Goal: Task Accomplishment & Management: Manage account settings

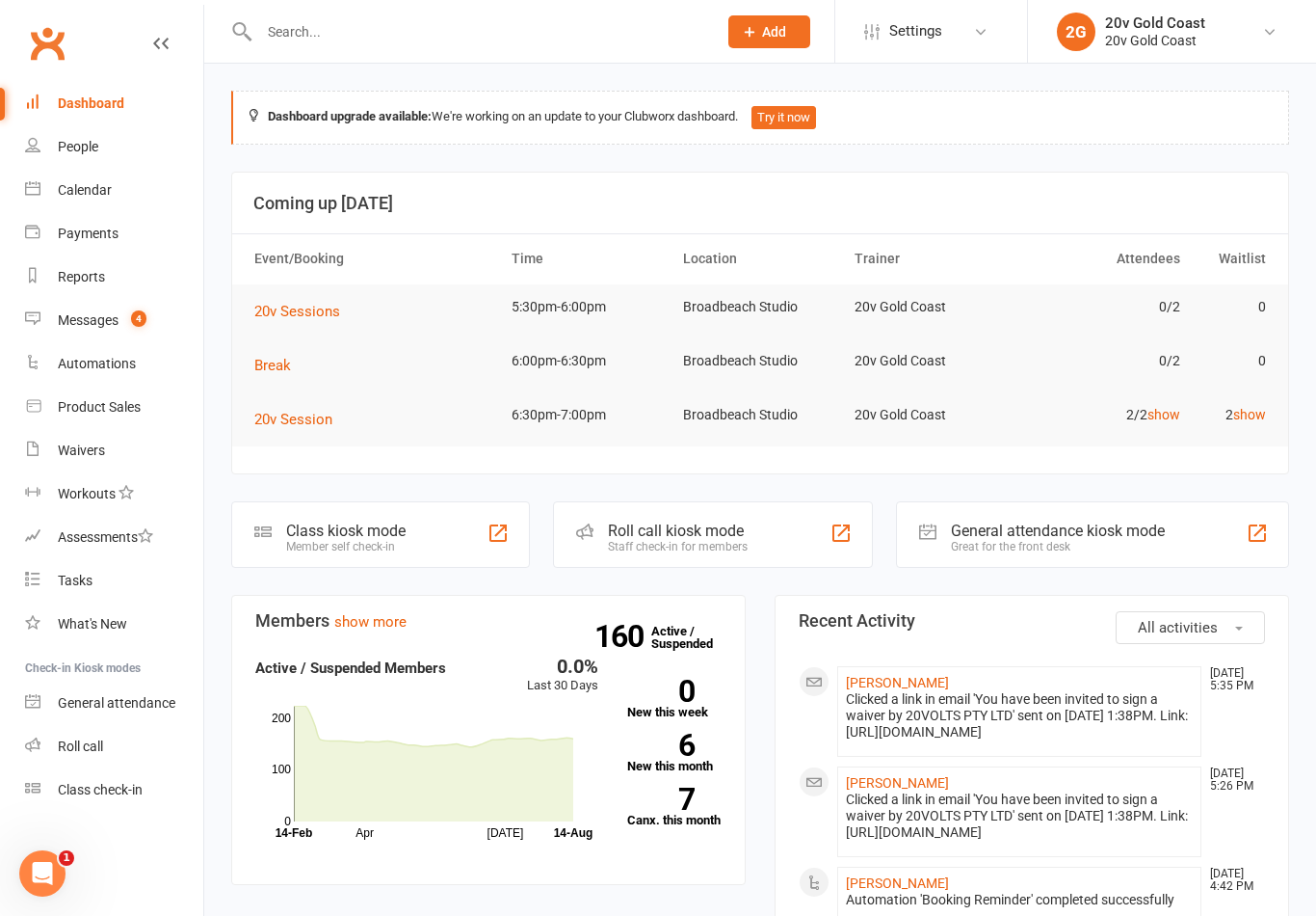
click at [120, 312] on link "Messages 4" at bounding box center [114, 320] width 178 height 44
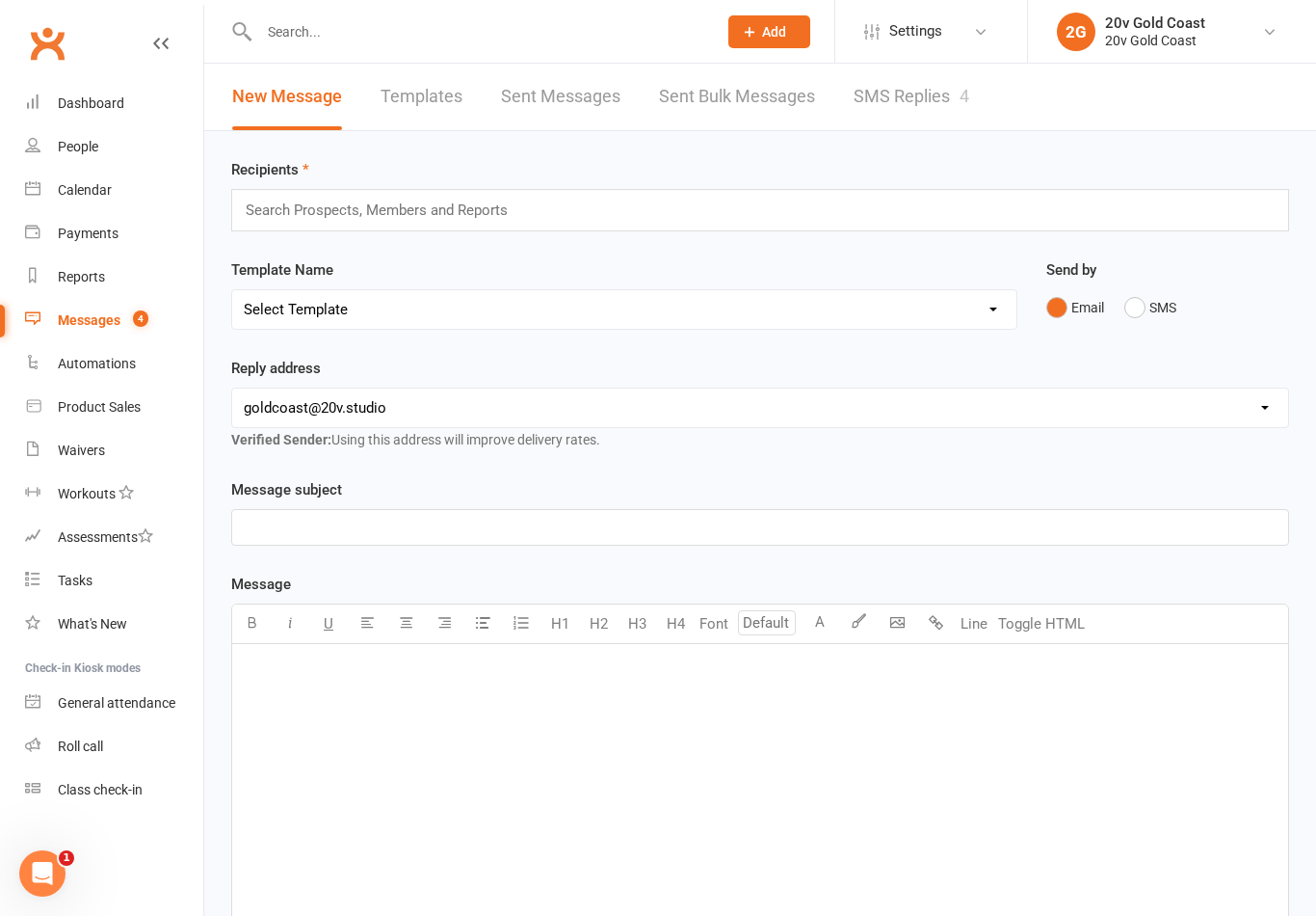
click at [961, 86] on div "4" at bounding box center [964, 95] width 10 height 20
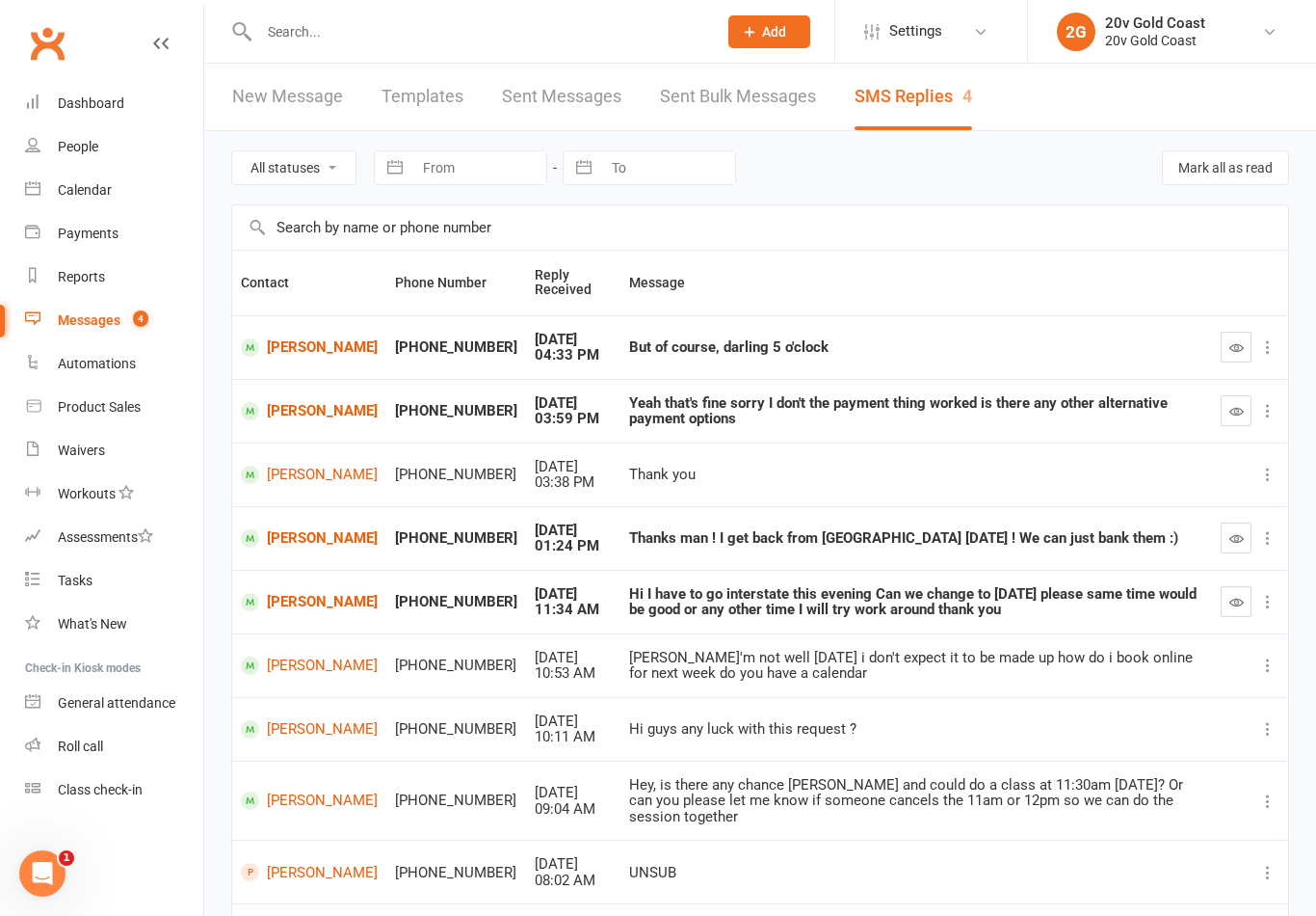
click at [1229, 341] on icon "button" at bounding box center [1236, 347] width 15 height 15
click at [285, 345] on link "[PERSON_NAME]" at bounding box center [309, 347] width 137 height 18
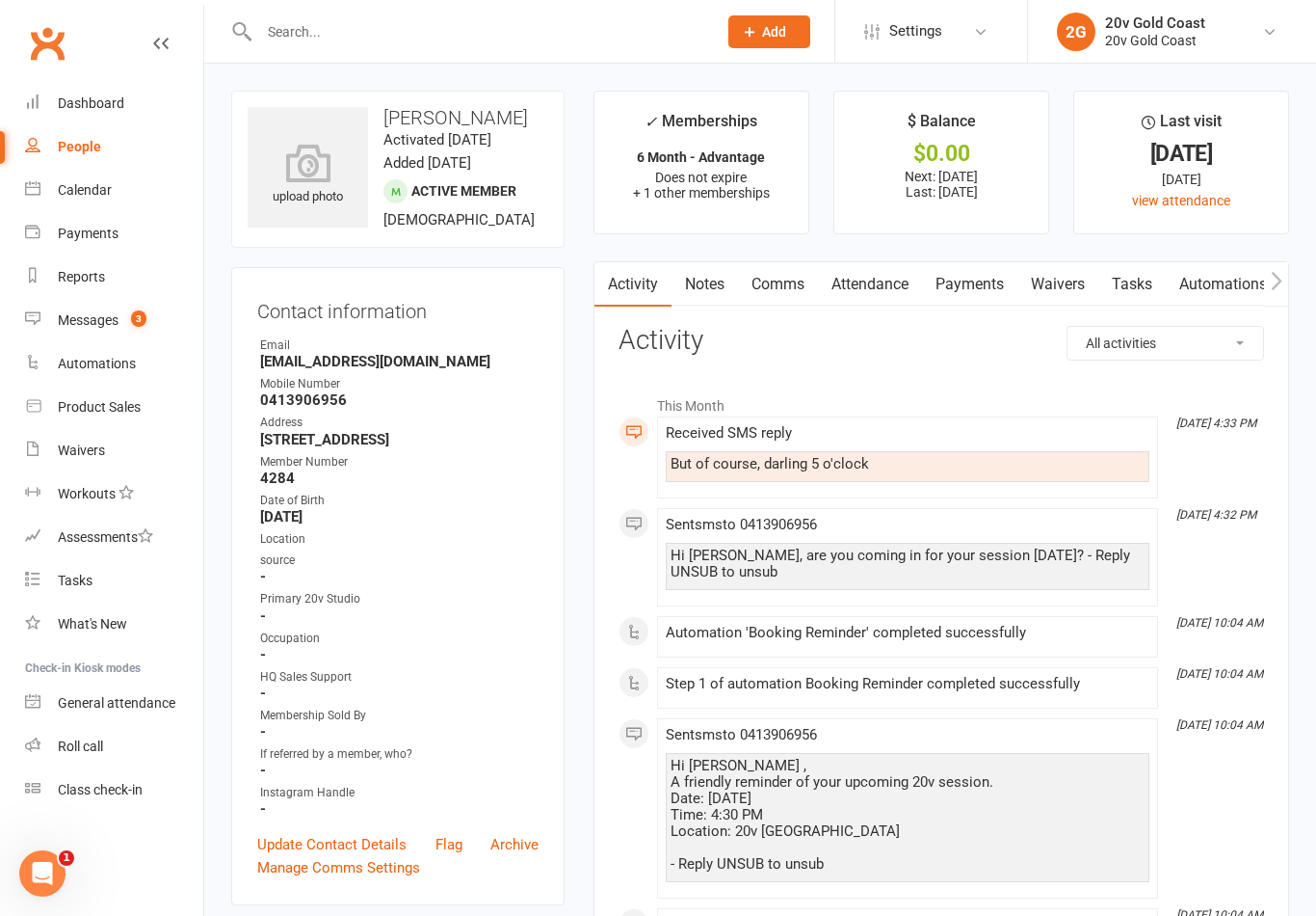
click at [88, 189] on div "Calendar" at bounding box center [84, 190] width 53 height 16
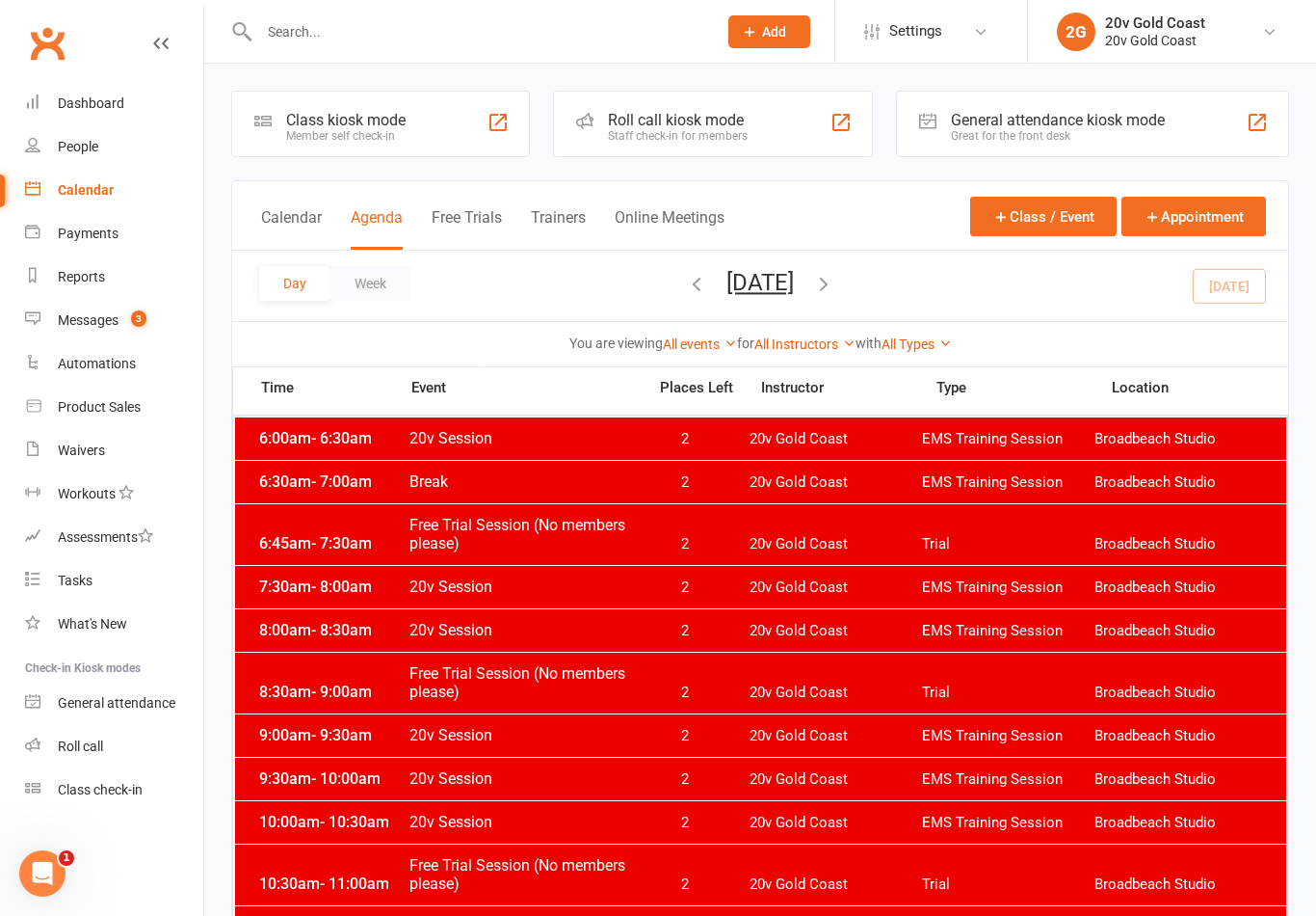
click at [794, 293] on button "[DATE]" at bounding box center [759, 283] width 67 height 27
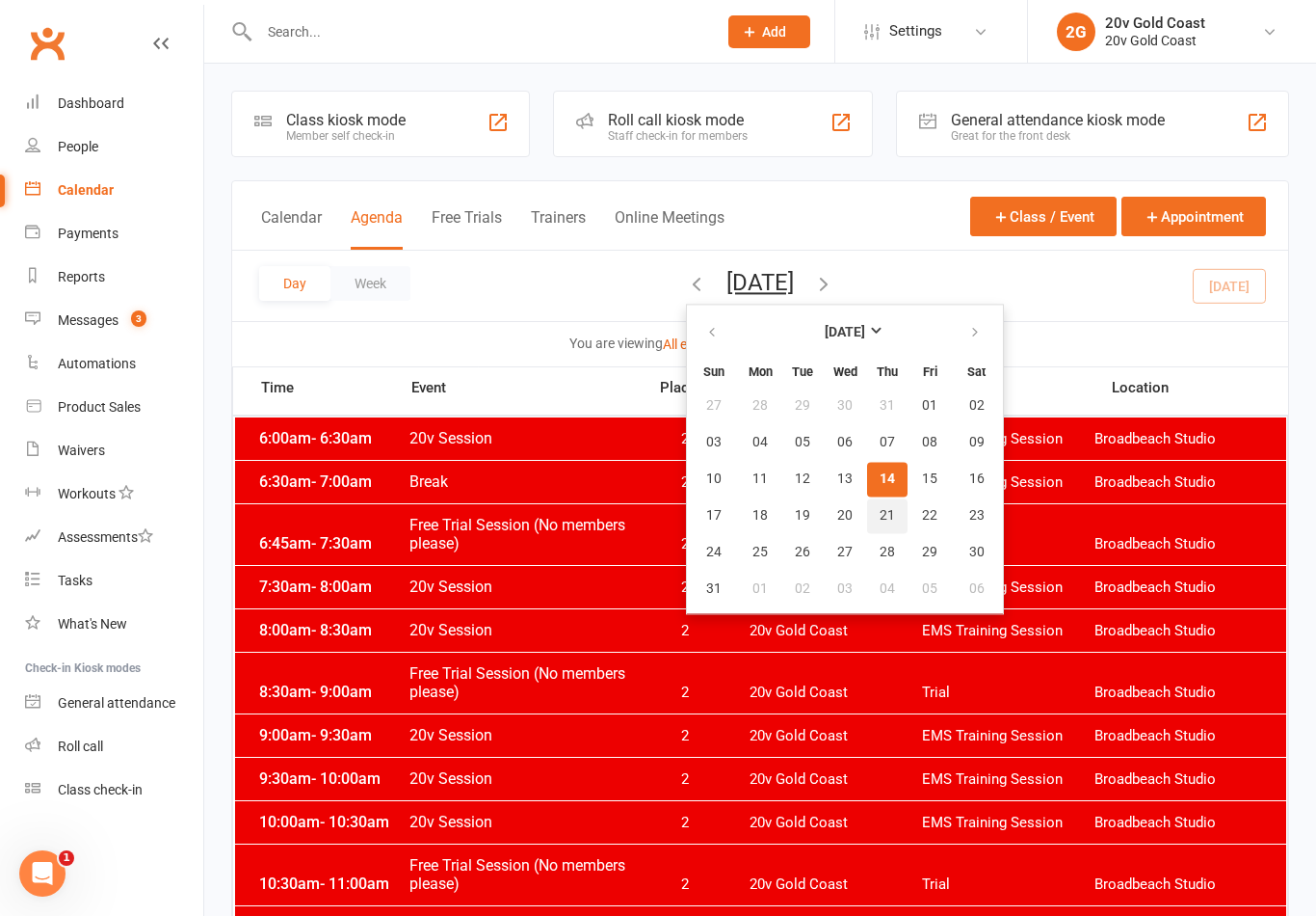
click at [867, 504] on button "21" at bounding box center [887, 515] width 41 height 35
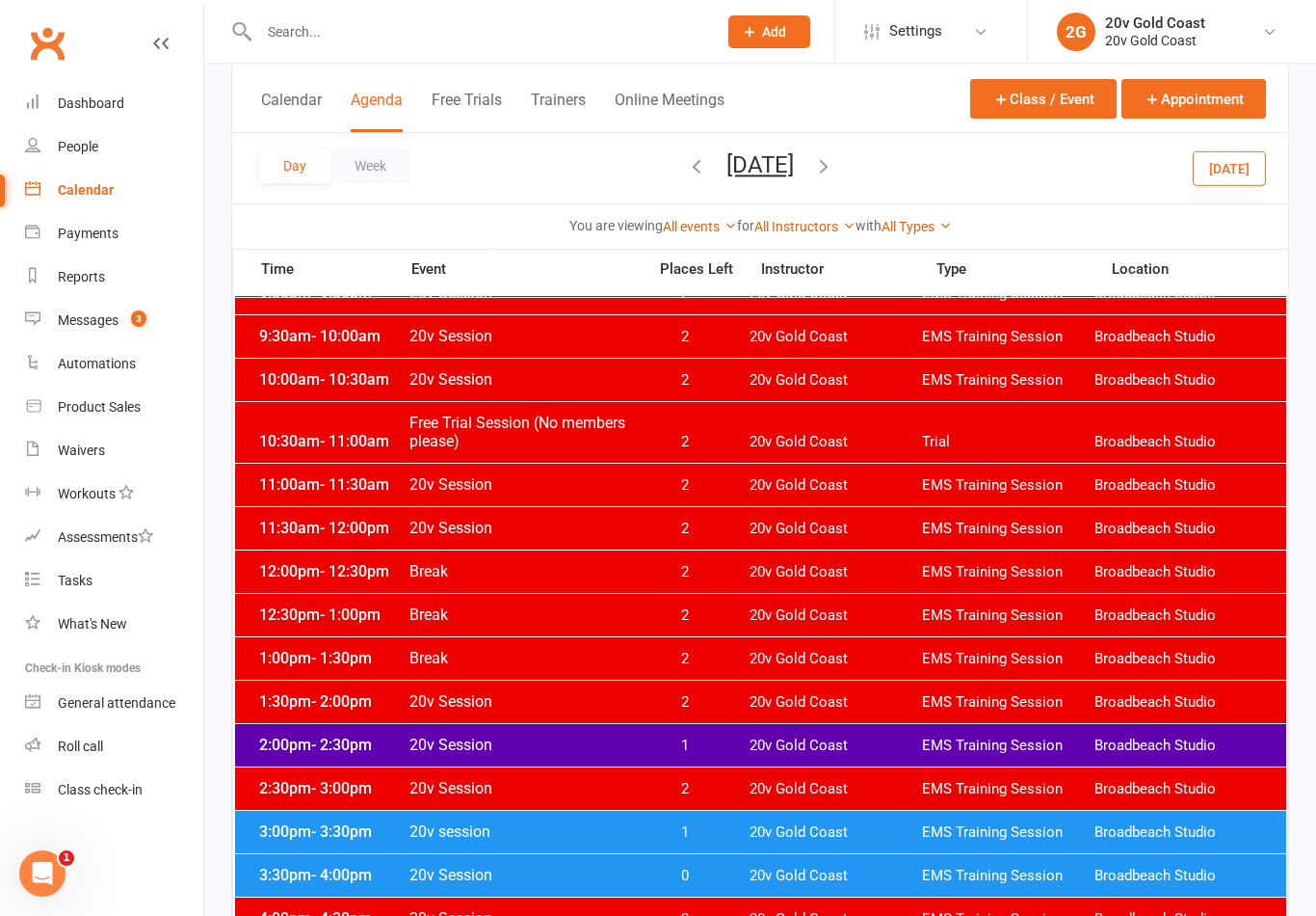
scroll to position [430, 0]
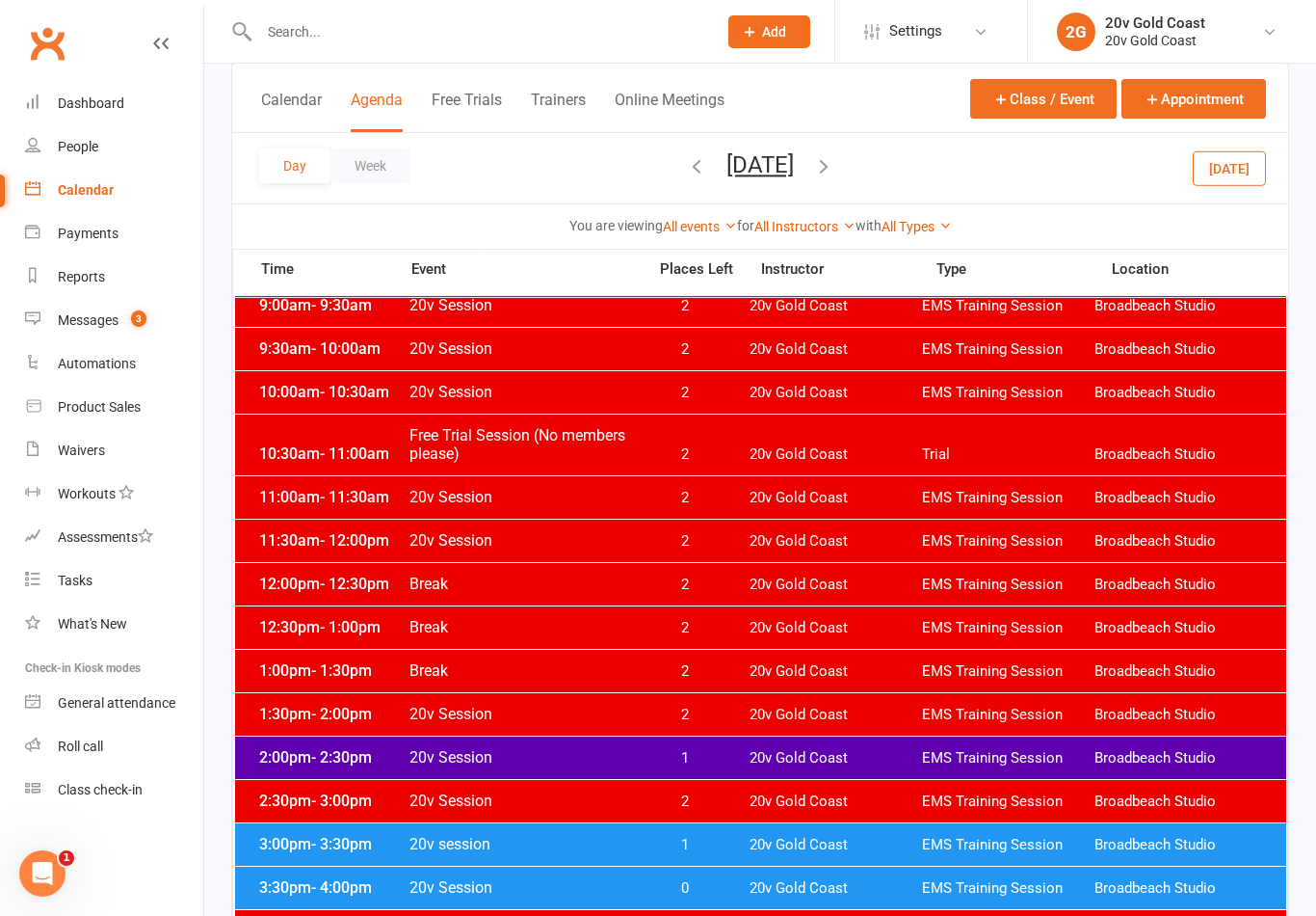
click at [794, 156] on button "[DATE]" at bounding box center [759, 165] width 67 height 27
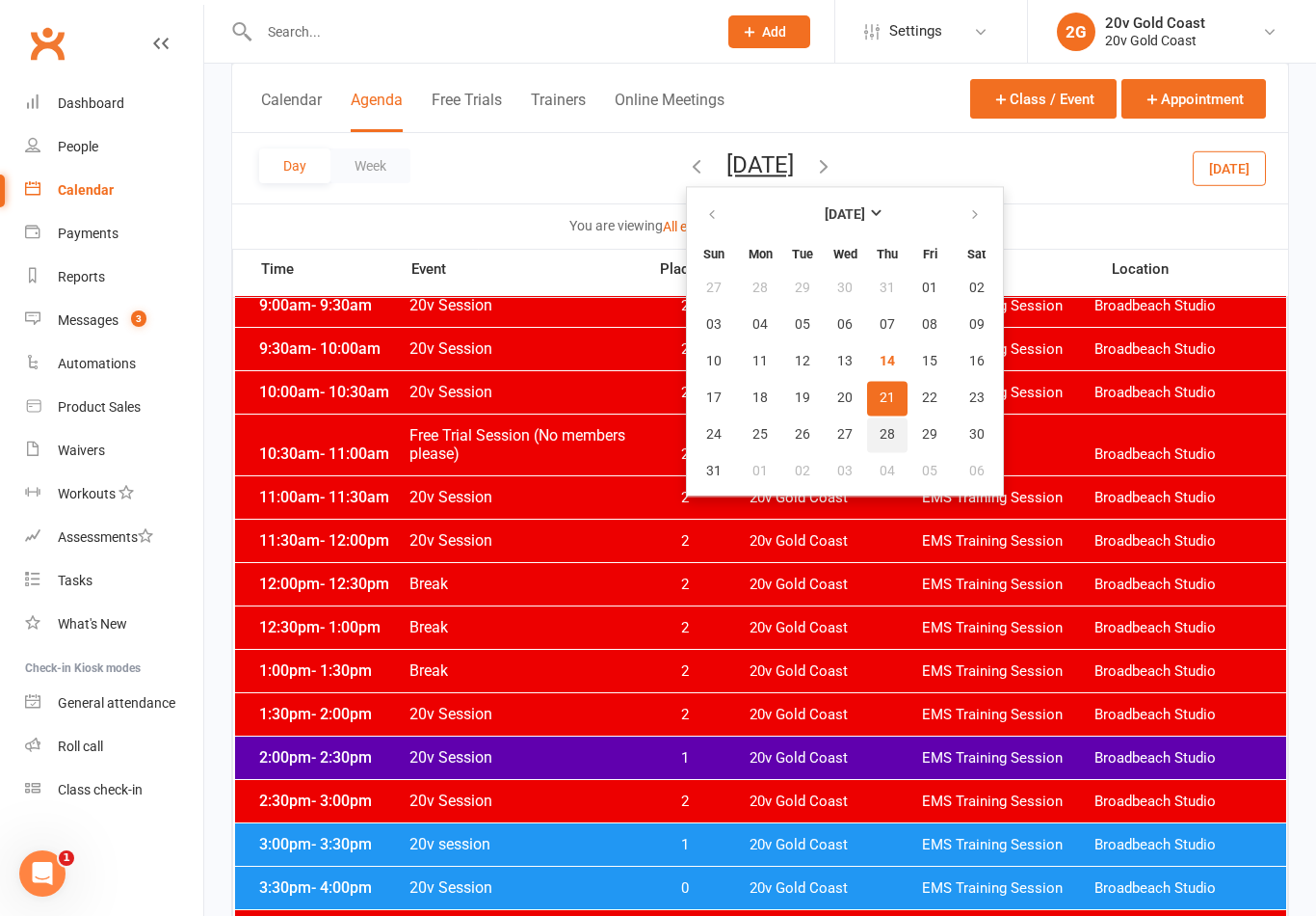
click at [880, 431] on span "28" at bounding box center [887, 435] width 16 height 16
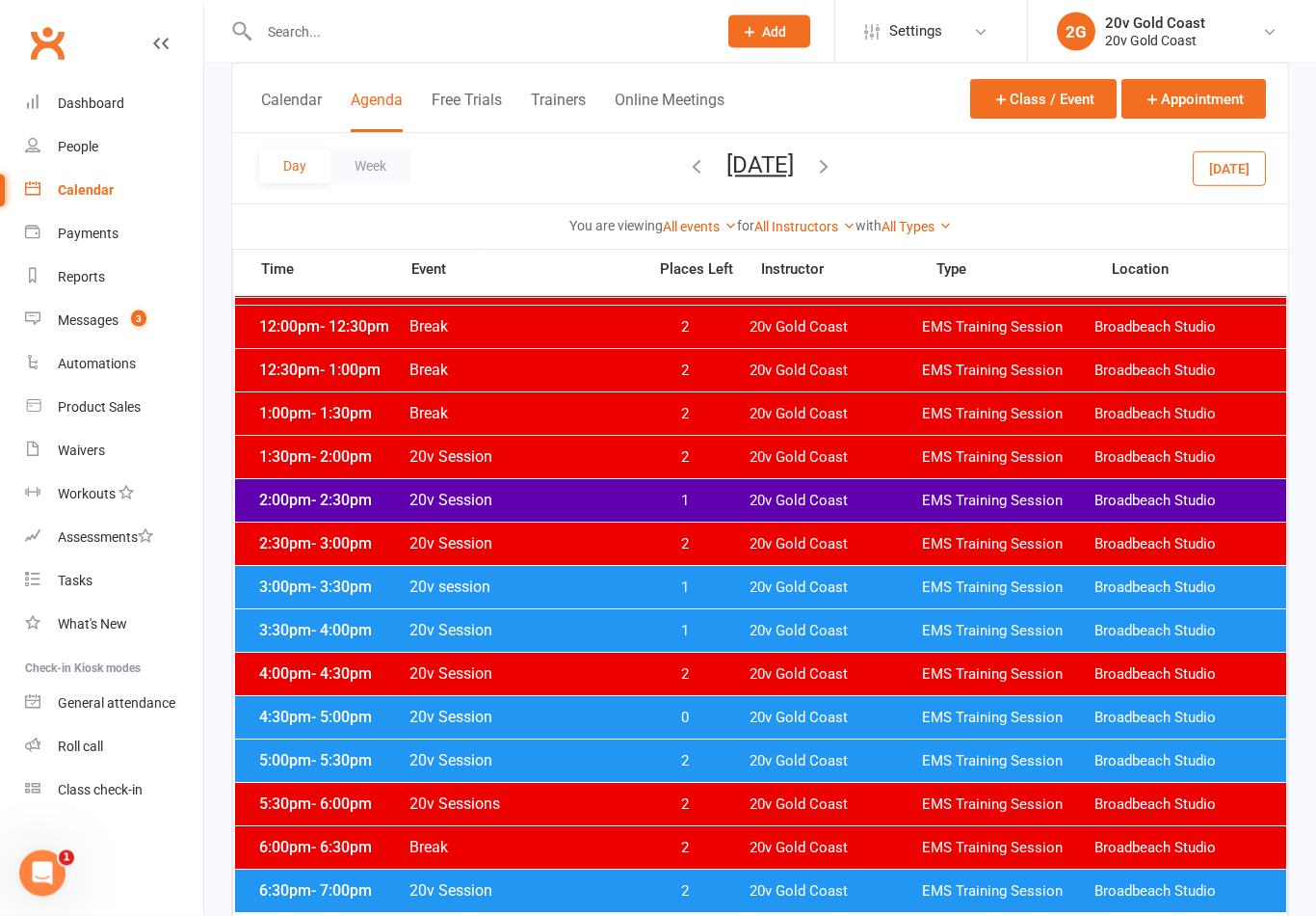
scroll to position [694, 0]
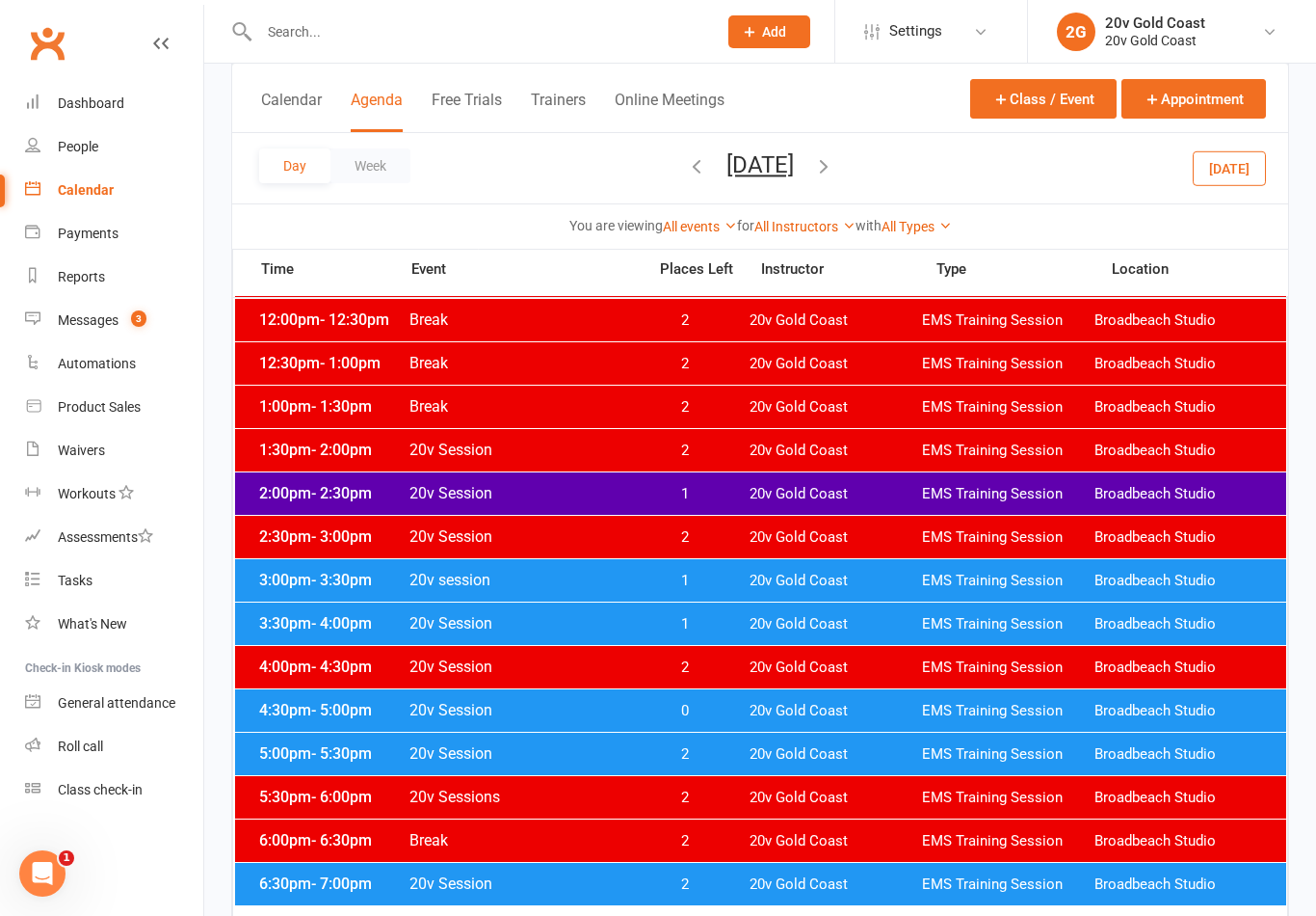
click at [800, 713] on span "20v Gold Coast" at bounding box center [835, 710] width 172 height 18
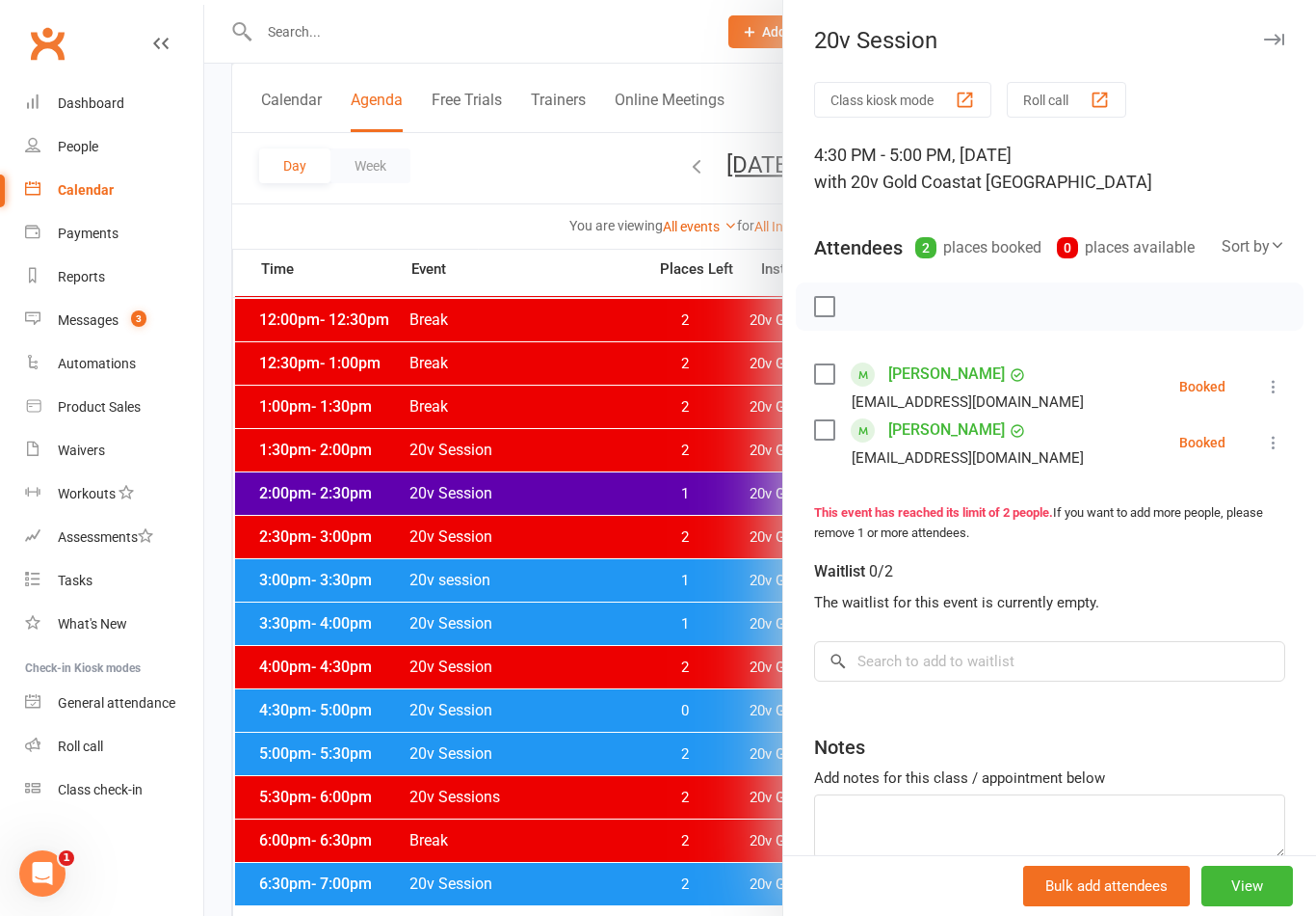
click at [1278, 380] on icon at bounding box center [1273, 387] width 19 height 19
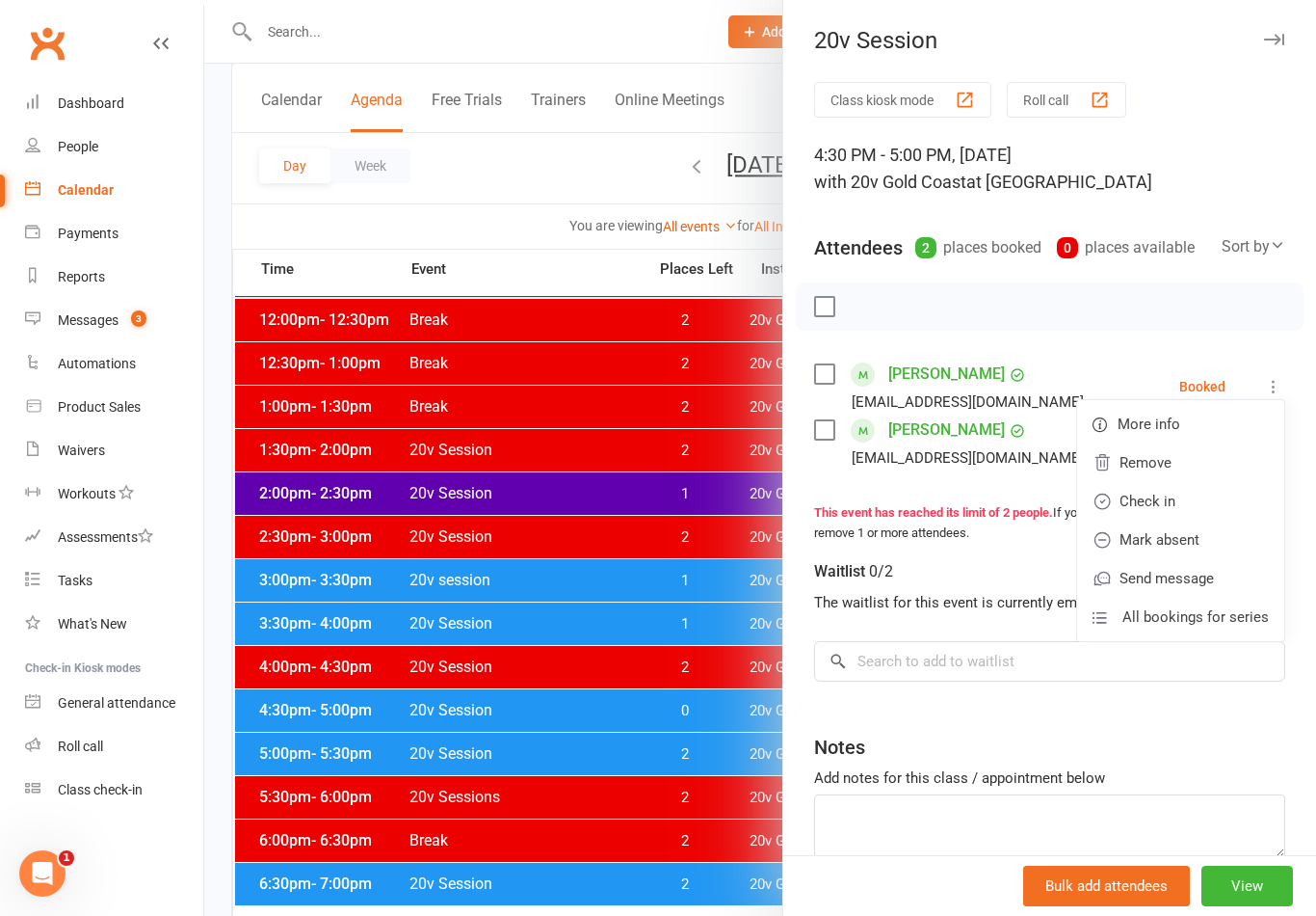
click at [1174, 466] on link "Remove" at bounding box center [1180, 463] width 207 height 39
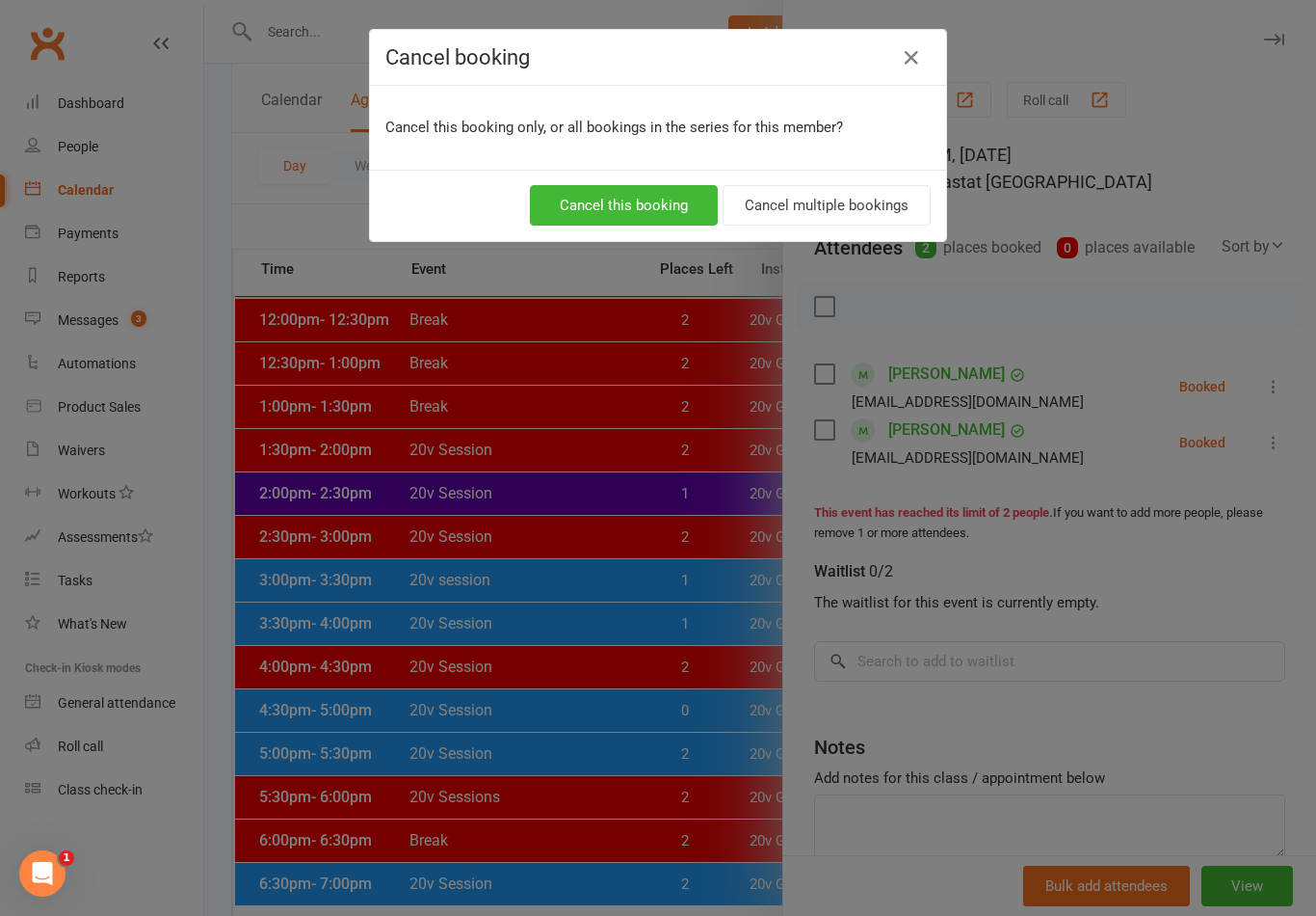
click at [862, 215] on button "Cancel multiple bookings" at bounding box center [826, 205] width 208 height 41
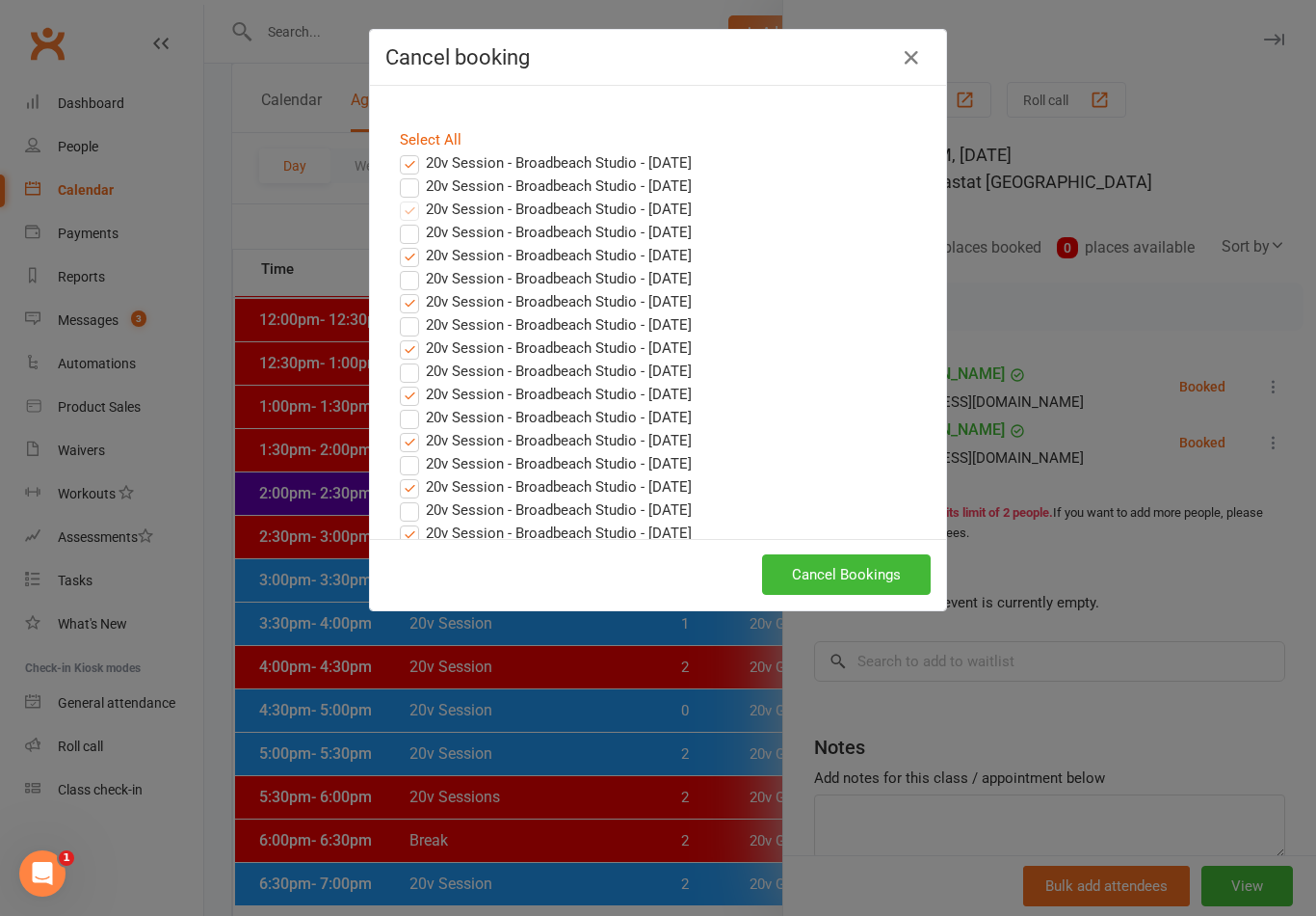
click at [887, 582] on button "Cancel Bookings" at bounding box center [846, 575] width 168 height 41
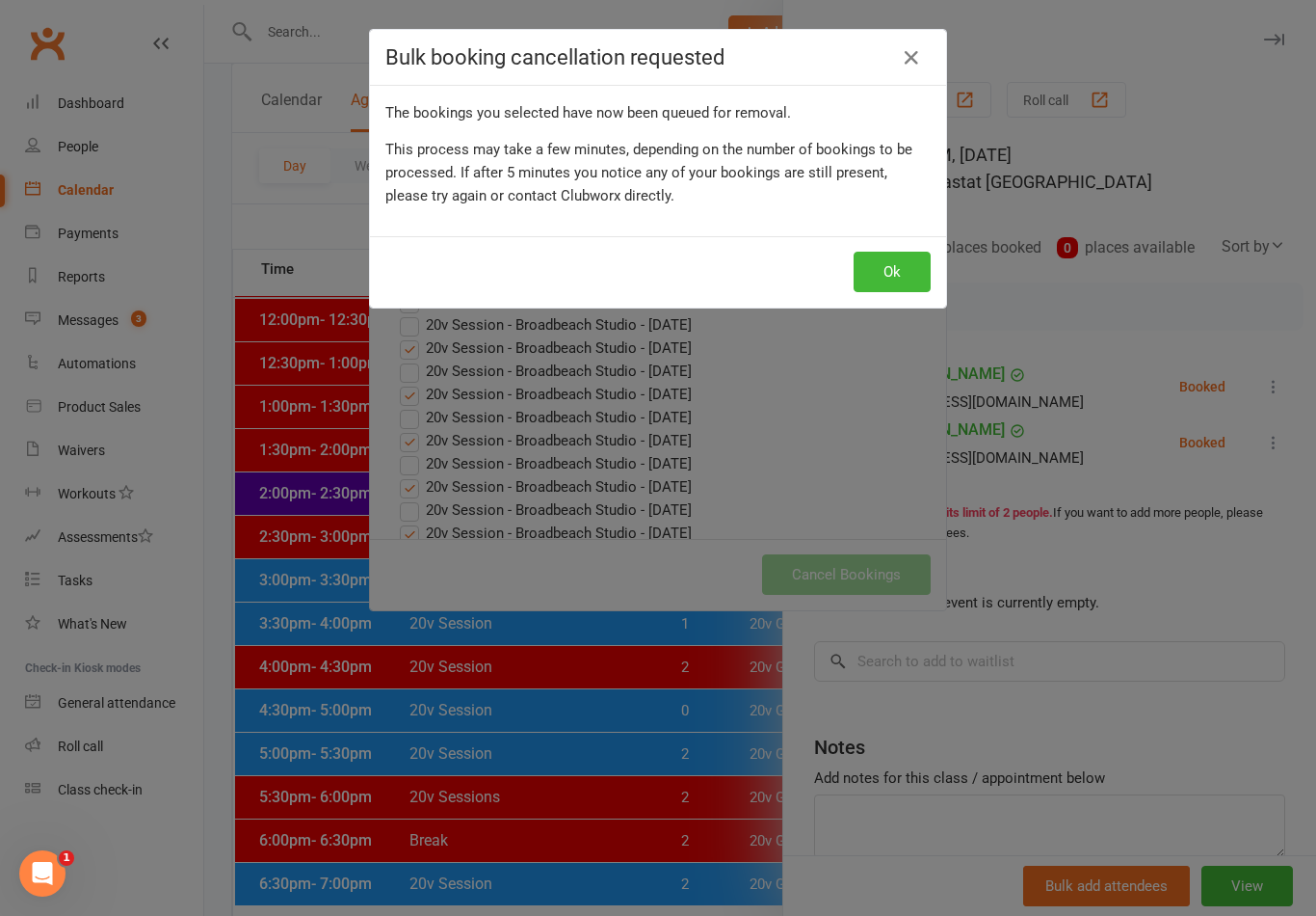
click at [915, 60] on icon at bounding box center [912, 58] width 23 height 23
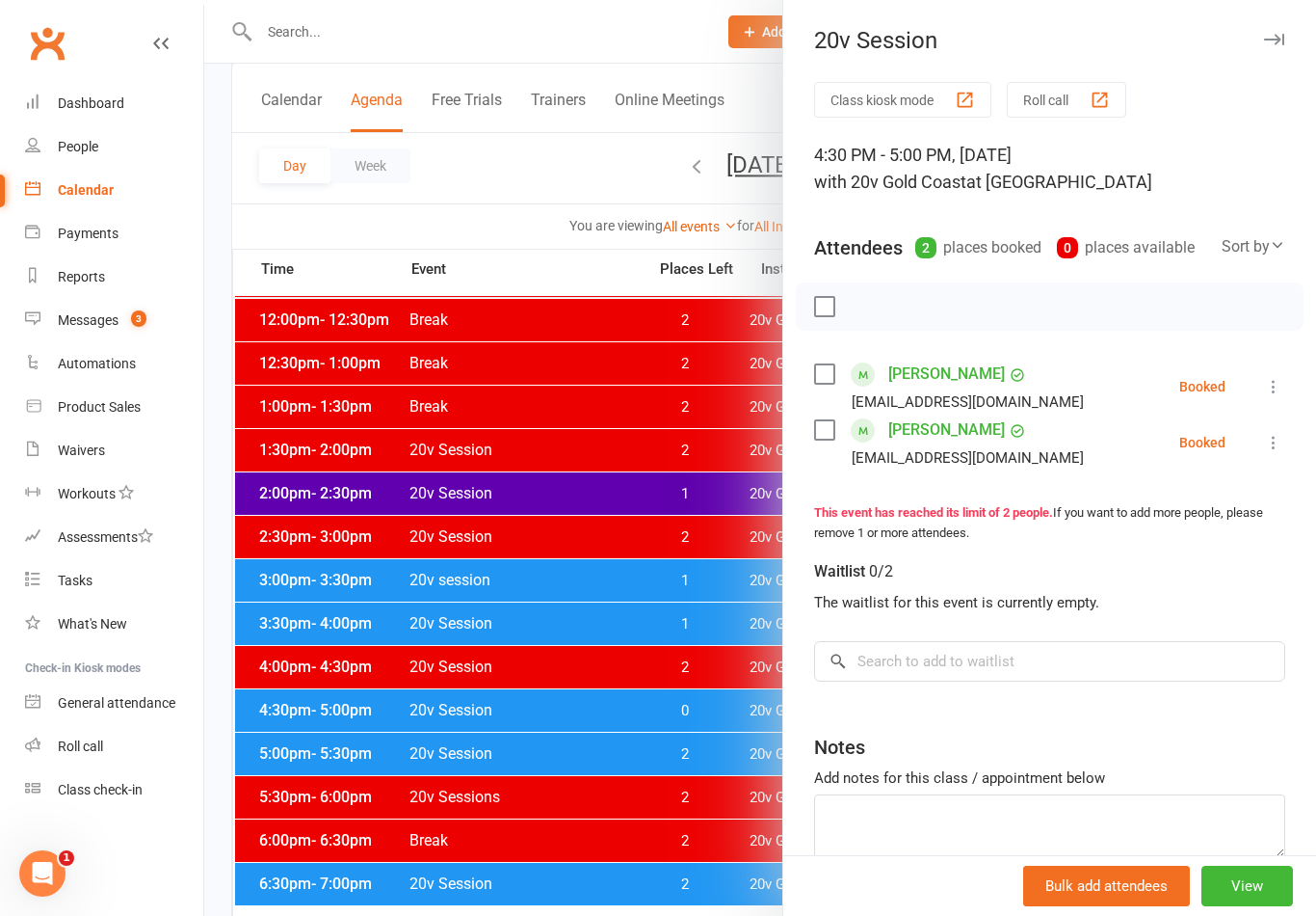
click at [1277, 391] on icon at bounding box center [1273, 387] width 19 height 19
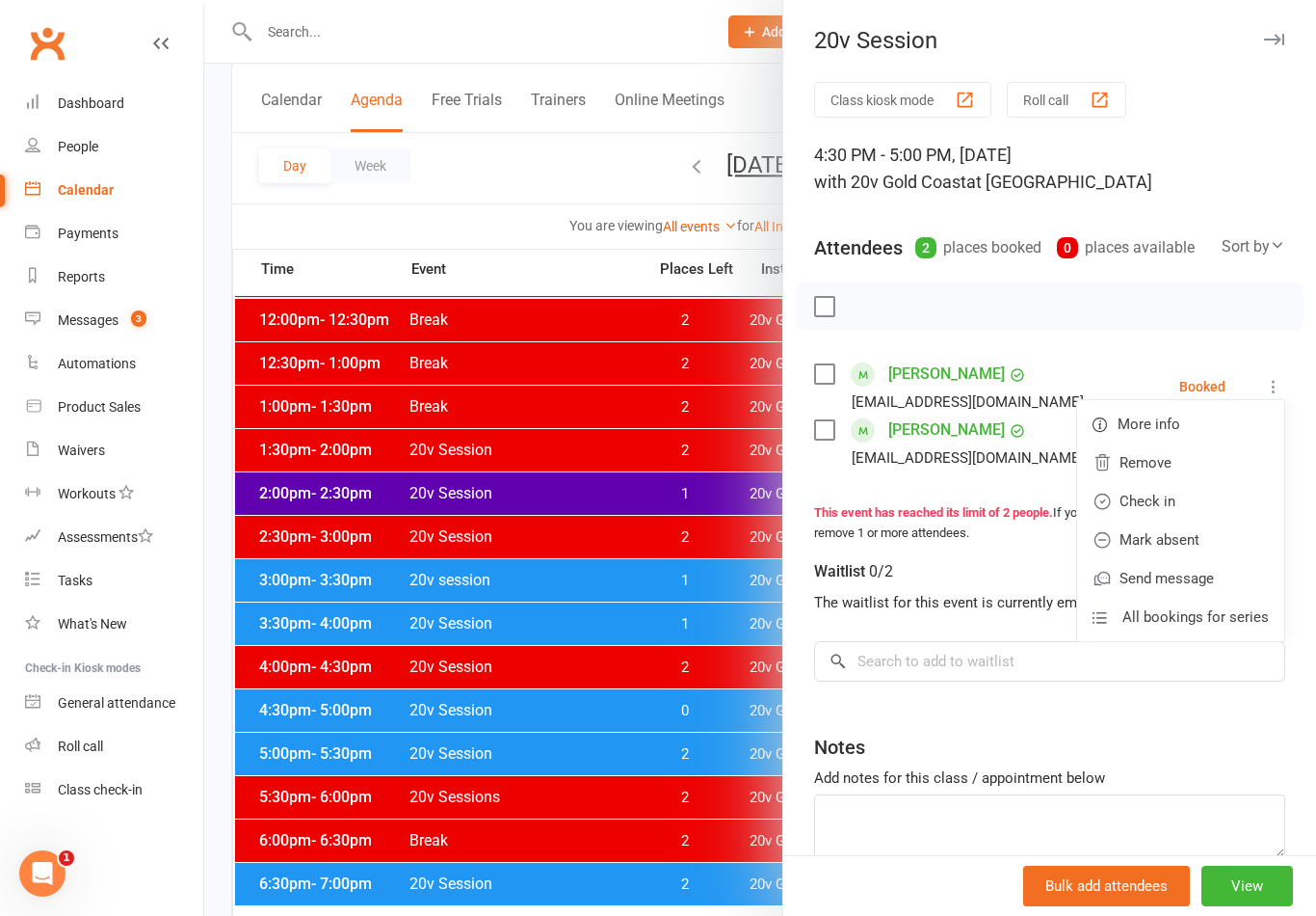
click at [694, 639] on div at bounding box center [760, 458] width 1112 height 916
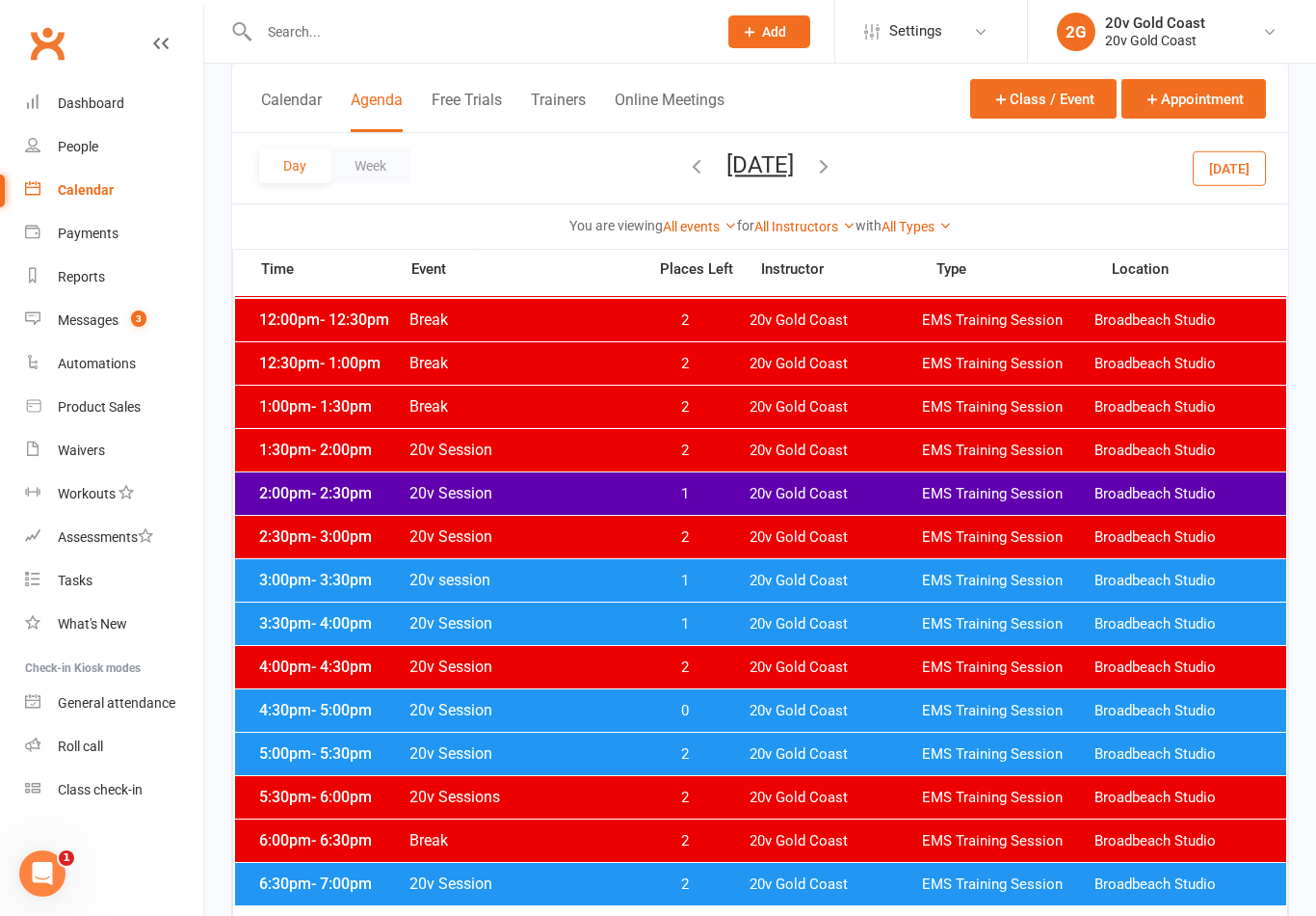
click at [775, 718] on span "20v Gold Coast" at bounding box center [835, 710] width 172 height 18
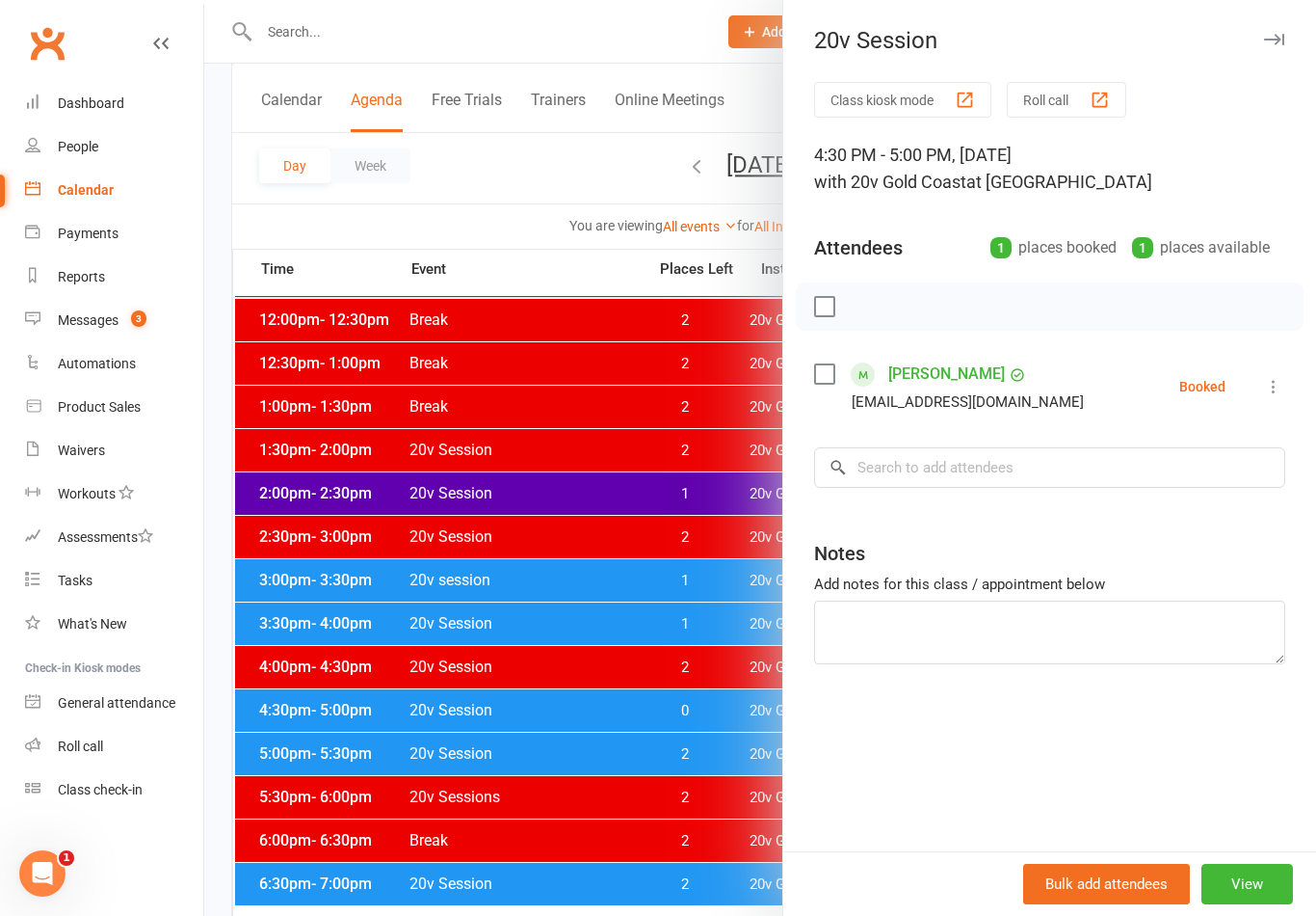
click at [722, 639] on div at bounding box center [760, 458] width 1112 height 916
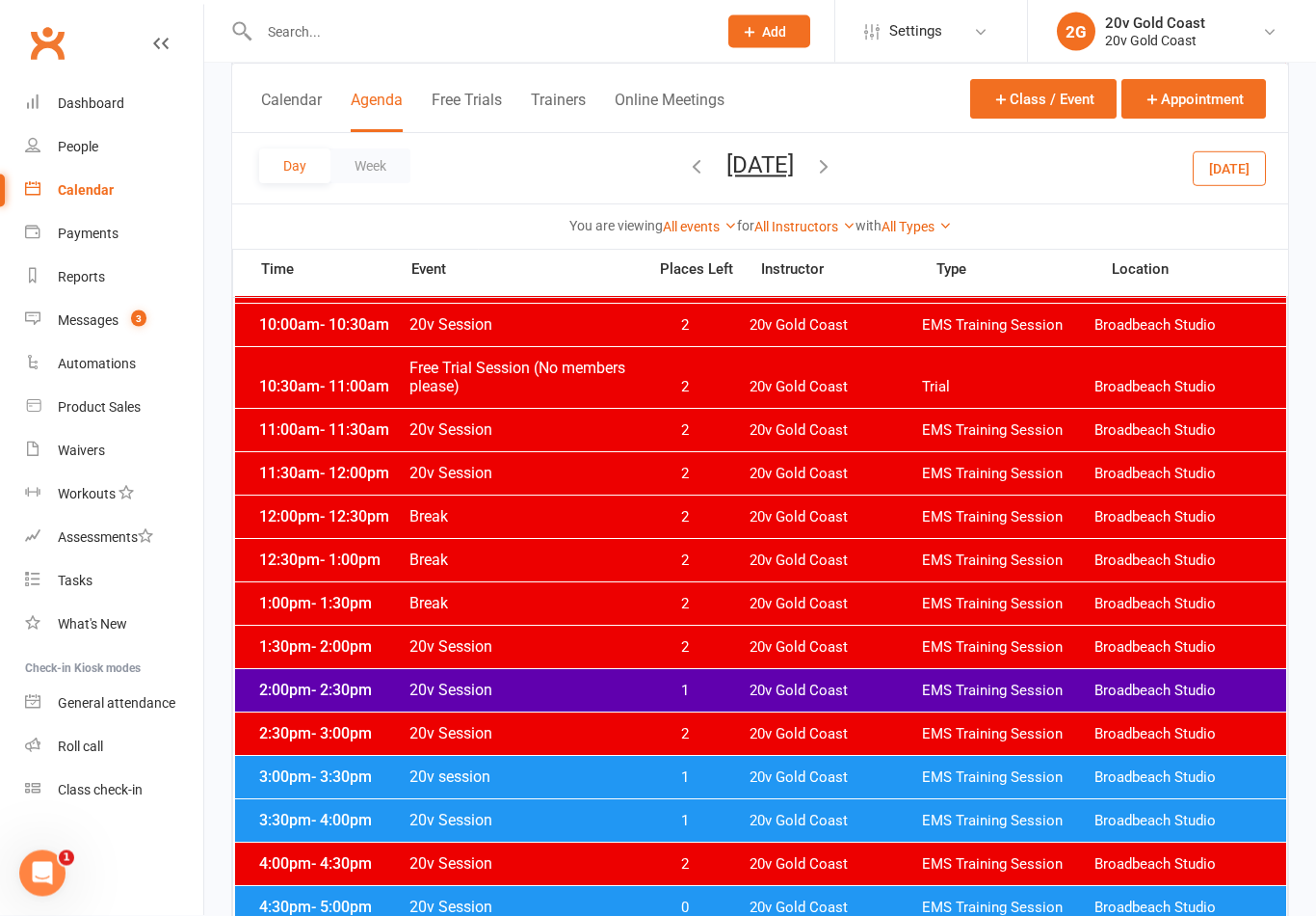
scroll to position [0, 0]
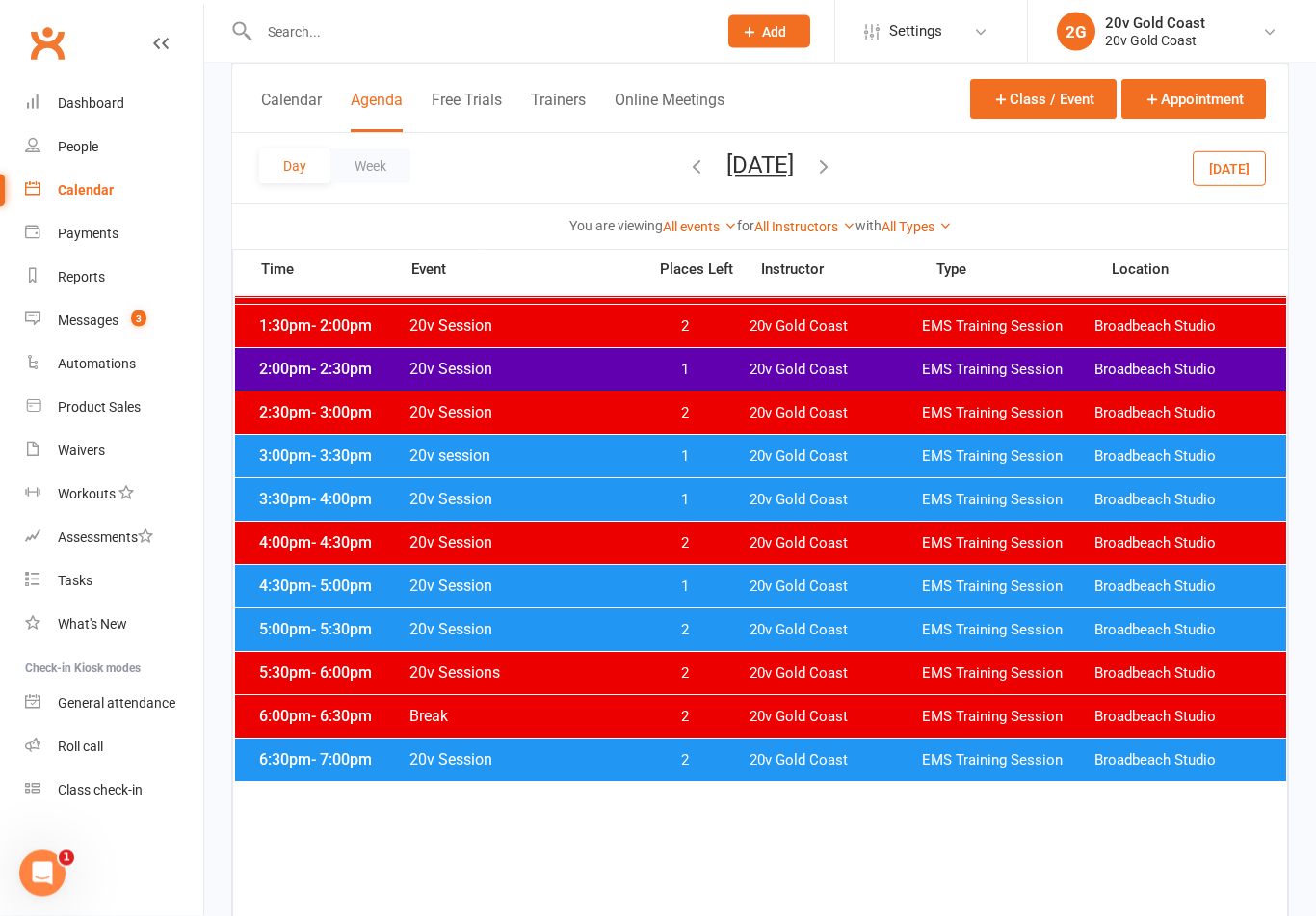
scroll to position [818, 0]
click at [794, 588] on span "20v Gold Coast" at bounding box center [835, 586] width 172 height 18
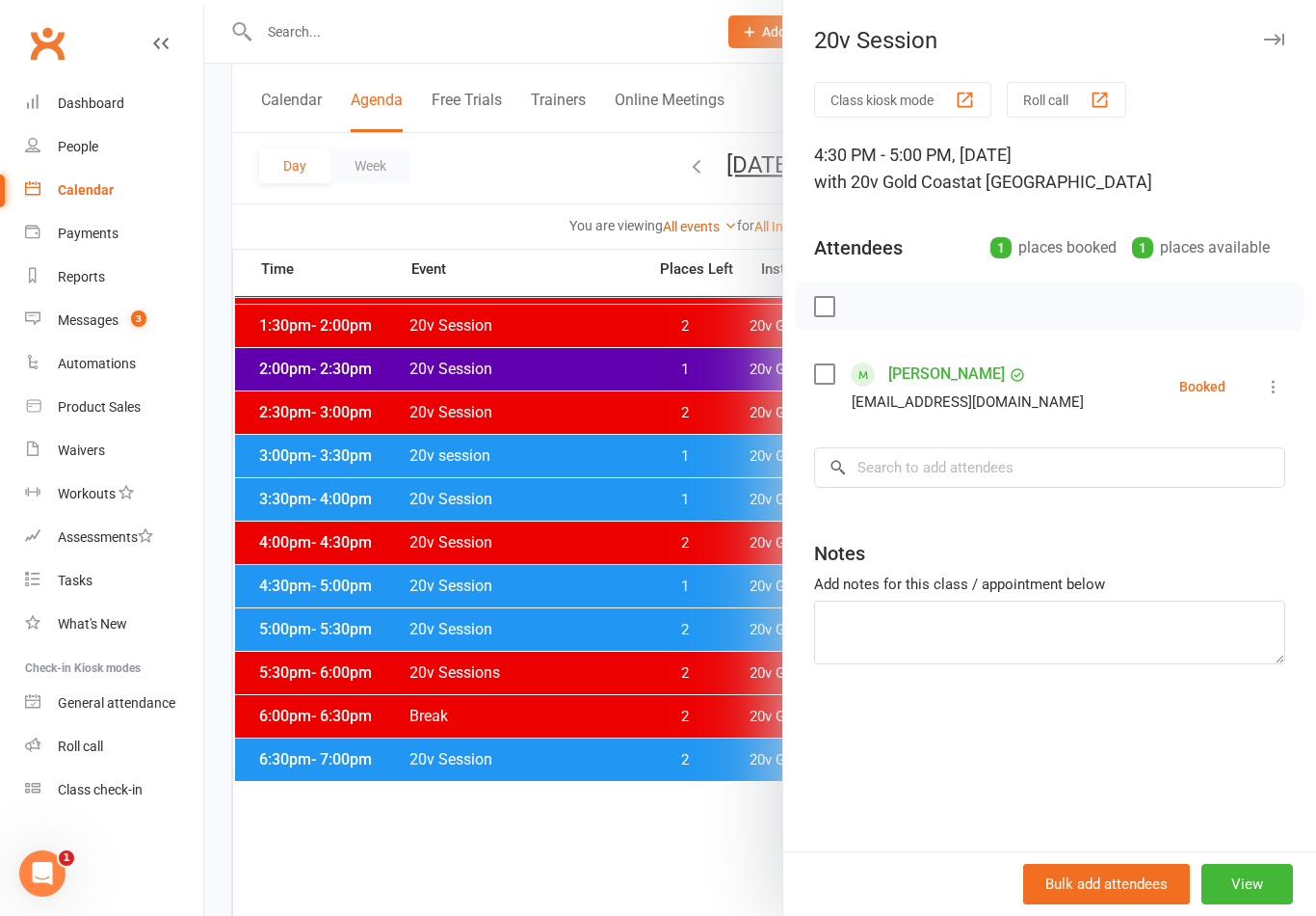
click at [719, 790] on div at bounding box center [760, 458] width 1112 height 916
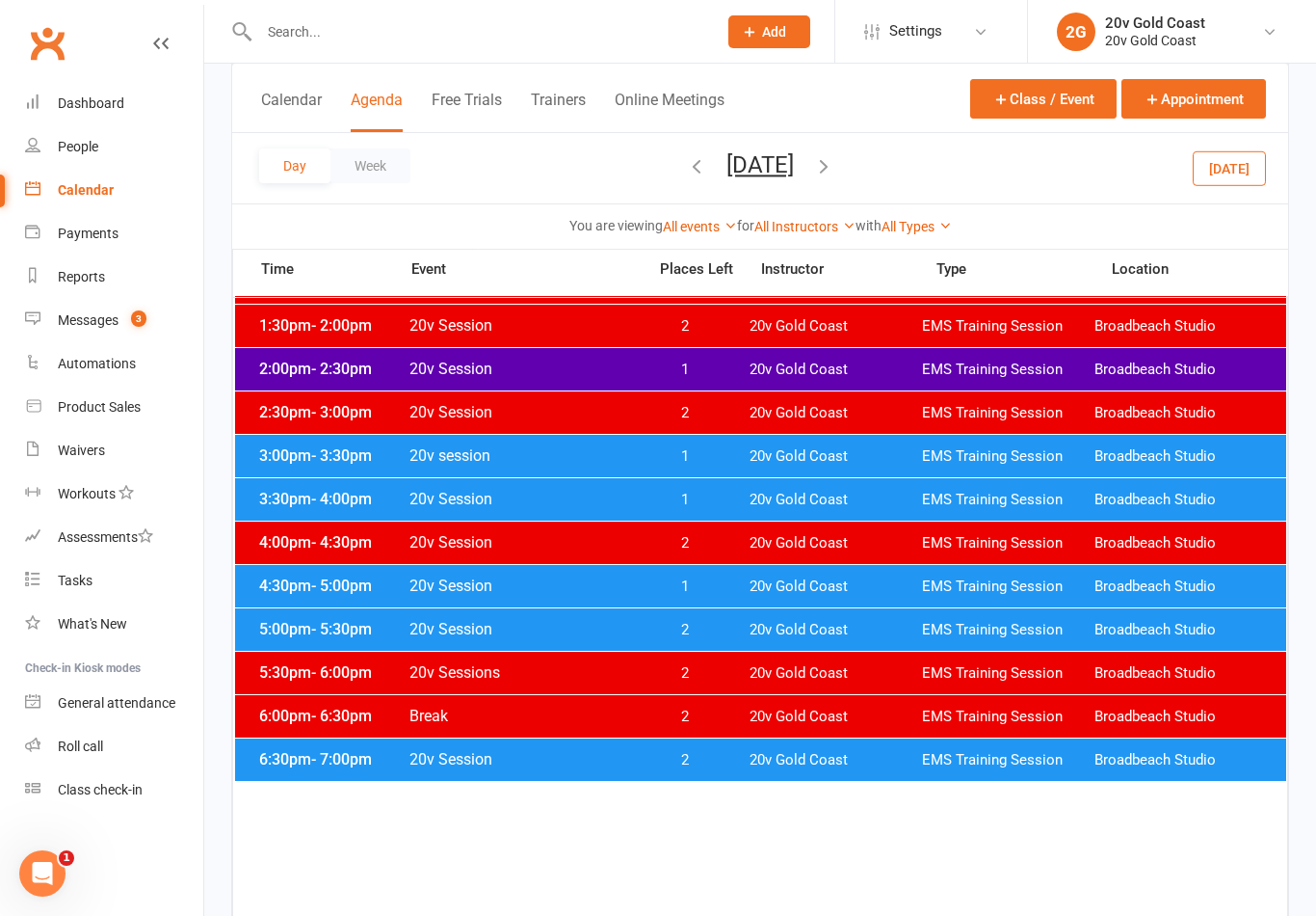
click at [794, 157] on button "Thursday, Aug 28, 2025" at bounding box center [759, 165] width 67 height 27
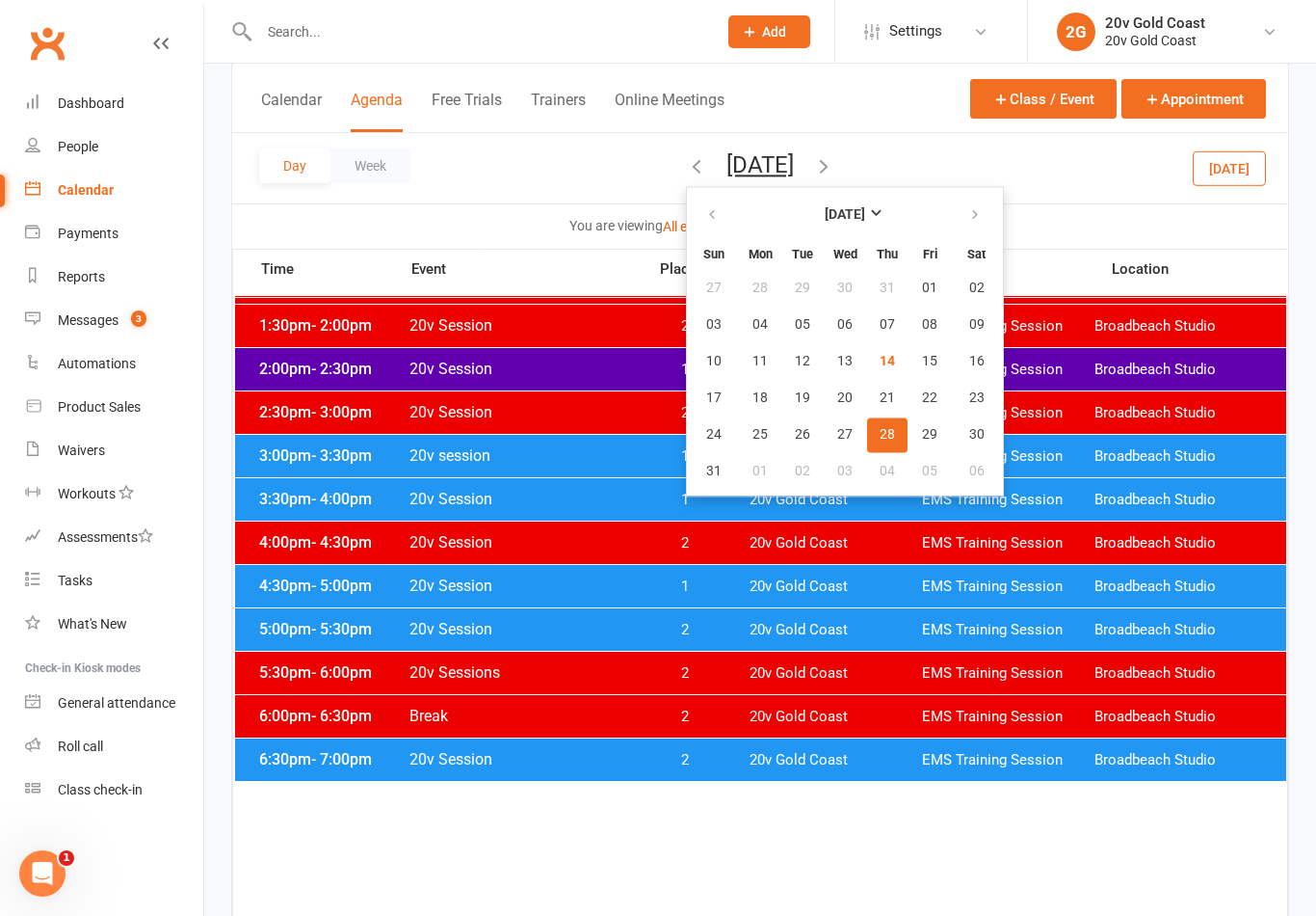
click at [880, 478] on span "04" at bounding box center [887, 472] width 16 height 16
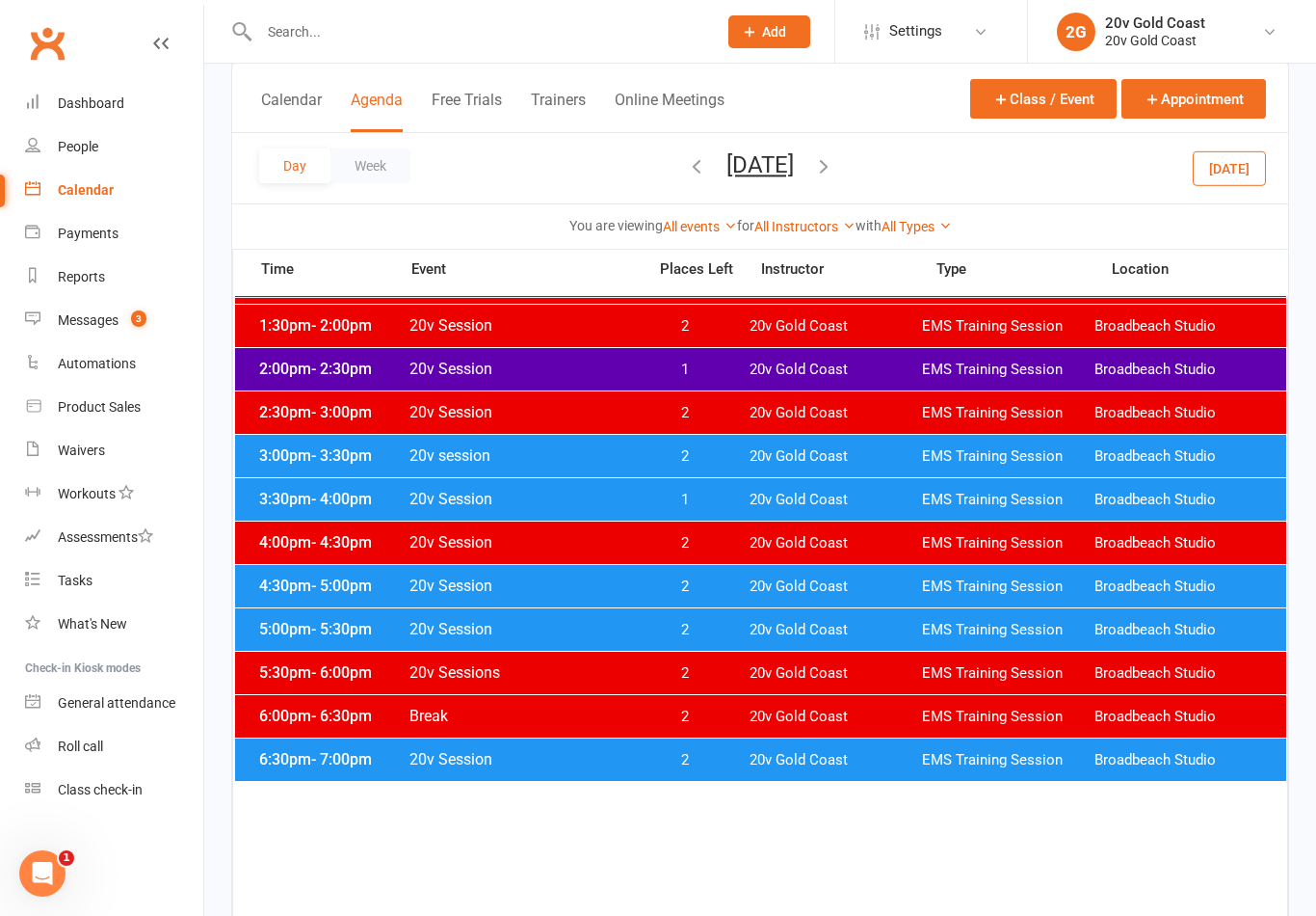
click at [801, 630] on span "20v Gold Coast" at bounding box center [835, 629] width 172 height 18
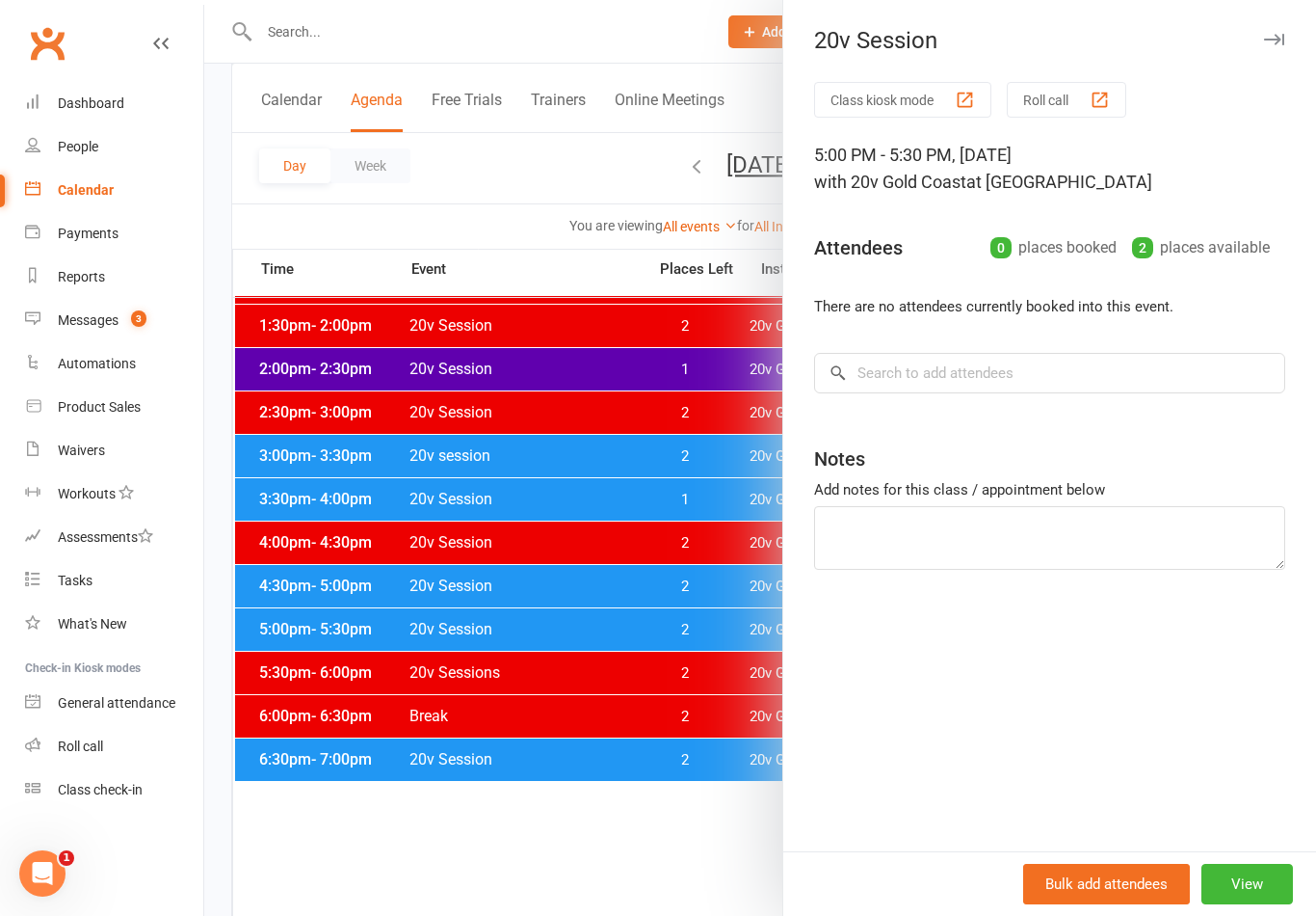
click at [711, 541] on div at bounding box center [760, 458] width 1112 height 916
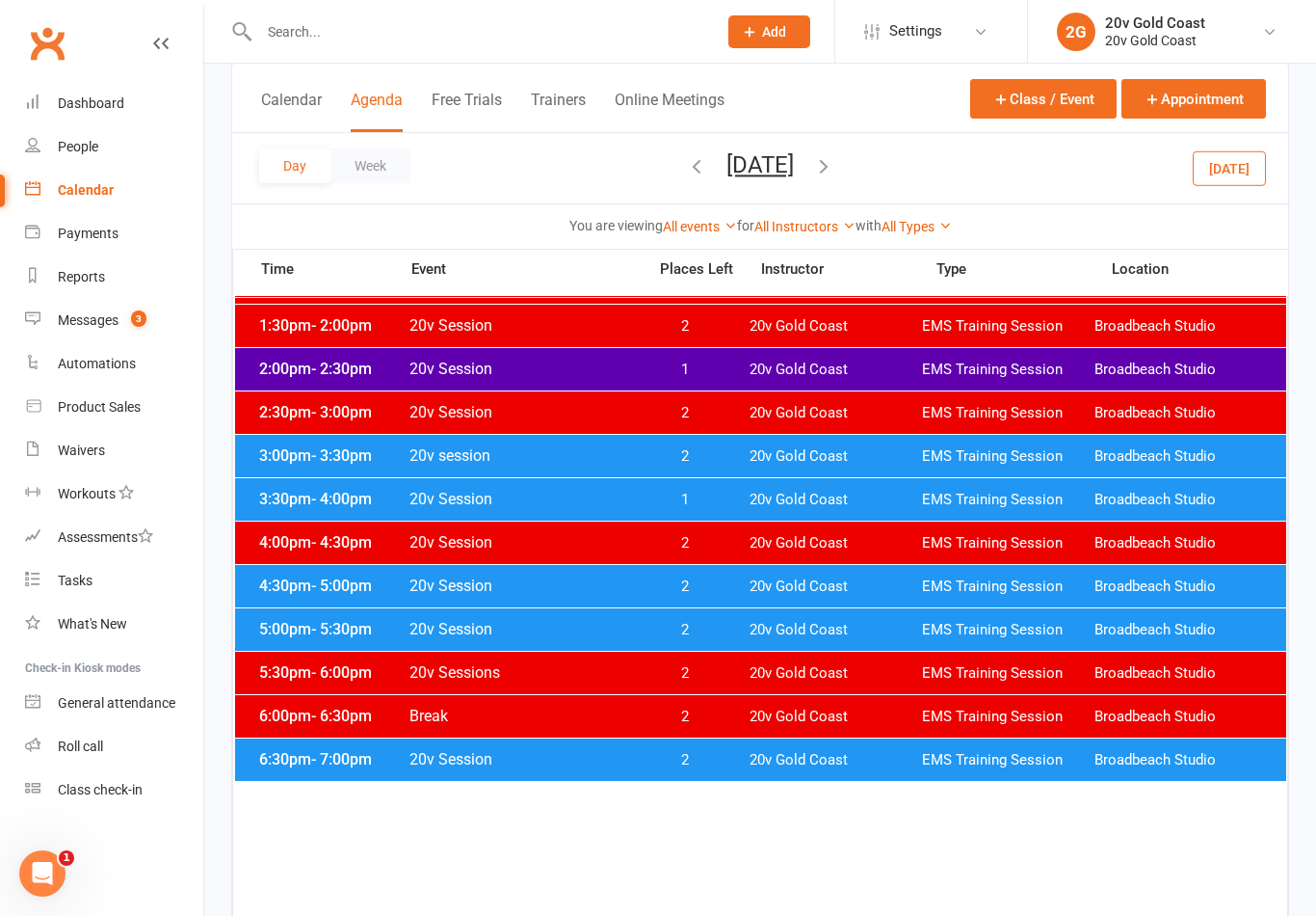
click at [794, 159] on button "Thursday, Sep 4, 2025" at bounding box center [759, 165] width 67 height 27
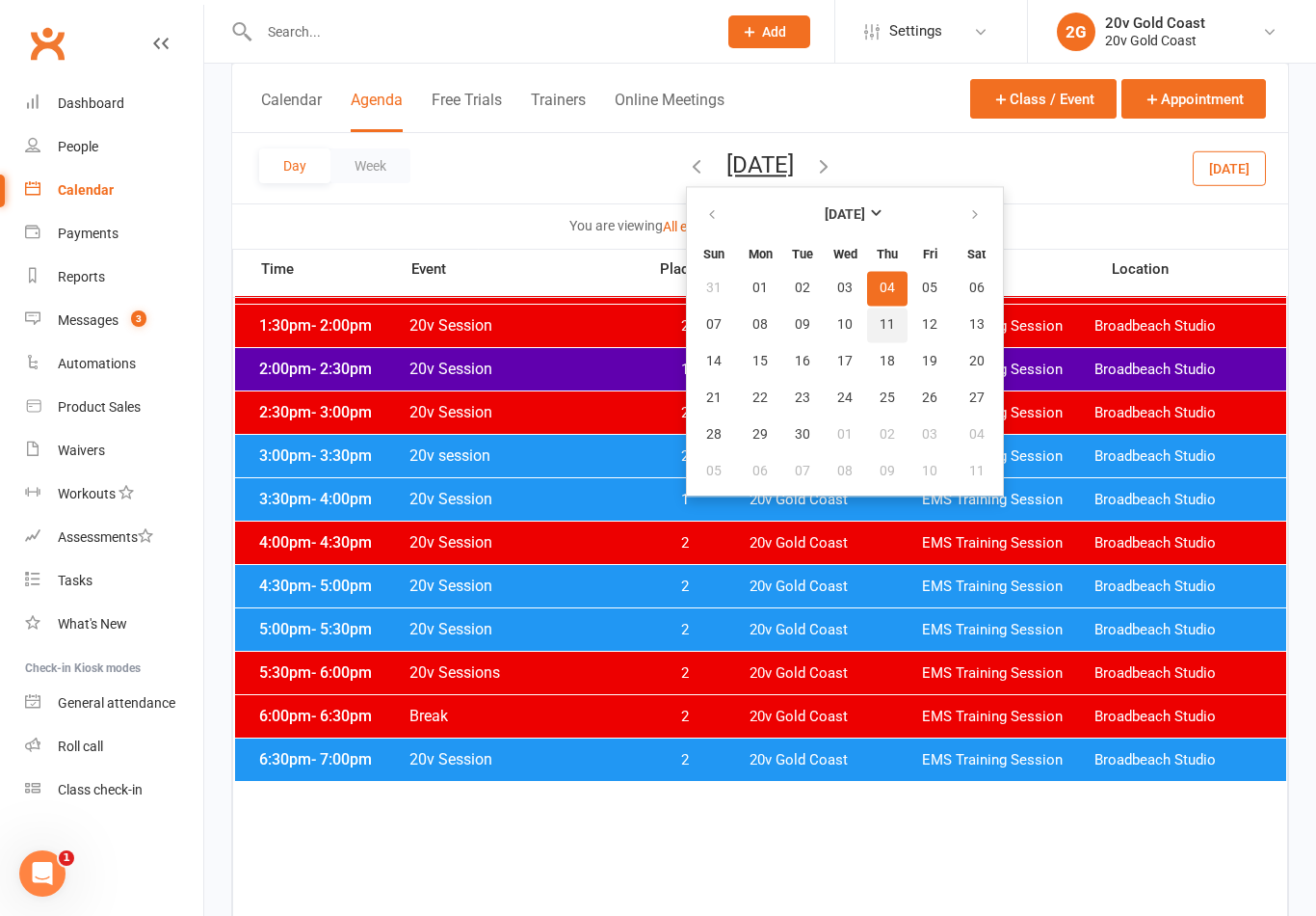
click at [880, 320] on span "11" at bounding box center [887, 325] width 16 height 16
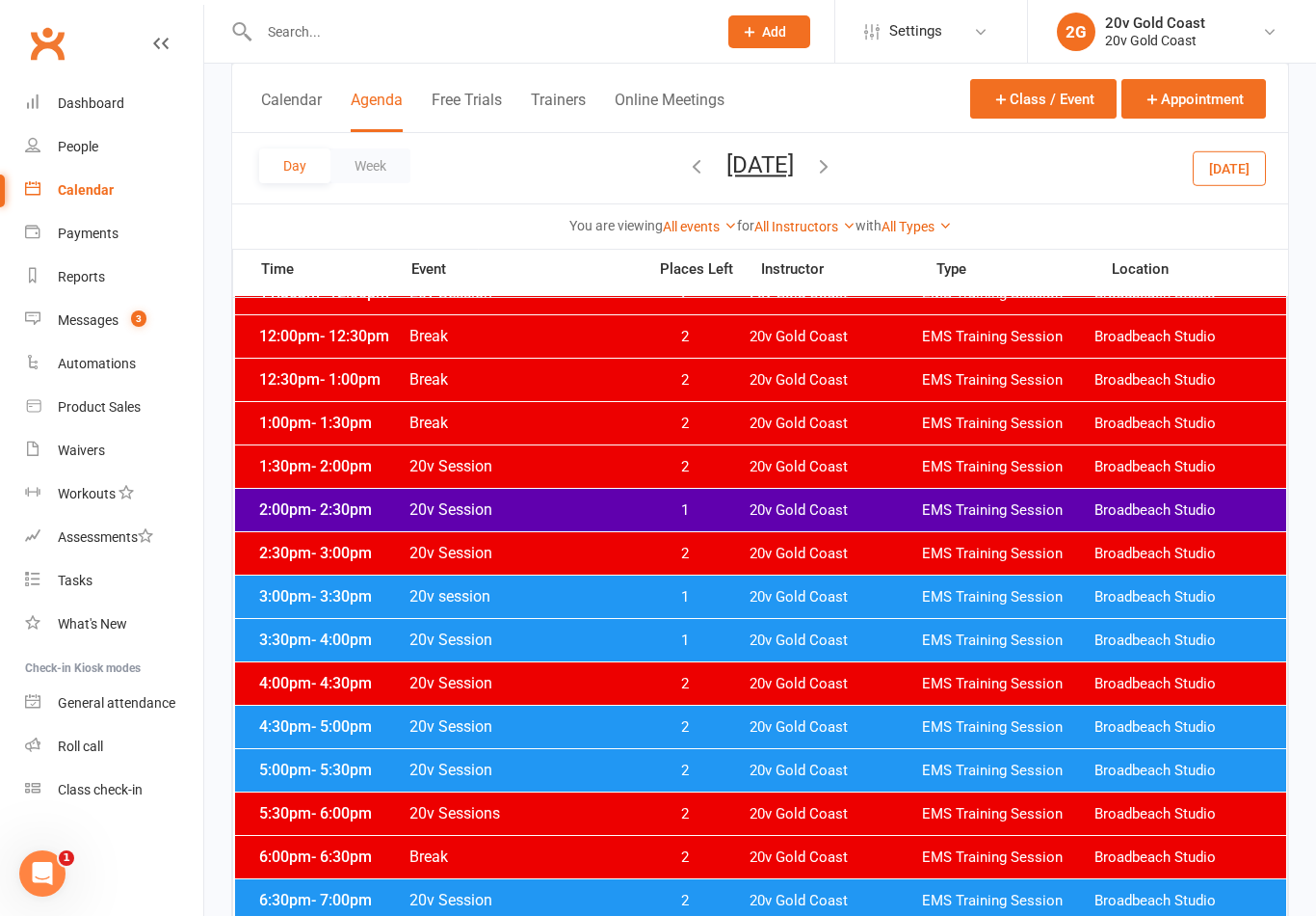
scroll to position [0, 0]
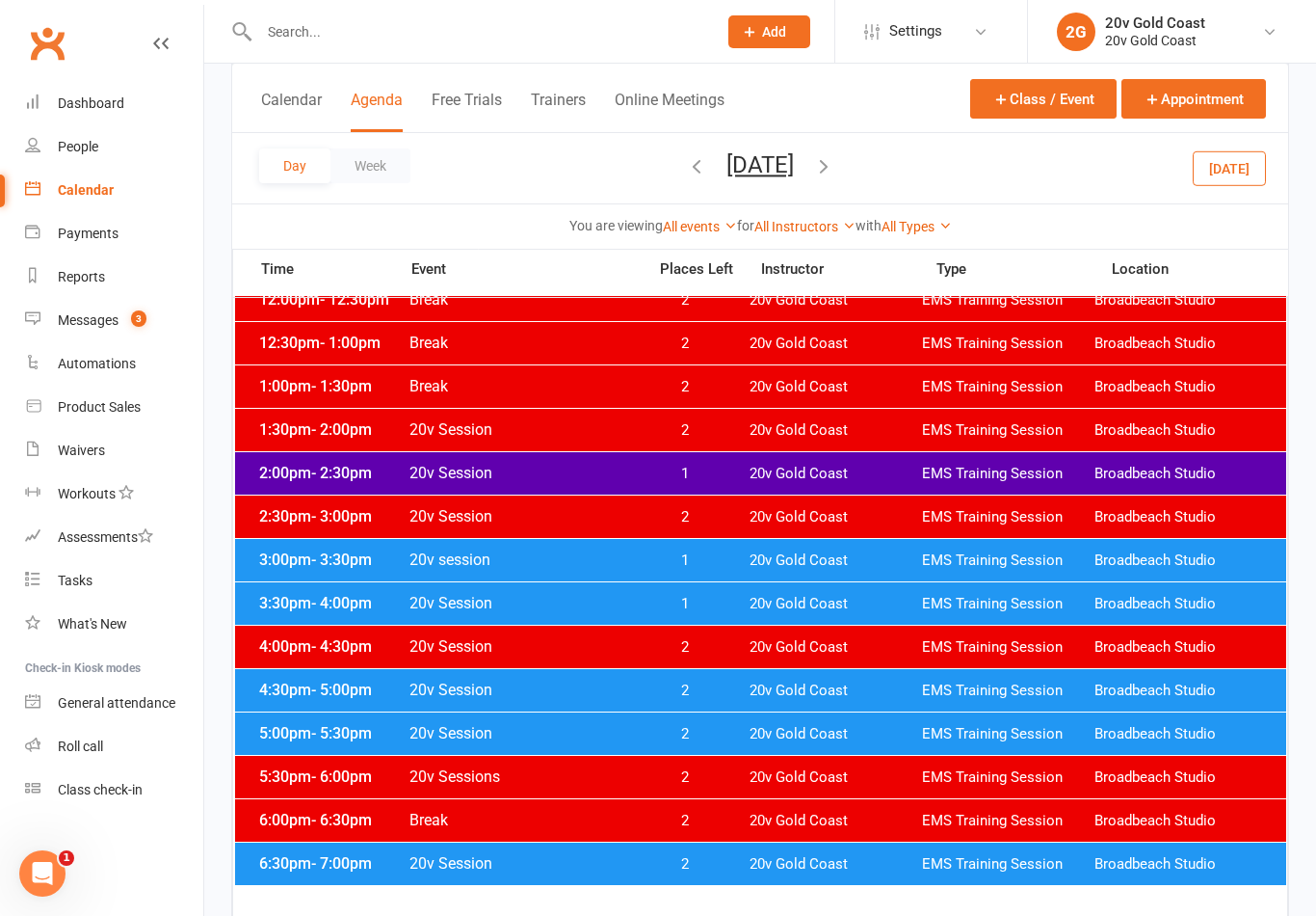
scroll to position [638, 0]
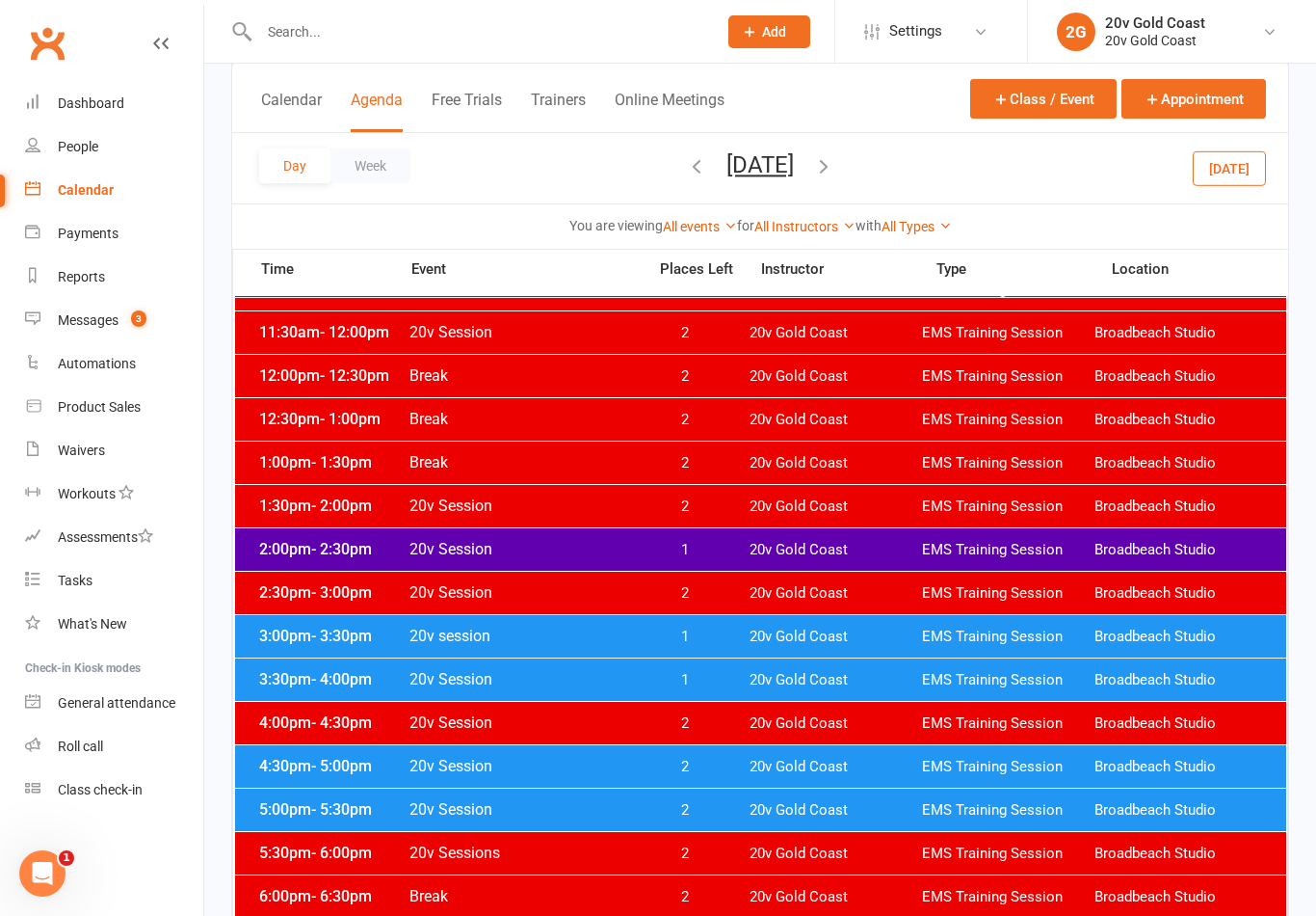
click at [789, 174] on button "[DATE]" at bounding box center [759, 165] width 67 height 27
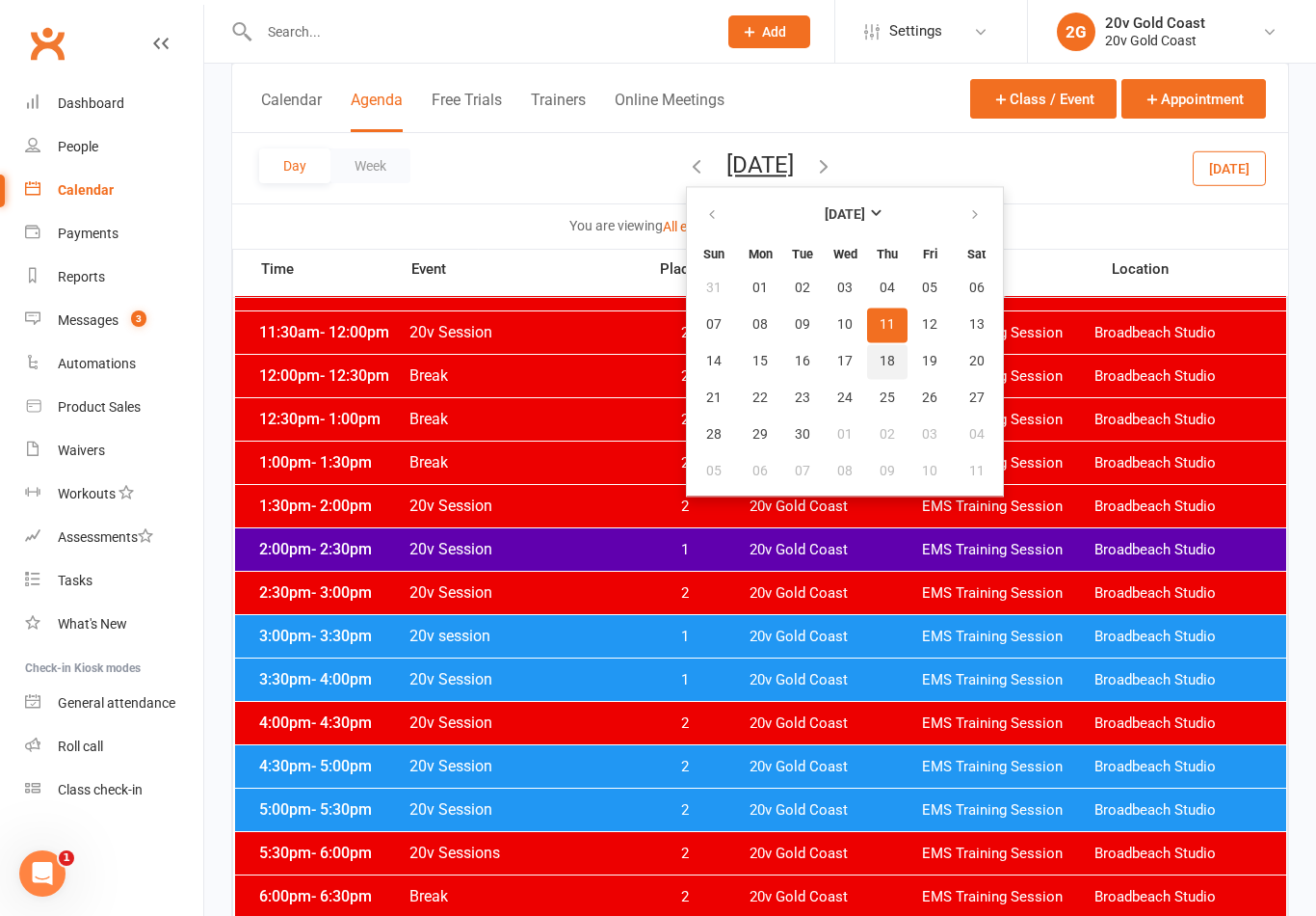
click at [867, 359] on button "18" at bounding box center [887, 362] width 41 height 35
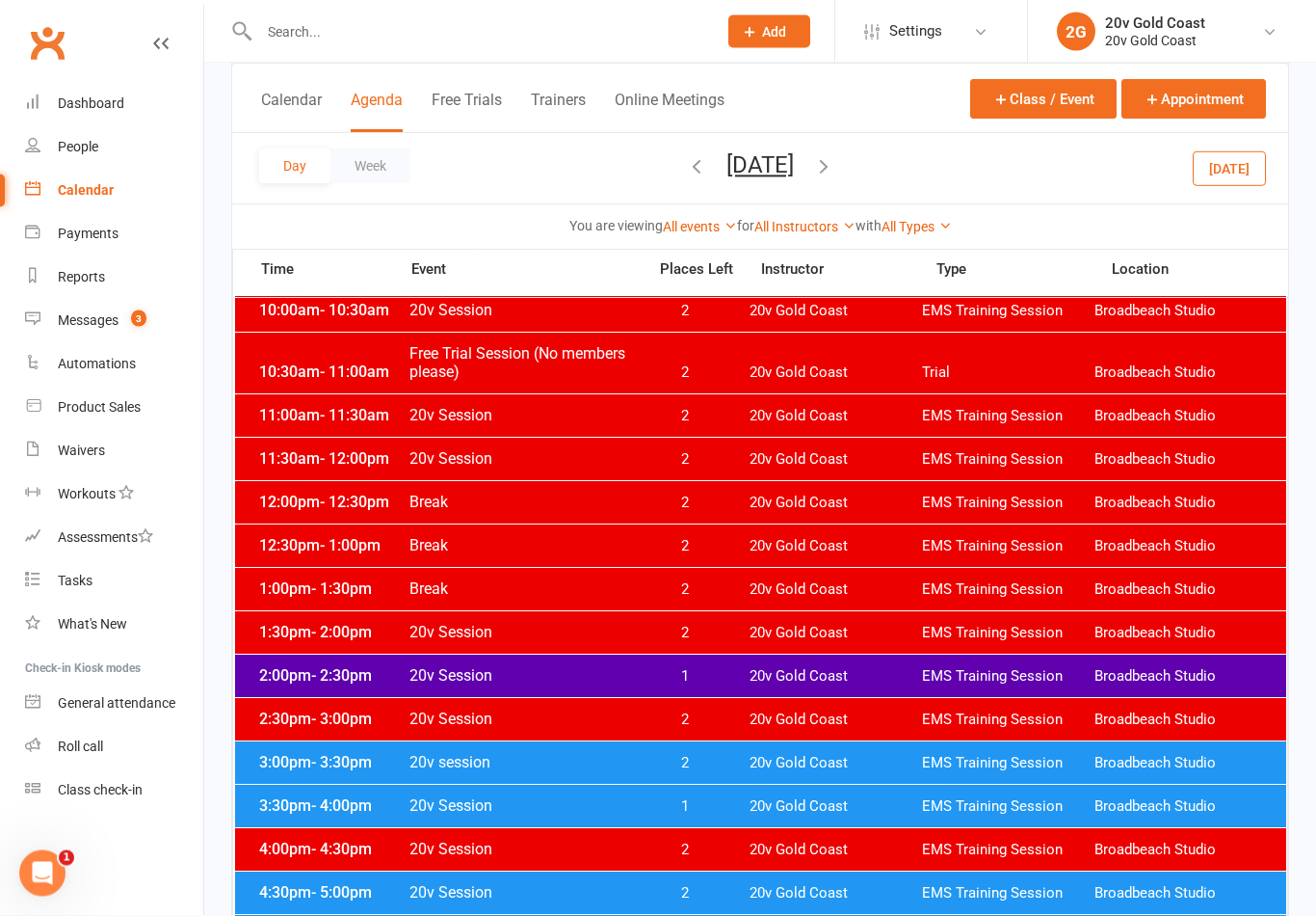
click at [794, 163] on button "Thursday, Sep 18, 2025" at bounding box center [759, 165] width 67 height 27
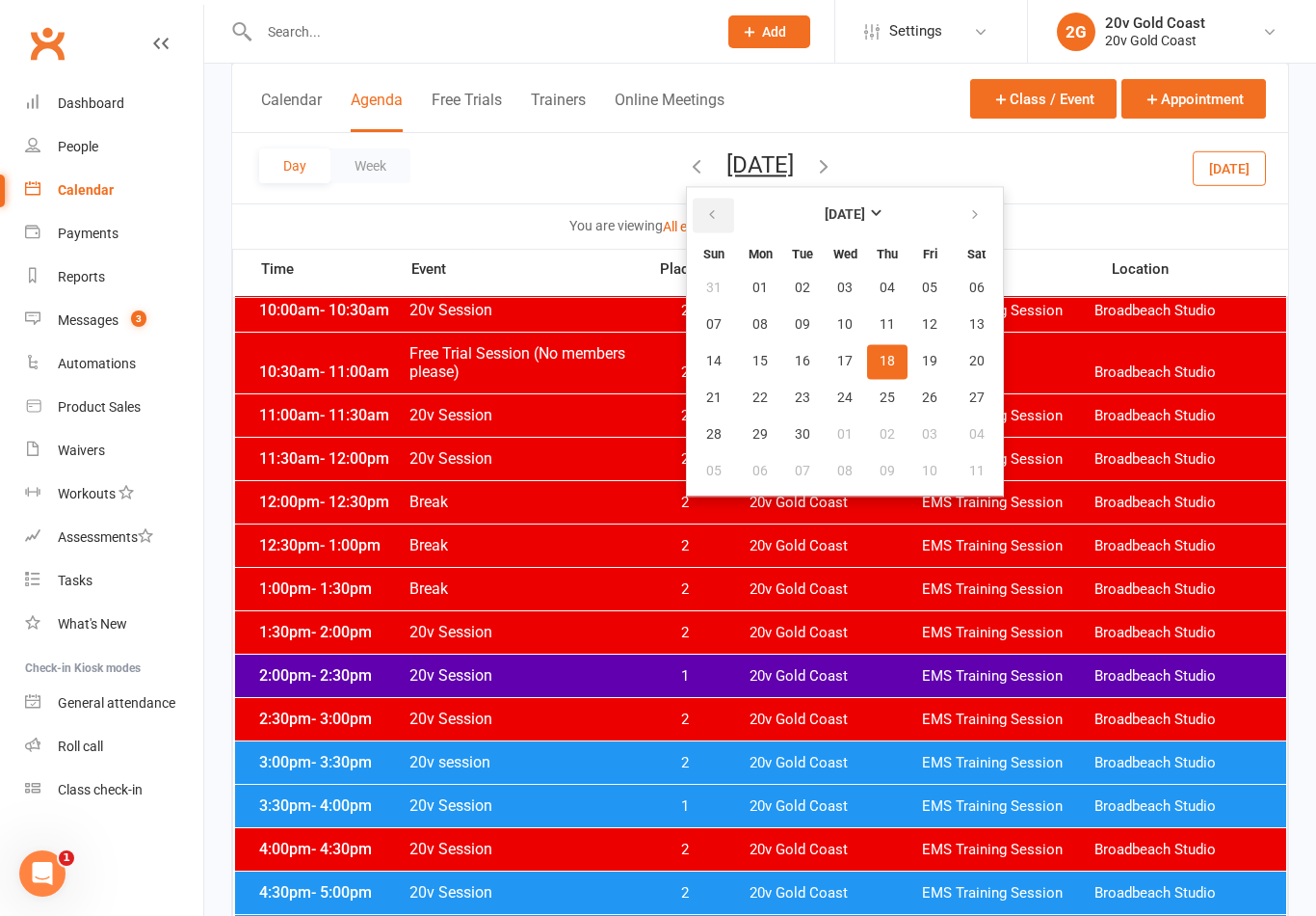
click at [693, 213] on button "button" at bounding box center [713, 215] width 42 height 35
click at [867, 425] on button "28" at bounding box center [887, 435] width 41 height 35
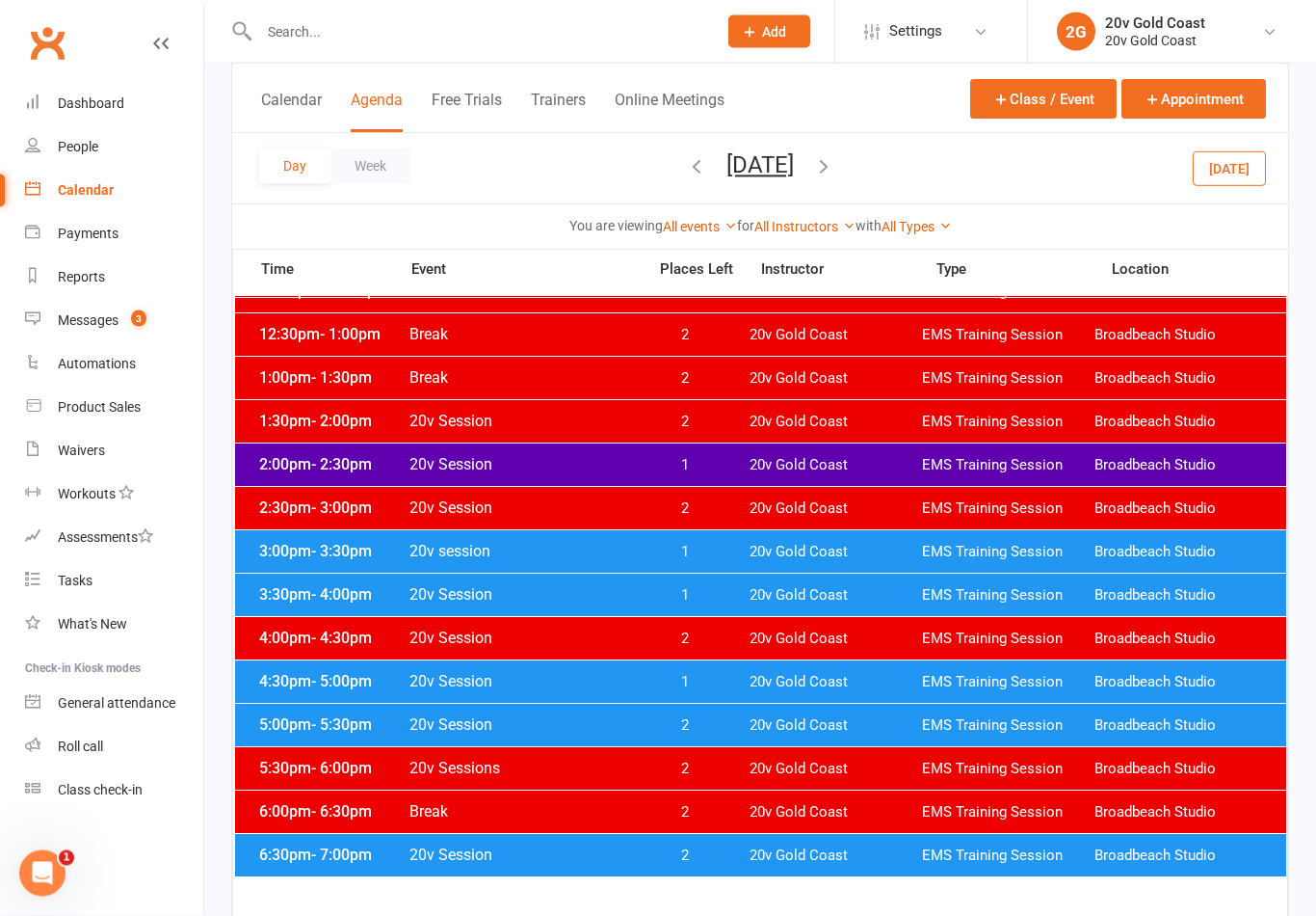
scroll to position [725, 0]
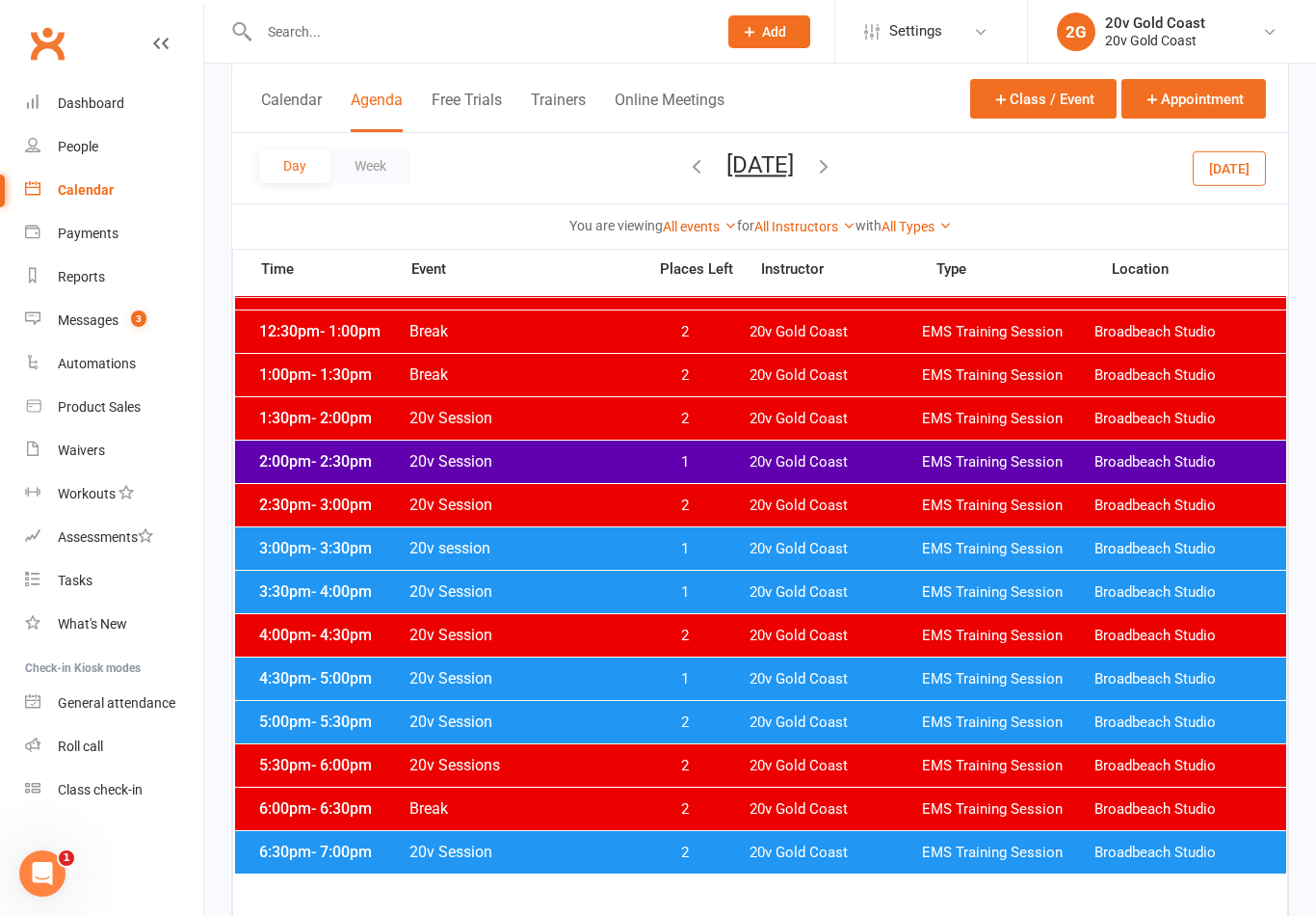
click at [760, 684] on span "20v Gold Coast" at bounding box center [835, 679] width 172 height 18
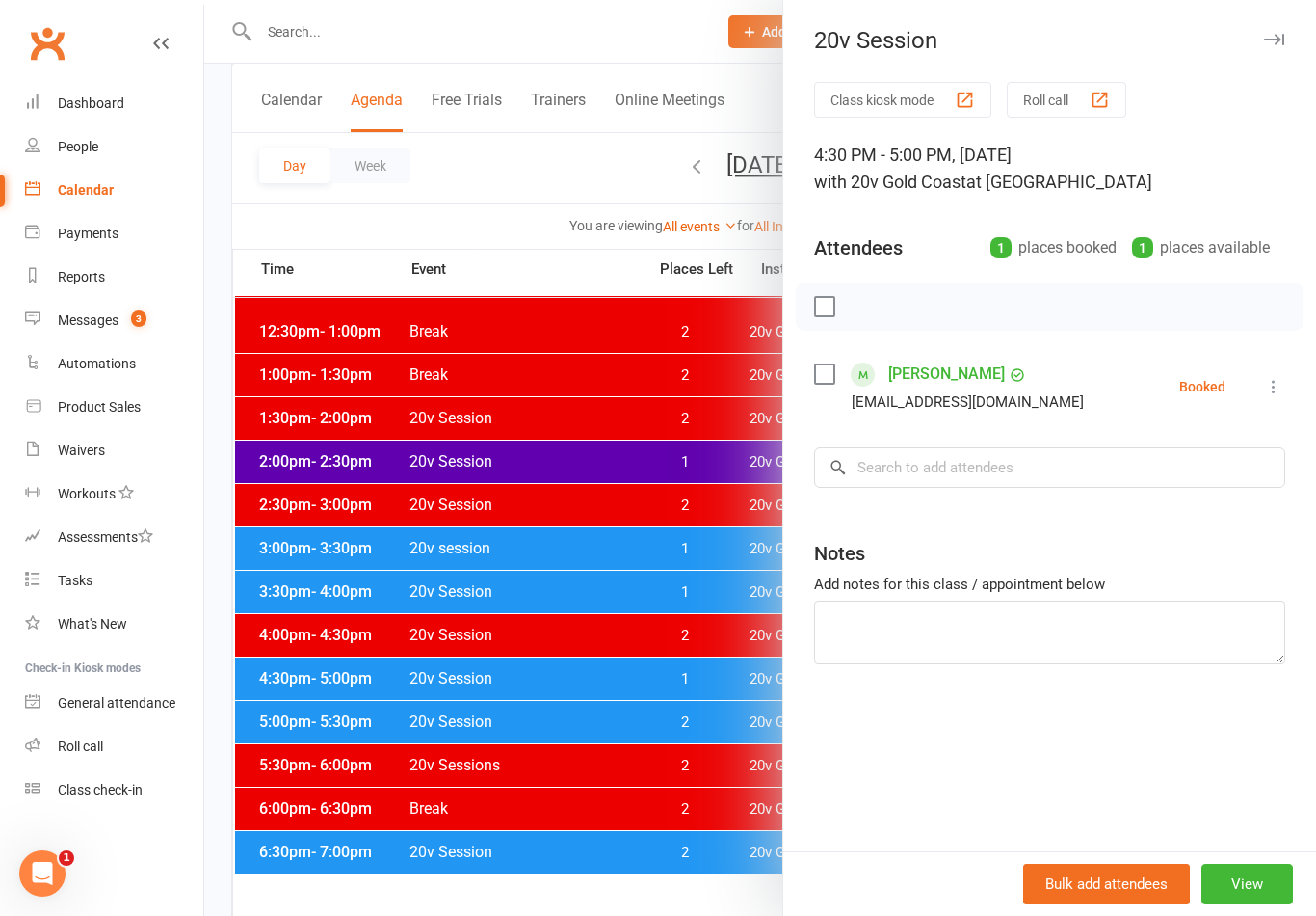
click at [745, 687] on div at bounding box center [760, 458] width 1112 height 916
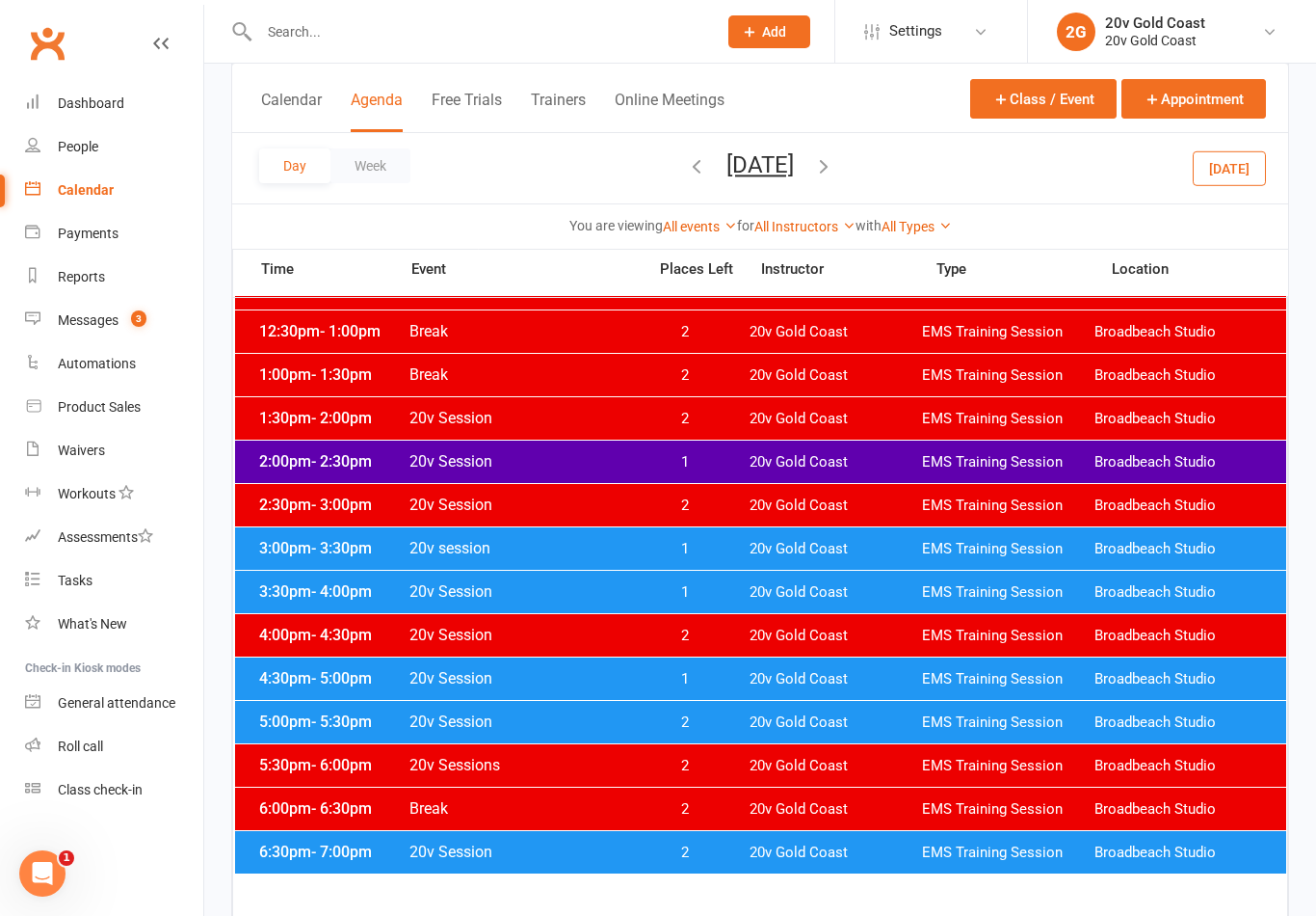
click at [730, 716] on span "2" at bounding box center [684, 722] width 101 height 18
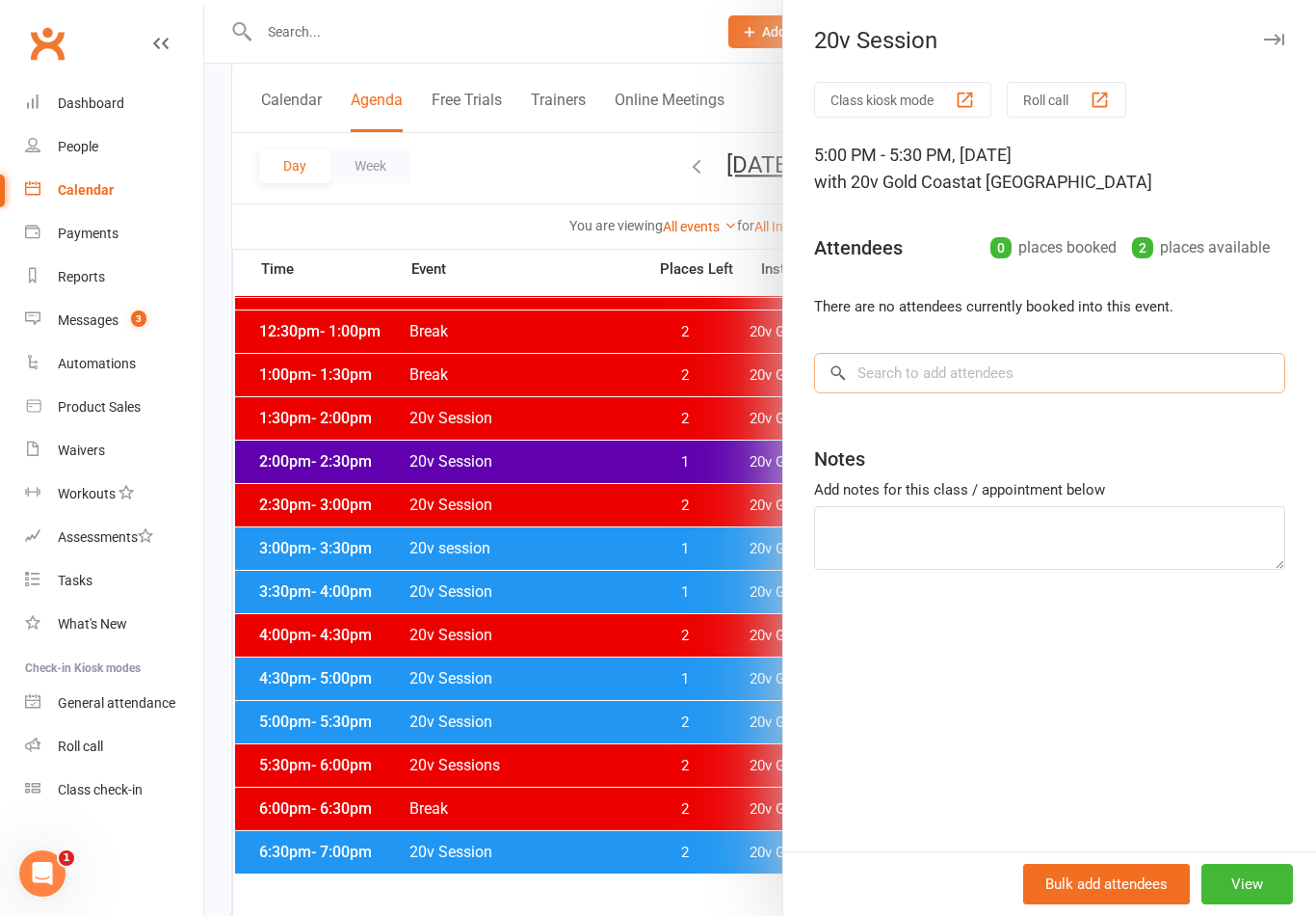
click at [1037, 360] on input "search" at bounding box center [1049, 373] width 471 height 41
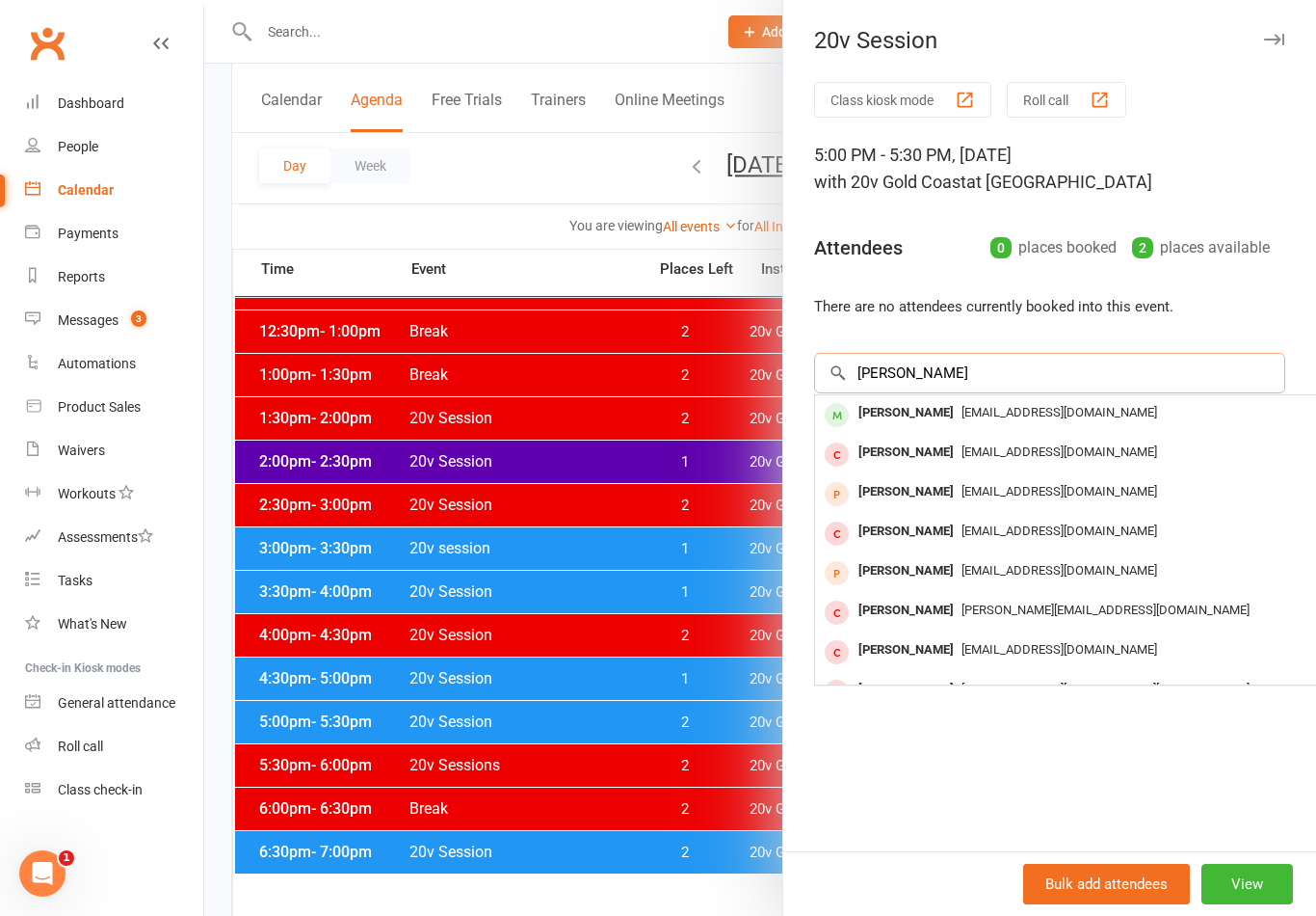
type input "[PERSON_NAME]"
click at [1005, 425] on div "[EMAIL_ADDRESS][DOMAIN_NAME]" at bounding box center [1102, 412] width 561 height 28
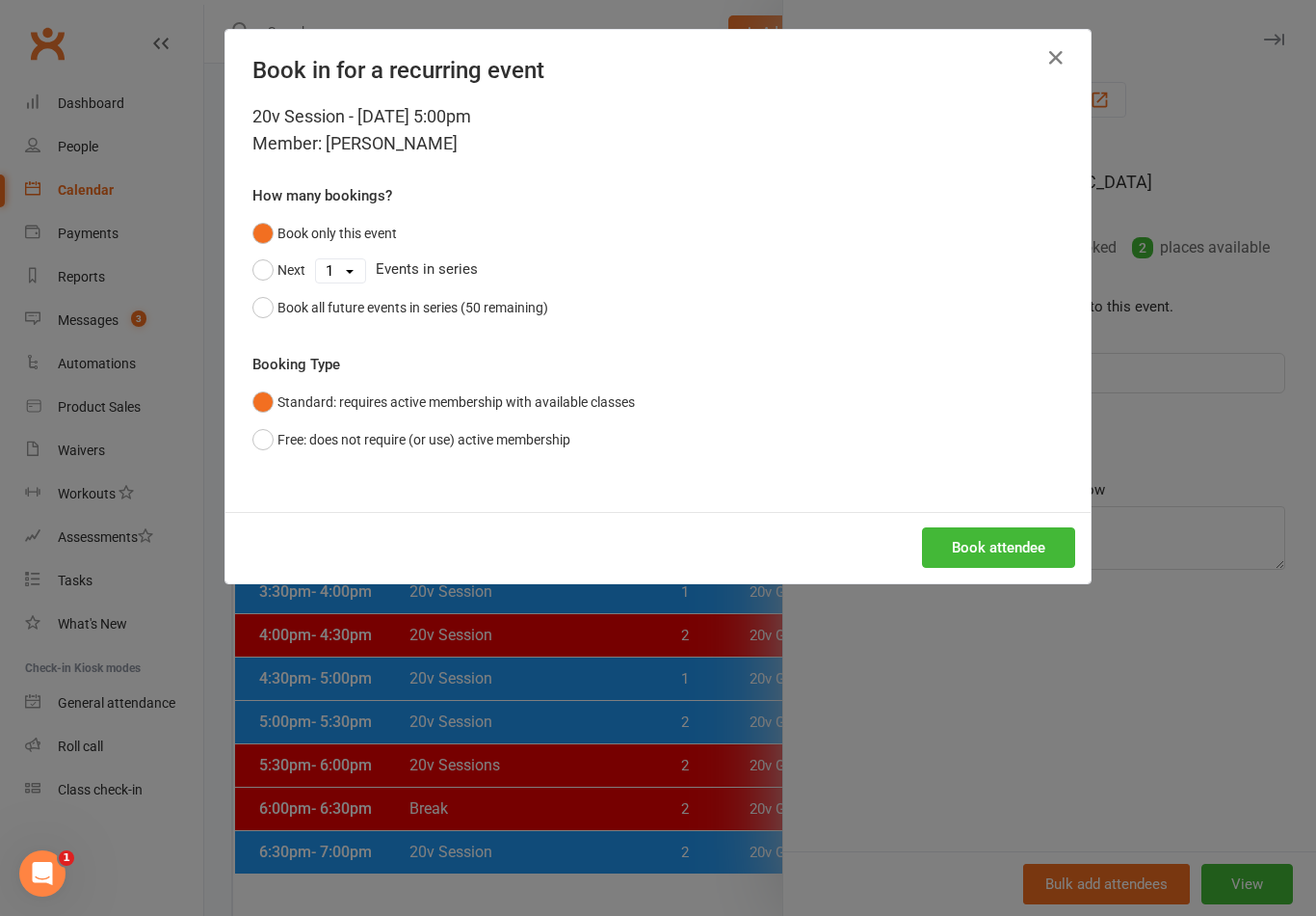
click at [1024, 549] on button "Book attendee" at bounding box center [998, 547] width 154 height 41
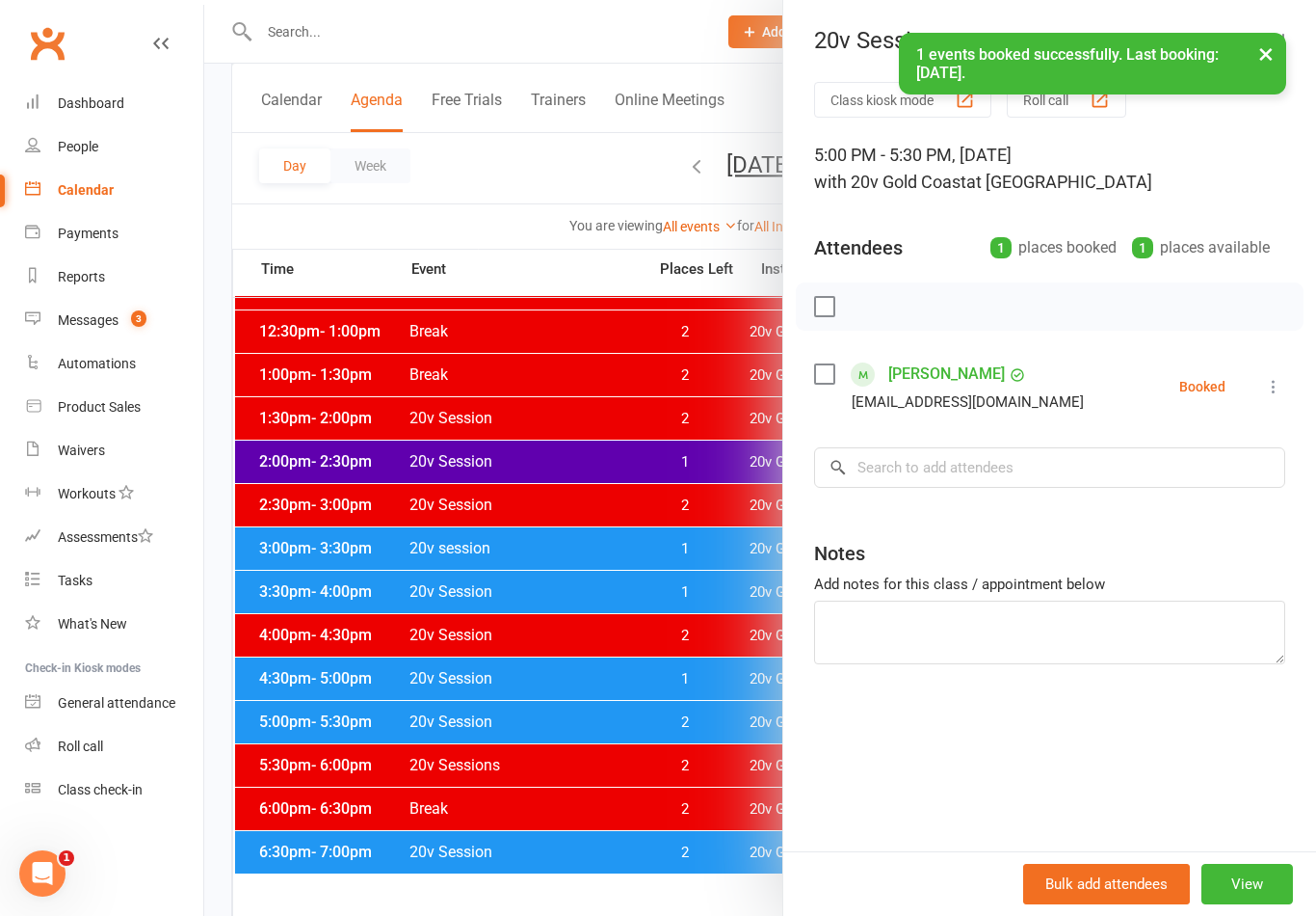
click at [713, 809] on div at bounding box center [760, 458] width 1112 height 916
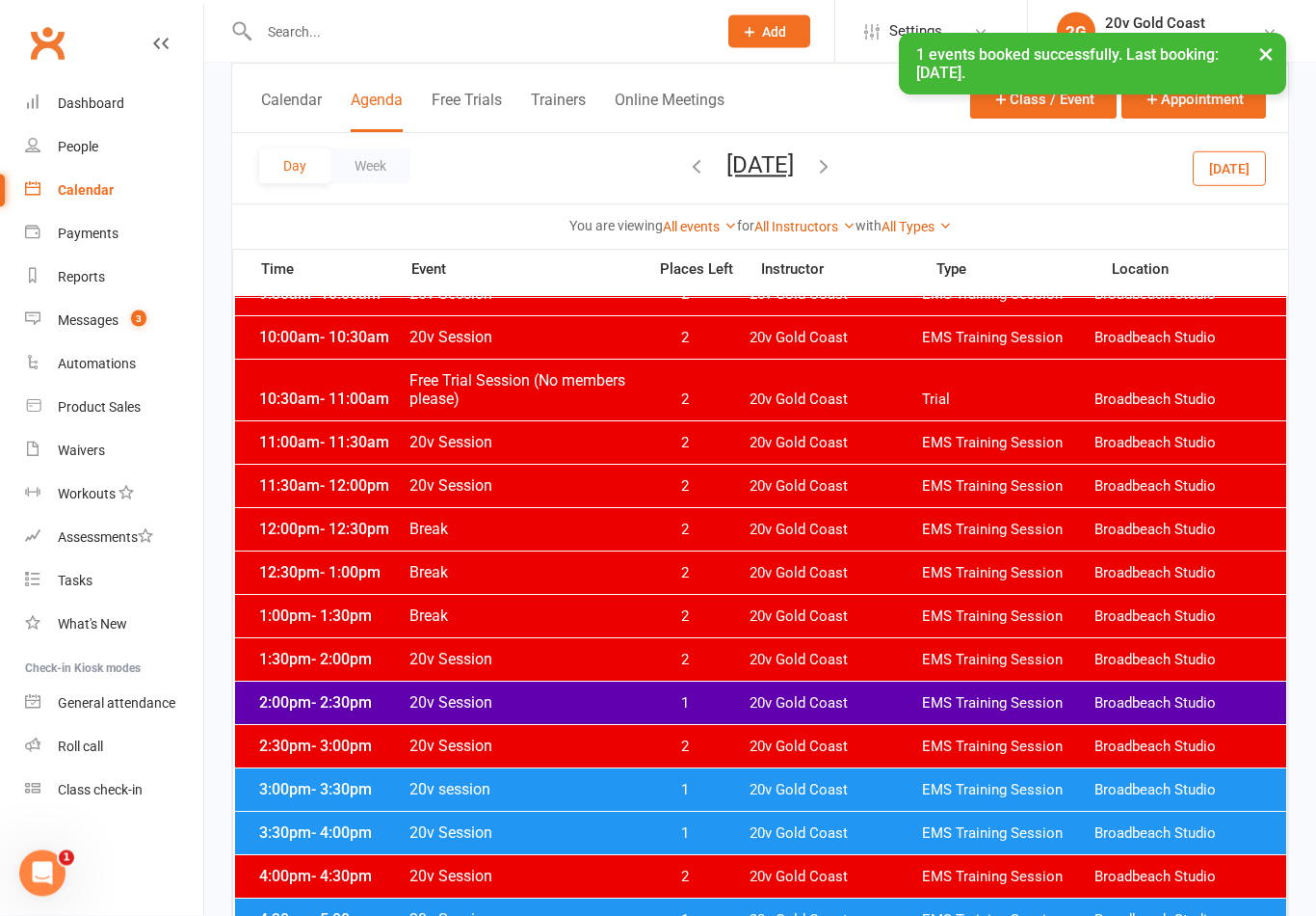
scroll to position [0, 0]
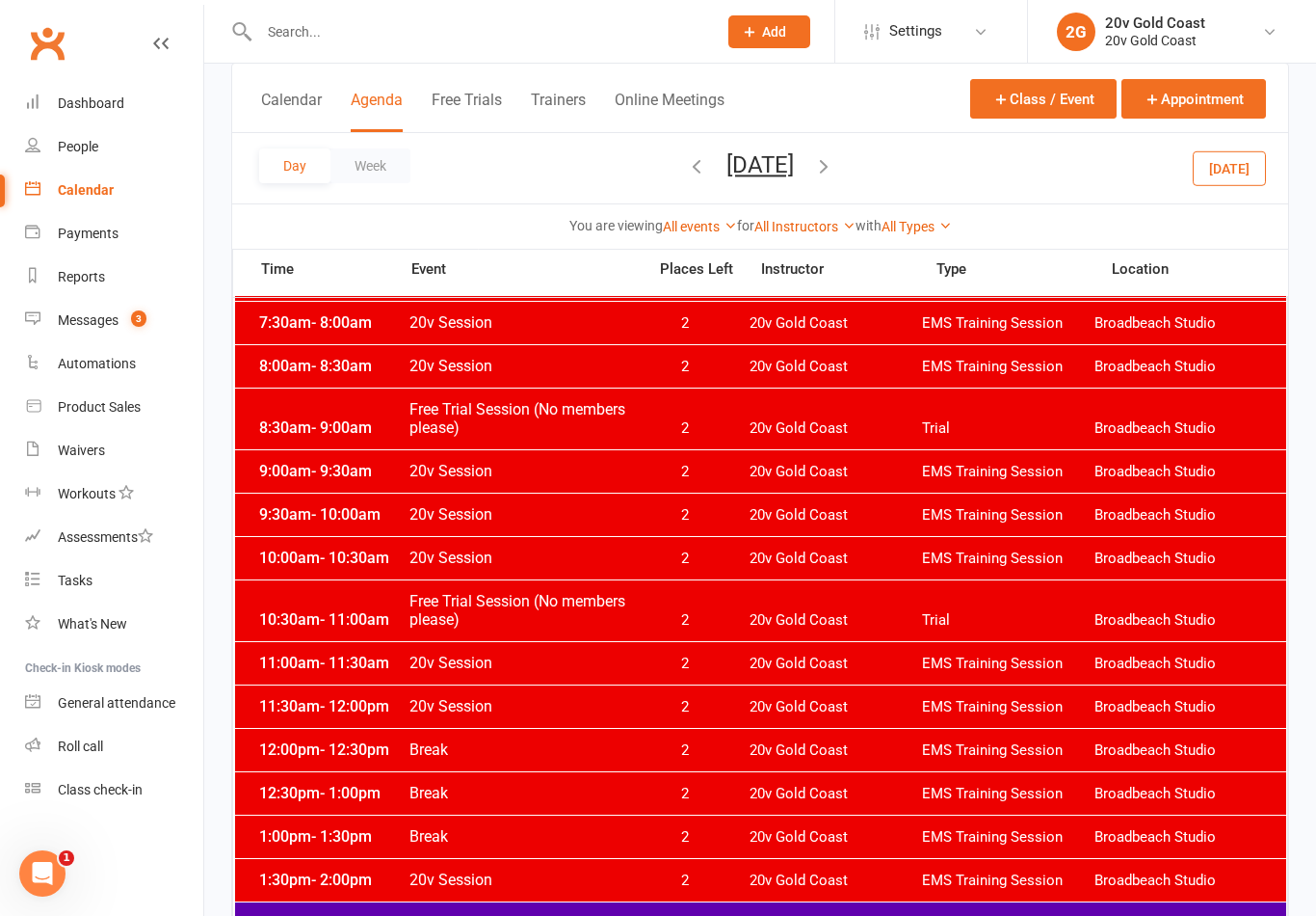
scroll to position [352, 0]
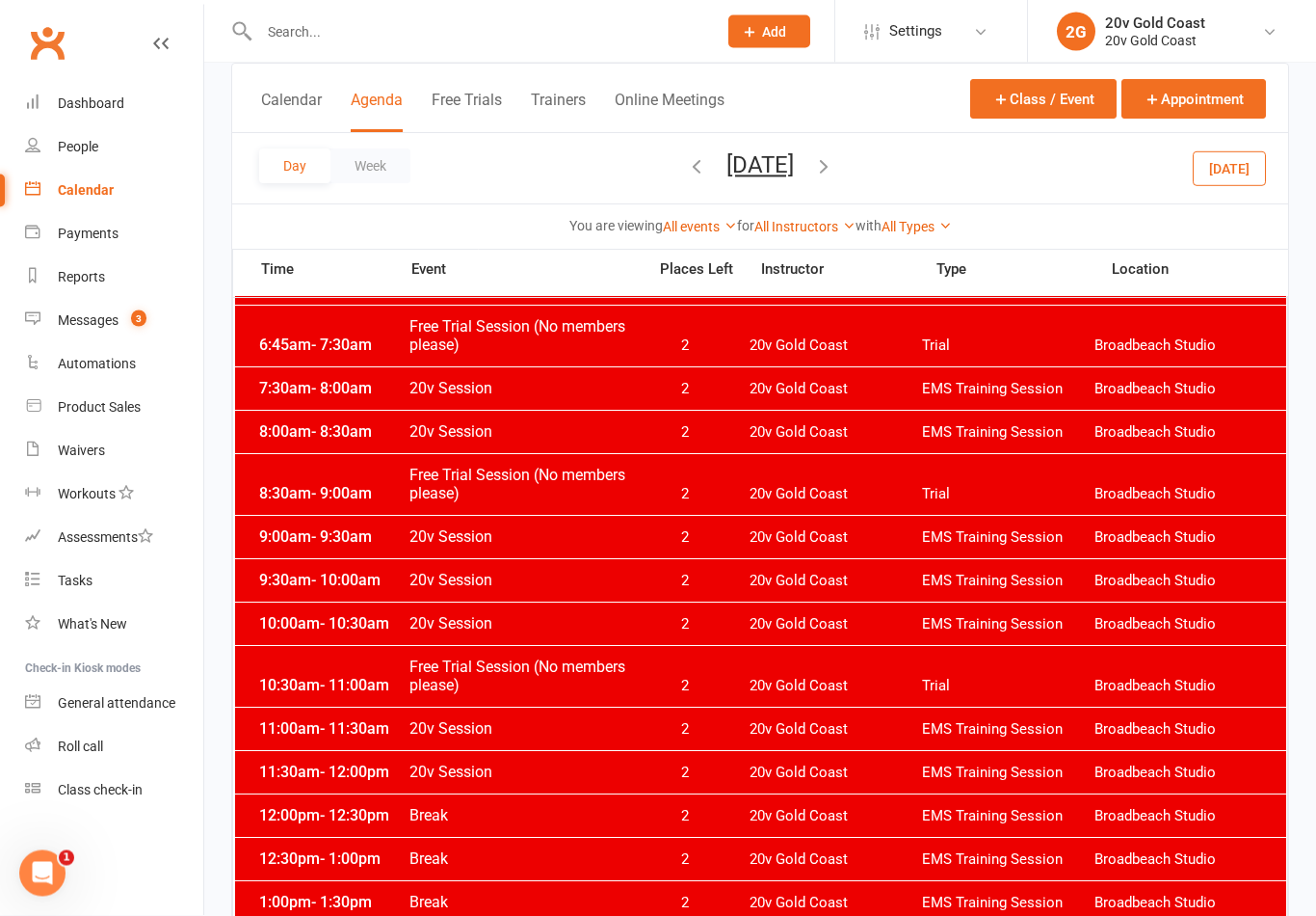
click at [794, 175] on button "[DATE]" at bounding box center [759, 165] width 67 height 27
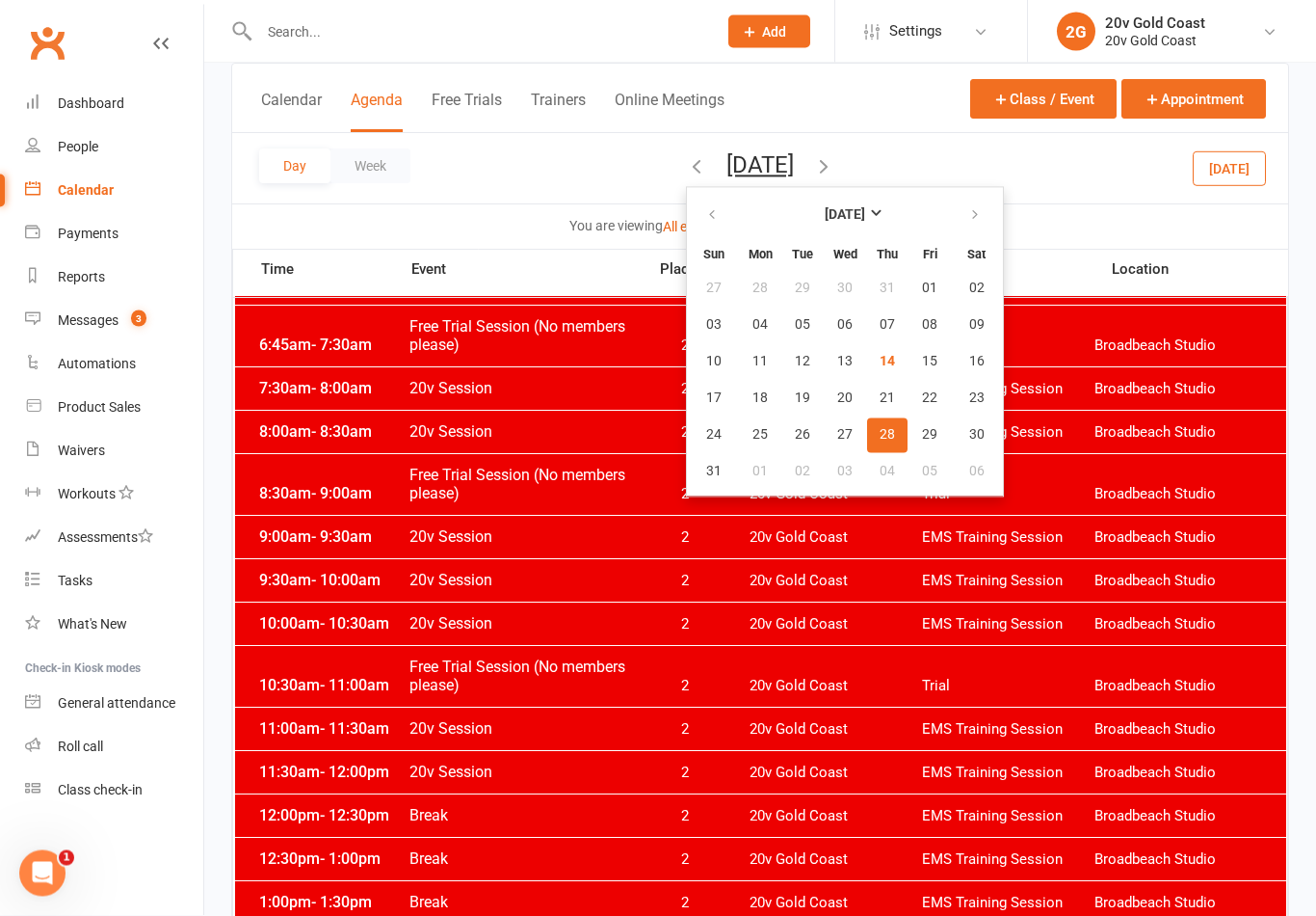
scroll to position [198, 0]
click at [867, 480] on button "04" at bounding box center [887, 472] width 41 height 35
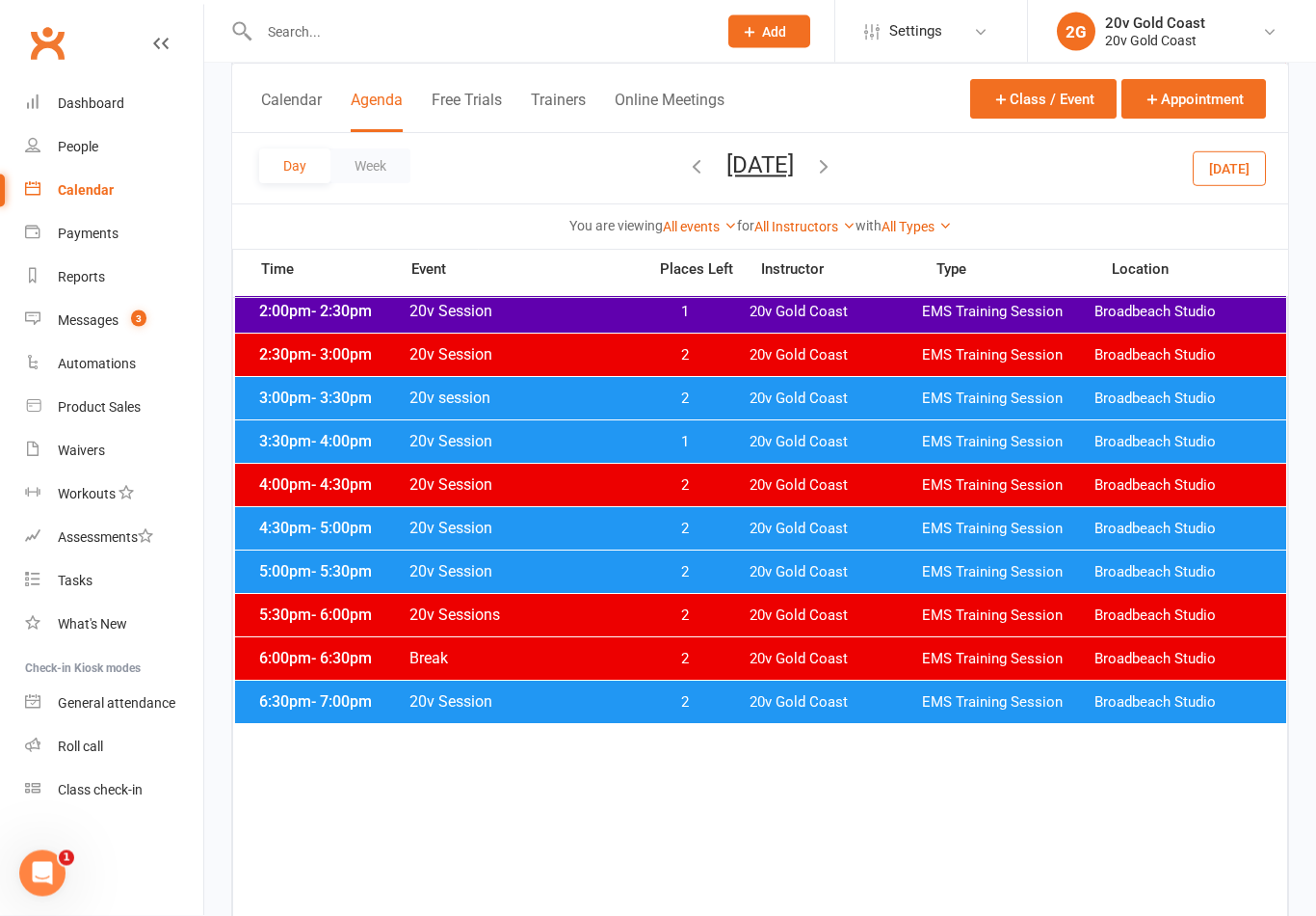
click at [770, 594] on div "5:30pm - 6:00pm 20v Sessions 2 20v Gold Coast EMS Training Session Broadbeach S…" at bounding box center [760, 616] width 1051 height 43
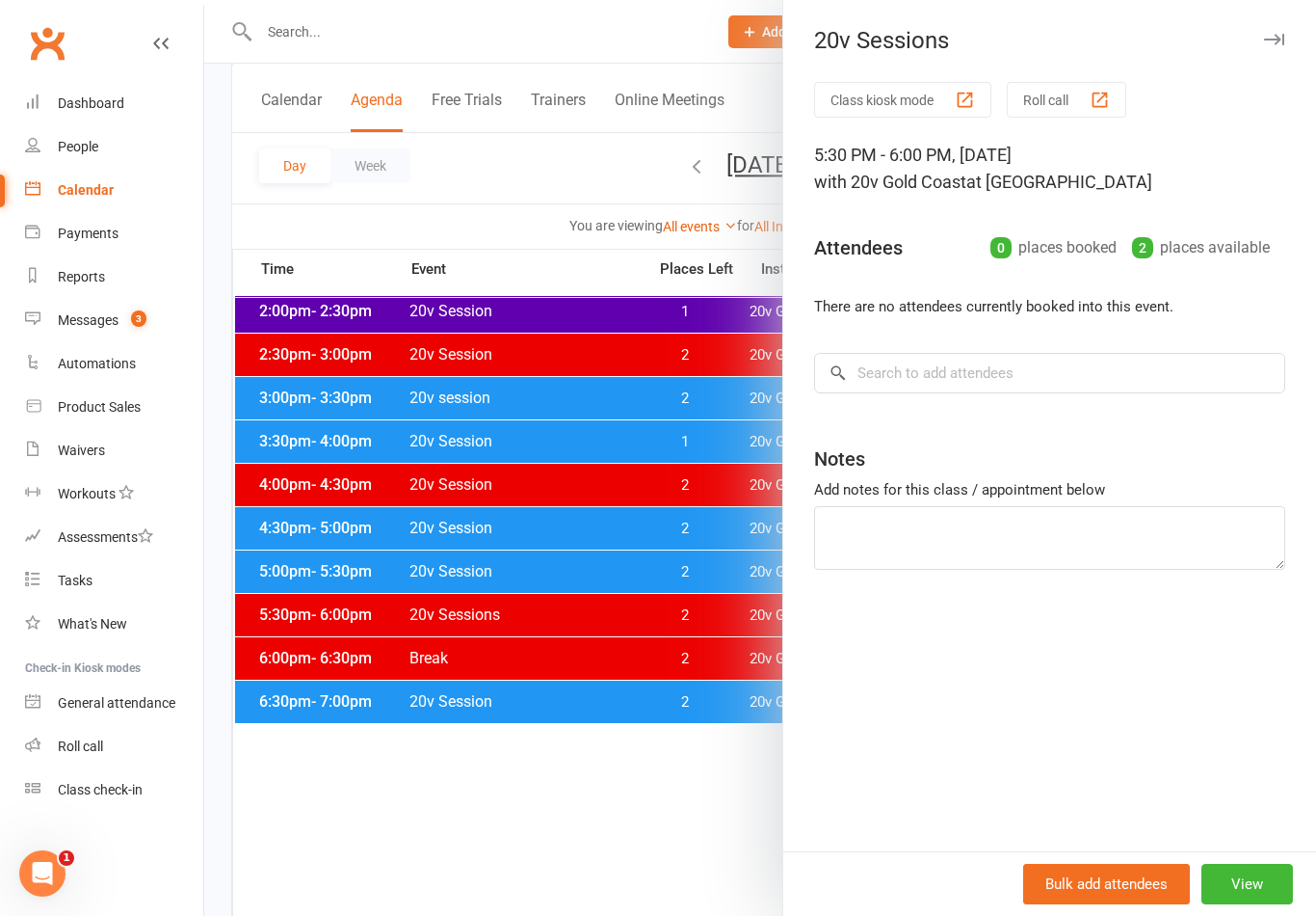
click at [719, 580] on div at bounding box center [760, 458] width 1112 height 916
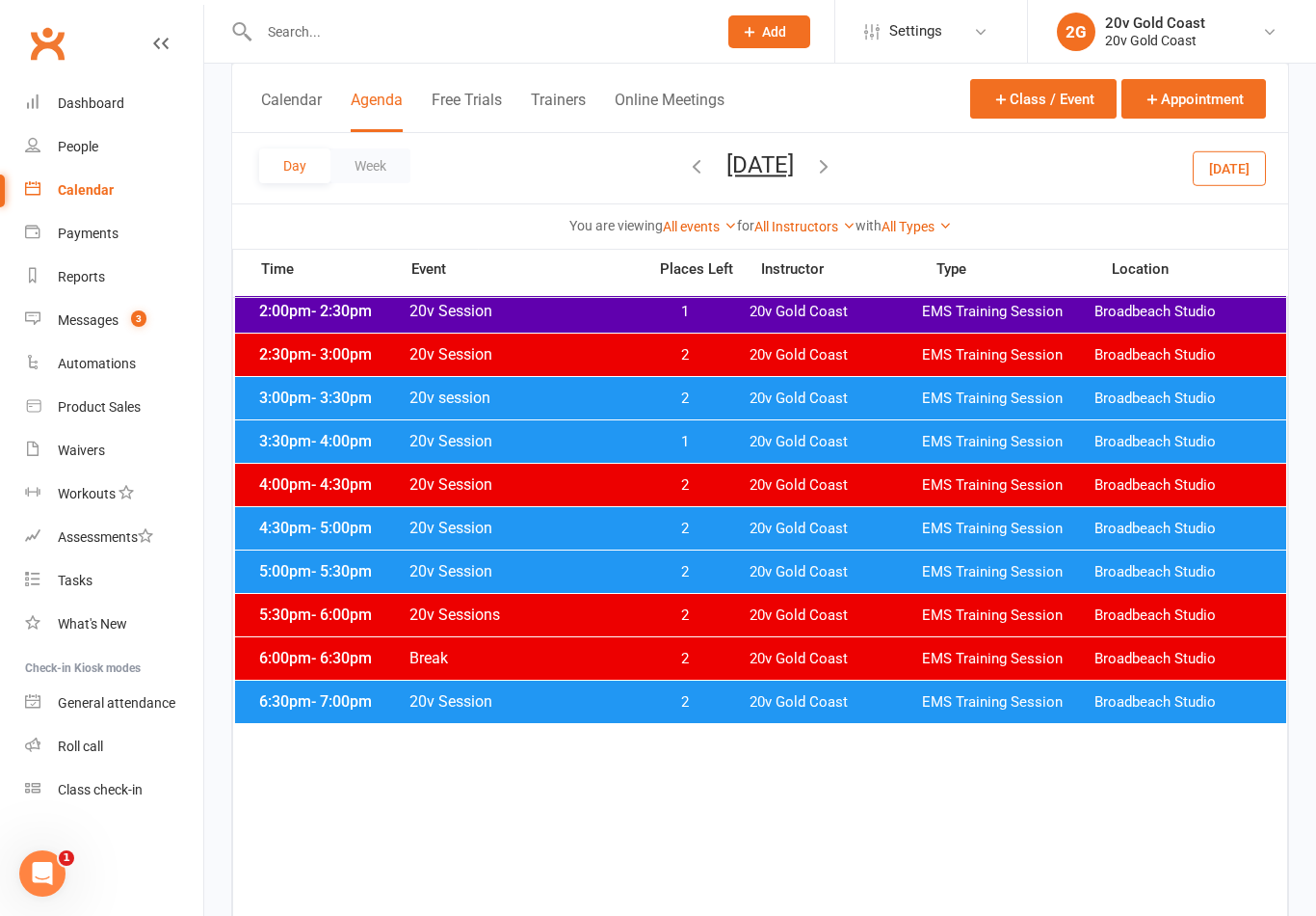
click at [749, 575] on span "20v Gold Coast" at bounding box center [835, 572] width 172 height 18
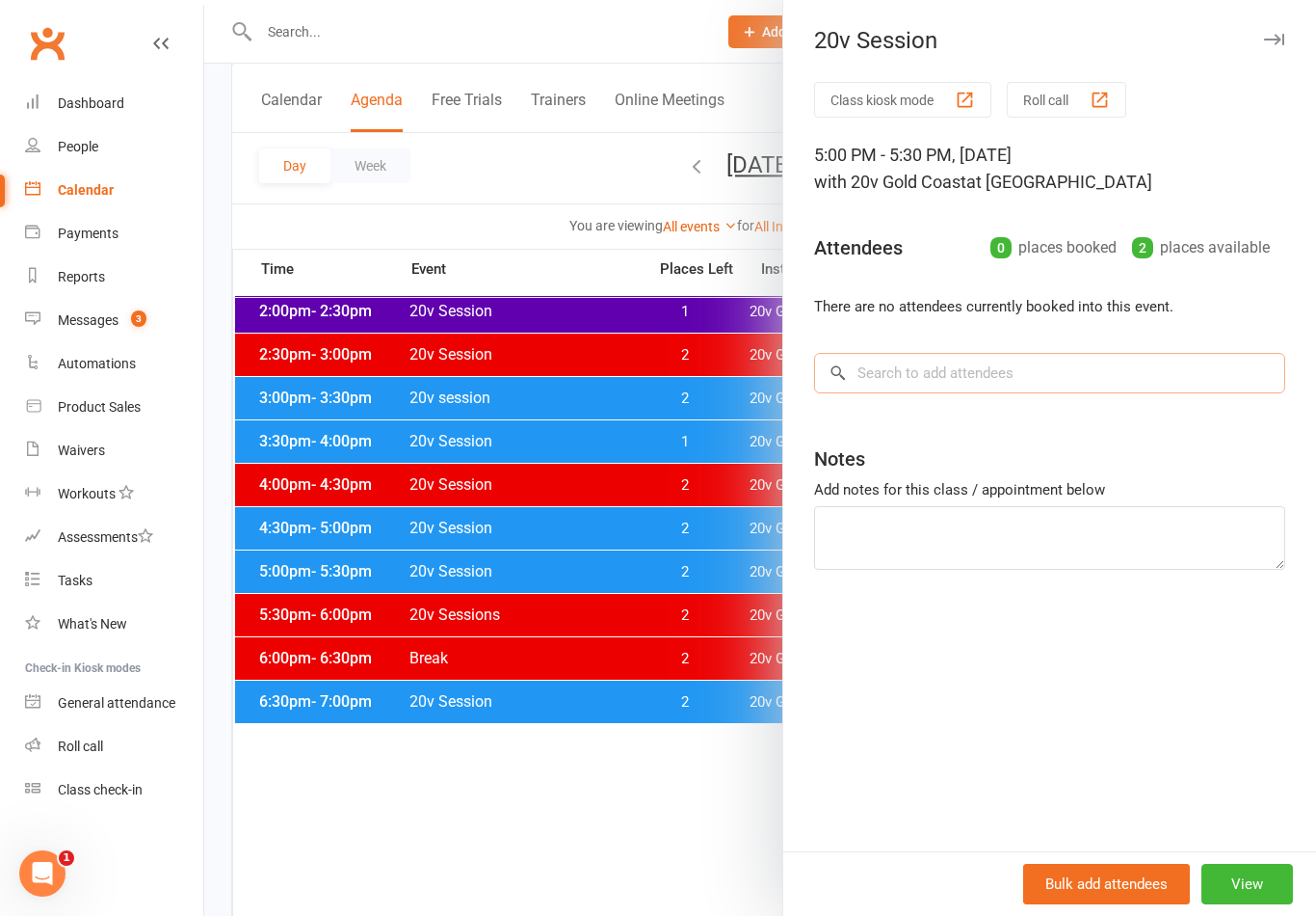
click at [1056, 391] on input "search" at bounding box center [1049, 373] width 471 height 41
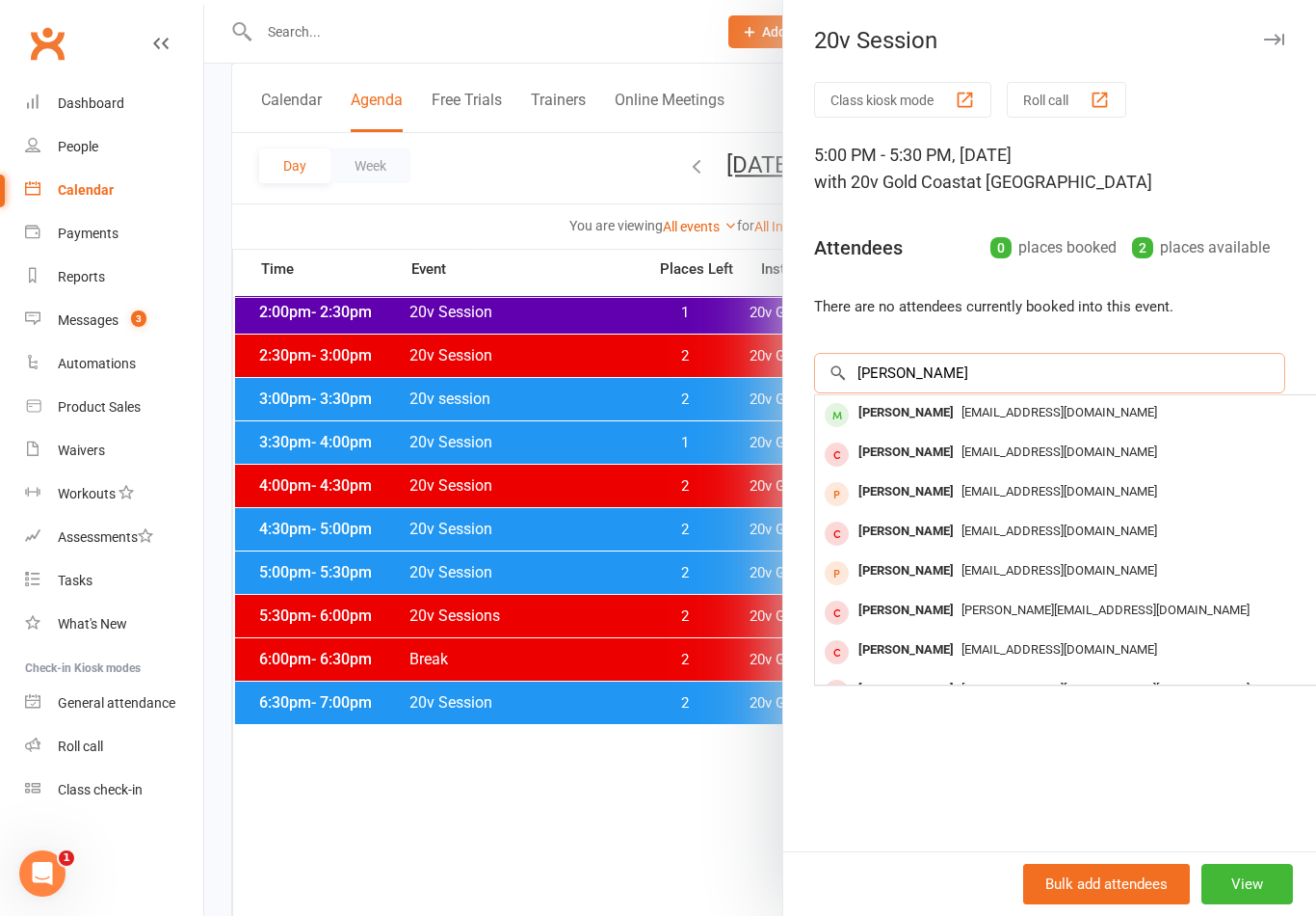
type input "[PERSON_NAME]"
click at [950, 424] on div "[PERSON_NAME]" at bounding box center [906, 412] width 111 height 28
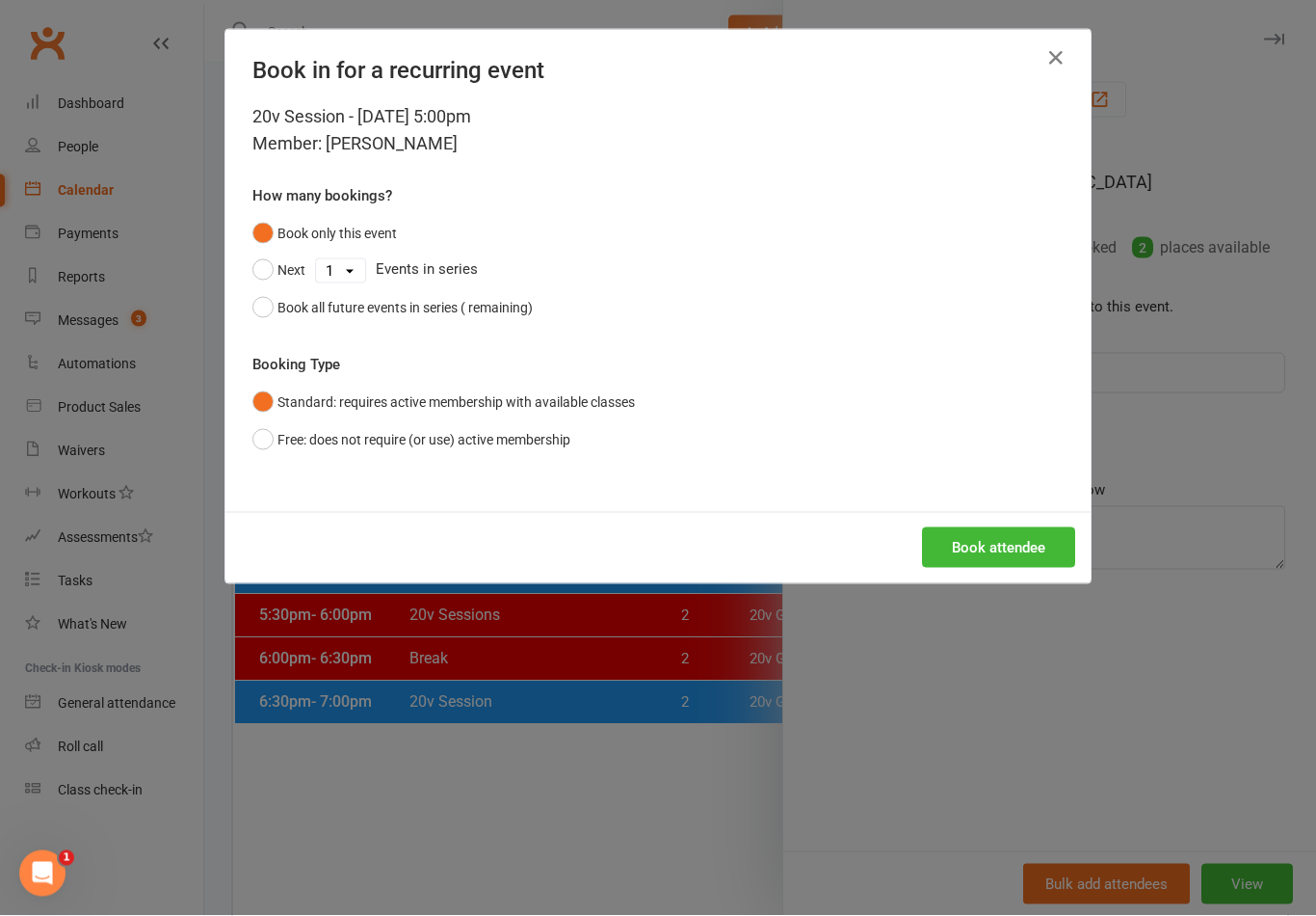
scroll to position [876, 0]
click at [274, 303] on button "Book all future events in series (49 remaining)" at bounding box center [400, 307] width 295 height 37
click at [1013, 551] on button "Book attendee" at bounding box center [998, 547] width 154 height 41
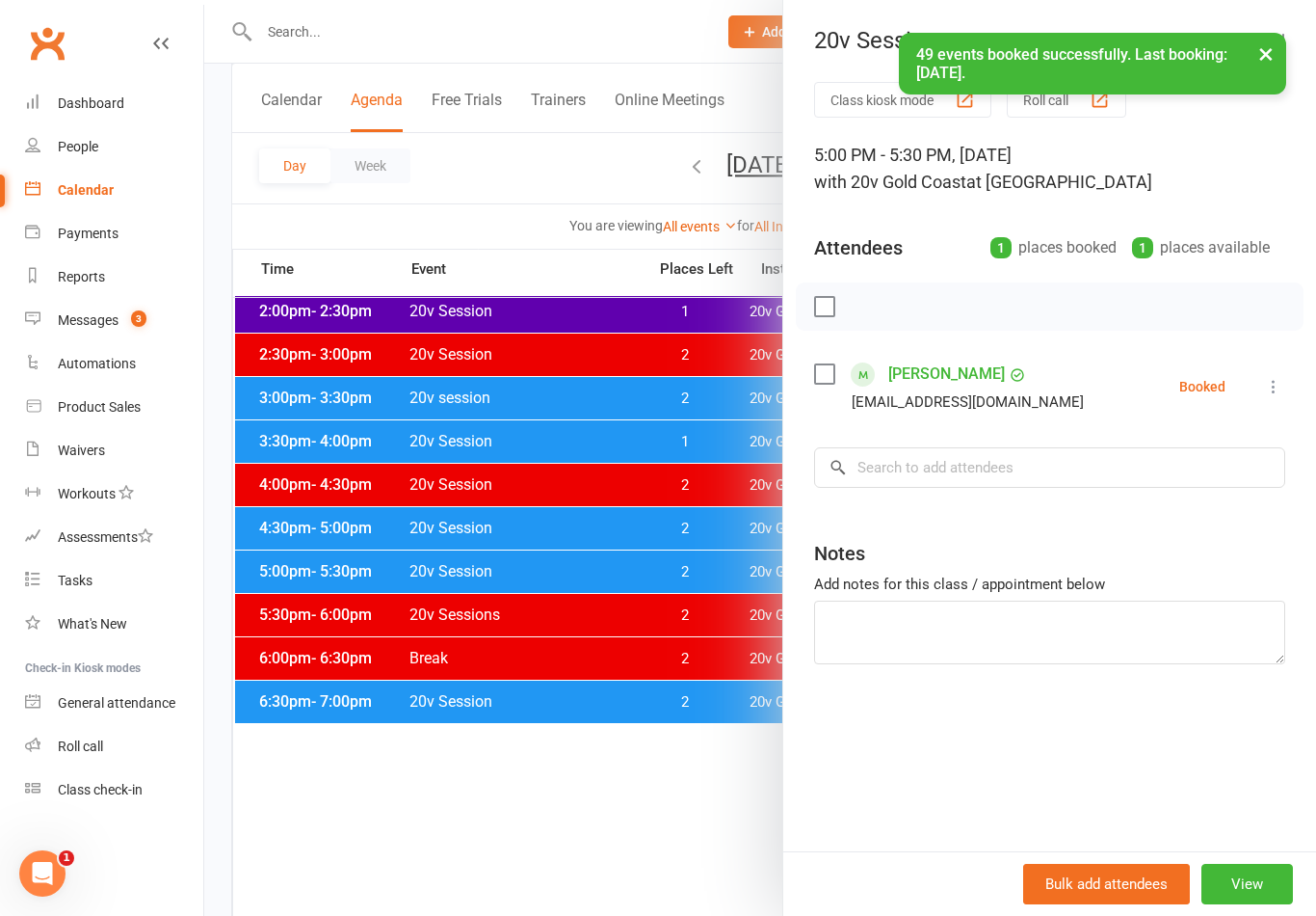
click at [672, 786] on div at bounding box center [760, 458] width 1112 height 916
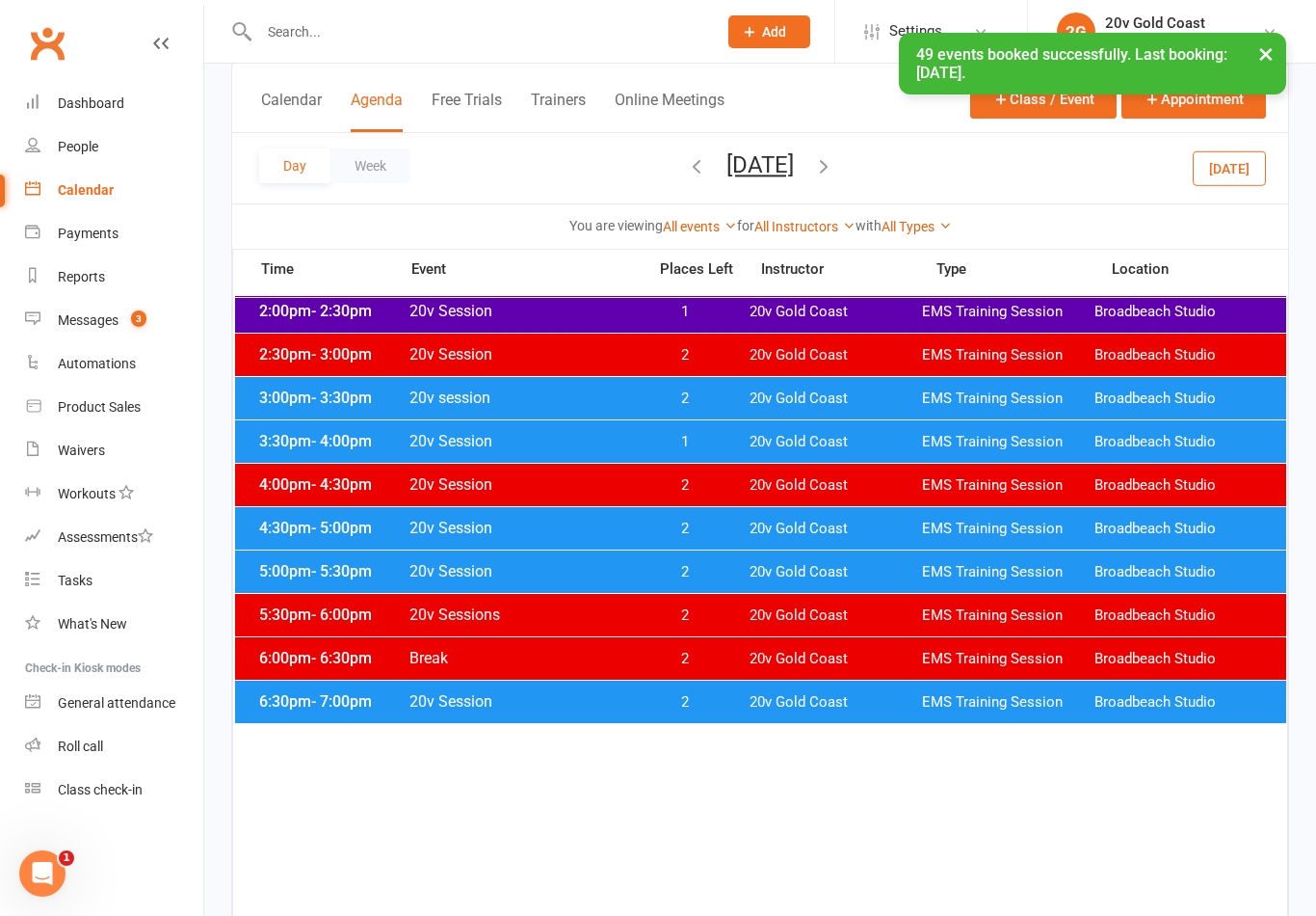
click at [794, 152] on button "Thursday, Sep 4, 2025" at bounding box center [759, 165] width 67 height 27
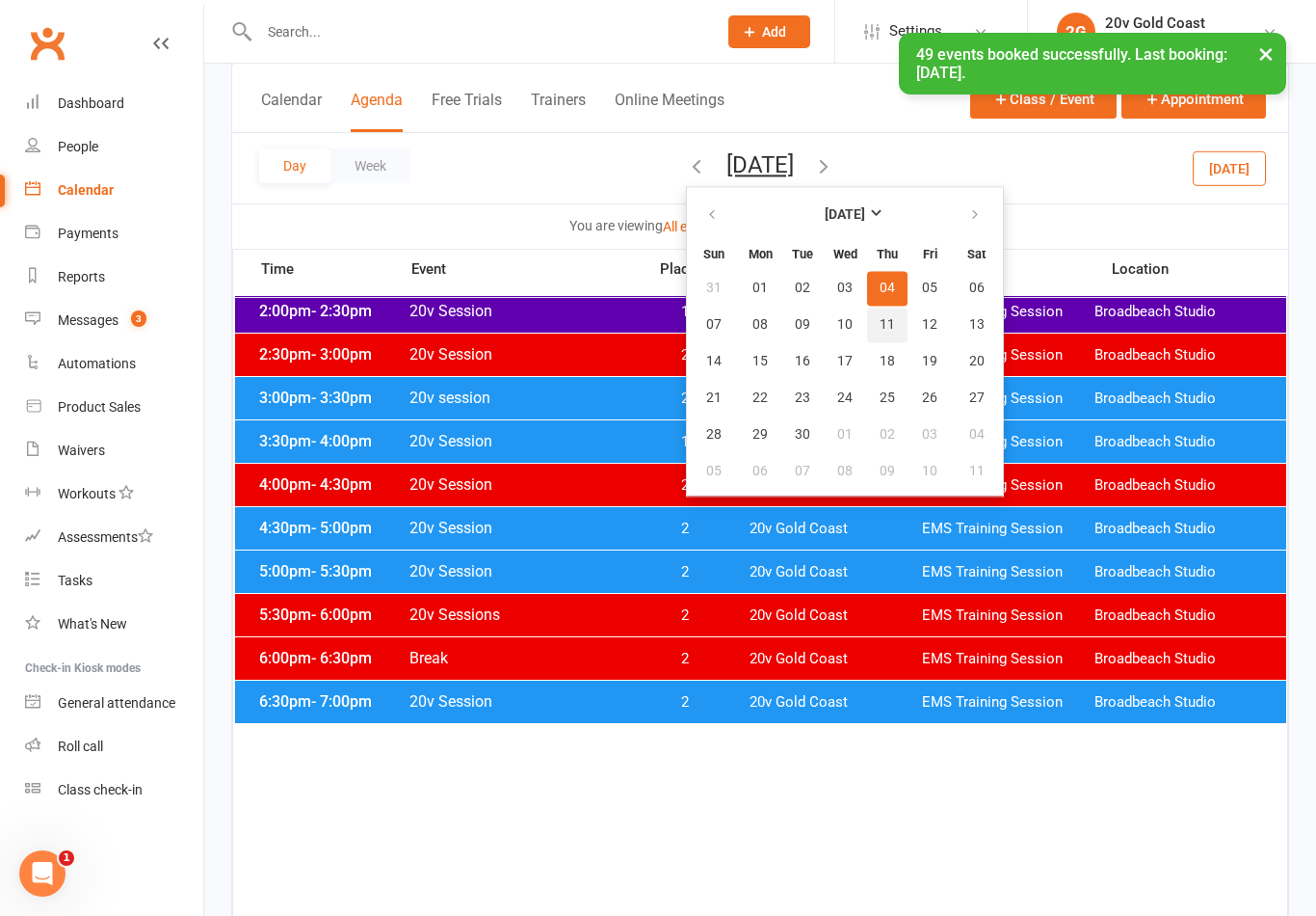
click at [880, 327] on span "11" at bounding box center [887, 325] width 16 height 16
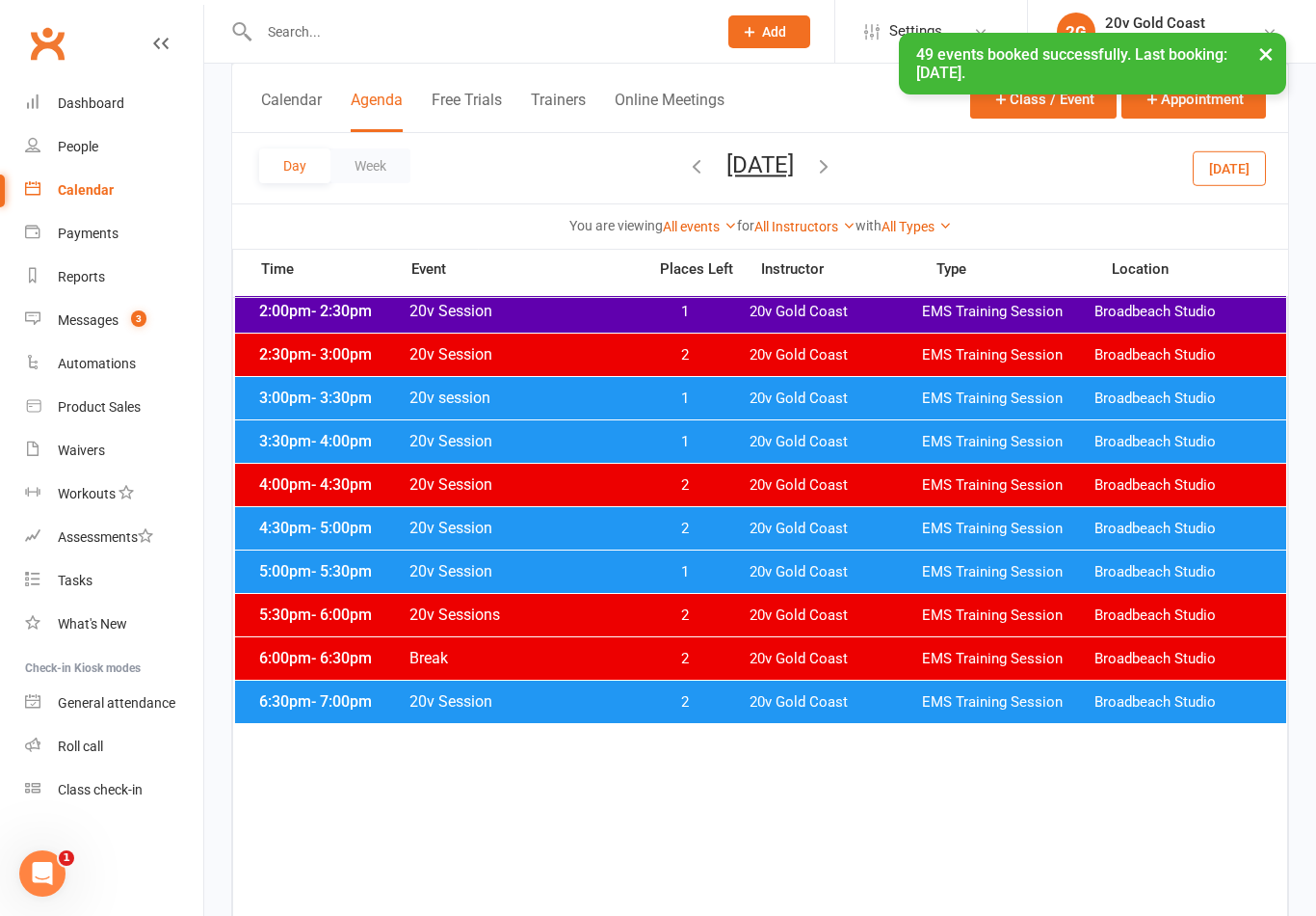
click at [807, 576] on span "20v Gold Coast" at bounding box center [835, 572] width 172 height 18
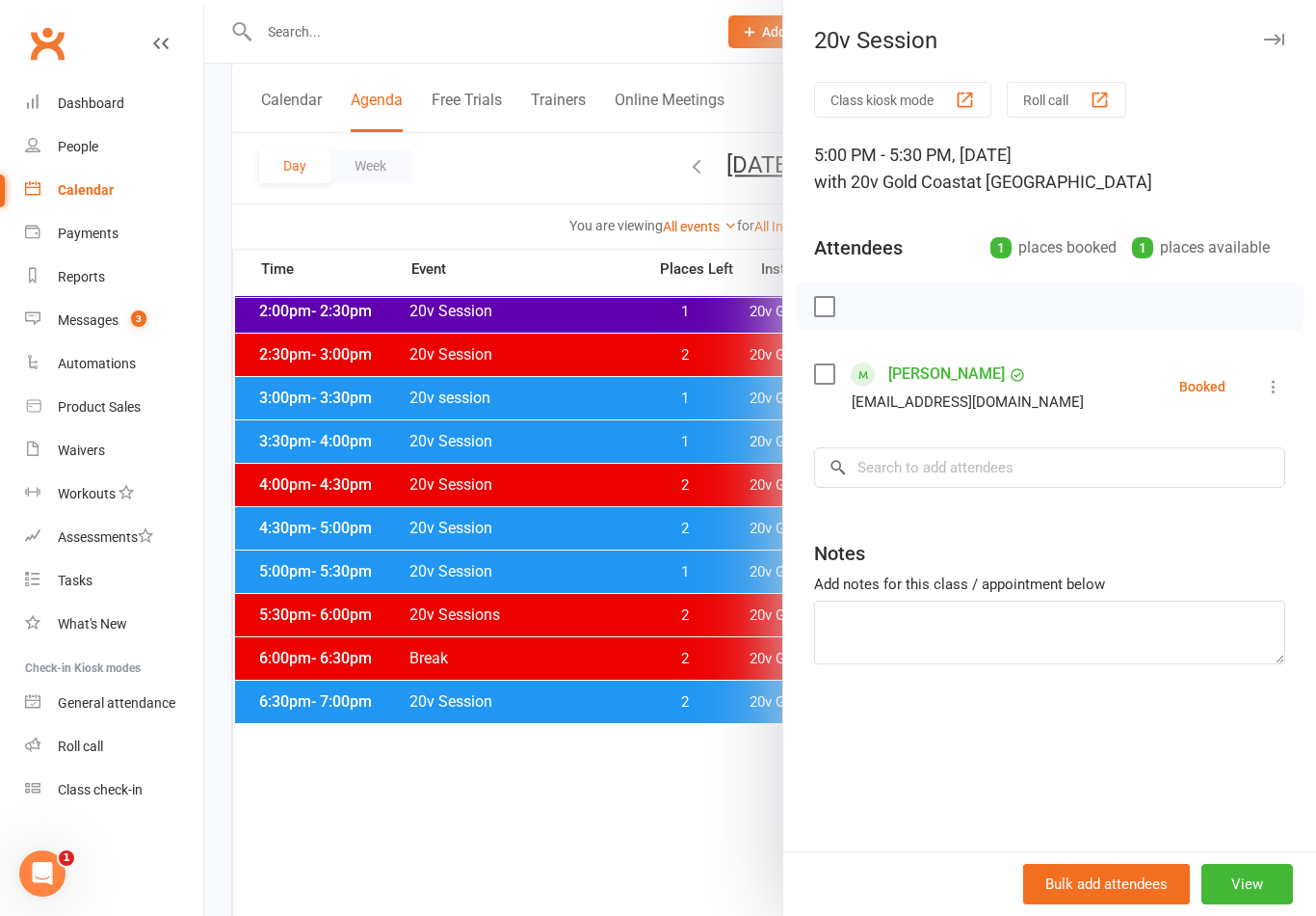
click at [670, 831] on div at bounding box center [760, 458] width 1112 height 916
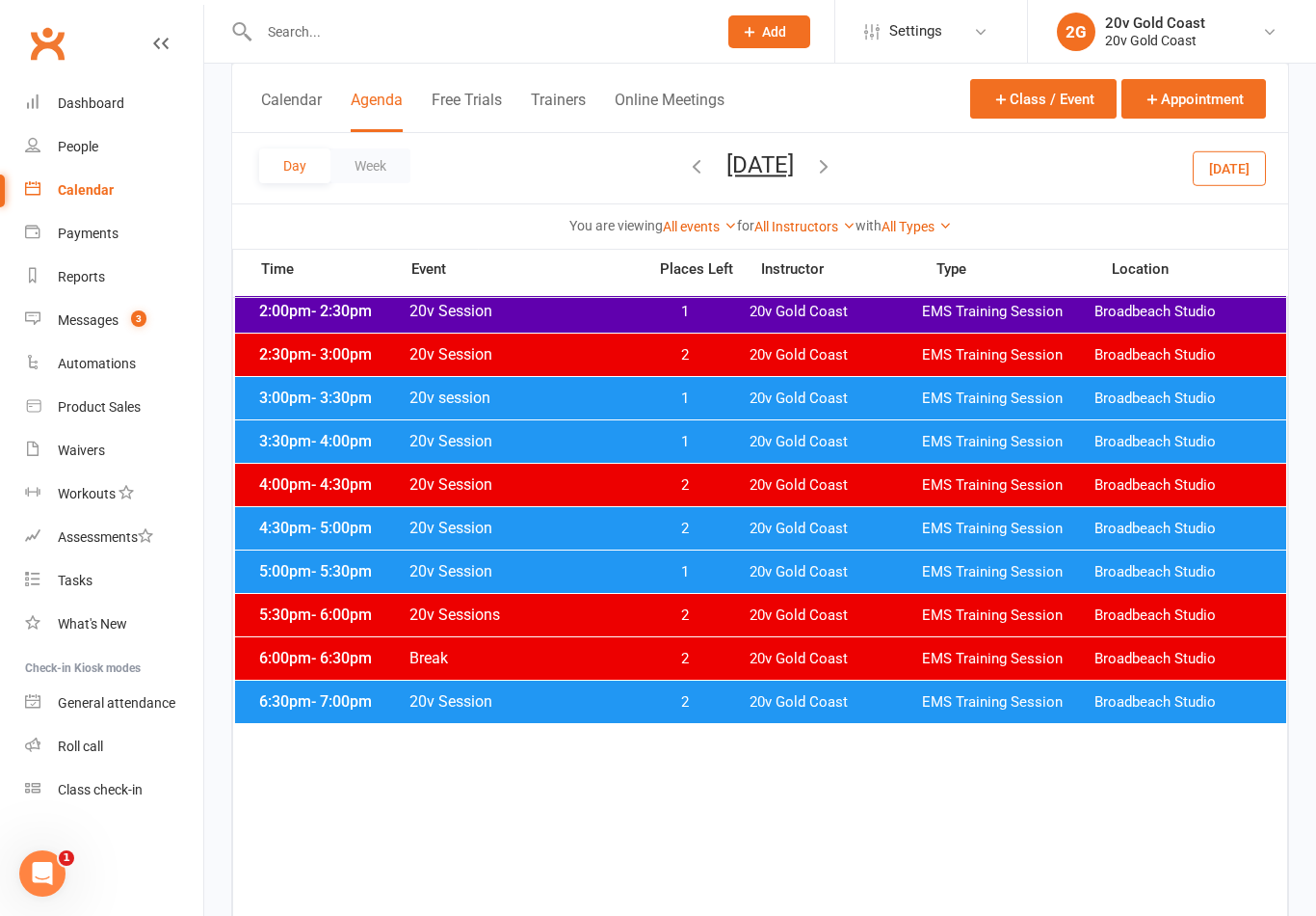
click at [786, 164] on button "Thursday, Sep 11, 2025" at bounding box center [759, 165] width 67 height 27
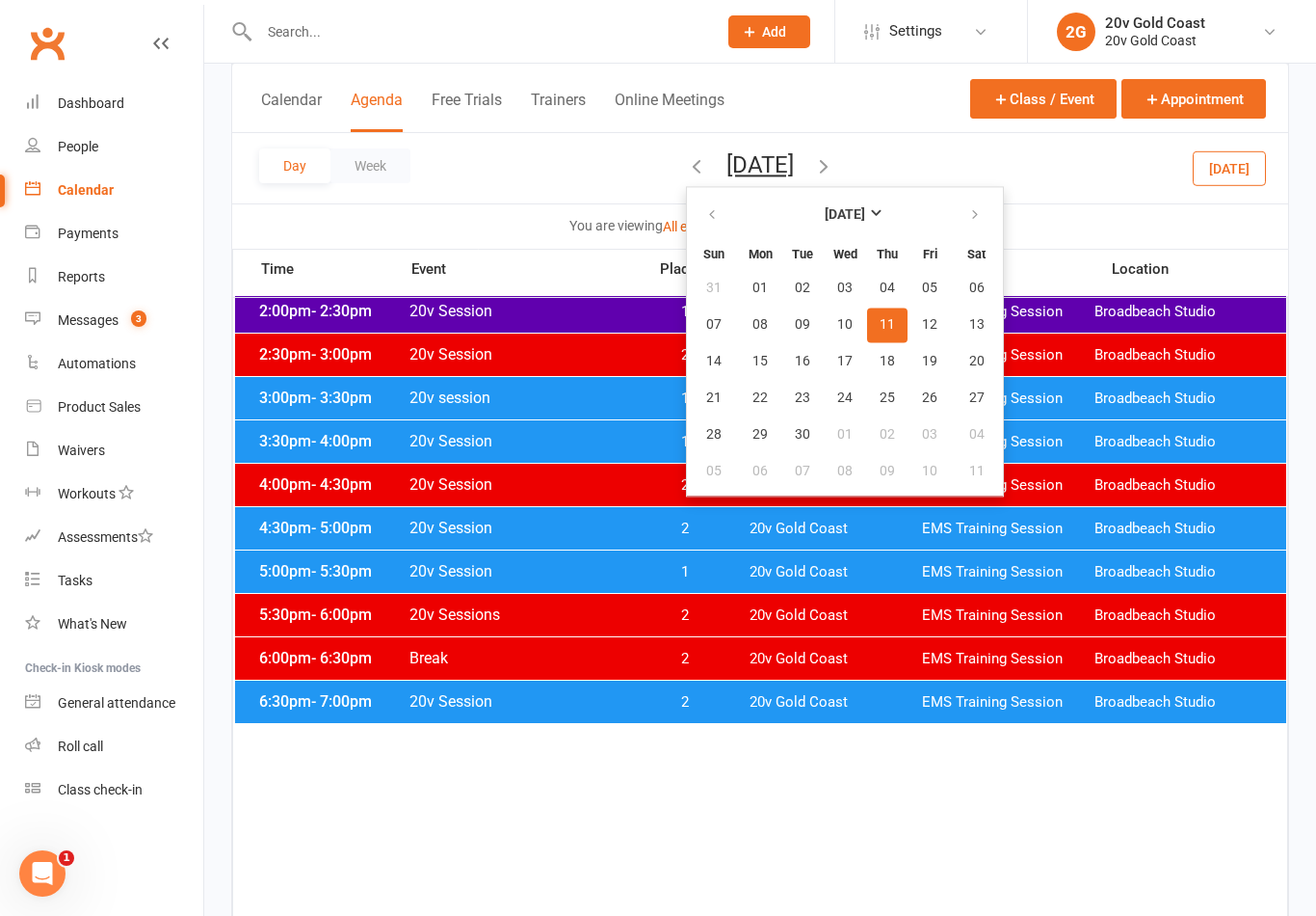
click at [867, 366] on button "18" at bounding box center [887, 362] width 41 height 35
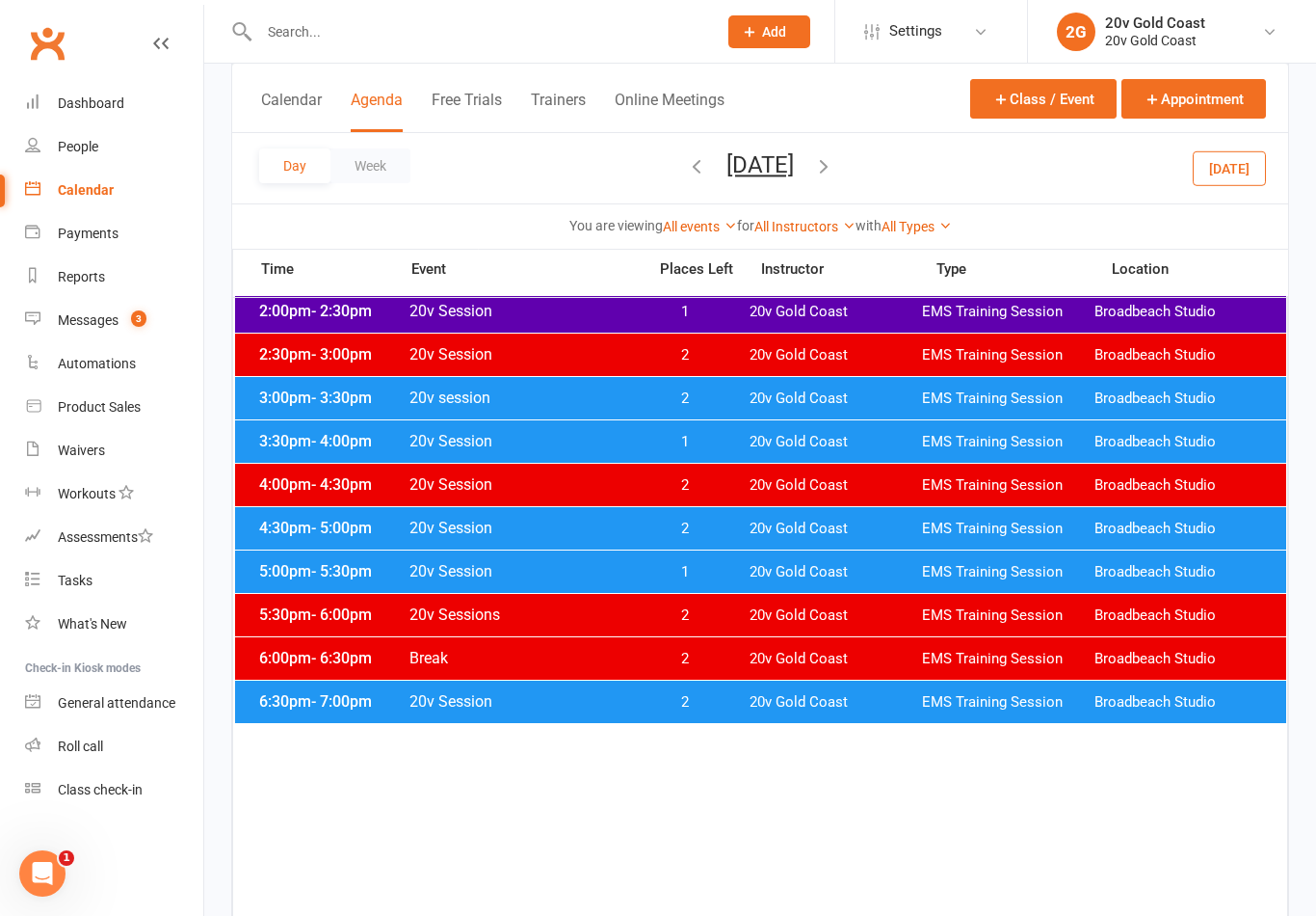
click at [765, 567] on span "20v Gold Coast" at bounding box center [835, 572] width 172 height 18
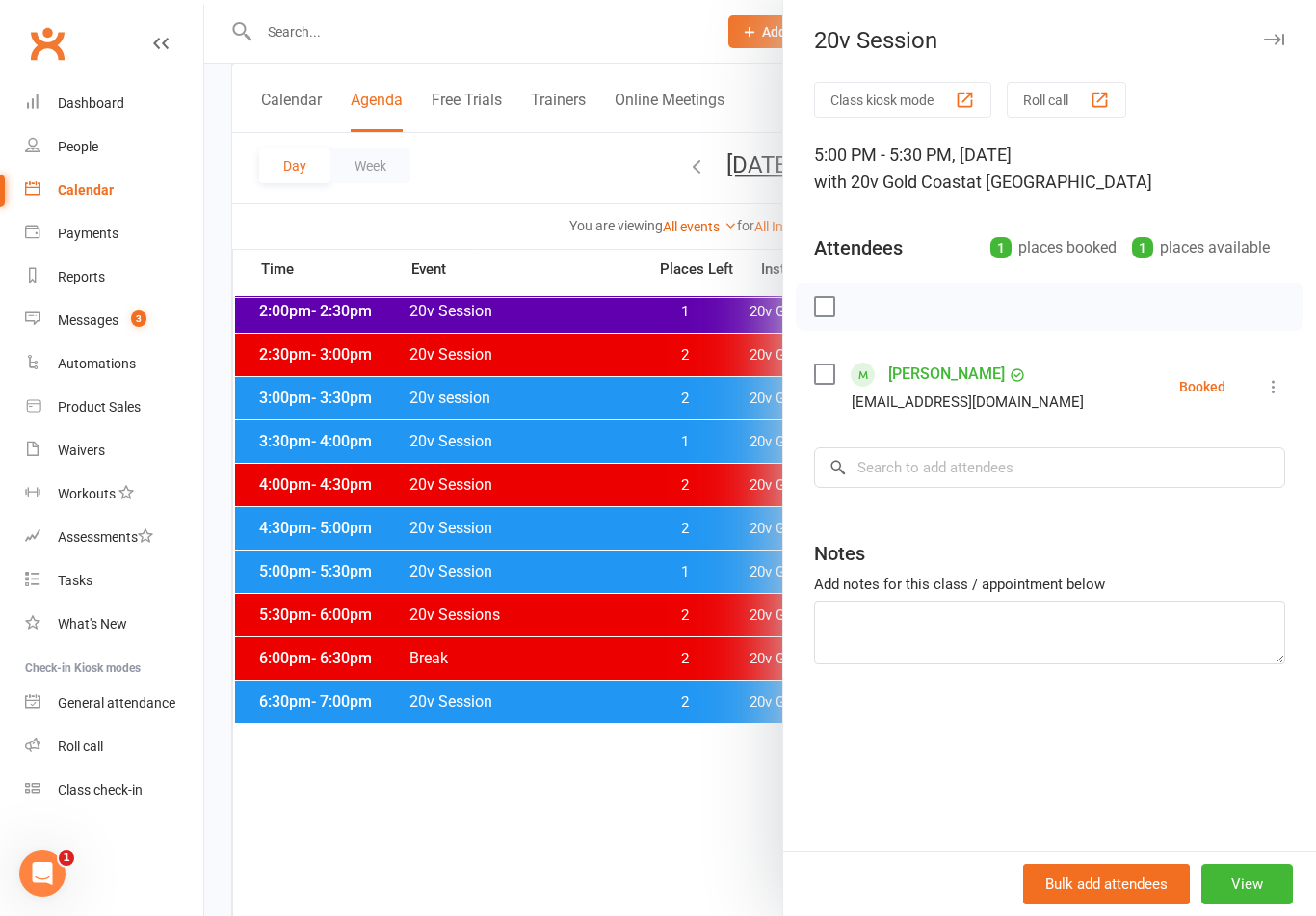
click at [690, 726] on div at bounding box center [760, 458] width 1112 height 916
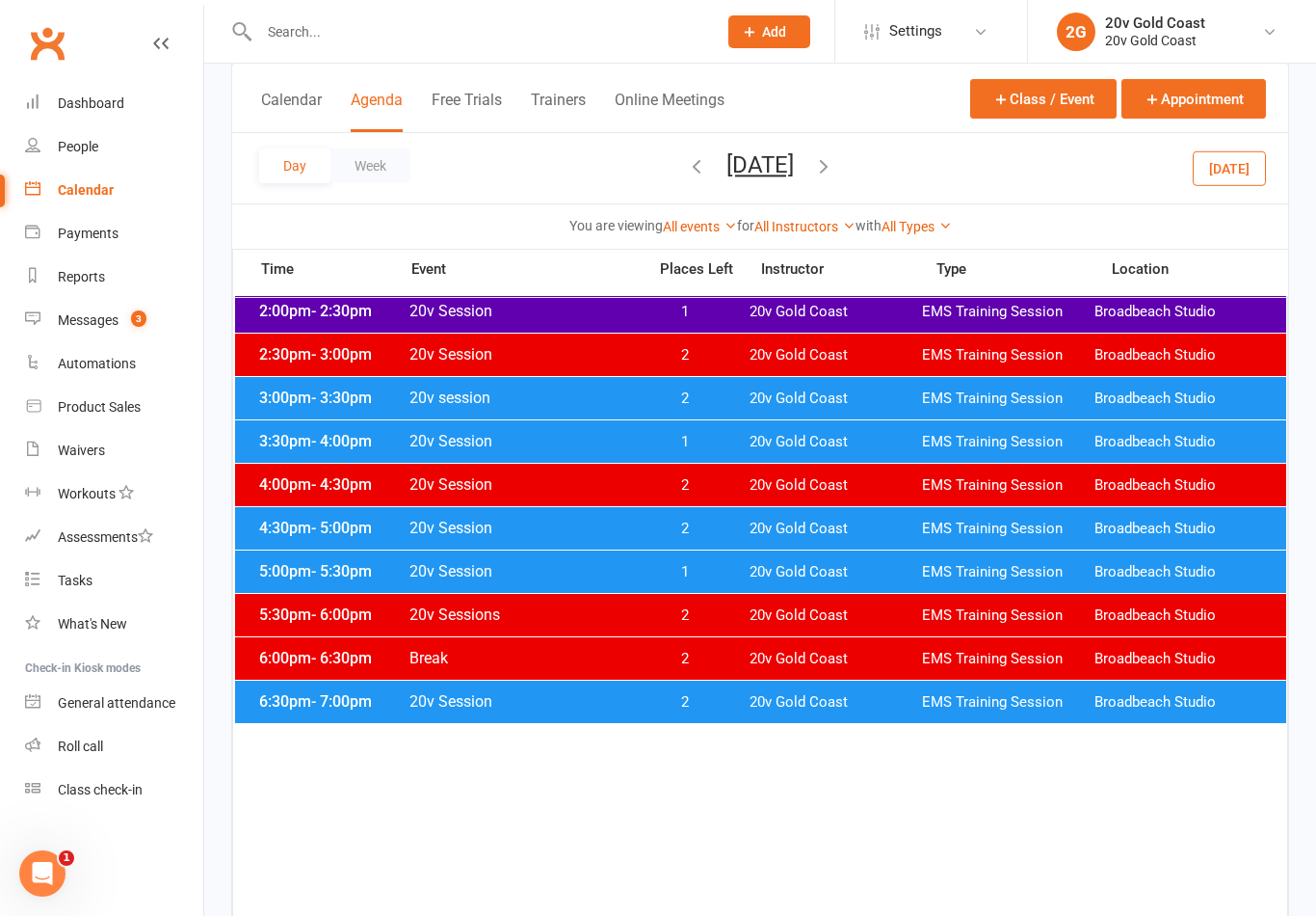
click at [798, 189] on div "Day Week Thursday, Sep 18, 2025 September 2025 Sun Mon Tue Wed Thu Fri Sat 31 0…" at bounding box center [760, 168] width 1056 height 70
click at [794, 167] on button "Thursday, Sep 18, 2025" at bounding box center [759, 165] width 67 height 27
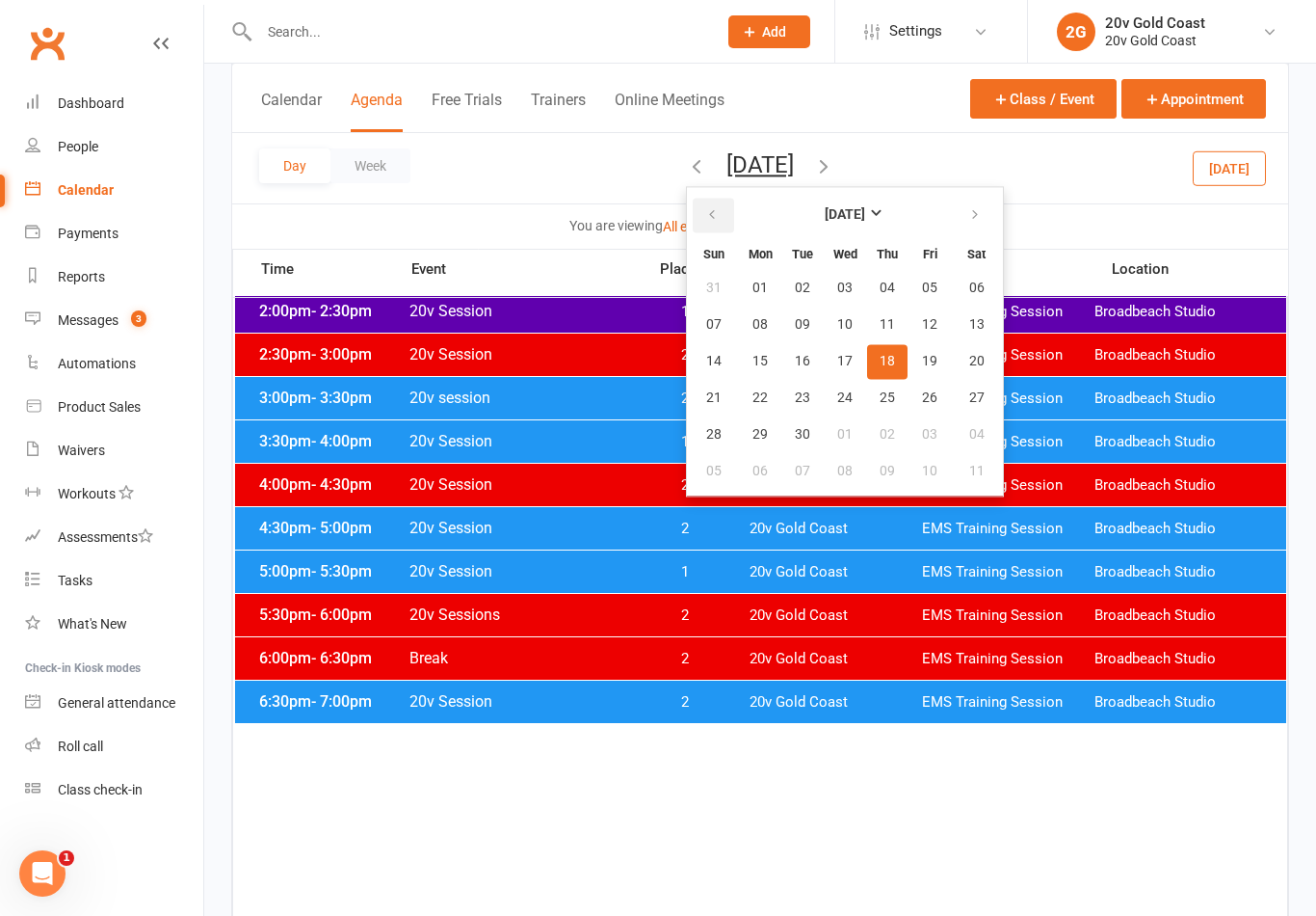
click at [693, 206] on button "button" at bounding box center [713, 215] width 42 height 35
click at [752, 394] on span "18" at bounding box center [760, 398] width 16 height 16
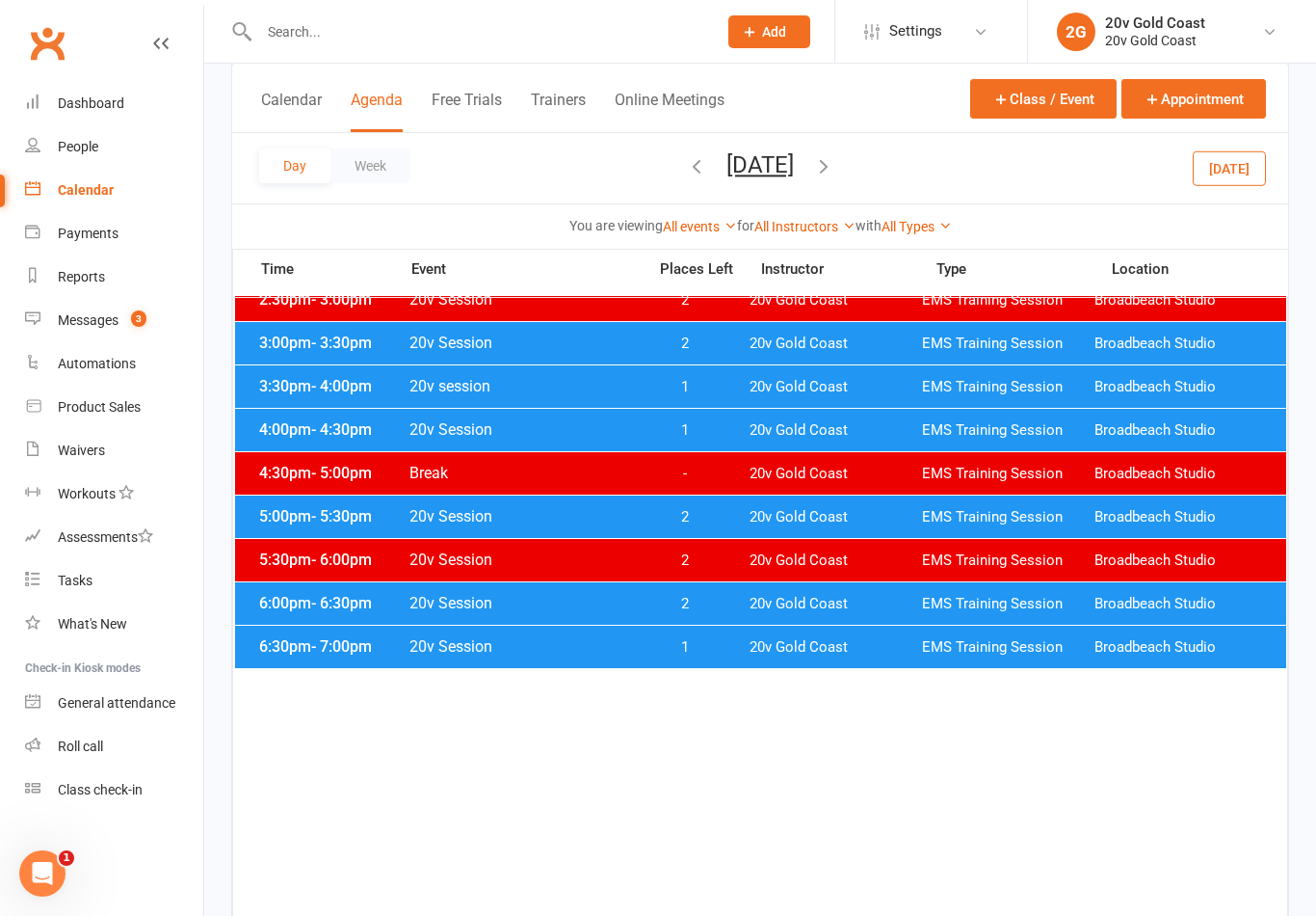
click at [809, 430] on span "20v Gold Coast" at bounding box center [835, 430] width 172 height 18
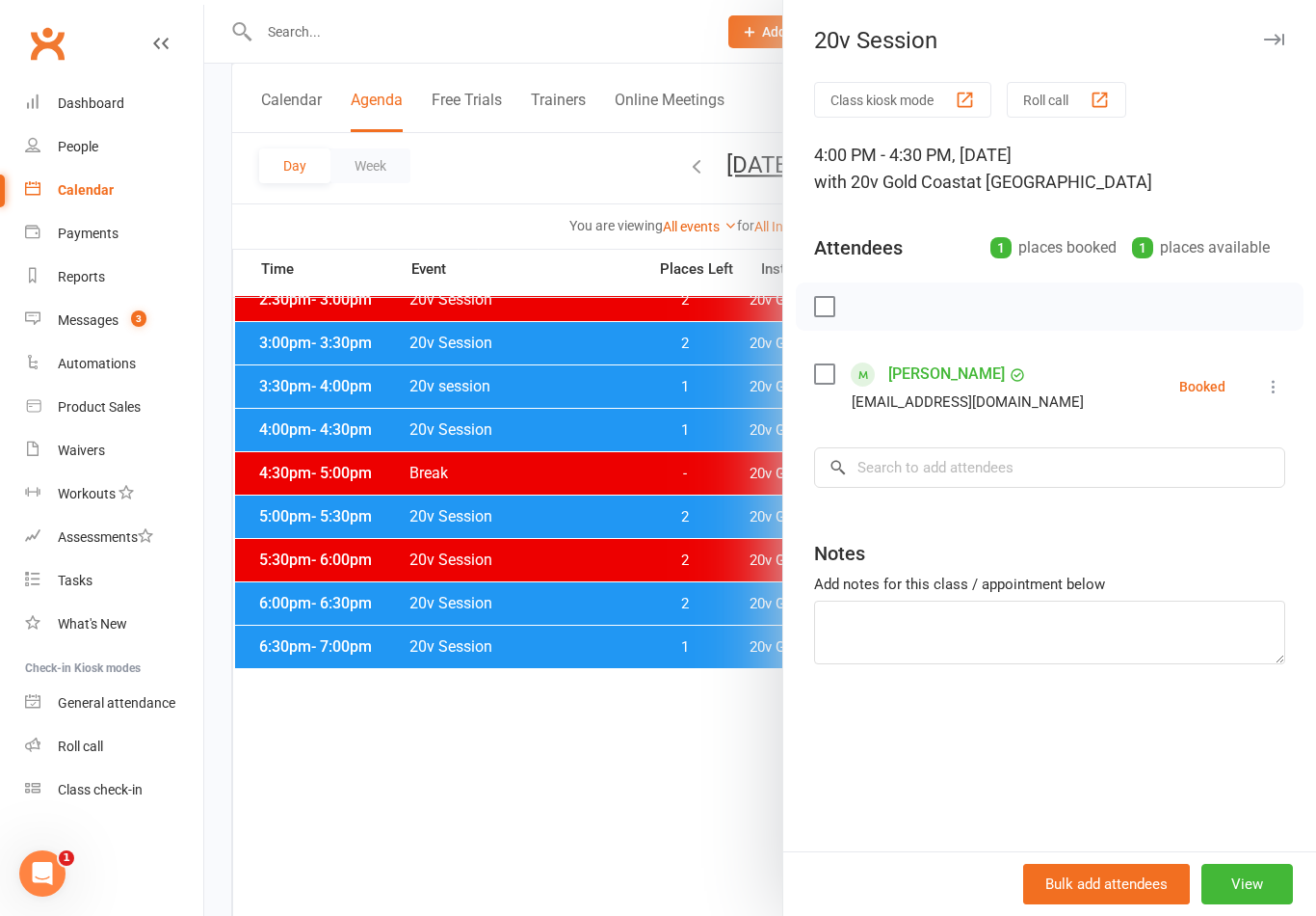
click at [714, 612] on div at bounding box center [760, 458] width 1112 height 916
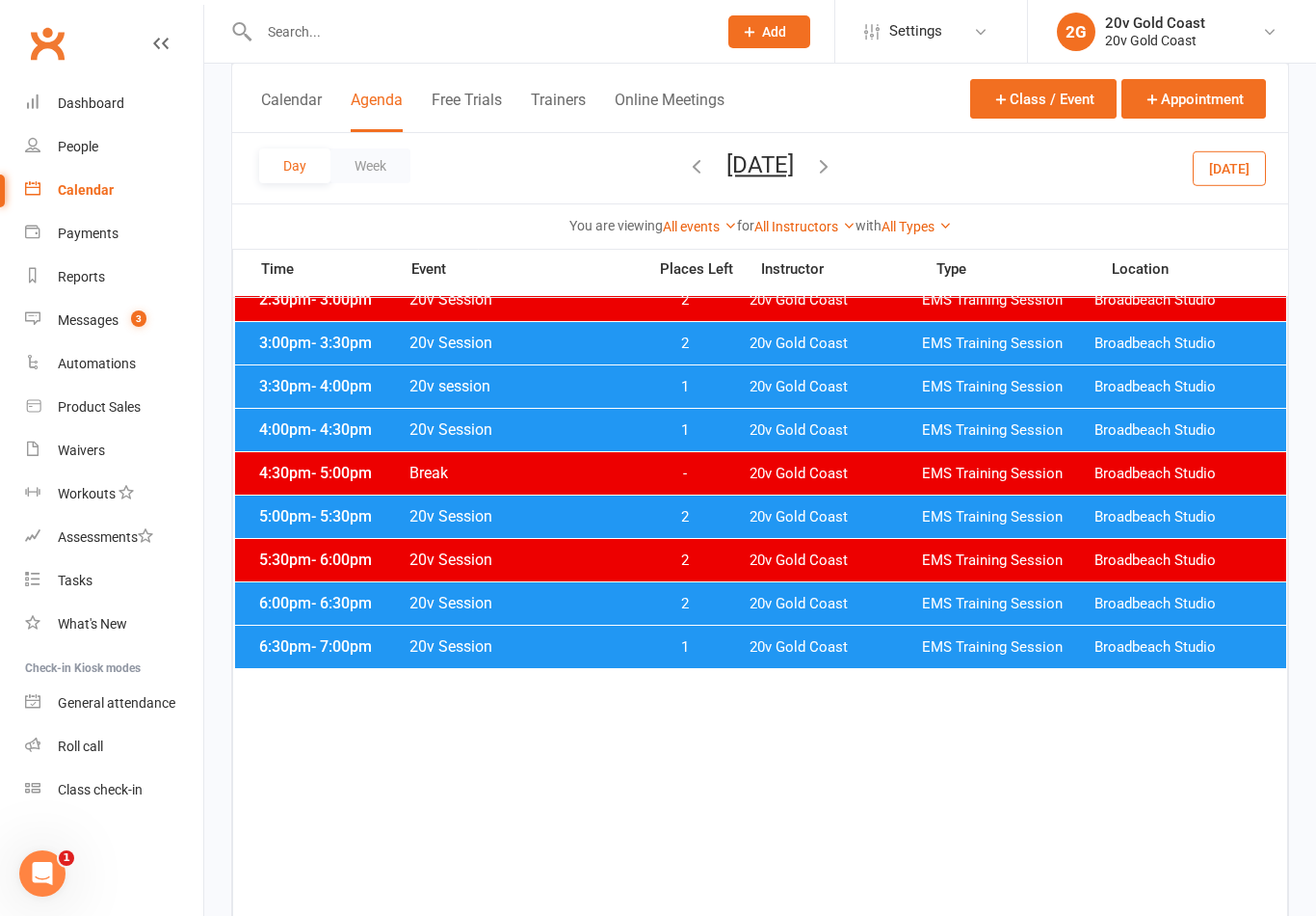
click at [778, 161] on button "Monday, Aug 18, 2025" at bounding box center [759, 165] width 67 height 27
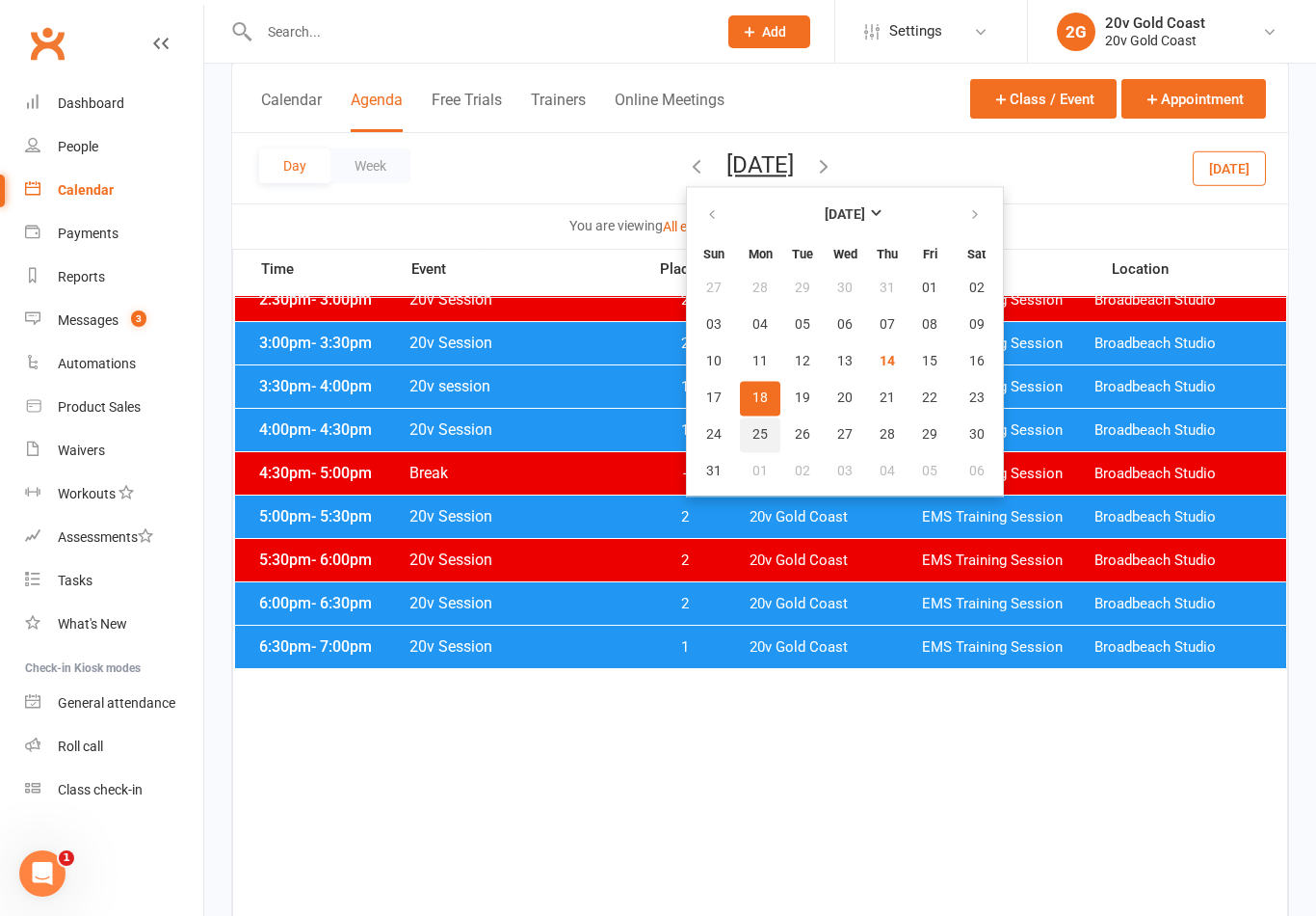
click at [740, 438] on button "25" at bounding box center [760, 435] width 41 height 35
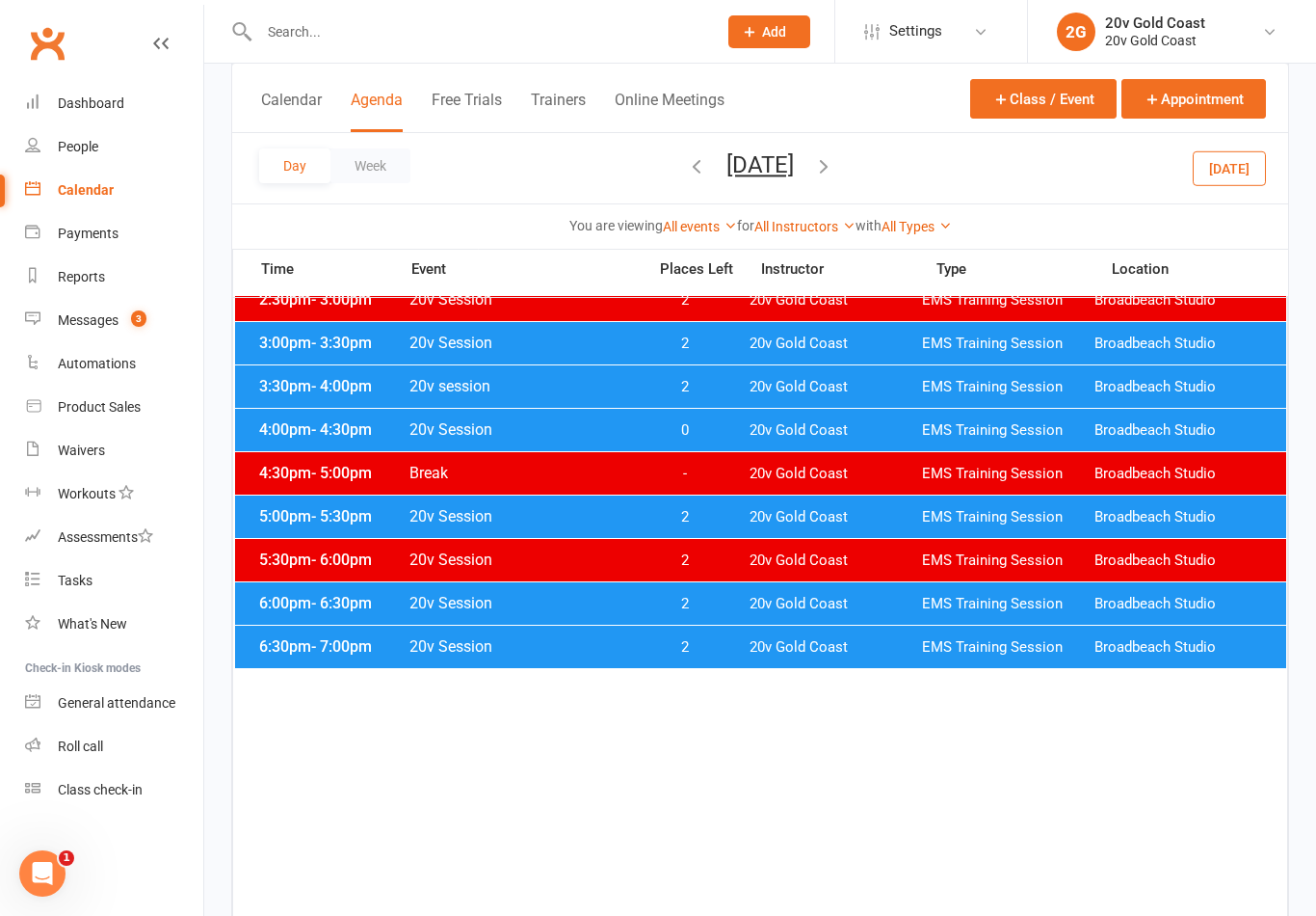
click at [761, 426] on span "20v Gold Coast" at bounding box center [835, 430] width 172 height 18
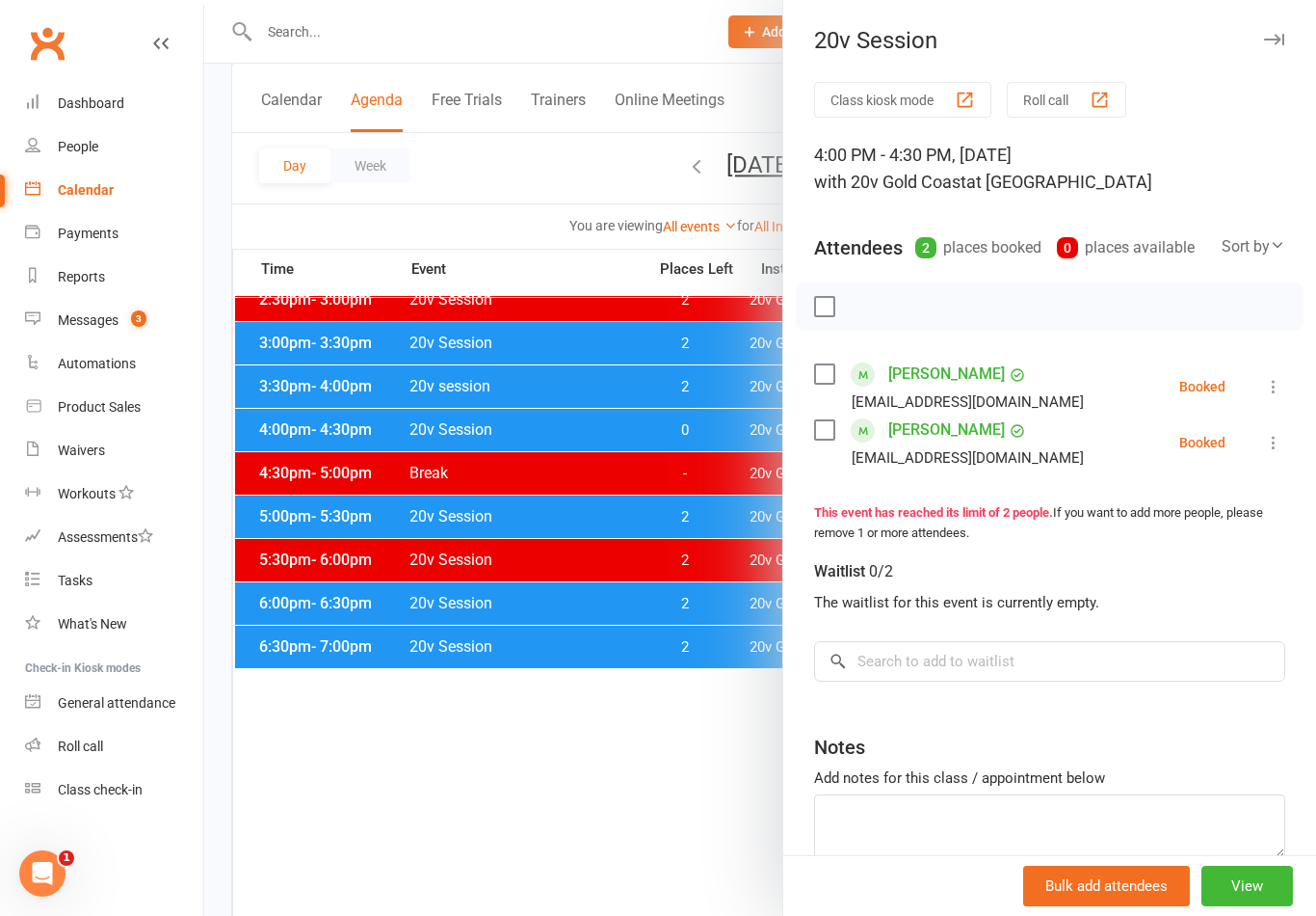
click at [695, 451] on div at bounding box center [760, 458] width 1112 height 916
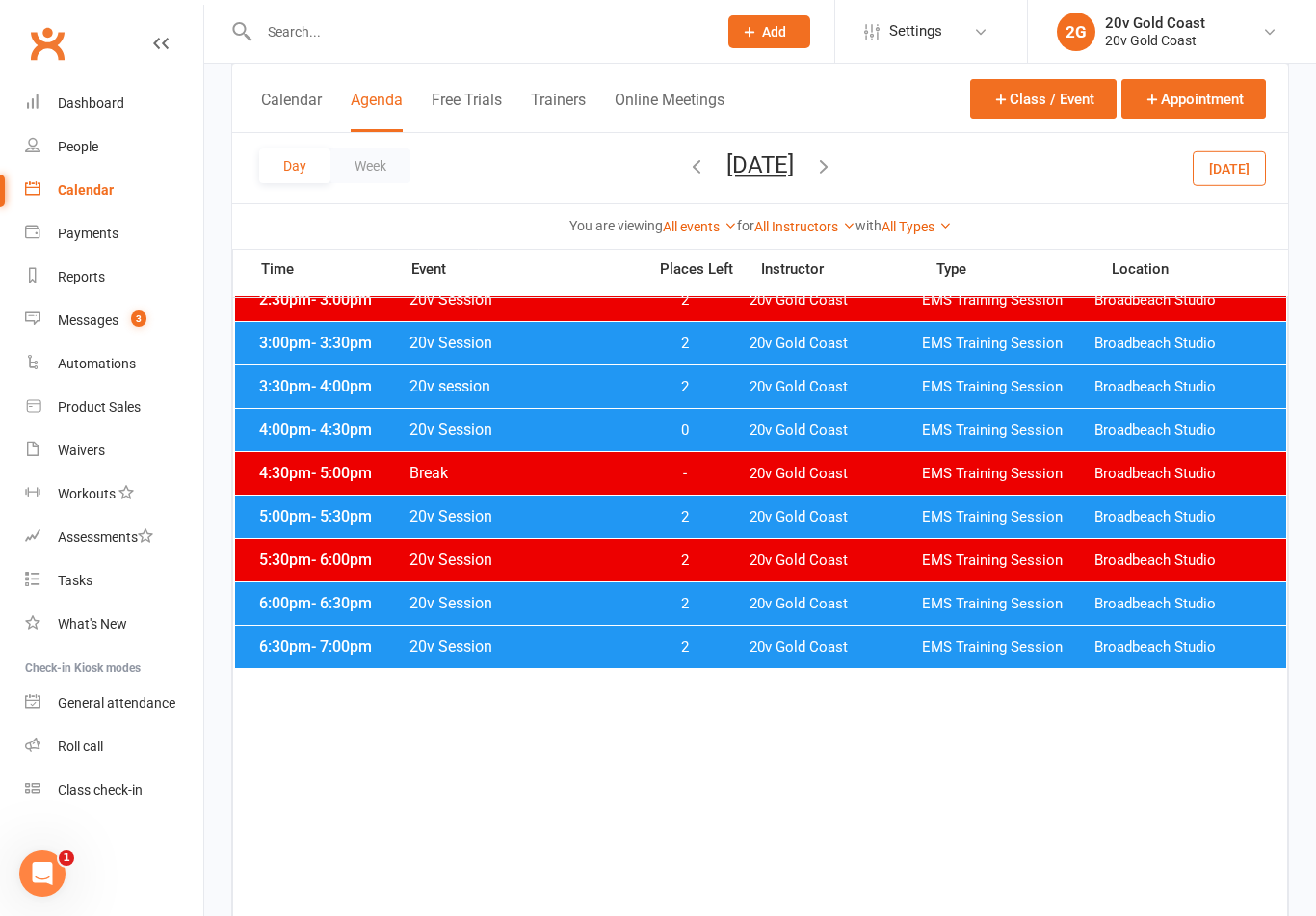
click at [764, 164] on button "Monday, Aug 25, 2025" at bounding box center [759, 165] width 67 height 27
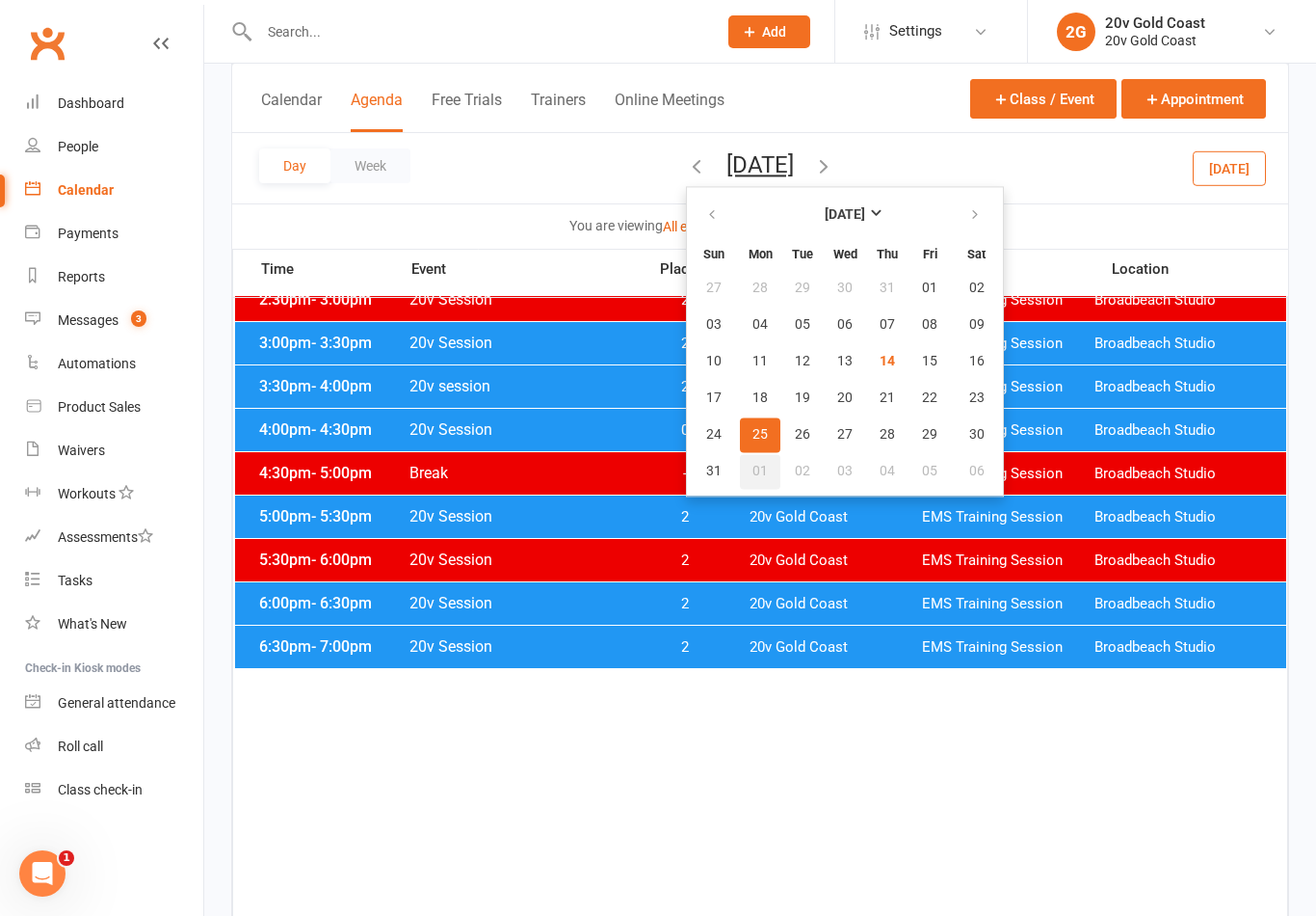
click at [752, 470] on span "01" at bounding box center [760, 472] width 16 height 16
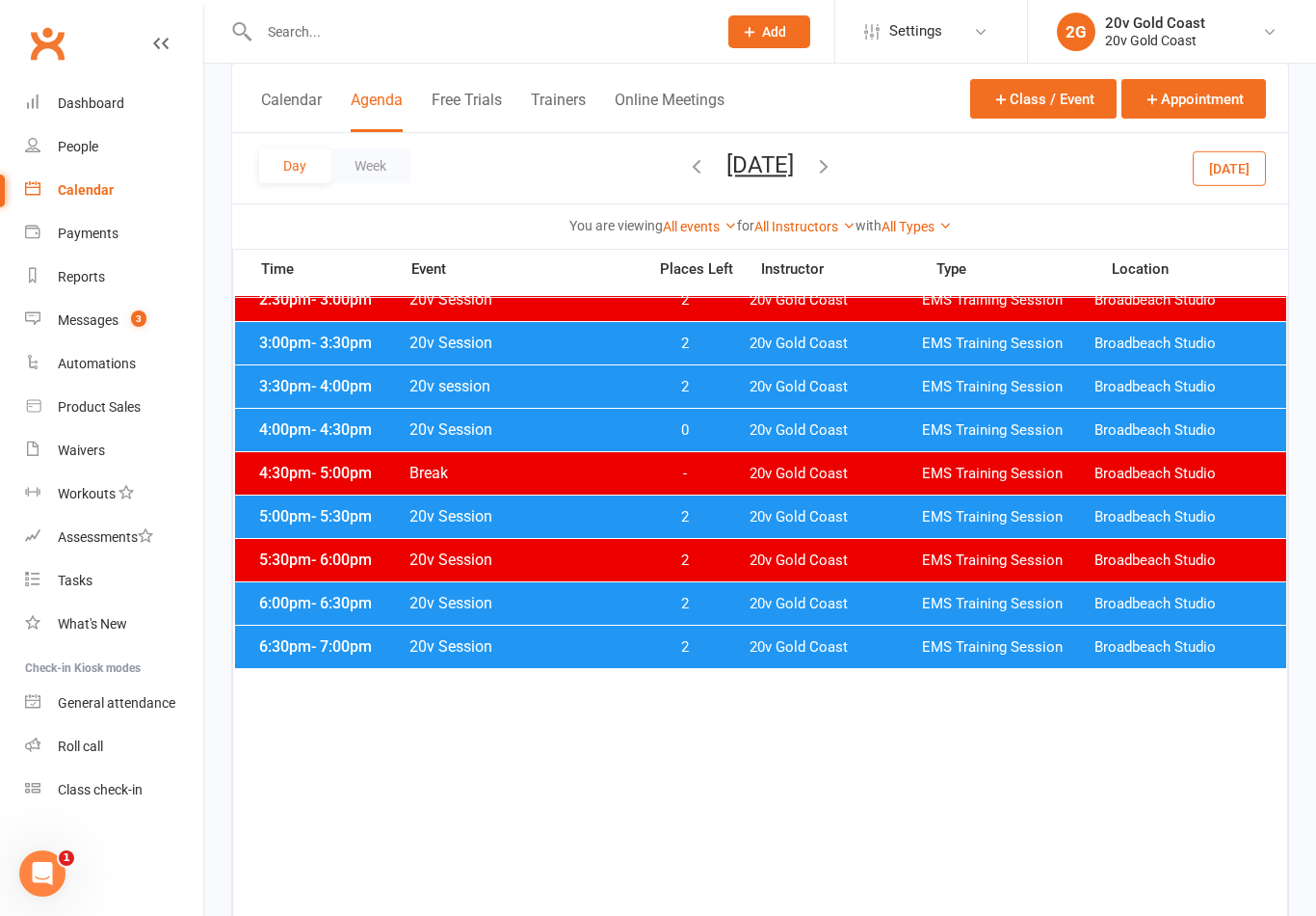
click at [750, 440] on div "4:00pm - 4:30pm 20v Session 0 20v Gold Coast EMS Training Session Broadbeach St…" at bounding box center [760, 430] width 1051 height 43
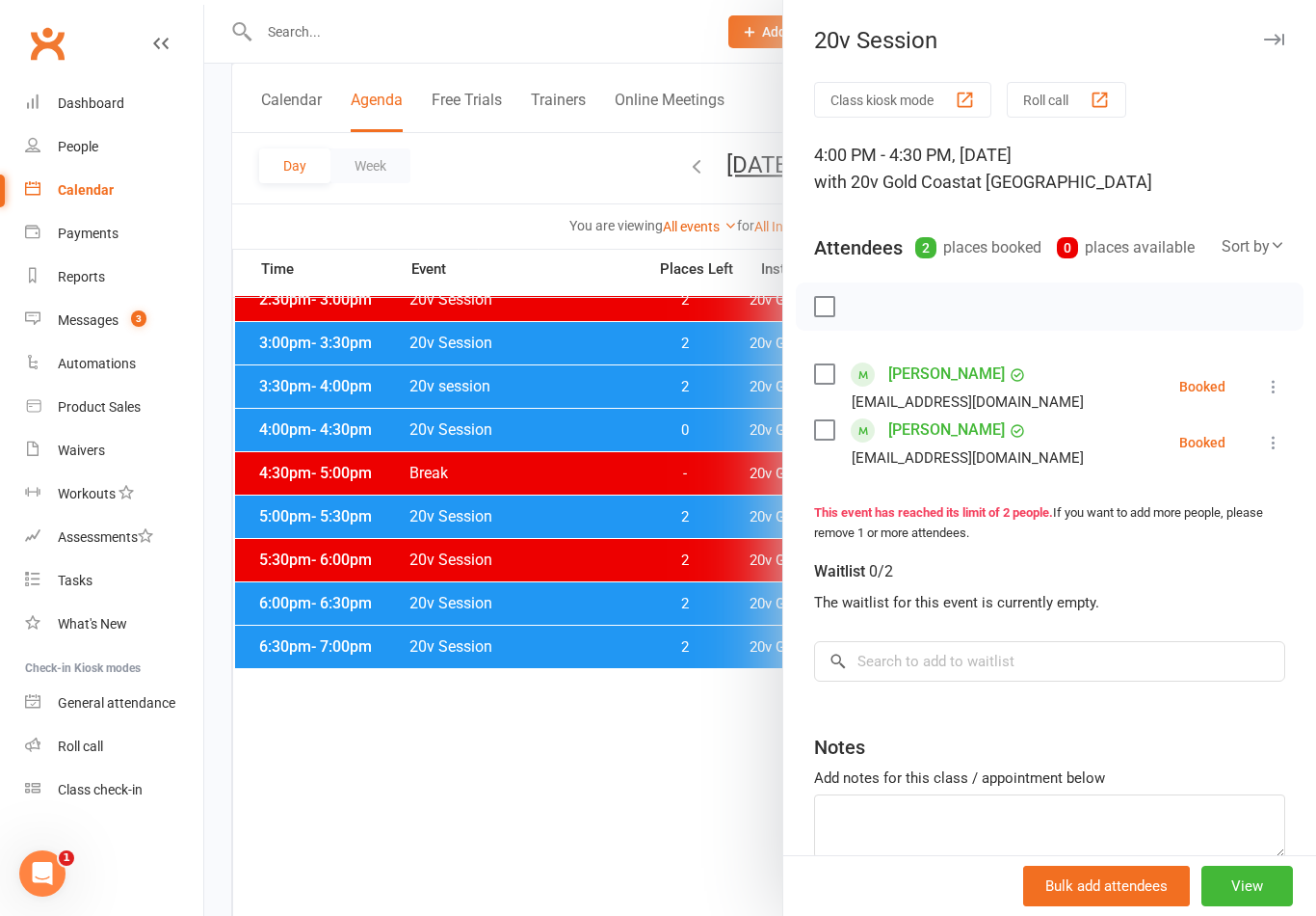
click at [632, 845] on div at bounding box center [760, 458] width 1112 height 916
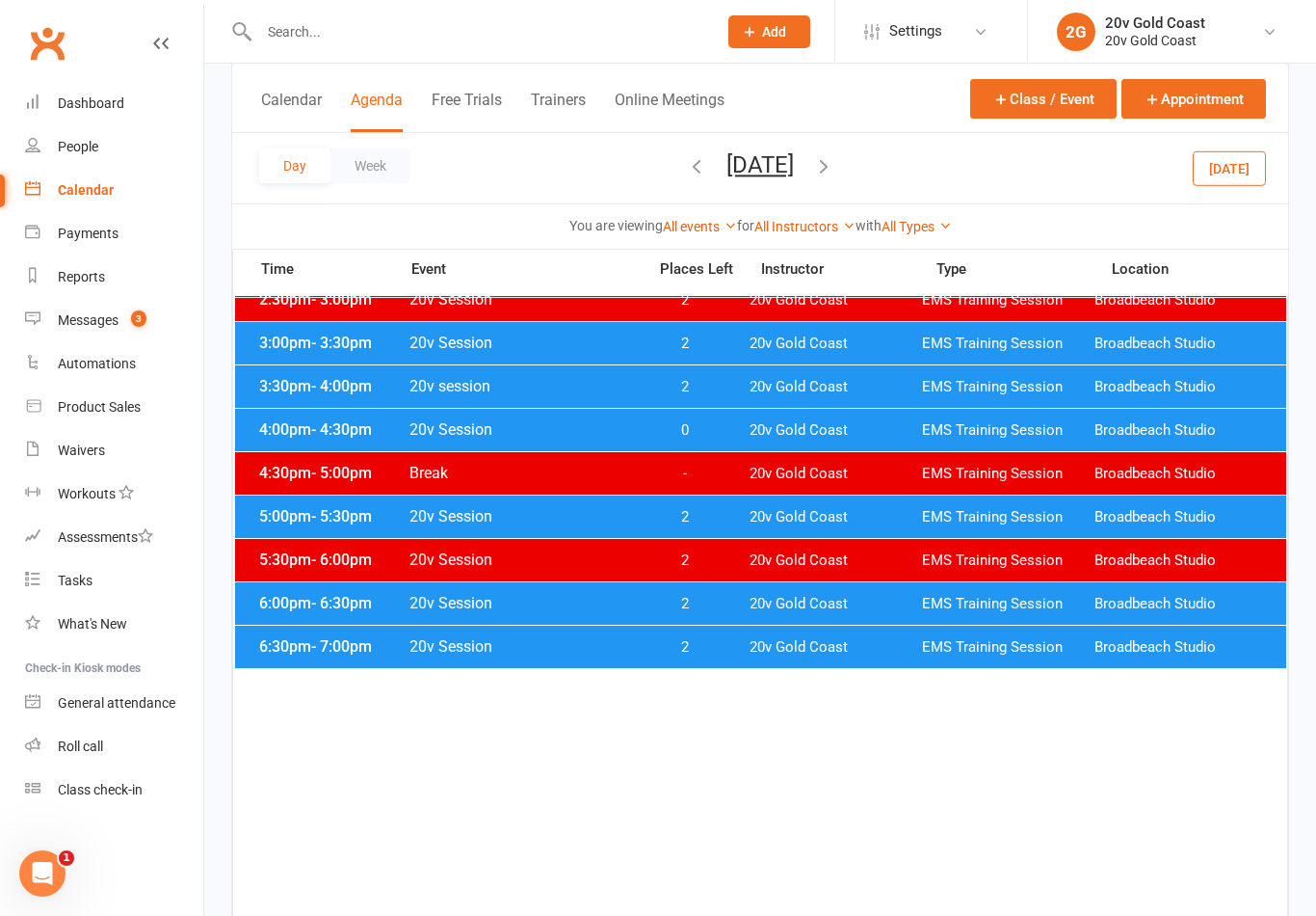
click at [811, 191] on div "Day Week Monday, Sep 1, 2025 September 2025 Sun Mon Tue Wed Thu Fri Sat 31 01 0…" at bounding box center [760, 168] width 1056 height 70
click at [794, 175] on button "Monday, Sep 1, 2025" at bounding box center [759, 165] width 67 height 27
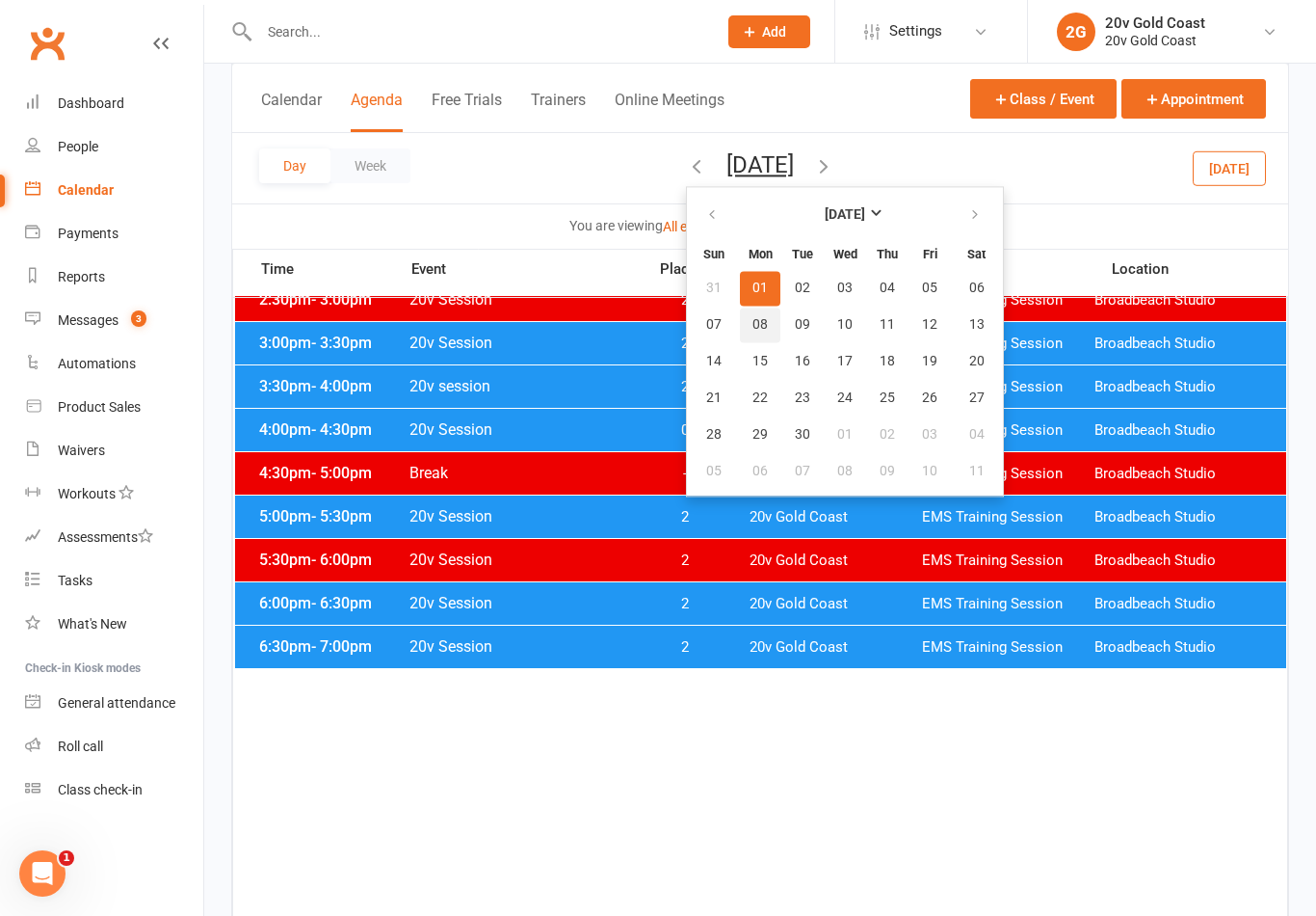
click at [752, 331] on span "08" at bounding box center [760, 325] width 16 height 16
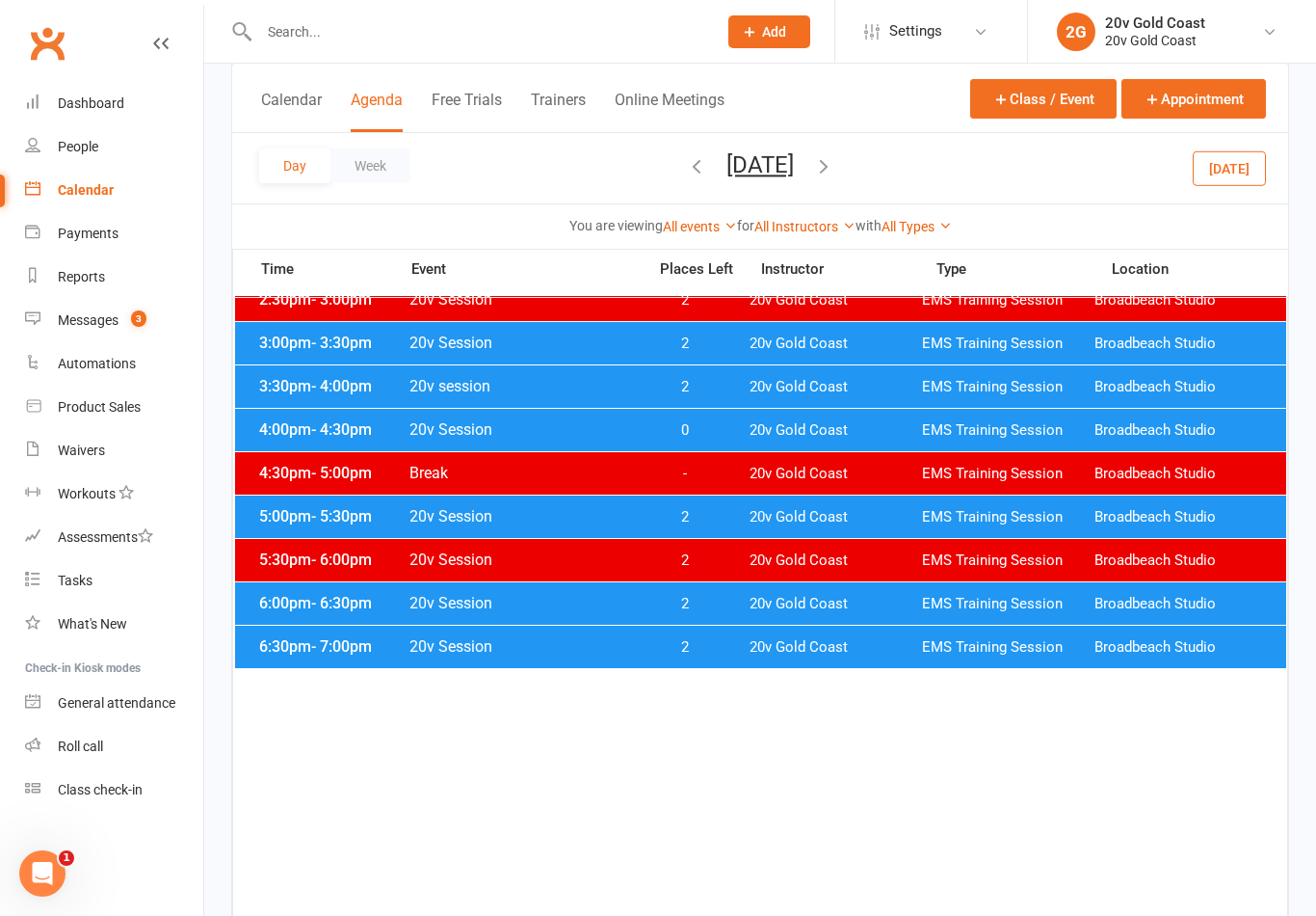
click at [744, 434] on div "4:00pm - 4:30pm 20v Session 0 20v Gold Coast EMS Training Session Broadbeach St…" at bounding box center [760, 430] width 1051 height 43
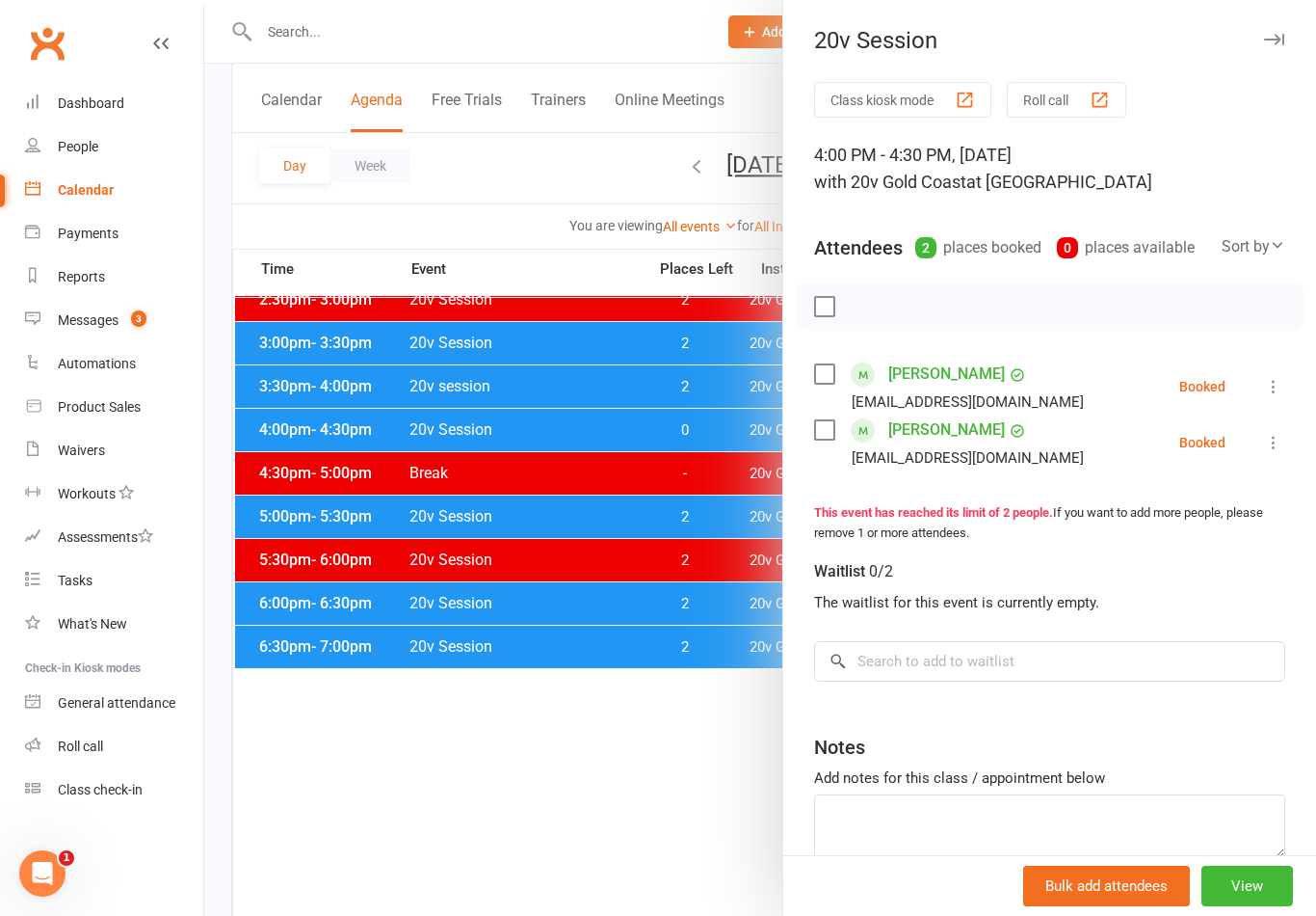
click at [664, 636] on div at bounding box center [760, 458] width 1112 height 916
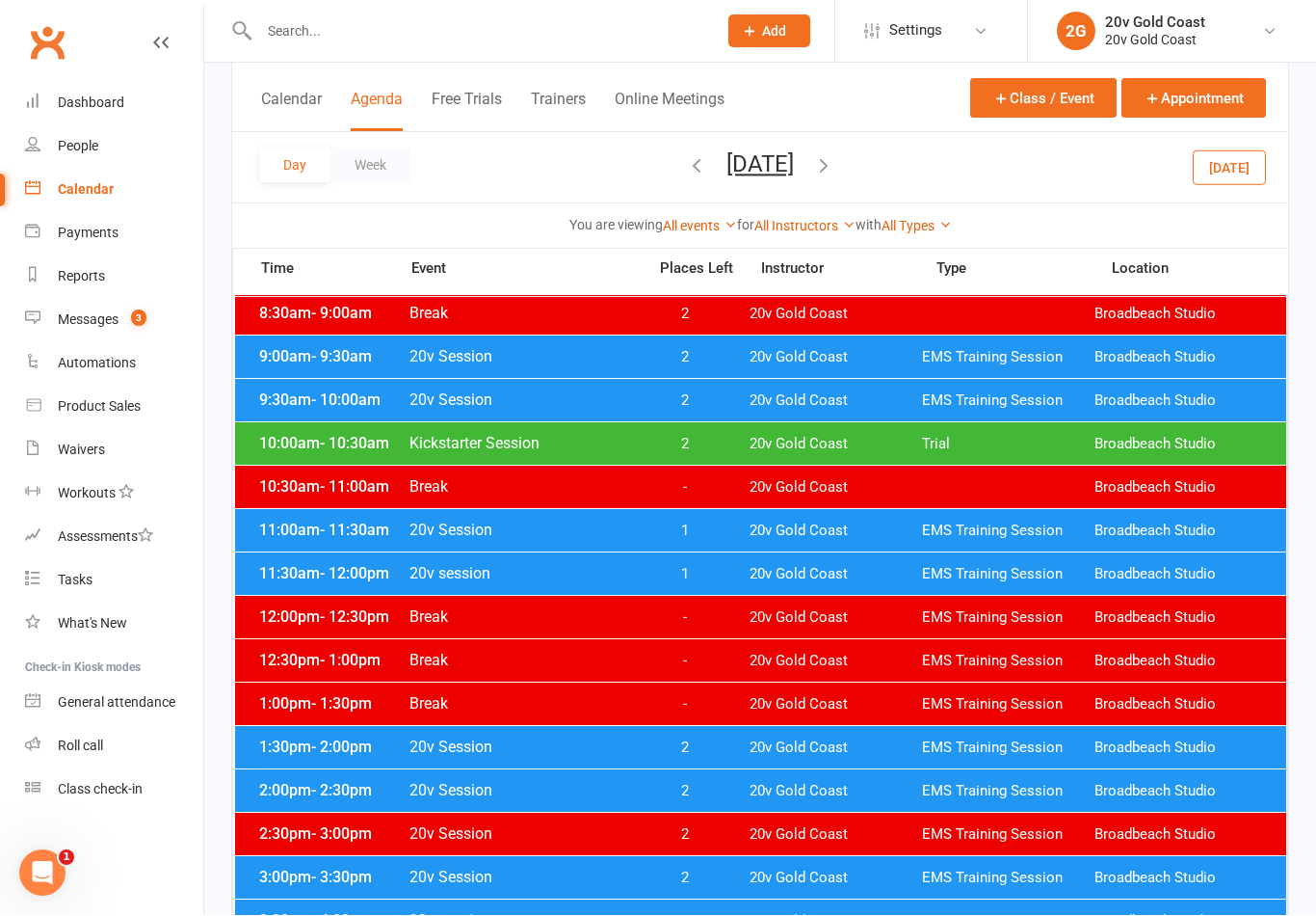
click at [794, 160] on button "Monday, Sep 8, 2025" at bounding box center [759, 165] width 67 height 27
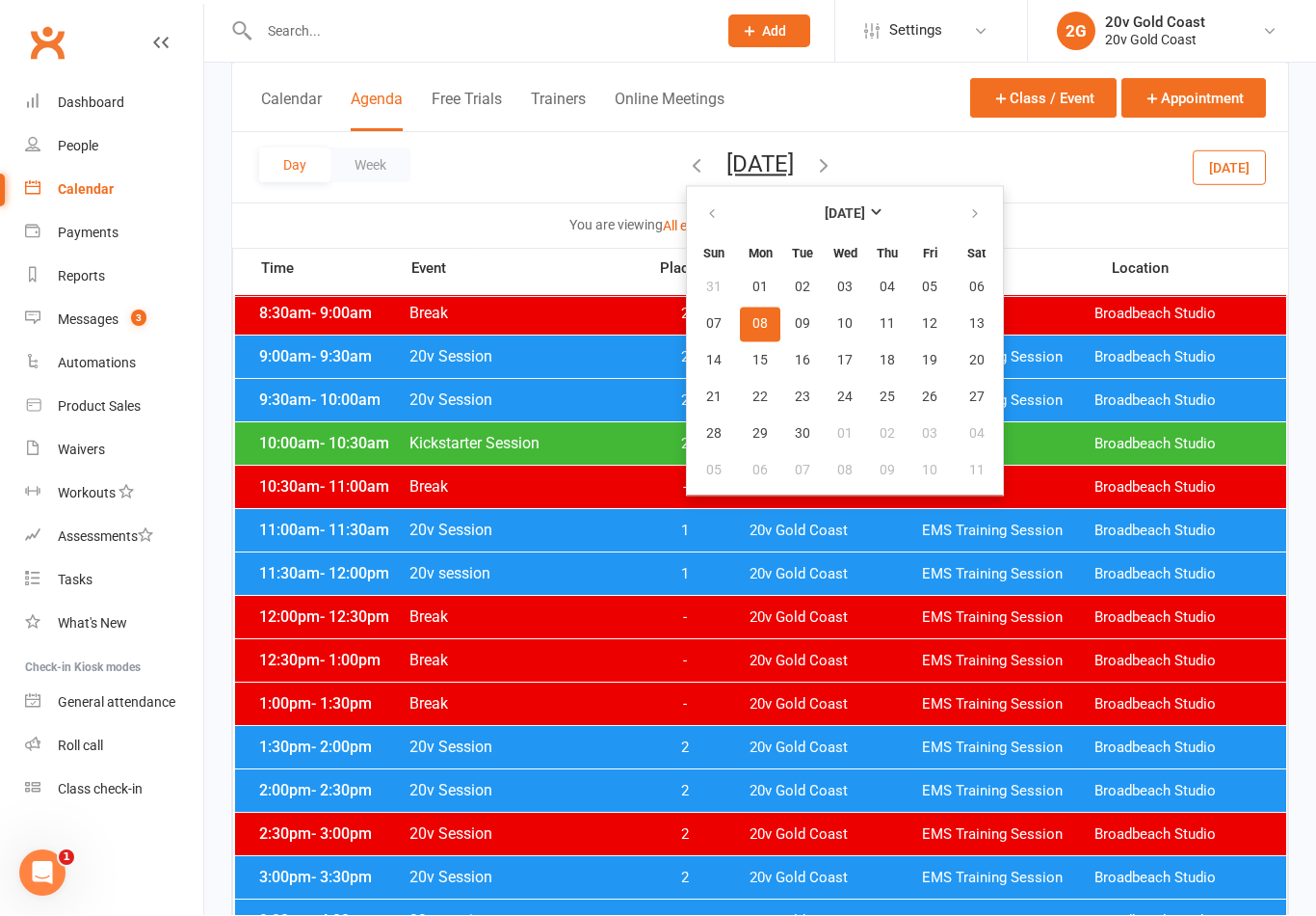
scroll to position [342, 0]
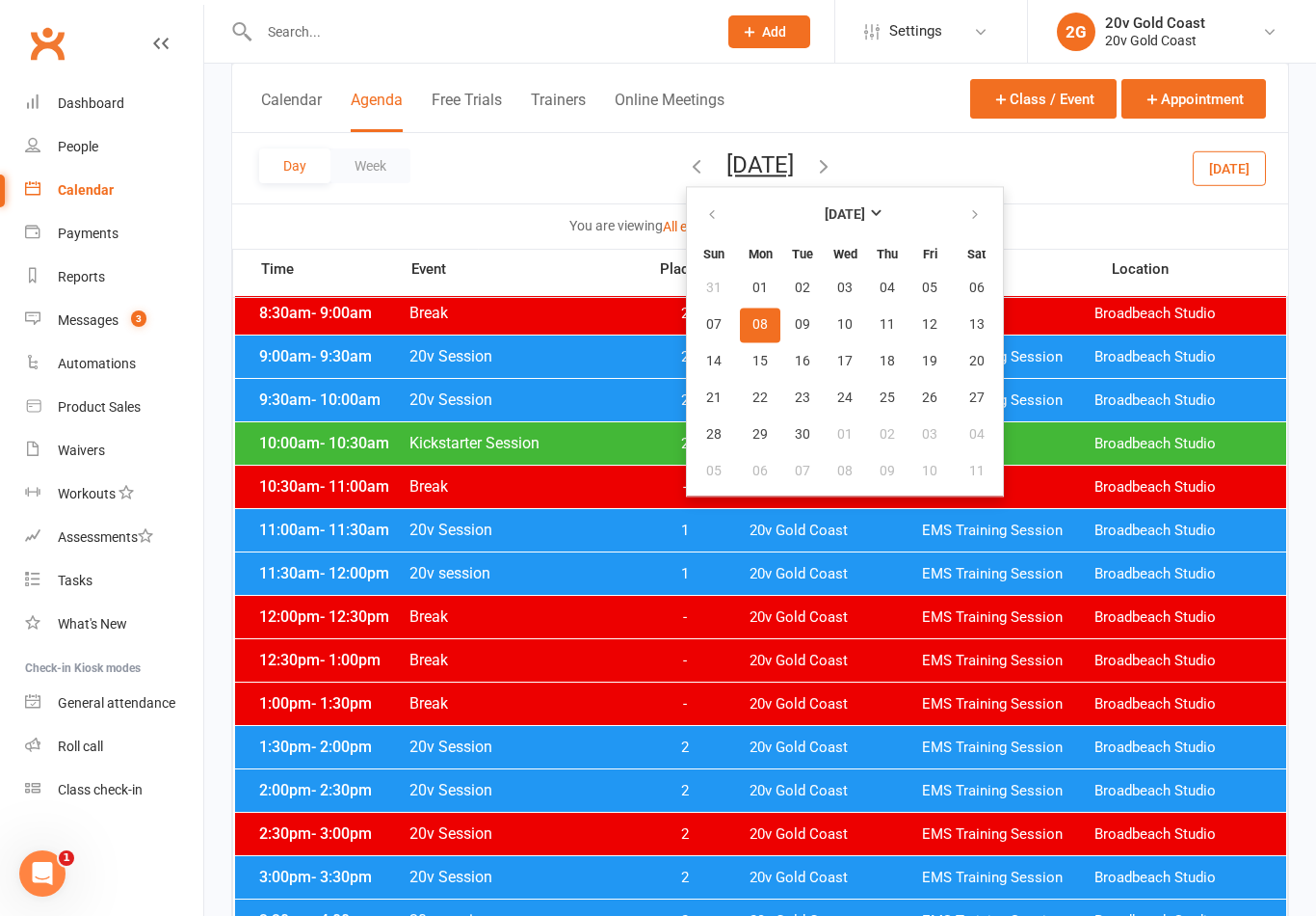
click at [693, 216] on button "button" at bounding box center [713, 215] width 42 height 35
click at [880, 390] on span "21" at bounding box center [887, 398] width 16 height 16
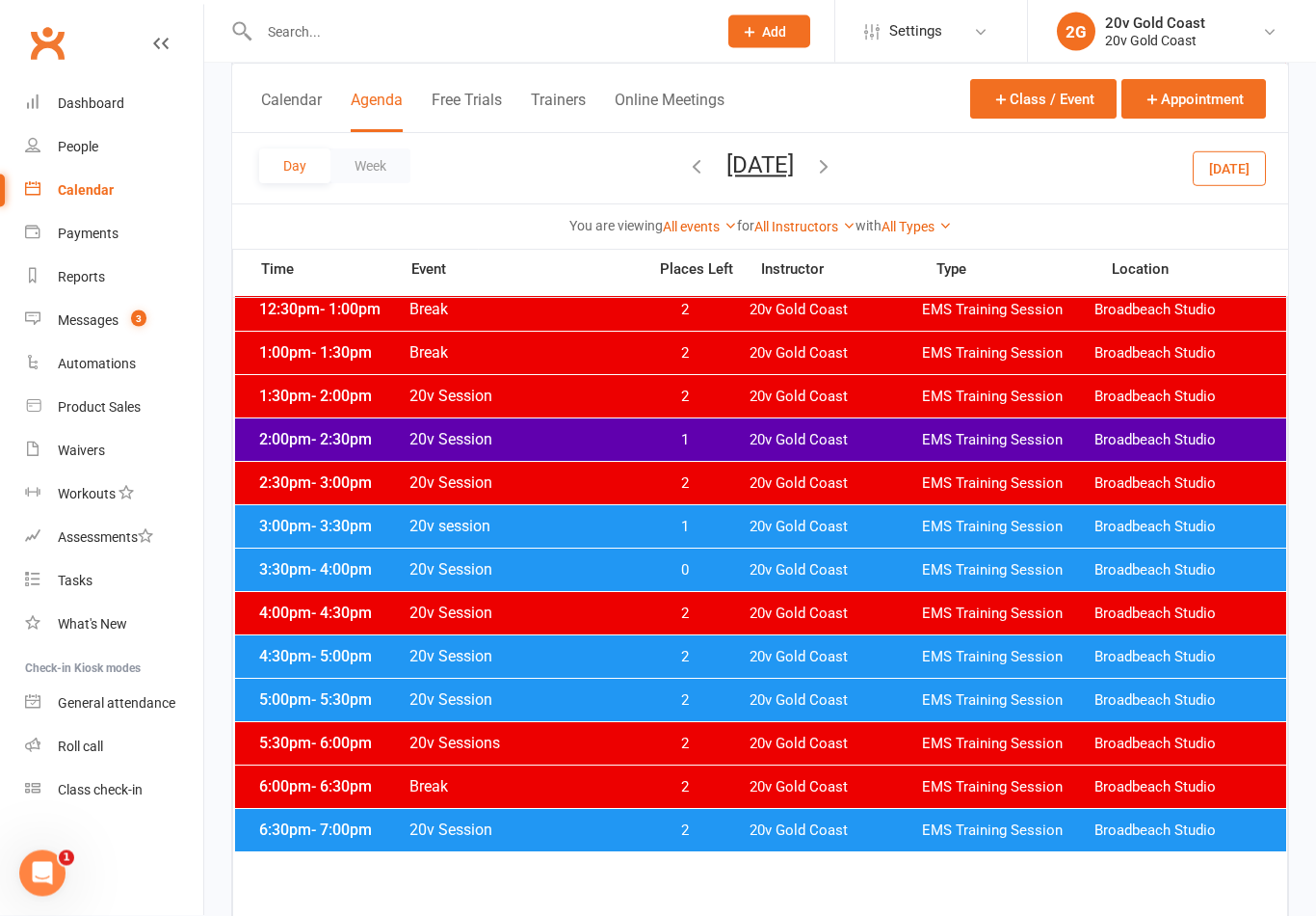
scroll to position [748, 0]
click at [725, 704] on span "2" at bounding box center [684, 700] width 101 height 18
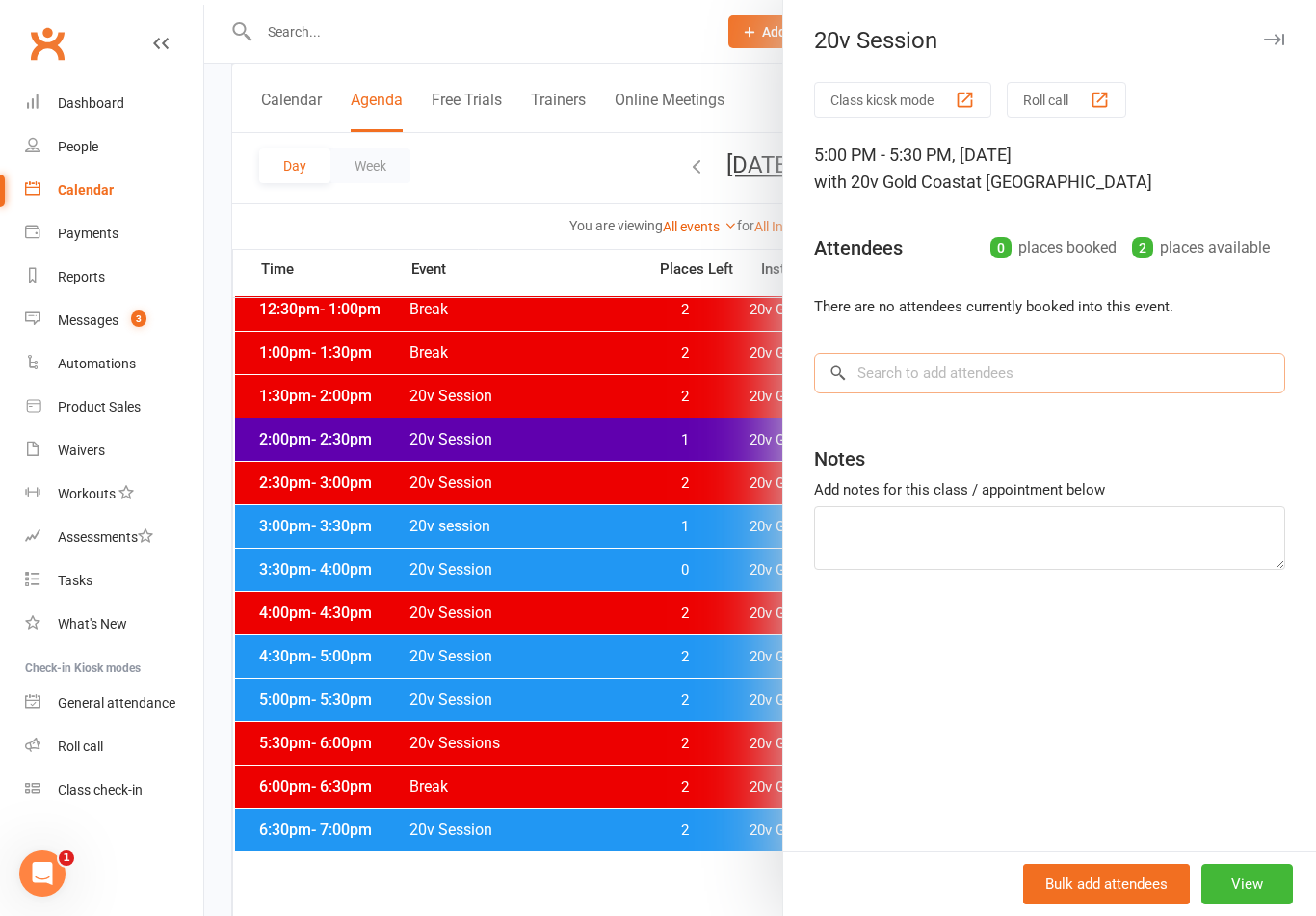
click at [1018, 374] on input "search" at bounding box center [1049, 373] width 471 height 41
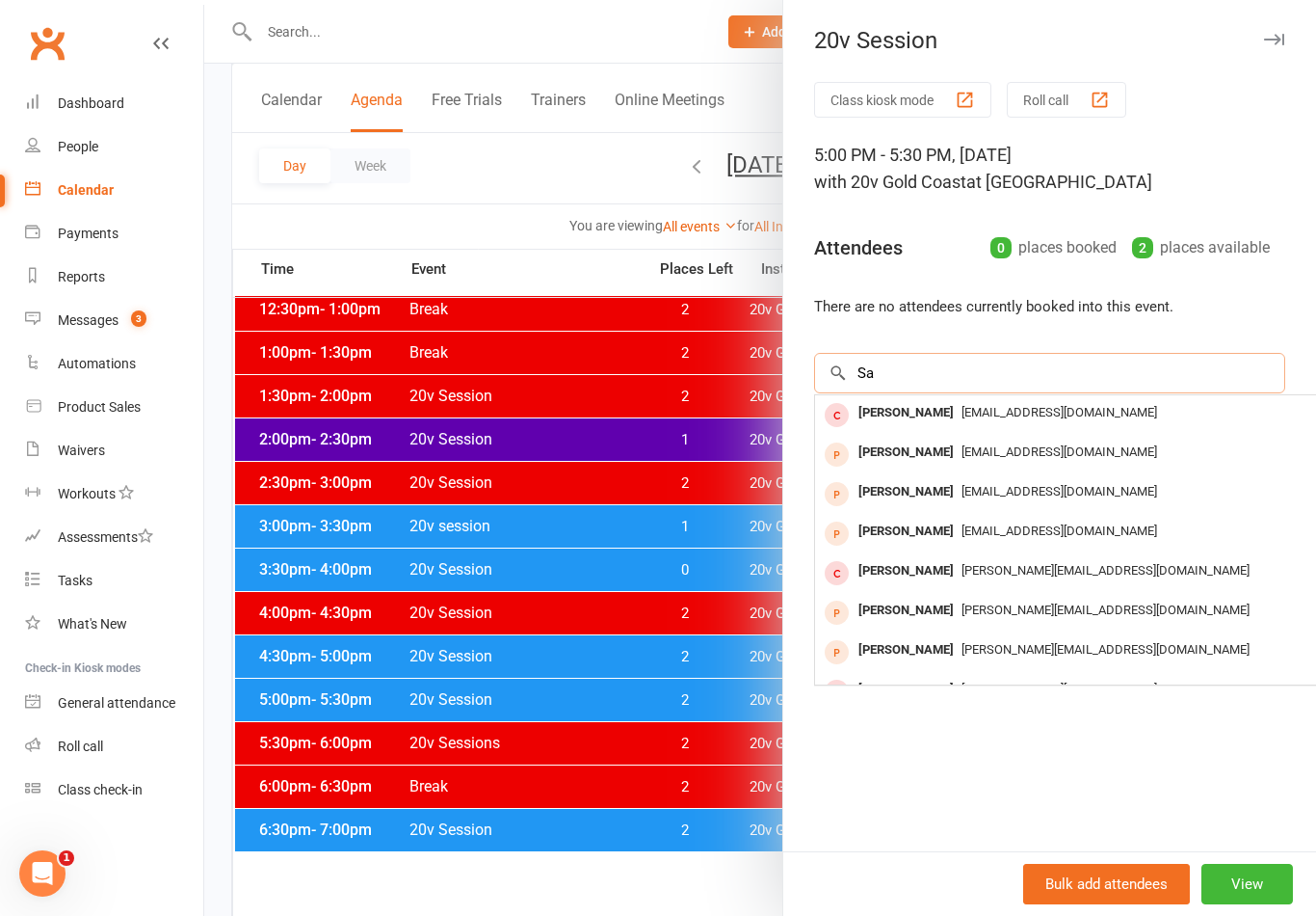
type input "S"
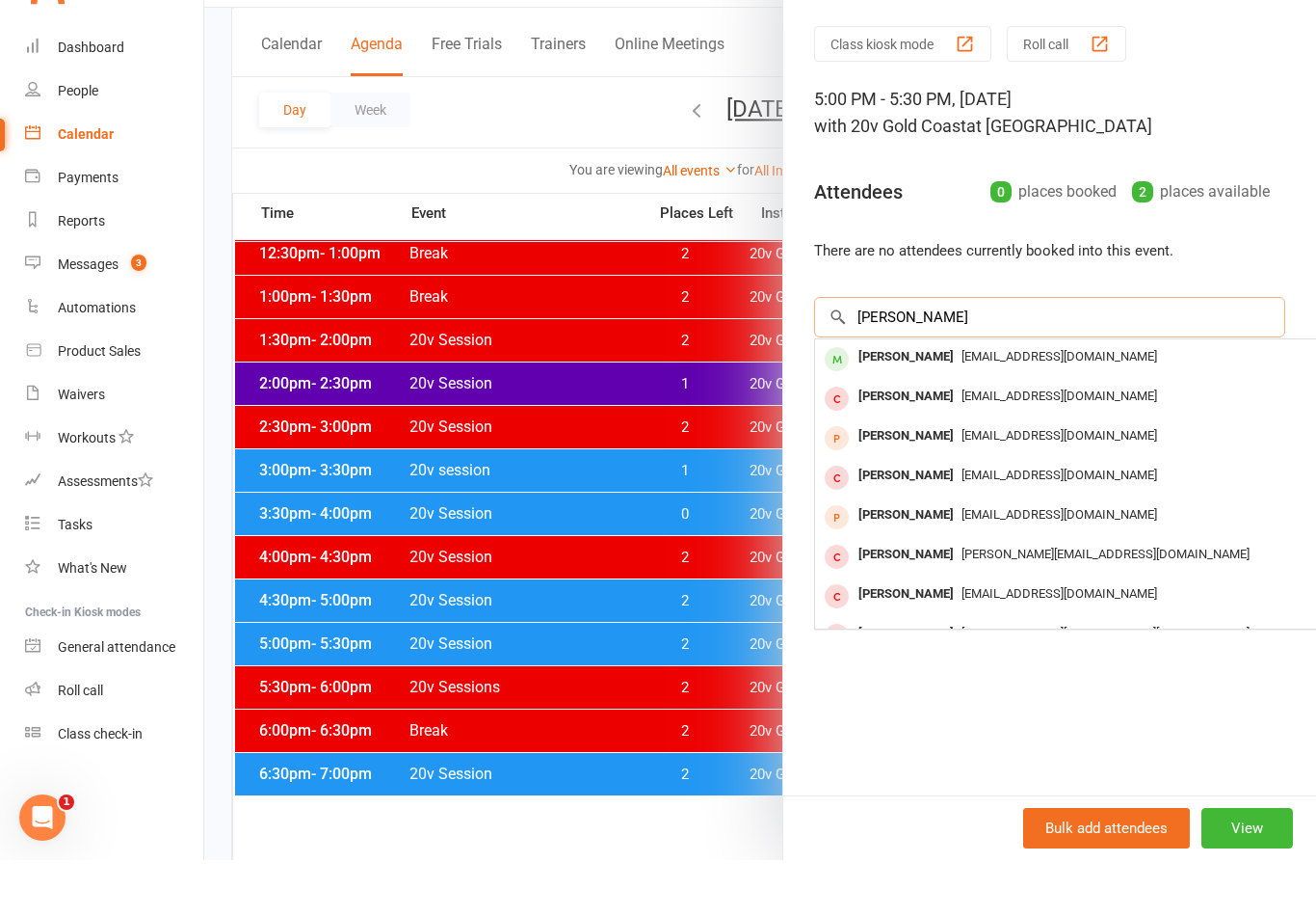
type input "Dann"
click at [988, 405] on span "samdann15@bigpond.com" at bounding box center [1058, 411] width 195 height 15
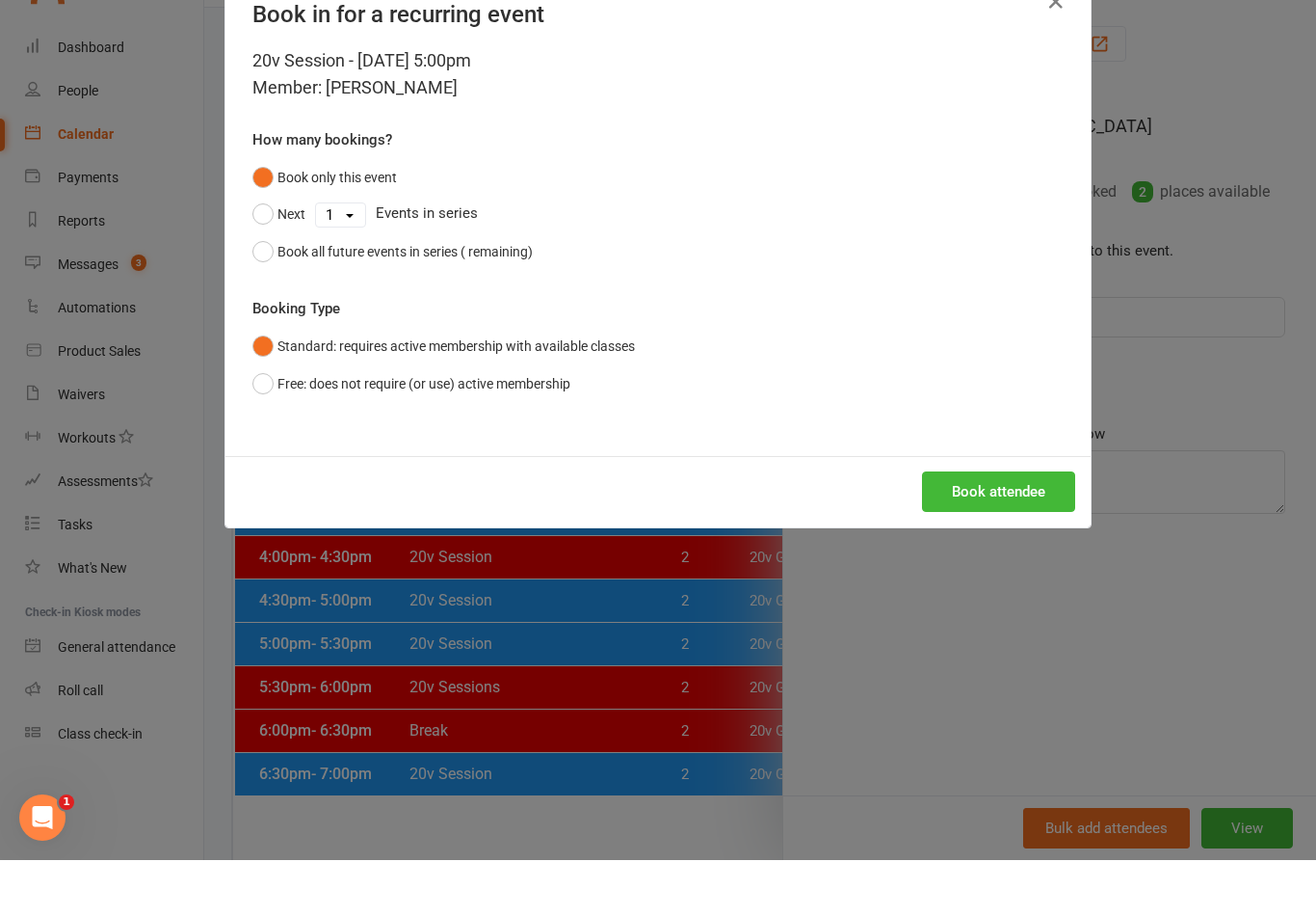
scroll to position [804, 0]
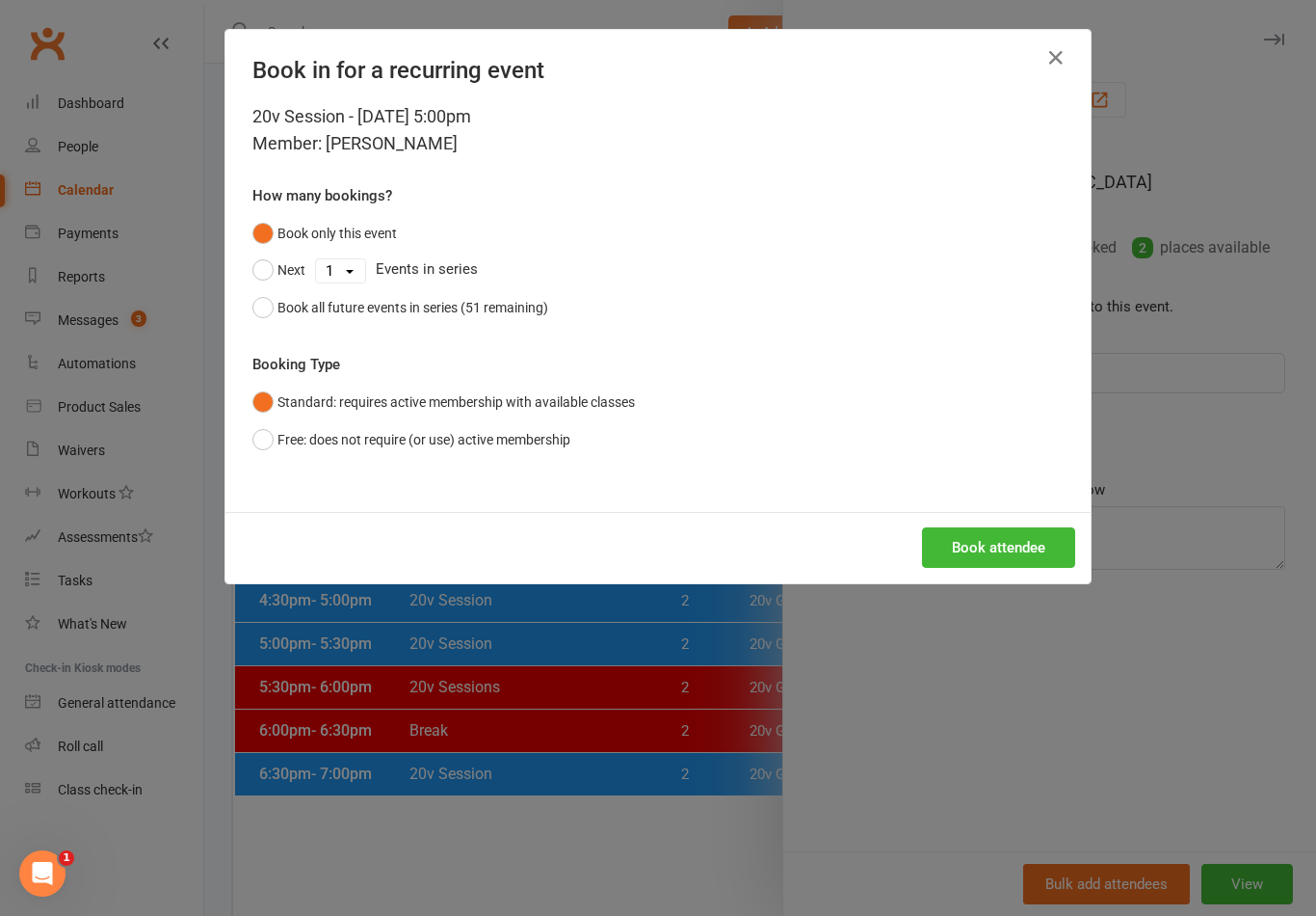
click at [1007, 541] on button "Book attendee" at bounding box center [998, 547] width 154 height 41
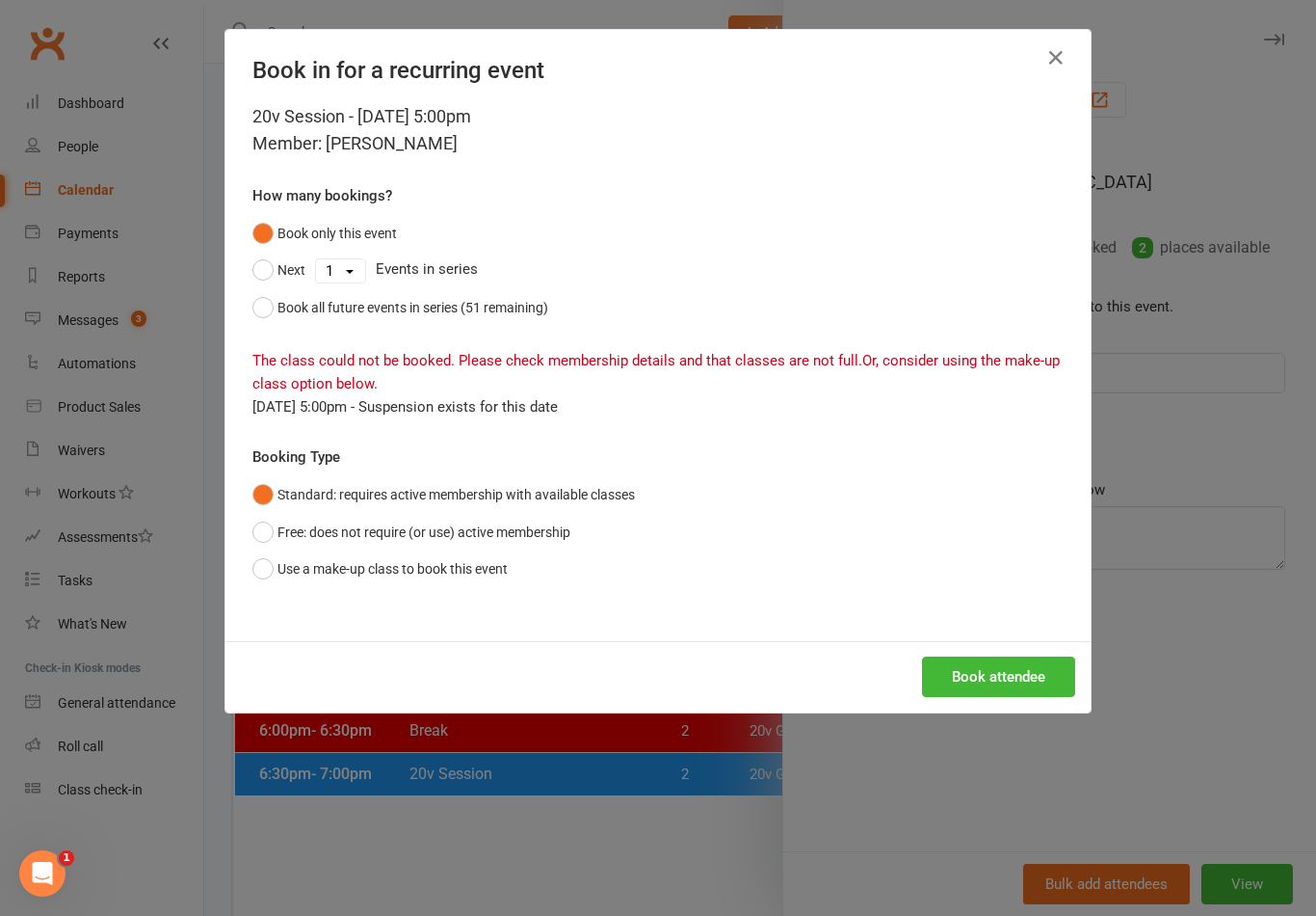
click at [1042, 59] on button "button" at bounding box center [1056, 58] width 31 height 31
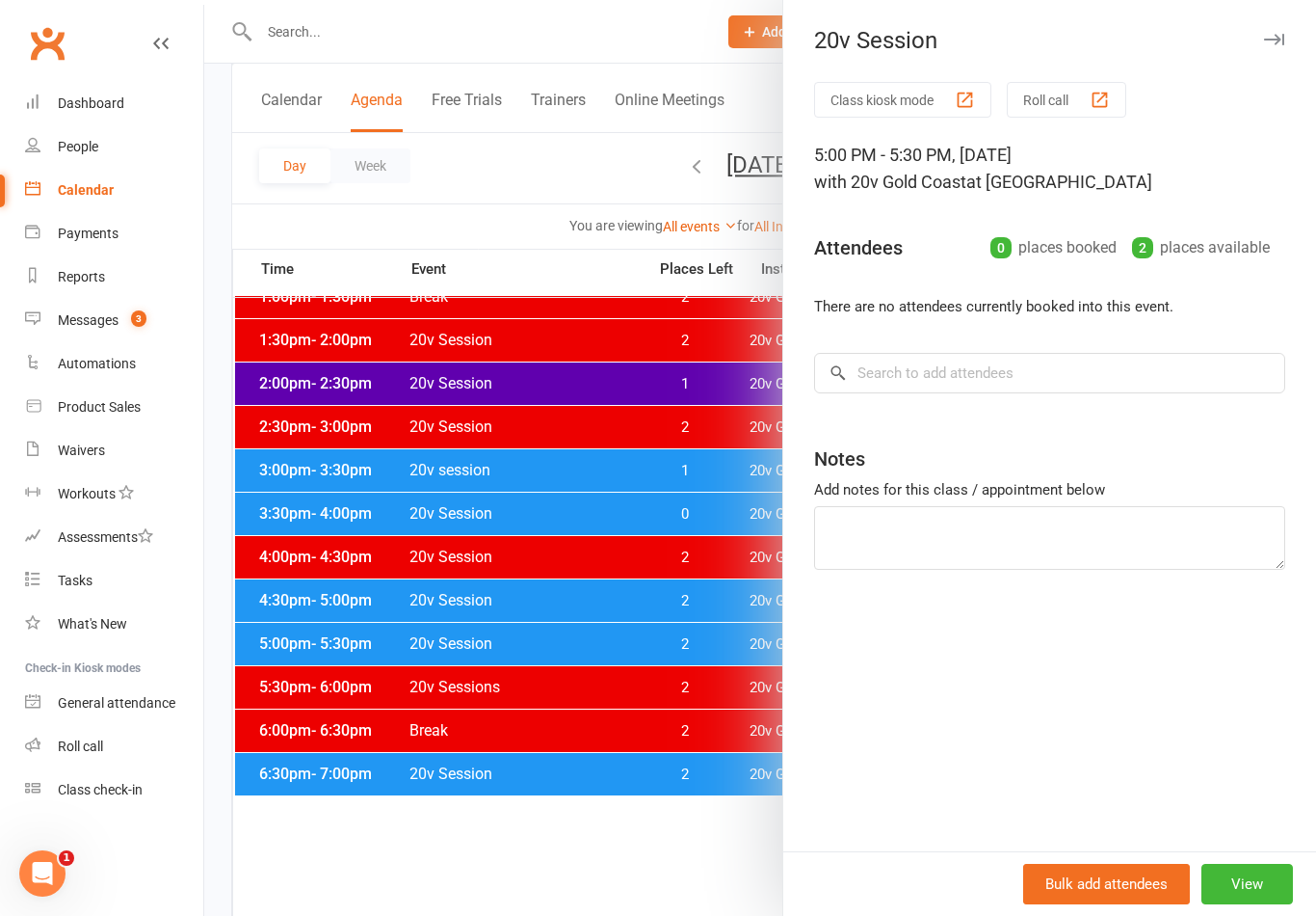
click at [1292, 29] on div "20v Session" at bounding box center [1050, 41] width 533 height 27
click at [1267, 50] on button "button" at bounding box center [1273, 40] width 23 height 23
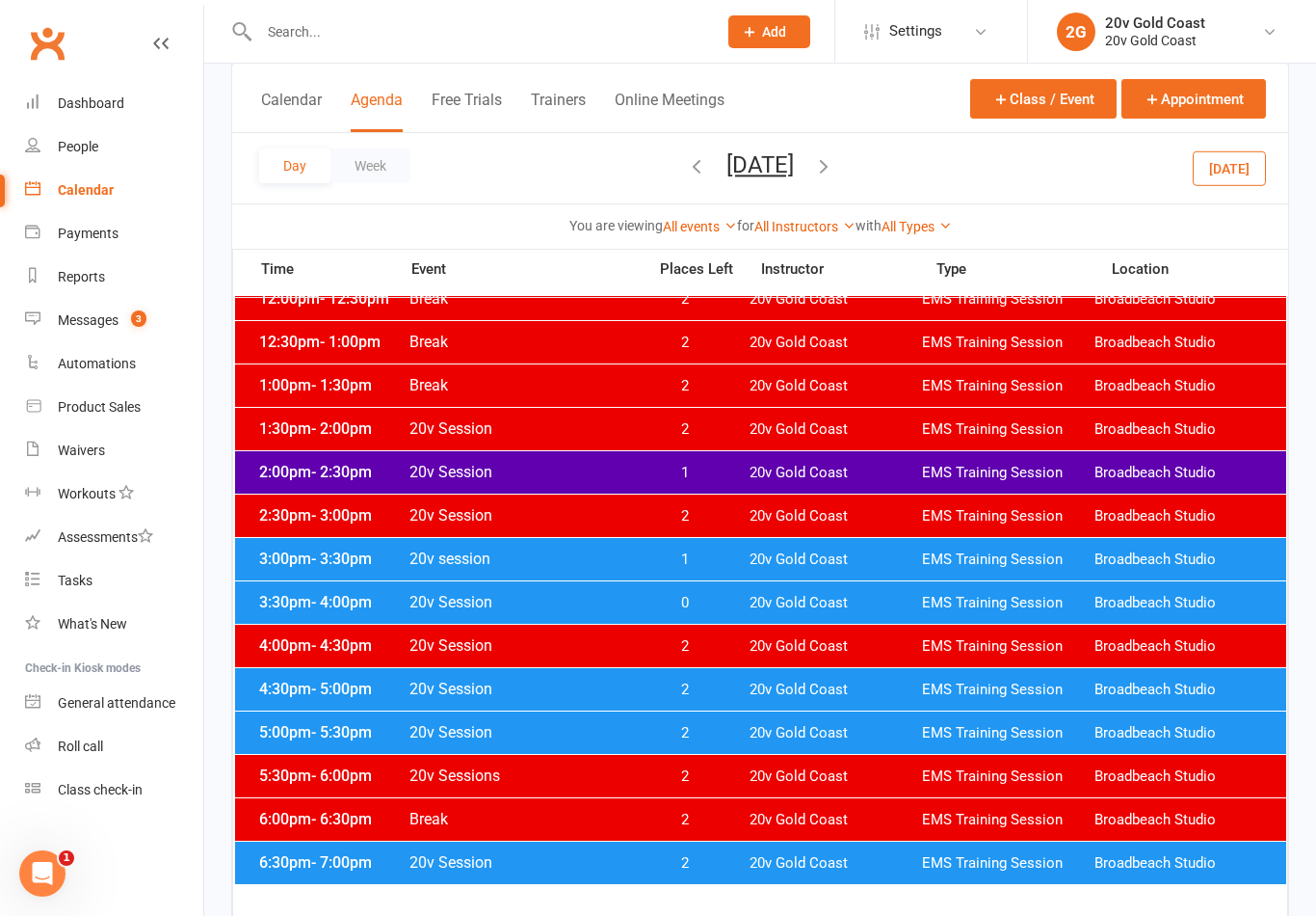
scroll to position [713, 0]
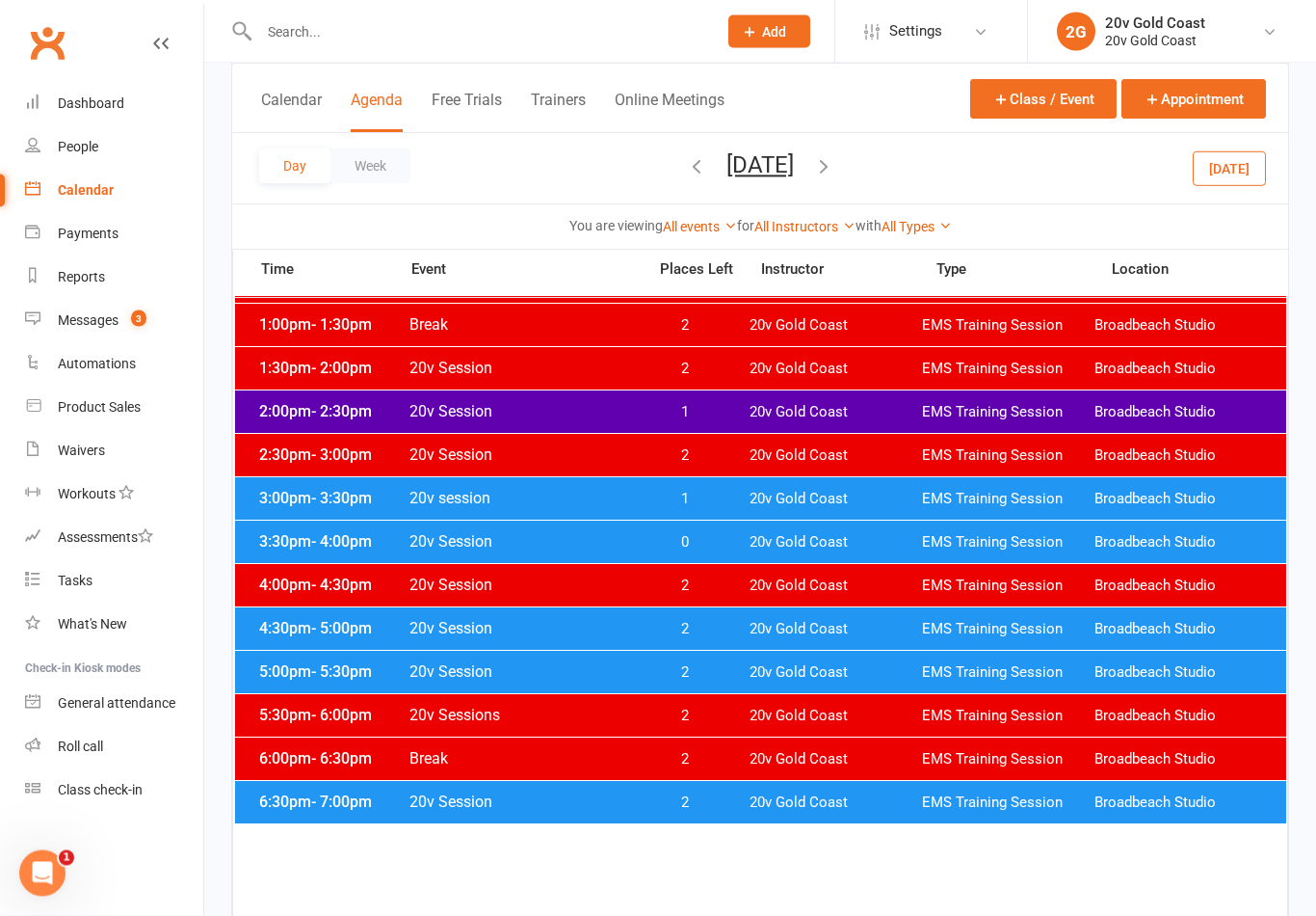
click at [662, 672] on span "2" at bounding box center [684, 673] width 101 height 18
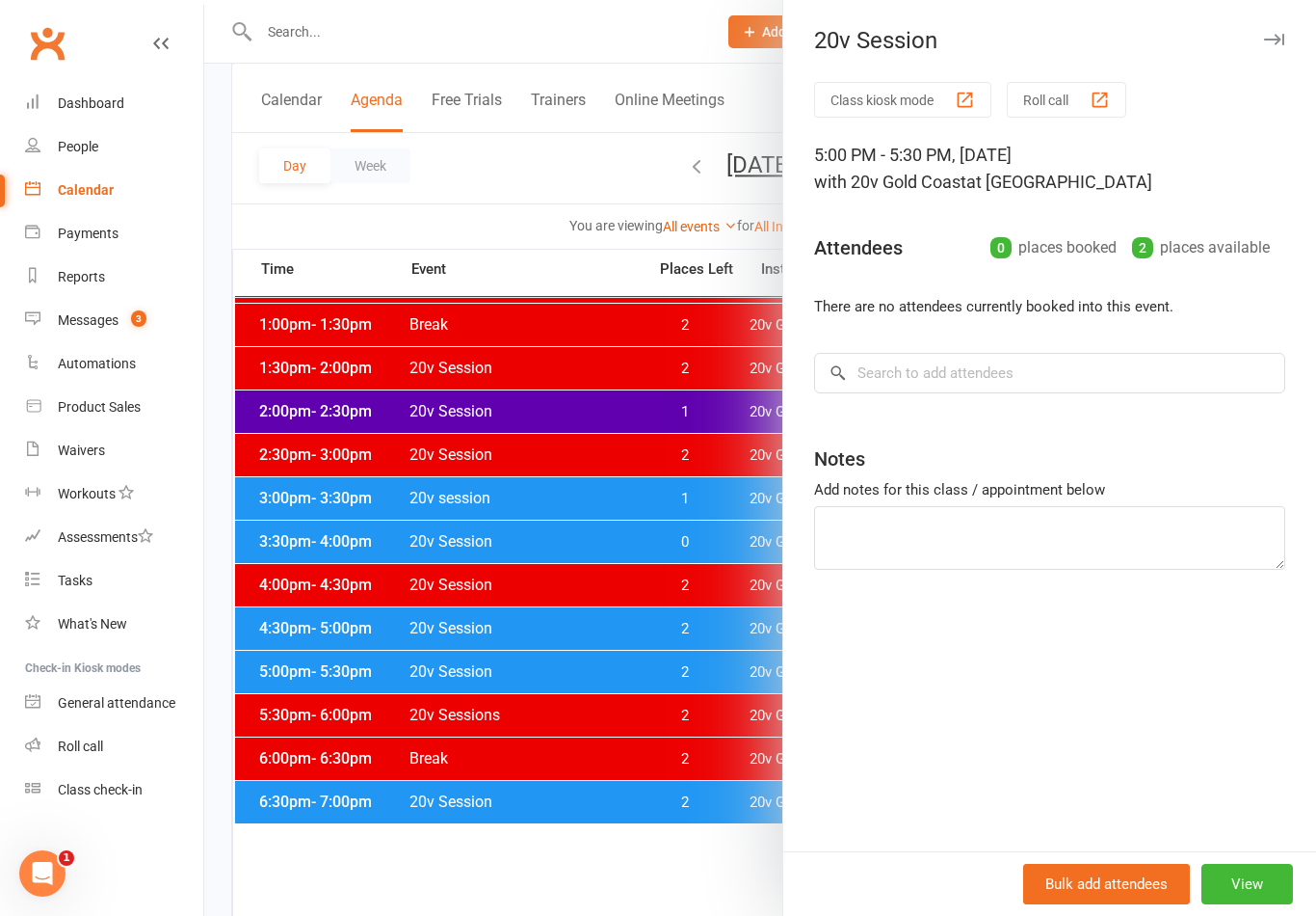
click at [980, 523] on textarea at bounding box center [1049, 537] width 471 height 63
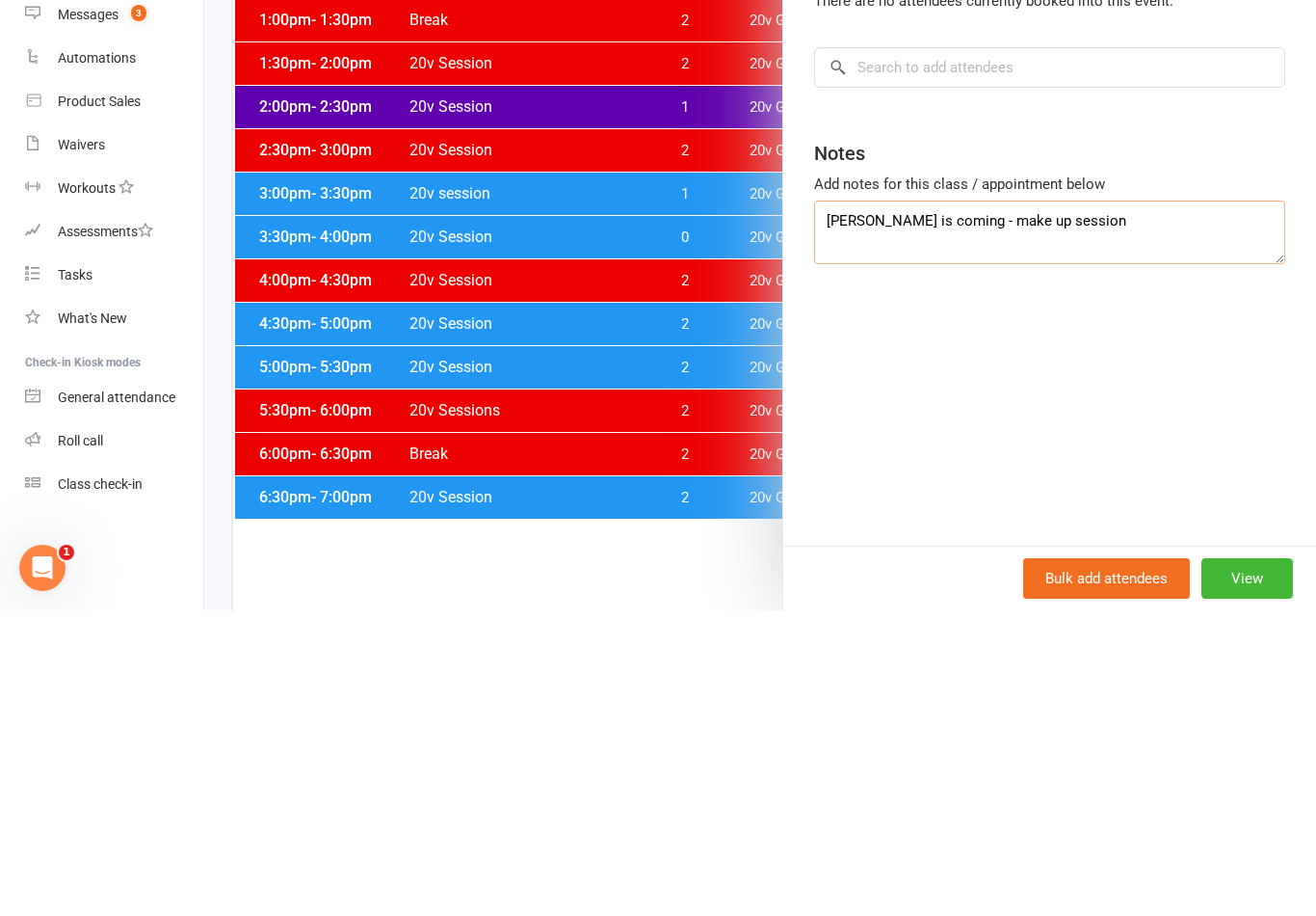
type textarea "Sam dann is coming - make up session"
click at [1168, 391] on div "Class kiosk mode Roll call 5:00 PM - 5:30 PM, Thursday, August, 21, 2025 with 2…" at bounding box center [1050, 466] width 533 height 769
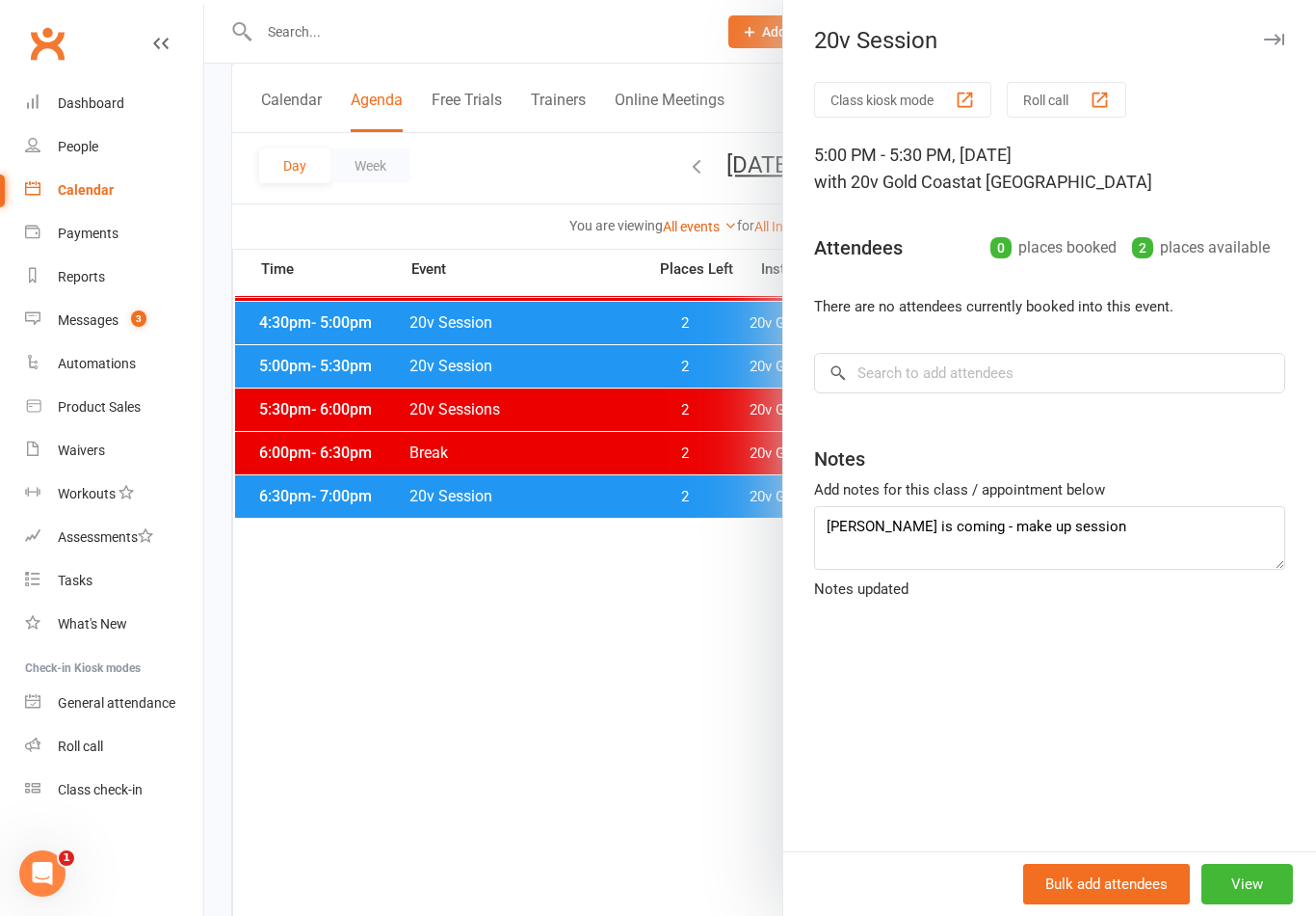
click at [1105, 904] on button "Bulk add attendees" at bounding box center [1106, 884] width 166 height 41
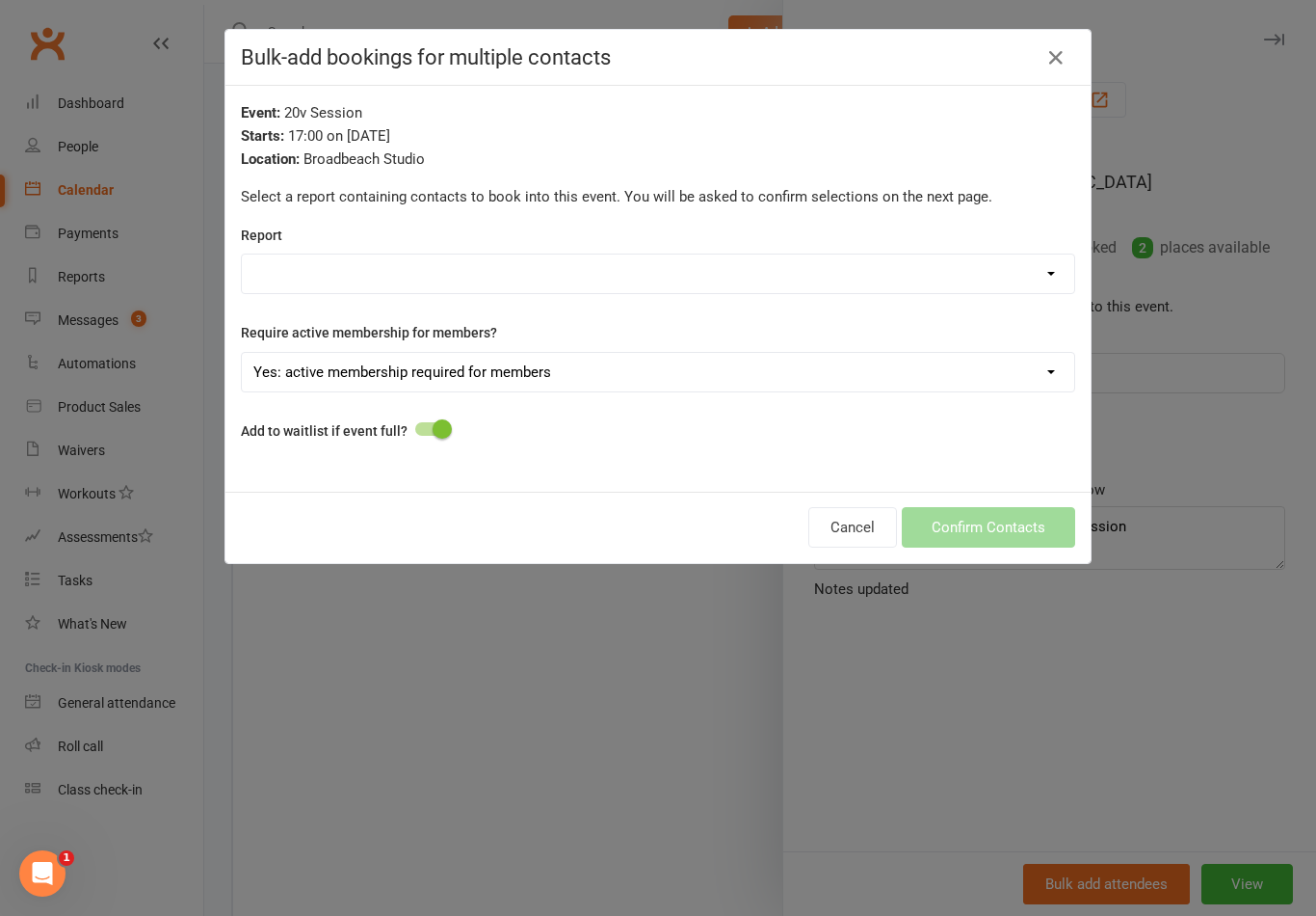
click at [1069, 67] on button "button" at bounding box center [1056, 58] width 31 height 31
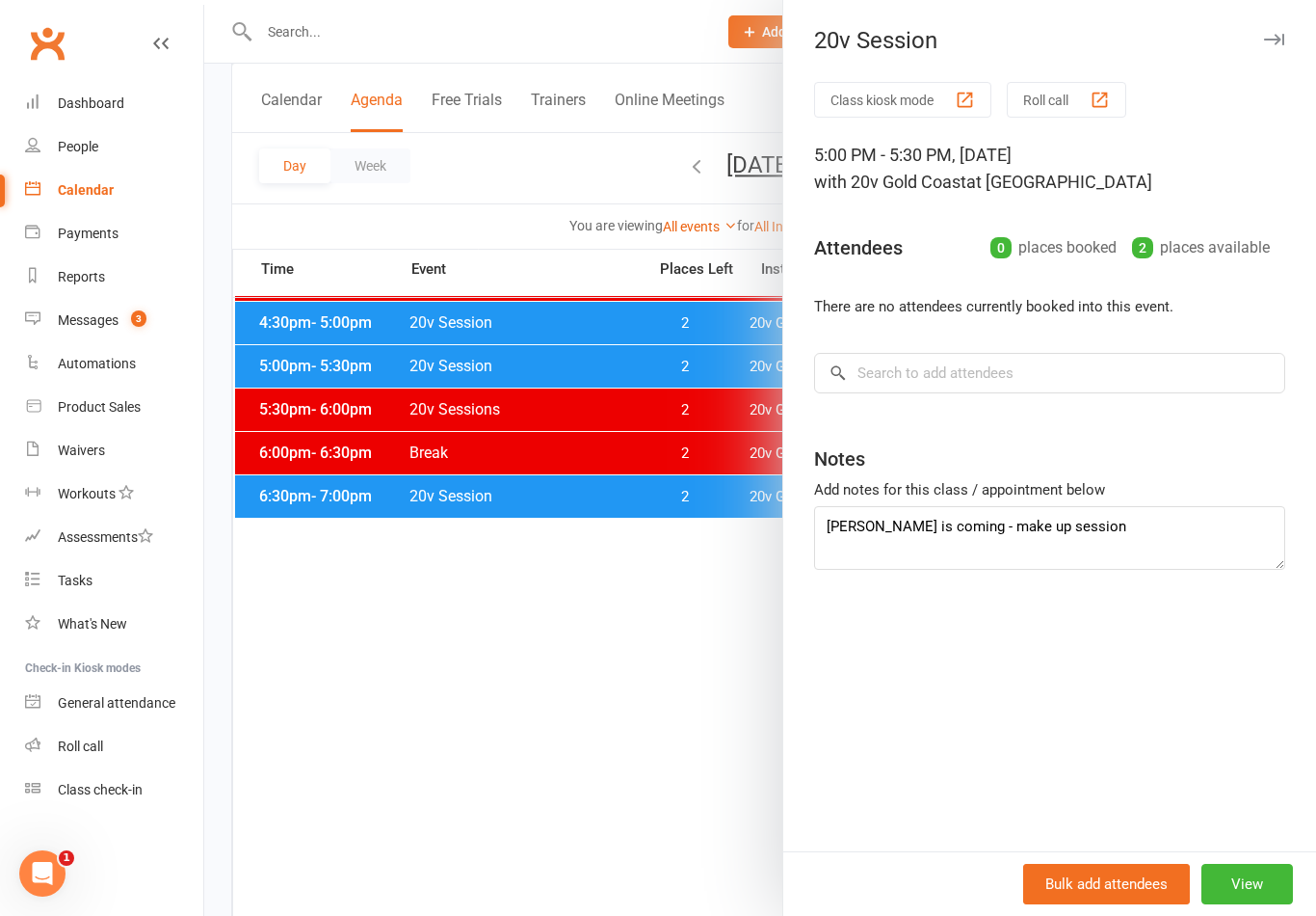
click at [1252, 904] on button "View" at bounding box center [1247, 884] width 91 height 41
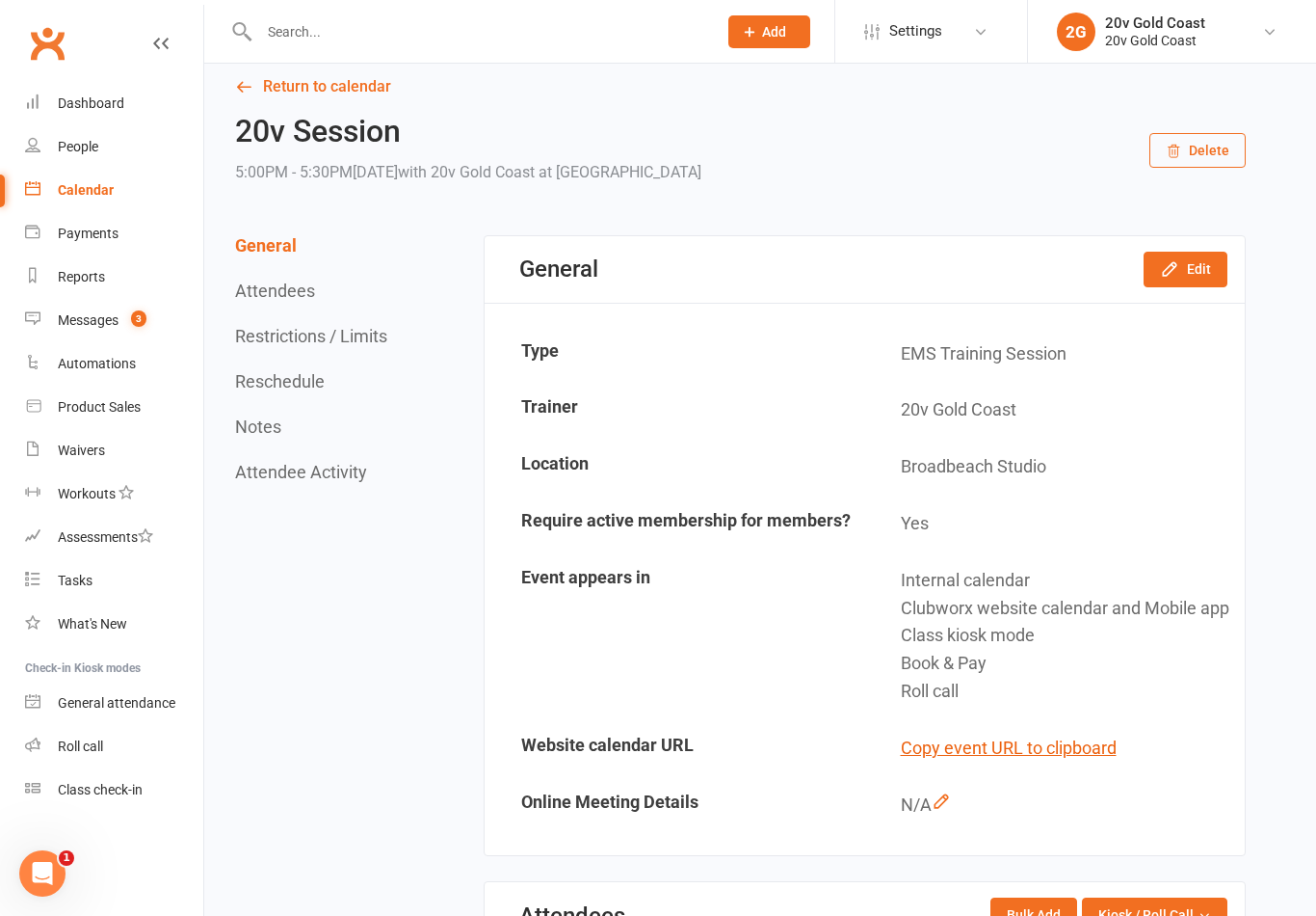
scroll to position [18, 0]
click at [1195, 255] on button "Edit" at bounding box center [1185, 268] width 84 height 35
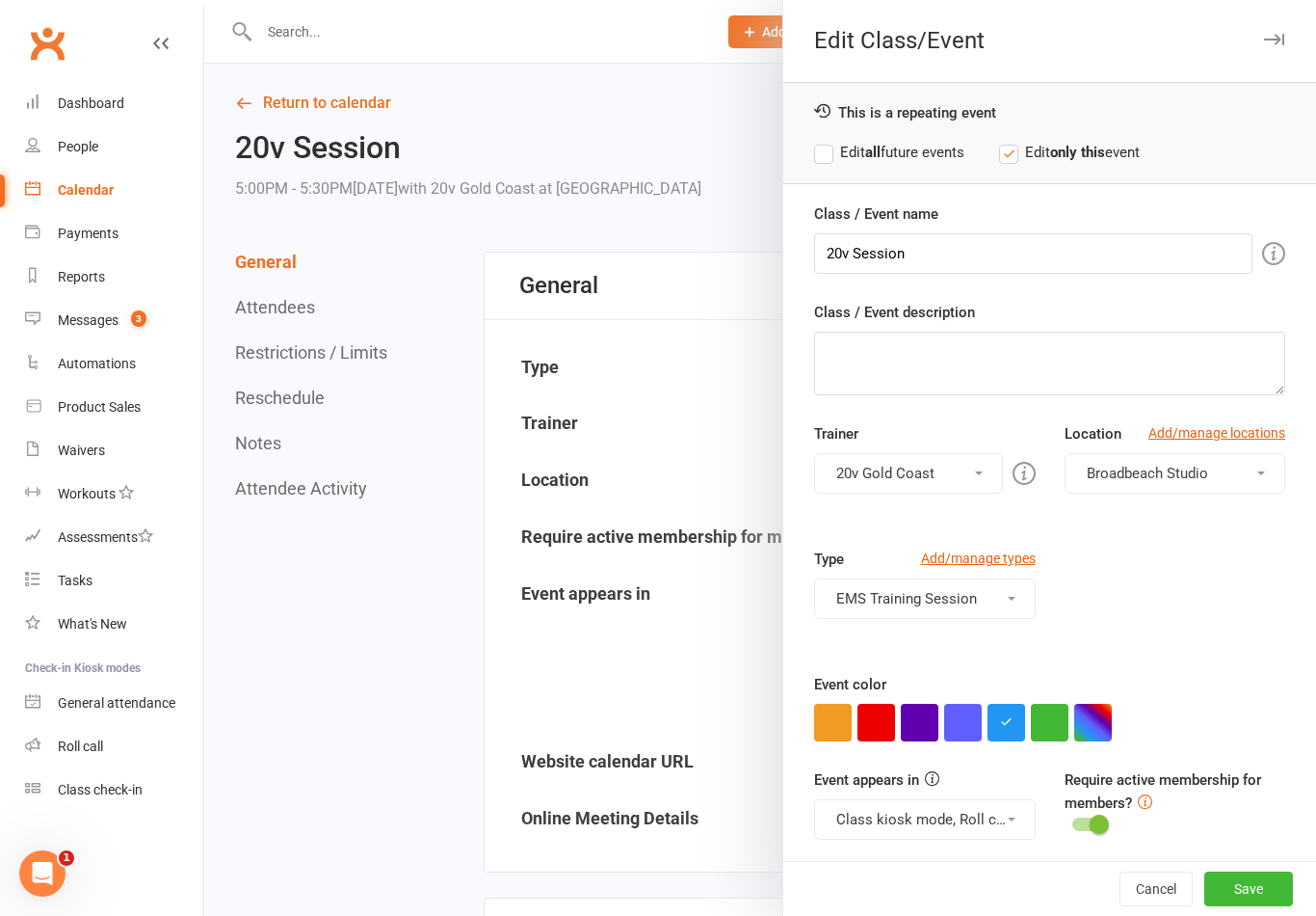
scroll to position [0, 0]
click at [1271, 47] on button "button" at bounding box center [1273, 40] width 23 height 23
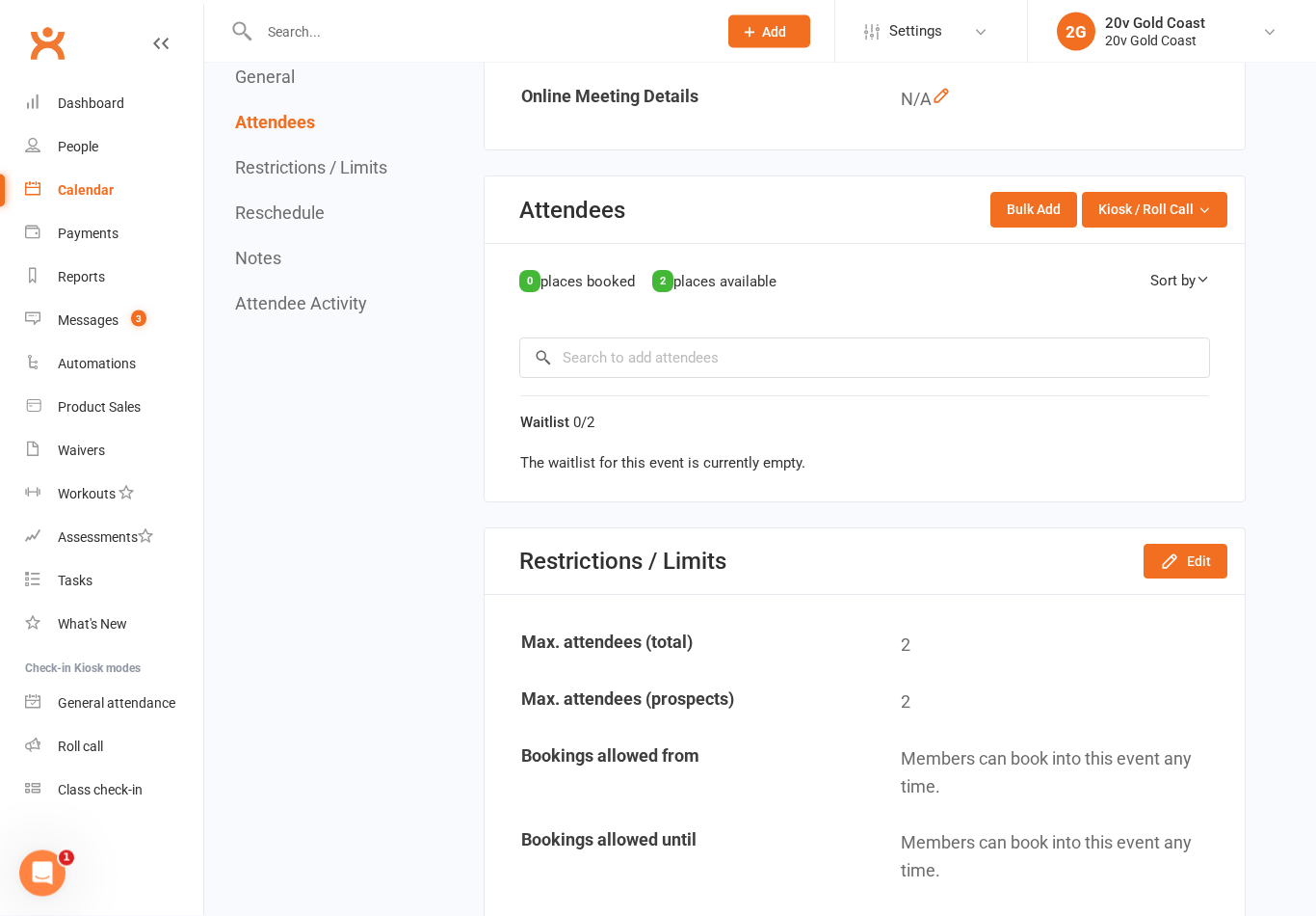
click at [1188, 580] on button "Edit" at bounding box center [1185, 562] width 84 height 35
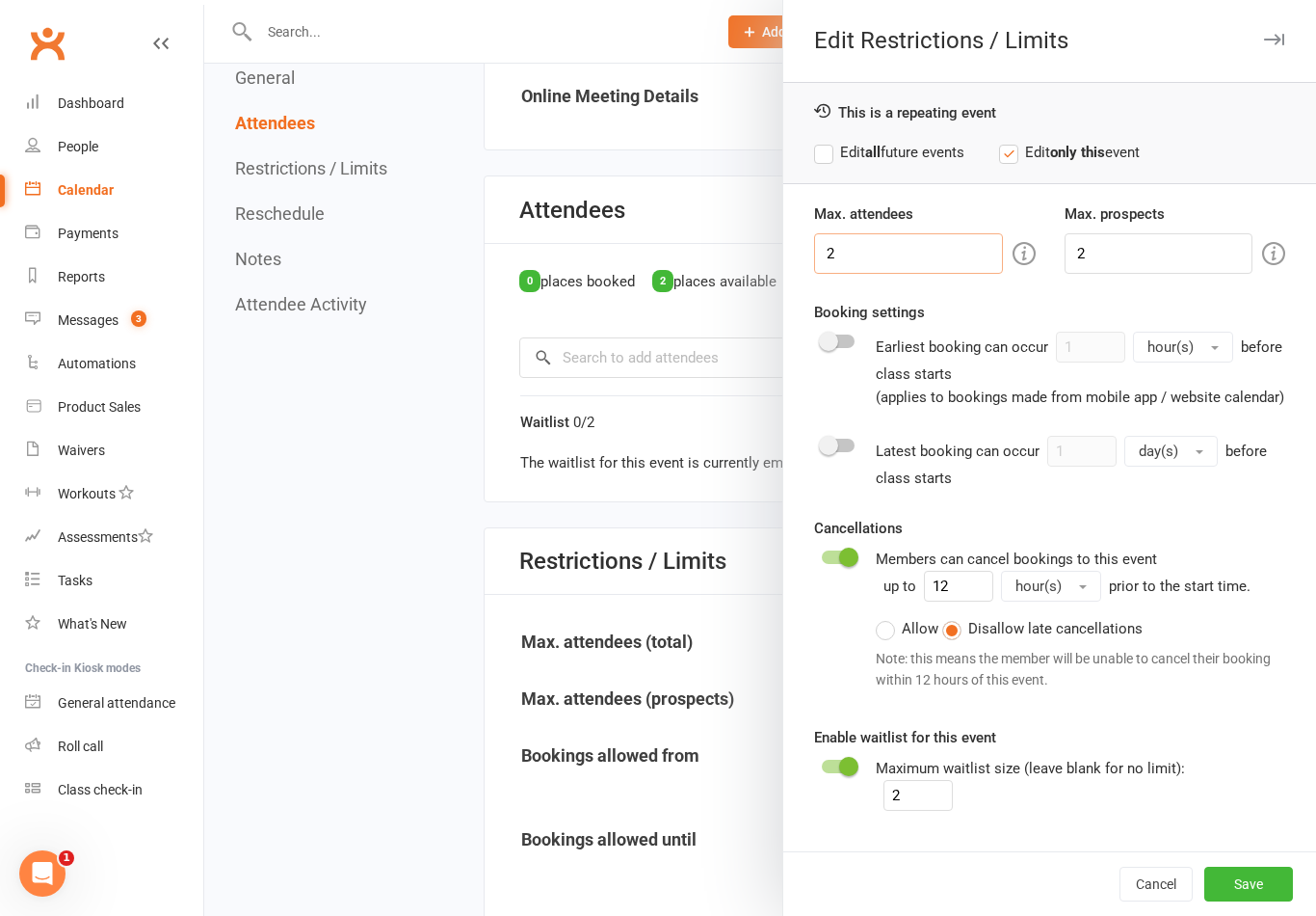
click at [869, 238] on input "2" at bounding box center [907, 254] width 188 height 41
click at [906, 258] on input "2" at bounding box center [907, 254] width 188 height 41
type input "1"
click at [1132, 252] on input "2" at bounding box center [1158, 254] width 188 height 41
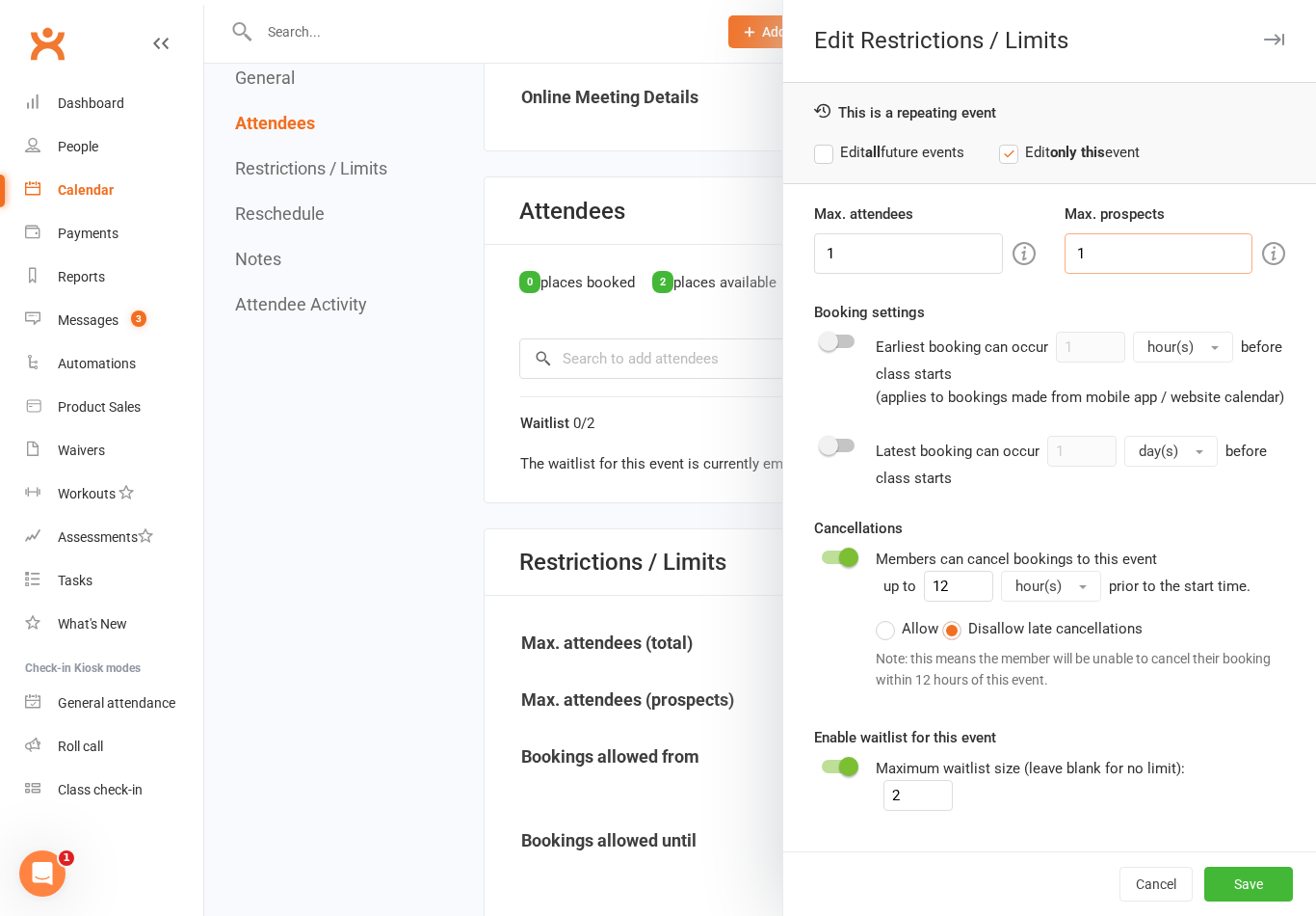
type input "1"
click at [1233, 303] on div "Booking settings Earliest booking can occur 1 hour(s) before class starts (appl…" at bounding box center [1049, 354] width 471 height 108
click at [1236, 901] on button "Save" at bounding box center [1248, 884] width 88 height 35
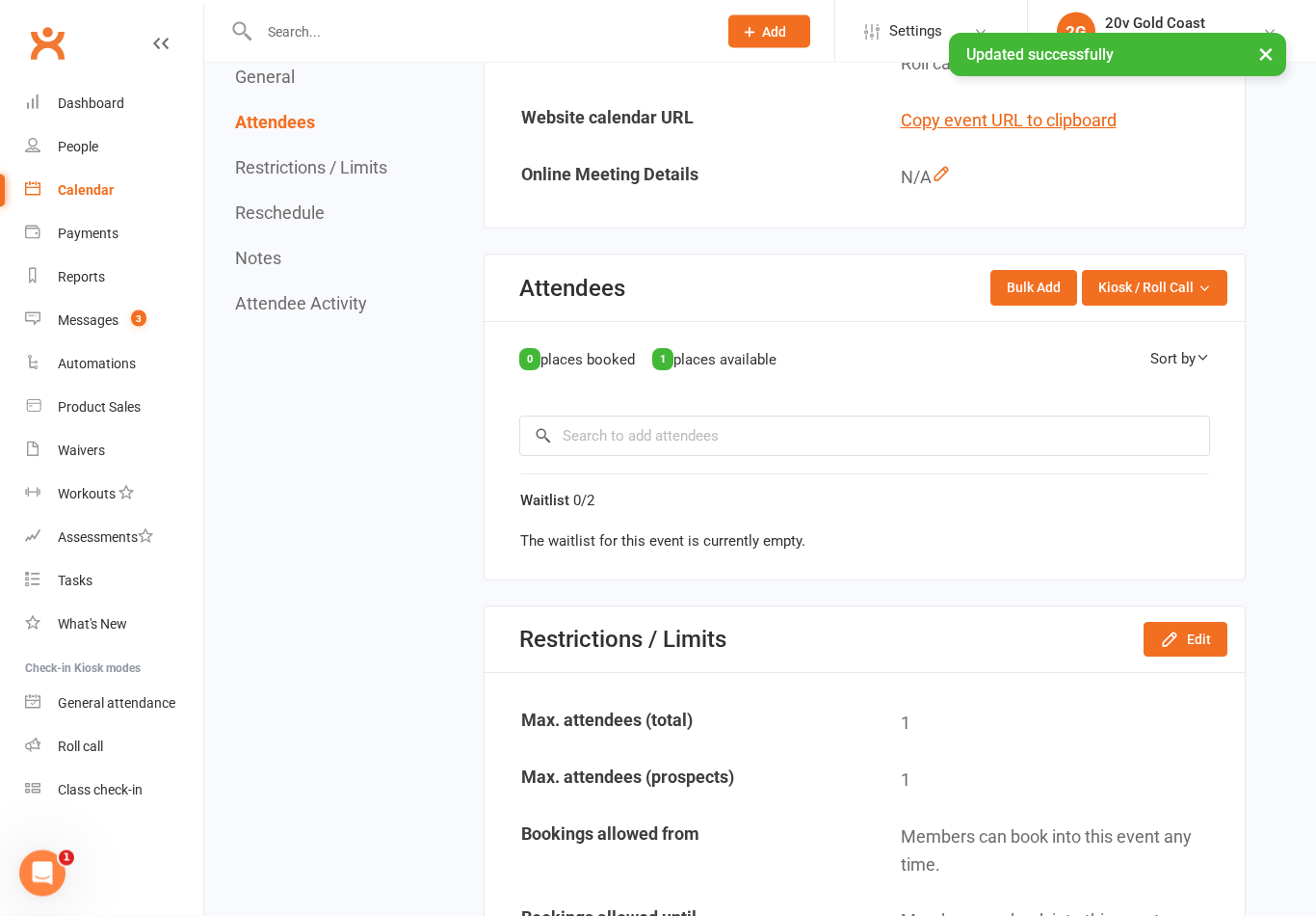
scroll to position [644, 0]
click at [106, 179] on link "Calendar" at bounding box center [114, 190] width 178 height 44
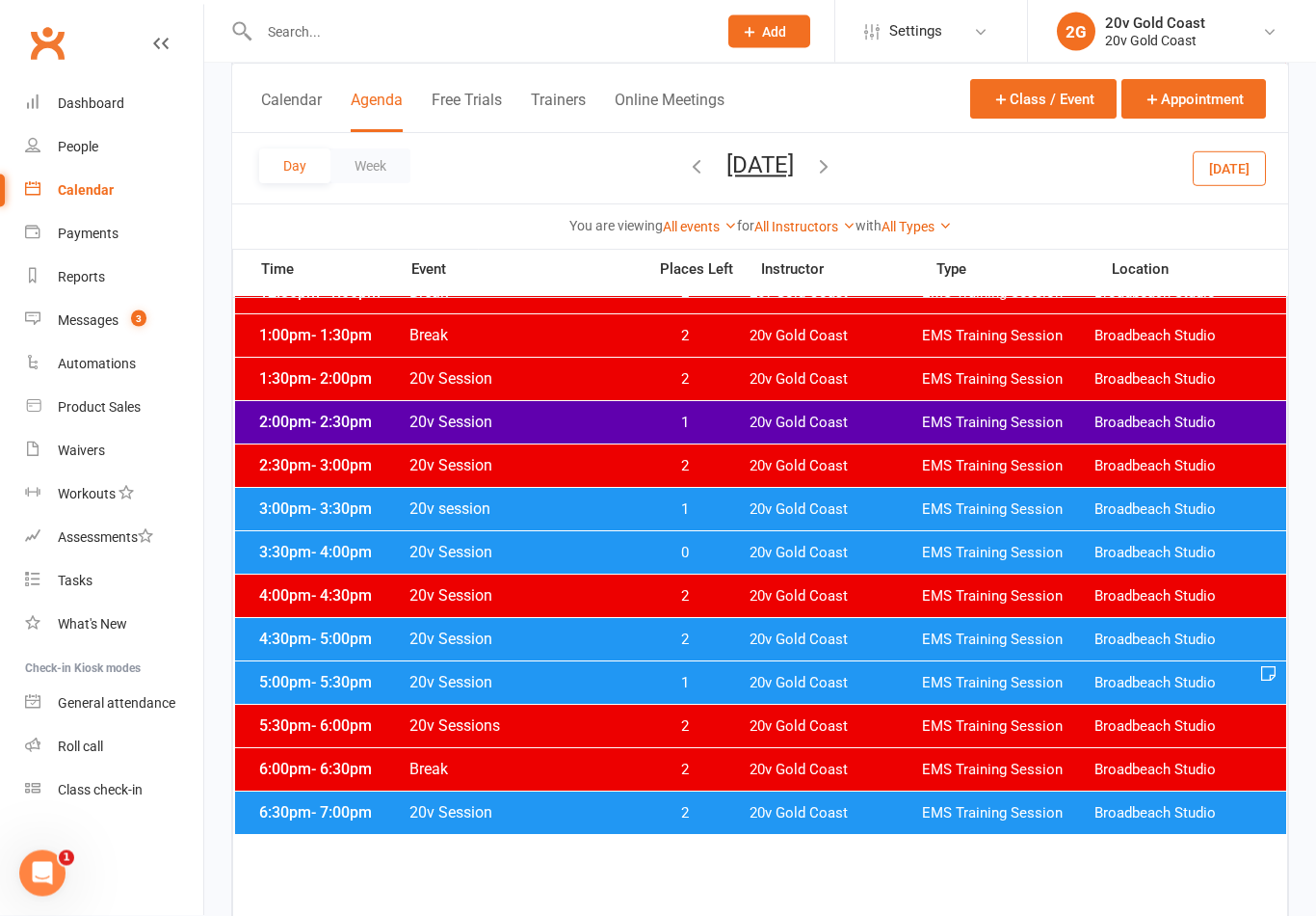
click at [816, 679] on span "20v Gold Coast" at bounding box center [835, 684] width 172 height 18
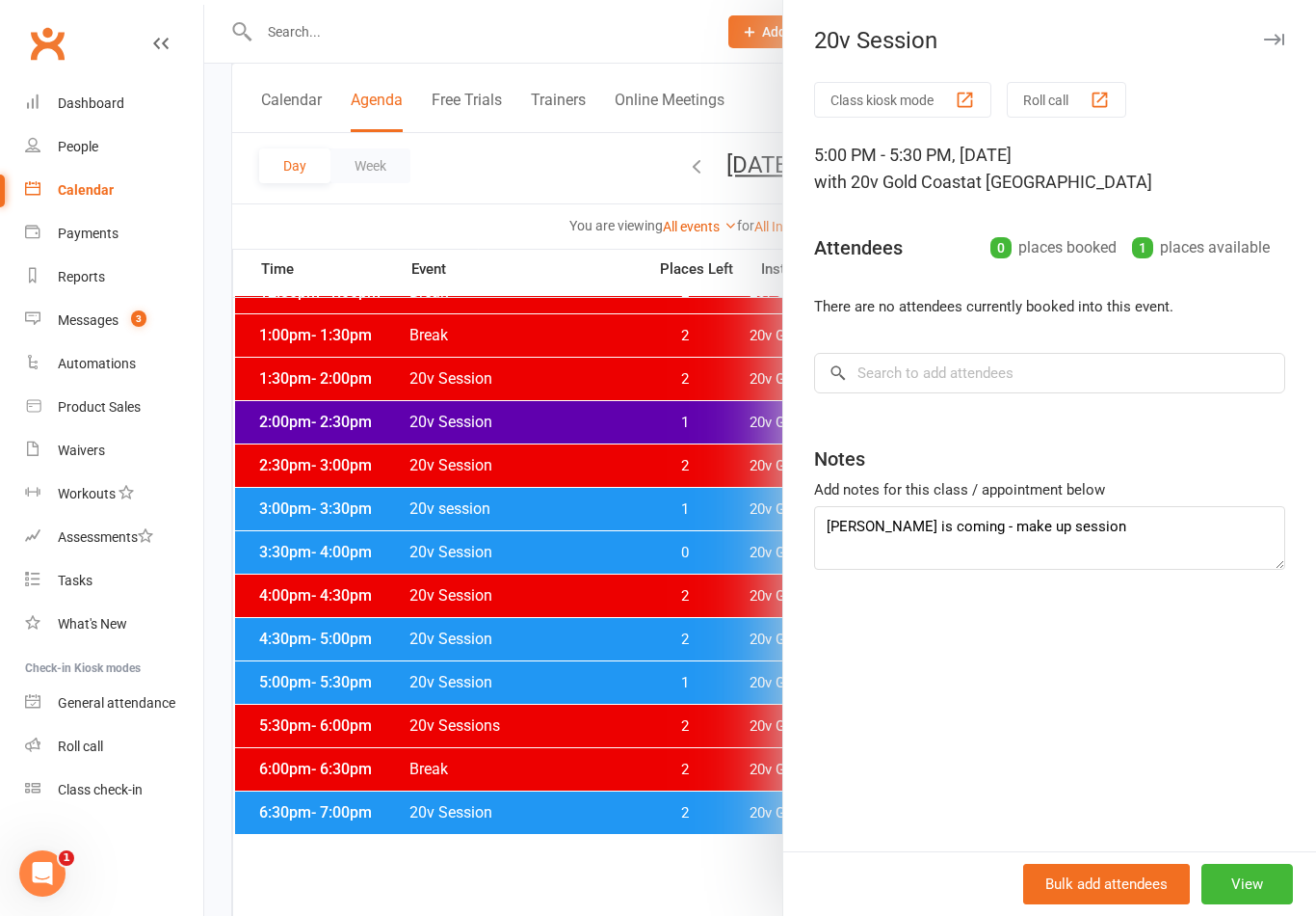
click at [573, 847] on div at bounding box center [760, 458] width 1112 height 916
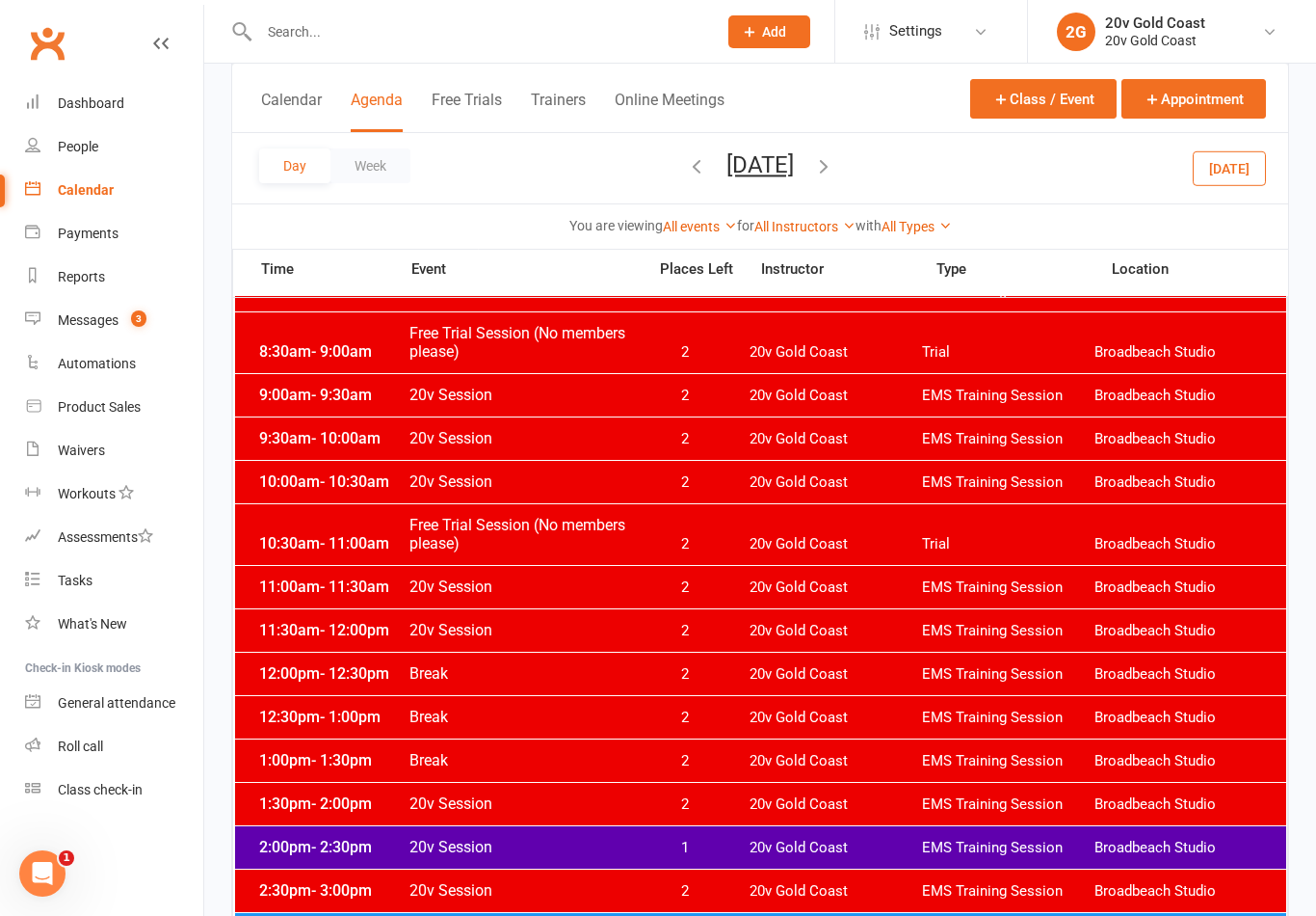
scroll to position [342, 0]
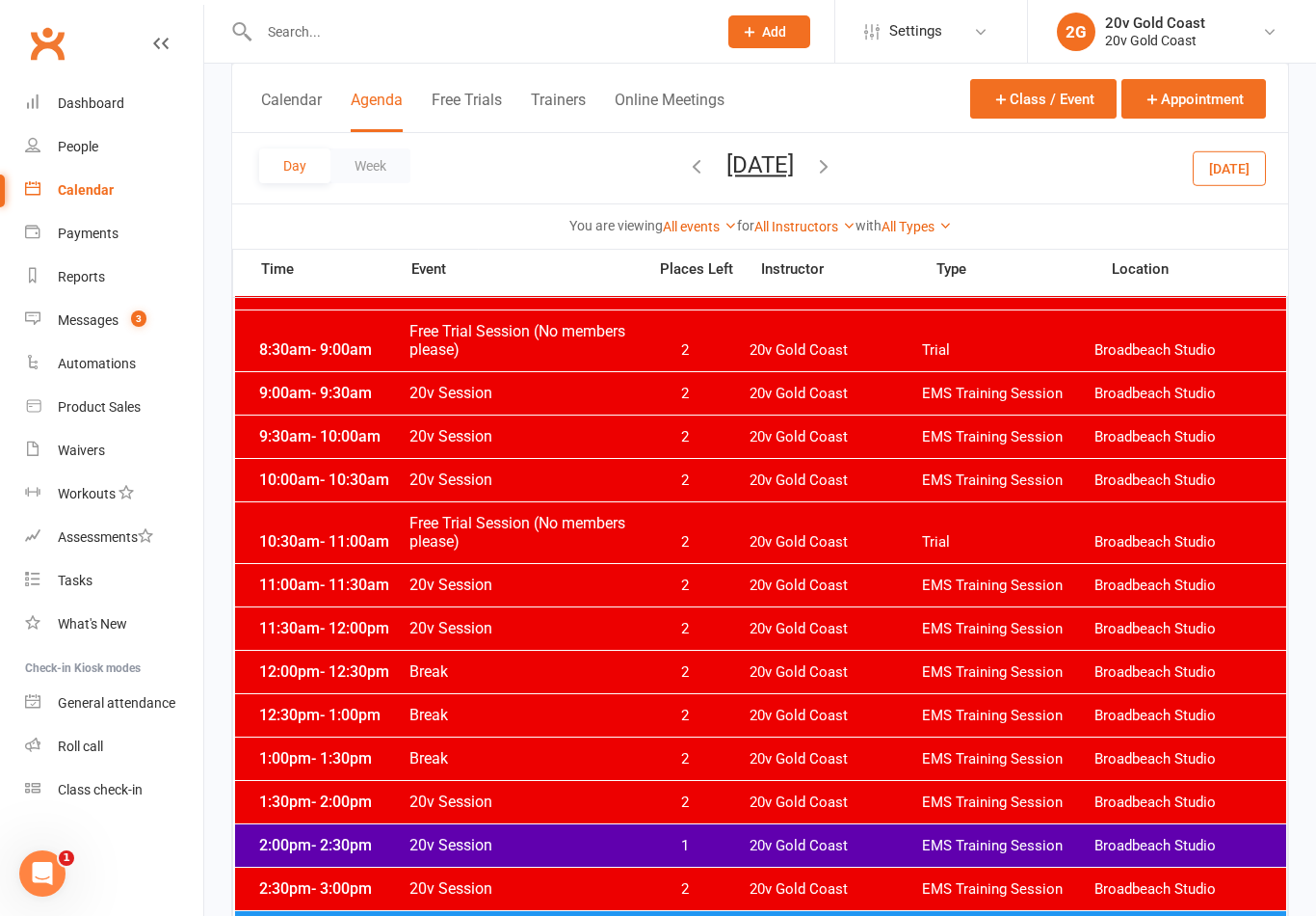
click at [794, 160] on button "Thursday, Aug 21, 2025" at bounding box center [759, 165] width 67 height 27
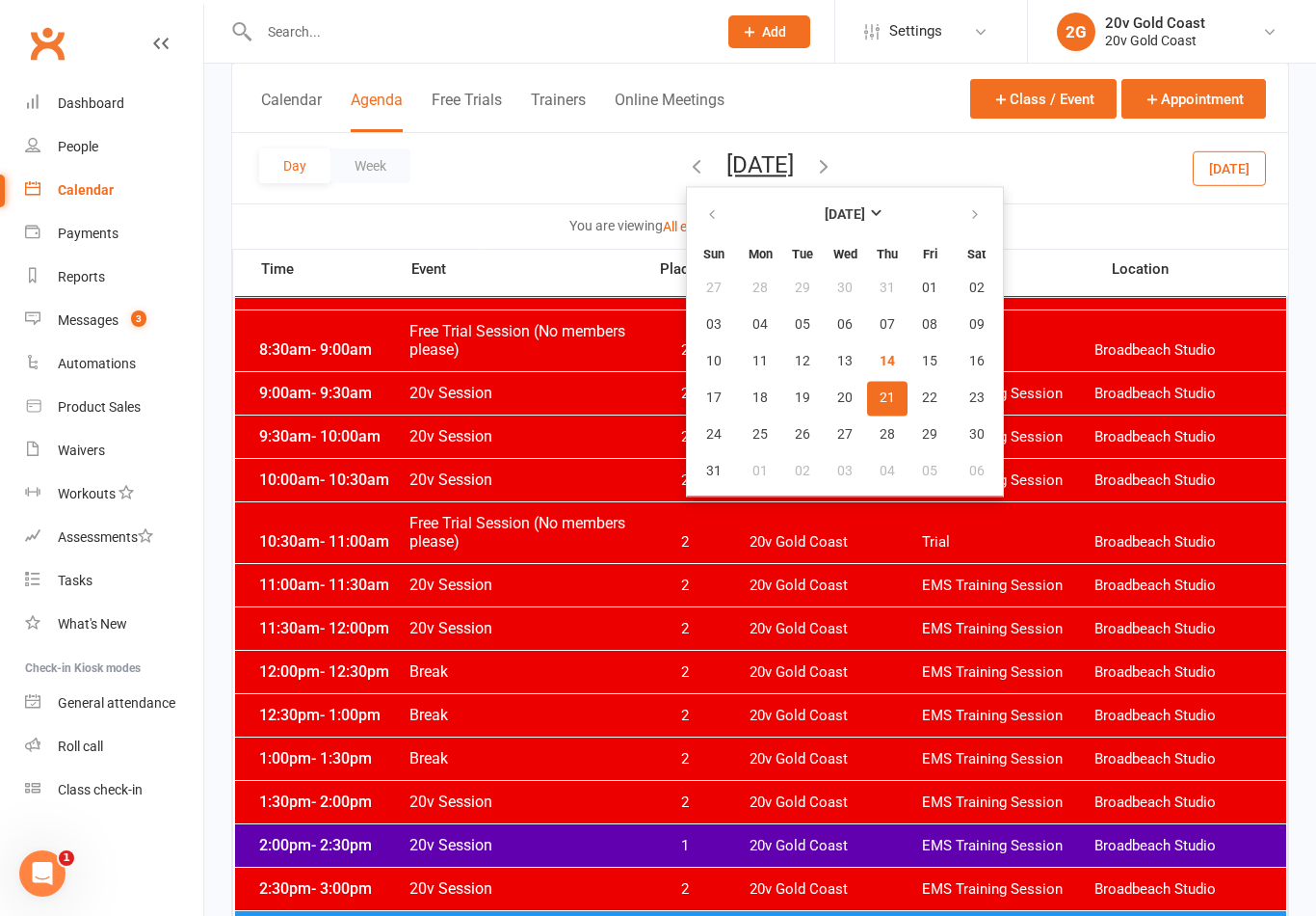
click at [693, 216] on button "button" at bounding box center [713, 215] width 42 height 35
click at [1224, 173] on button "[DATE]" at bounding box center [1229, 168] width 73 height 35
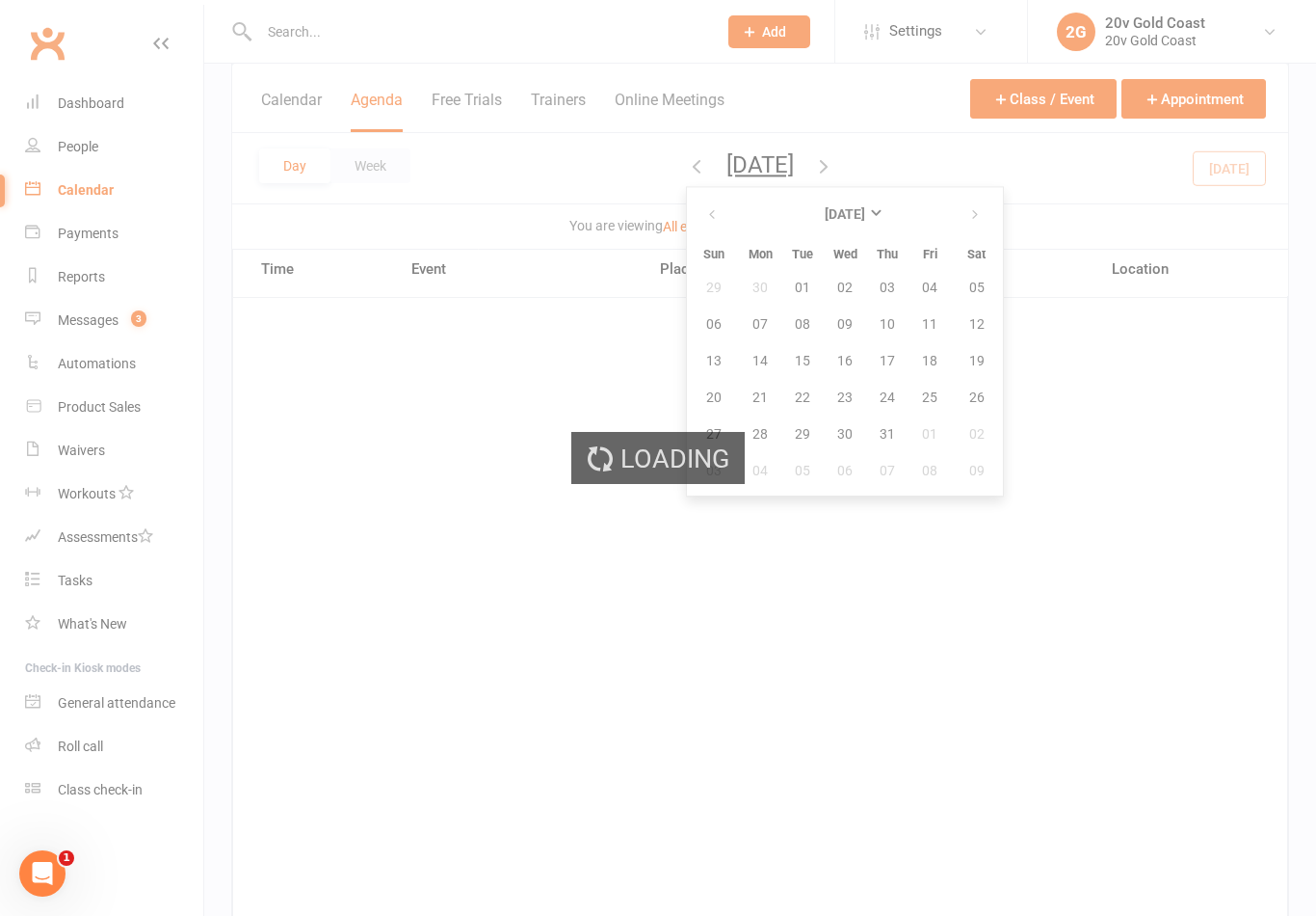
click at [1243, 167] on div "Loading" at bounding box center [658, 458] width 1316 height 916
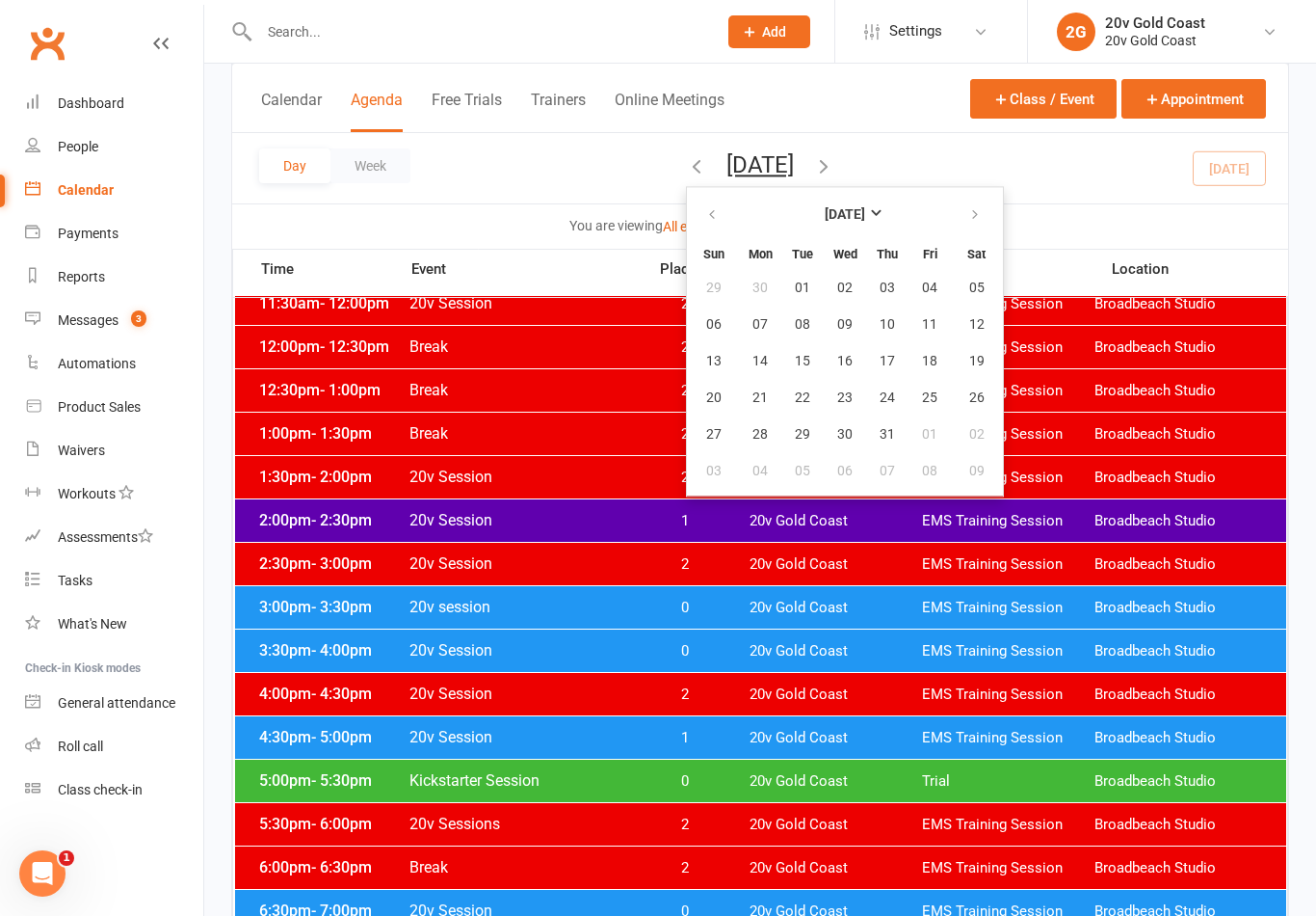
scroll to position [675, 0]
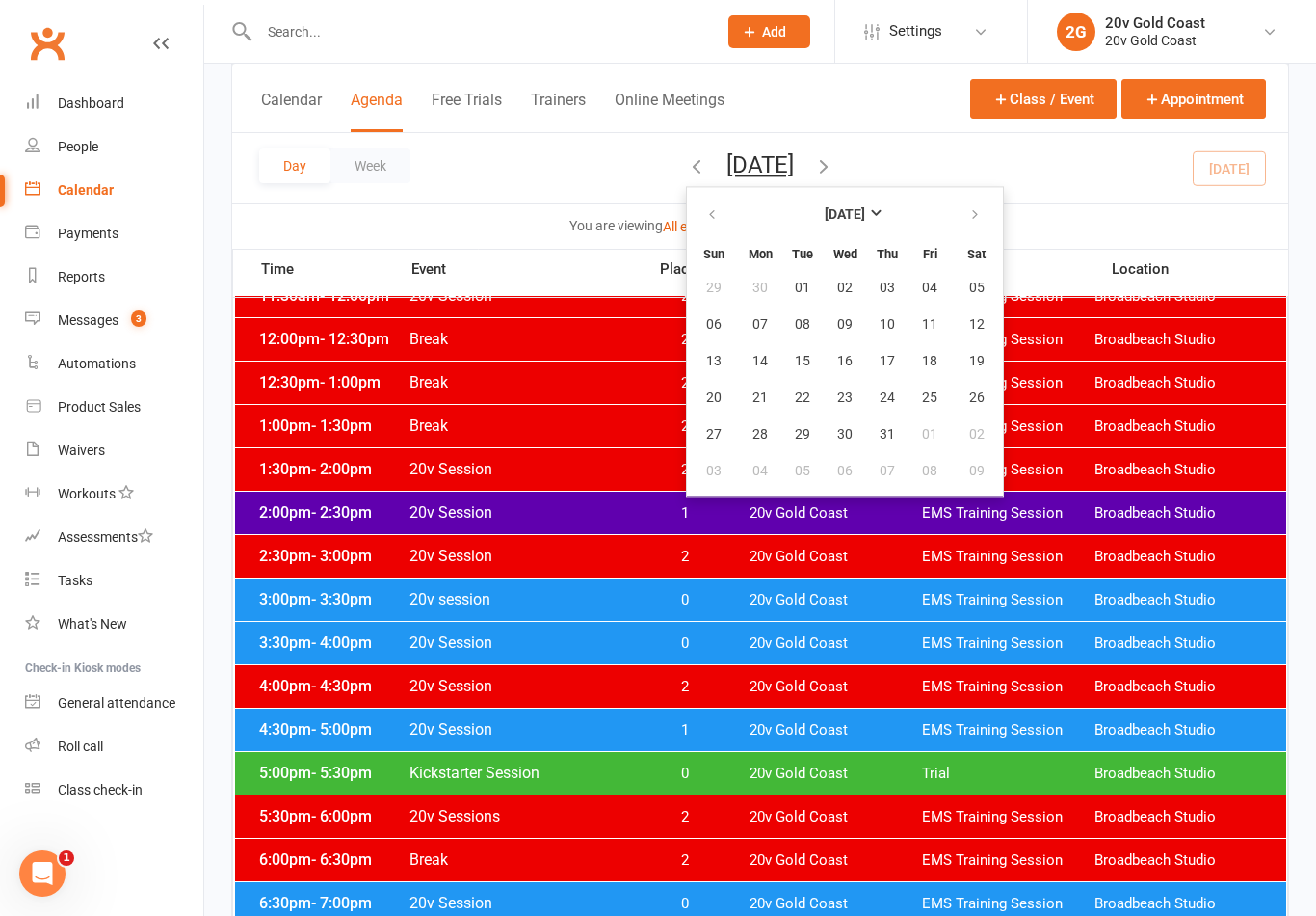
click at [784, 161] on button "Thursday, Aug 14, 2025" at bounding box center [759, 165] width 67 height 27
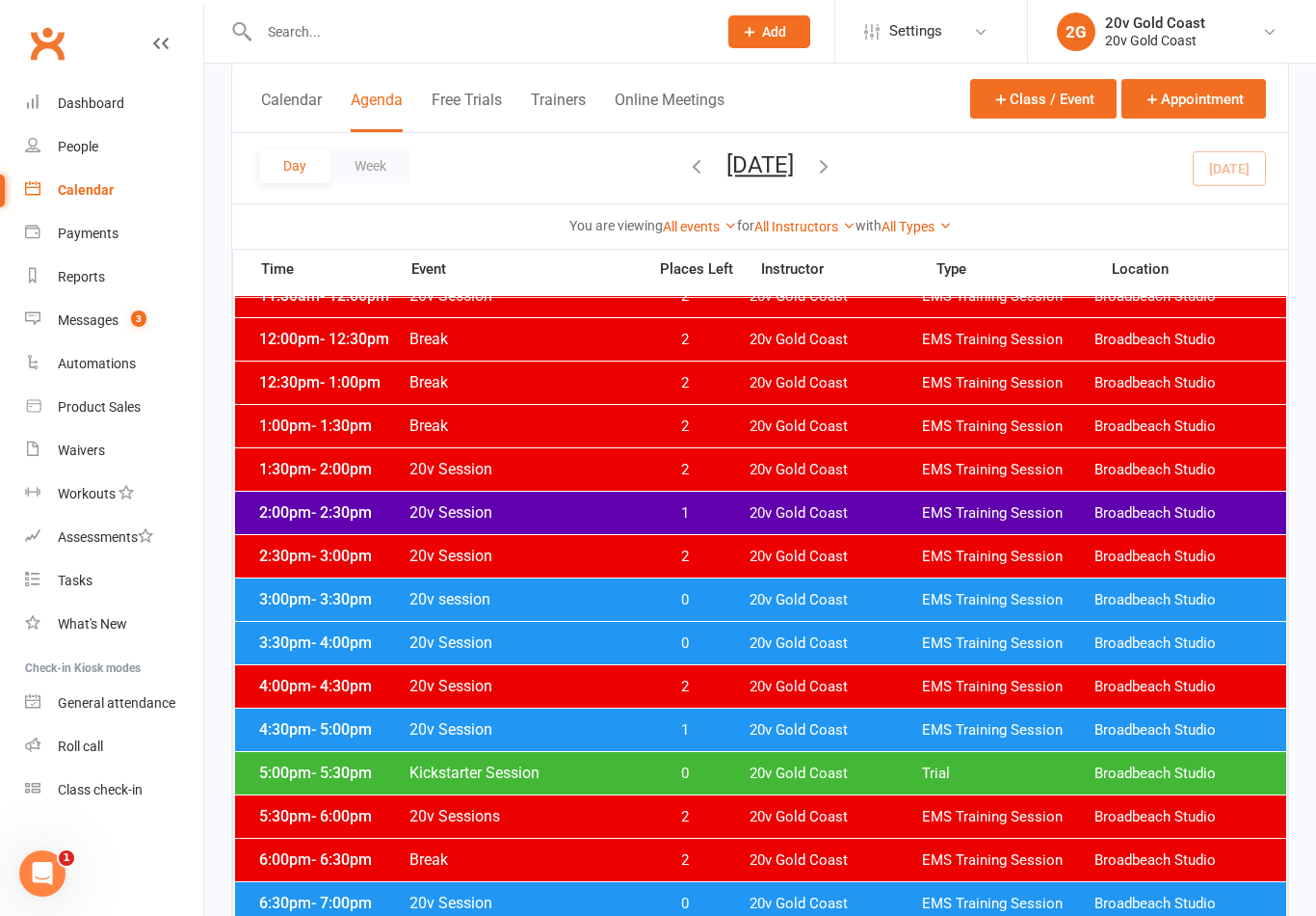
click at [818, 722] on span "20v Gold Coast" at bounding box center [835, 729] width 172 height 18
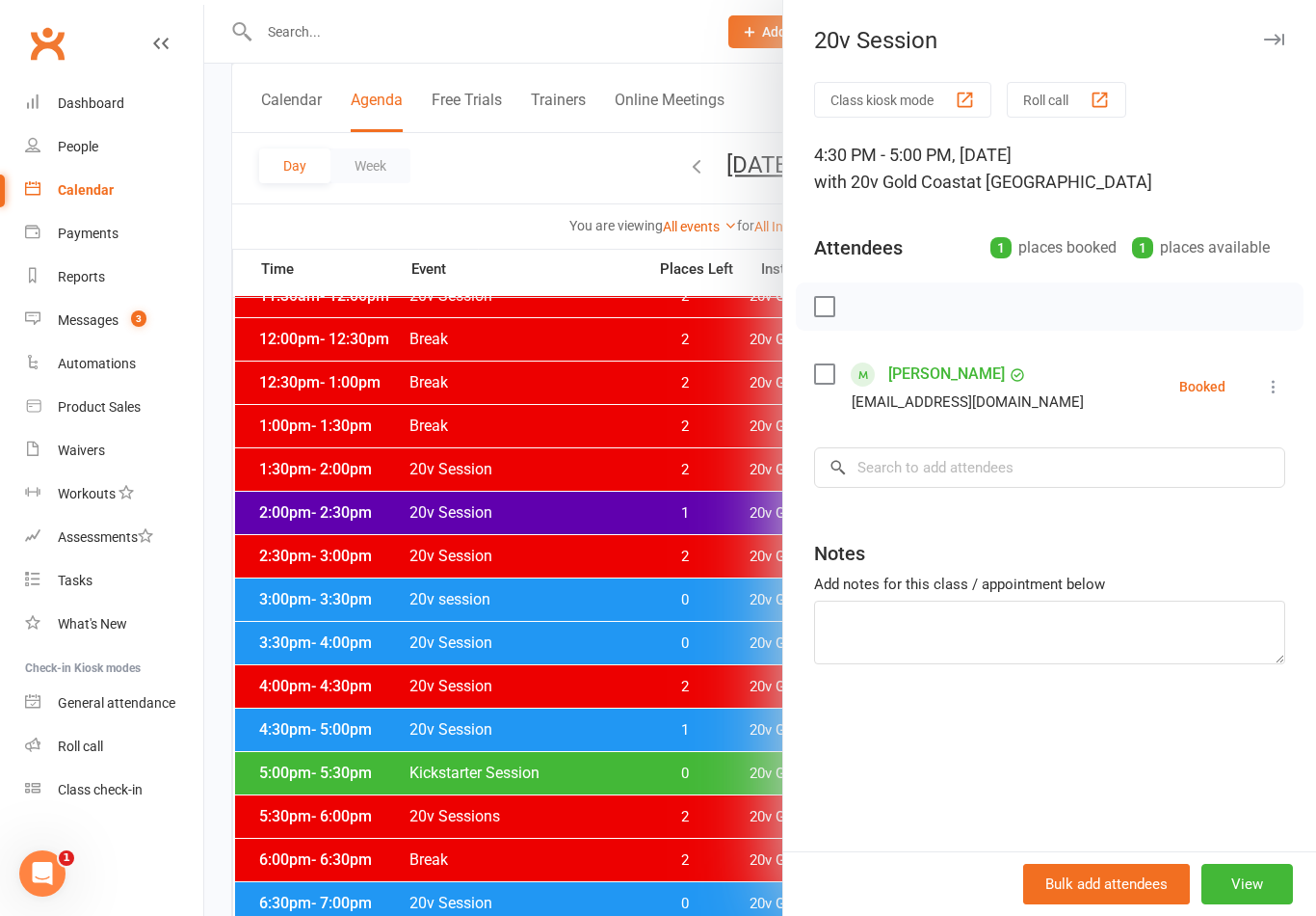
click at [711, 781] on div at bounding box center [760, 458] width 1112 height 916
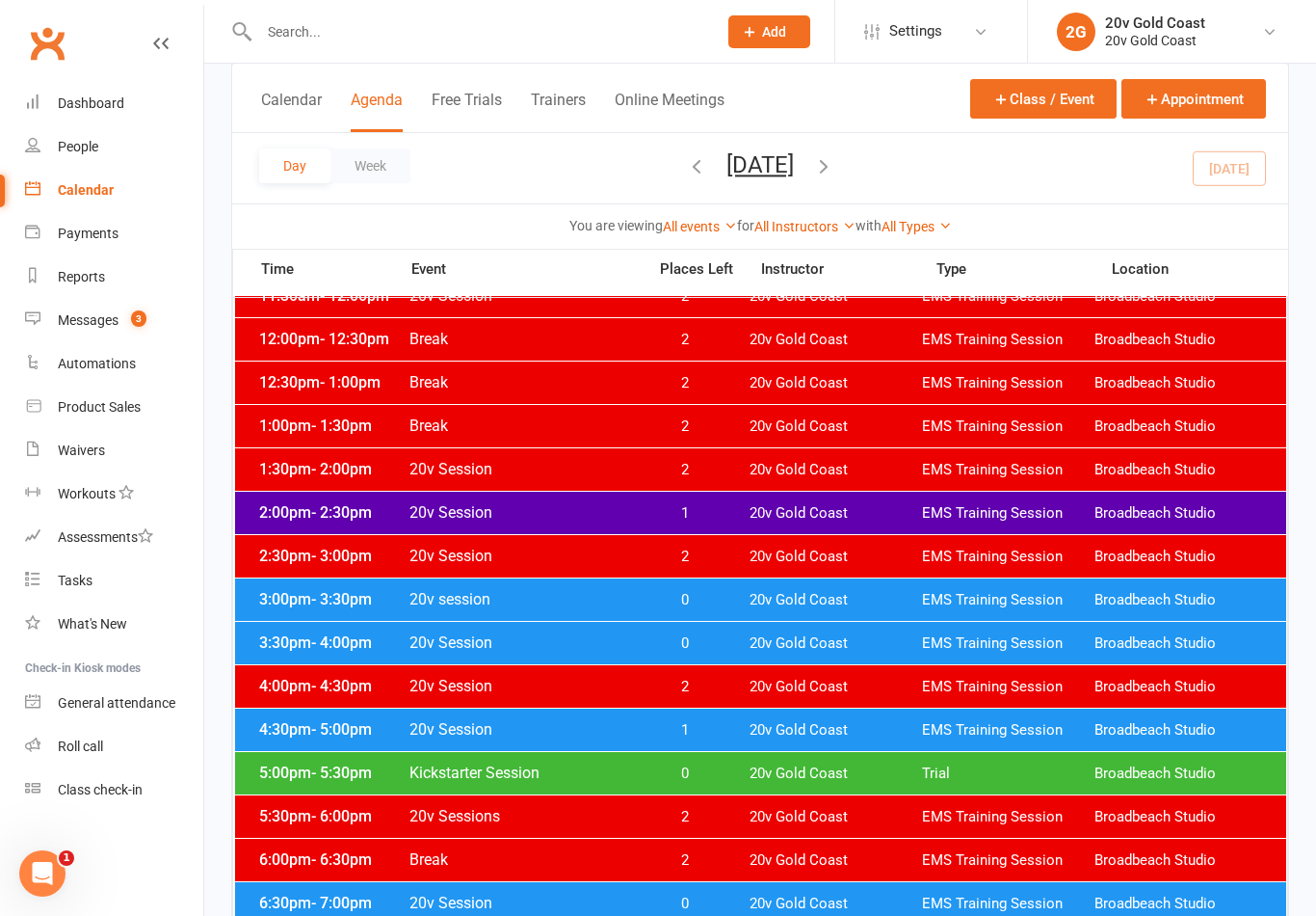
click at [726, 784] on div "5:00pm - 5:30pm Kickstarter Session 0 20v Gold Coast Trial Broadbeach Studio" at bounding box center [760, 773] width 1051 height 43
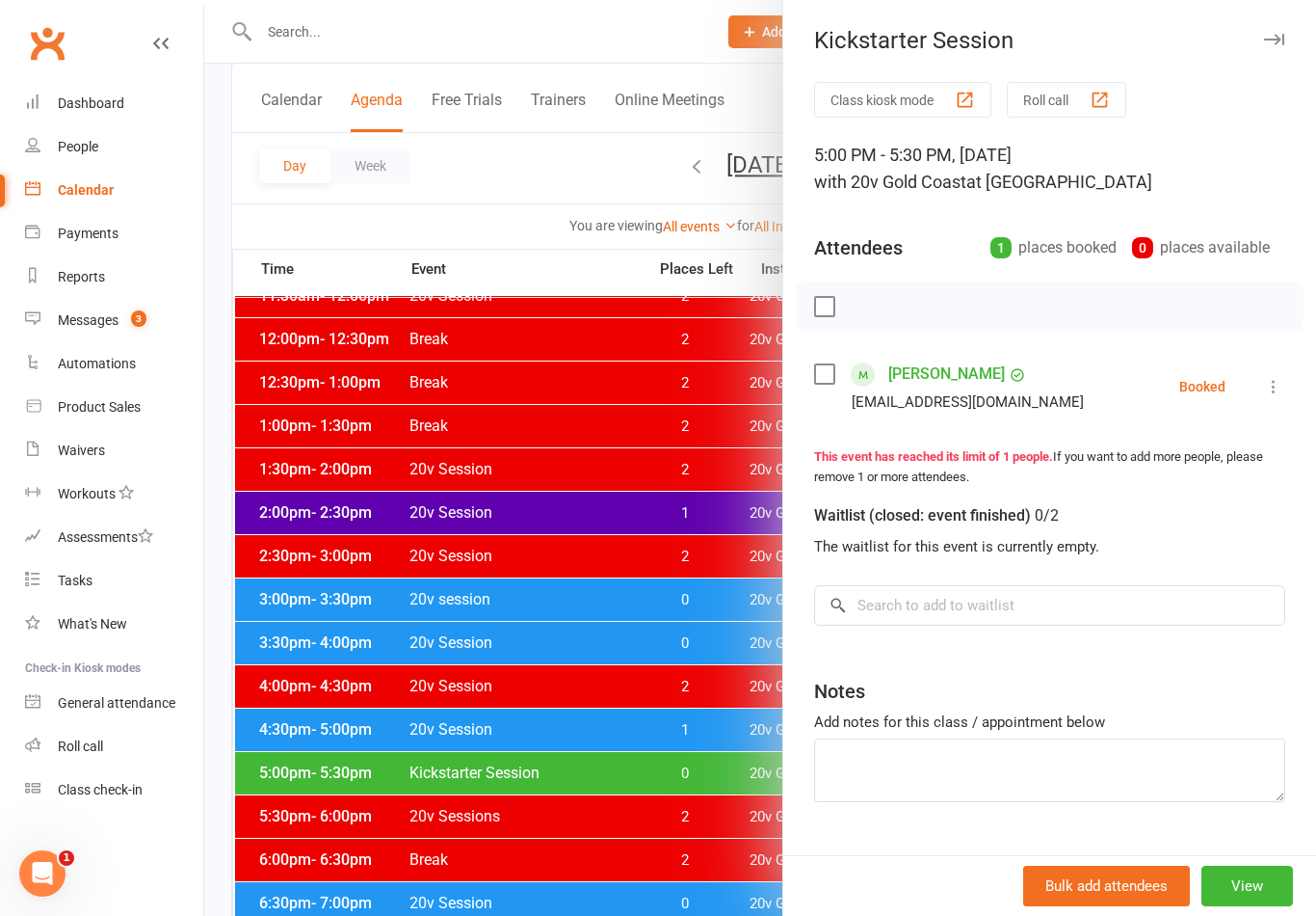
click at [723, 743] on div at bounding box center [760, 458] width 1112 height 916
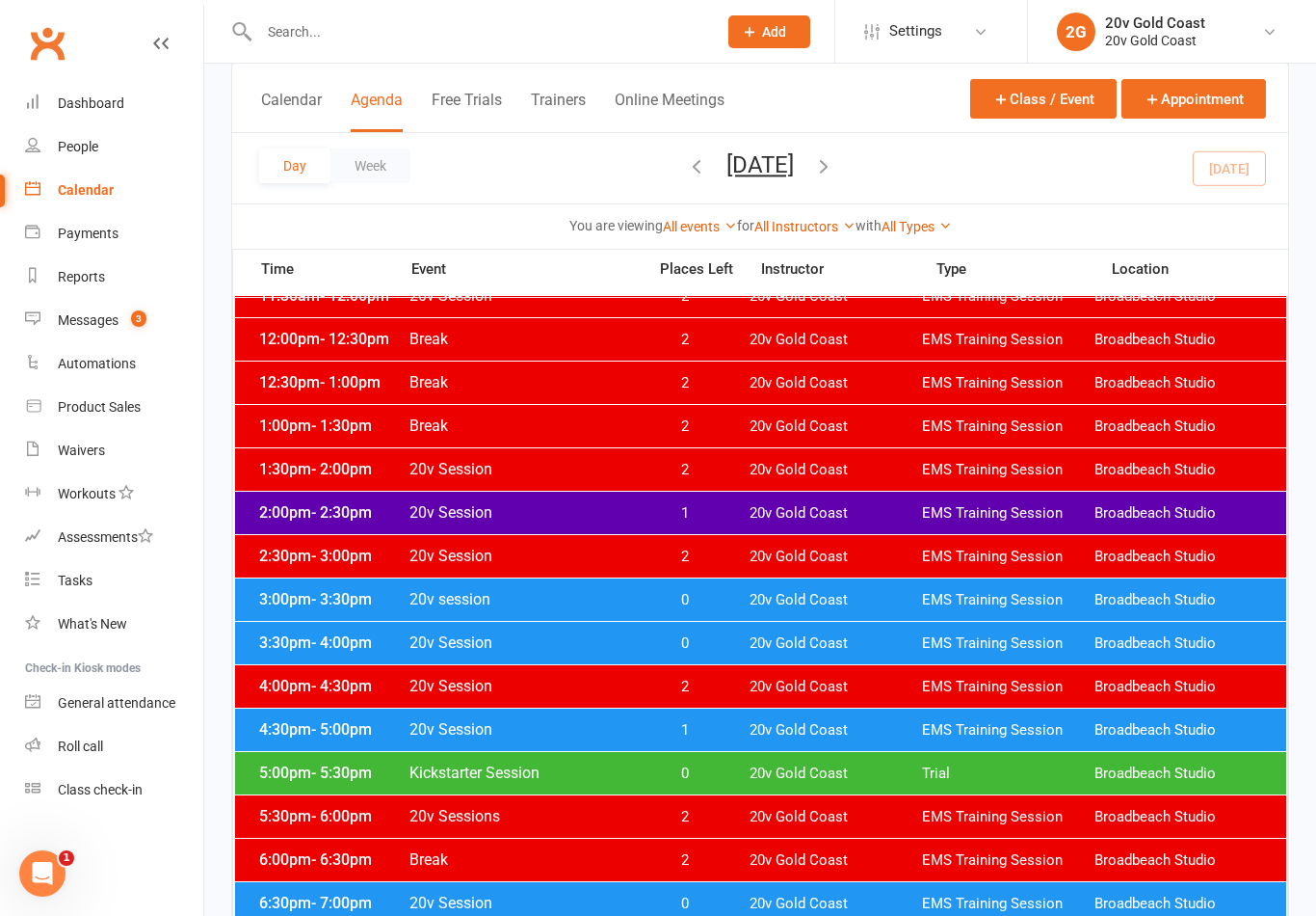
click at [737, 745] on div "4:30pm - 5:00pm 20v Session 1 20v Gold Coast EMS Training Session Broadbeach St…" at bounding box center [760, 729] width 1051 height 43
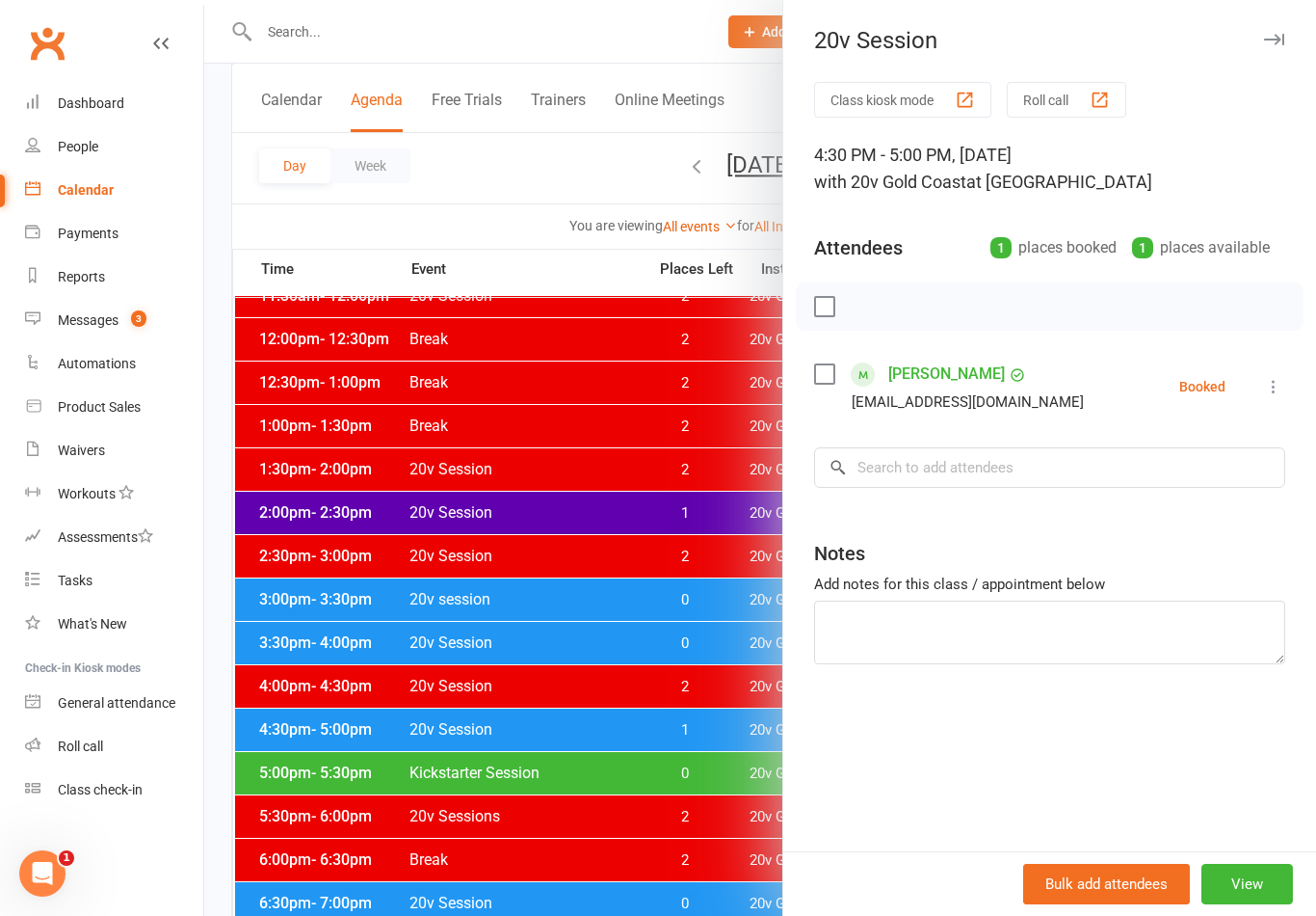
click at [645, 744] on div at bounding box center [760, 458] width 1112 height 916
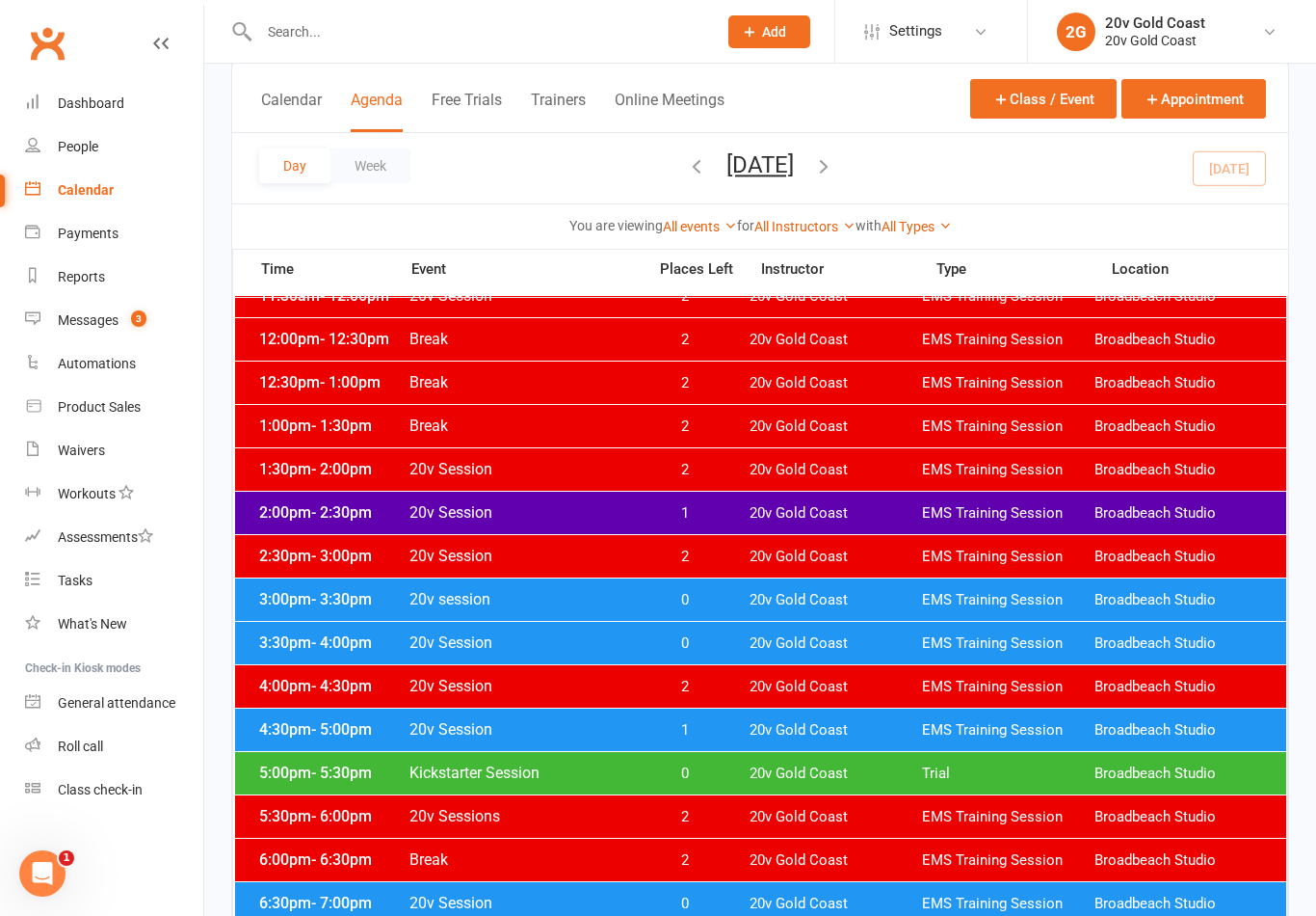
click at [664, 779] on span "0" at bounding box center [684, 773] width 101 height 18
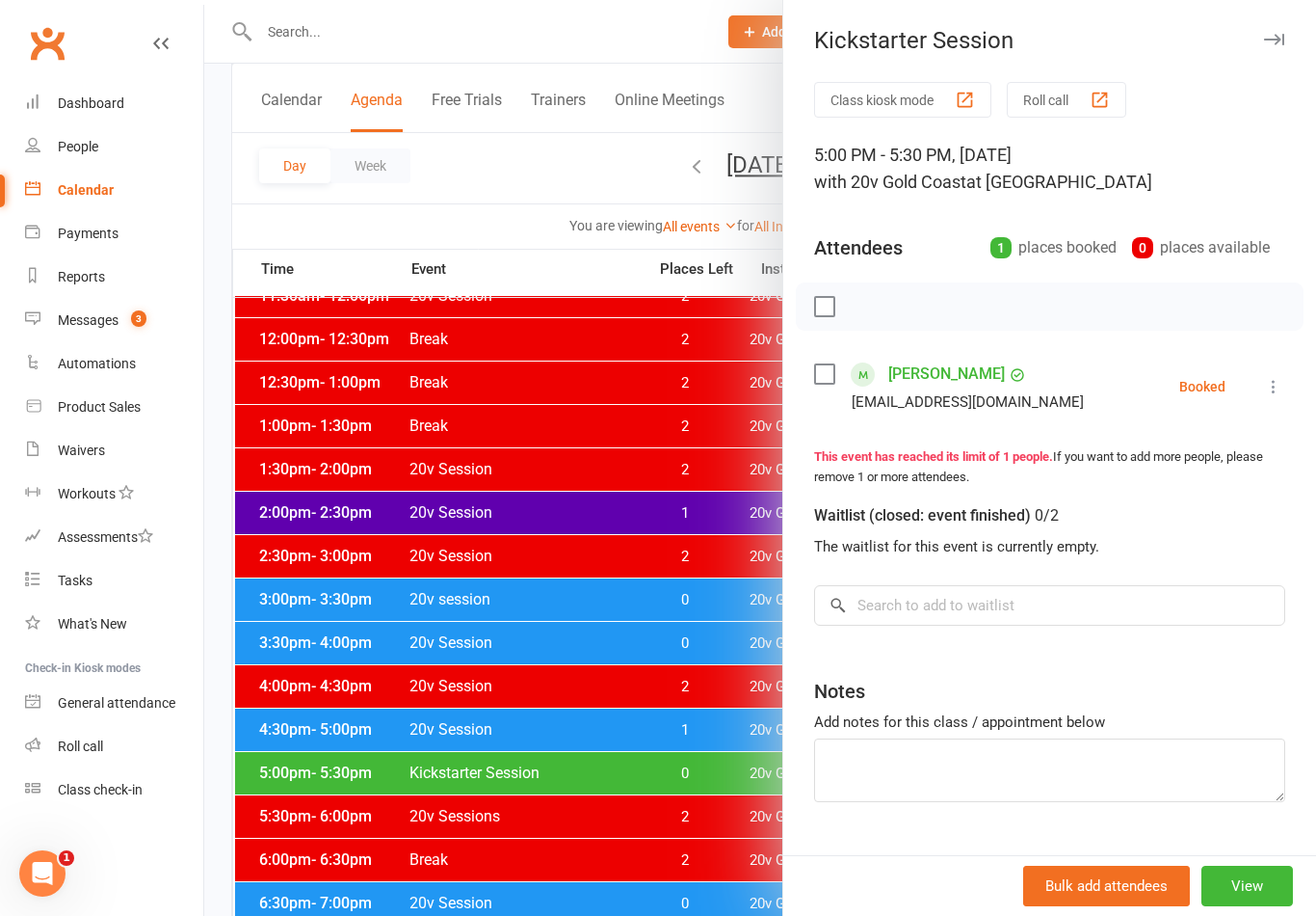
click at [947, 383] on link "Emily Duncan" at bounding box center [947, 374] width 117 height 31
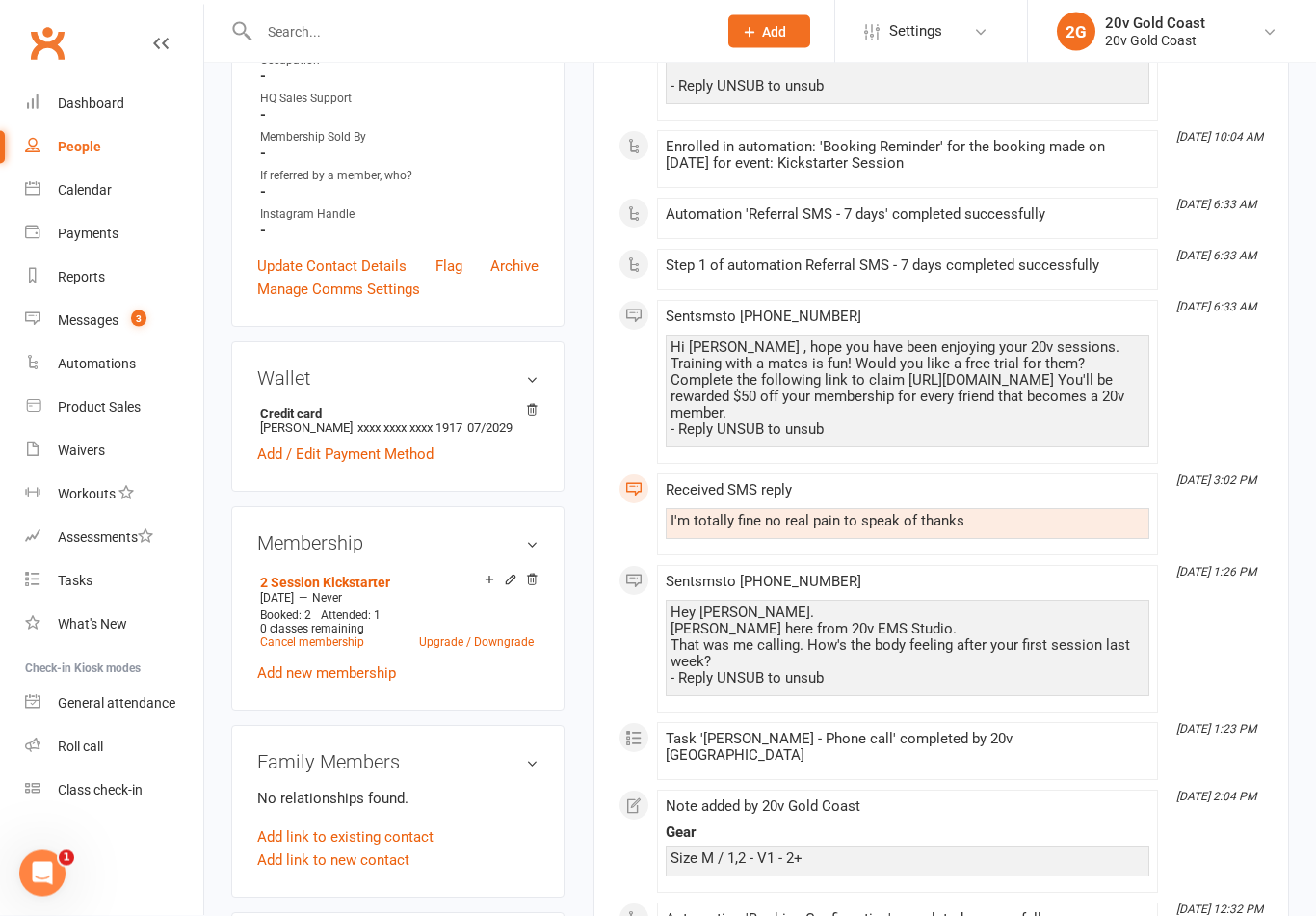
click at [367, 676] on link "Add new membership" at bounding box center [327, 674] width 139 height 18
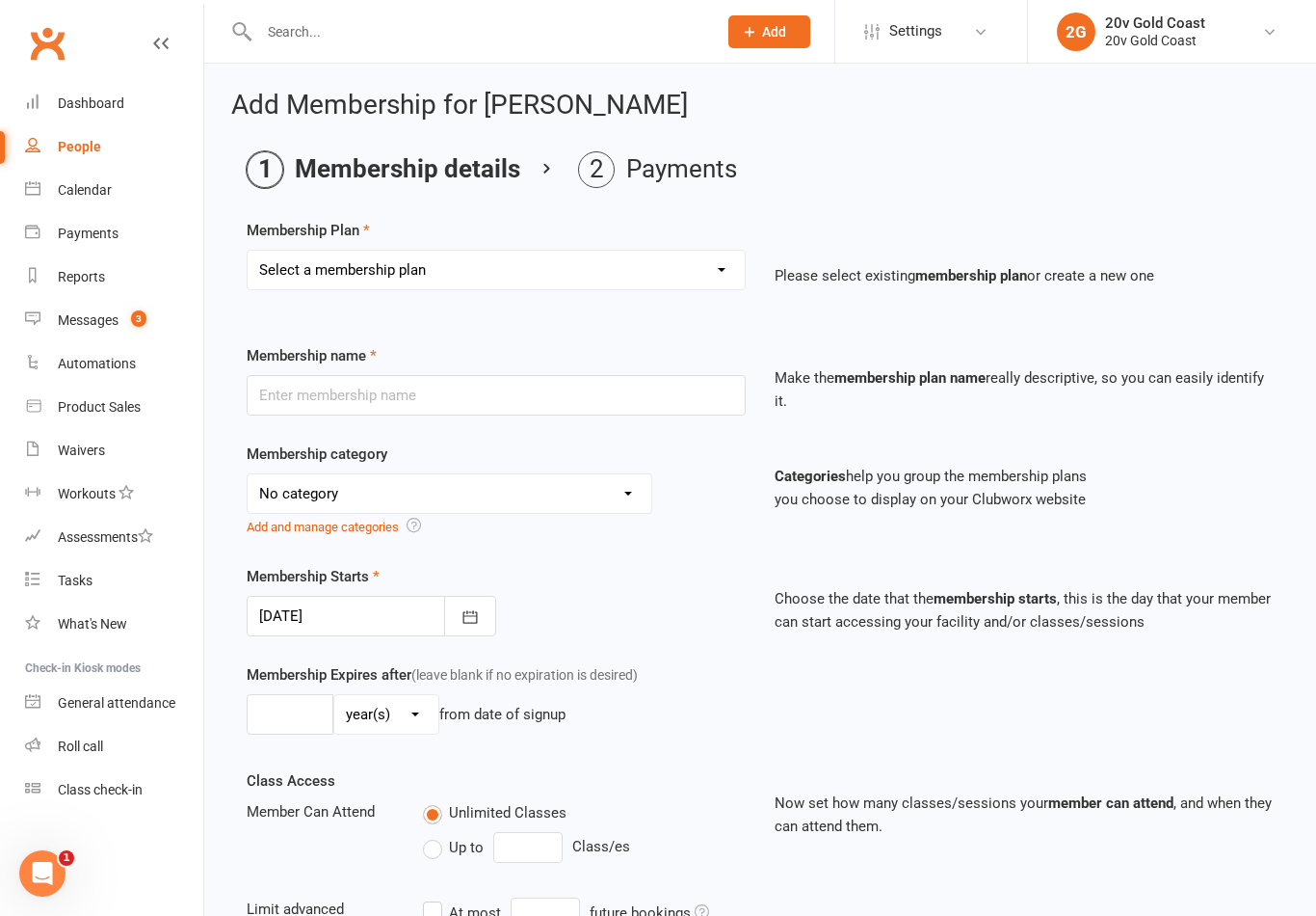
click at [640, 262] on select "Select a membership plan Create new Membership Plan 18 Month - Basic 18 Month -…" at bounding box center [496, 270] width 497 height 39
select select "11"
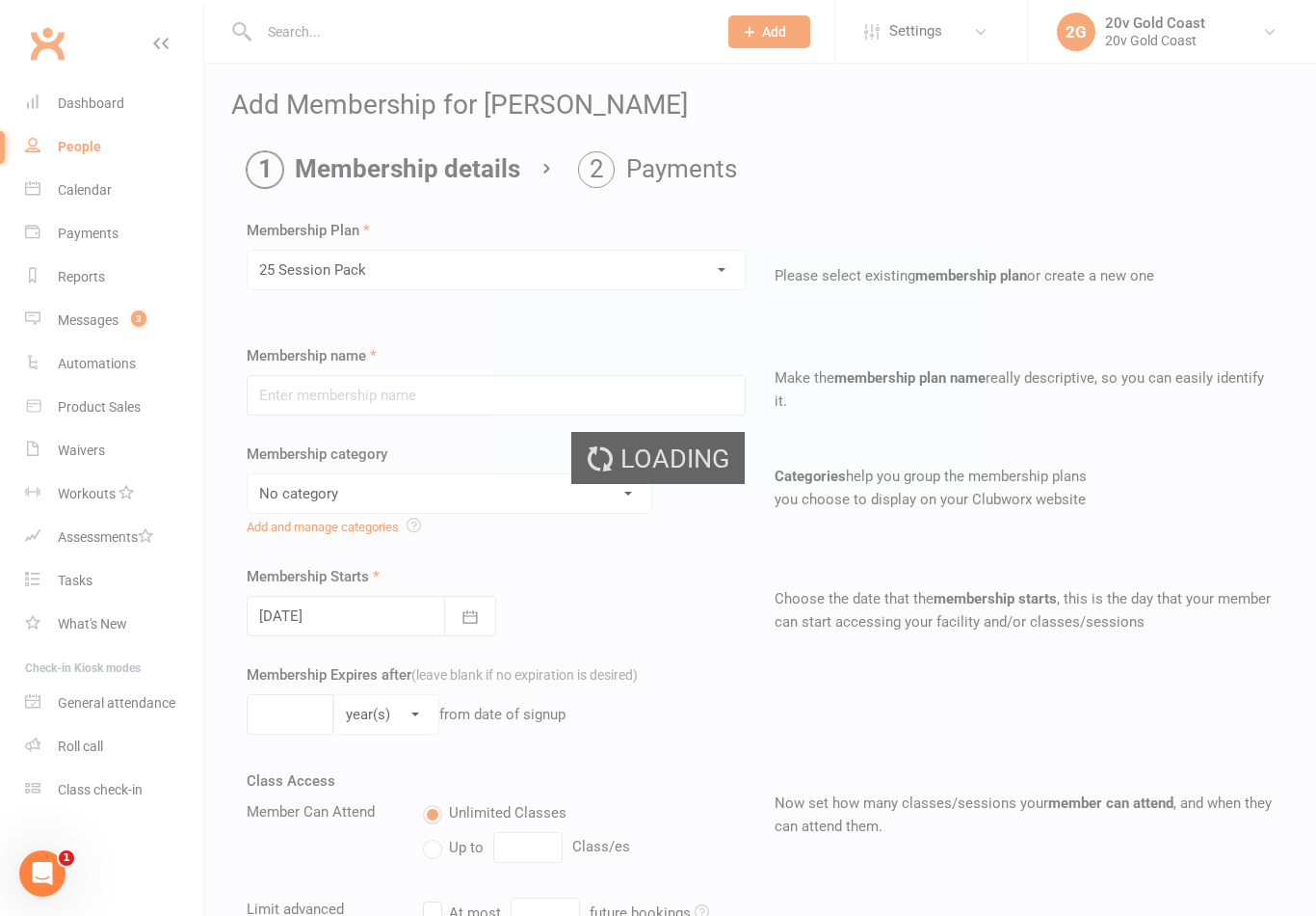
type input "25 Session Pack"
select select "7"
type input "0"
type input "25"
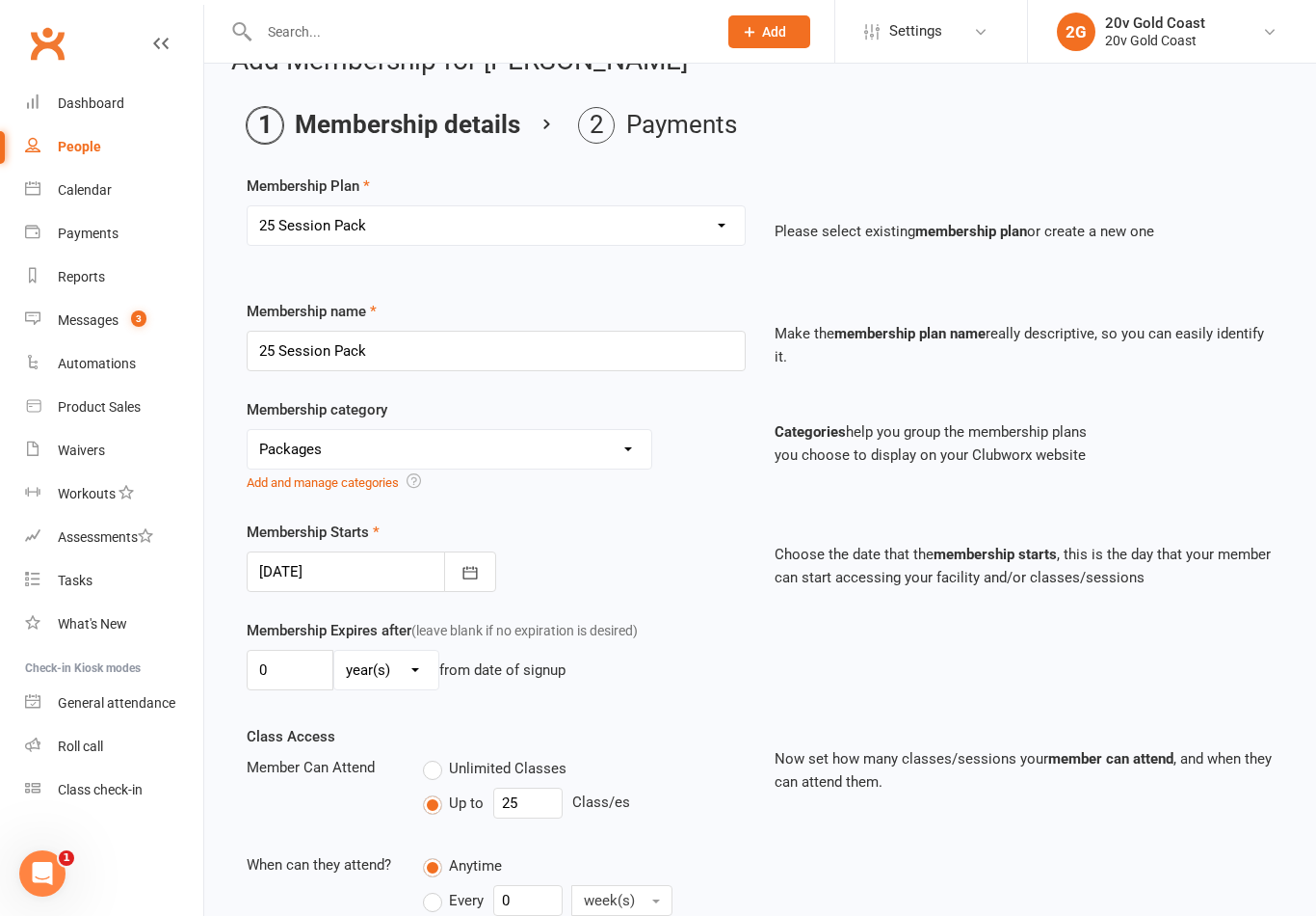
scroll to position [44, 0]
click at [704, 242] on select "Select a membership plan Create new Membership Plan 18 Month - Basic 18 Month -…" at bounding box center [496, 227] width 497 height 39
select select "12"
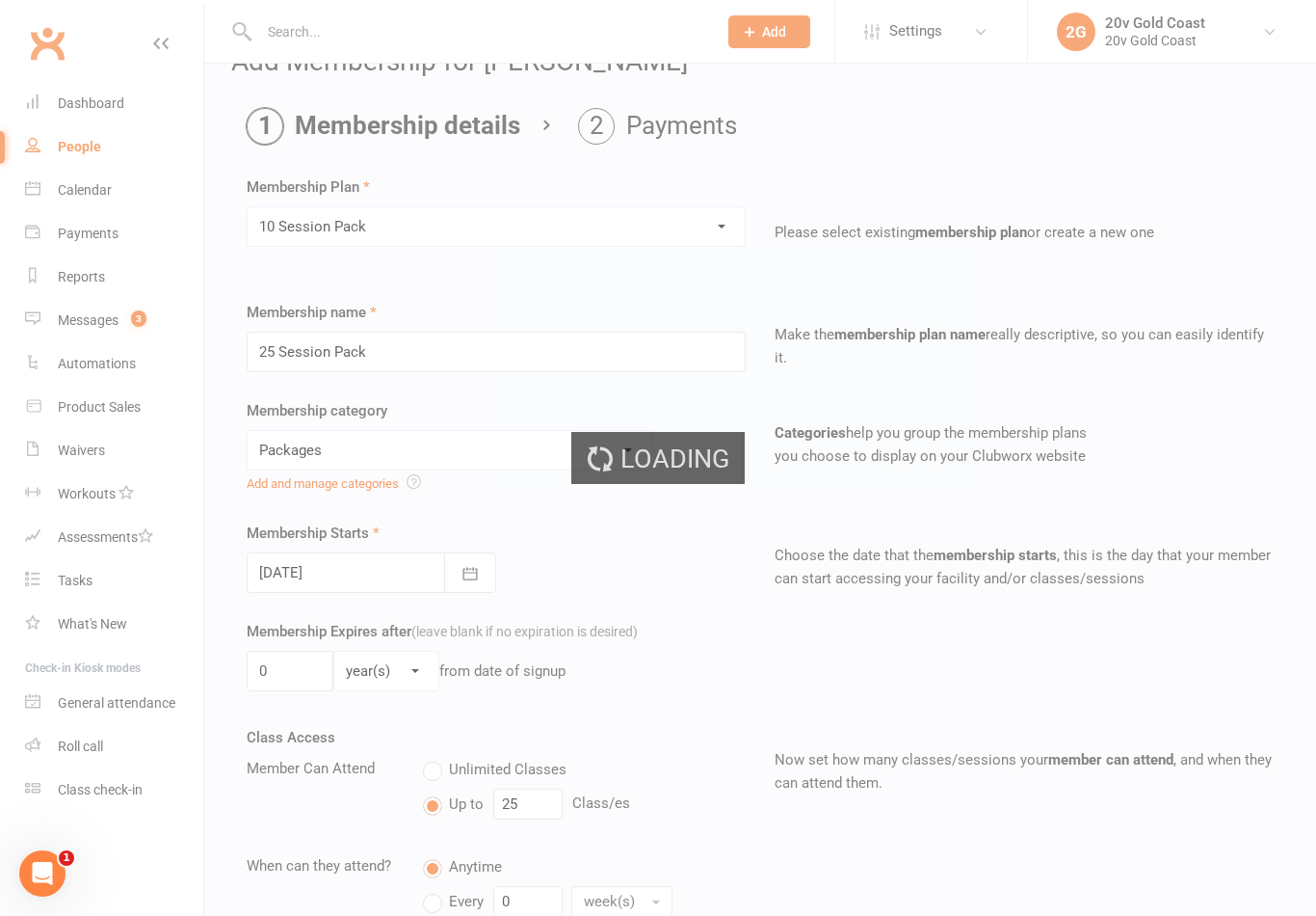
type input "10 Session Pack"
type input "10"
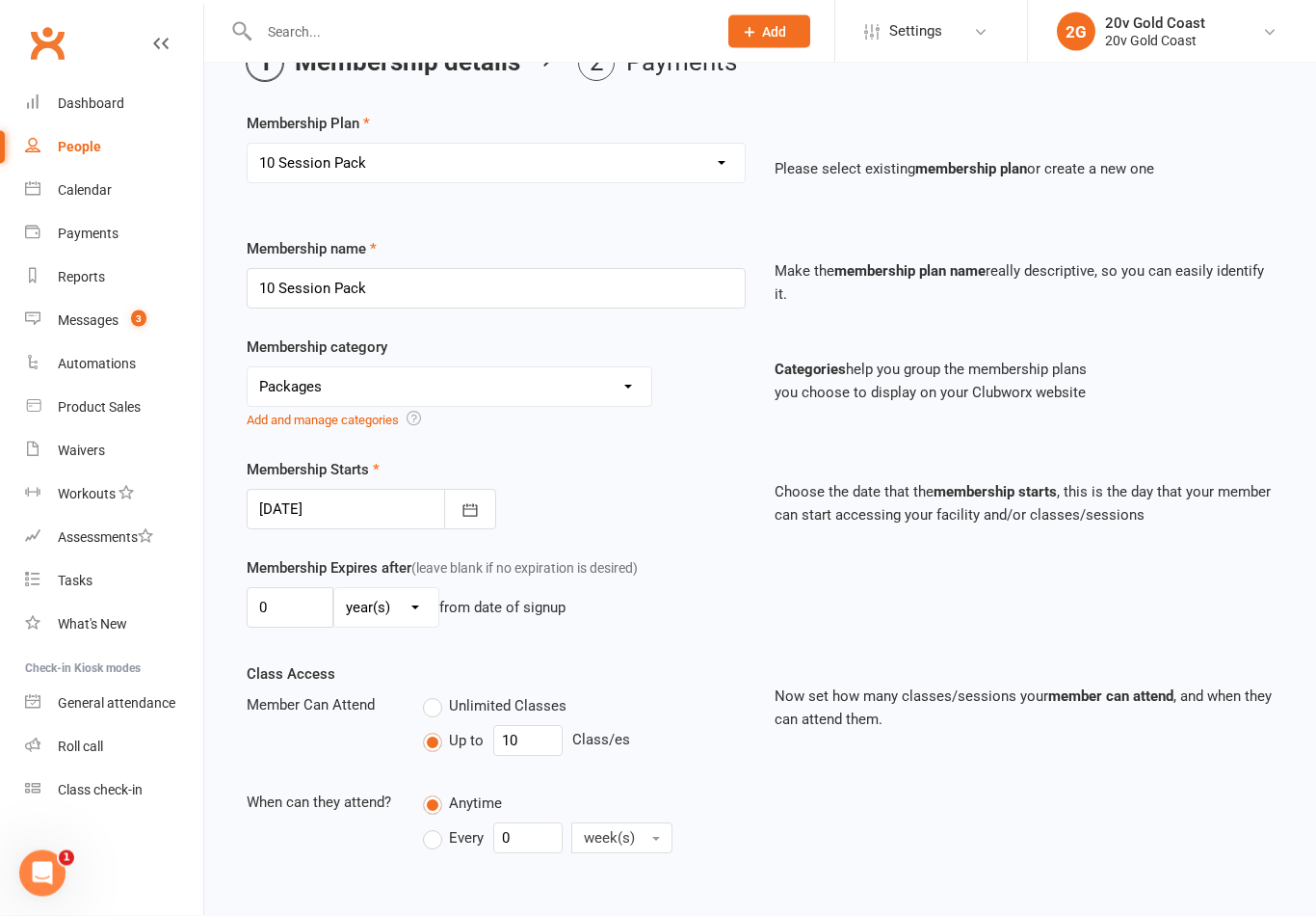
scroll to position [0, 0]
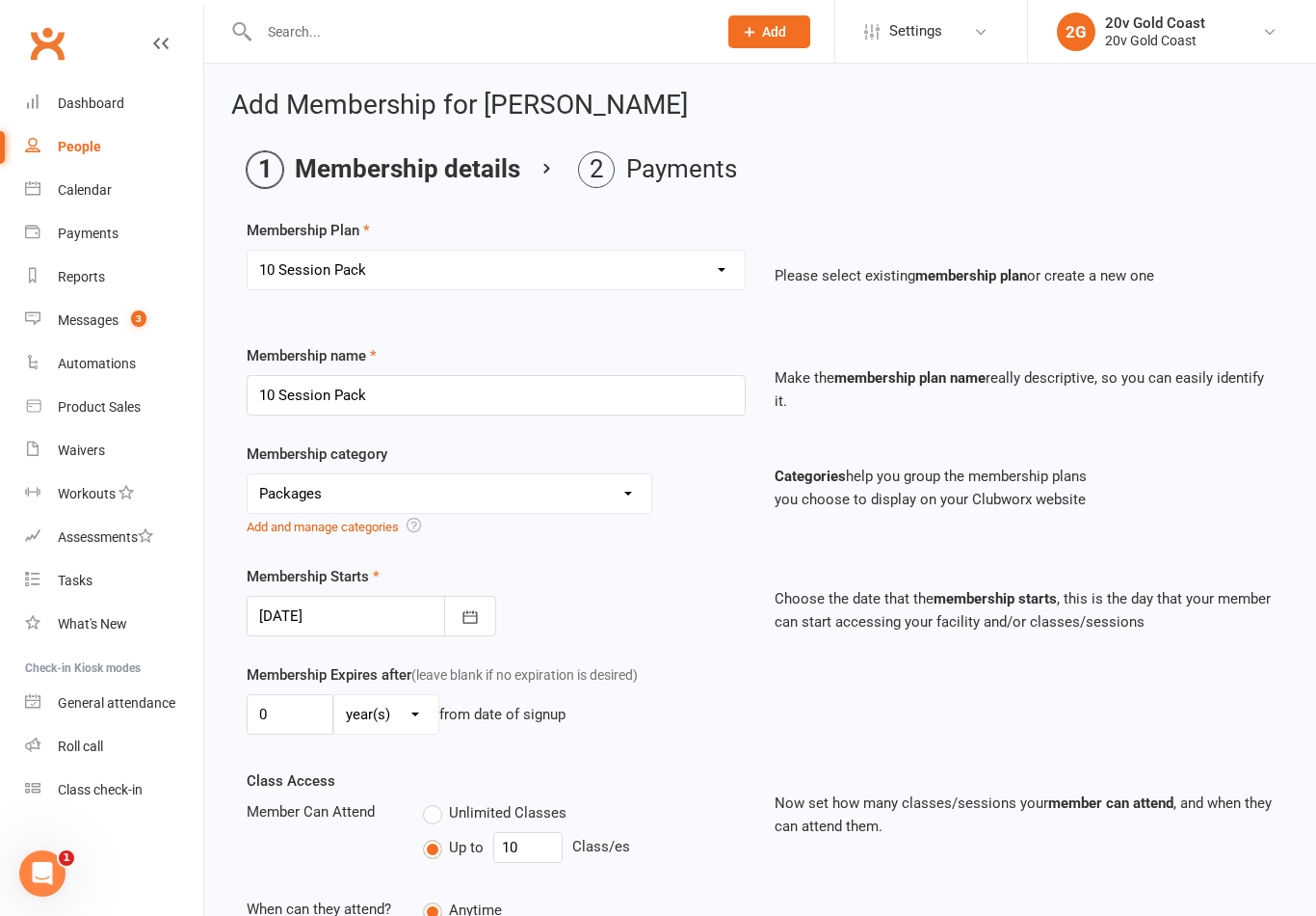
click at [590, 500] on select "No category Casual/Banked/Employee/Ambassador/Reciprocal Direct Debit - Advanta…" at bounding box center [449, 494] width 403 height 39
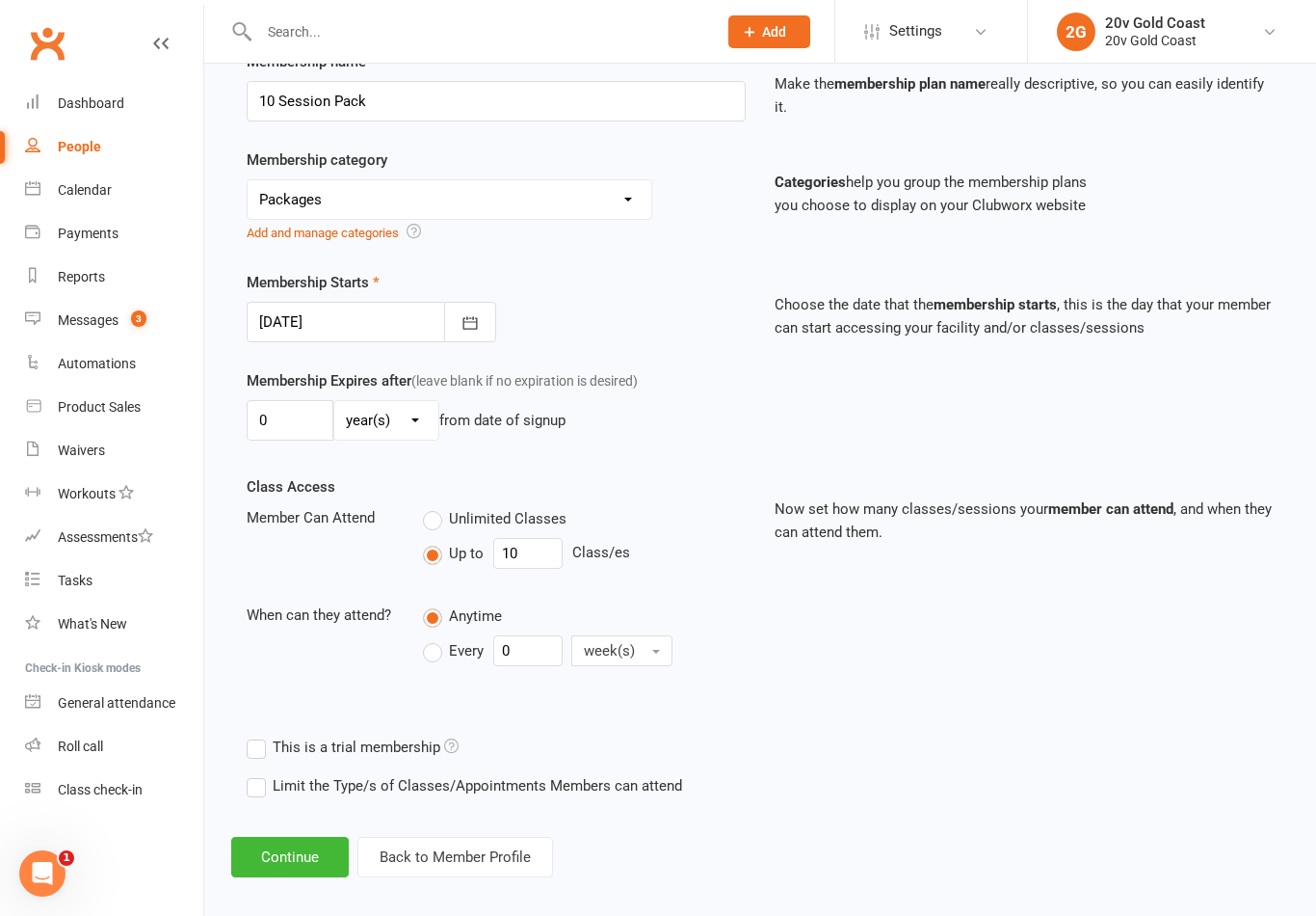
scroll to position [296, 0]
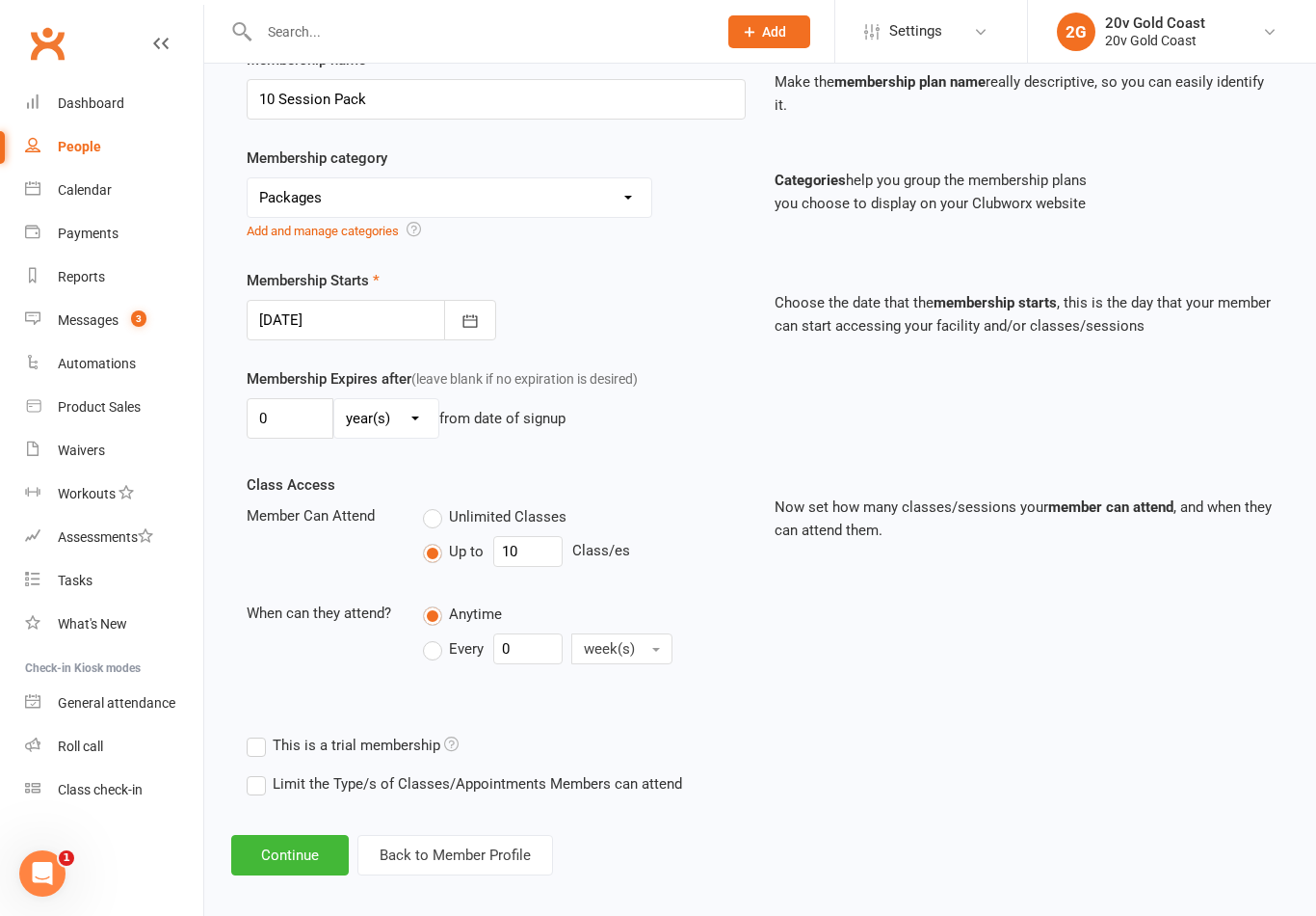
click at [800, 764] on div "Limit the Type/s of Classes/Appointments Members can attend Select Types EMS Tr…" at bounding box center [760, 784] width 1056 height 39
click at [329, 872] on button "Continue" at bounding box center [290, 855] width 118 height 41
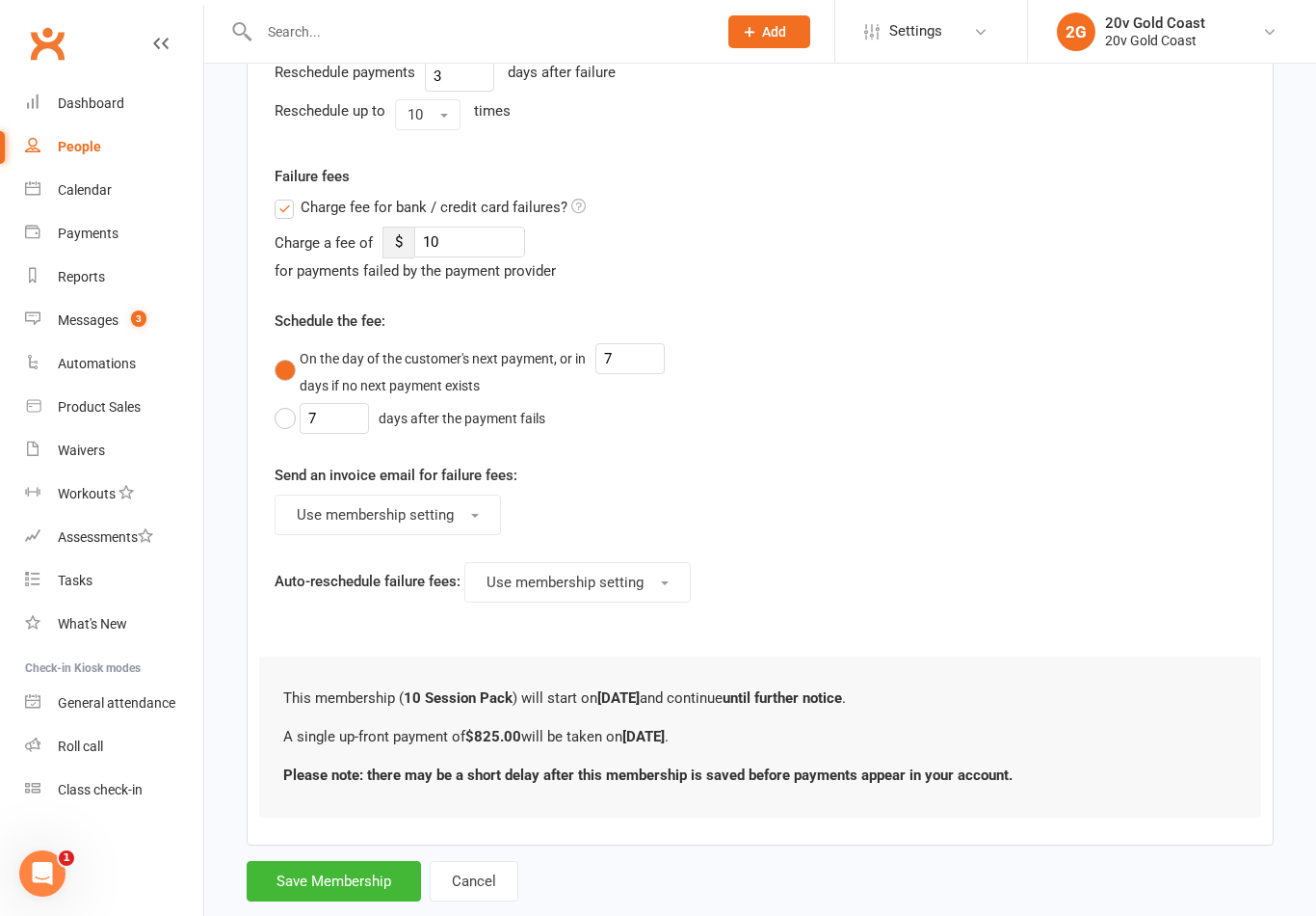
scroll to position [683, 0]
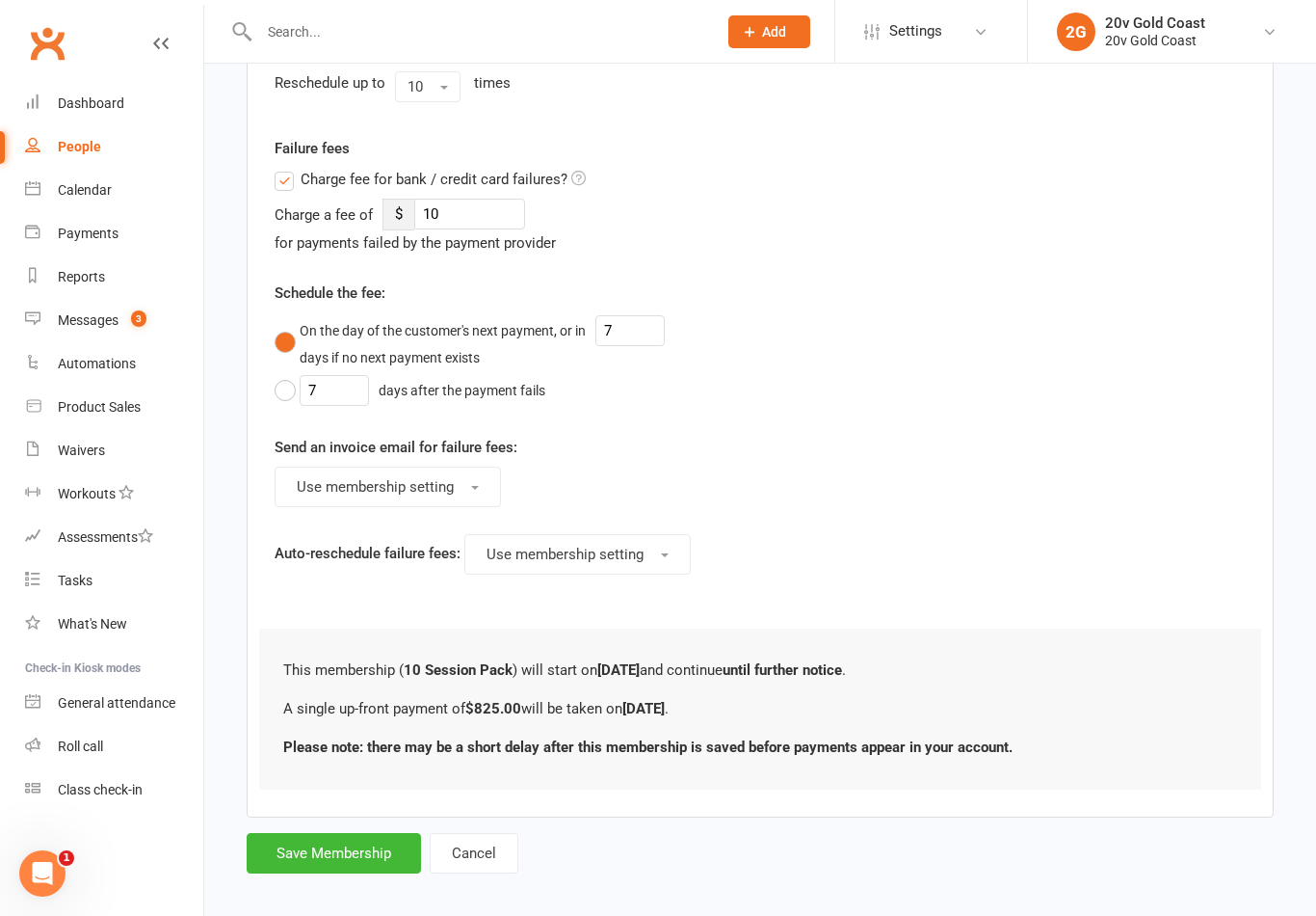
click at [354, 868] on button "Save Membership" at bounding box center [333, 853] width 174 height 41
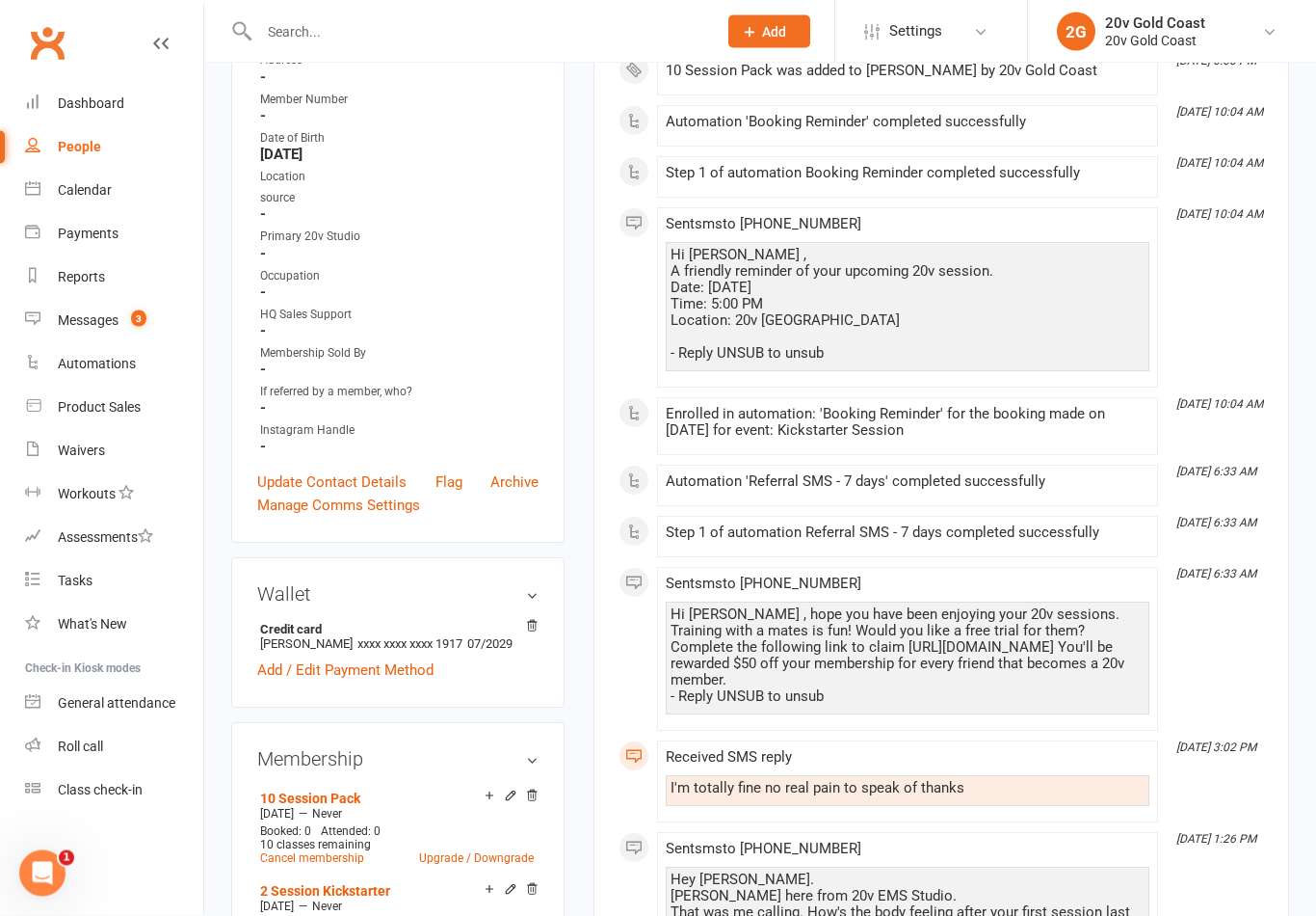
scroll to position [363, 0]
click at [356, 667] on link "Add / Edit Payment Method" at bounding box center [345, 670] width 176 height 23
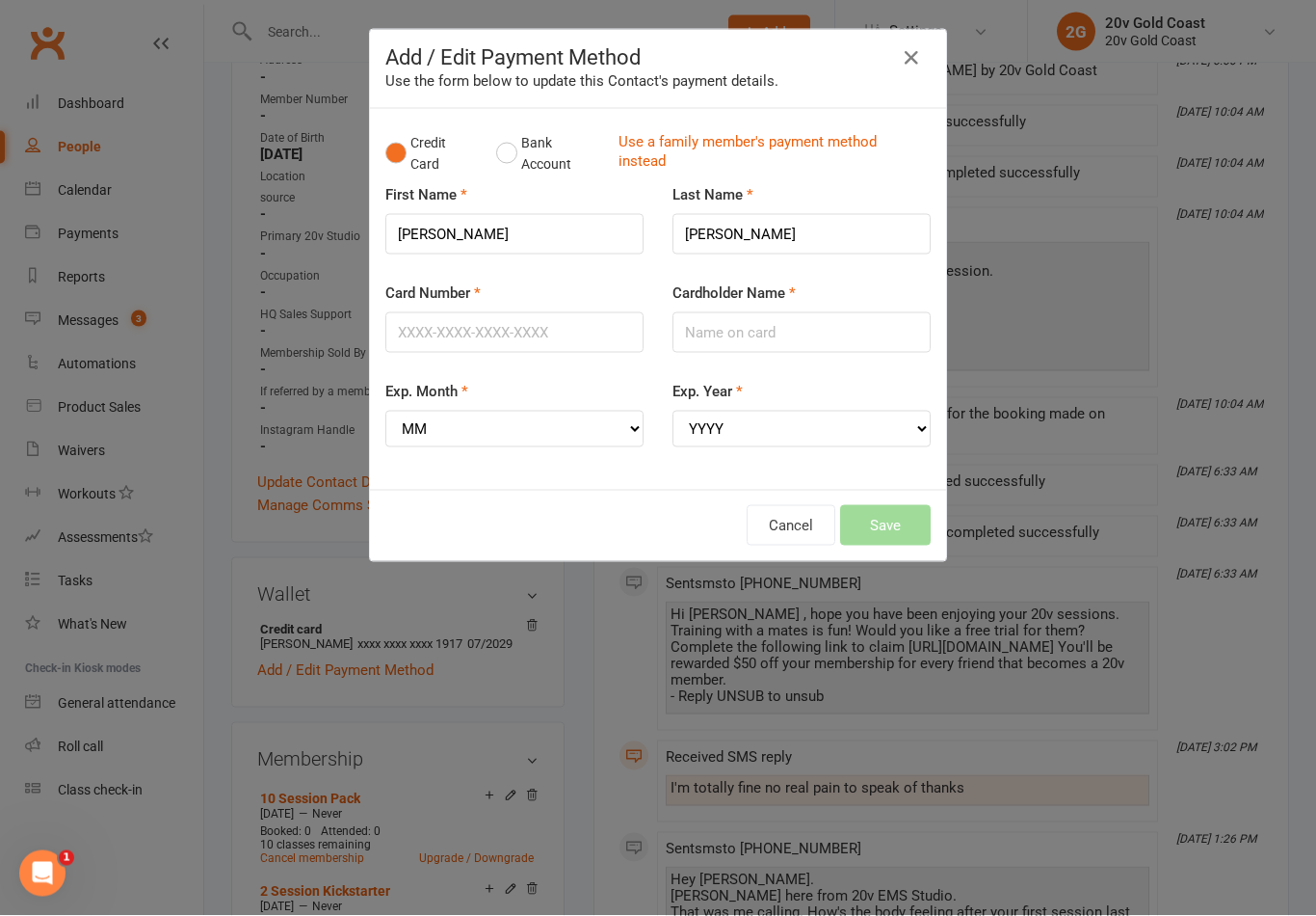
scroll to position [364, 0]
click at [510, 222] on input "Emily" at bounding box center [514, 234] width 259 height 41
click at [562, 334] on input "Card Number" at bounding box center [514, 333] width 259 height 41
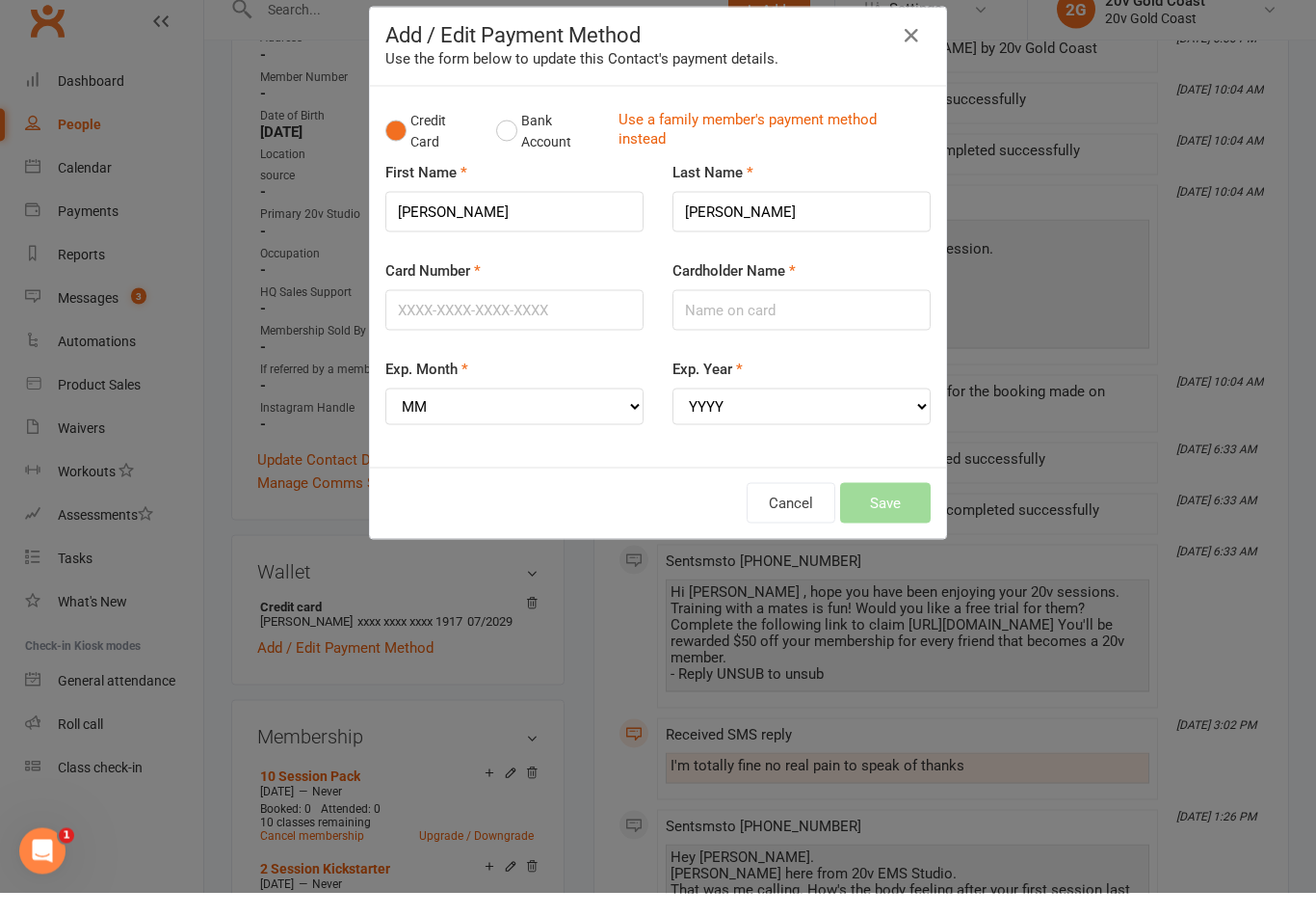
click at [507, 130] on button "Bank Account" at bounding box center [549, 154] width 107 height 58
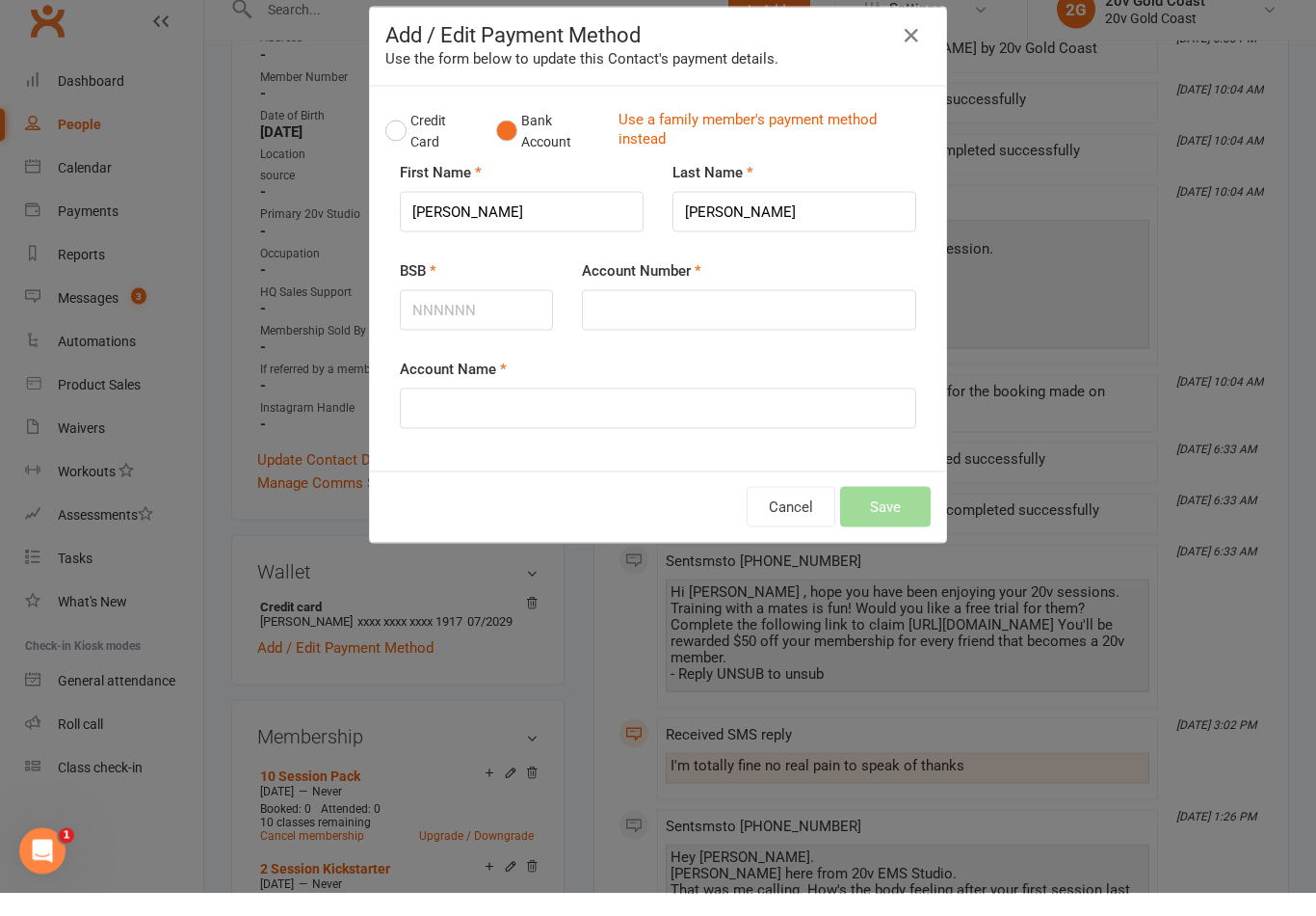
scroll to position [385, 0]
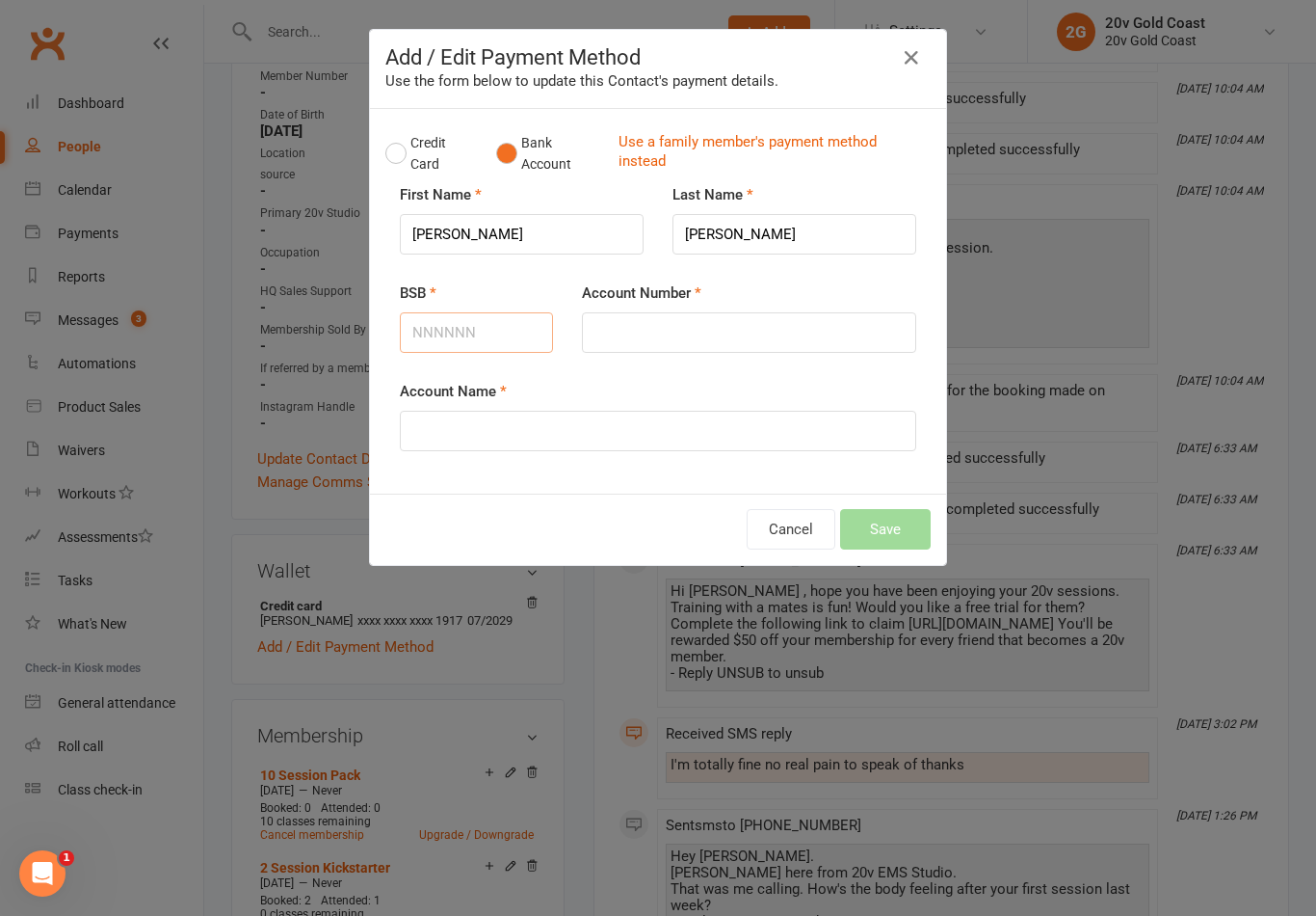
click at [484, 336] on input "BSB" at bounding box center [476, 333] width 154 height 41
type input "014111"
click at [763, 326] on input "Account Number" at bounding box center [749, 333] width 334 height 41
type input "434180627"
click at [804, 430] on input "Account Name" at bounding box center [657, 431] width 516 height 41
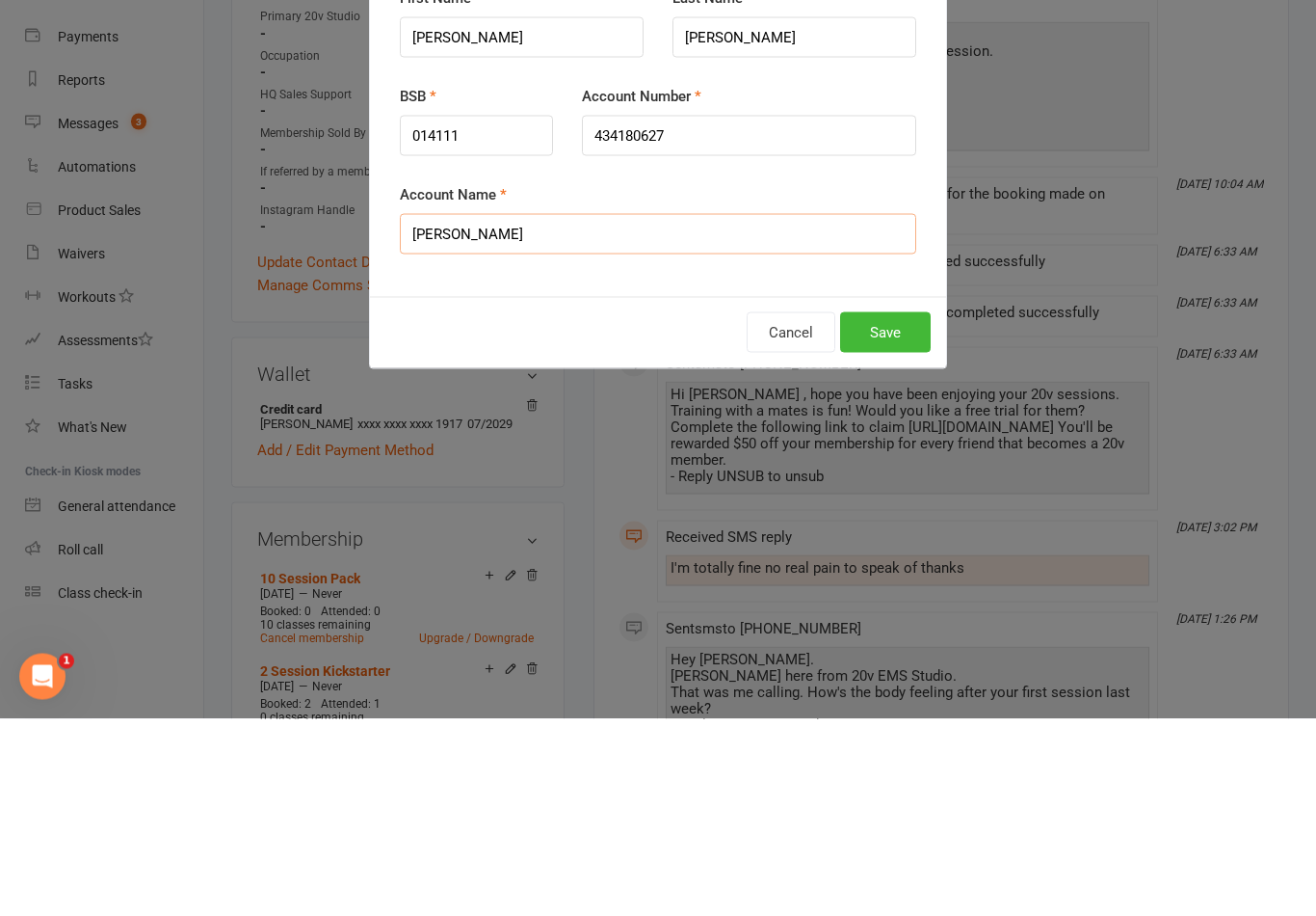
type input "Emily Duncan"
click at [904, 509] on button "Save" at bounding box center [884, 529] width 90 height 41
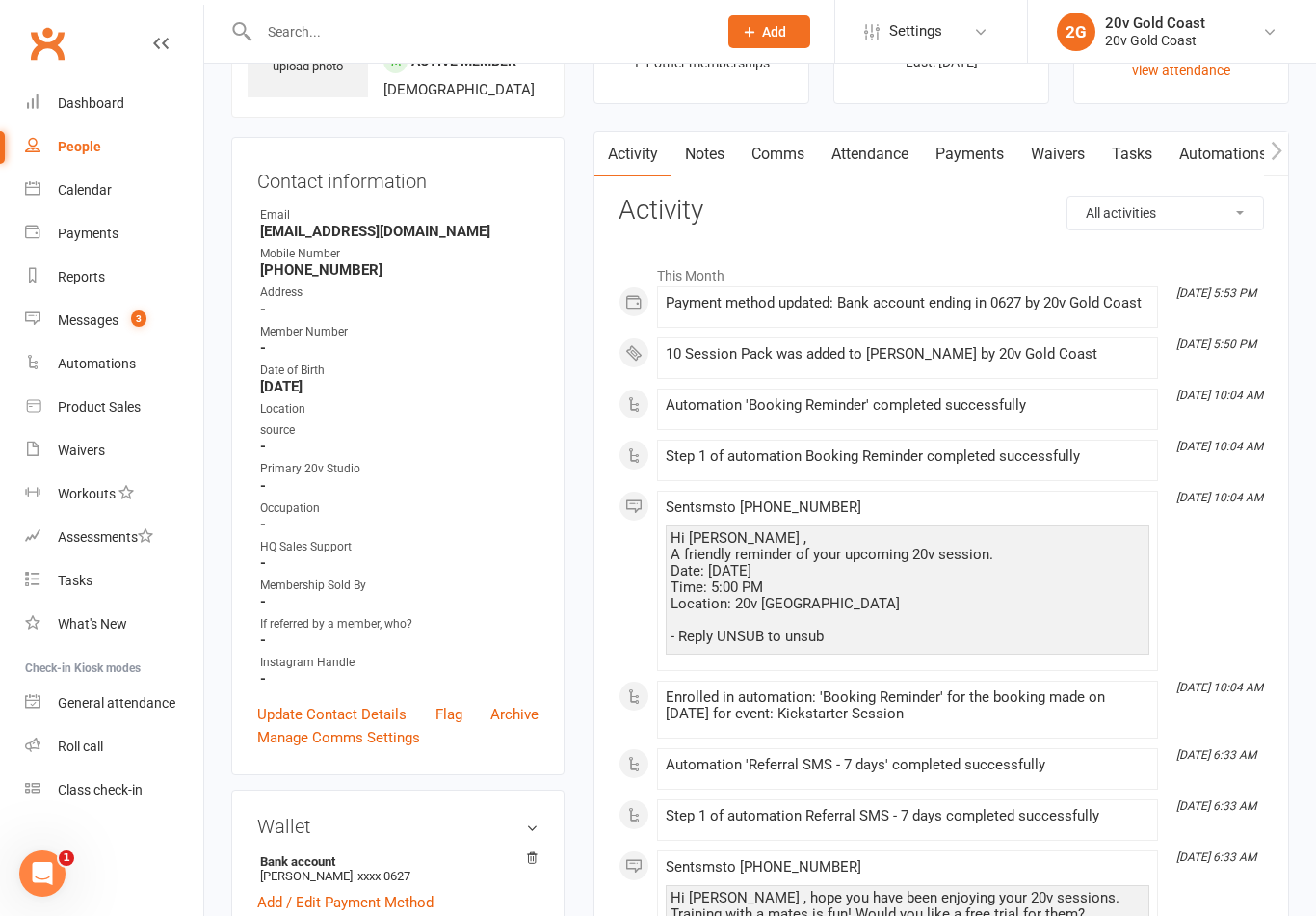
scroll to position [104, 0]
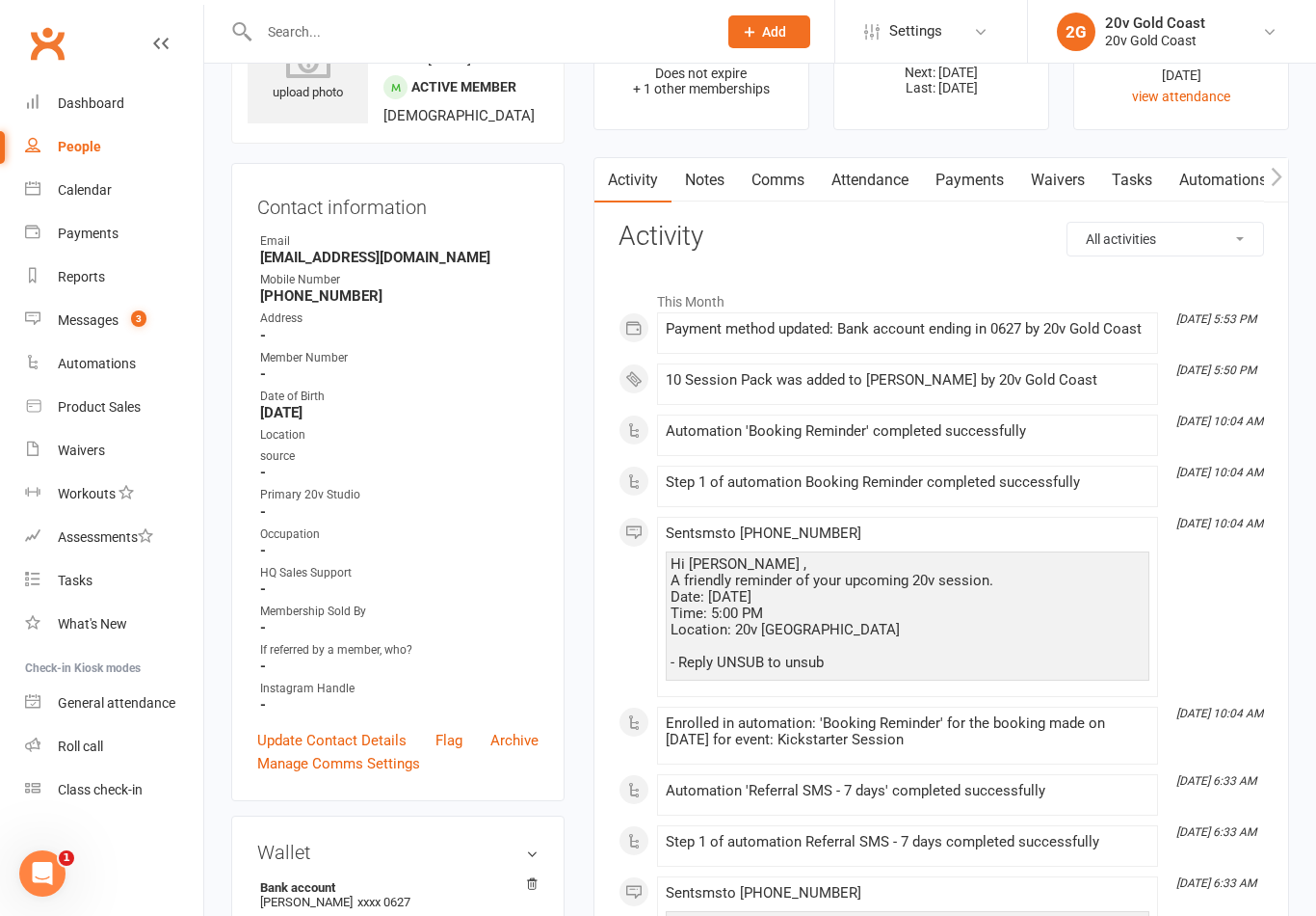
click at [978, 161] on link "Payments" at bounding box center [969, 181] width 95 height 45
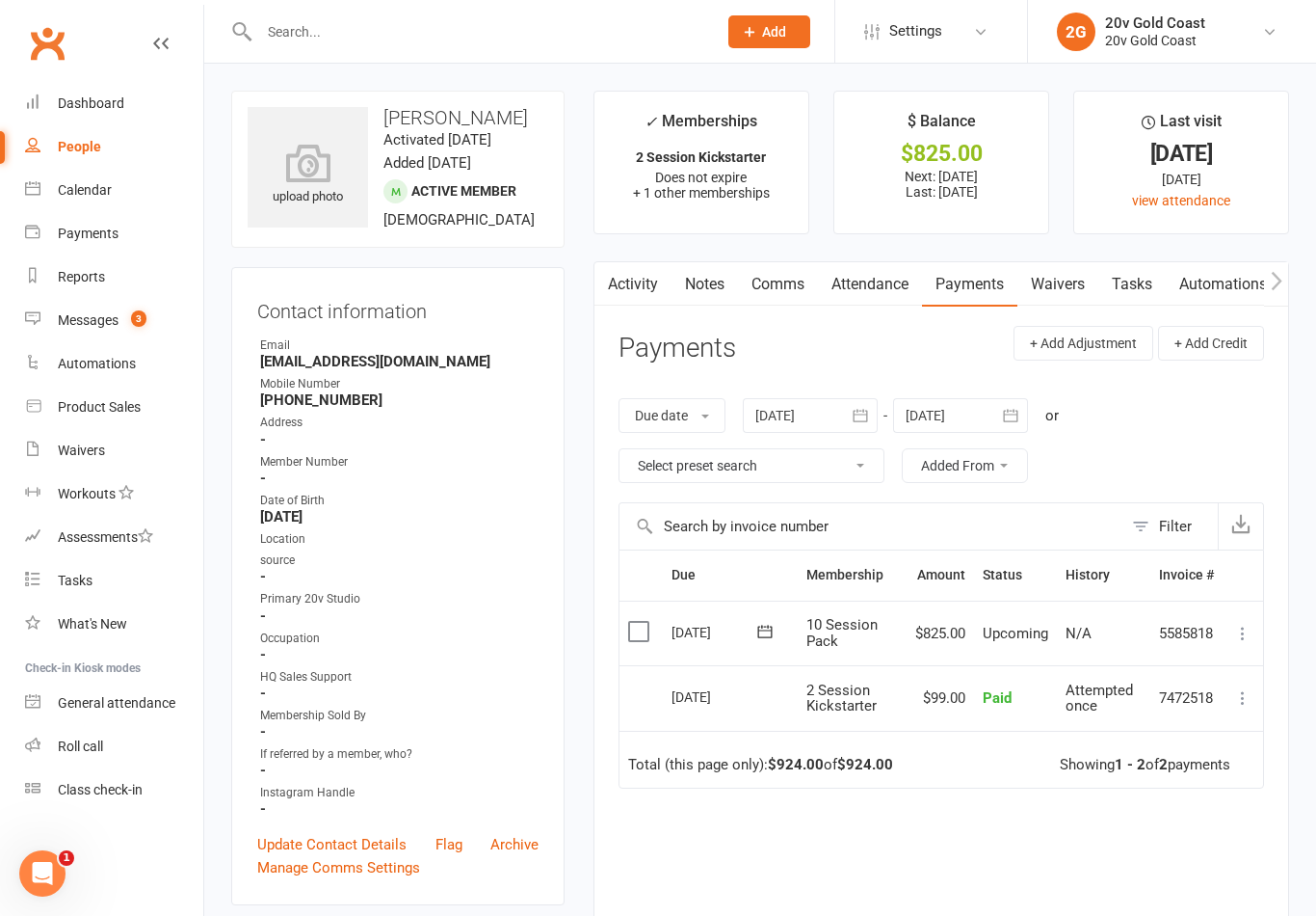
click at [103, 186] on div "Calendar" at bounding box center [84, 190] width 53 height 16
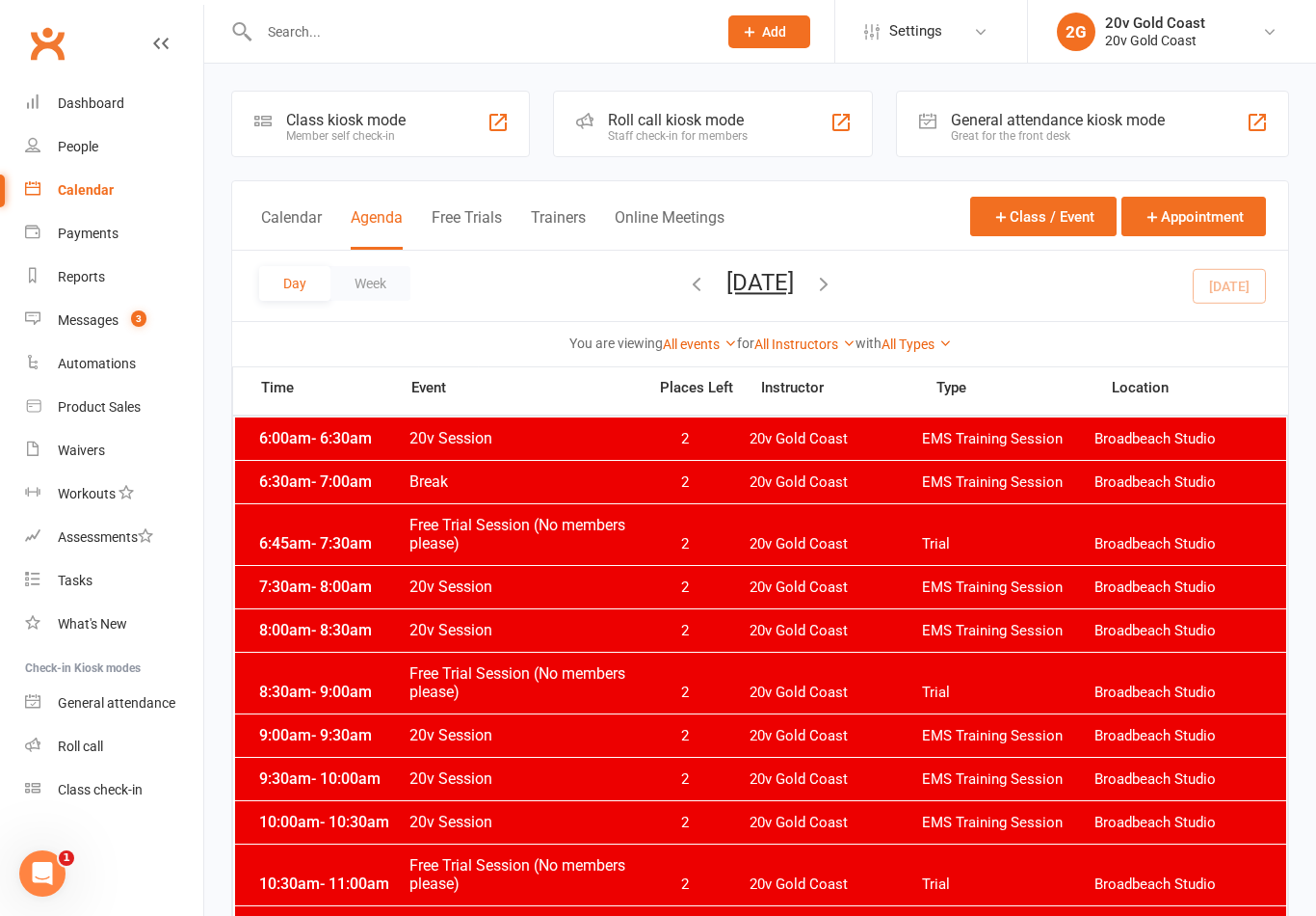
click at [794, 290] on button "Thursday, Aug 14, 2025" at bounding box center [759, 283] width 67 height 27
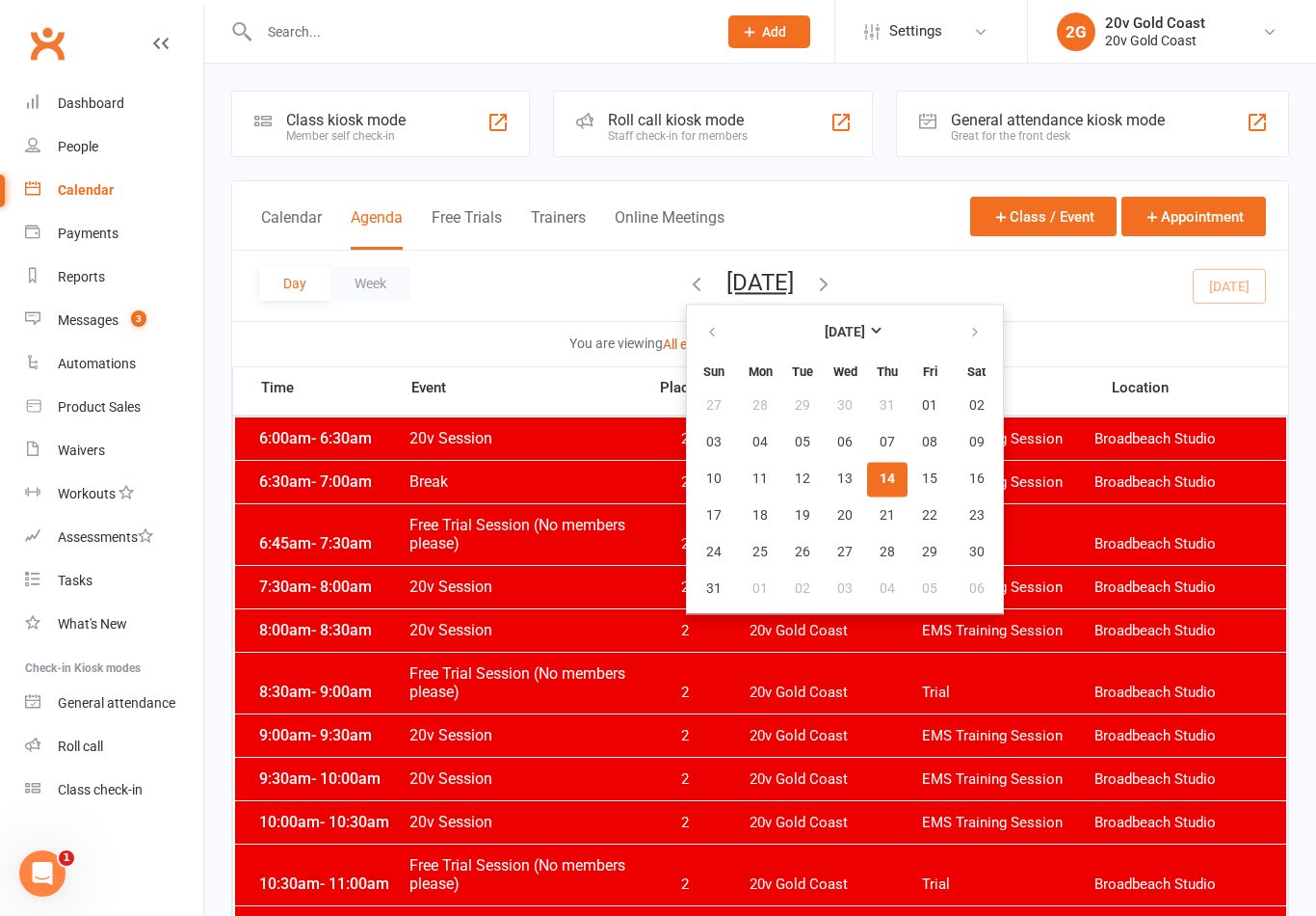
click at [1212, 295] on div "Day Week Thursday, Aug 14, 2025 August 2025 Sun Mon Tue Wed Thu Fri Sat 27 28 2…" at bounding box center [760, 286] width 1056 height 70
click at [880, 522] on span "21" at bounding box center [887, 515] width 16 height 16
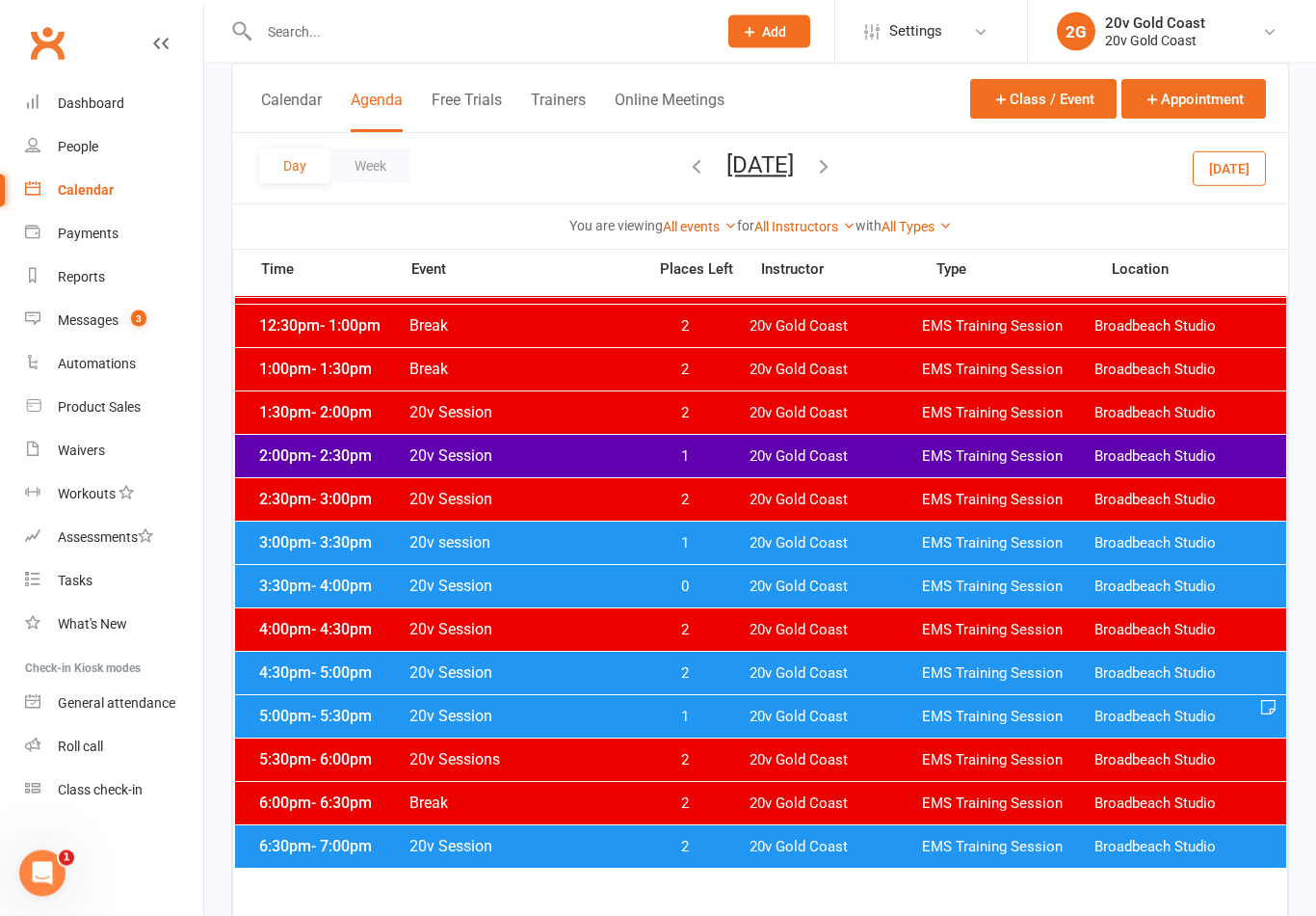
scroll to position [729, 0]
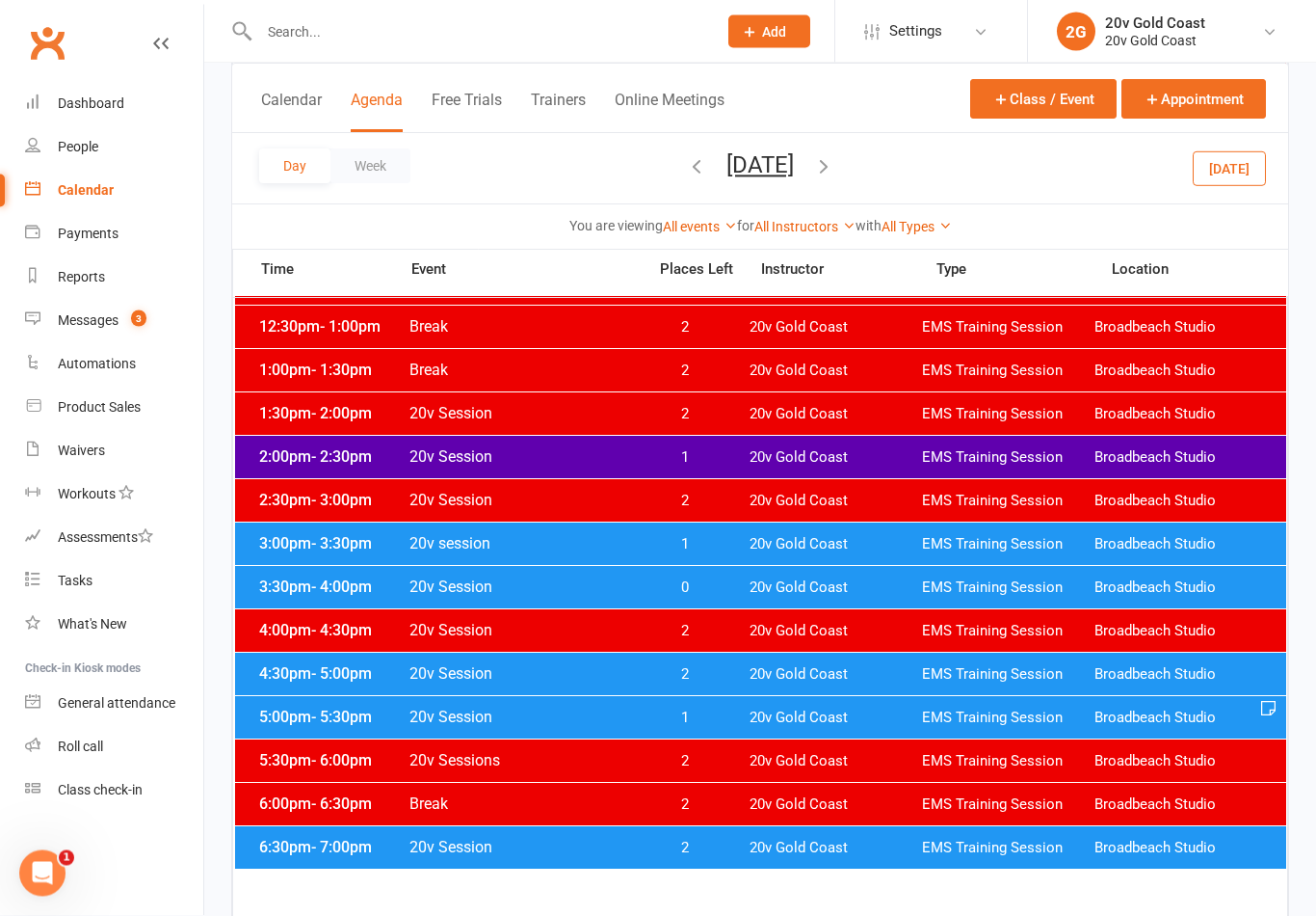
click at [881, 702] on div "5:00pm - 5:30pm 20v Session 1 20v Gold Coast EMS Training Session Broadbeach St…" at bounding box center [760, 719] width 1051 height 43
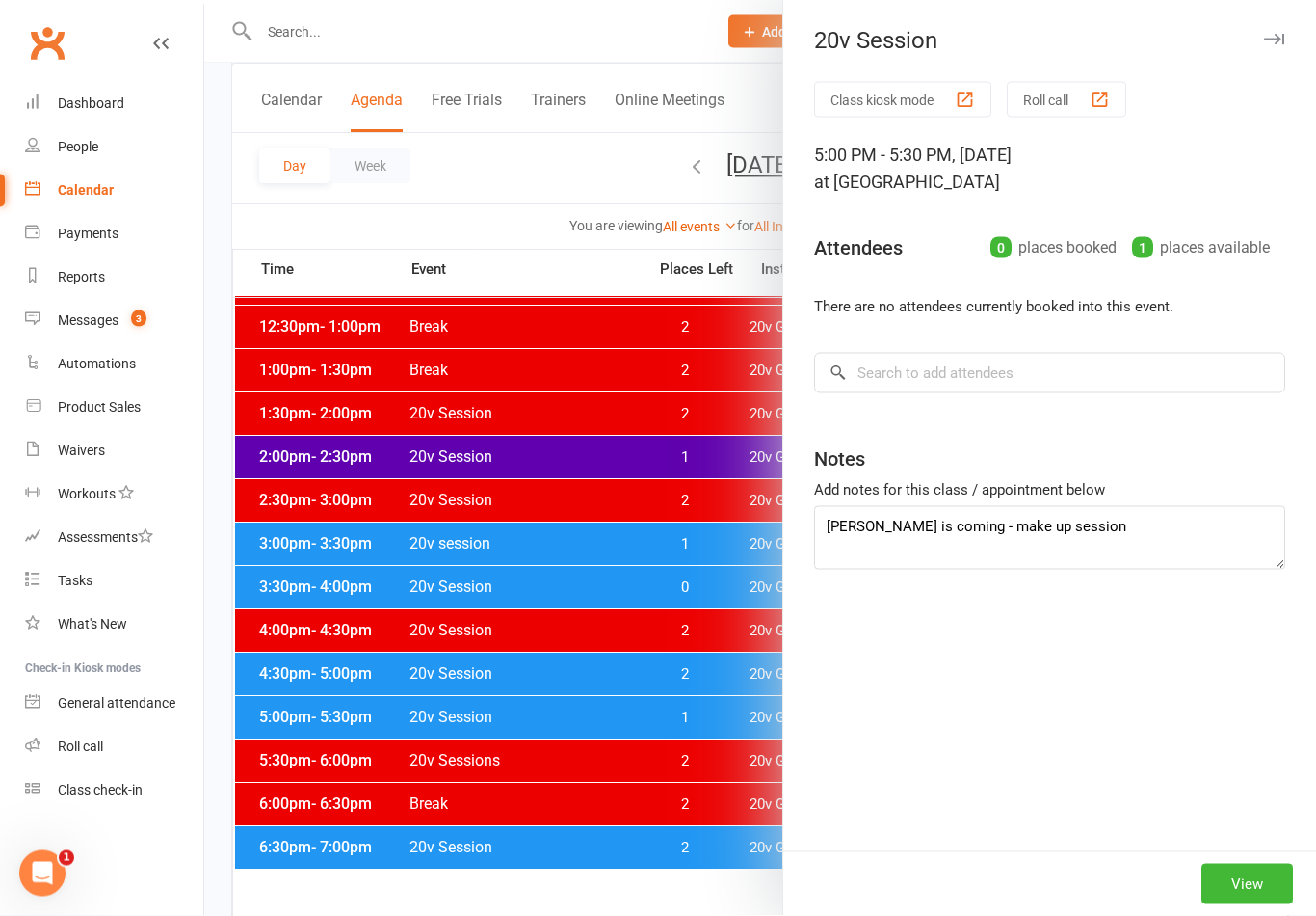
scroll to position [730, 0]
click at [322, 720] on div at bounding box center [760, 458] width 1112 height 916
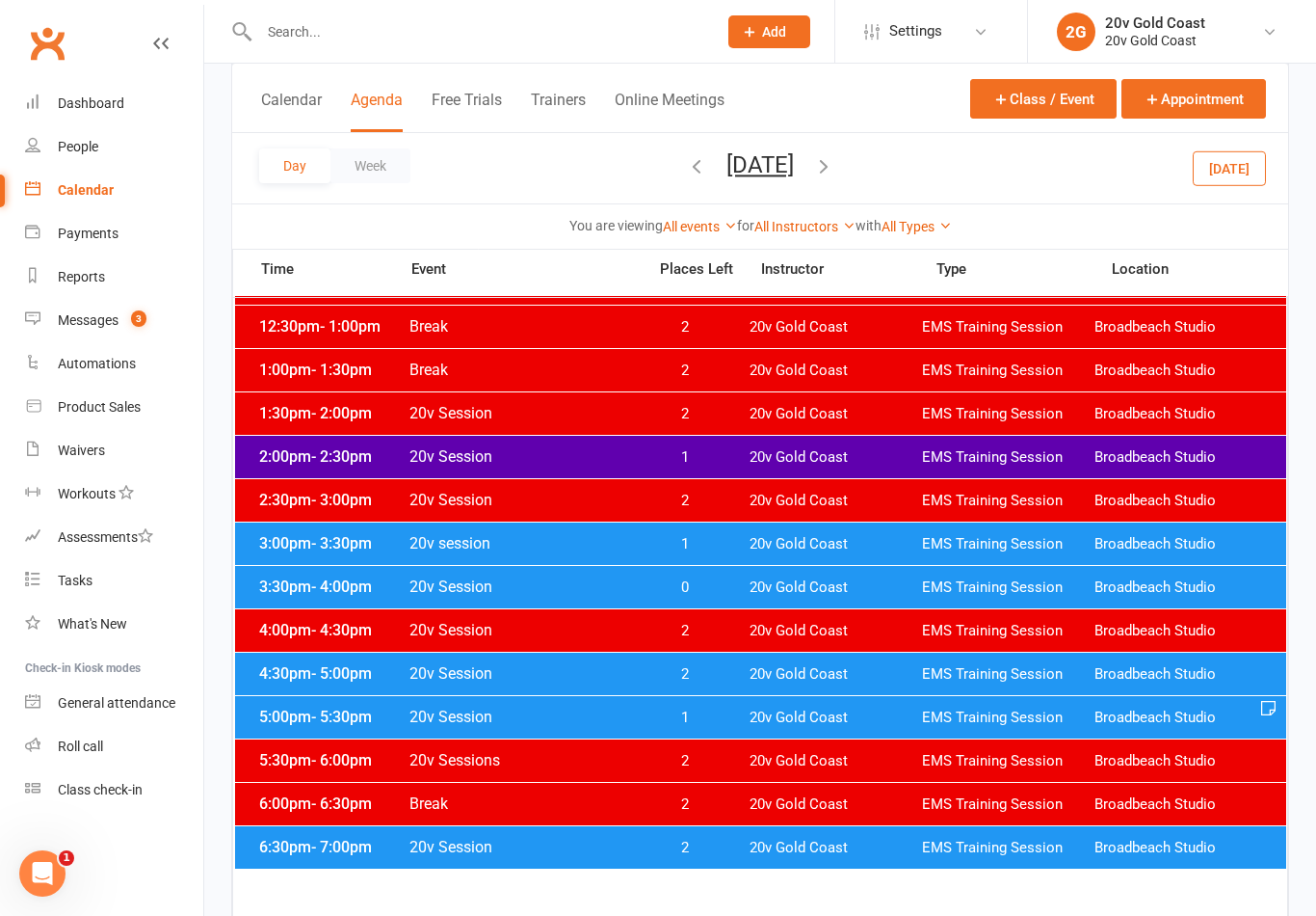
click at [325, 716] on span "- 5:30pm" at bounding box center [341, 716] width 60 height 18
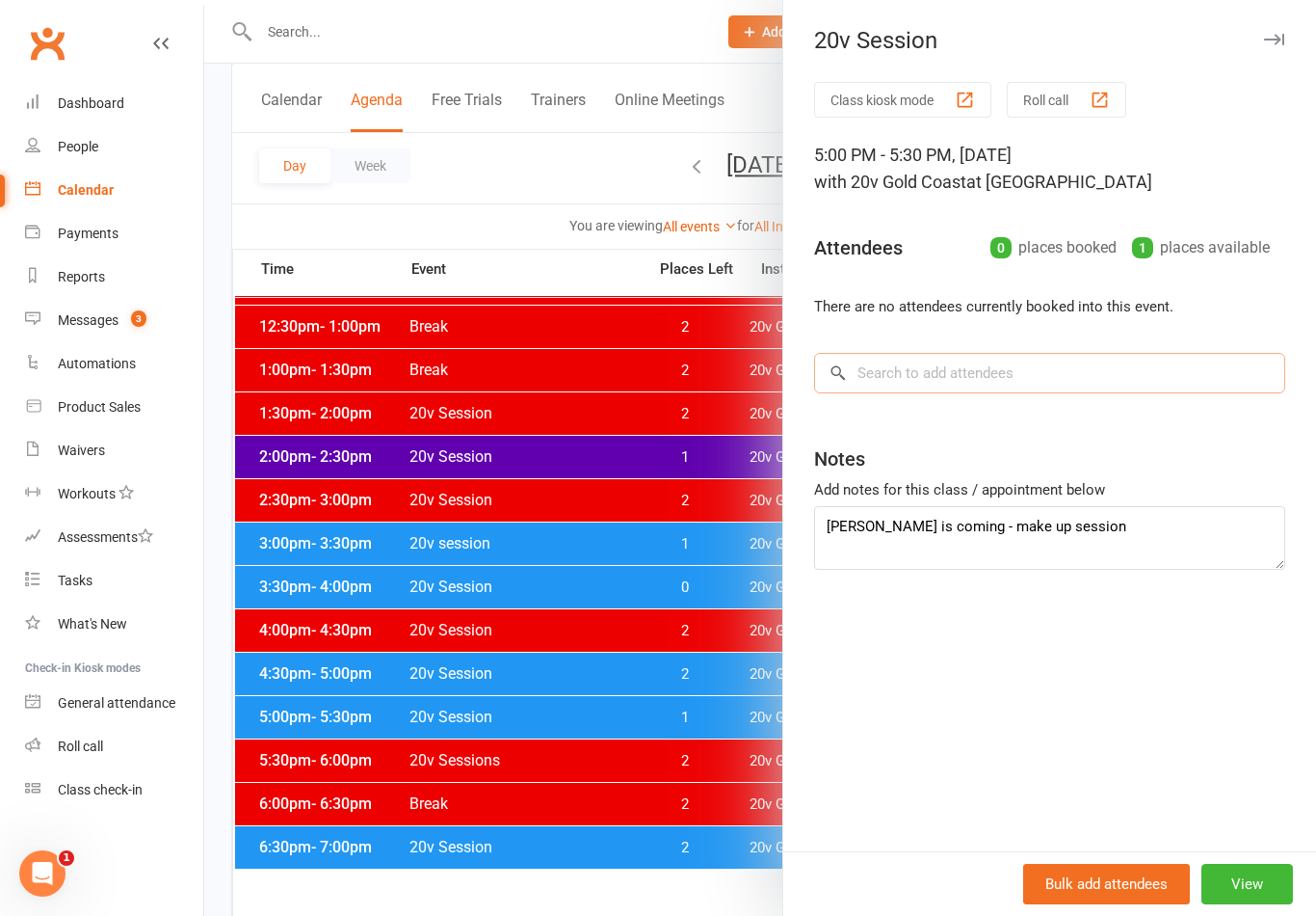
click at [1124, 392] on input "search" at bounding box center [1049, 373] width 471 height 41
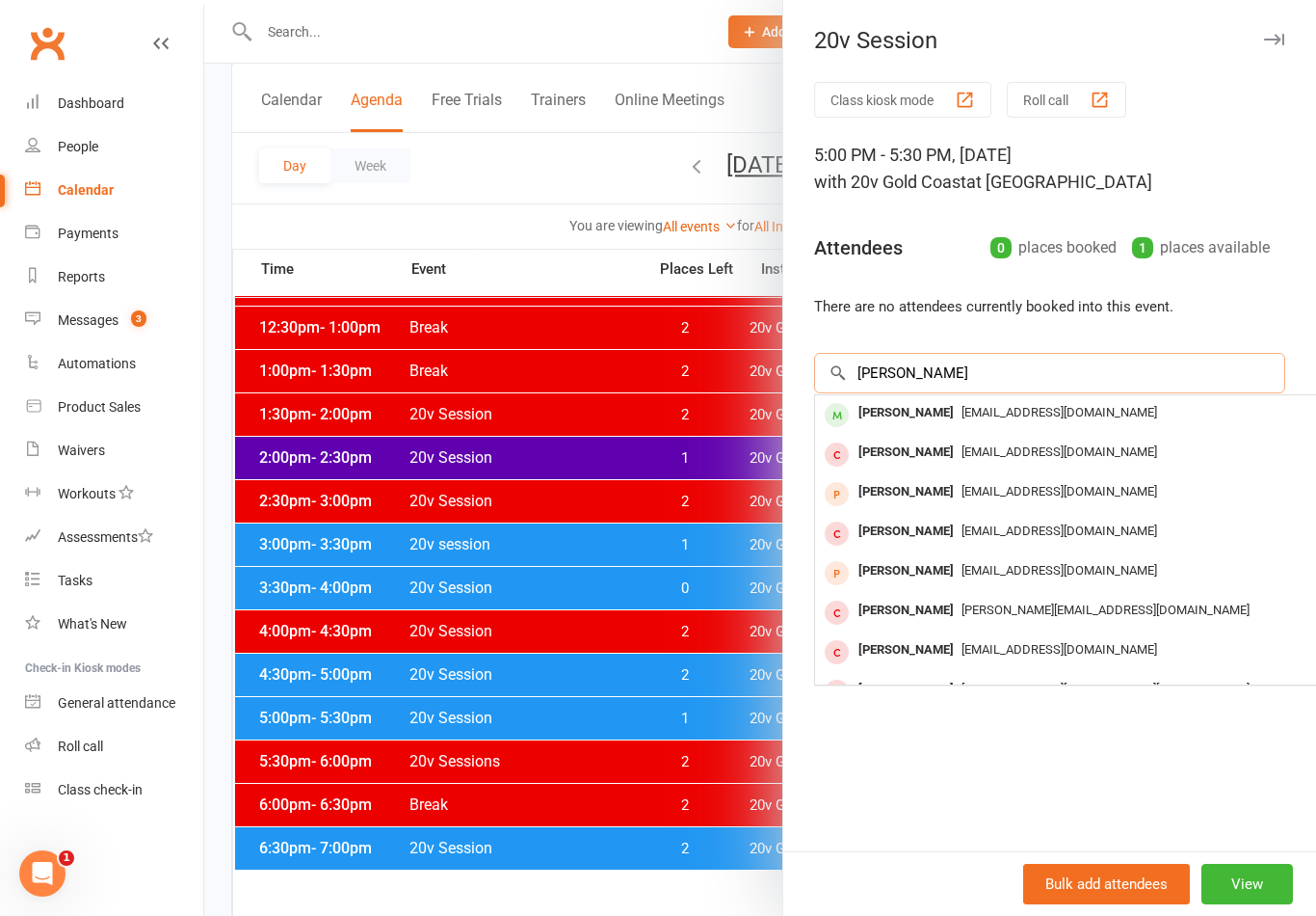
type input "Dann"
click at [1136, 413] on div "samdann15@bigpond.com" at bounding box center [1102, 412] width 561 height 28
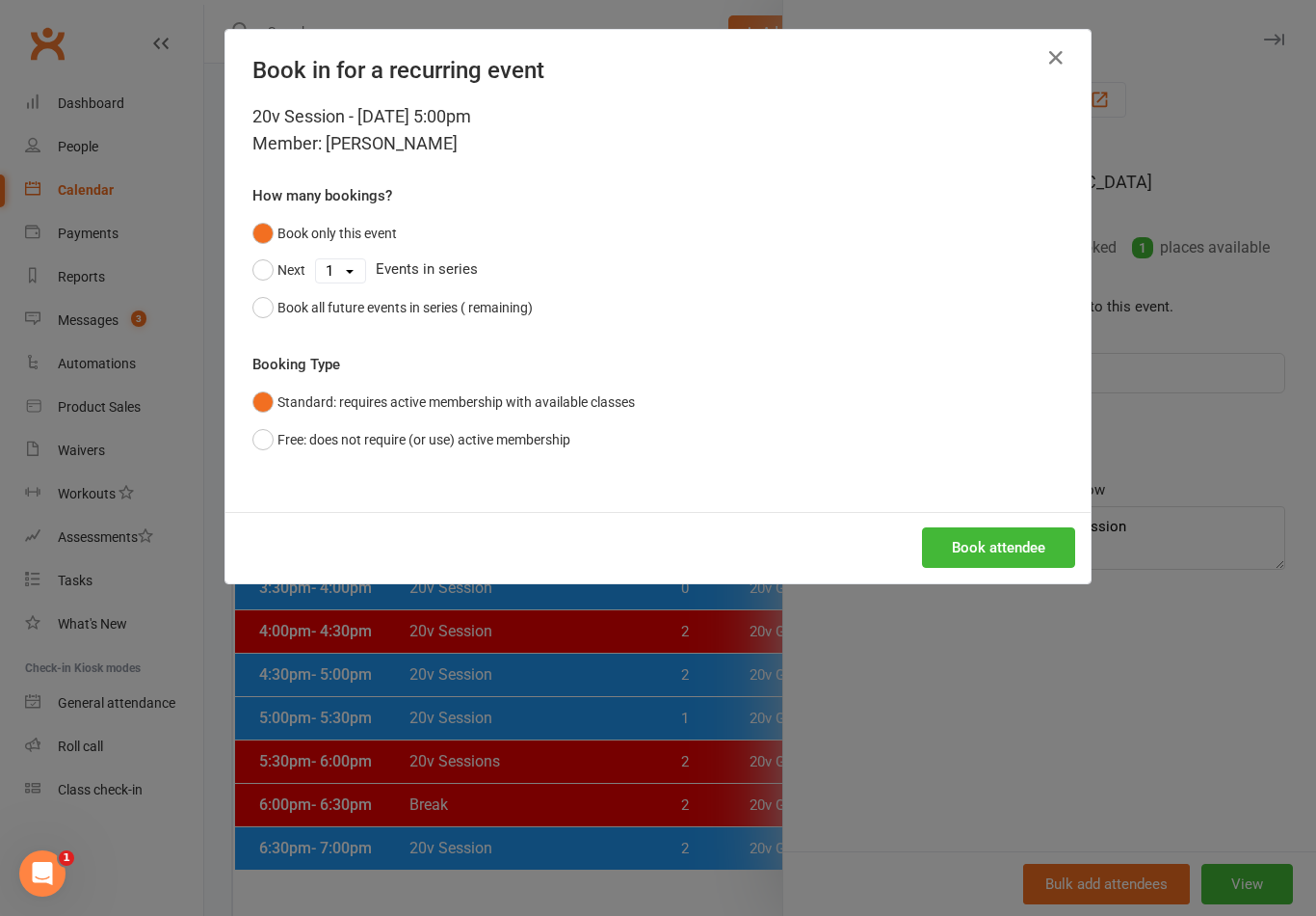
scroll to position [730, 0]
click at [1038, 546] on button "Book attendee" at bounding box center [998, 547] width 154 height 41
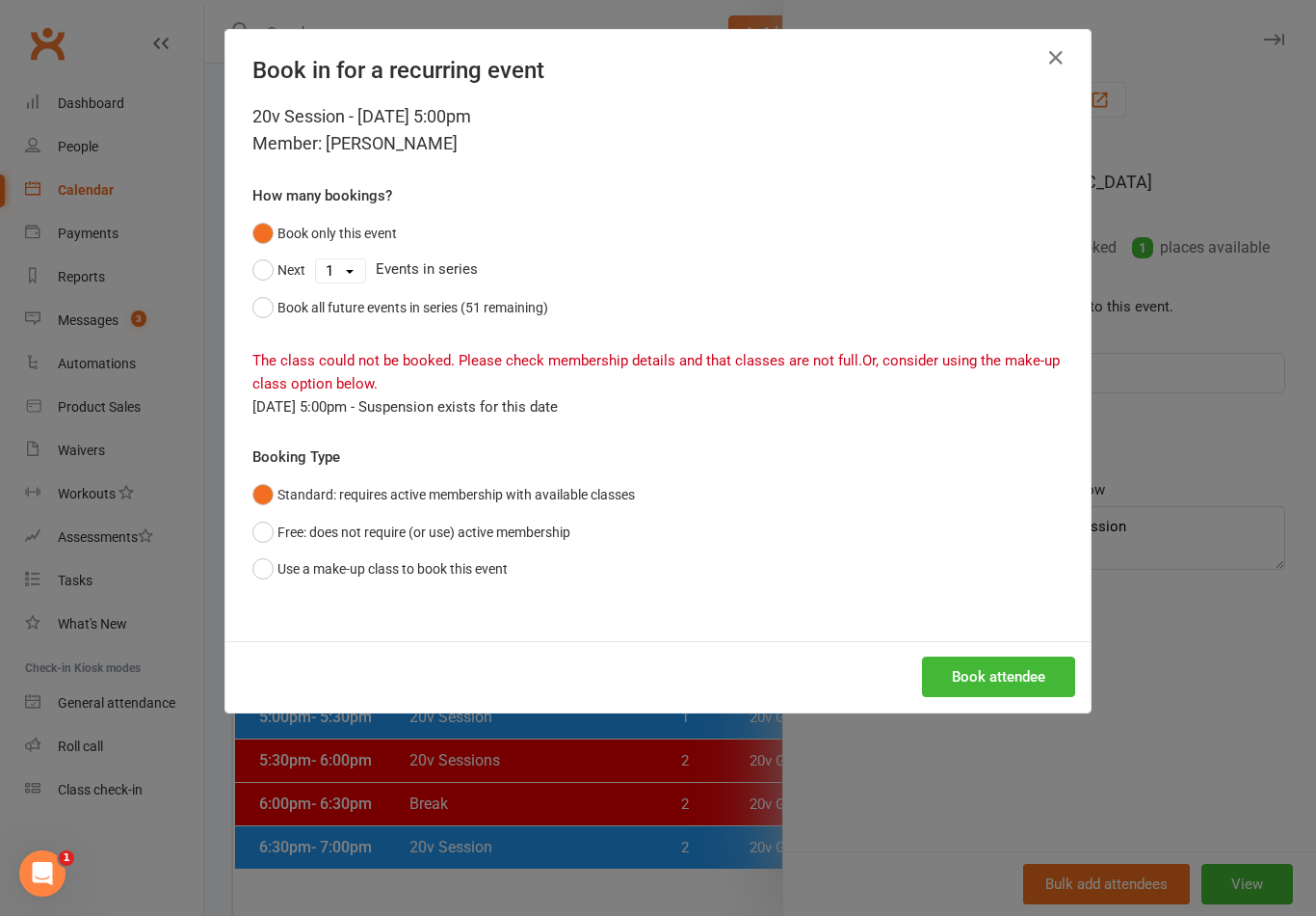
click at [1031, 71] on h4 "Book in for a recurring event" at bounding box center [658, 70] width 811 height 27
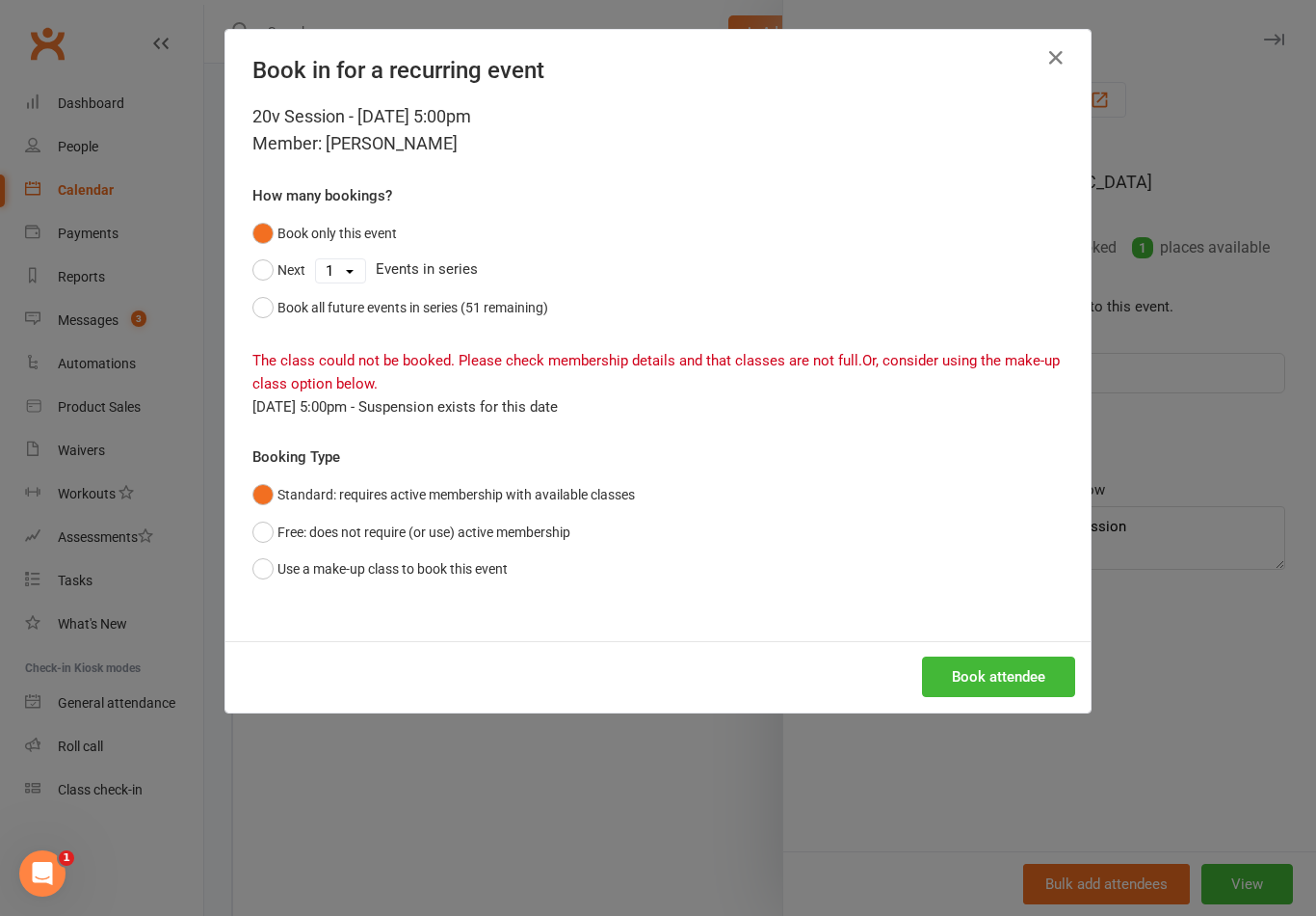
scroll to position [900, 0]
click at [1063, 55] on icon "button" at bounding box center [1056, 58] width 23 height 23
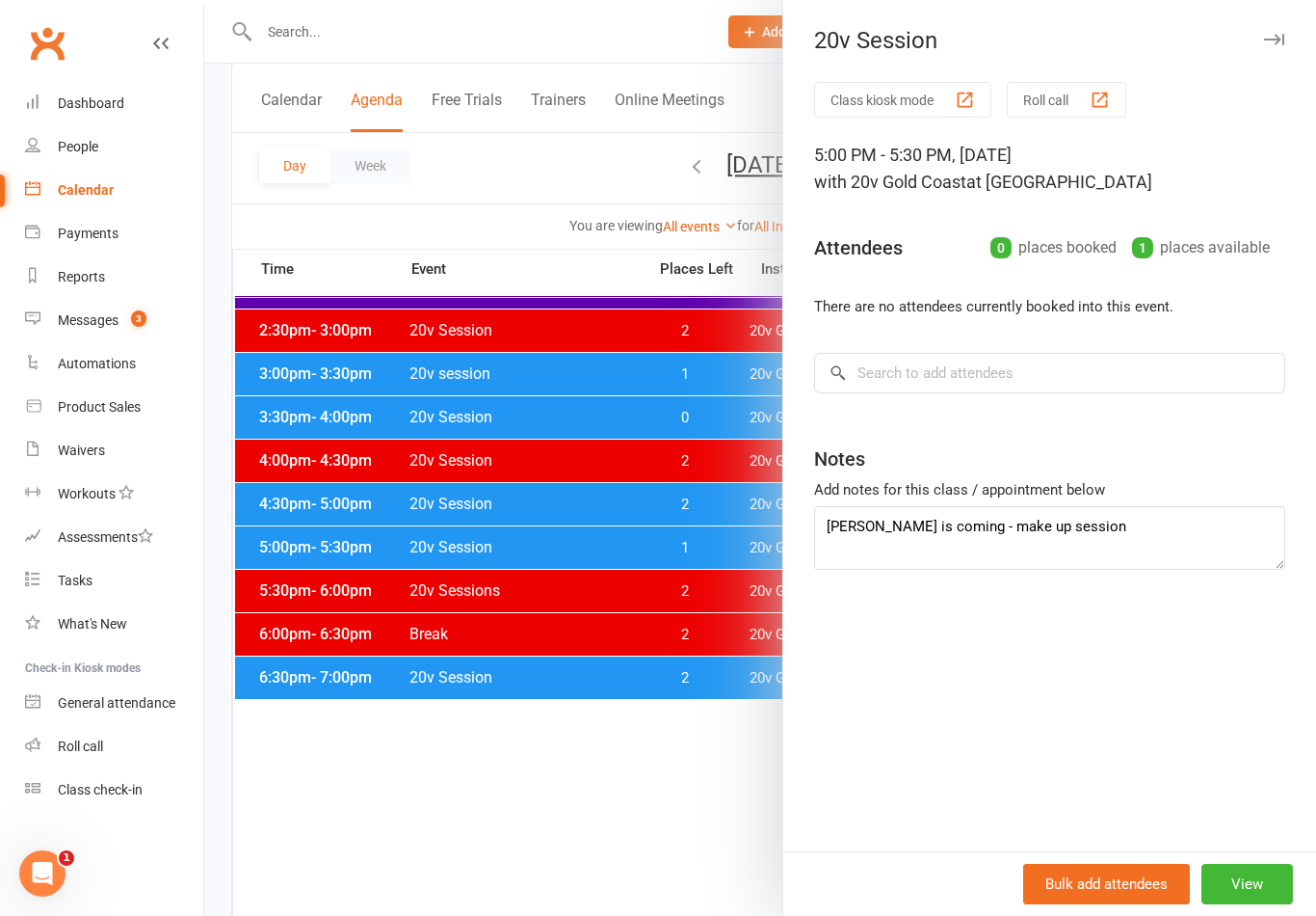
click at [718, 613] on div at bounding box center [760, 458] width 1112 height 916
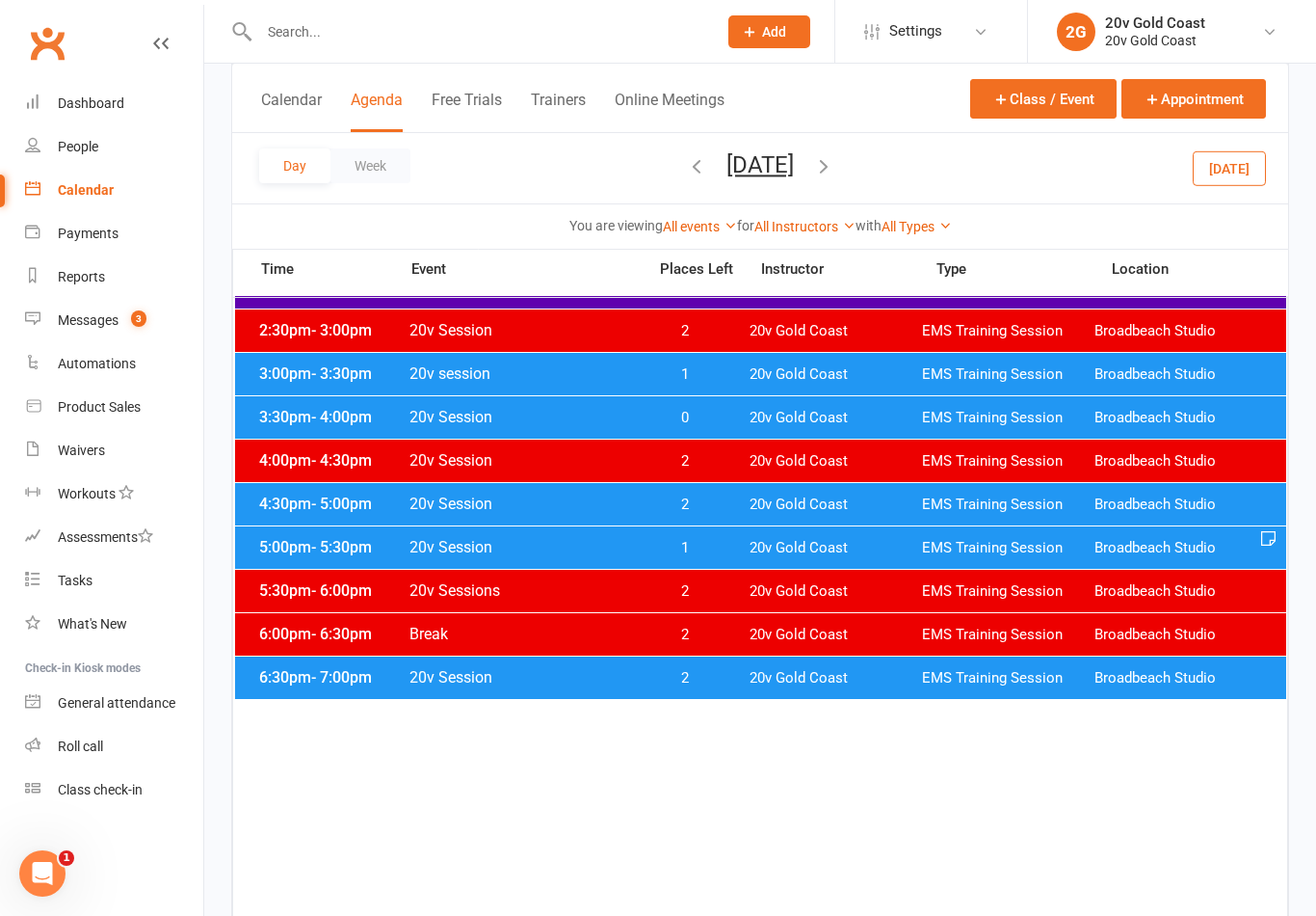
click at [793, 174] on button "Thursday, Aug 21, 2025" at bounding box center [759, 165] width 67 height 27
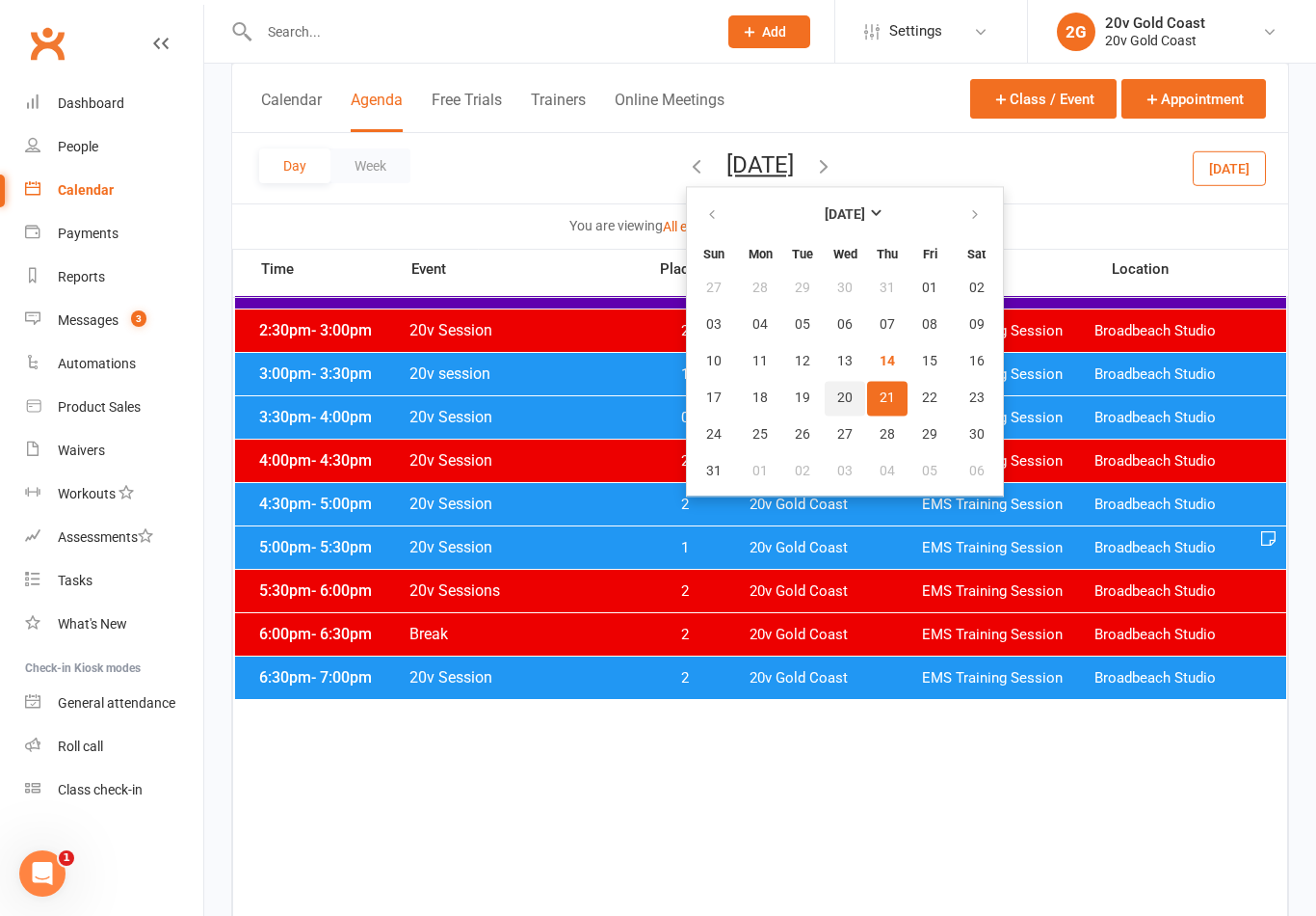
click at [837, 390] on span "20" at bounding box center [845, 398] width 16 height 16
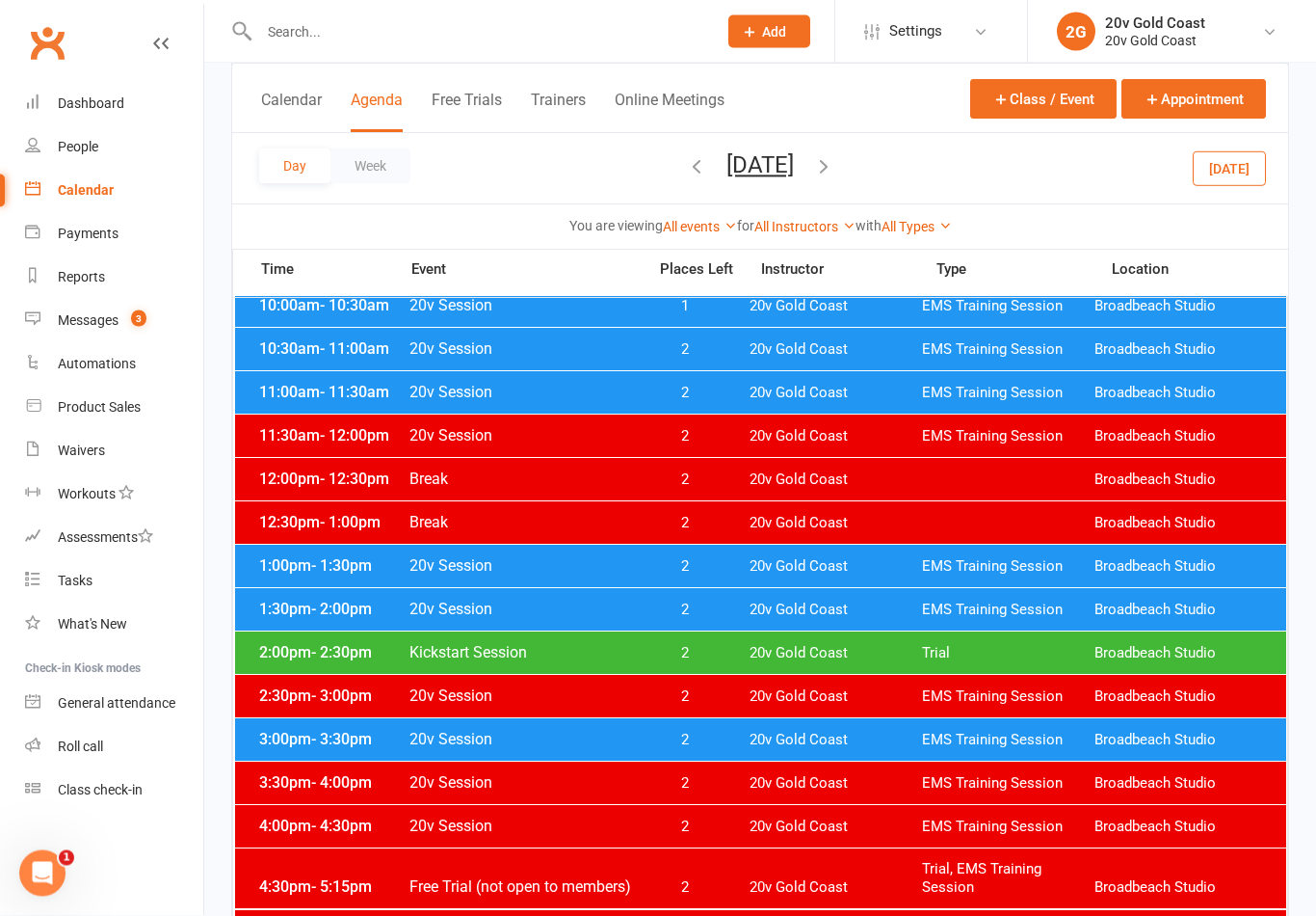
scroll to position [480, 0]
click at [745, 741] on div "3:00pm - 3:30pm 20v Session 2 20v Gold Coast EMS Training Session Broadbeach St…" at bounding box center [760, 739] width 1051 height 43
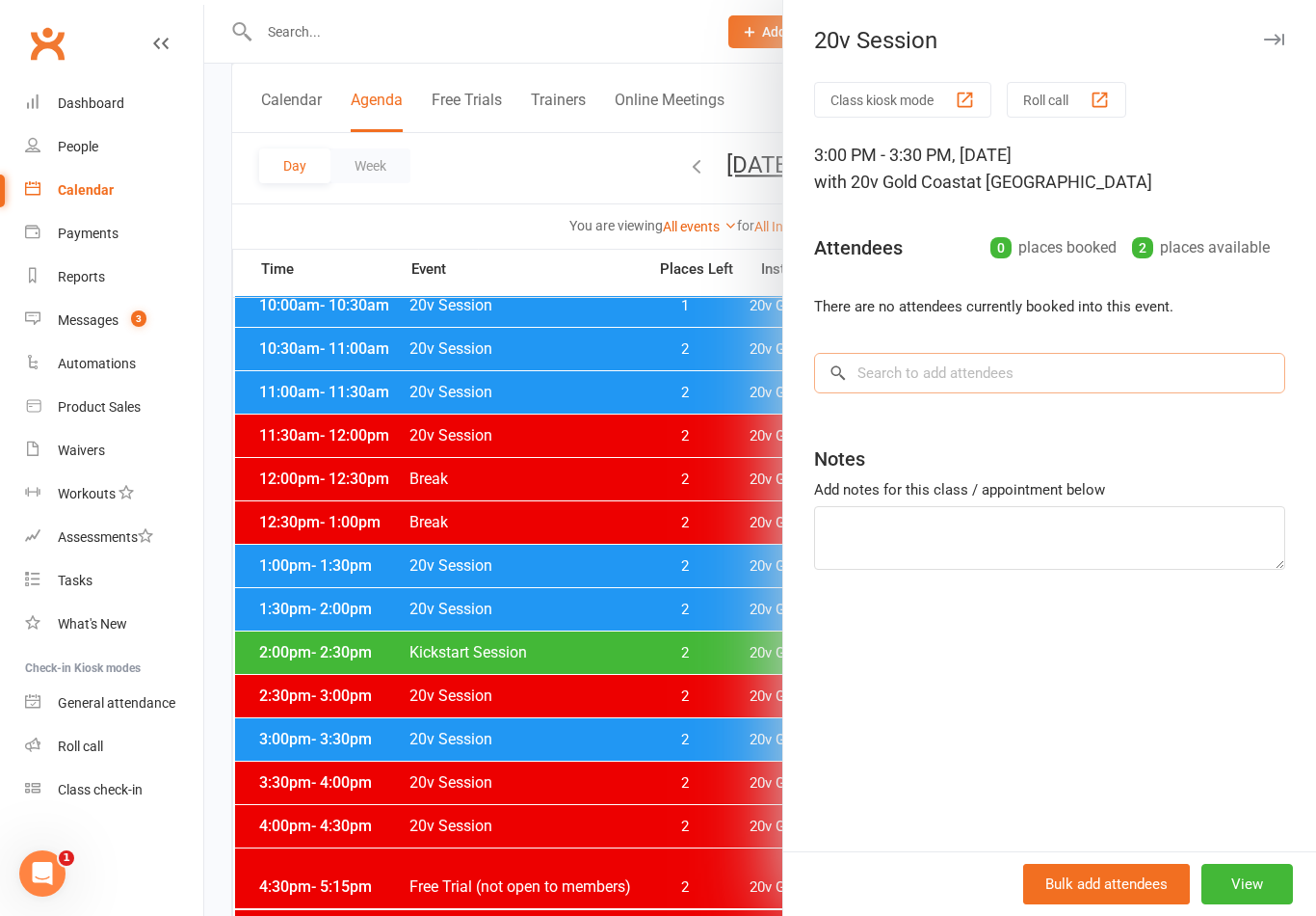
click at [1135, 371] on input "search" at bounding box center [1049, 373] width 471 height 41
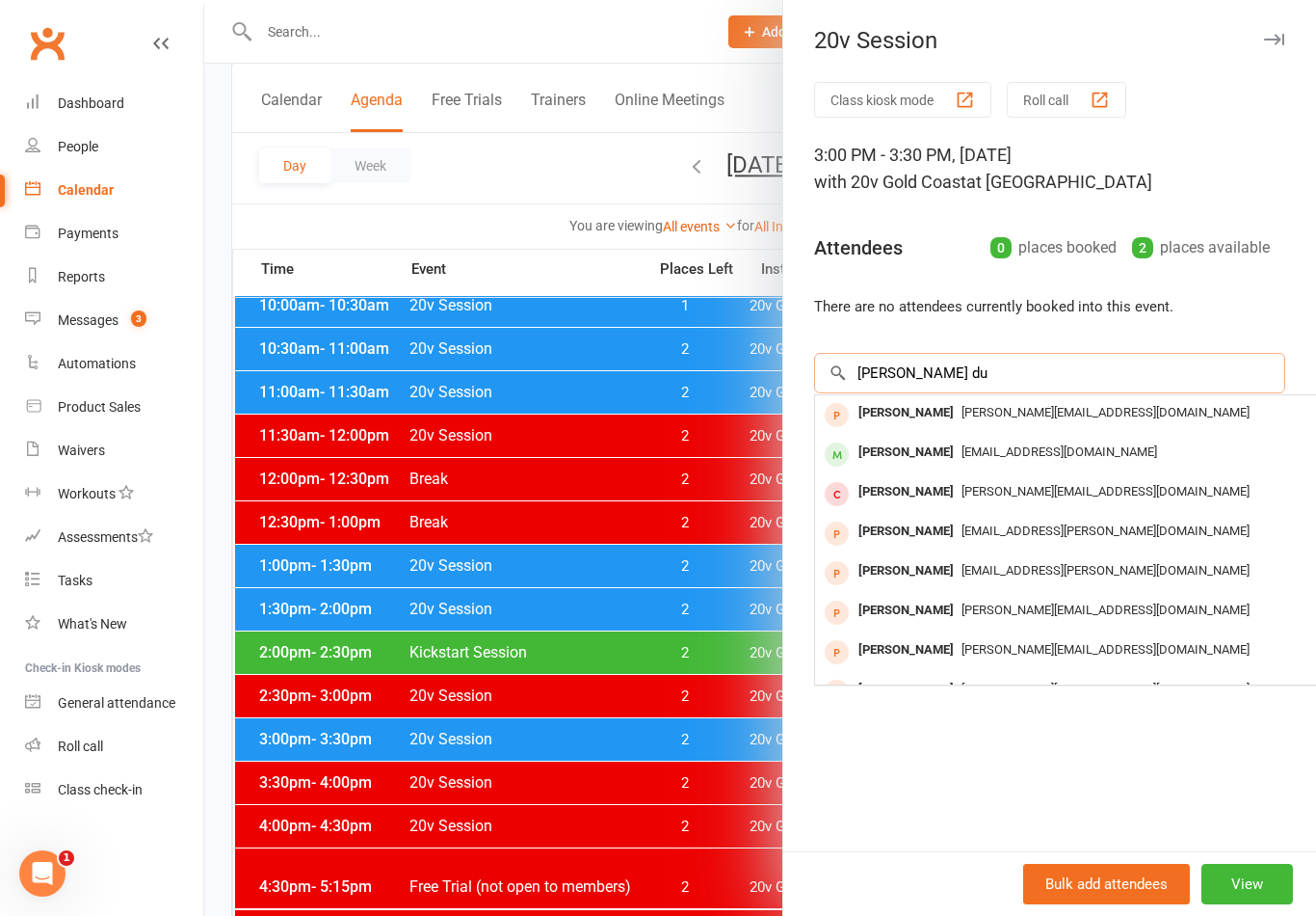
type input "Emily du"
click at [974, 454] on span "miss1mj1@hotmail.com" at bounding box center [1058, 451] width 195 height 15
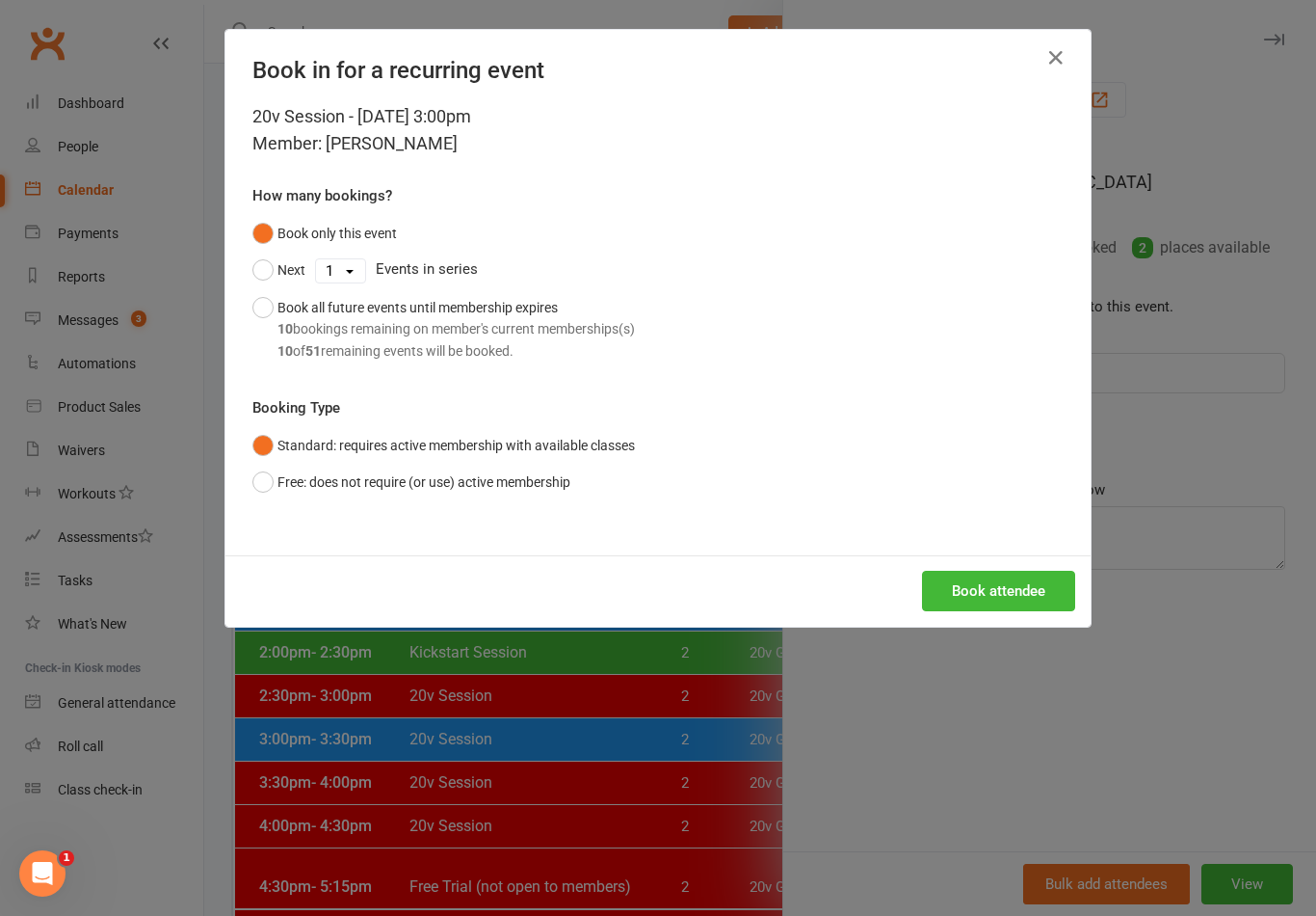
click at [1037, 598] on button "Book attendee" at bounding box center [998, 591] width 154 height 41
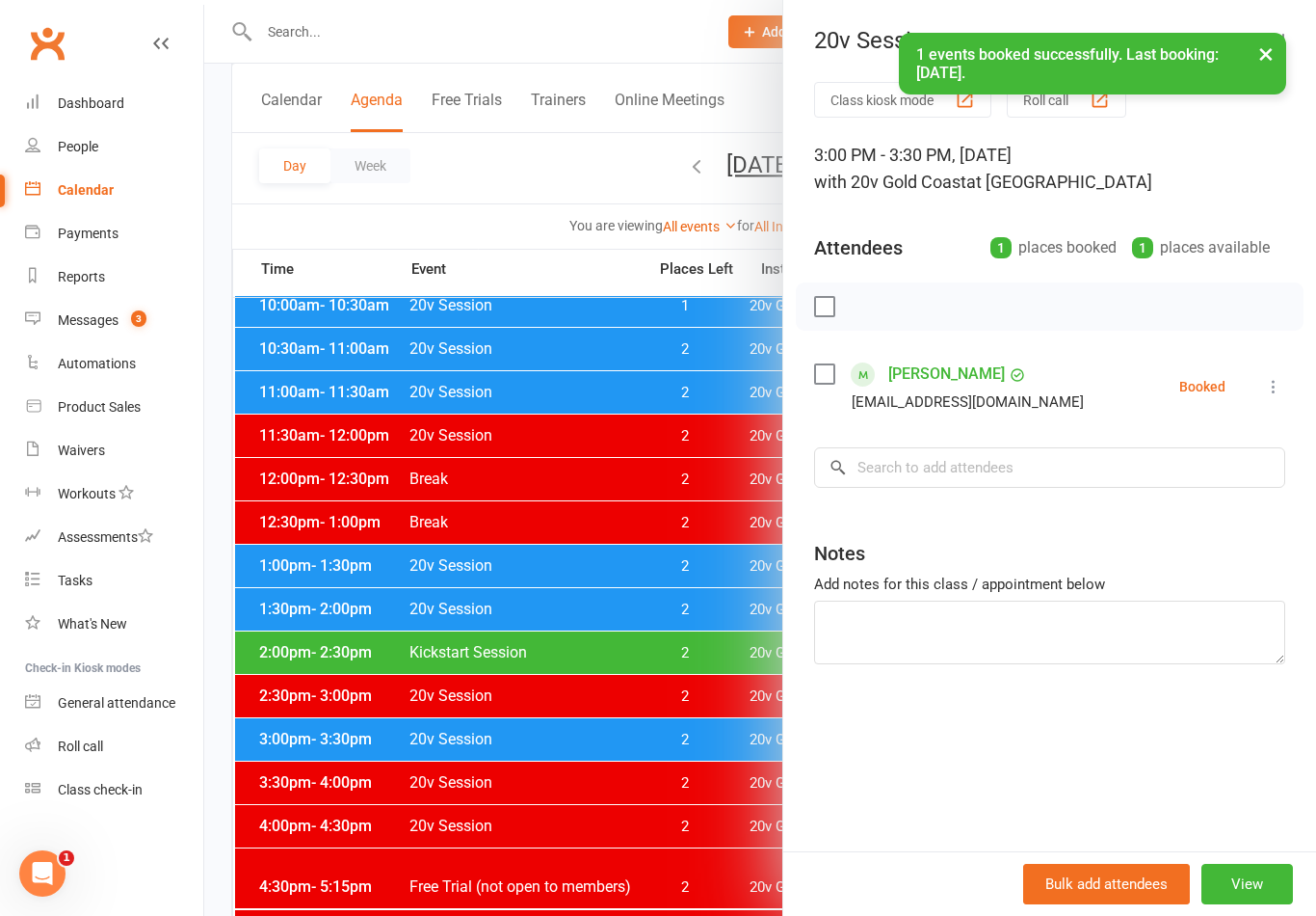
click at [950, 368] on link "Emily Duncan" at bounding box center [947, 374] width 117 height 31
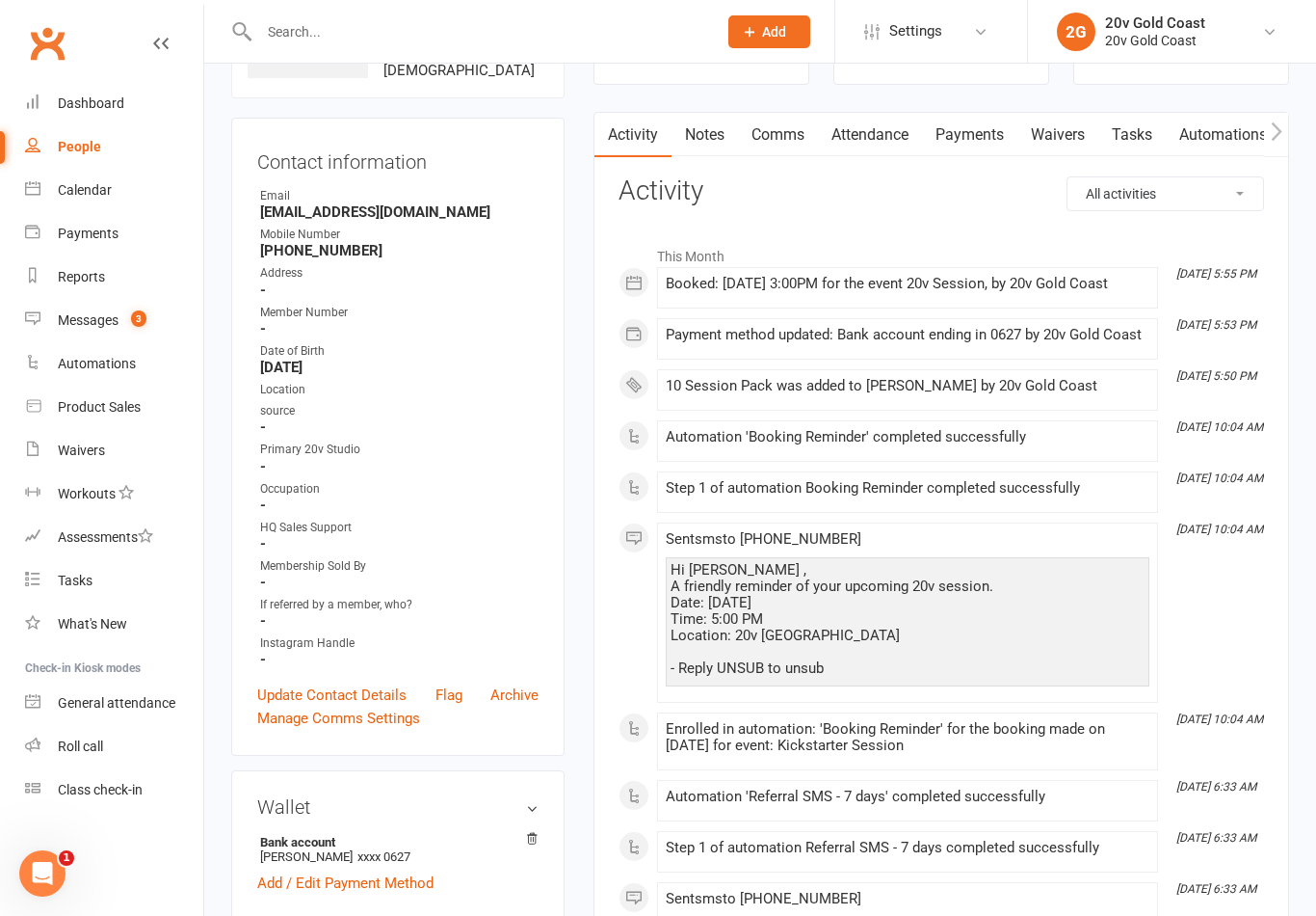
scroll to position [151, 0]
click at [122, 187] on link "Calendar" at bounding box center [114, 190] width 178 height 44
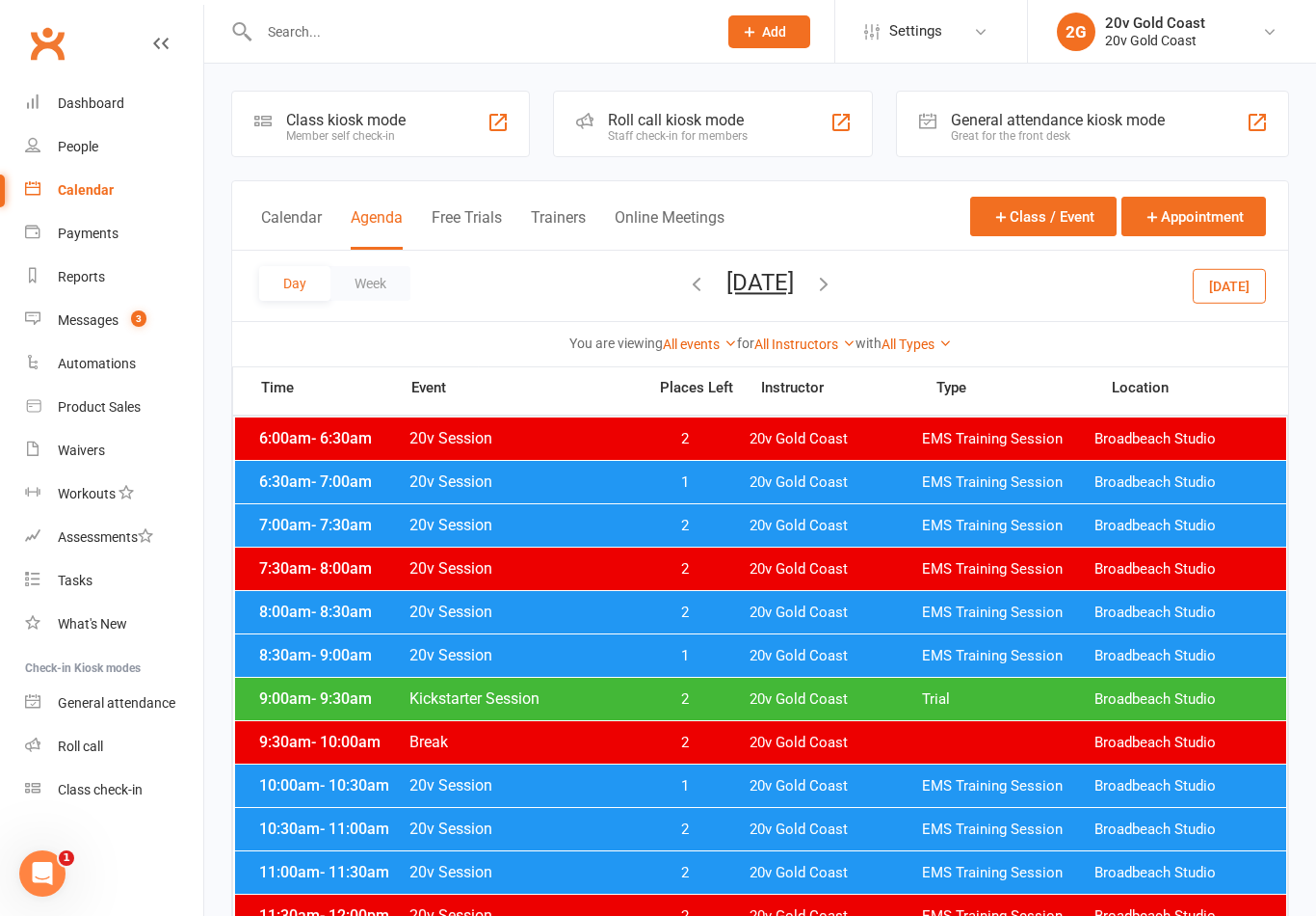
click at [1232, 314] on div "Day Week Wednesday, Aug 20, 2025 August 2025 Sun Mon Tue Wed Thu Fri Sat 27 28 …" at bounding box center [760, 286] width 1056 height 70
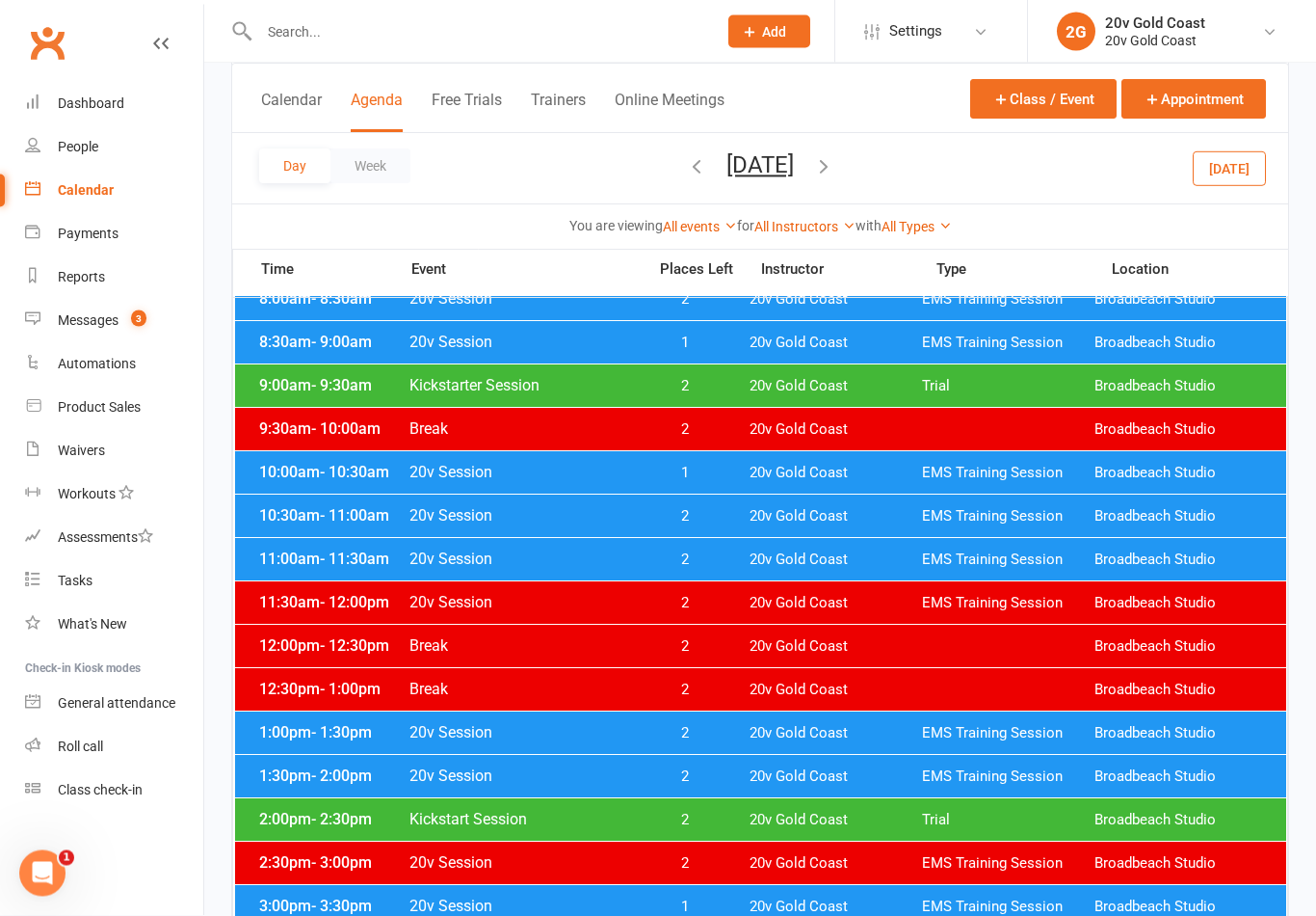
click at [1232, 142] on div "Day Week Wednesday, Aug 20, 2025 August 2025 Sun Mon Tue Wed Thu Fri Sat 27 28 …" at bounding box center [760, 168] width 1056 height 70
click at [1233, 170] on button "[DATE]" at bounding box center [1229, 168] width 73 height 35
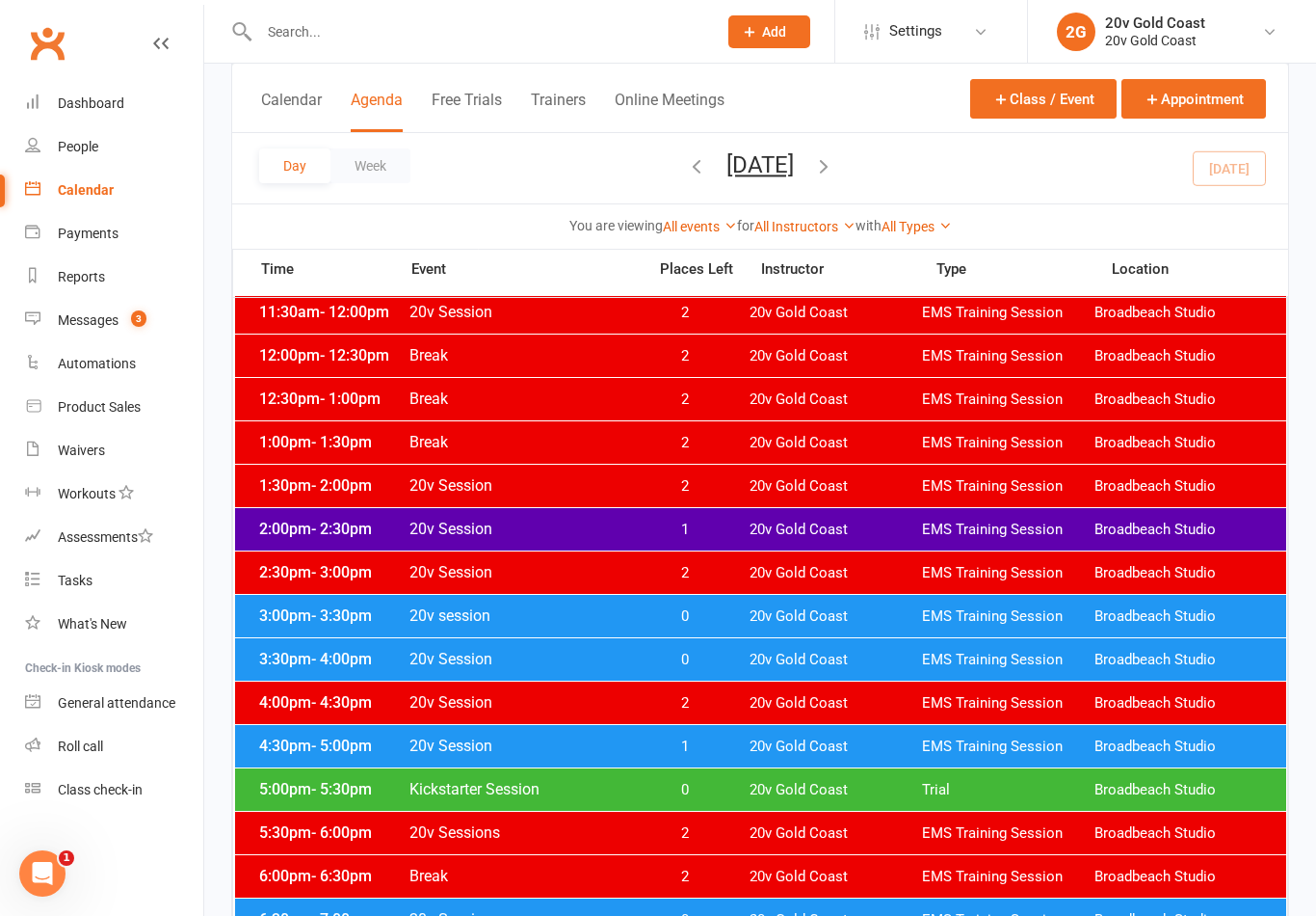
scroll to position [657, 0]
click at [1022, 751] on span "EMS Training Session" at bounding box center [1007, 747] width 172 height 18
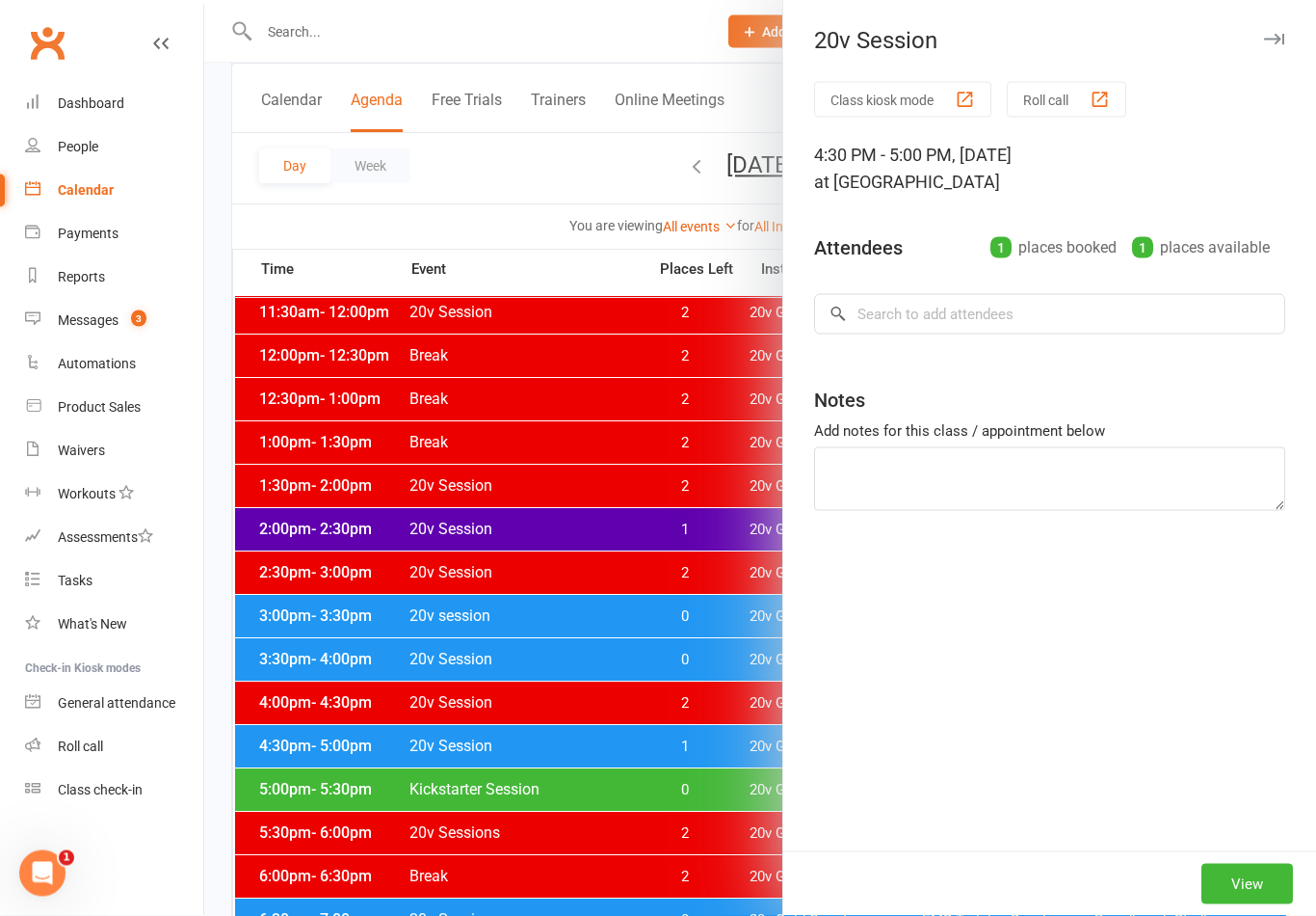
scroll to position [658, 0]
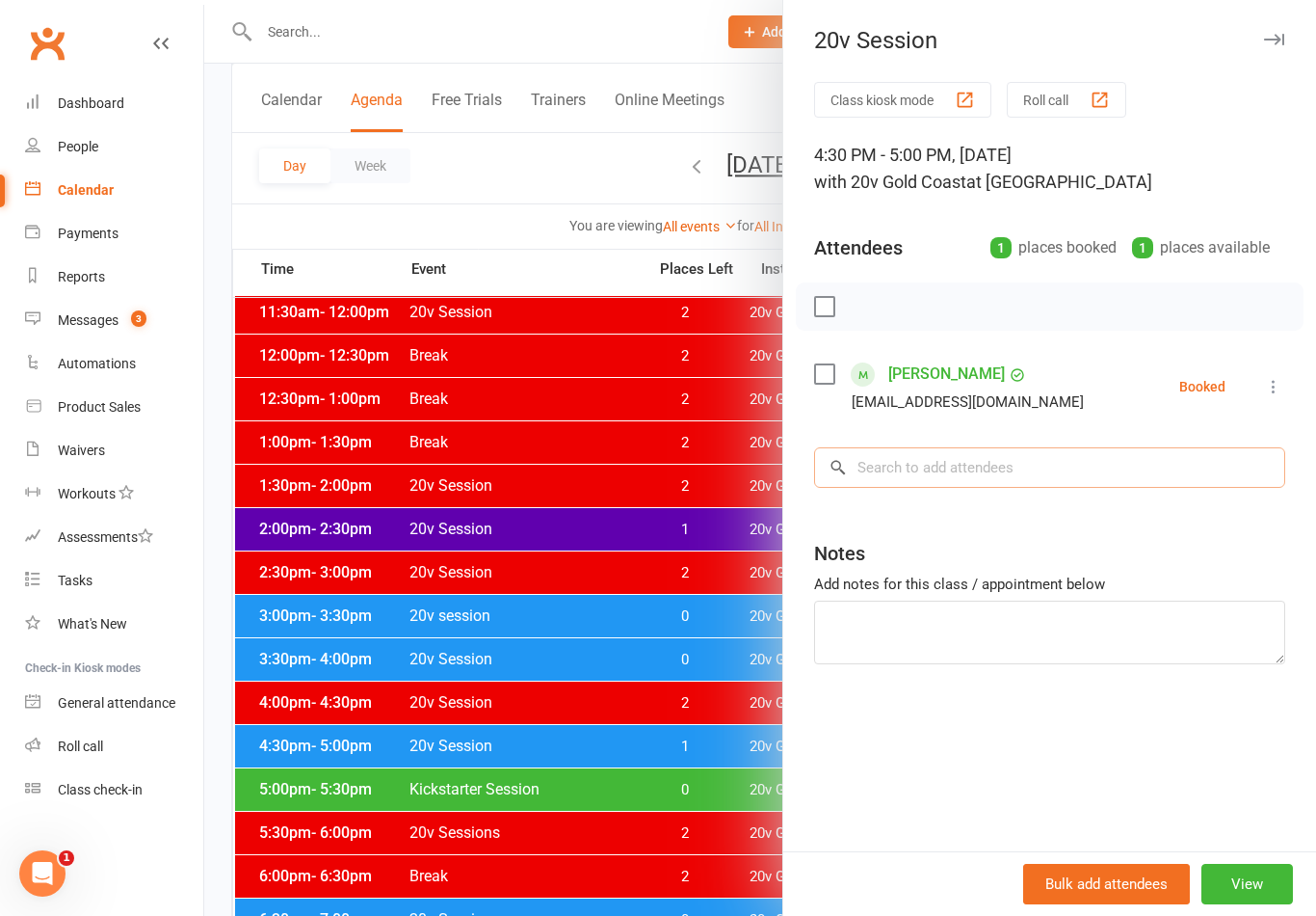
click at [1151, 474] on input "search" at bounding box center [1049, 468] width 471 height 41
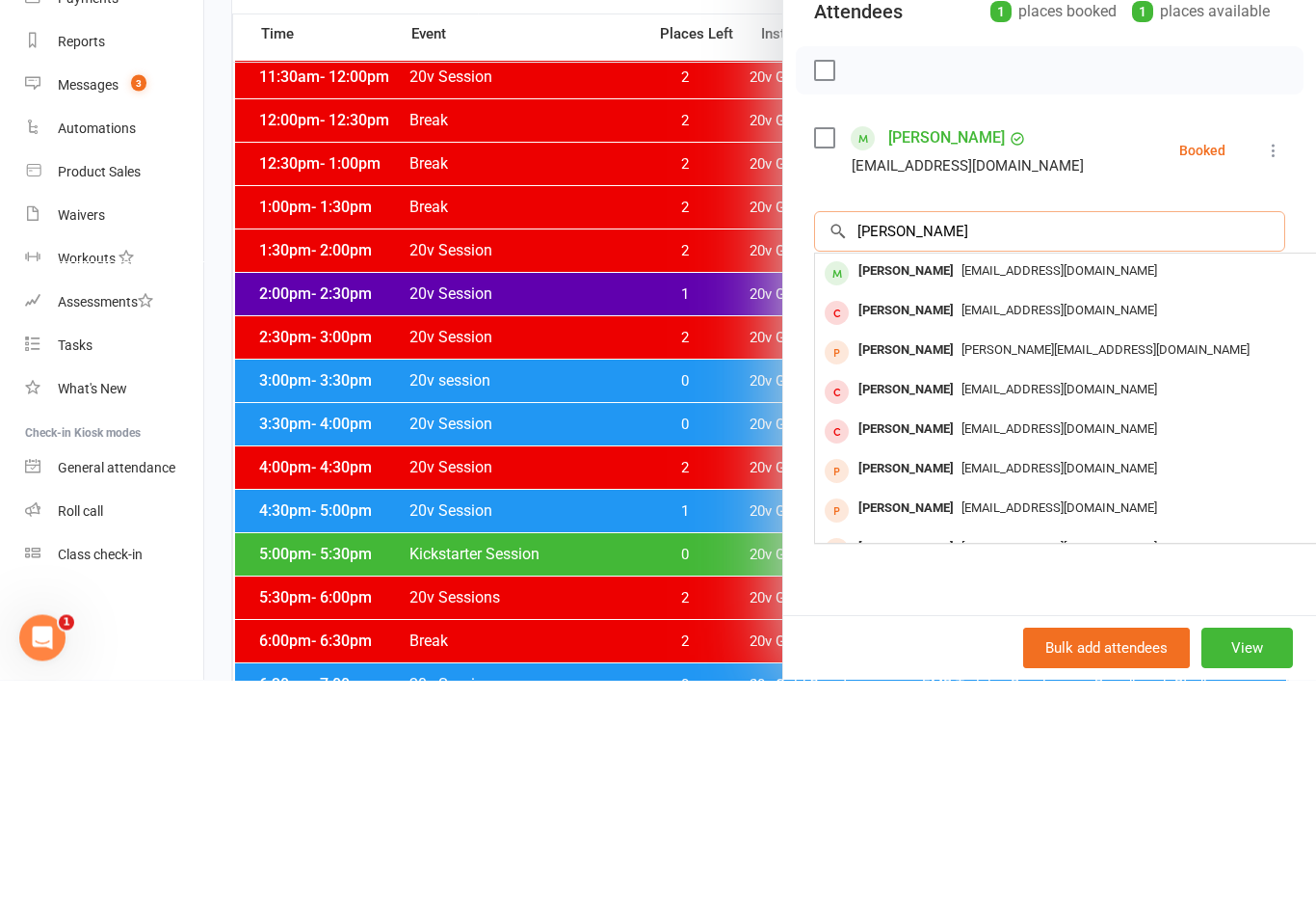
type input "Sam dann"
click at [1067, 499] on span "samdann15@bigpond.com" at bounding box center [1058, 506] width 195 height 15
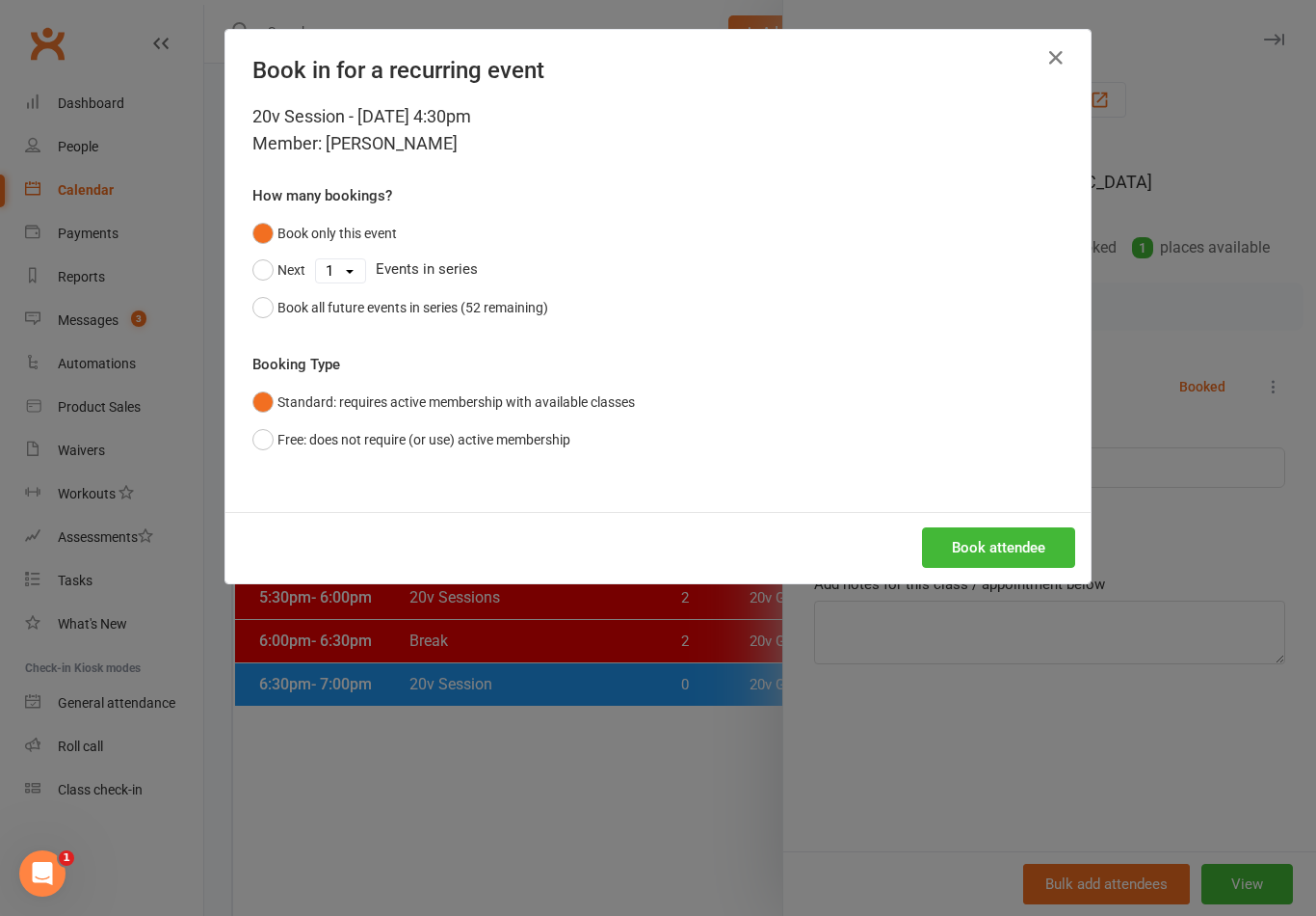
click at [1016, 552] on button "Book attendee" at bounding box center [998, 547] width 154 height 41
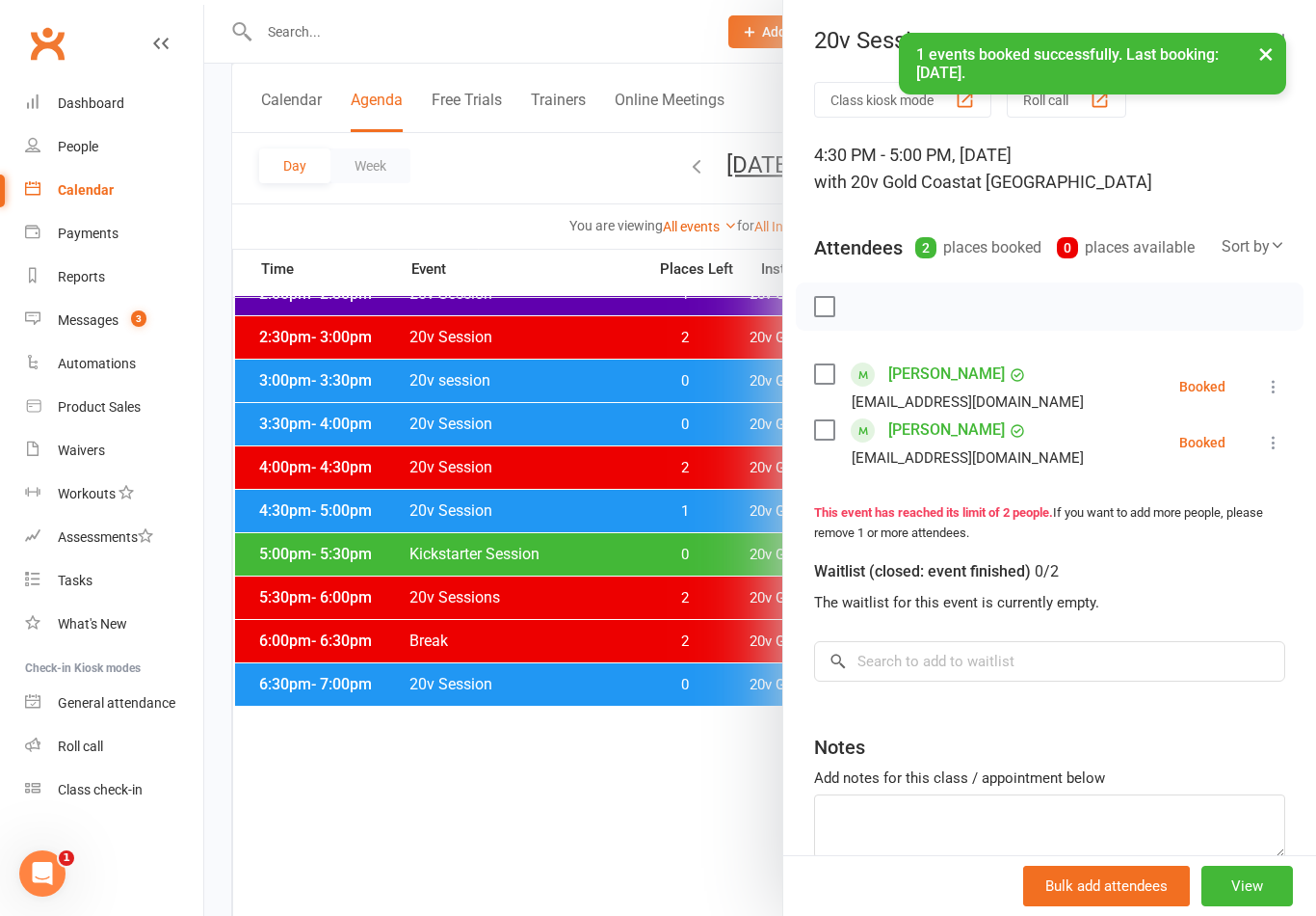
click at [1282, 451] on icon at bounding box center [1273, 442] width 19 height 19
click at [1174, 551] on link "Check in" at bounding box center [1180, 557] width 207 height 39
click at [1281, 391] on icon at bounding box center [1273, 387] width 19 height 19
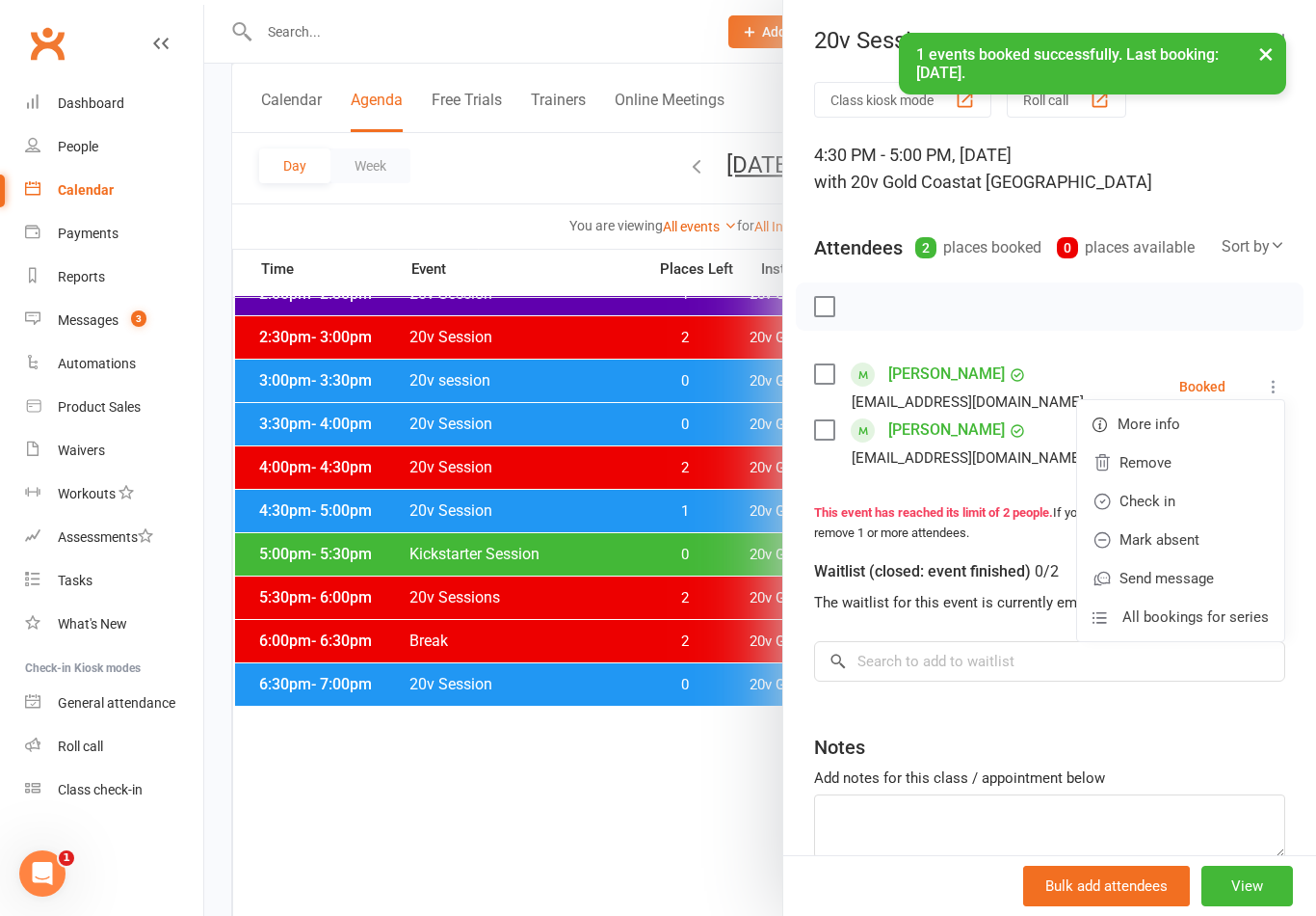
click at [1190, 496] on link "Check in" at bounding box center [1180, 502] width 207 height 39
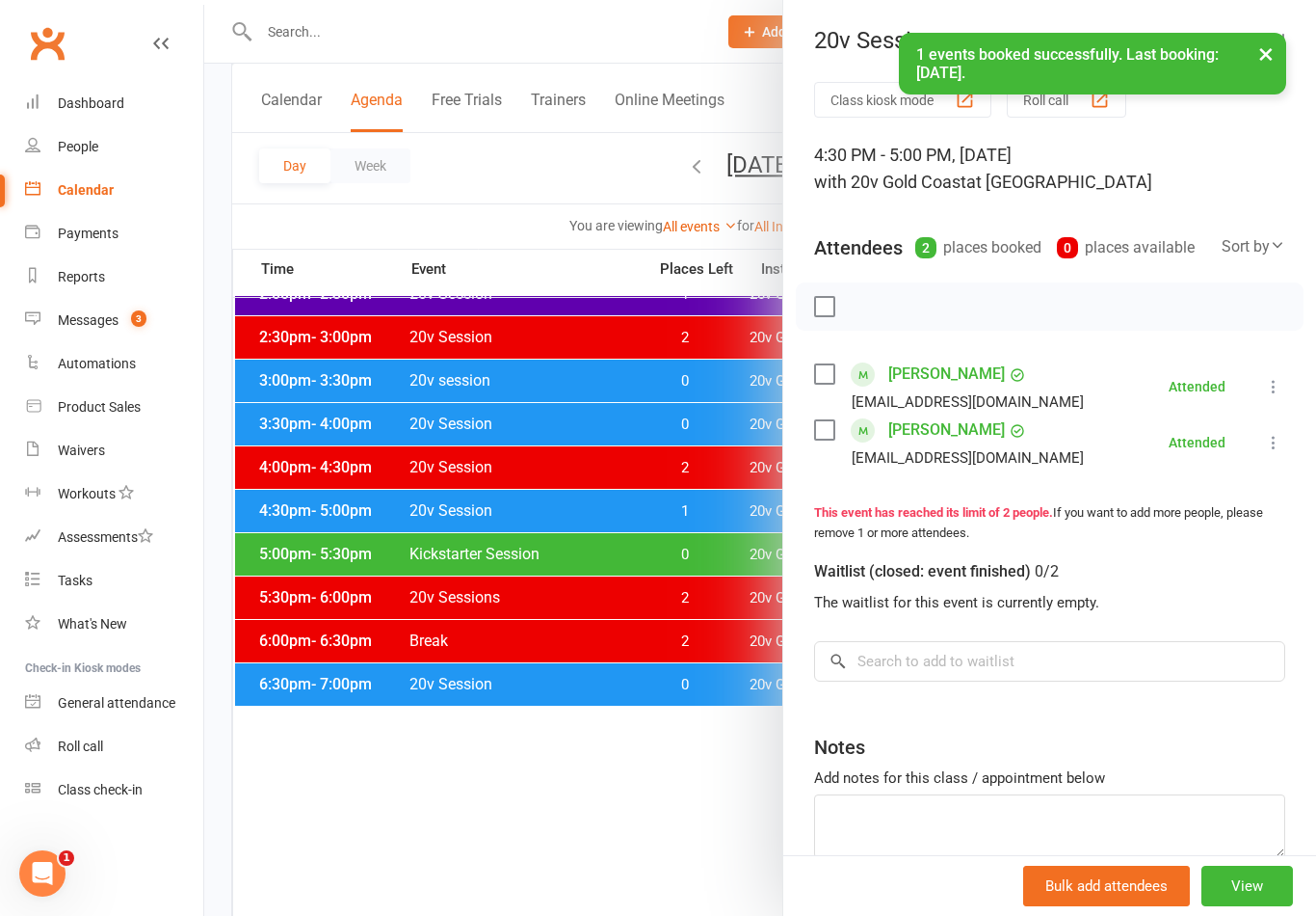
click at [672, 857] on div at bounding box center [760, 458] width 1112 height 916
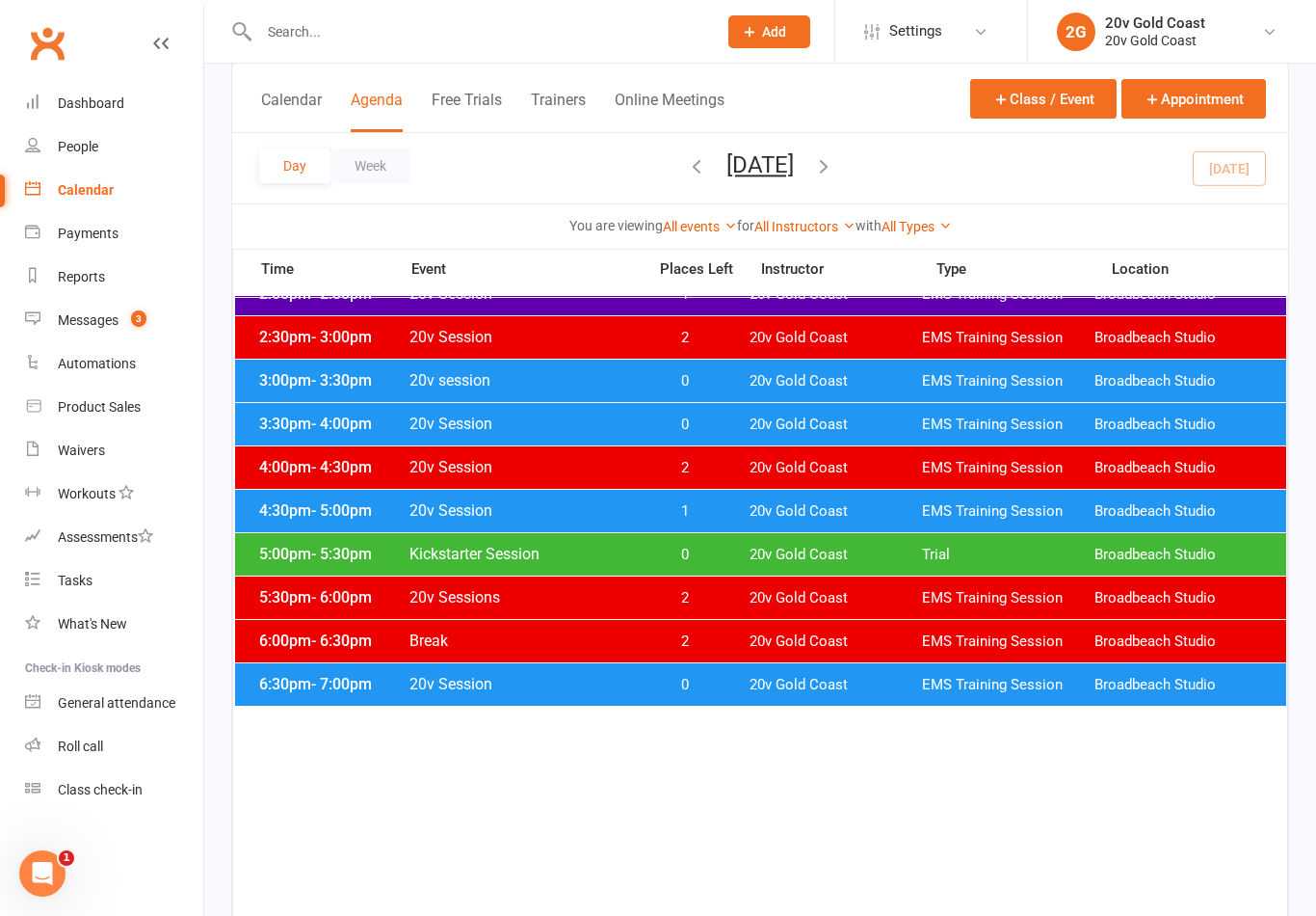
click at [755, 553] on span "20v Gold Coast" at bounding box center [835, 554] width 172 height 18
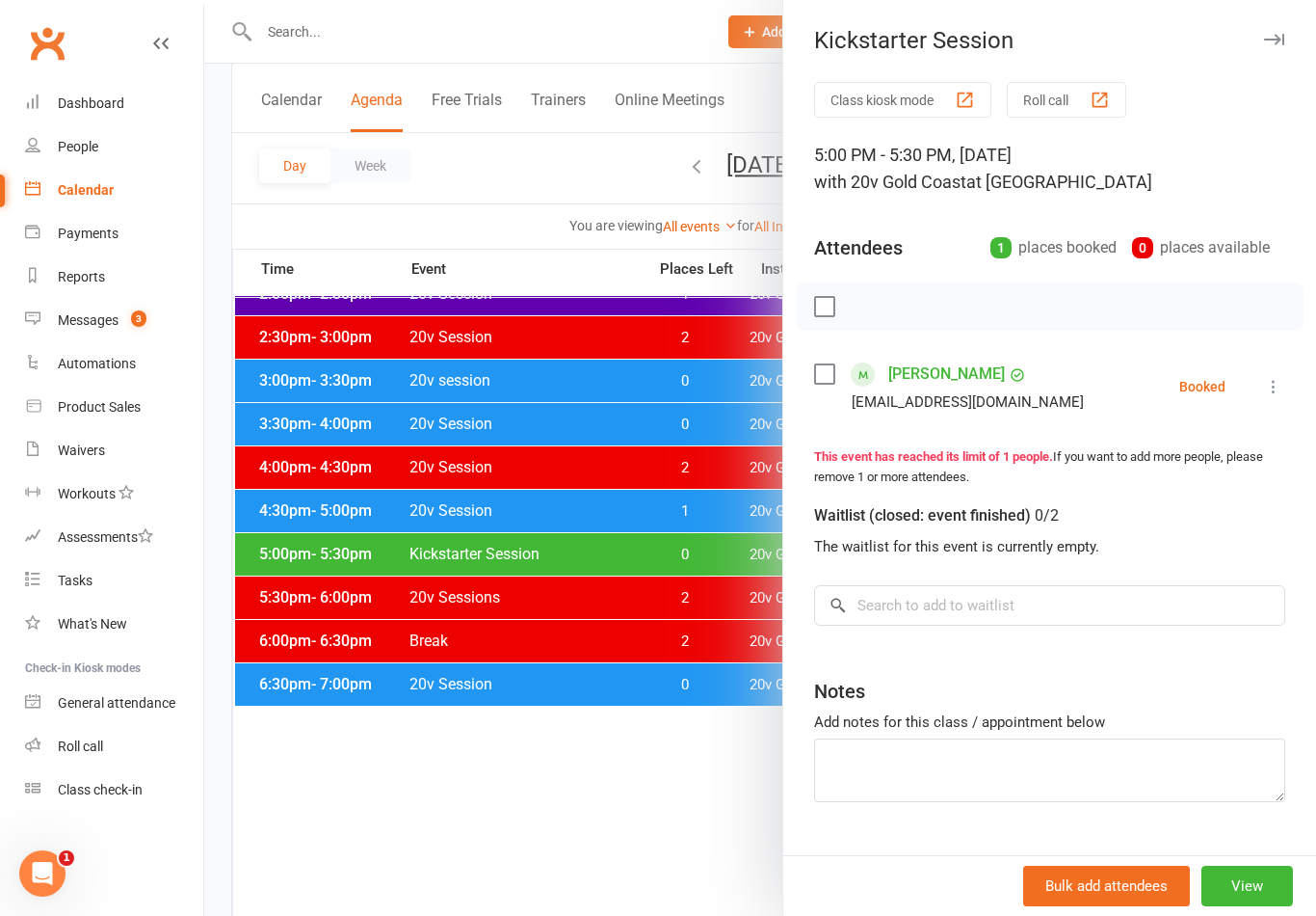
click at [1276, 379] on icon at bounding box center [1273, 387] width 19 height 19
click at [1171, 511] on link "Check in" at bounding box center [1180, 502] width 207 height 39
click at [661, 851] on div at bounding box center [760, 458] width 1112 height 916
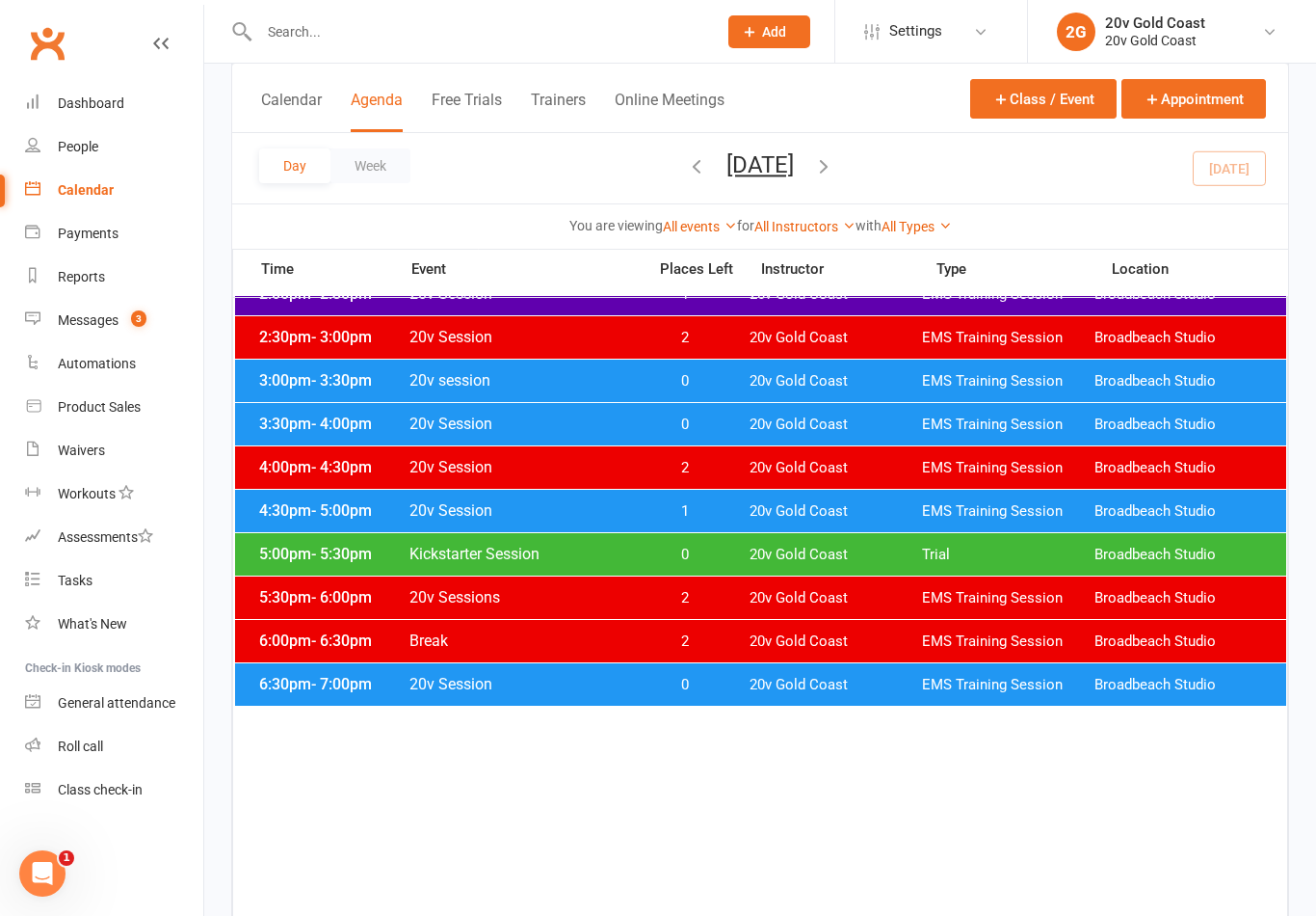
click at [757, 596] on span "20v Gold Coast" at bounding box center [835, 598] width 172 height 18
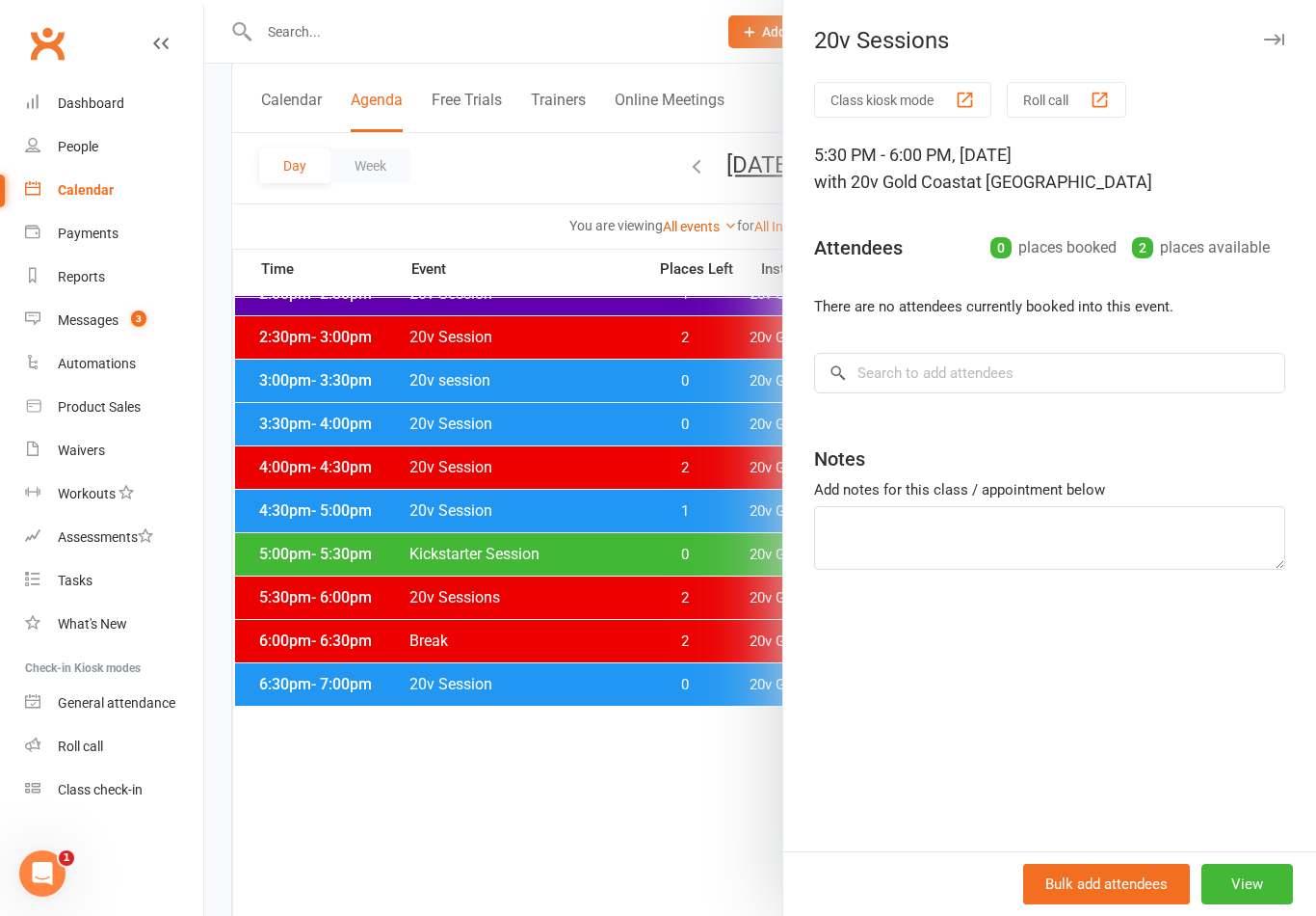
click at [680, 819] on div at bounding box center [760, 458] width 1112 height 916
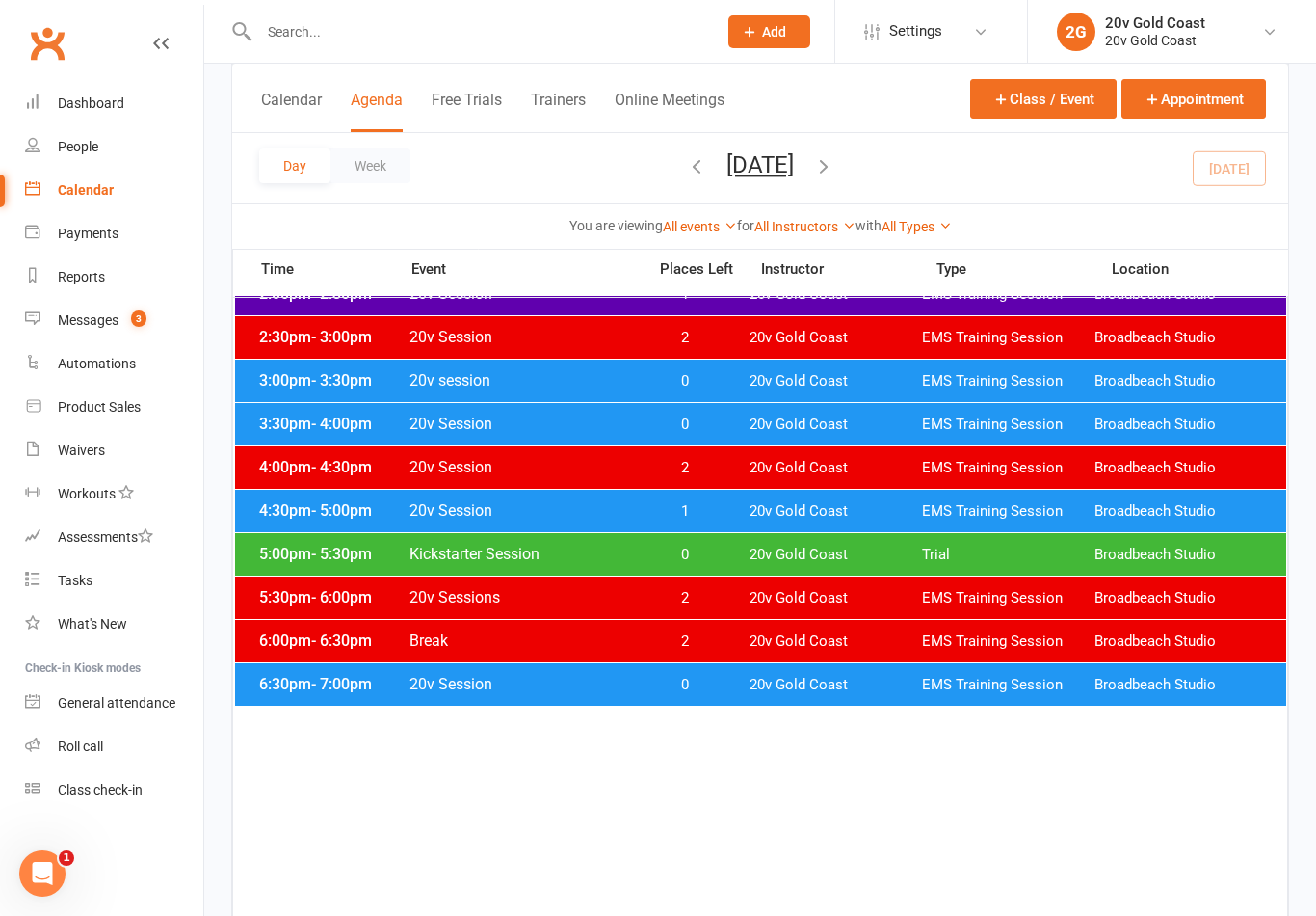
click at [656, 546] on span "0" at bounding box center [684, 554] width 101 height 18
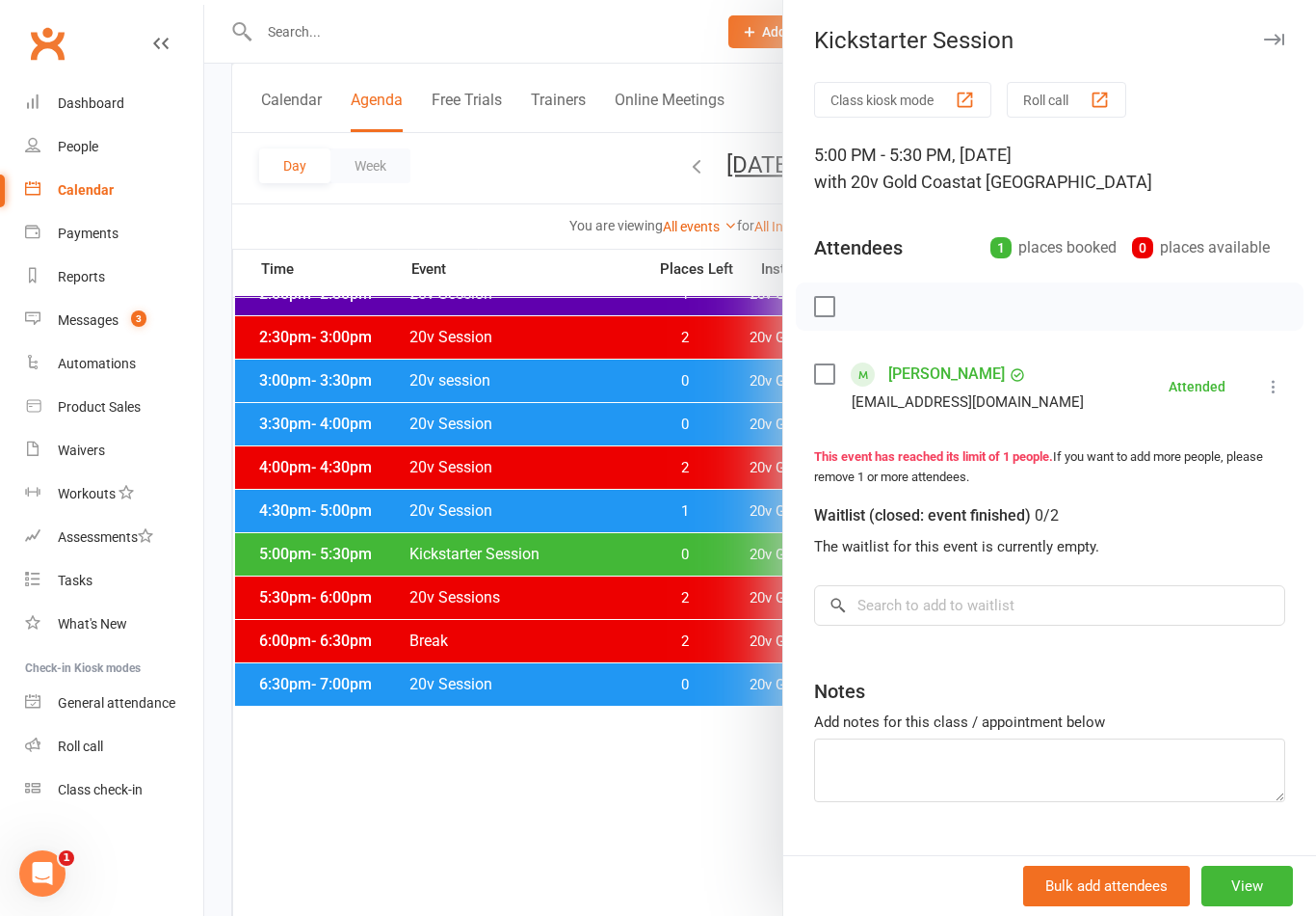
click at [960, 361] on link "Emily Duncan" at bounding box center [947, 374] width 117 height 31
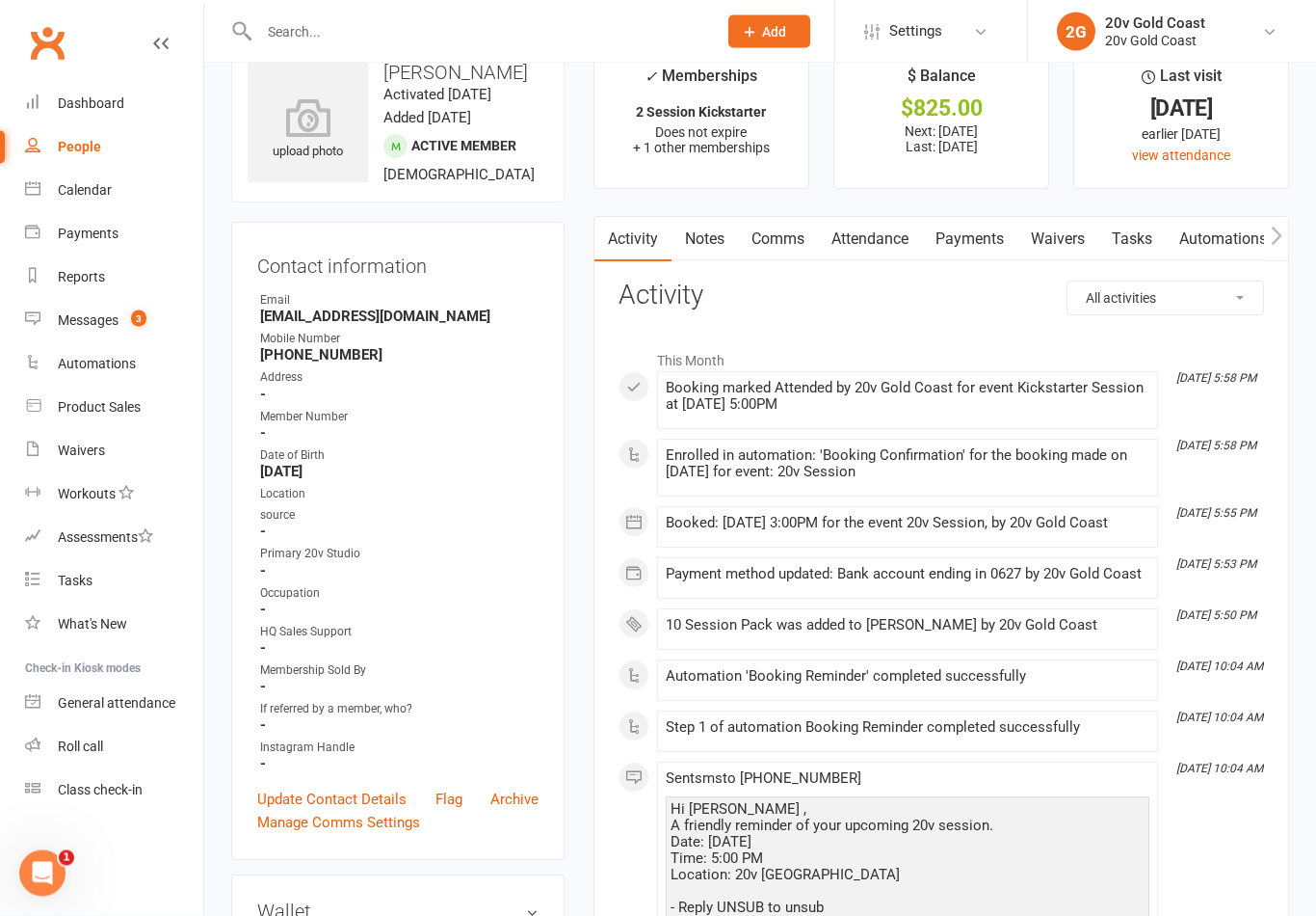
click at [709, 250] on link "Notes" at bounding box center [705, 240] width 66 height 45
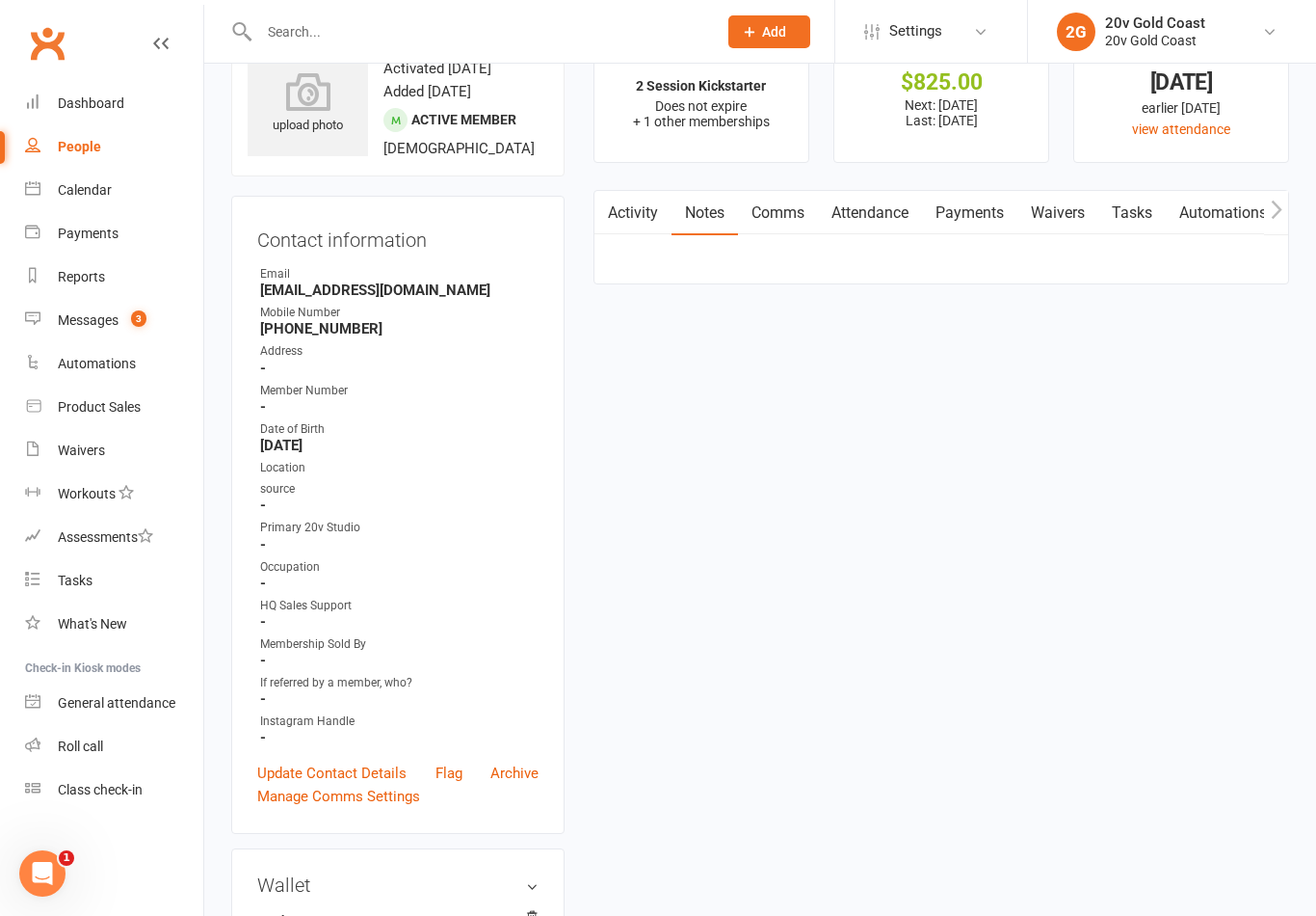
scroll to position [75, 0]
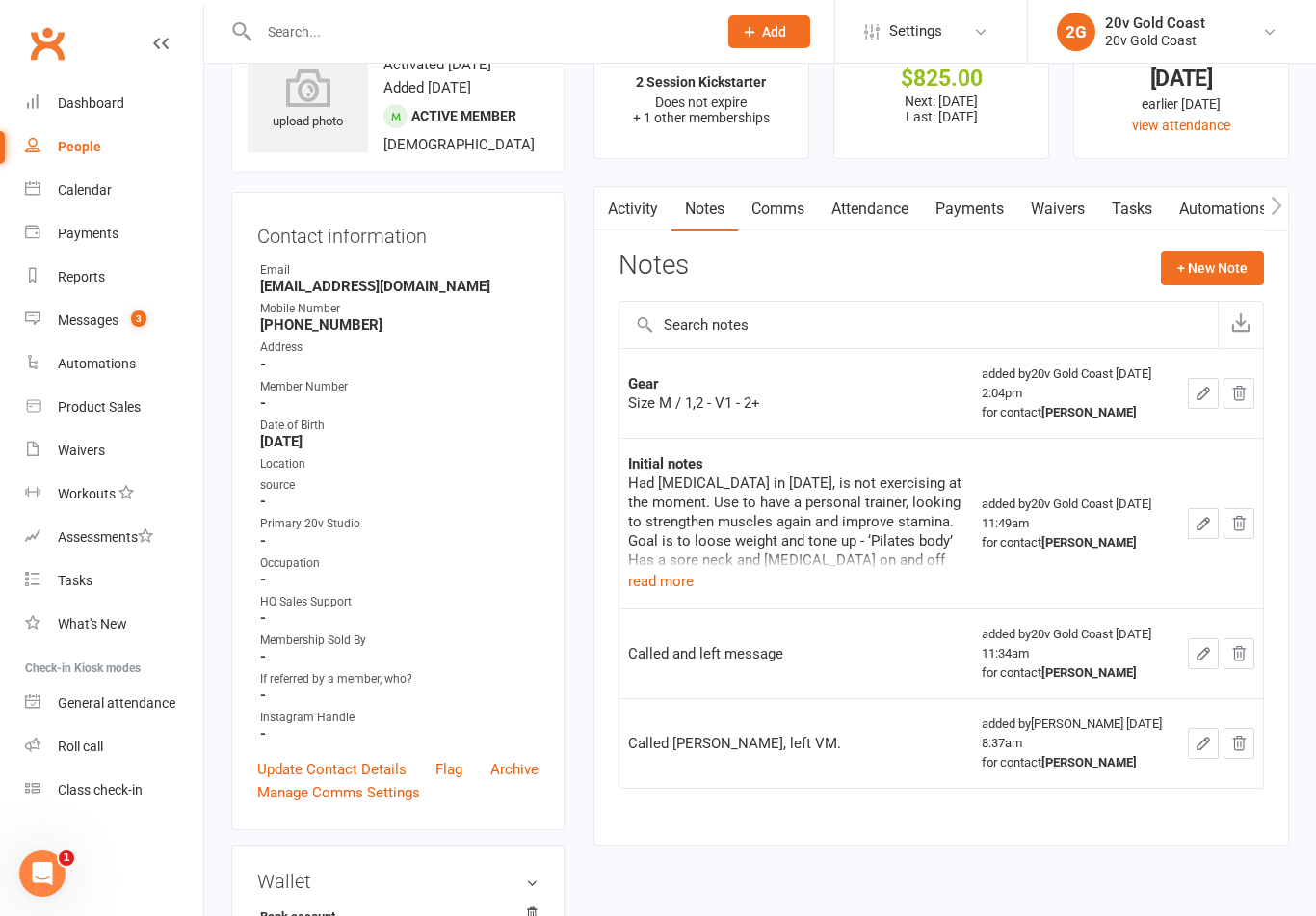
click at [1216, 272] on button "+ New Note" at bounding box center [1212, 268] width 103 height 35
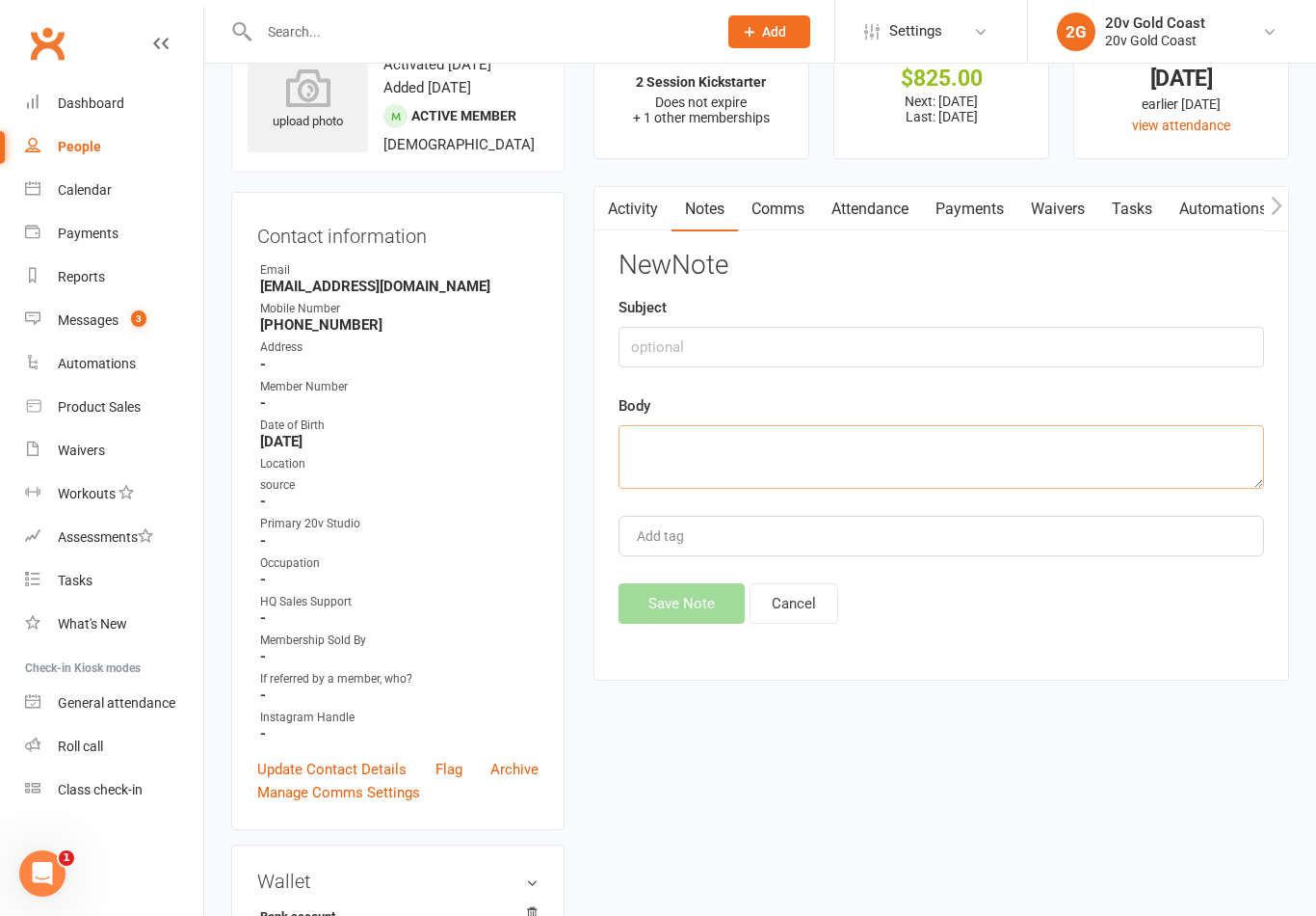
click at [1025, 425] on textarea at bounding box center [941, 456] width 645 height 63
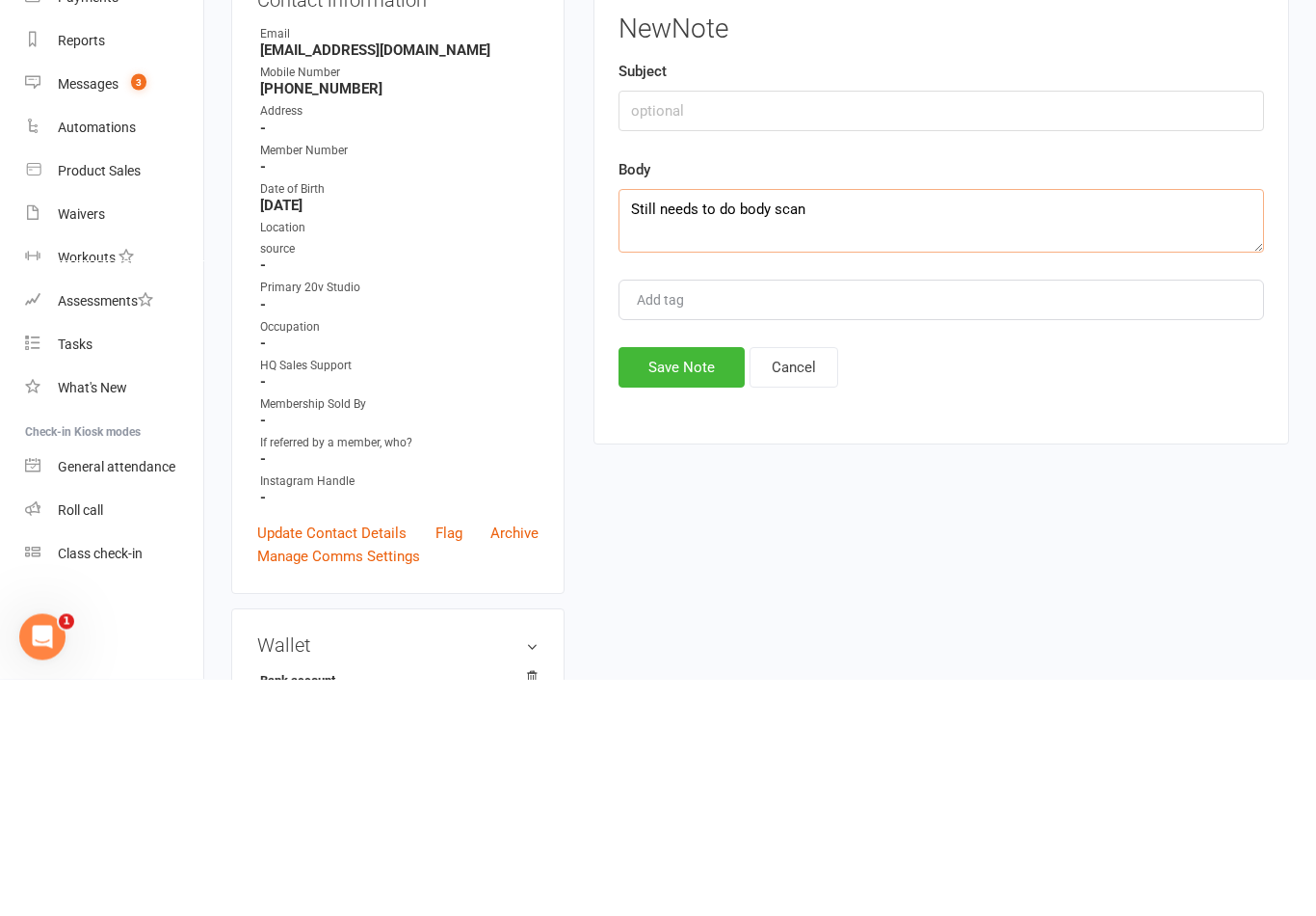
type textarea "Still needs to do body scan"
click at [693, 584] on button "Save Note" at bounding box center [681, 605] width 126 height 41
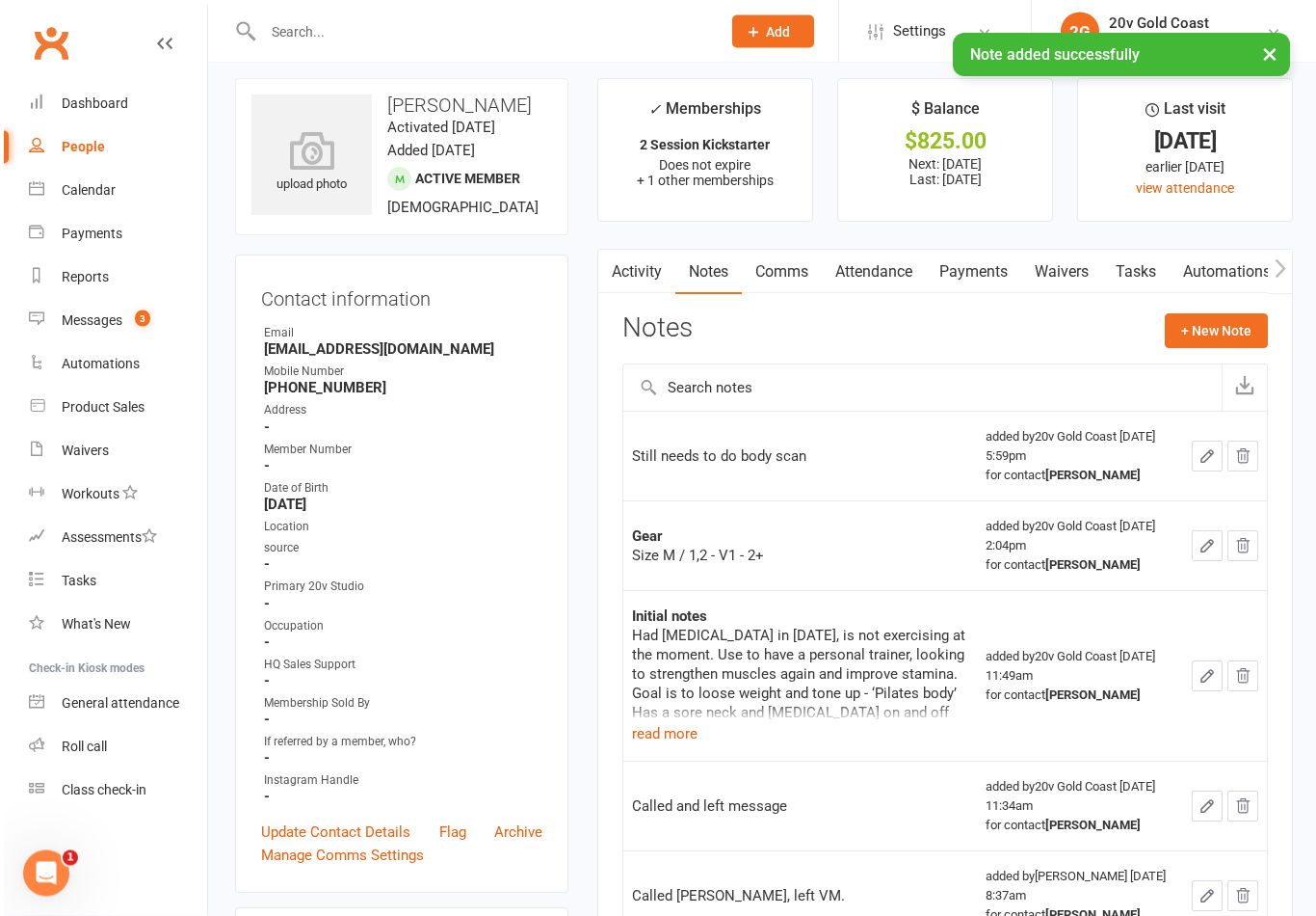
scroll to position [0, 0]
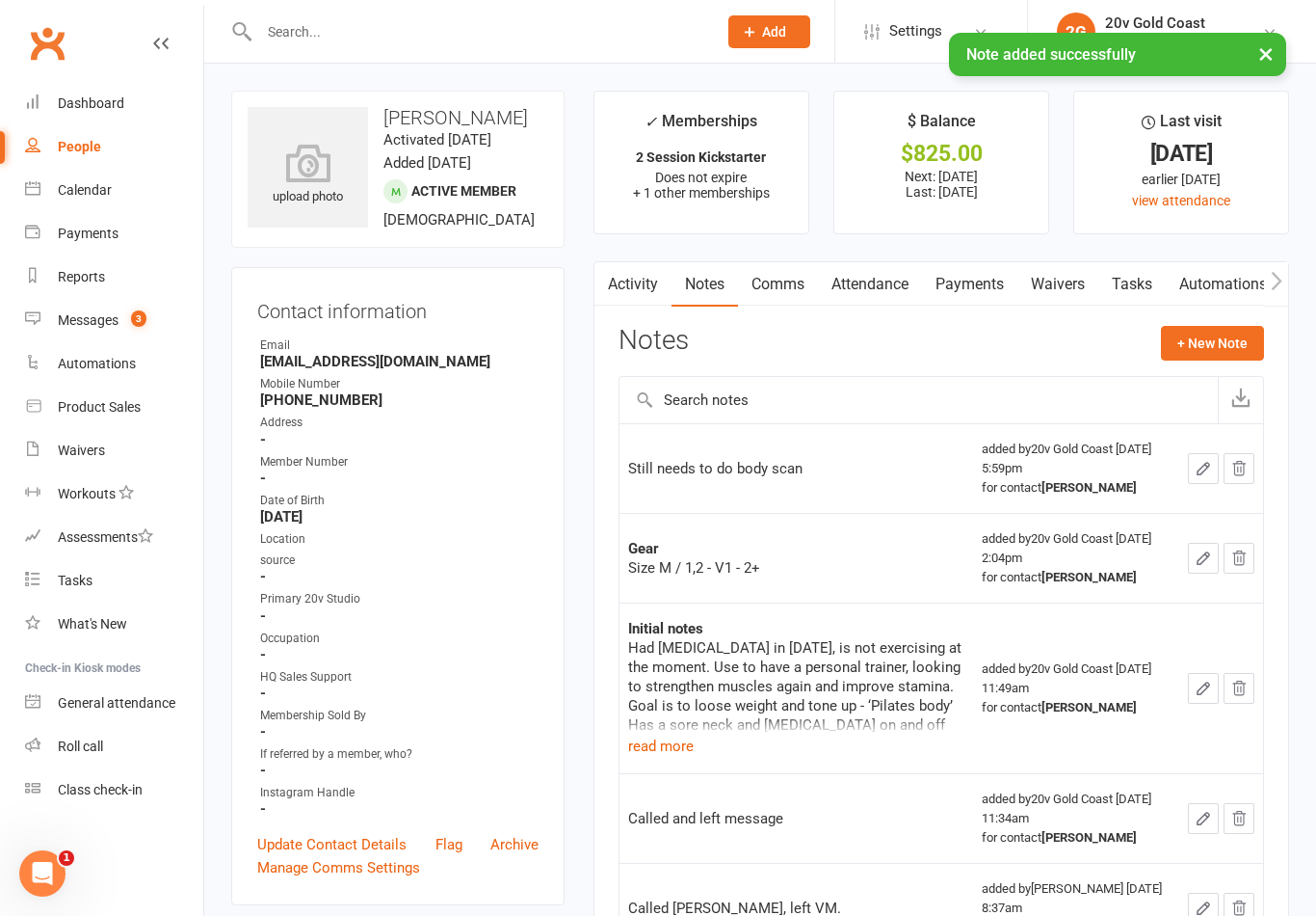
click at [109, 336] on link "Messages 3" at bounding box center [114, 320] width 178 height 44
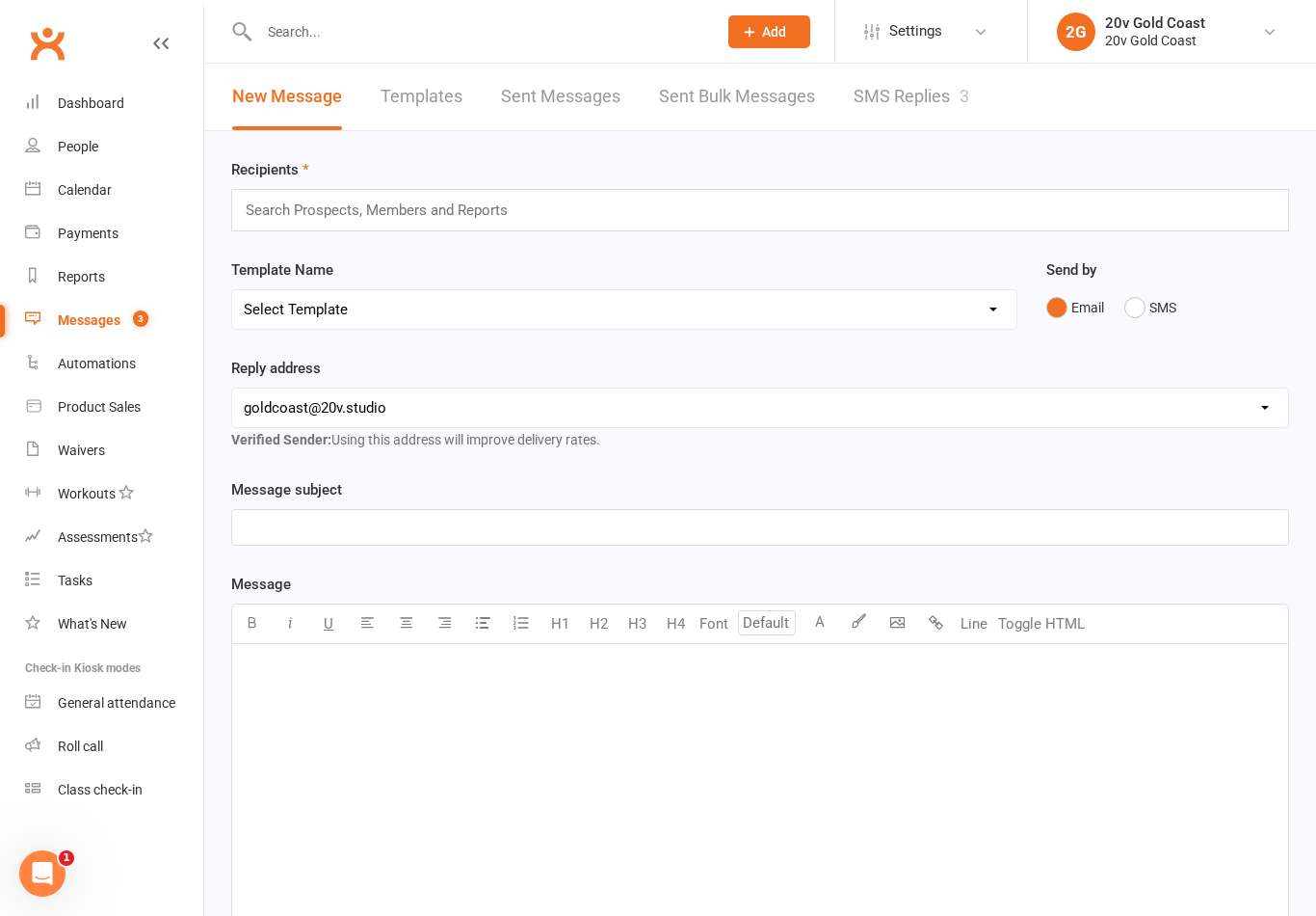
click at [951, 87] on link "SMS Replies 3" at bounding box center [911, 96] width 116 height 66
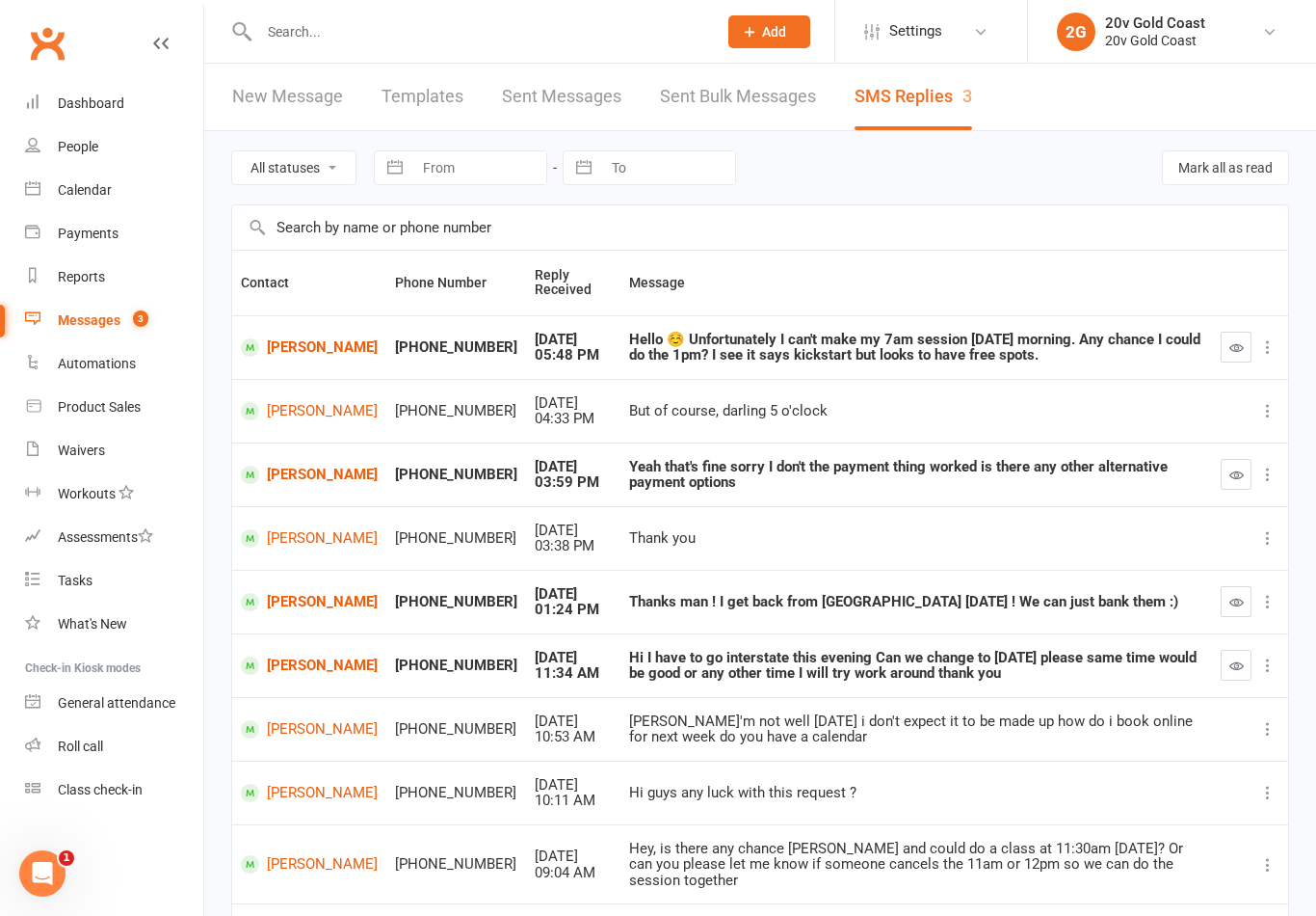
click at [69, 187] on div "Calendar" at bounding box center [84, 190] width 53 height 16
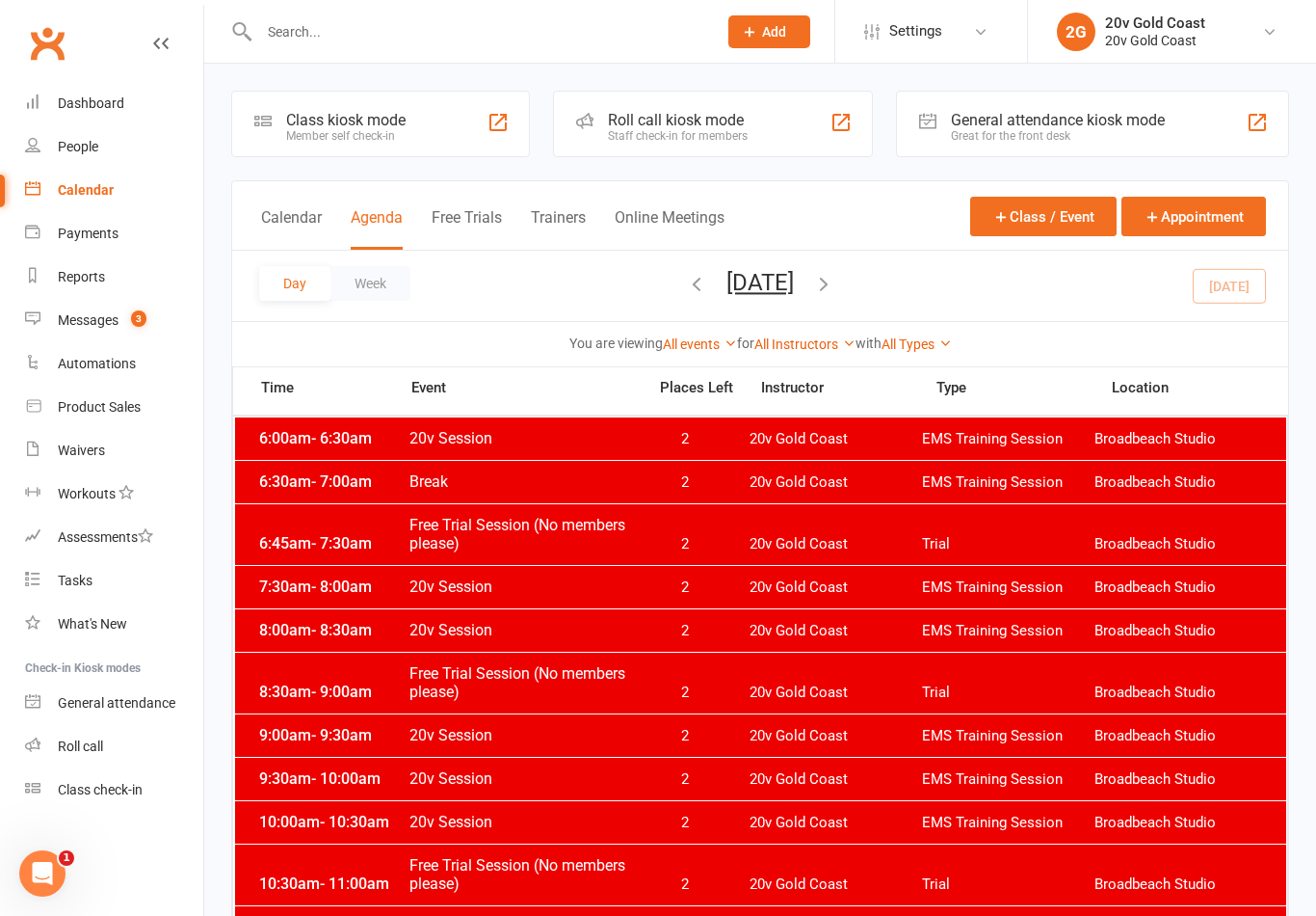
click at [634, 45] on input "text" at bounding box center [478, 32] width 450 height 27
type input "A"
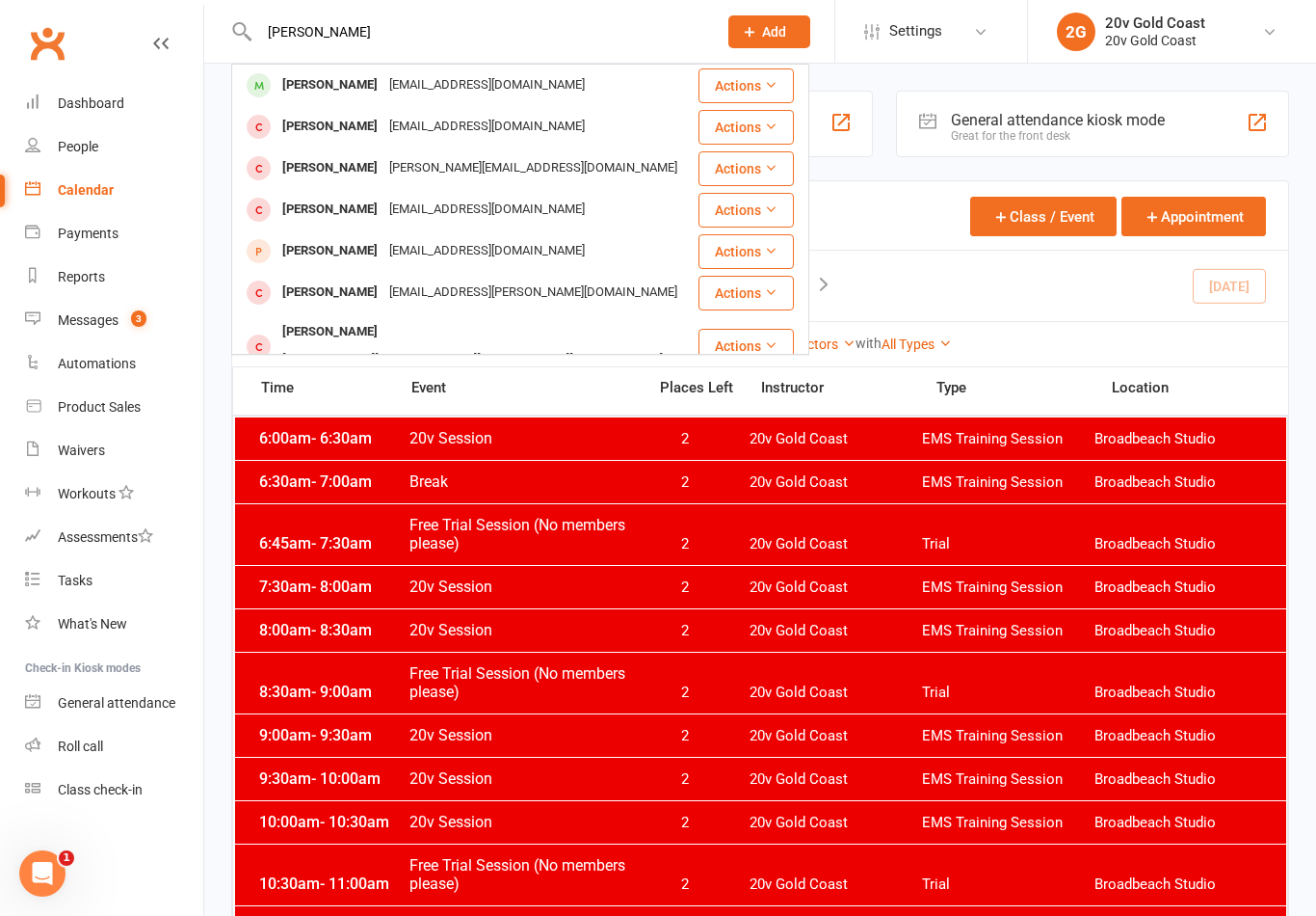
type input "Dann"
click at [309, 88] on div "[PERSON_NAME]" at bounding box center [329, 85] width 107 height 28
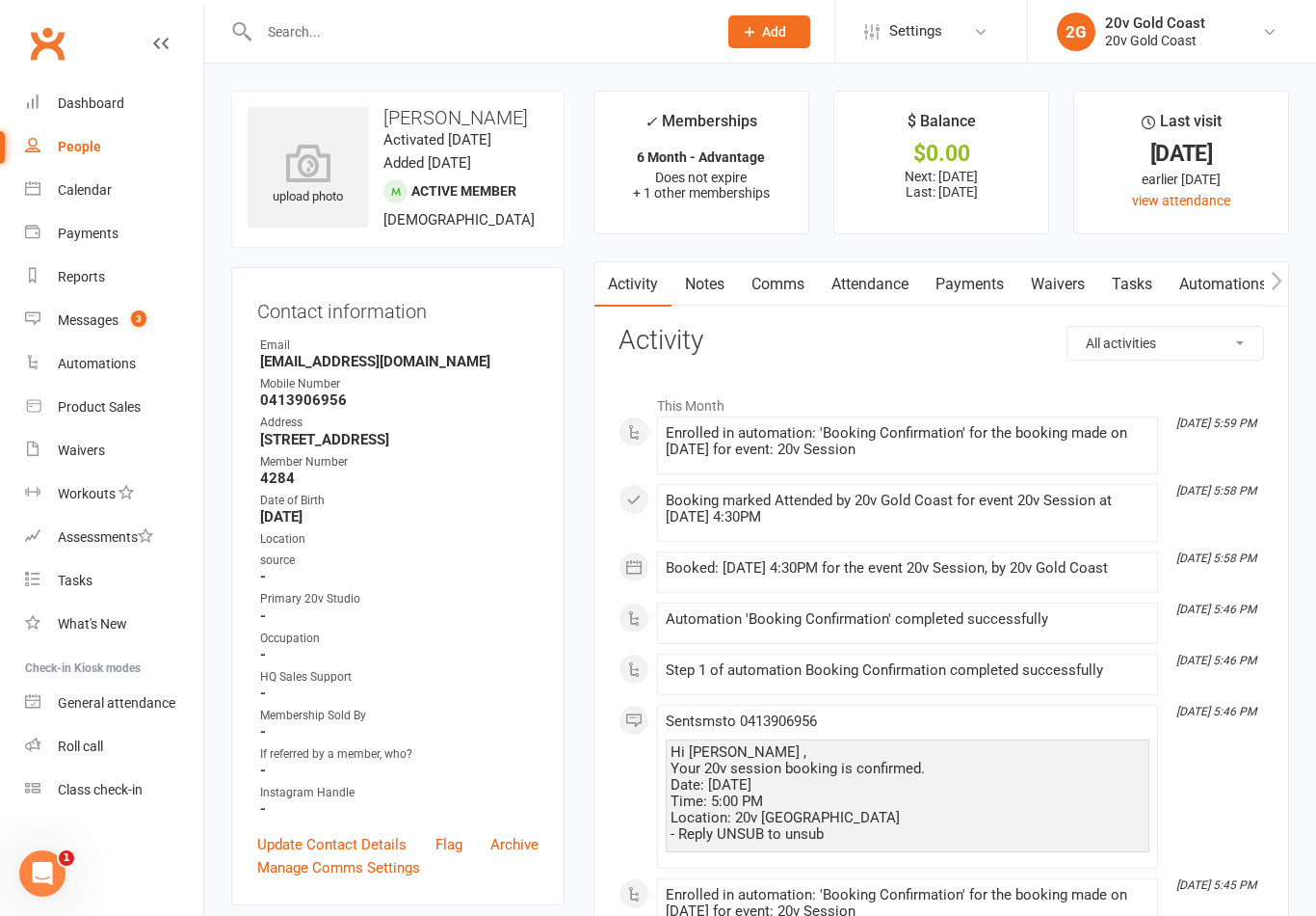
click at [901, 290] on link "Attendance" at bounding box center [869, 285] width 104 height 45
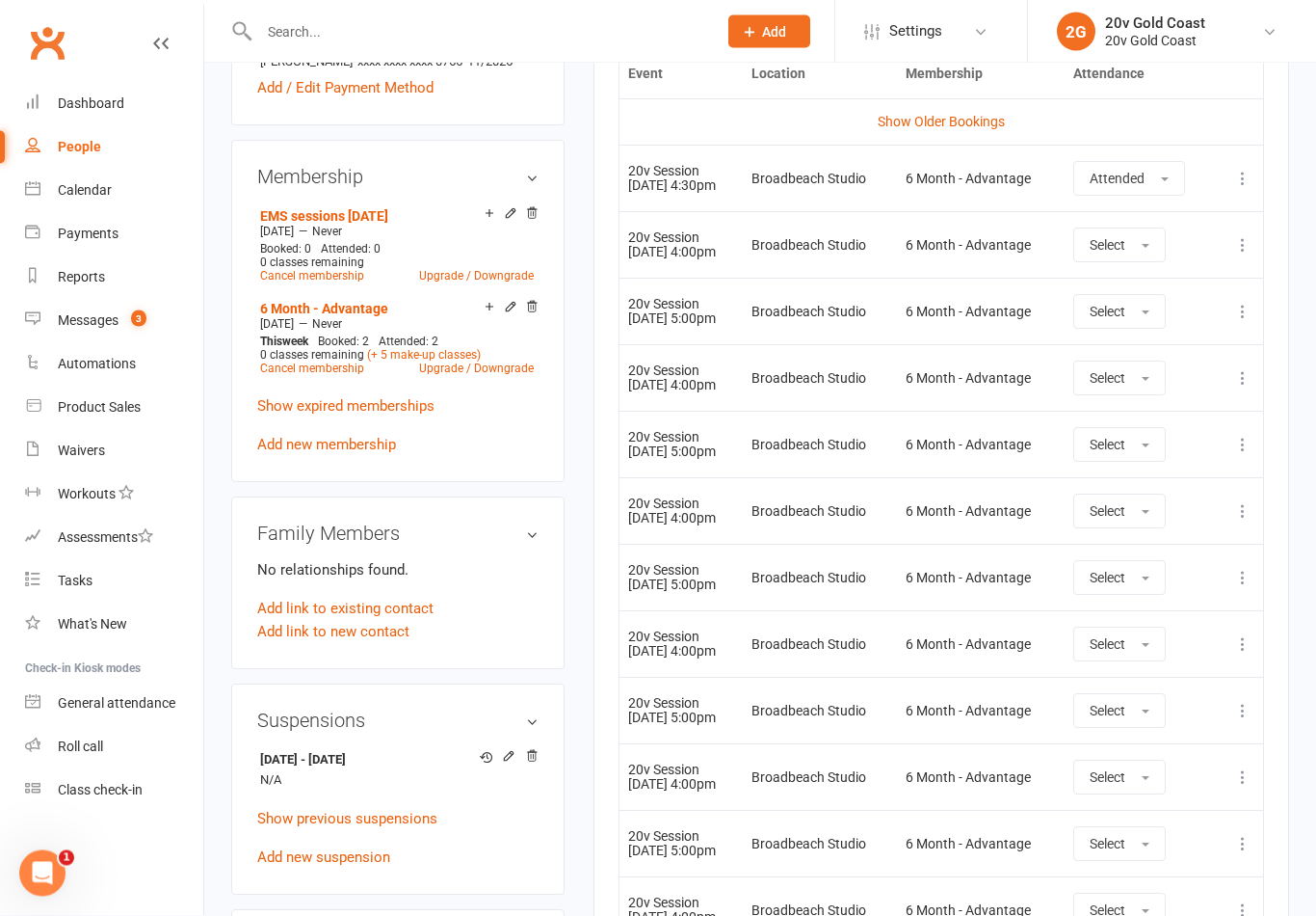
scroll to position [944, 0]
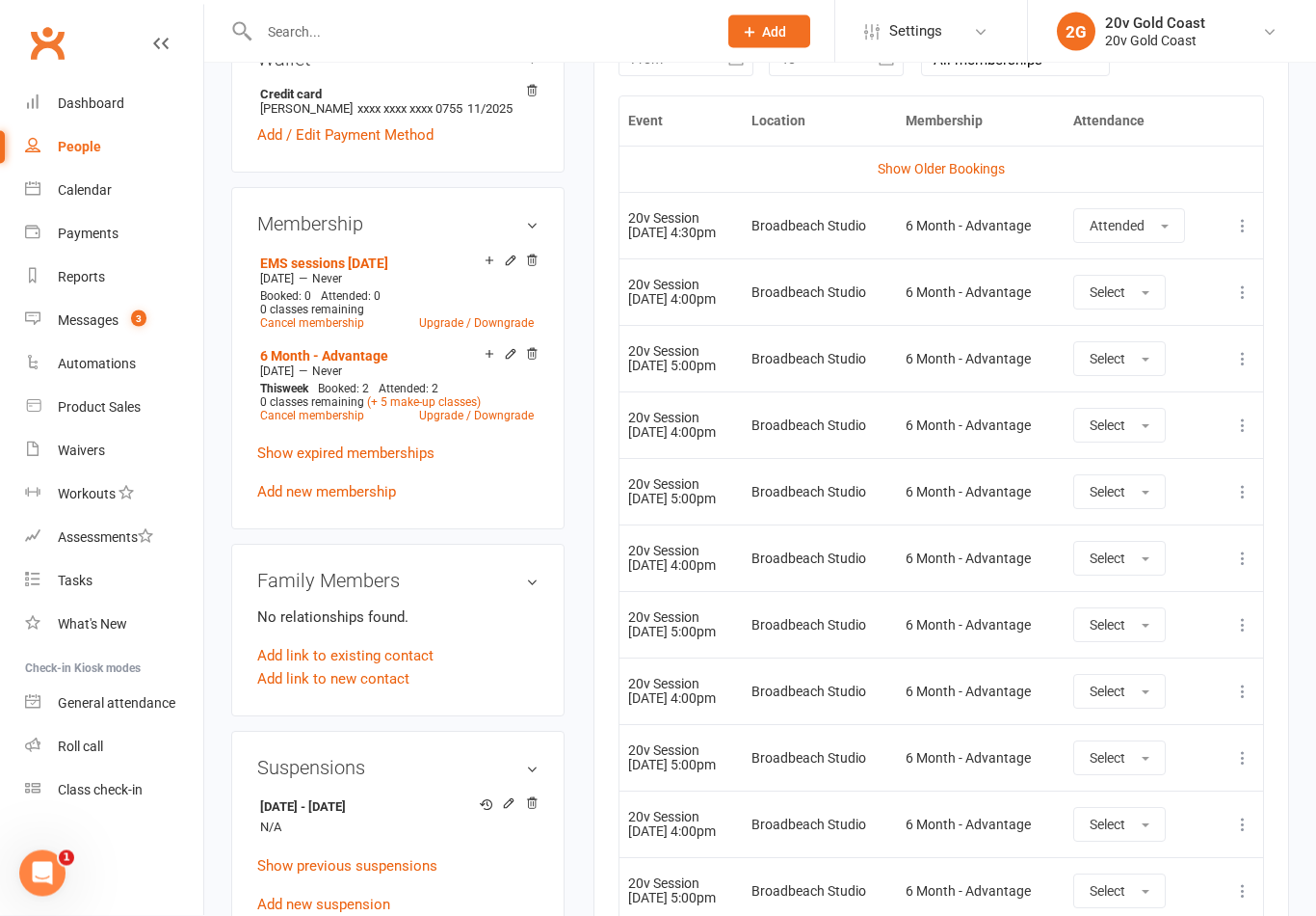
click at [980, 162] on link "Show Older Bookings" at bounding box center [941, 169] width 127 height 16
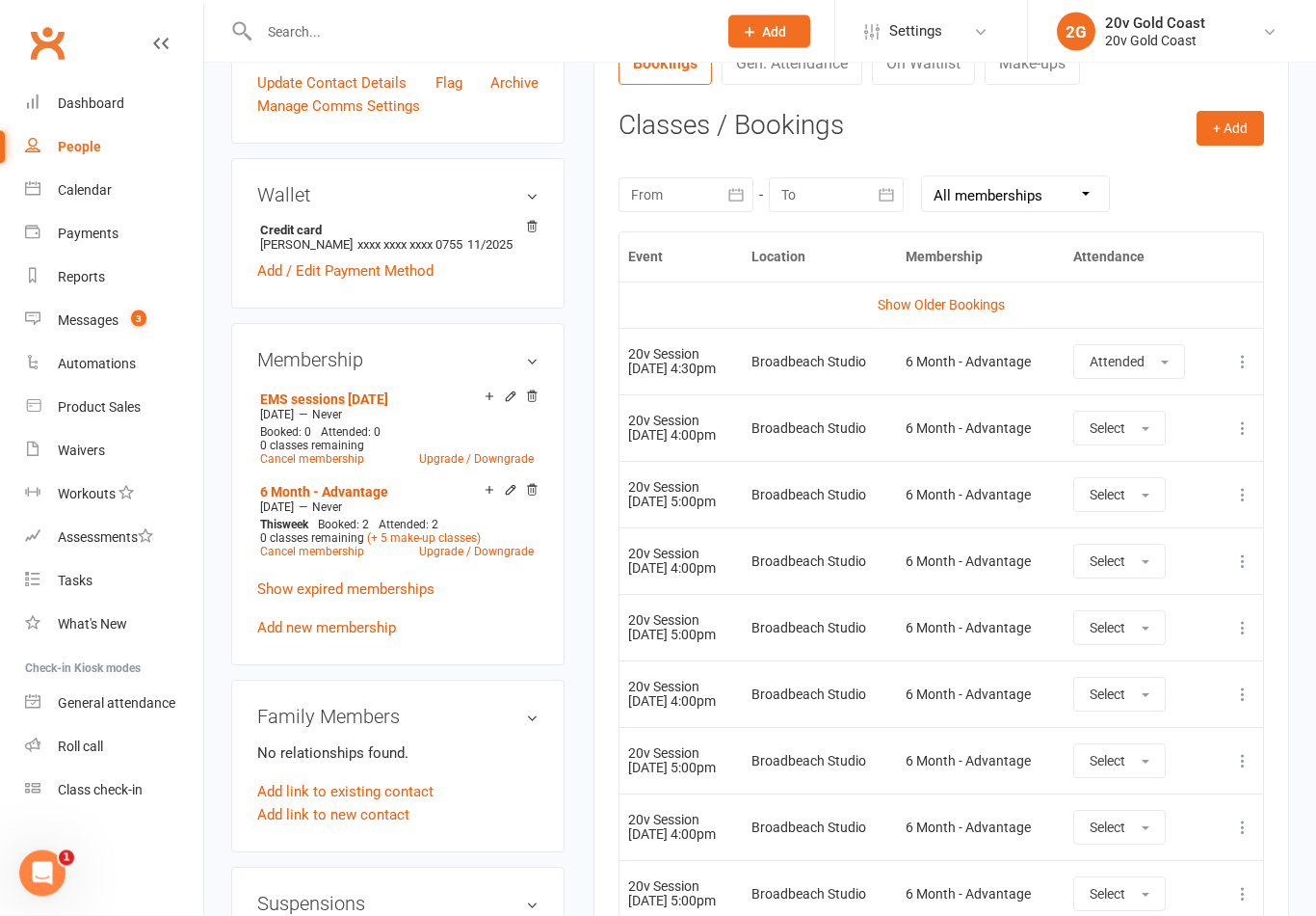
scroll to position [760, 0]
click at [404, 546] on link "(+ 5 make-up classes)" at bounding box center [424, 539] width 114 height 14
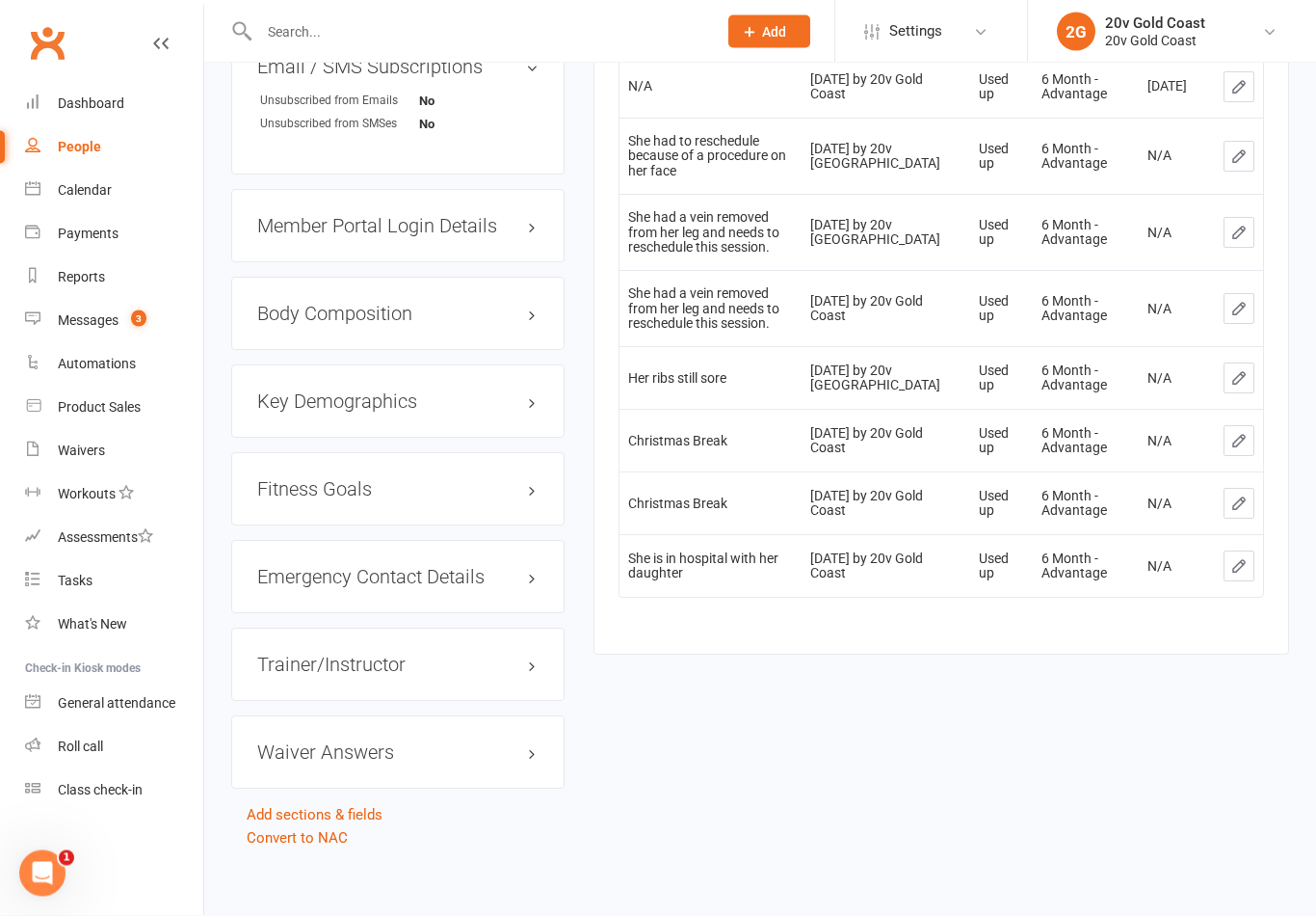
scroll to position [1851, 0]
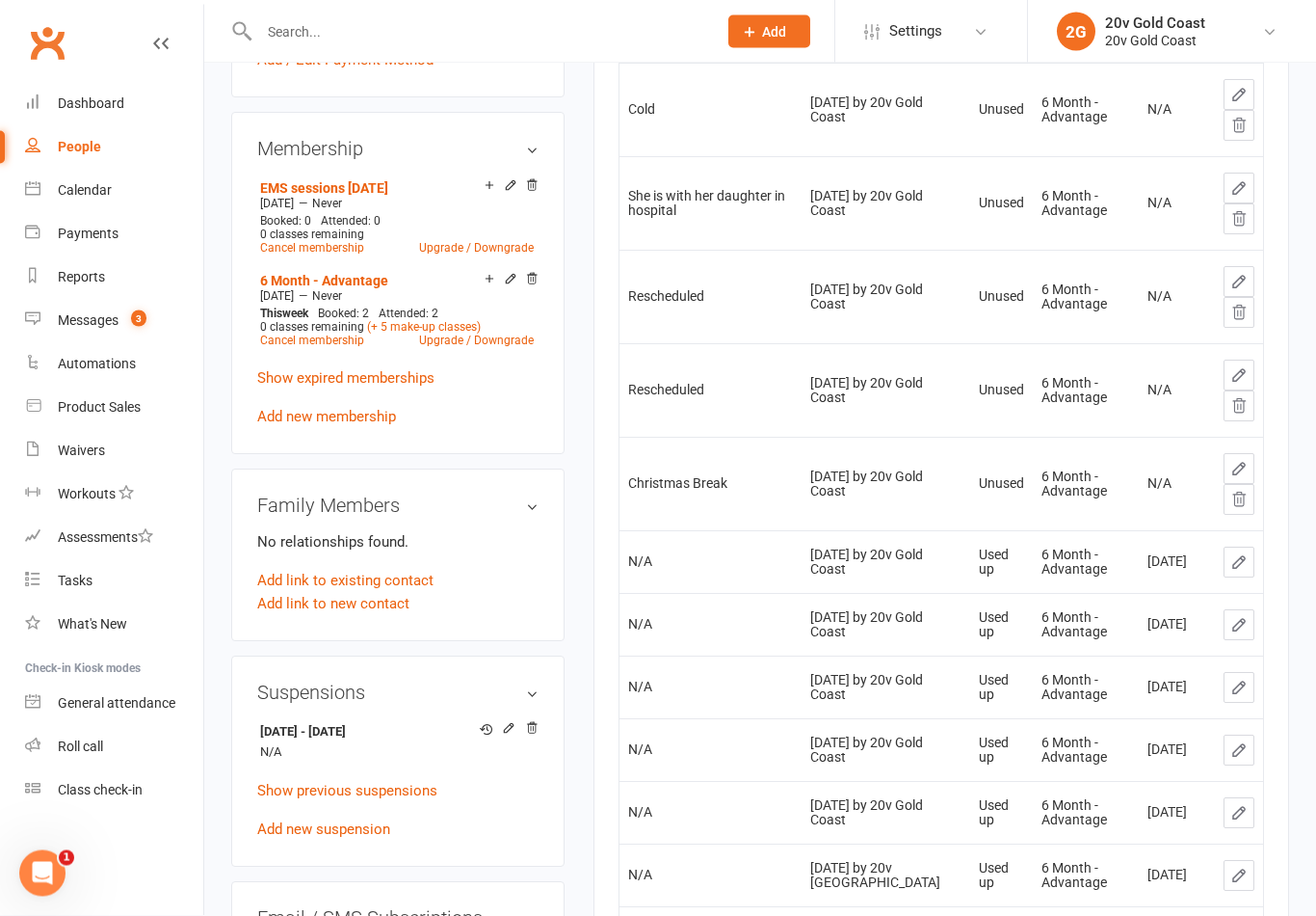
click at [1246, 467] on icon at bounding box center [1239, 470] width 17 height 18
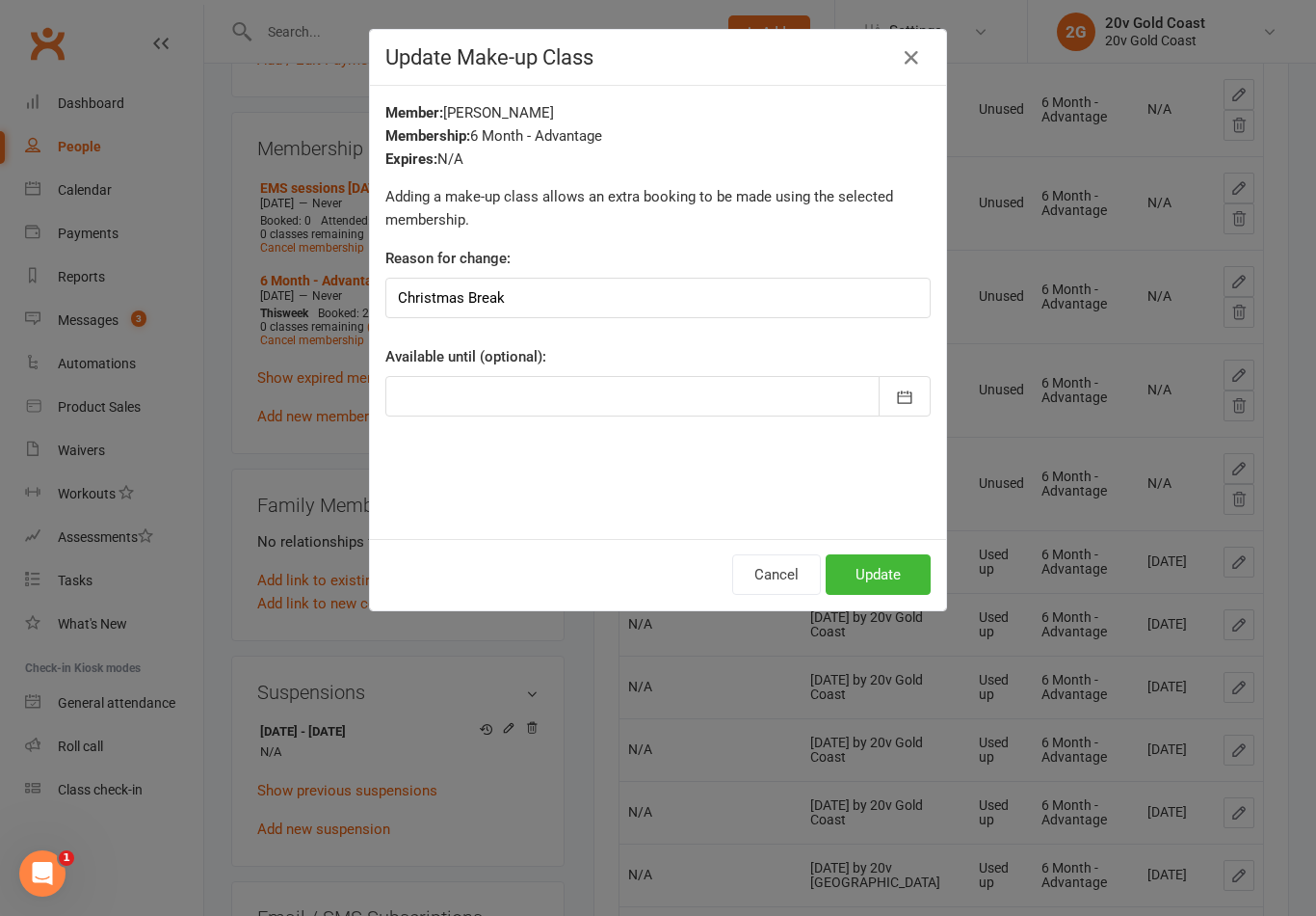
click at [914, 62] on icon "button" at bounding box center [912, 58] width 23 height 23
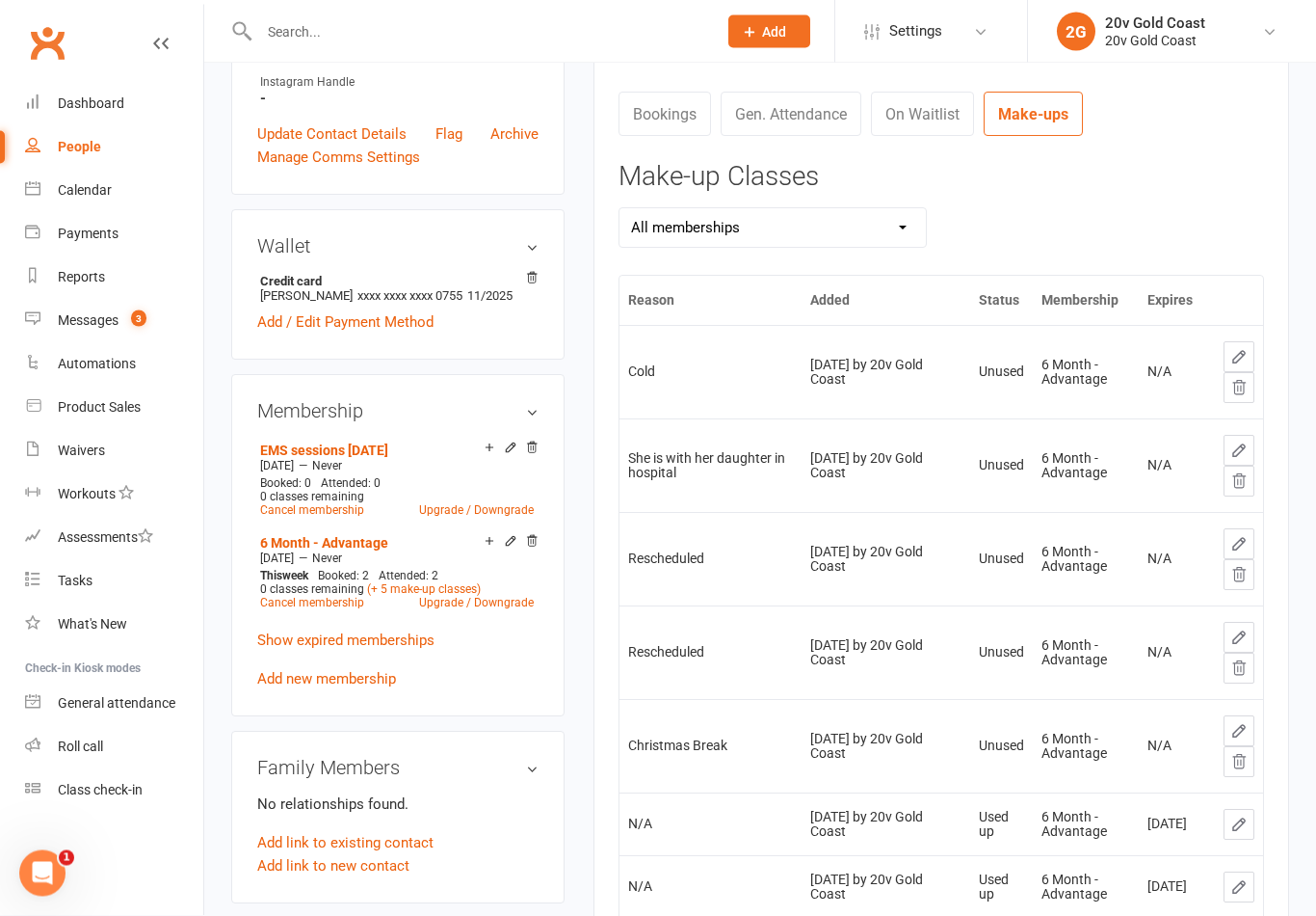
scroll to position [694, 0]
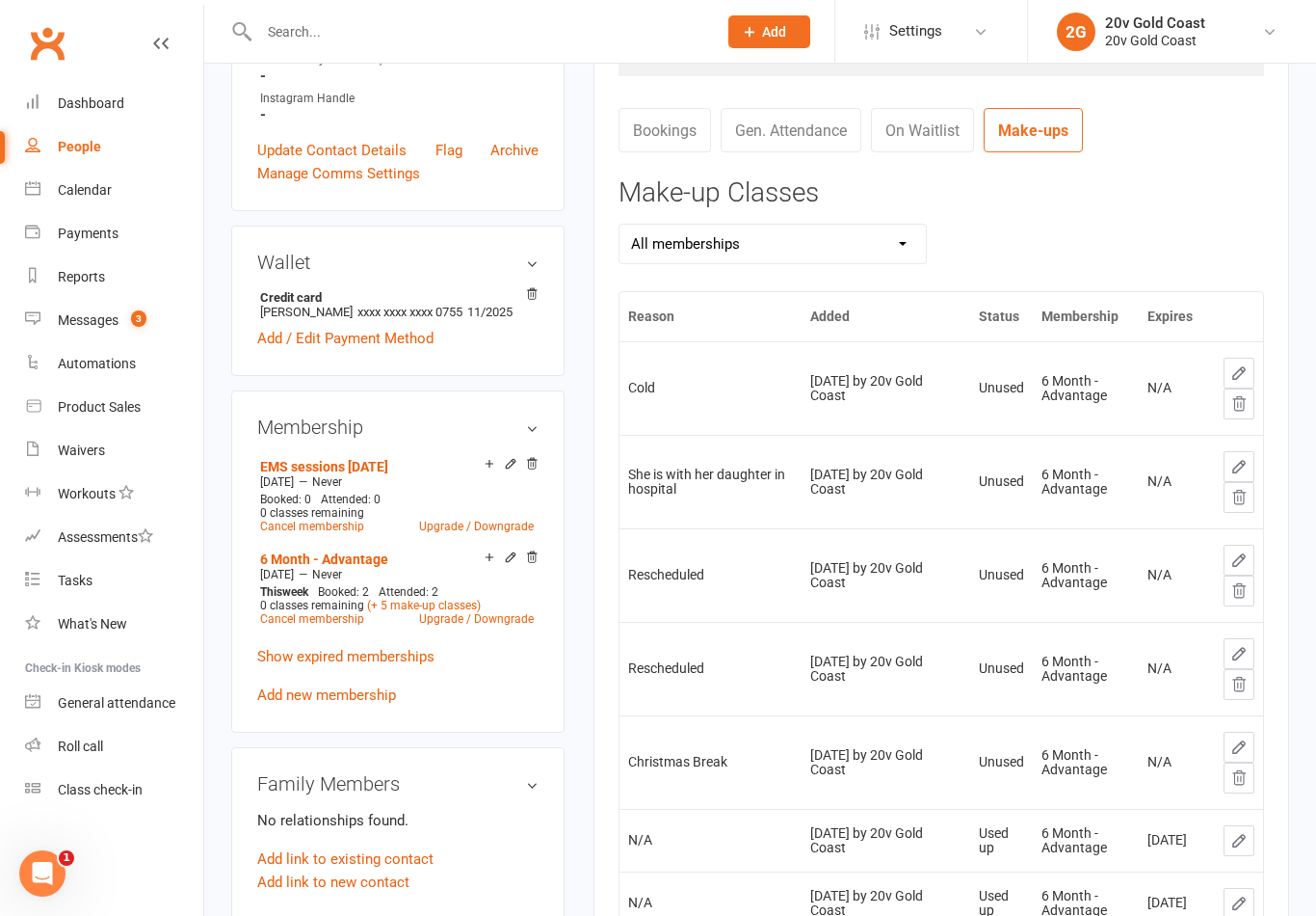
click at [128, 193] on link "Calendar" at bounding box center [114, 190] width 178 height 44
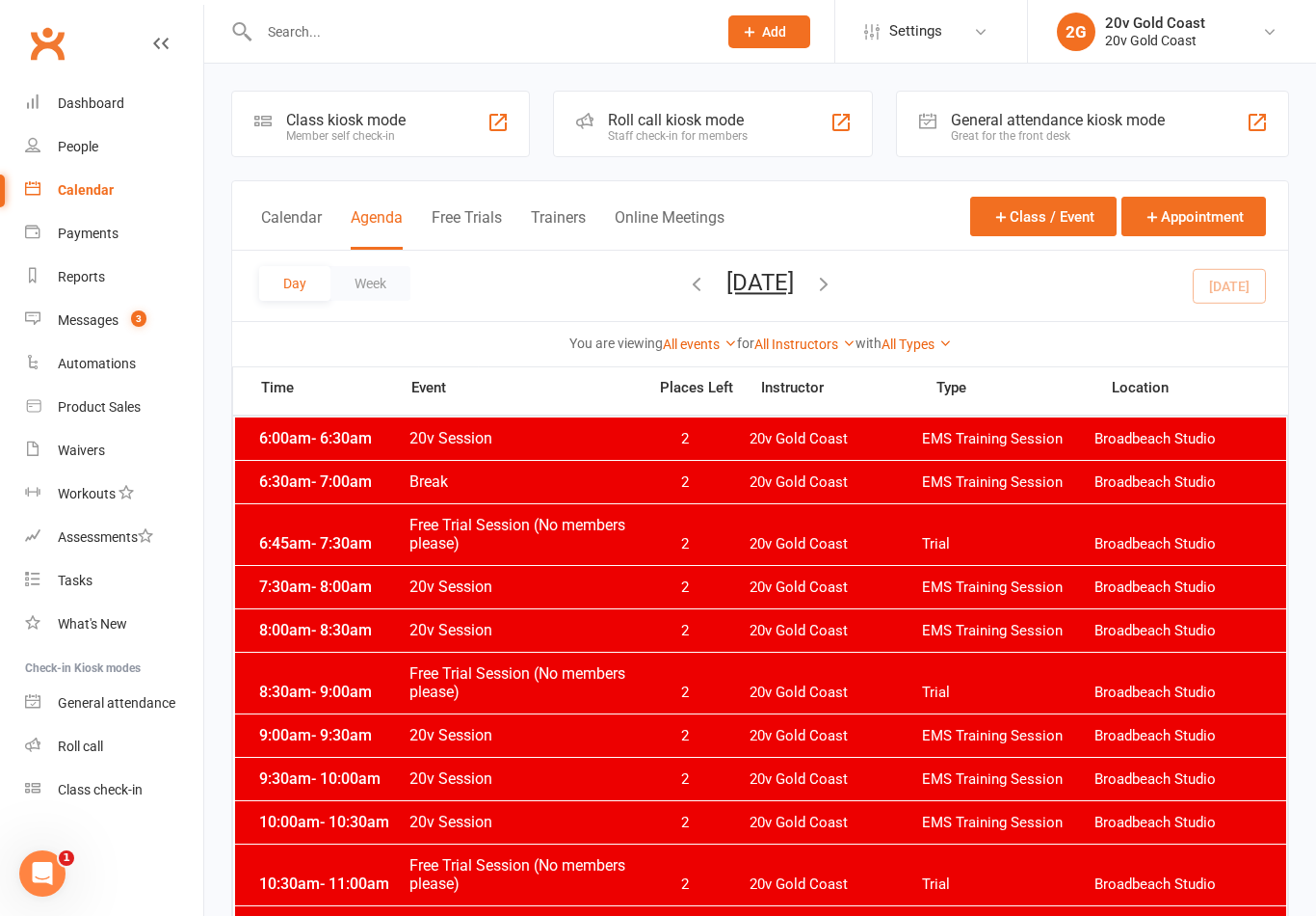
click at [794, 290] on button "Thursday, Aug 14, 2025" at bounding box center [759, 283] width 67 height 27
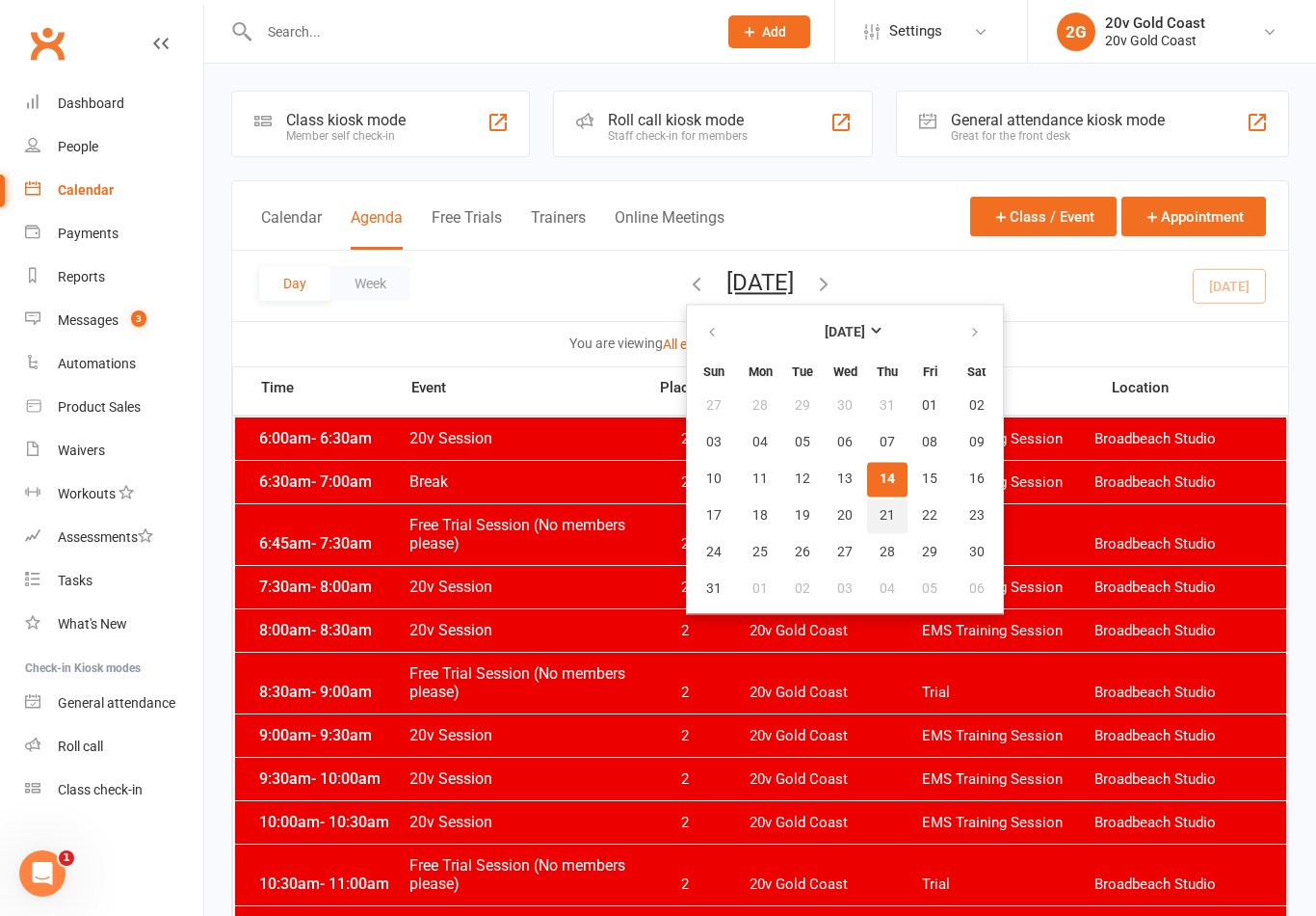
click at [867, 514] on button "21" at bounding box center [887, 515] width 41 height 35
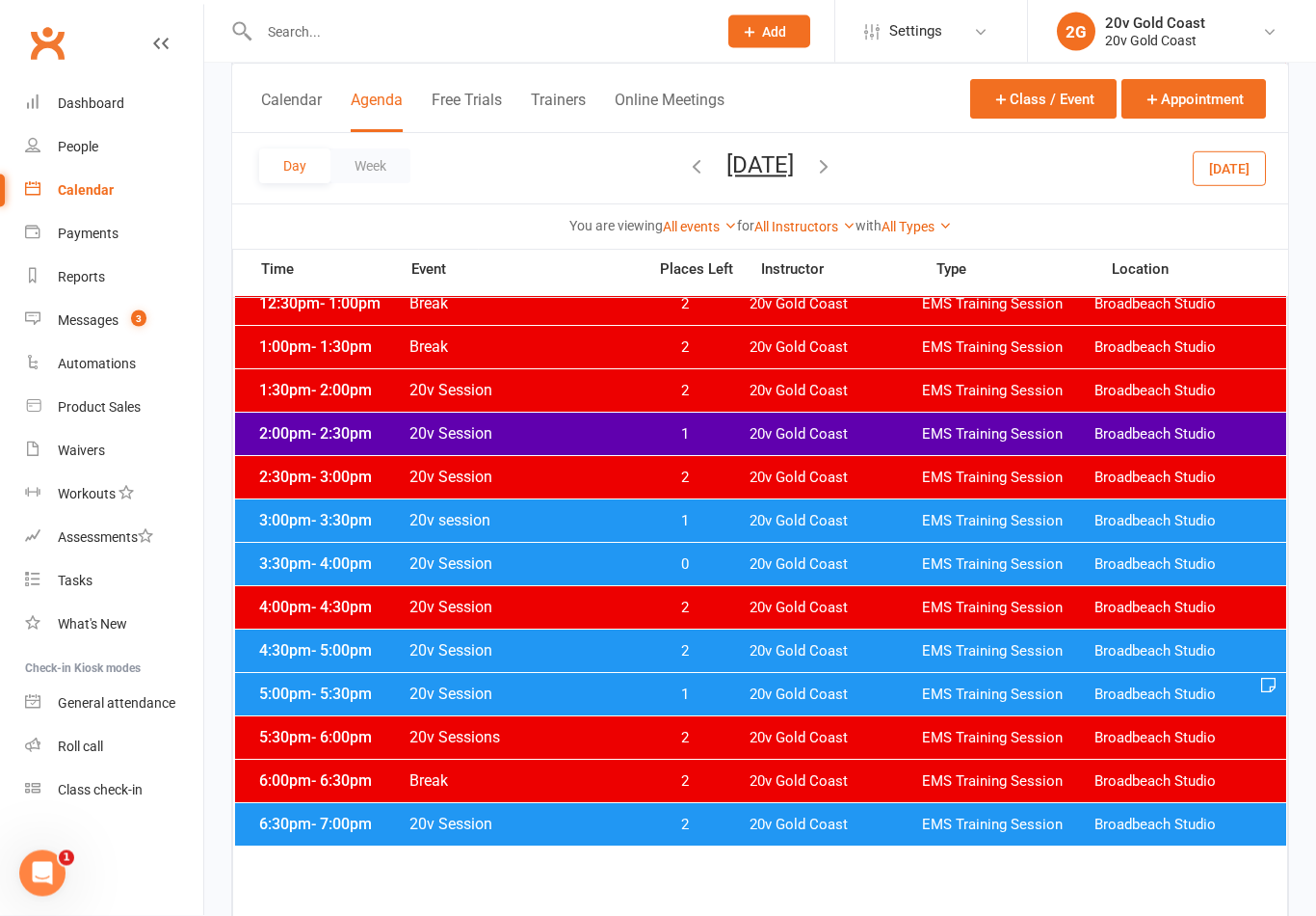
scroll to position [754, 0]
click at [886, 704] on div "5:00pm - 5:30pm 20v Session 1 20v Gold Coast EMS Training Session Broadbeach St…" at bounding box center [760, 694] width 1051 height 43
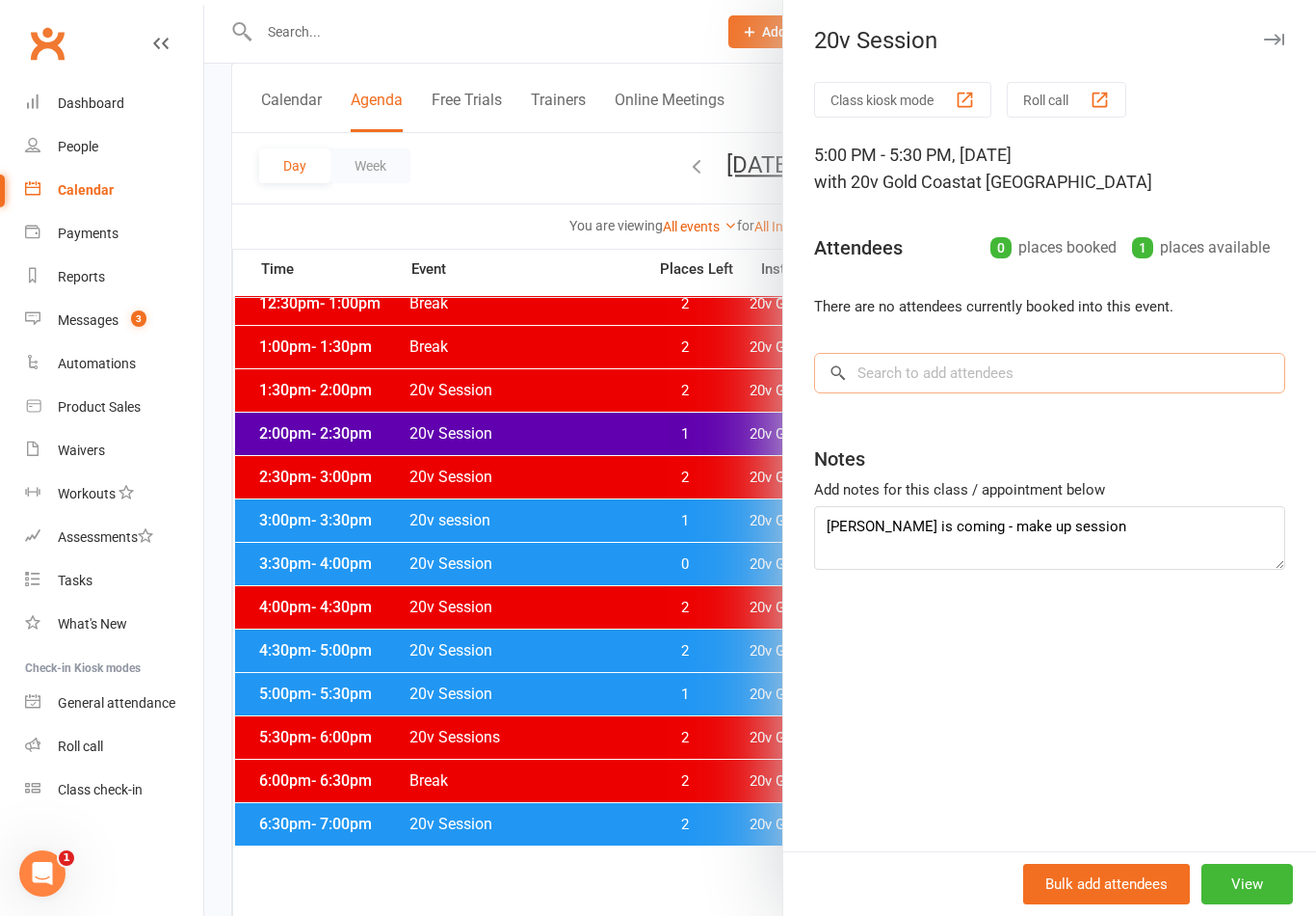
click at [1025, 388] on input "search" at bounding box center [1049, 373] width 471 height 41
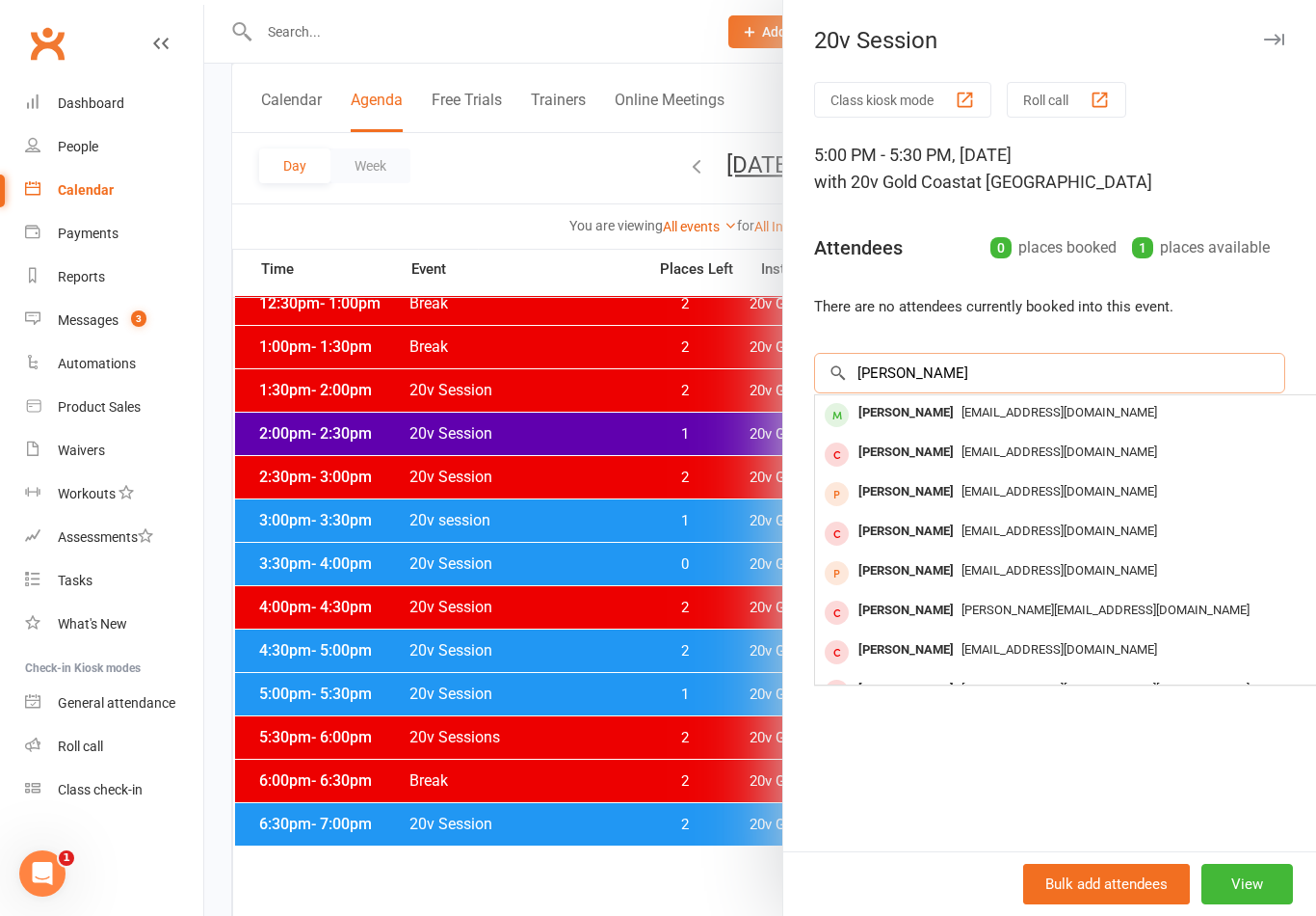
type input "Dann"
click at [932, 413] on div "[PERSON_NAME]" at bounding box center [906, 412] width 111 height 28
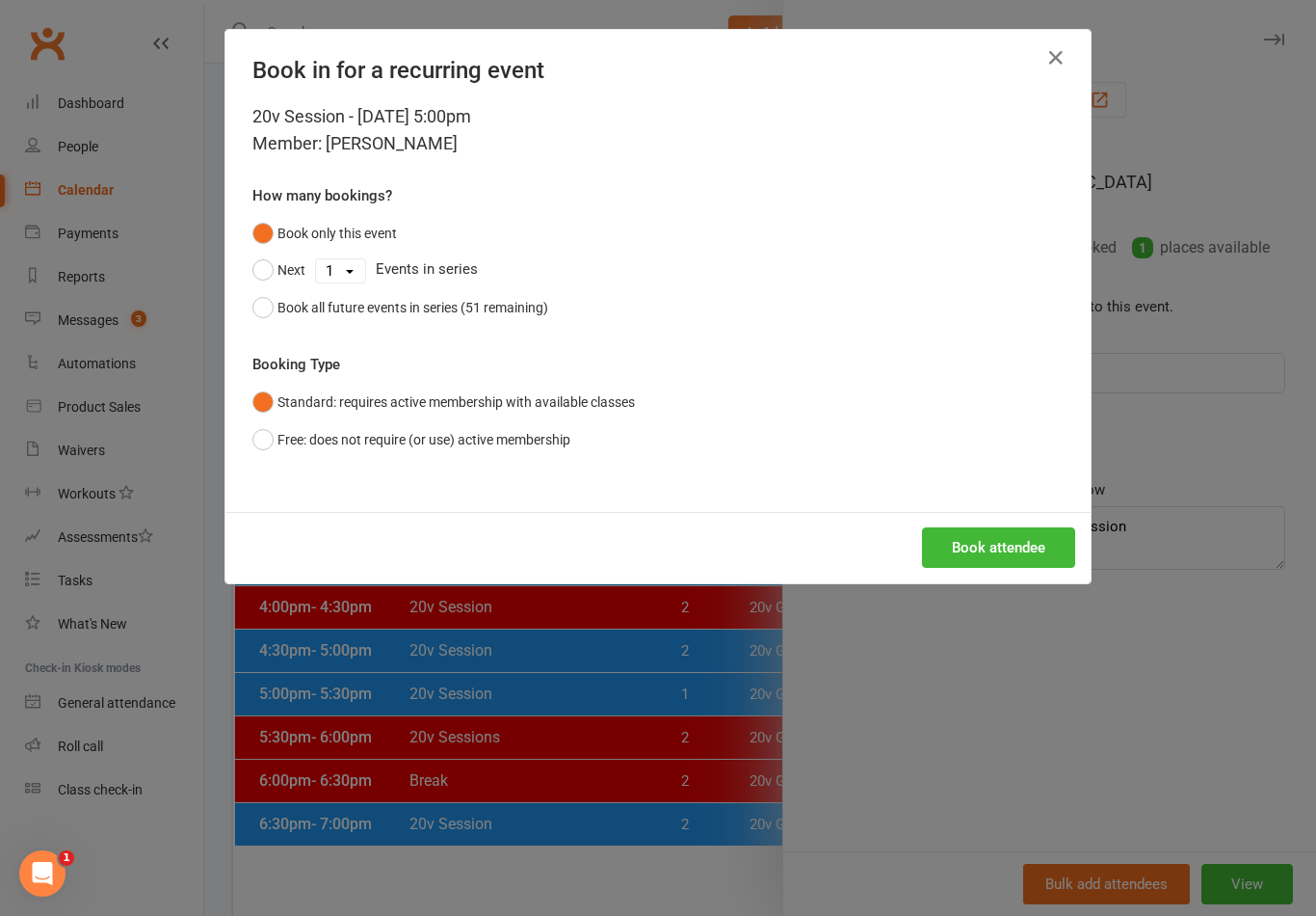
click at [275, 439] on button "Free: does not require (or use) active membership" at bounding box center [411, 440] width 318 height 37
click at [1028, 541] on button "Book attendee" at bounding box center [998, 547] width 154 height 41
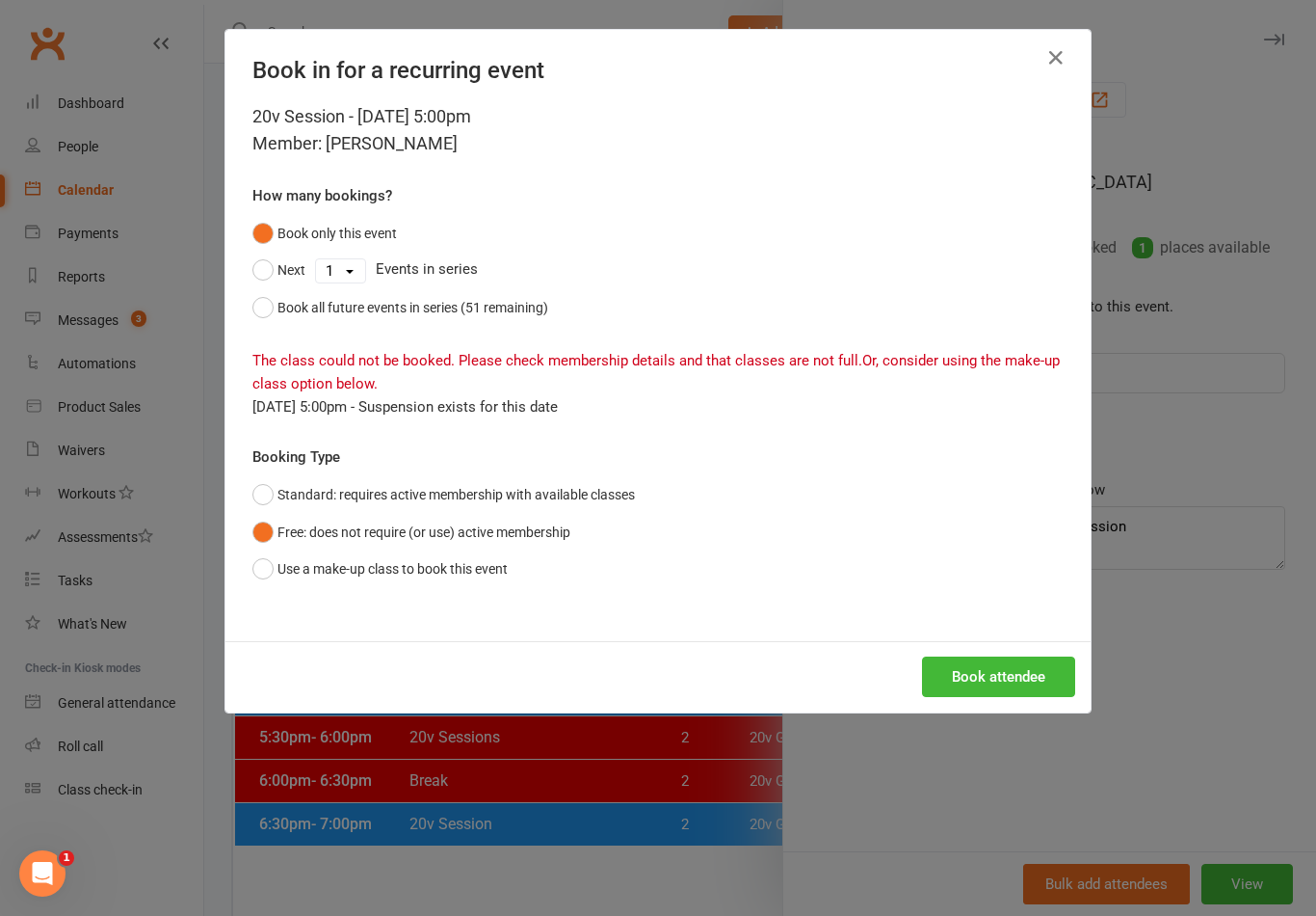
click at [259, 574] on button "Use a make-up class to book this event" at bounding box center [380, 569] width 256 height 37
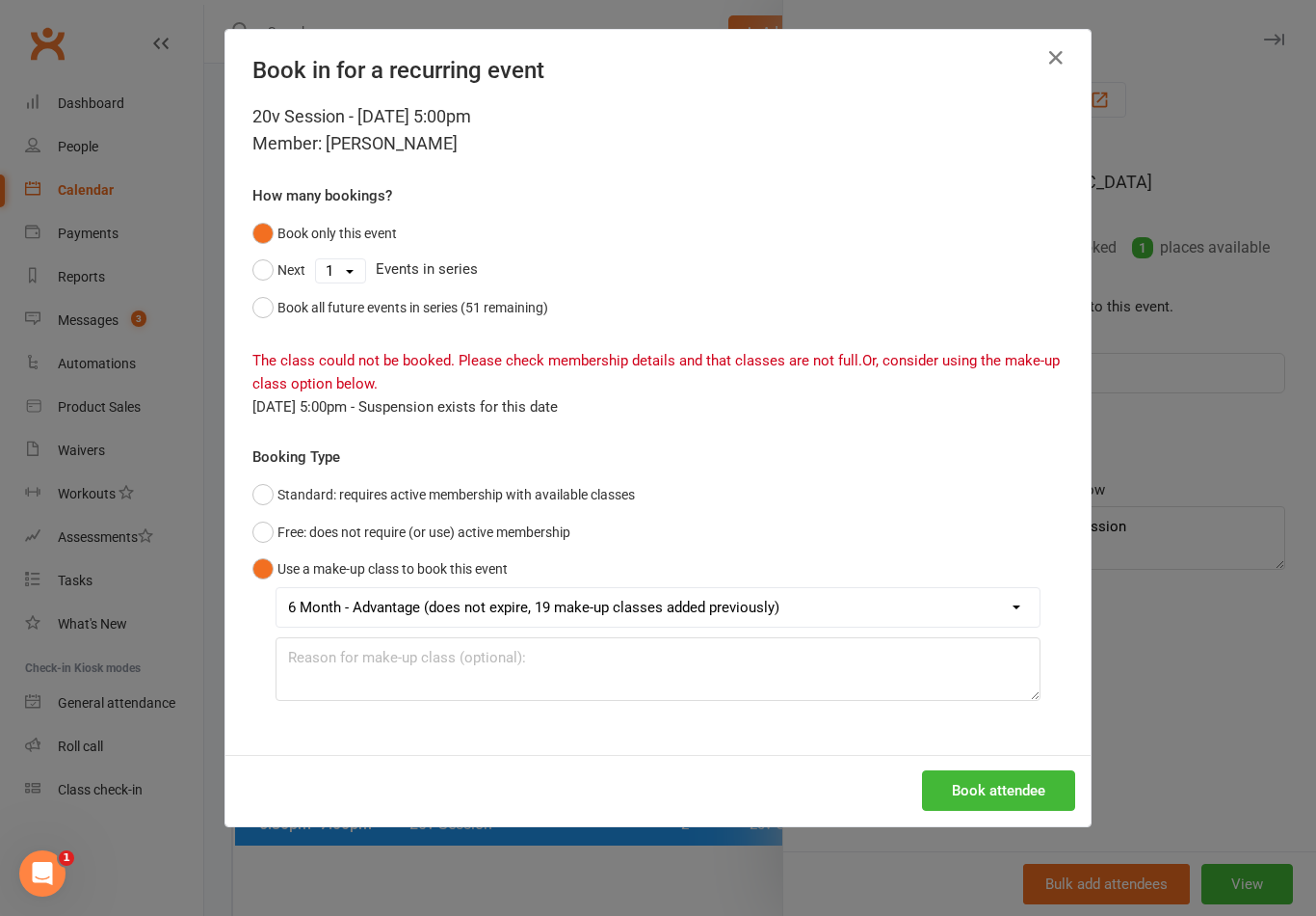
click at [995, 612] on select "6 Month - Advantage (does not expire, 19 make-up classes added previously)" at bounding box center [657, 608] width 763 height 39
click at [906, 657] on textarea at bounding box center [657, 668] width 765 height 63
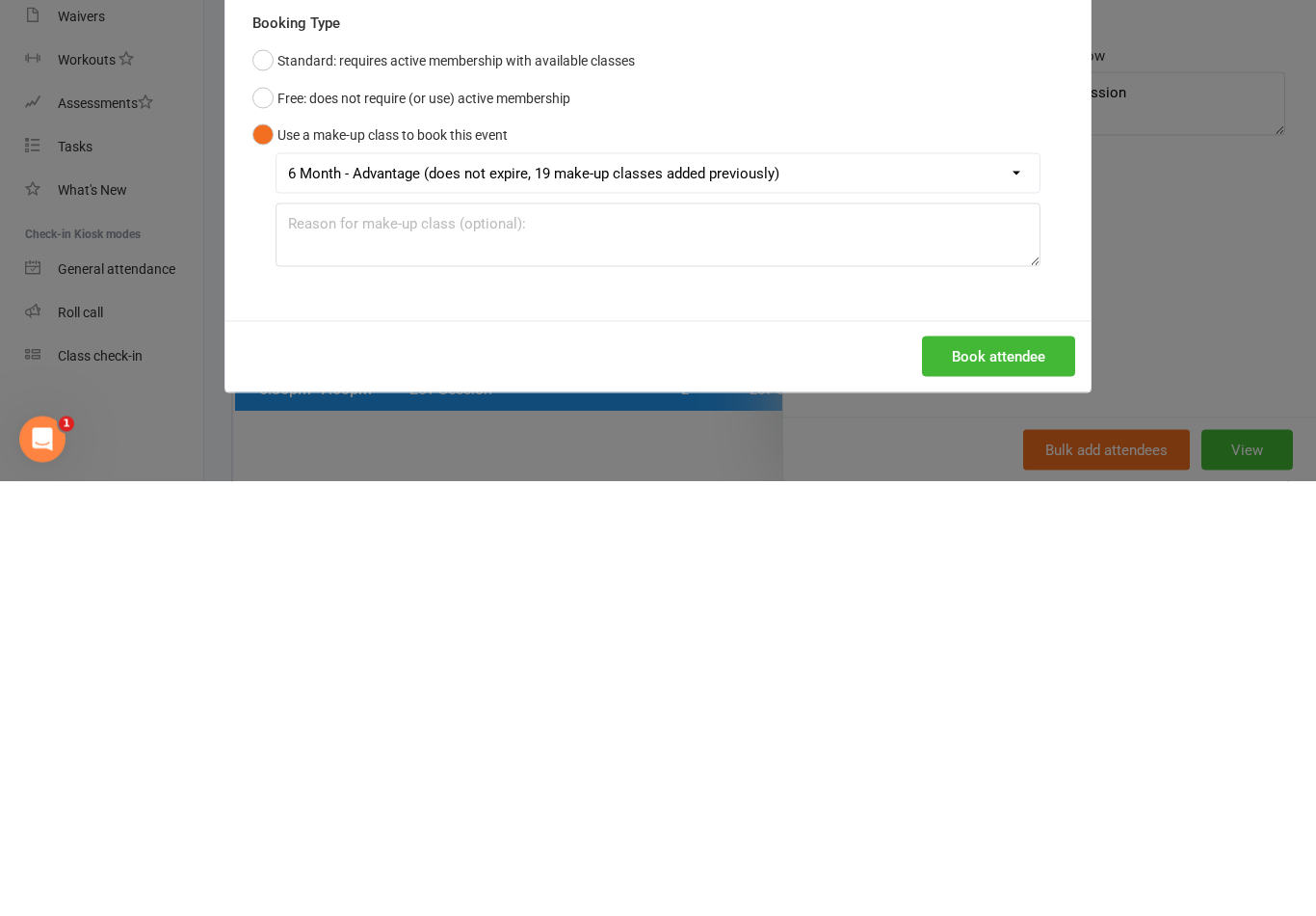
click at [1015, 770] on button "Book attendee" at bounding box center [998, 791] width 154 height 41
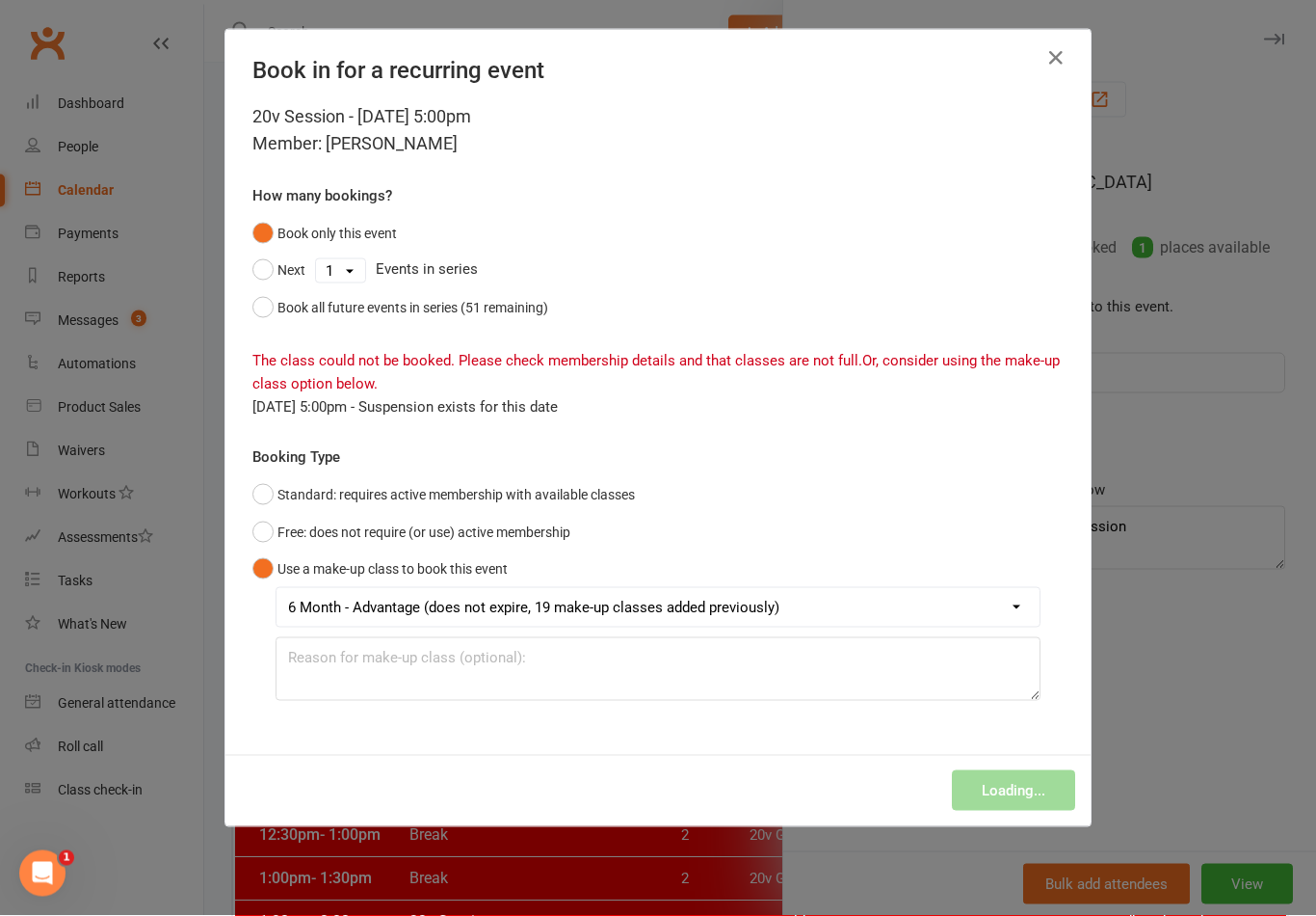
scroll to position [0, 0]
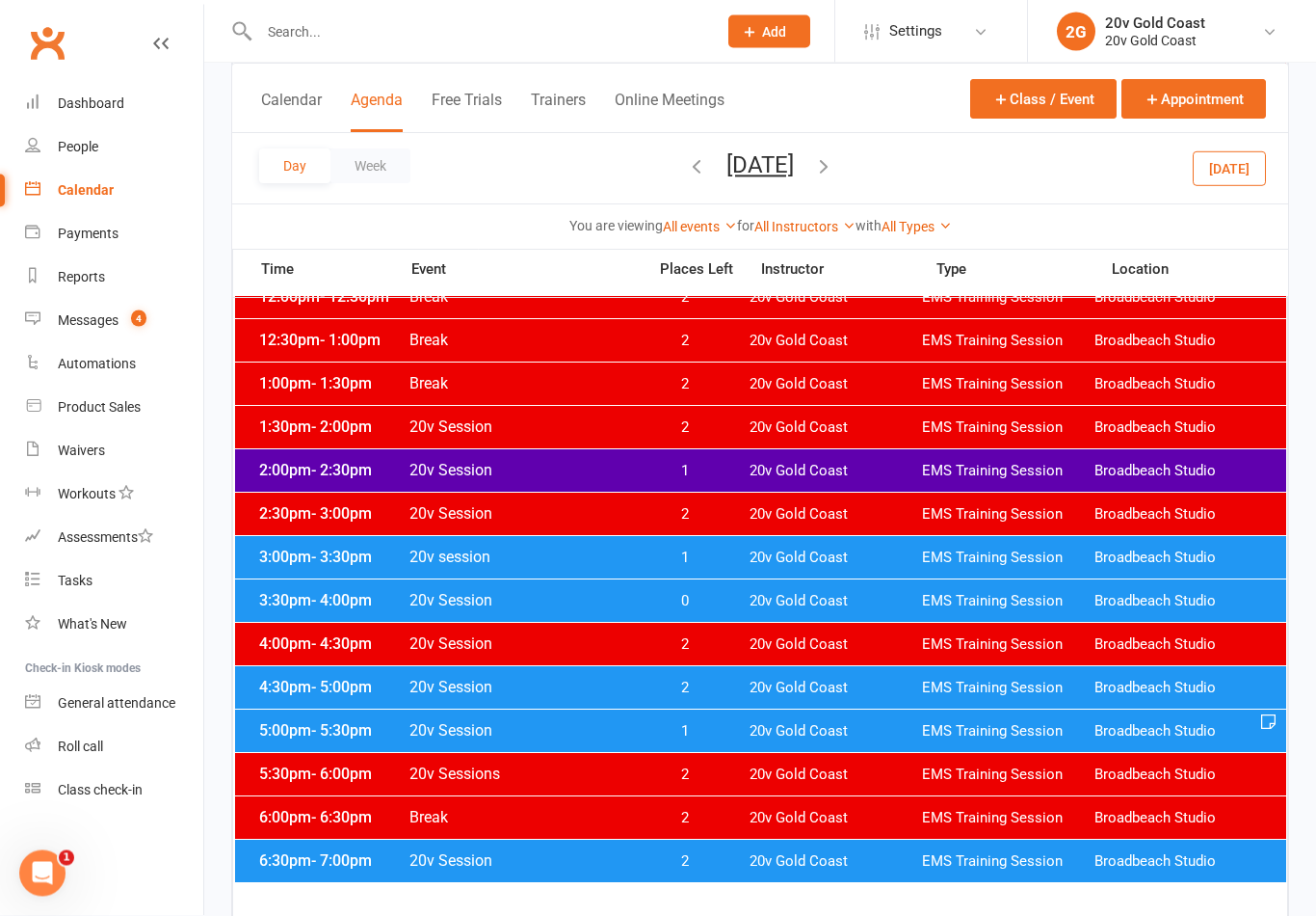
click at [837, 714] on div "5:00pm - 5:30pm 20v Session 1 20v Gold Coast EMS Training Session [GEOGRAPHIC_D…" at bounding box center [760, 731] width 1051 height 43
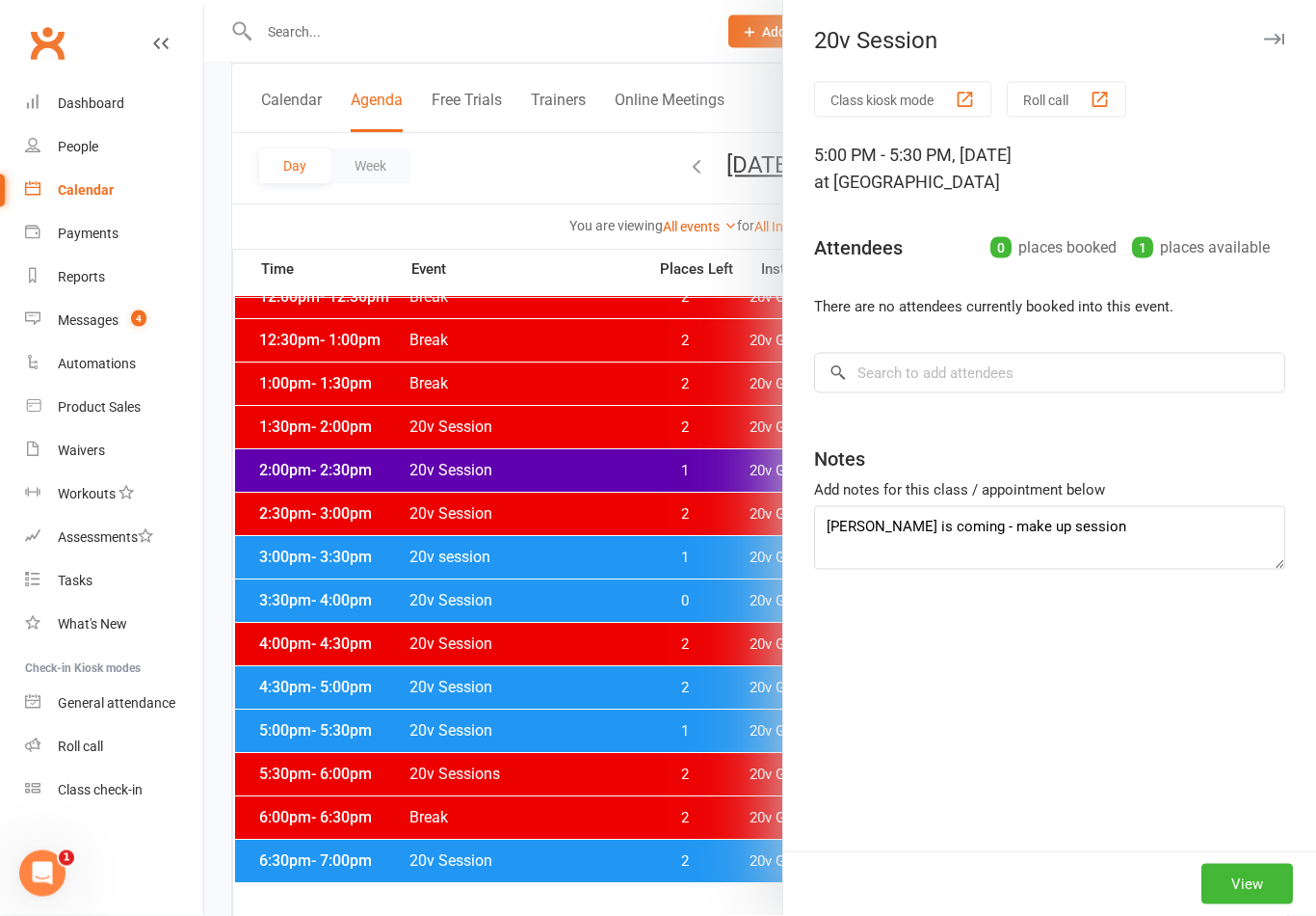
scroll to position [717, 0]
click at [1063, 377] on input "search" at bounding box center [1049, 373] width 471 height 41
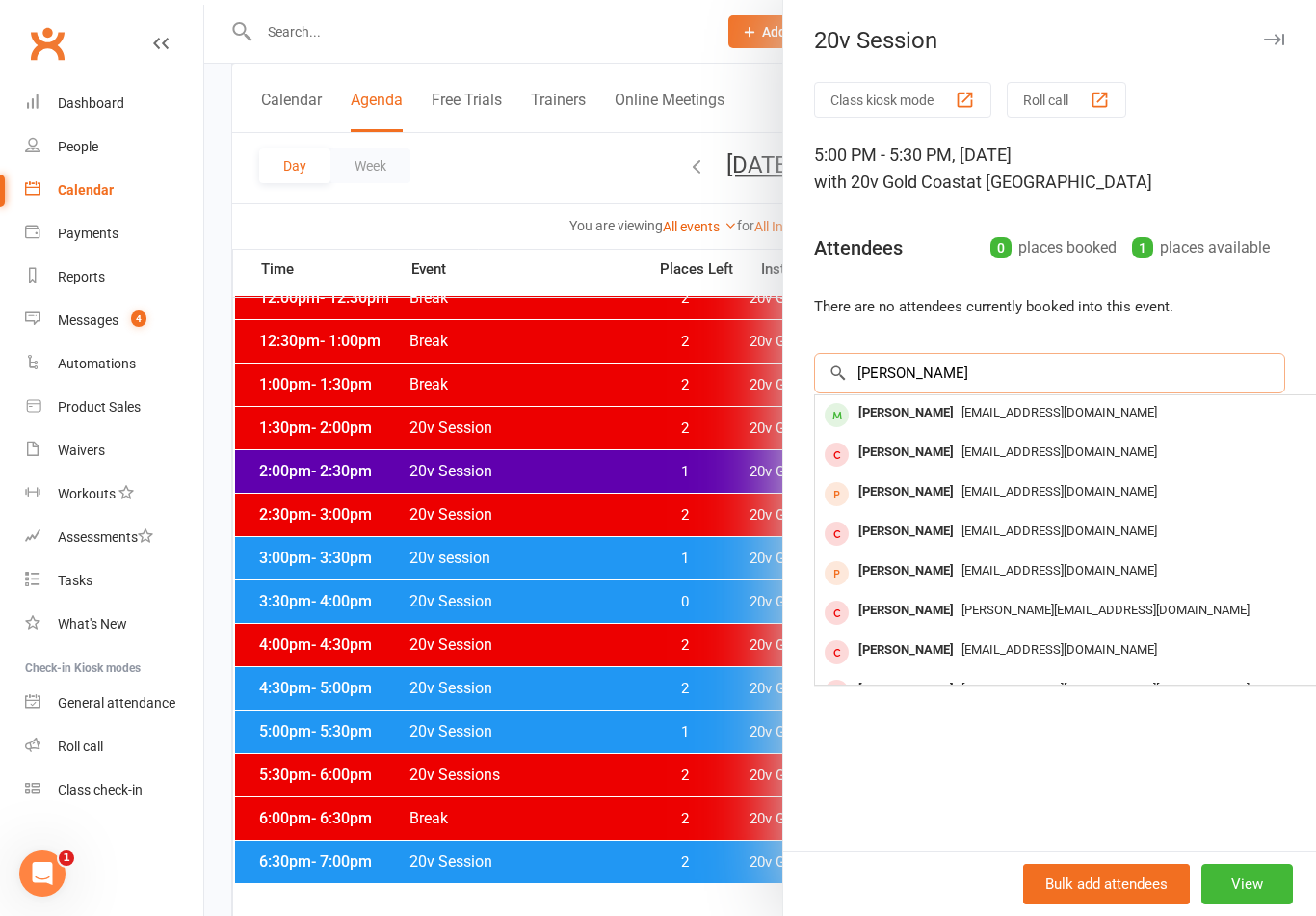
type input "[PERSON_NAME]"
click at [961, 415] on span "[EMAIL_ADDRESS][DOMAIN_NAME]" at bounding box center [1058, 411] width 195 height 15
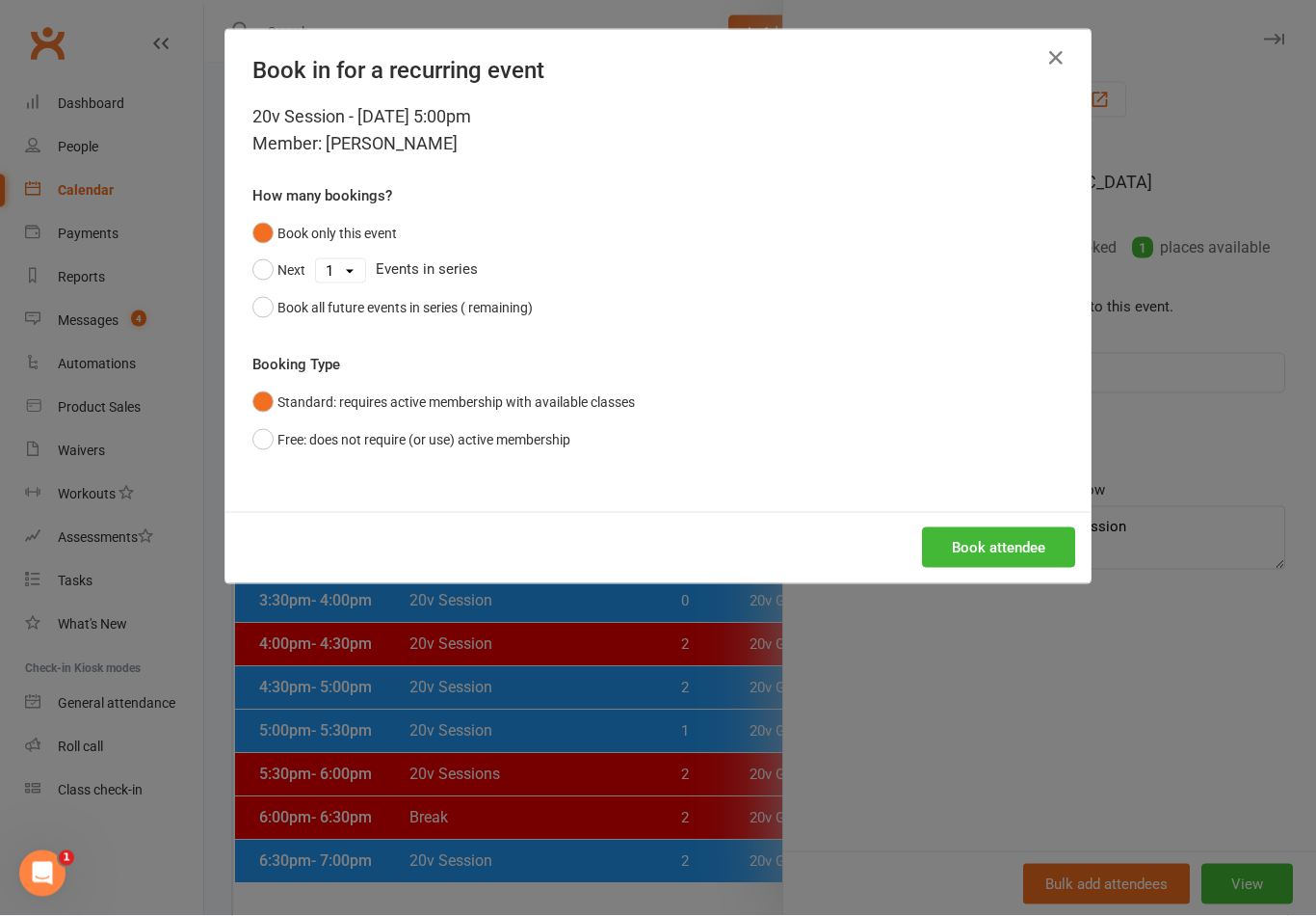
scroll to position [717, 0]
click at [1021, 542] on button "Book attendee" at bounding box center [998, 547] width 154 height 41
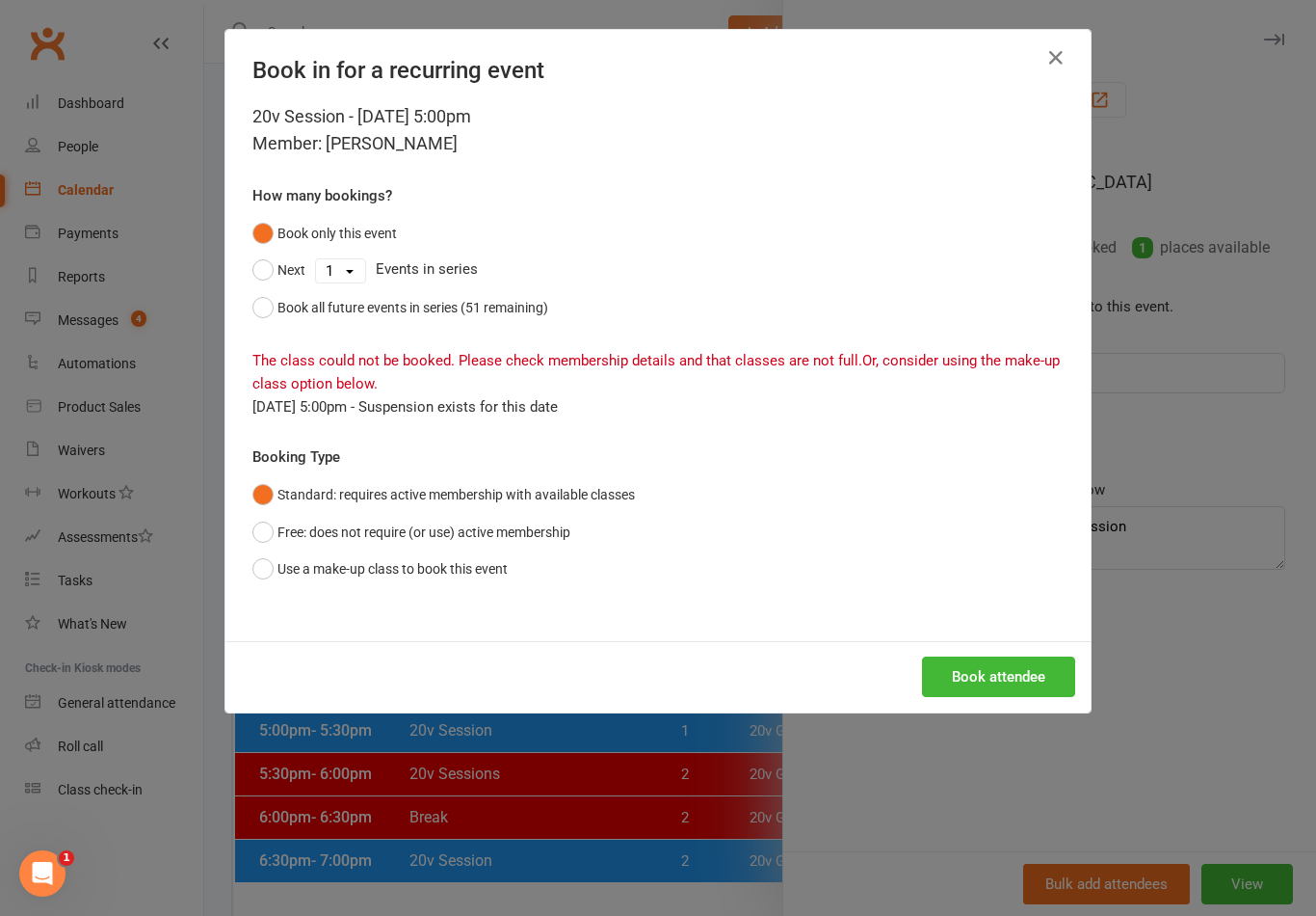
click at [256, 573] on button "Use a make-up class to book this event" at bounding box center [380, 569] width 256 height 37
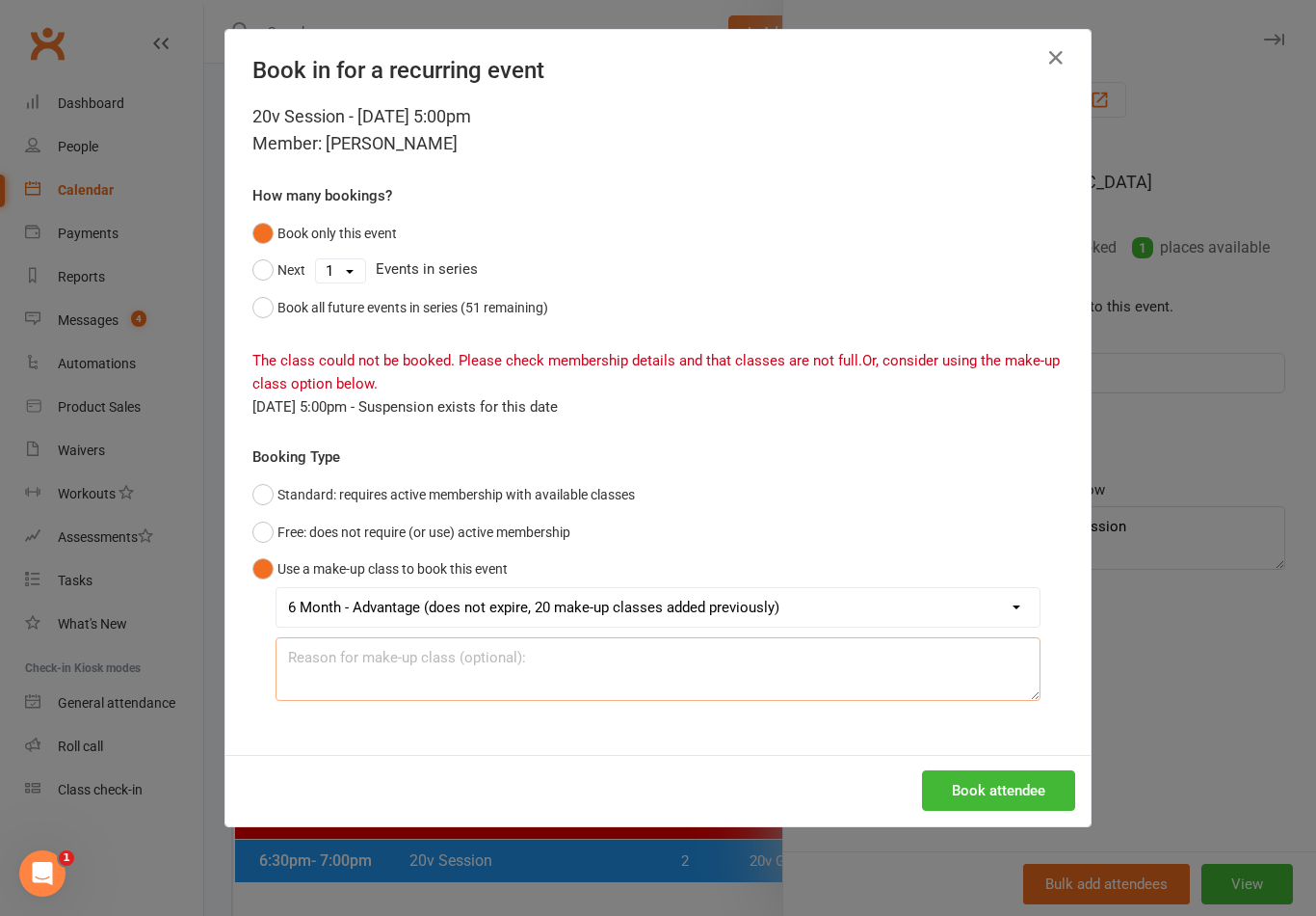
click at [826, 678] on textarea at bounding box center [657, 668] width 765 height 63
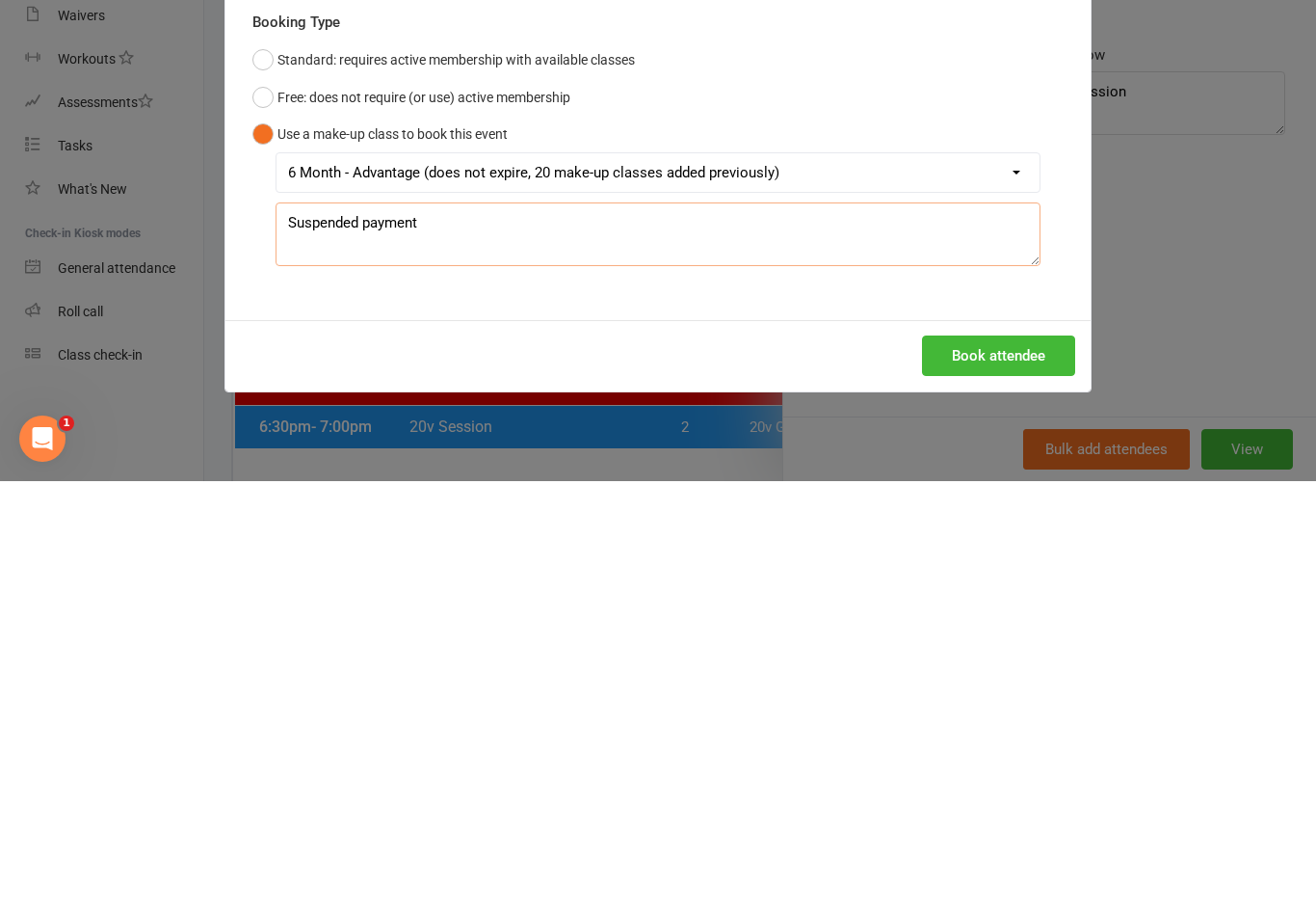
type textarea "Suspended payment"
click at [776, 312] on div "20v Session - [DATE] 5:00pm Member: [PERSON_NAME] How many bookings? Book only …" at bounding box center [658, 429] width 865 height 652
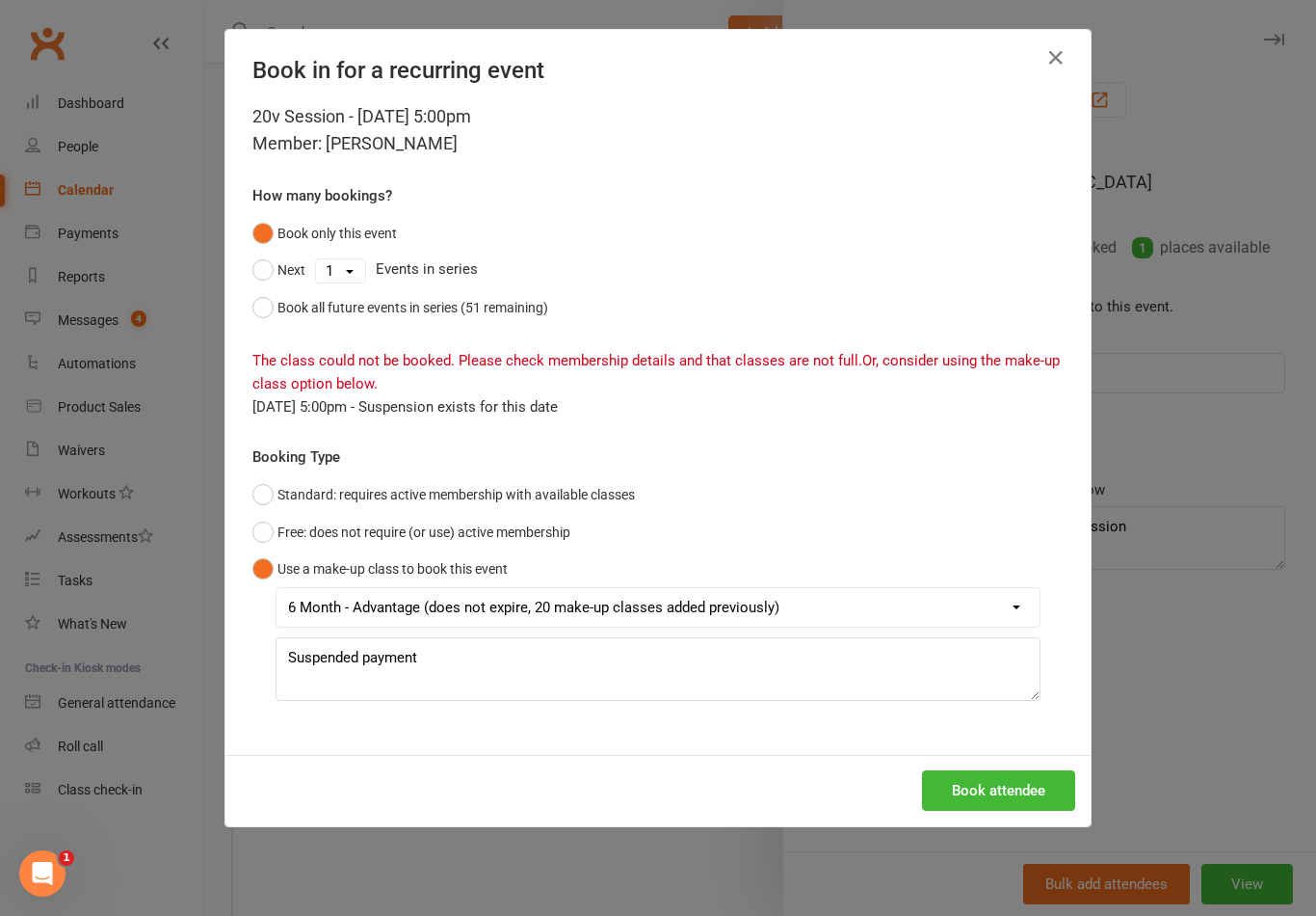
click at [998, 613] on select "6 Month - Advantage (does not expire, 20 make-up classes added previously)" at bounding box center [657, 608] width 763 height 39
click at [977, 795] on button "Book attendee" at bounding box center [998, 791] width 154 height 41
click at [1032, 806] on div "Loading..." at bounding box center [658, 790] width 865 height 71
click at [1035, 823] on div "Loading..." at bounding box center [658, 790] width 865 height 71
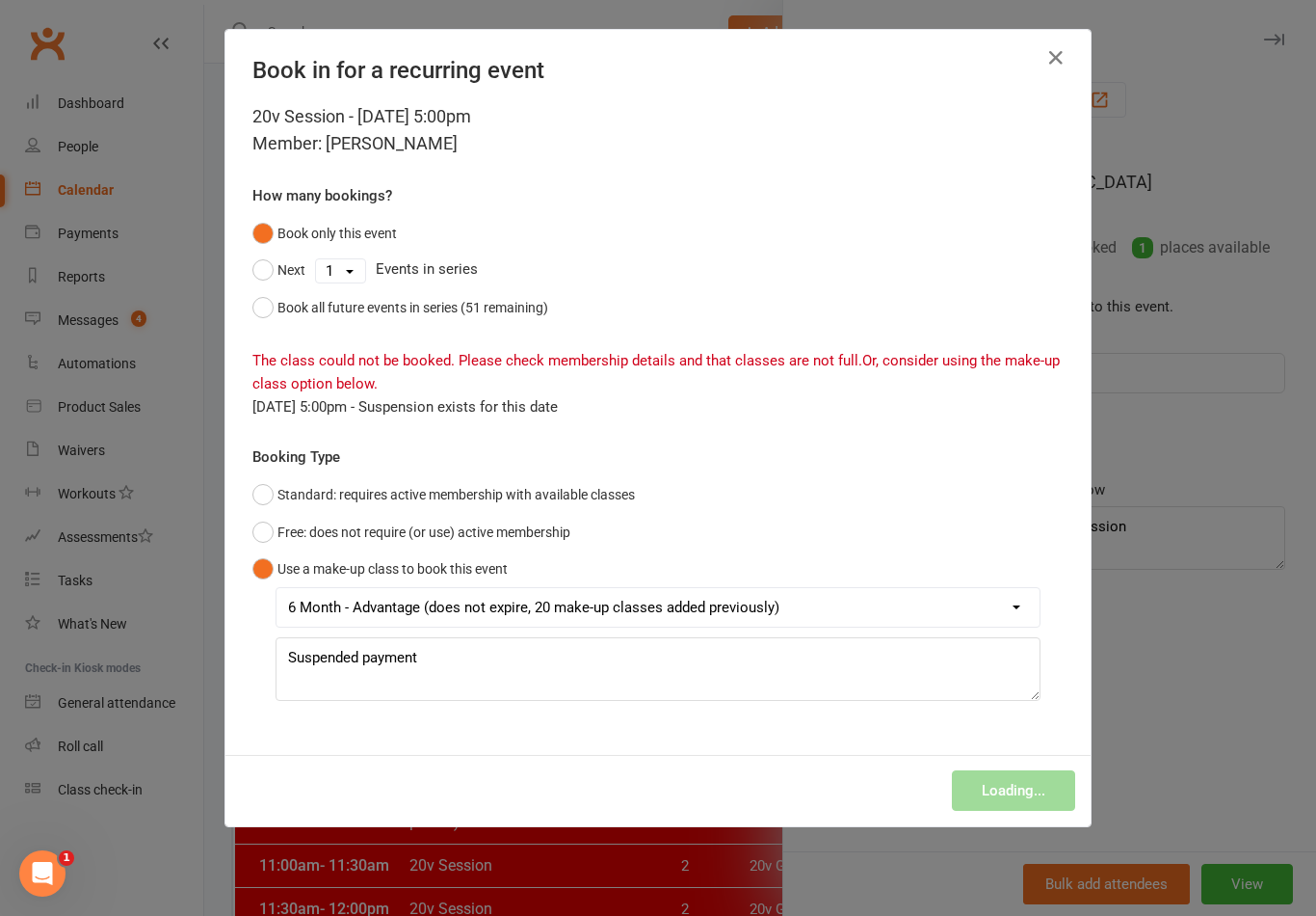
scroll to position [0, 0]
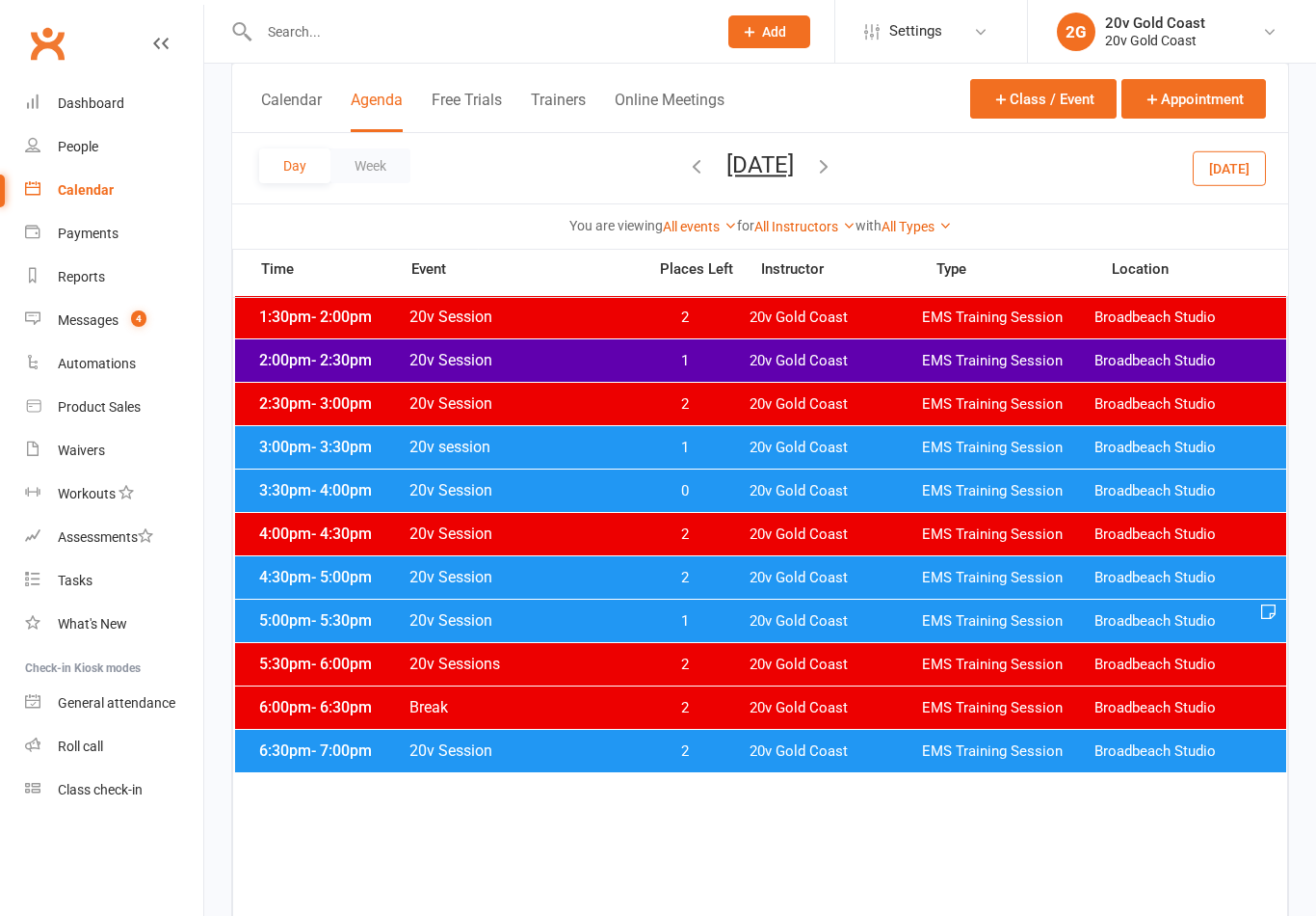
scroll to position [826, 0]
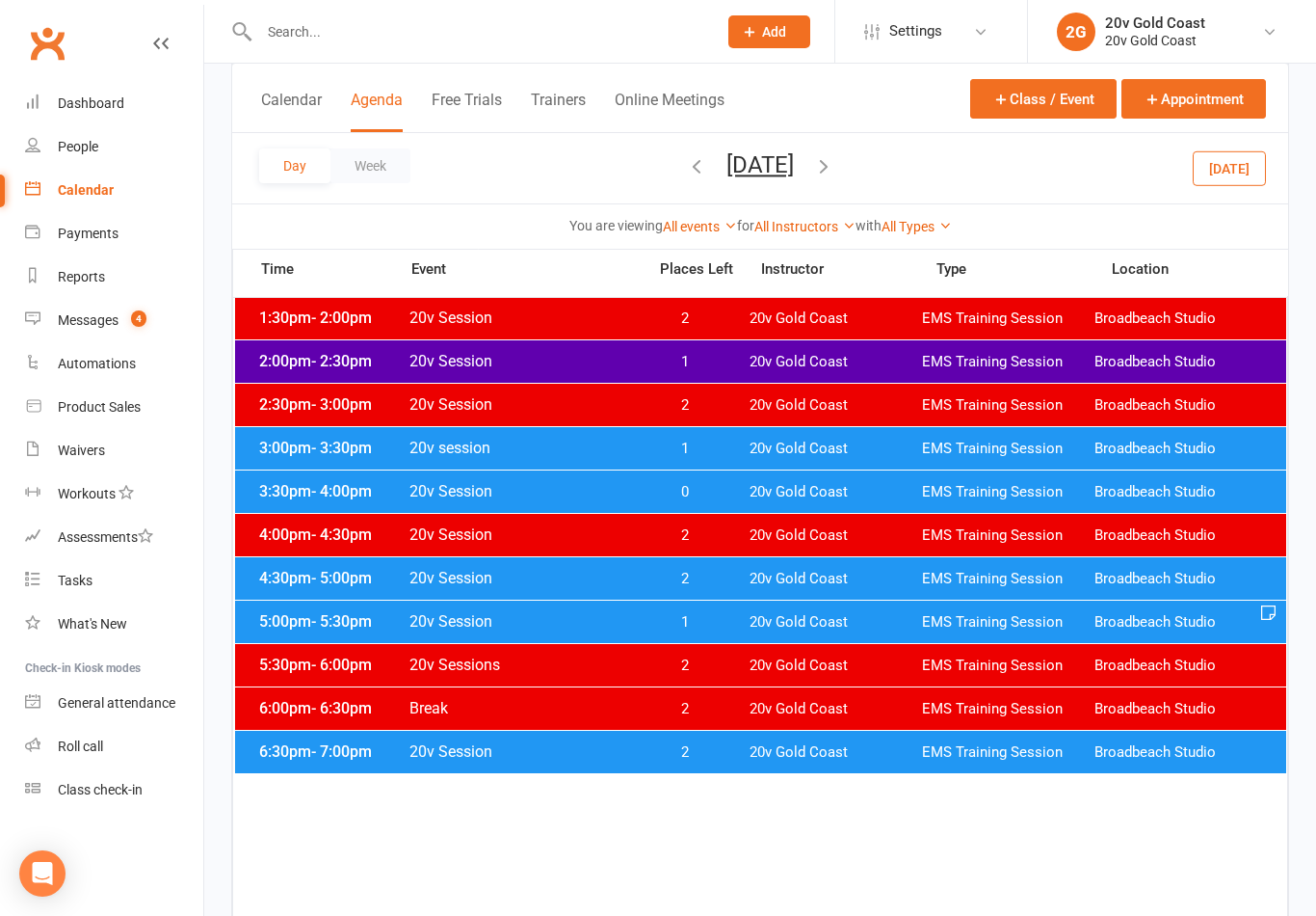
click at [767, 636] on div "5:00pm - 5:30pm 20v Session 1 20v Gold Coast EMS Training Session [GEOGRAPHIC_D…" at bounding box center [760, 621] width 1051 height 43
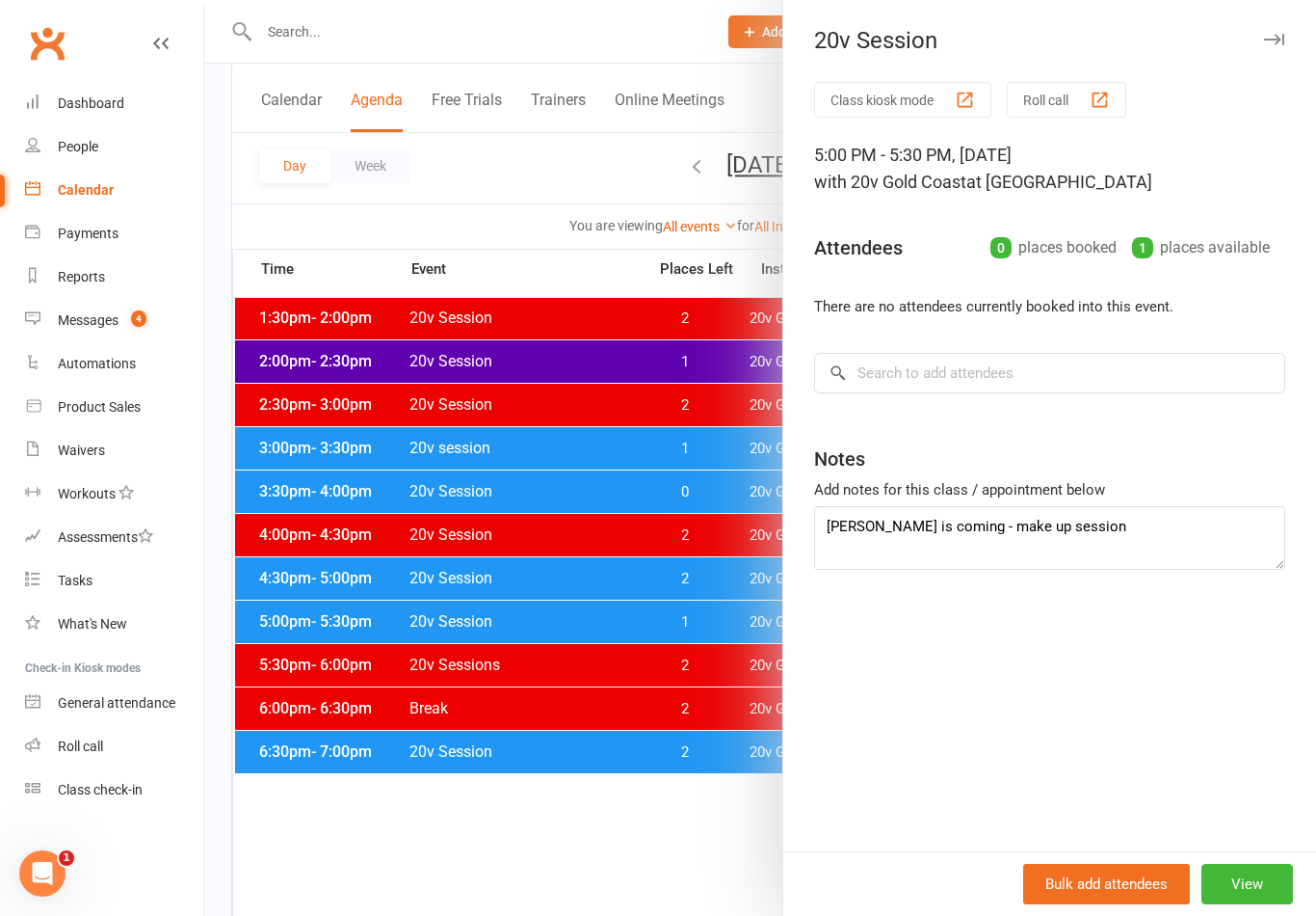
scroll to position [0, 0]
click at [1051, 388] on input "search" at bounding box center [1049, 373] width 471 height 41
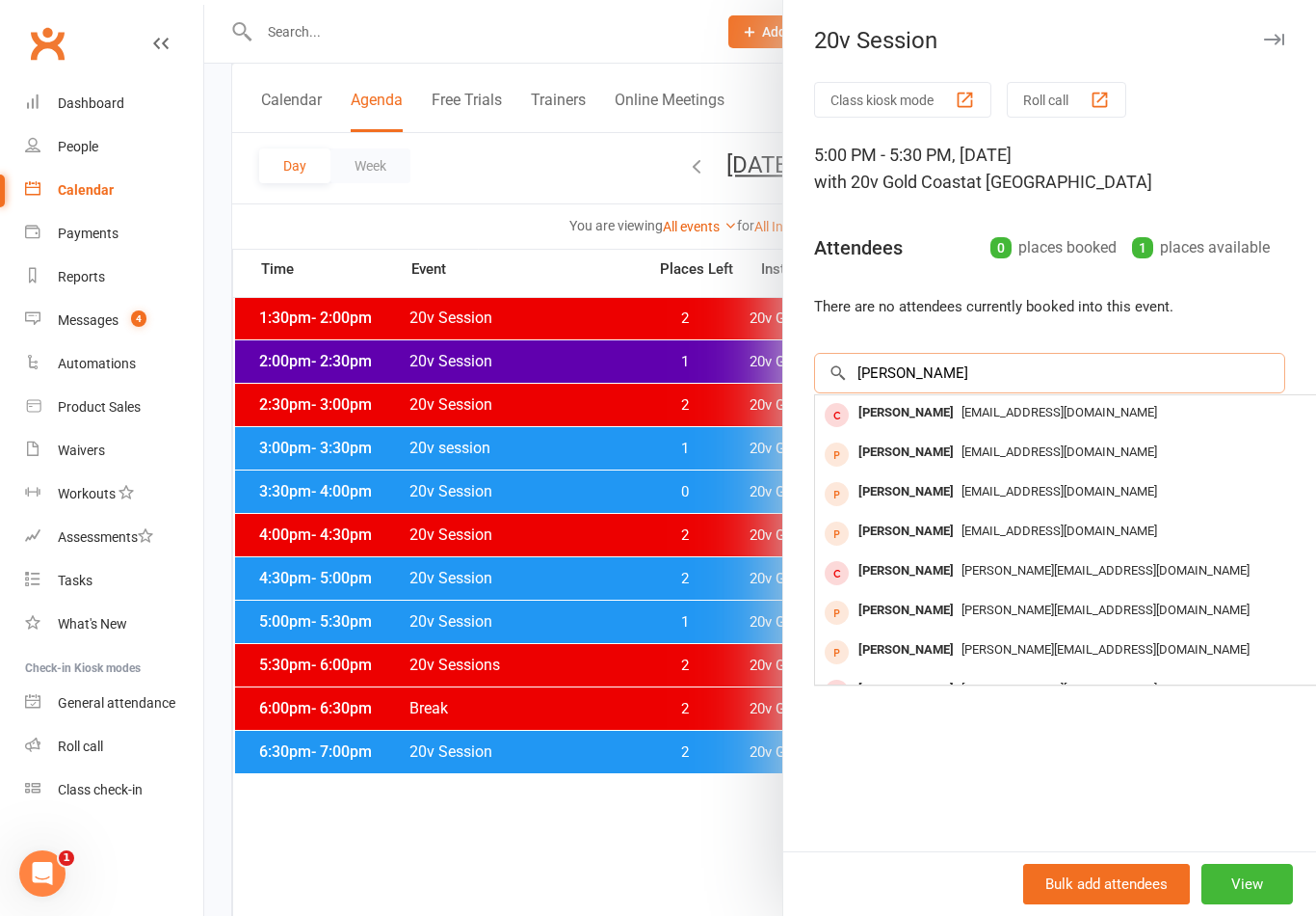
click at [877, 378] on input "[PERSON_NAME]" at bounding box center [1049, 373] width 471 height 41
type input "dann"
click at [1034, 421] on div "[EMAIL_ADDRESS][DOMAIN_NAME]" at bounding box center [1102, 412] width 561 height 28
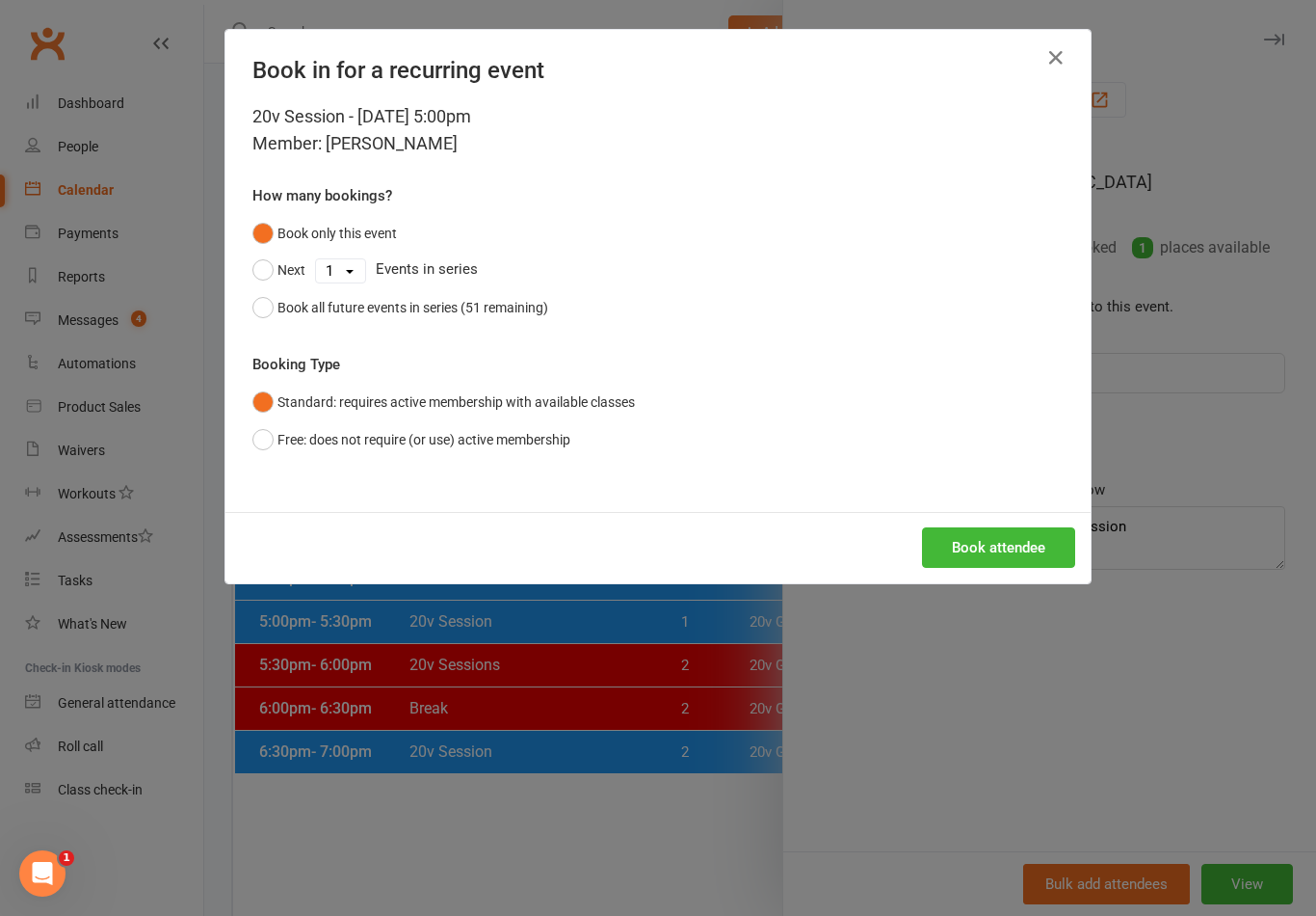
click at [1033, 549] on button "Book attendee" at bounding box center [998, 547] width 154 height 41
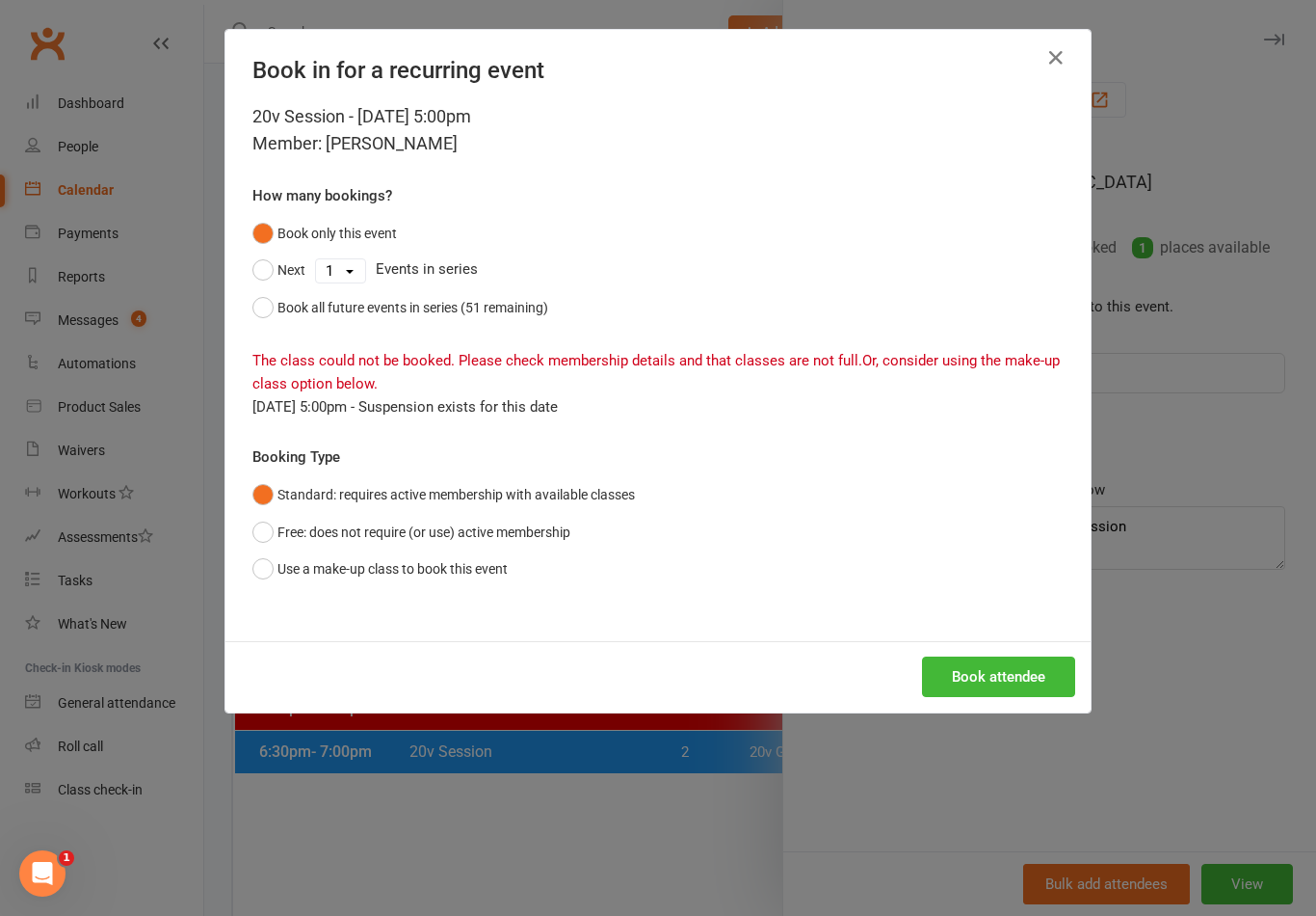
click at [268, 574] on button "Use a make-up class to book this event" at bounding box center [380, 569] width 256 height 37
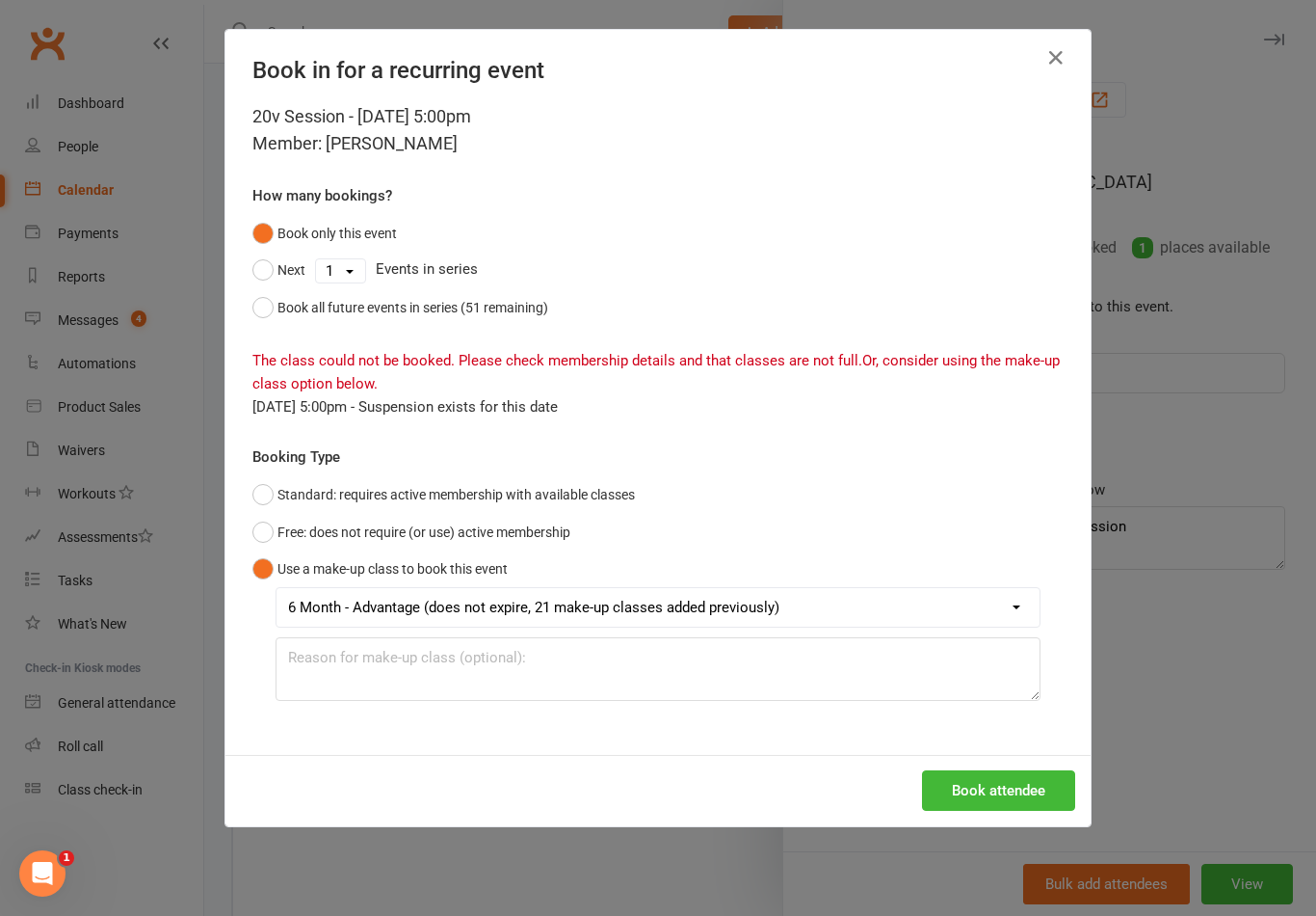
click at [1021, 787] on button "Book attendee" at bounding box center [998, 791] width 154 height 41
click at [1064, 71] on button "button" at bounding box center [1056, 58] width 31 height 31
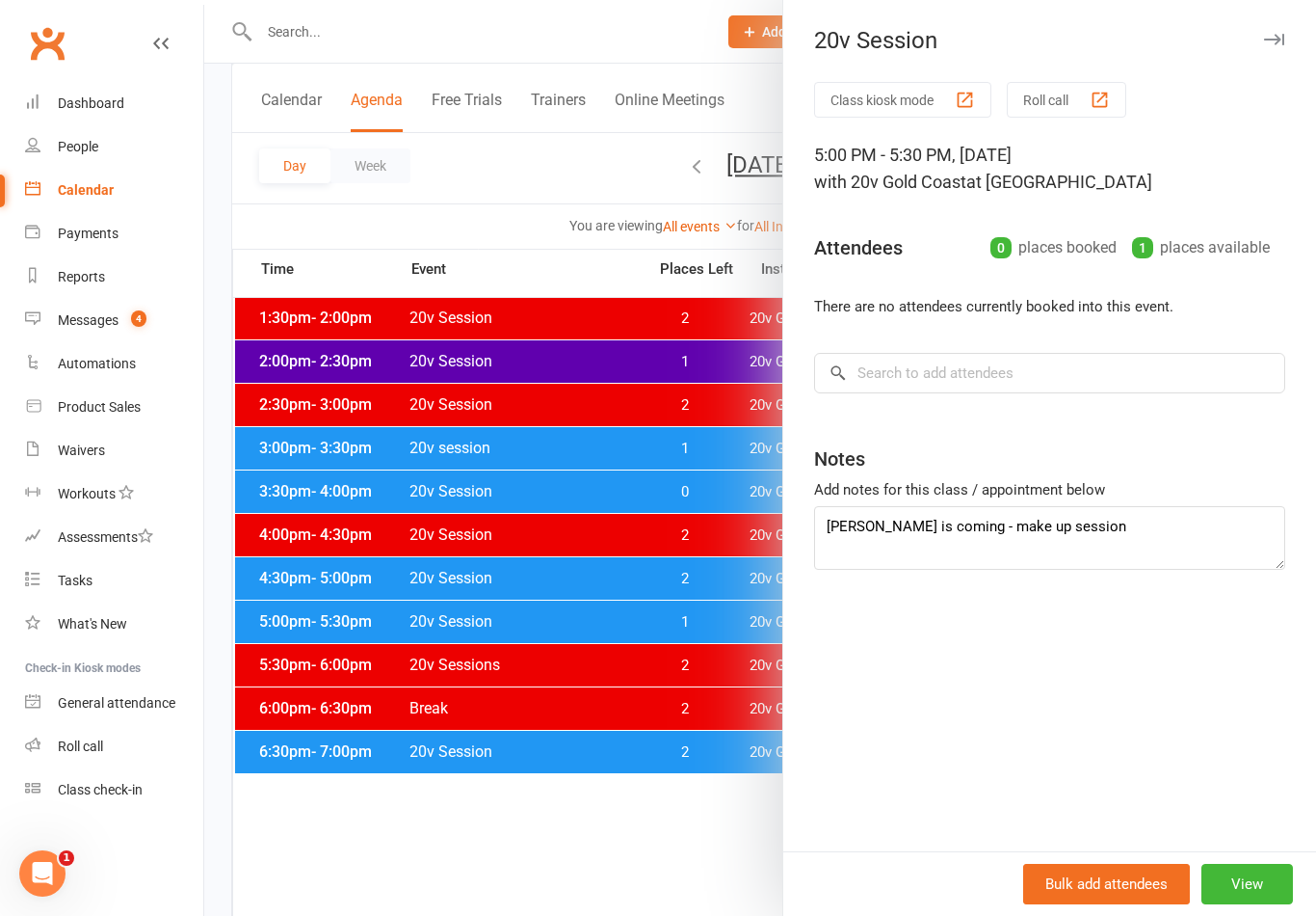
click at [660, 820] on div at bounding box center [760, 458] width 1112 height 916
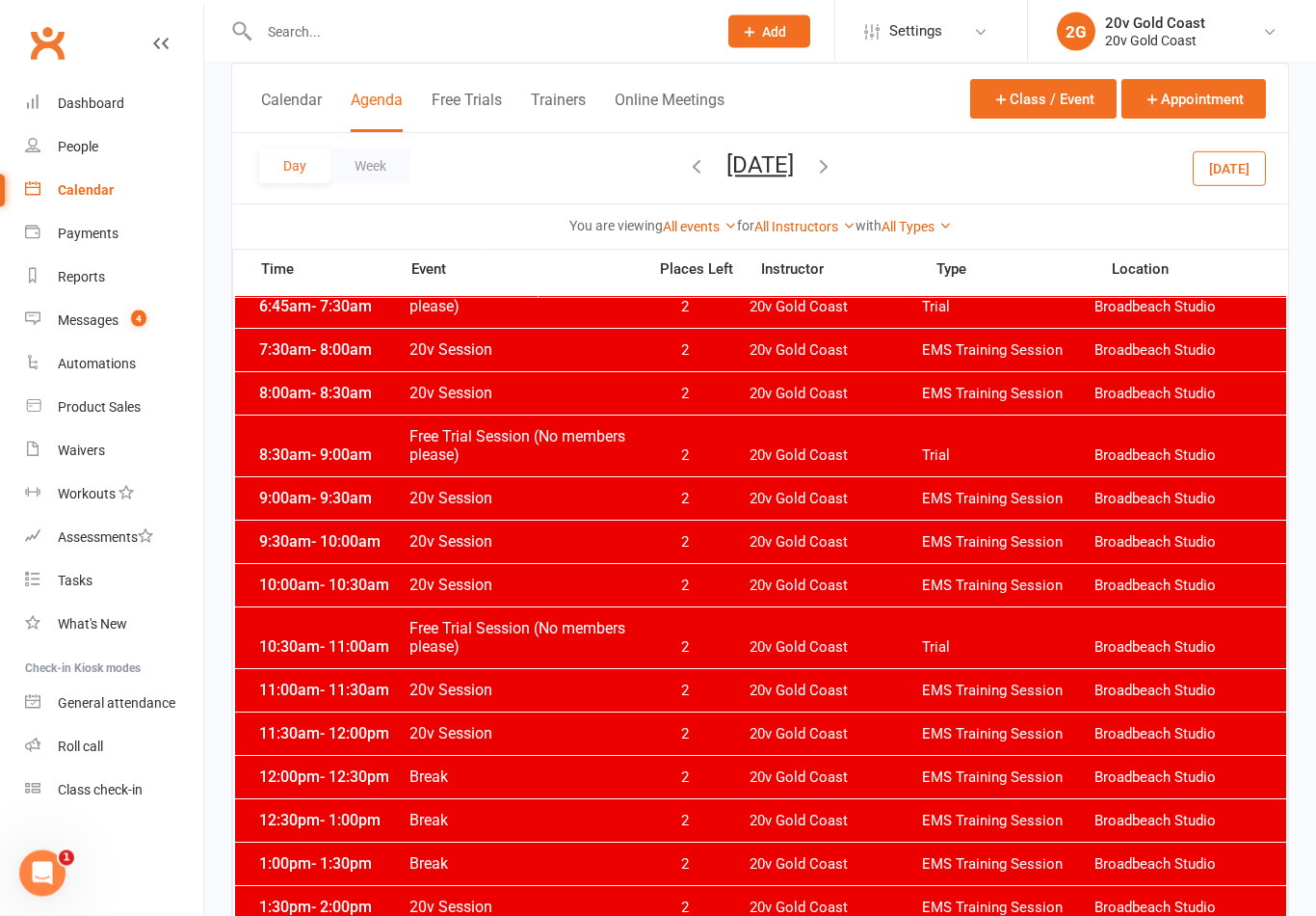
scroll to position [237, 0]
click at [794, 177] on button "Thursday, Aug 21, 2025" at bounding box center [759, 165] width 67 height 27
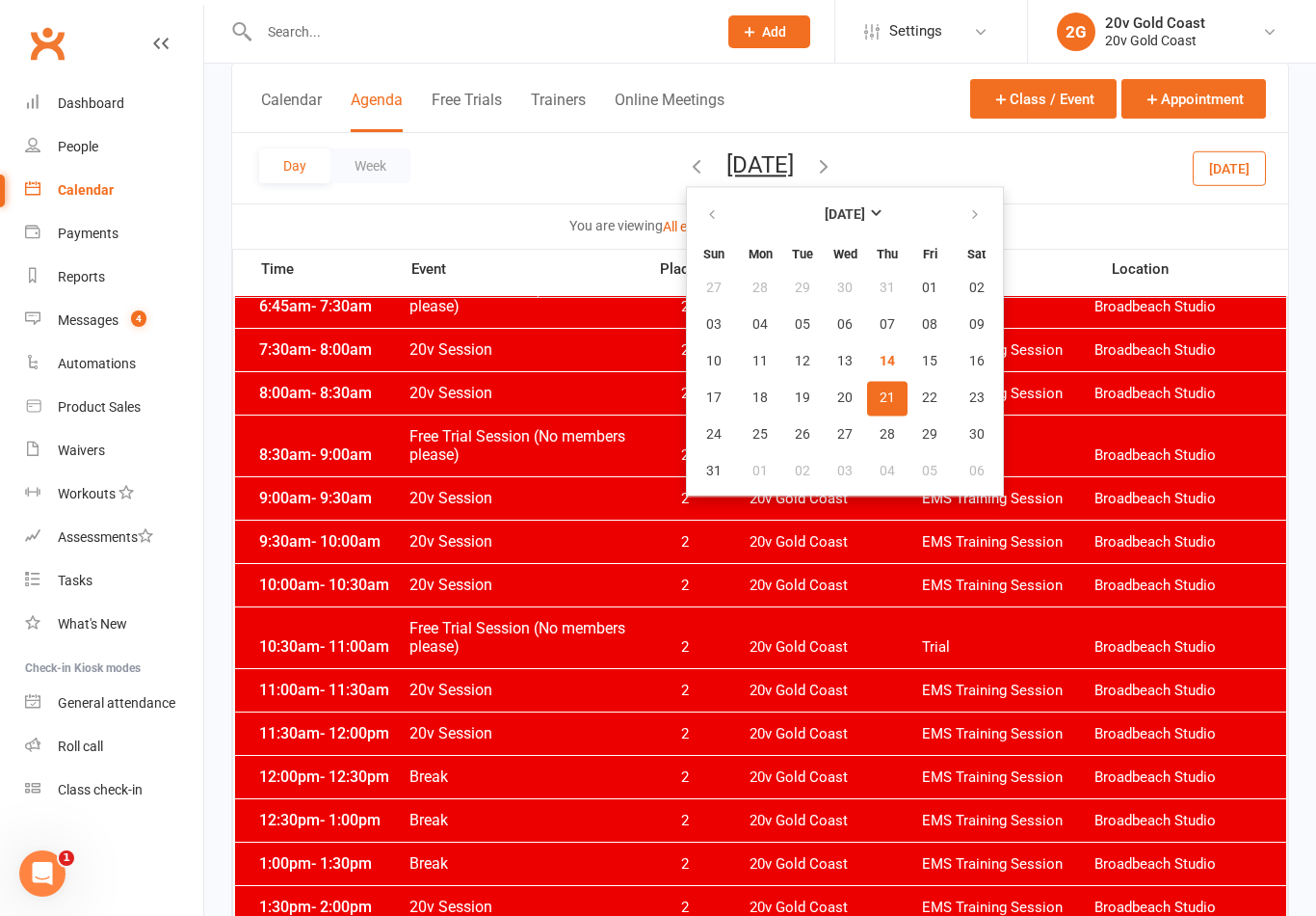
click at [1253, 161] on button "[DATE]" at bounding box center [1229, 168] width 73 height 35
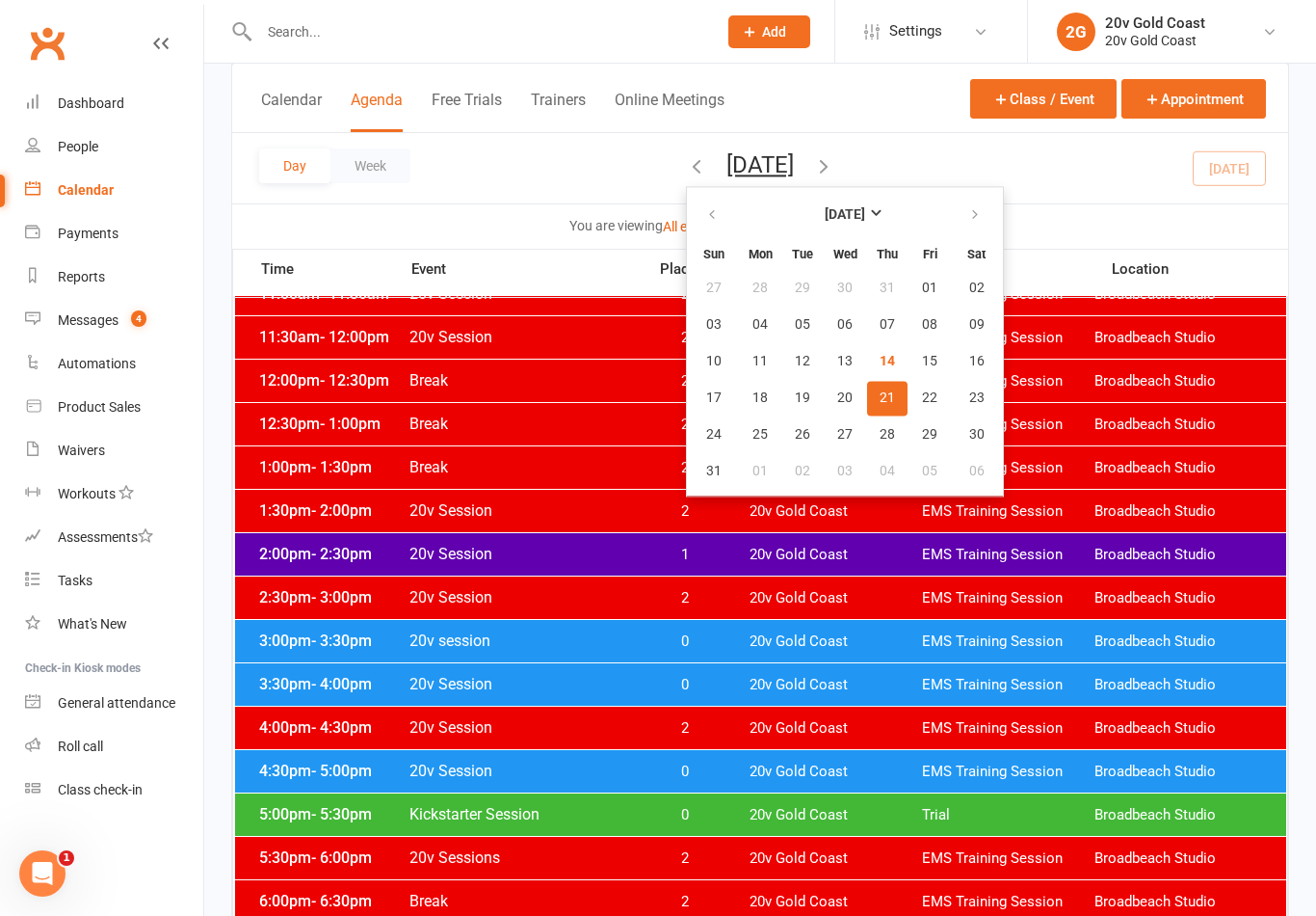
click at [794, 172] on button "[DATE]" at bounding box center [759, 165] width 67 height 27
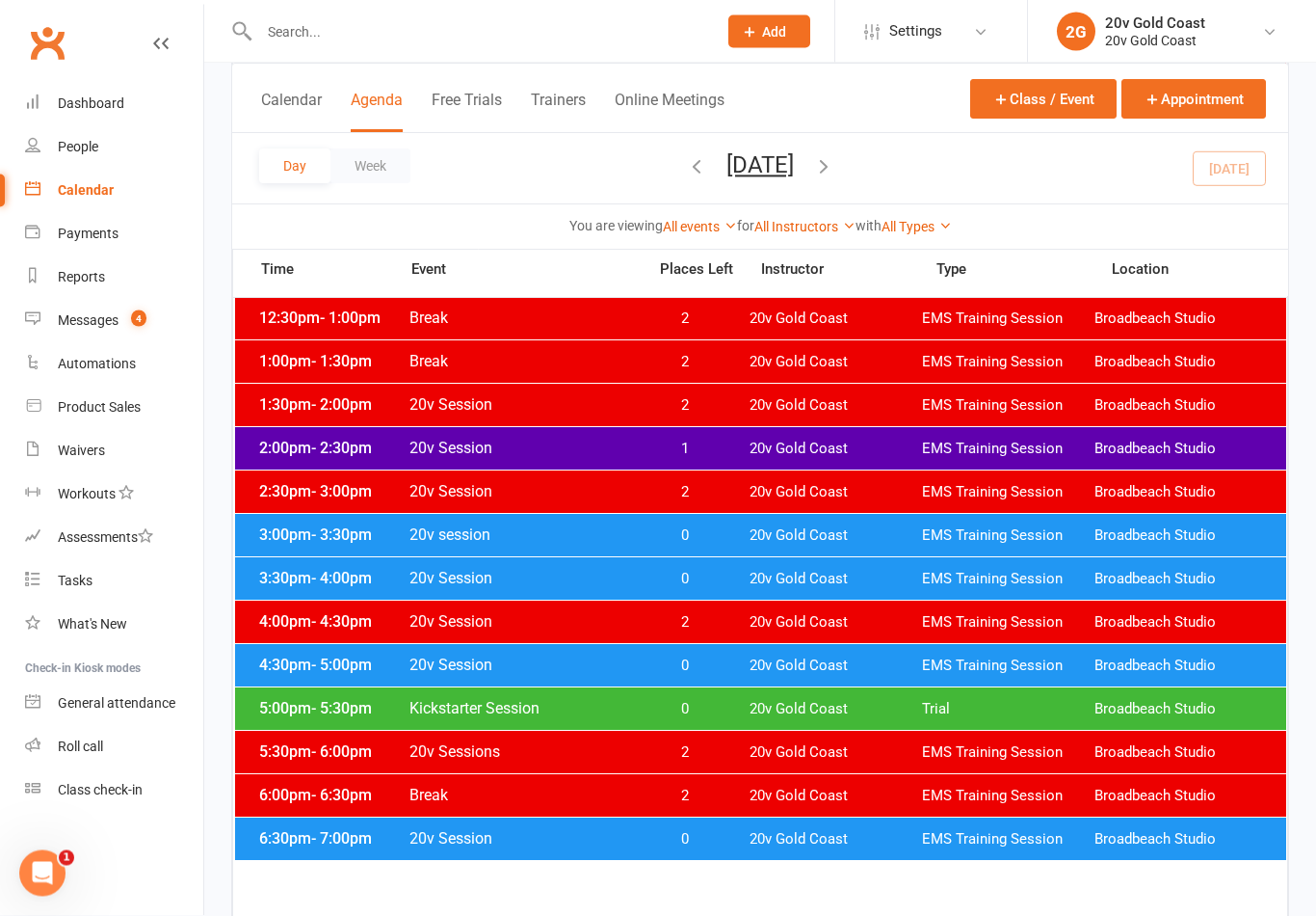
scroll to position [739, 0]
click at [767, 662] on span "20v Gold Coast" at bounding box center [835, 665] width 172 height 18
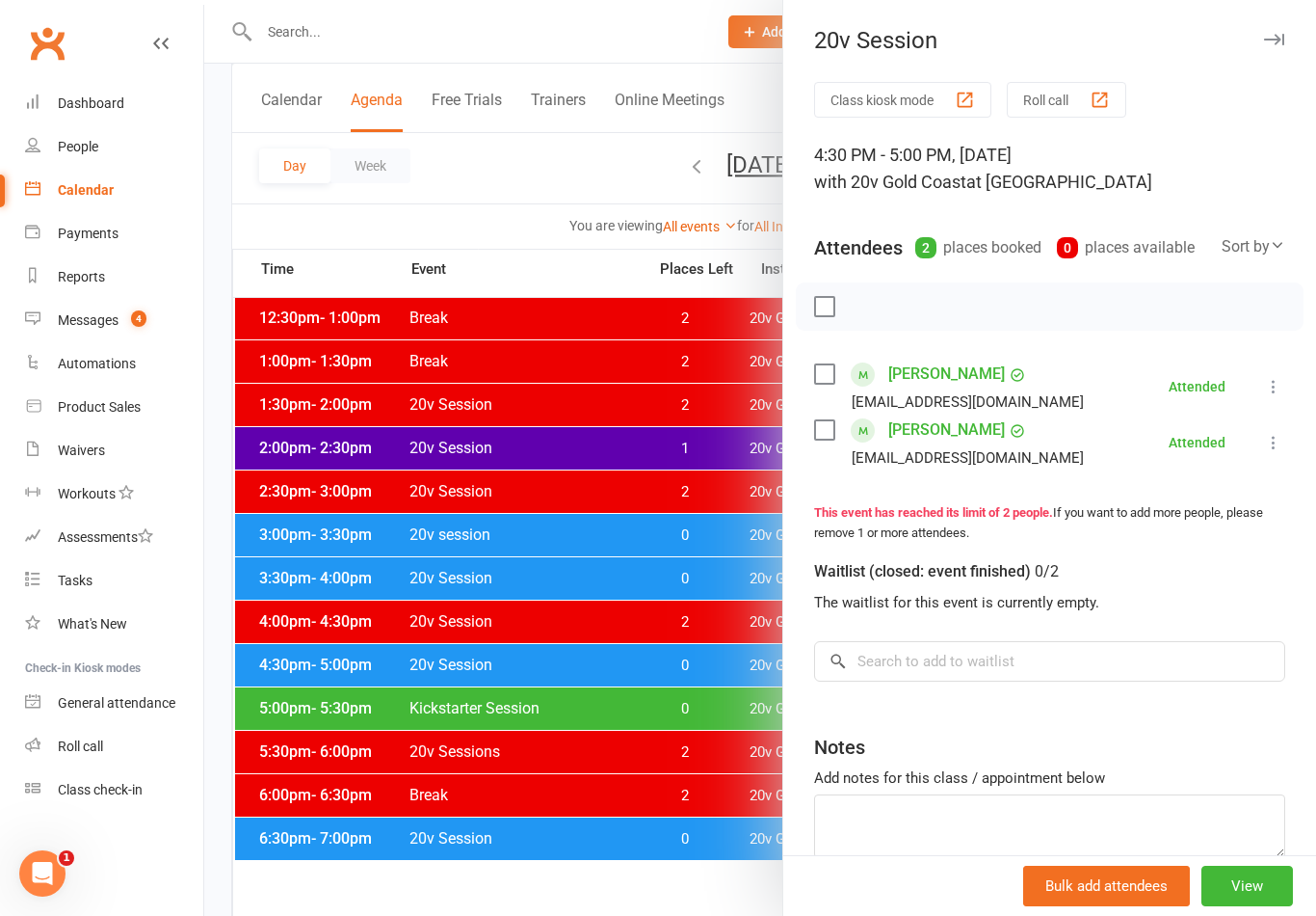
click at [978, 383] on link "[PERSON_NAME]" at bounding box center [947, 374] width 117 height 31
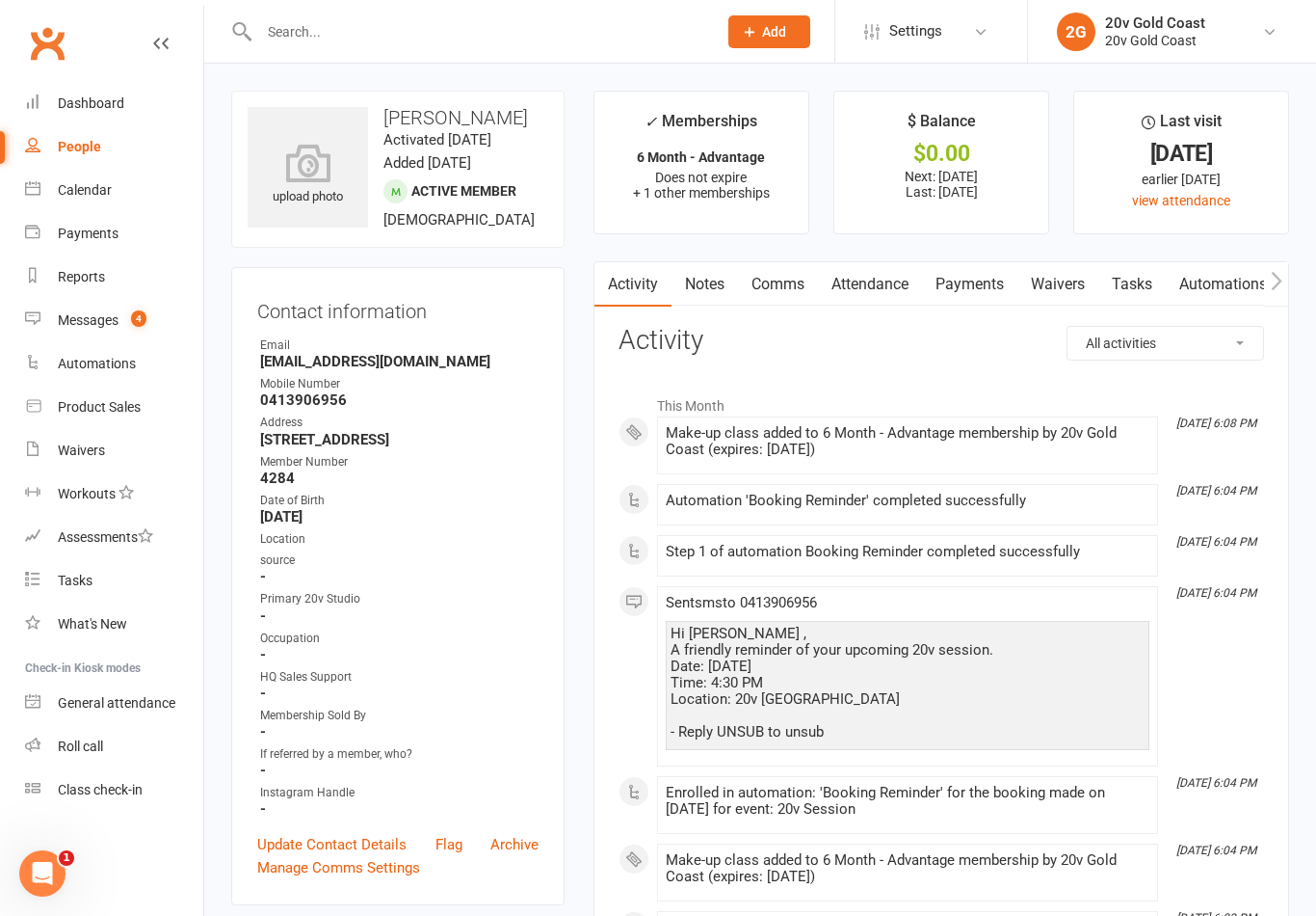
click at [774, 277] on link "Comms" at bounding box center [778, 285] width 80 height 45
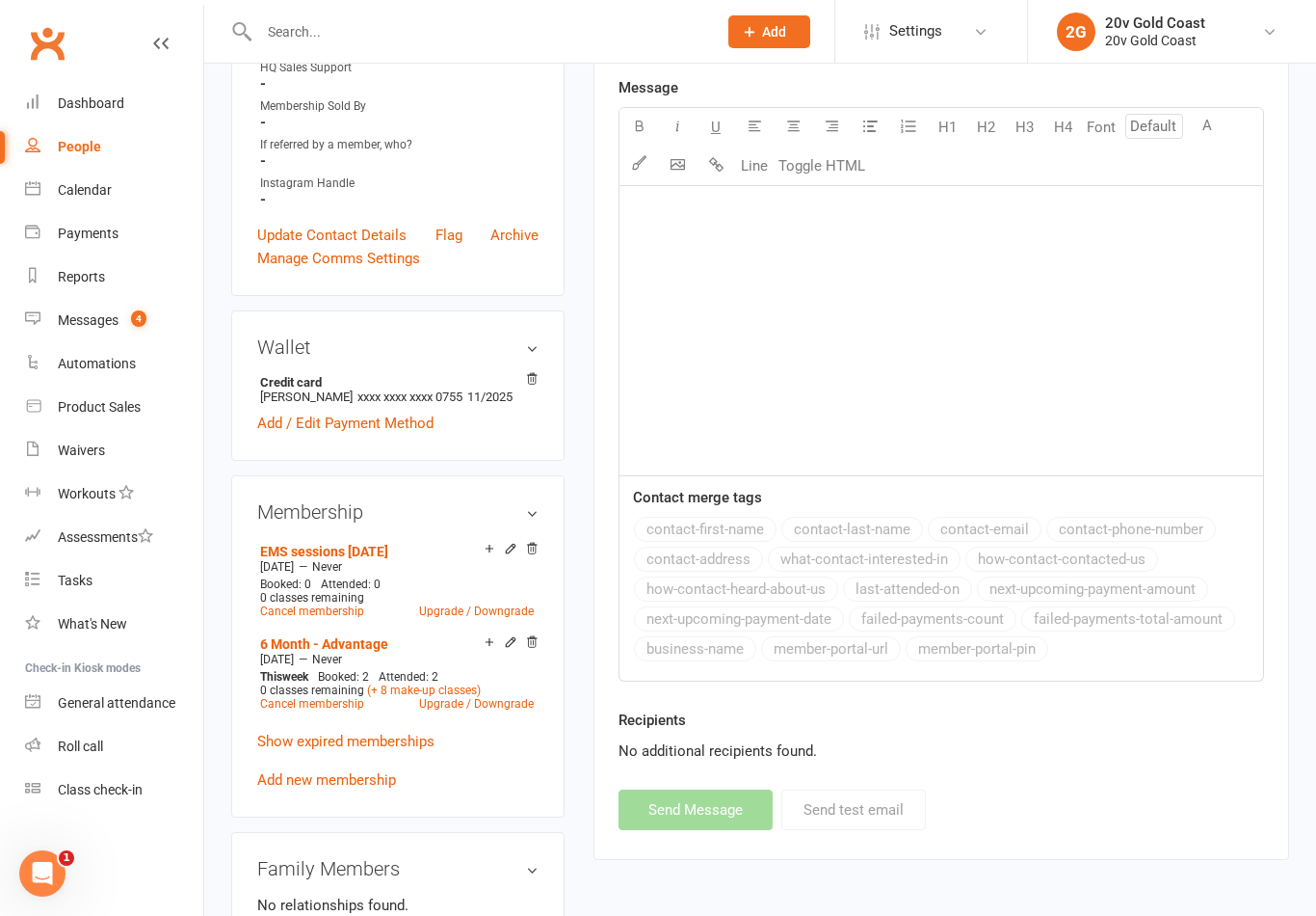
scroll to position [614, 0]
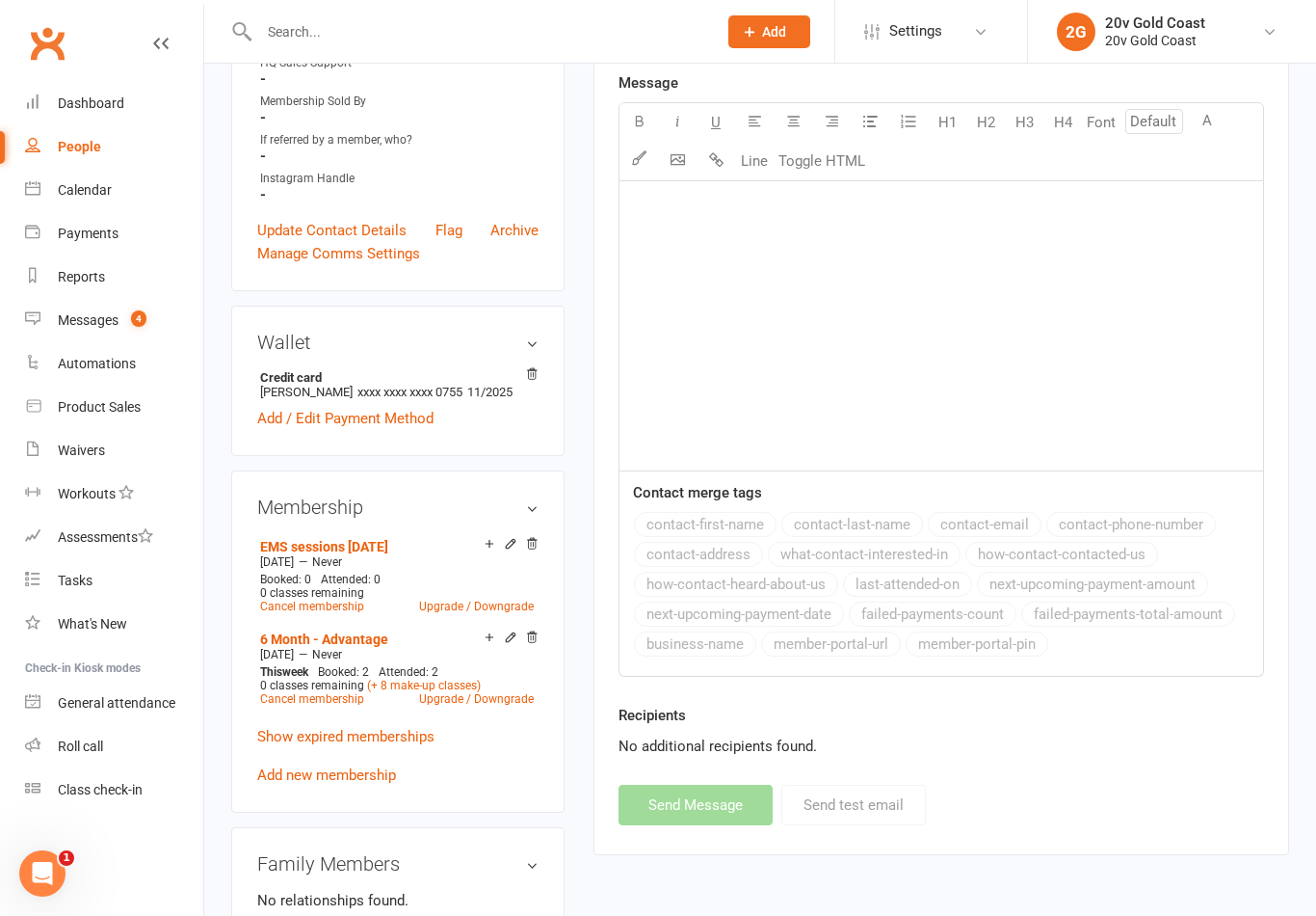
click at [398, 692] on link "(+ 8 make-up classes)" at bounding box center [424, 686] width 114 height 14
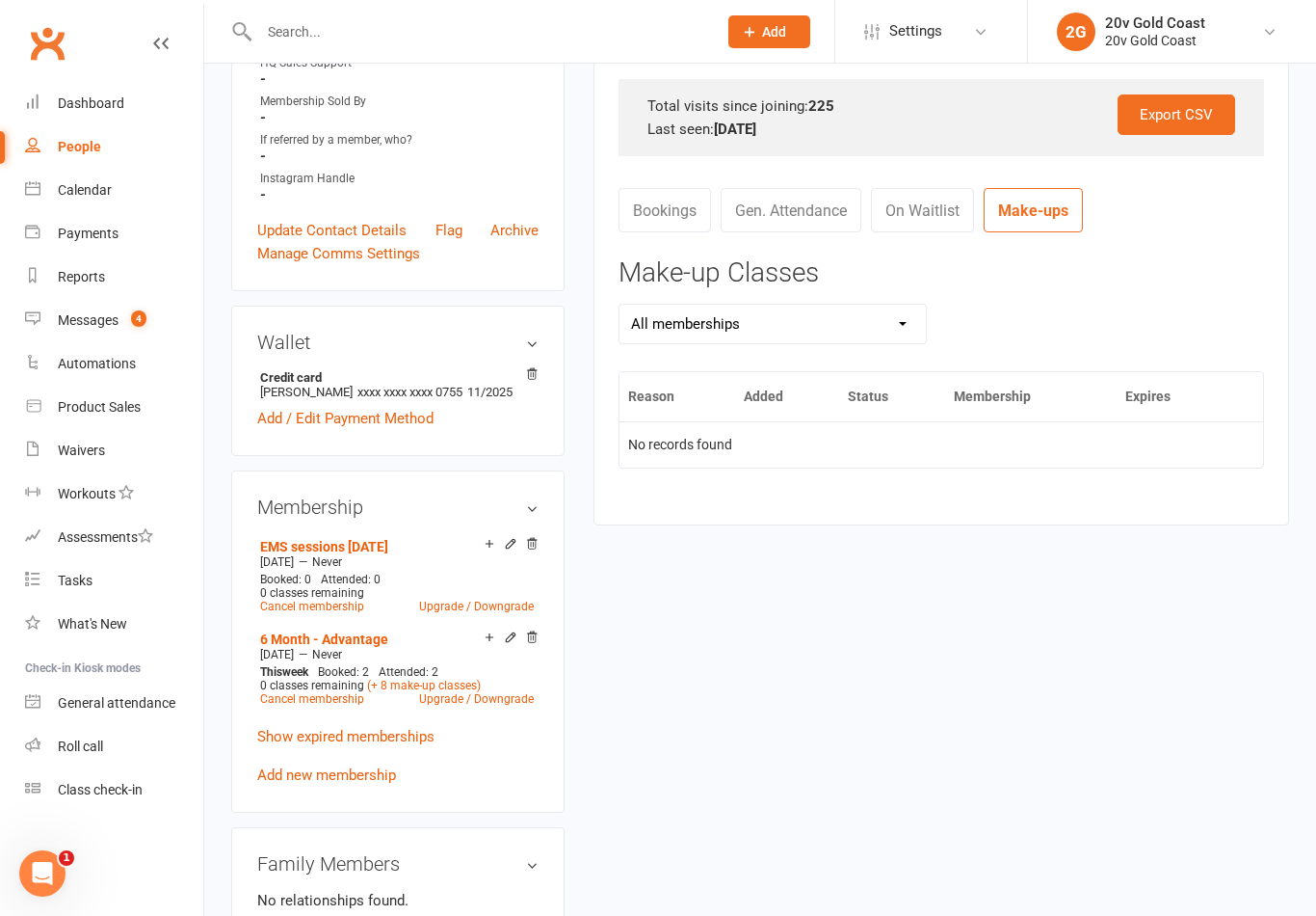
scroll to position [644, 0]
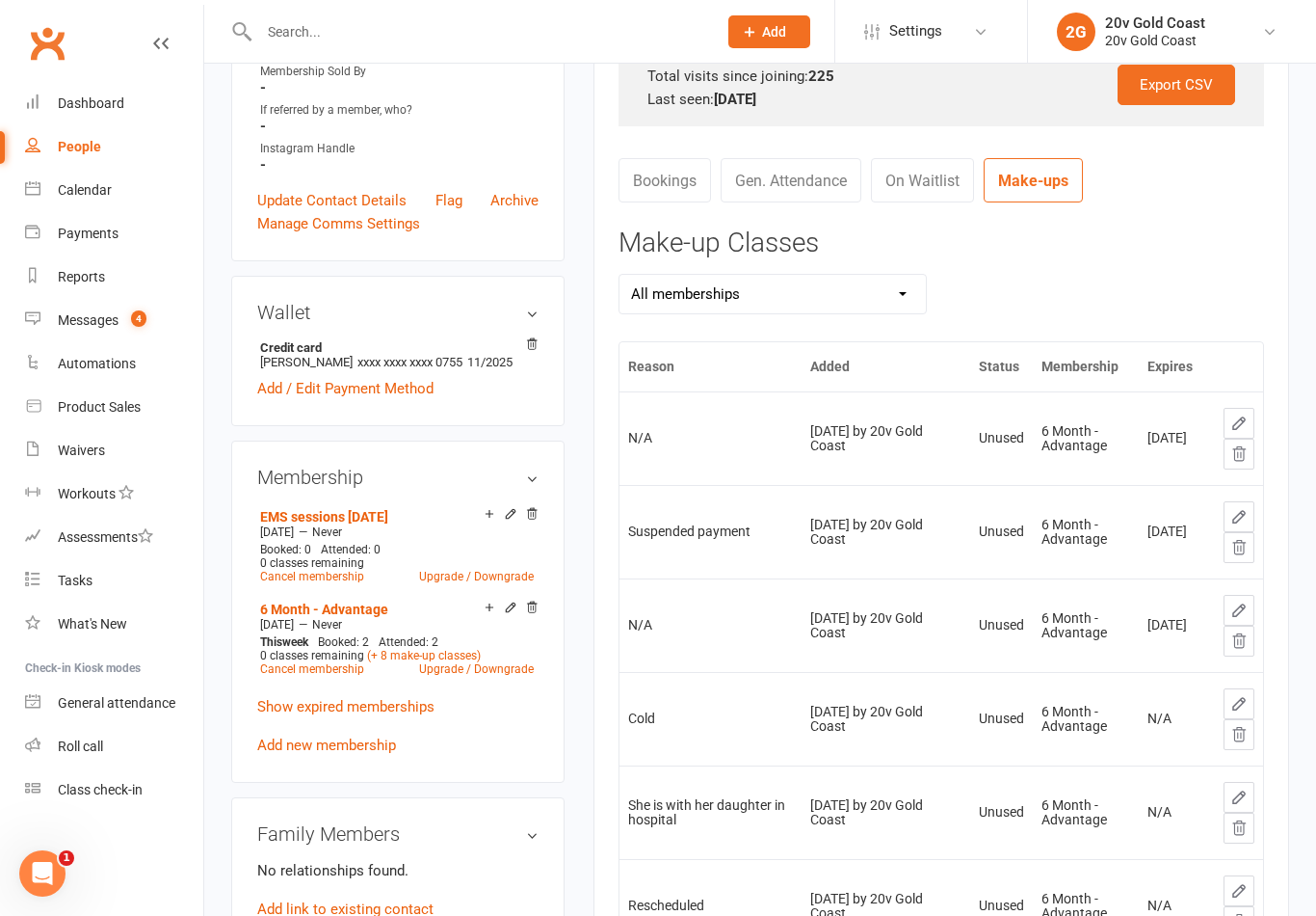
click at [1251, 542] on button at bounding box center [1239, 547] width 31 height 31
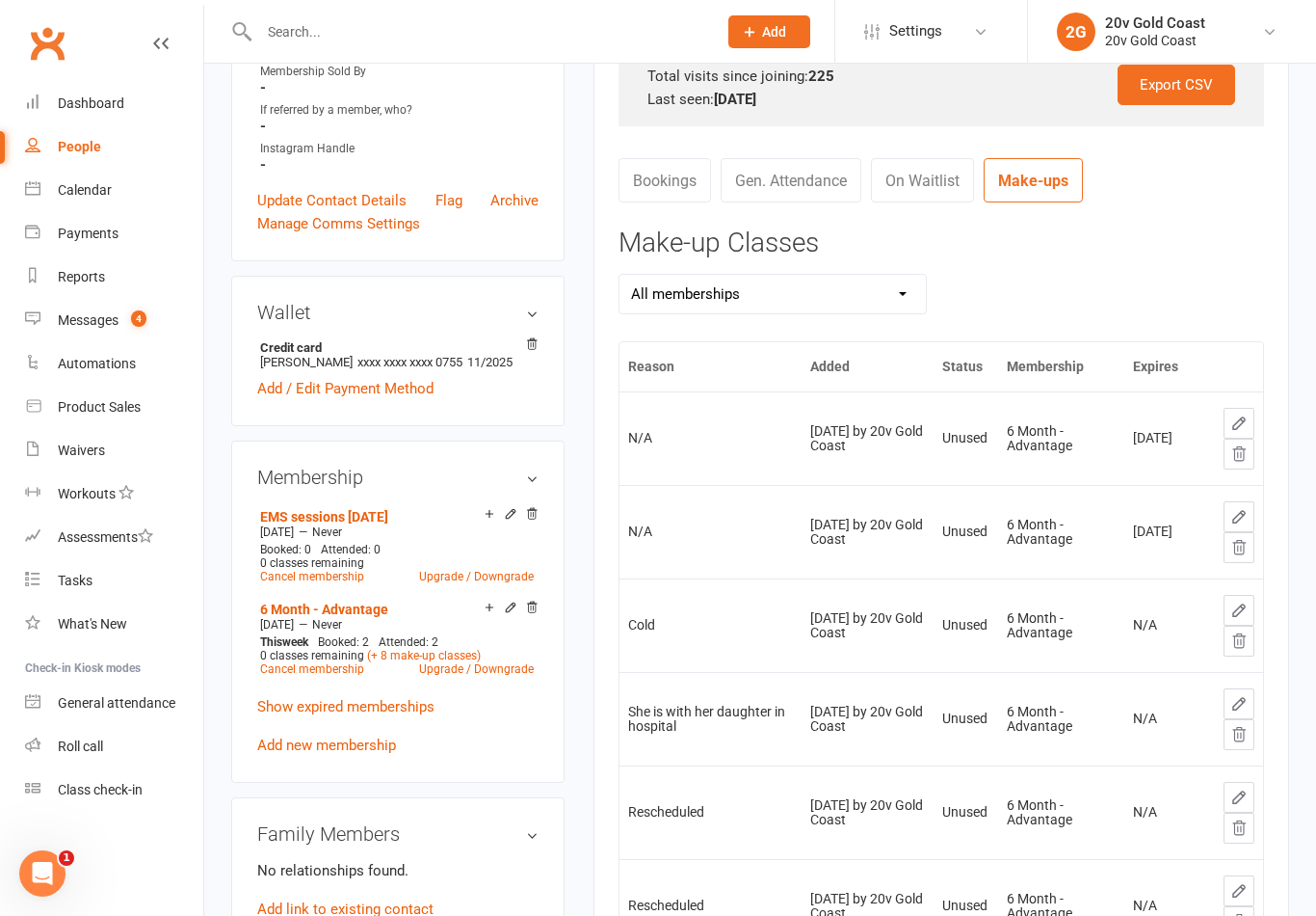
click at [1239, 462] on button at bounding box center [1239, 454] width 31 height 31
click at [1239, 460] on button at bounding box center [1239, 454] width 31 height 31
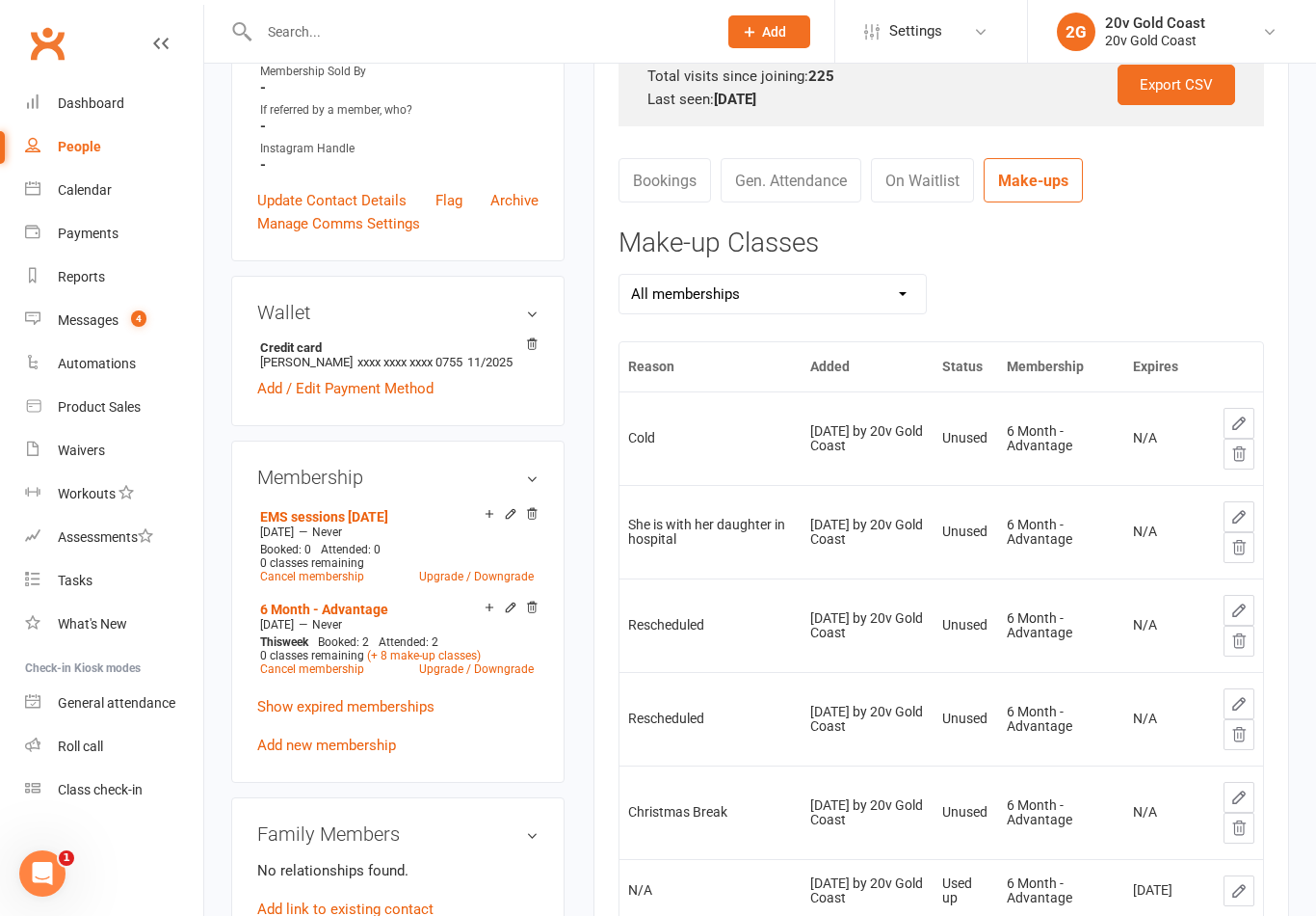
click at [1244, 417] on icon at bounding box center [1239, 423] width 12 height 12
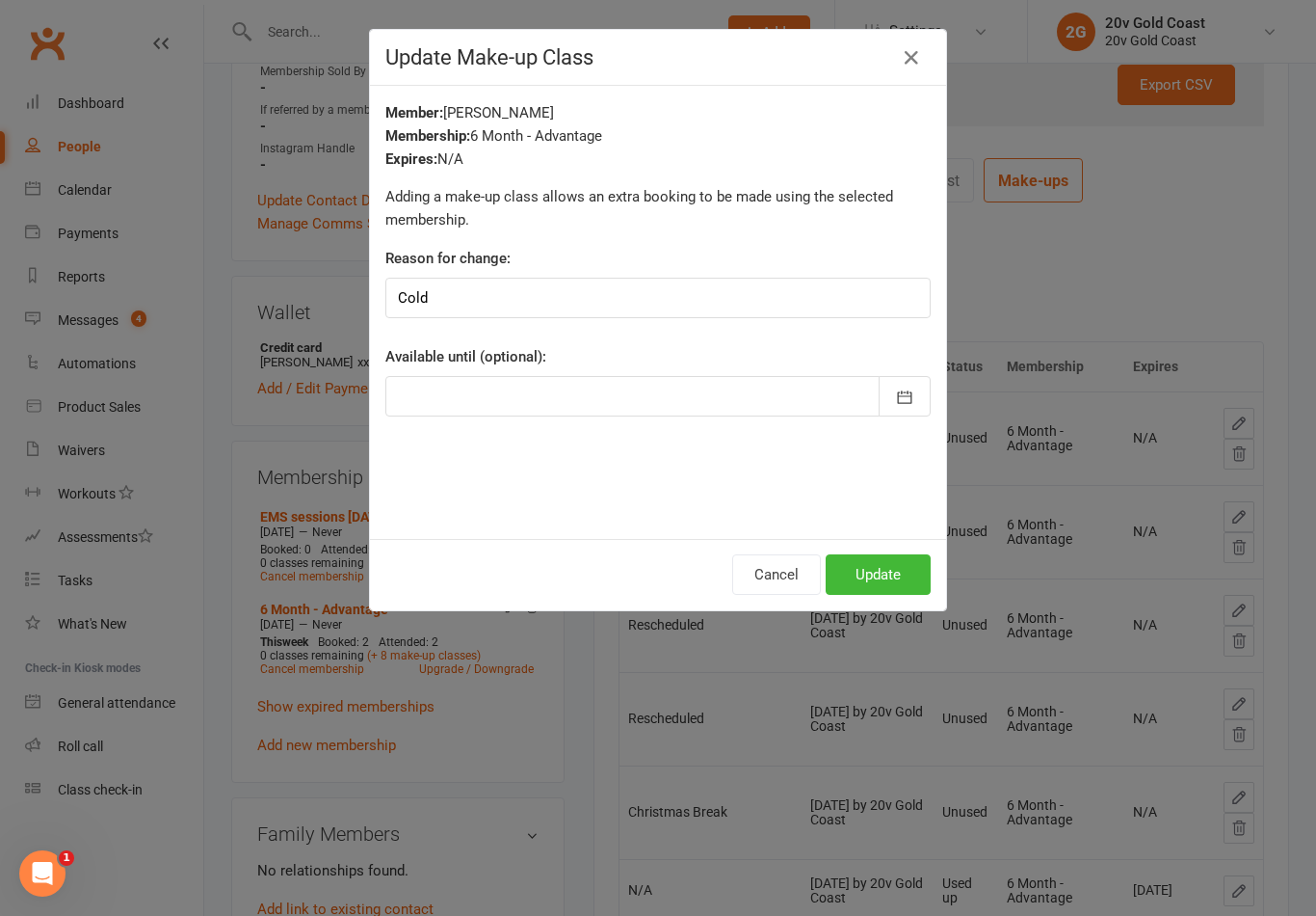
click at [798, 409] on div at bounding box center [657, 397] width 545 height 41
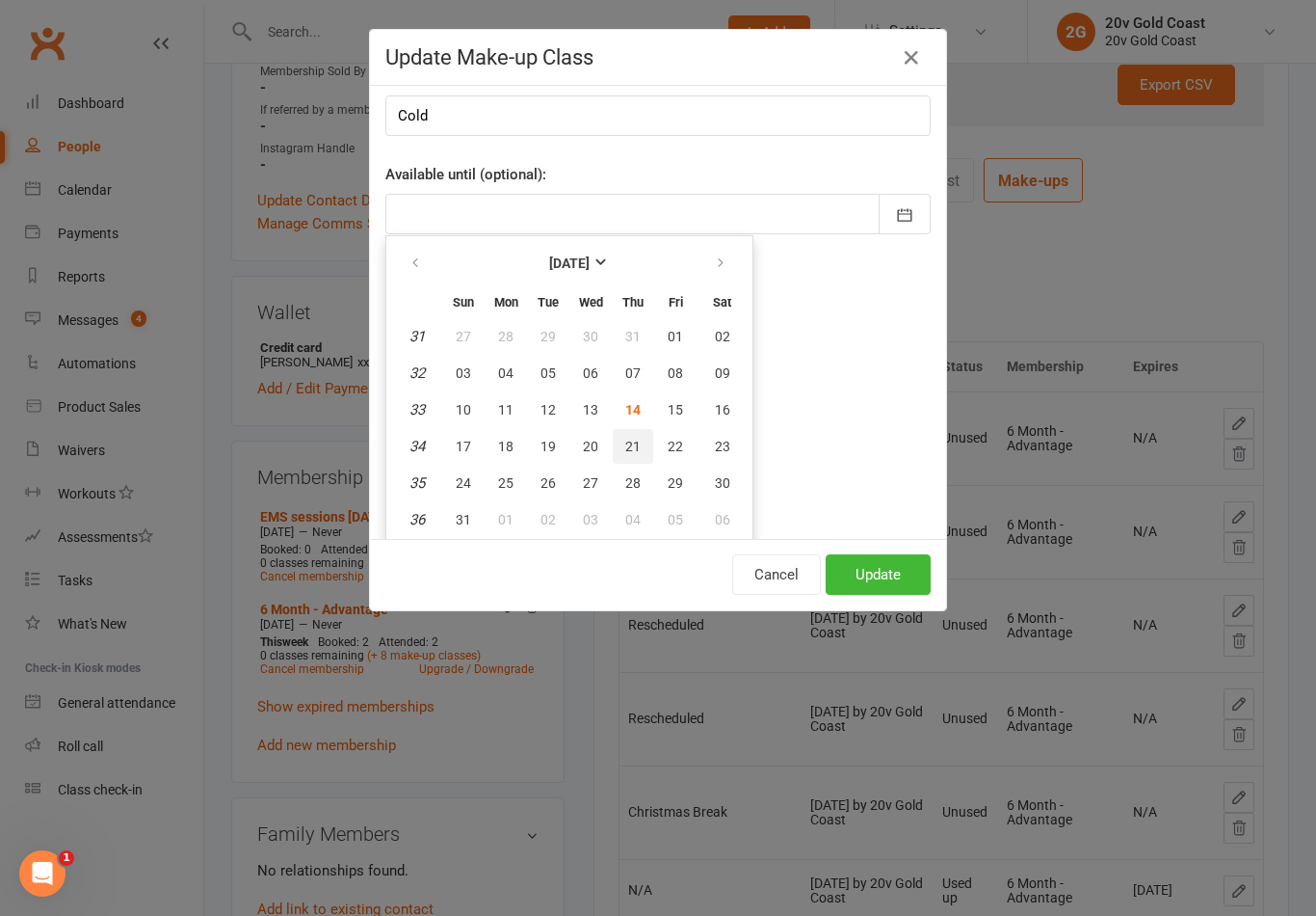
click at [637, 447] on span "21" at bounding box center [633, 446] width 16 height 16
type input "21 Aug 2025"
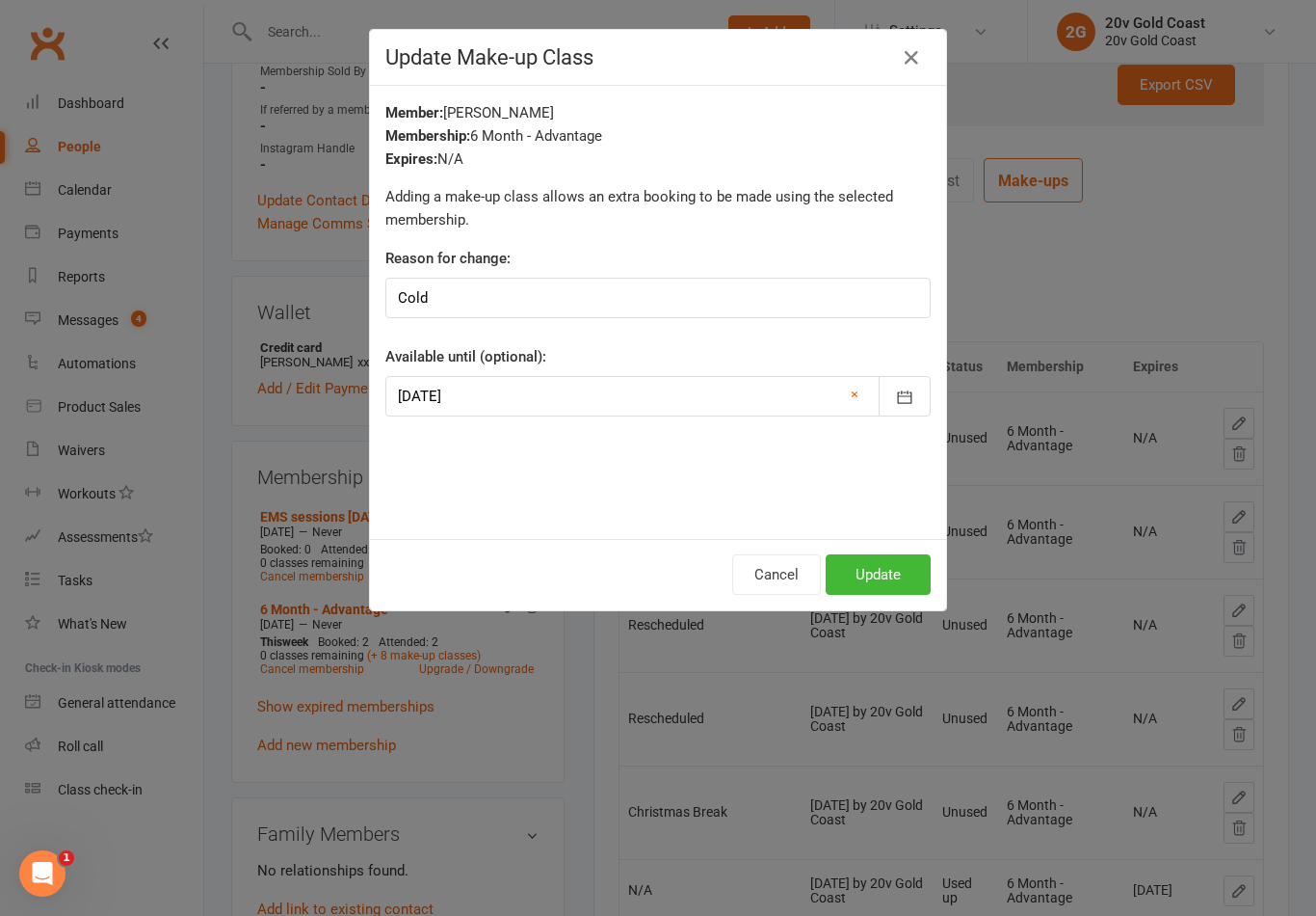
click at [850, 393] on link "×" at bounding box center [854, 394] width 8 height 23
click at [917, 55] on icon "button" at bounding box center [912, 58] width 23 height 23
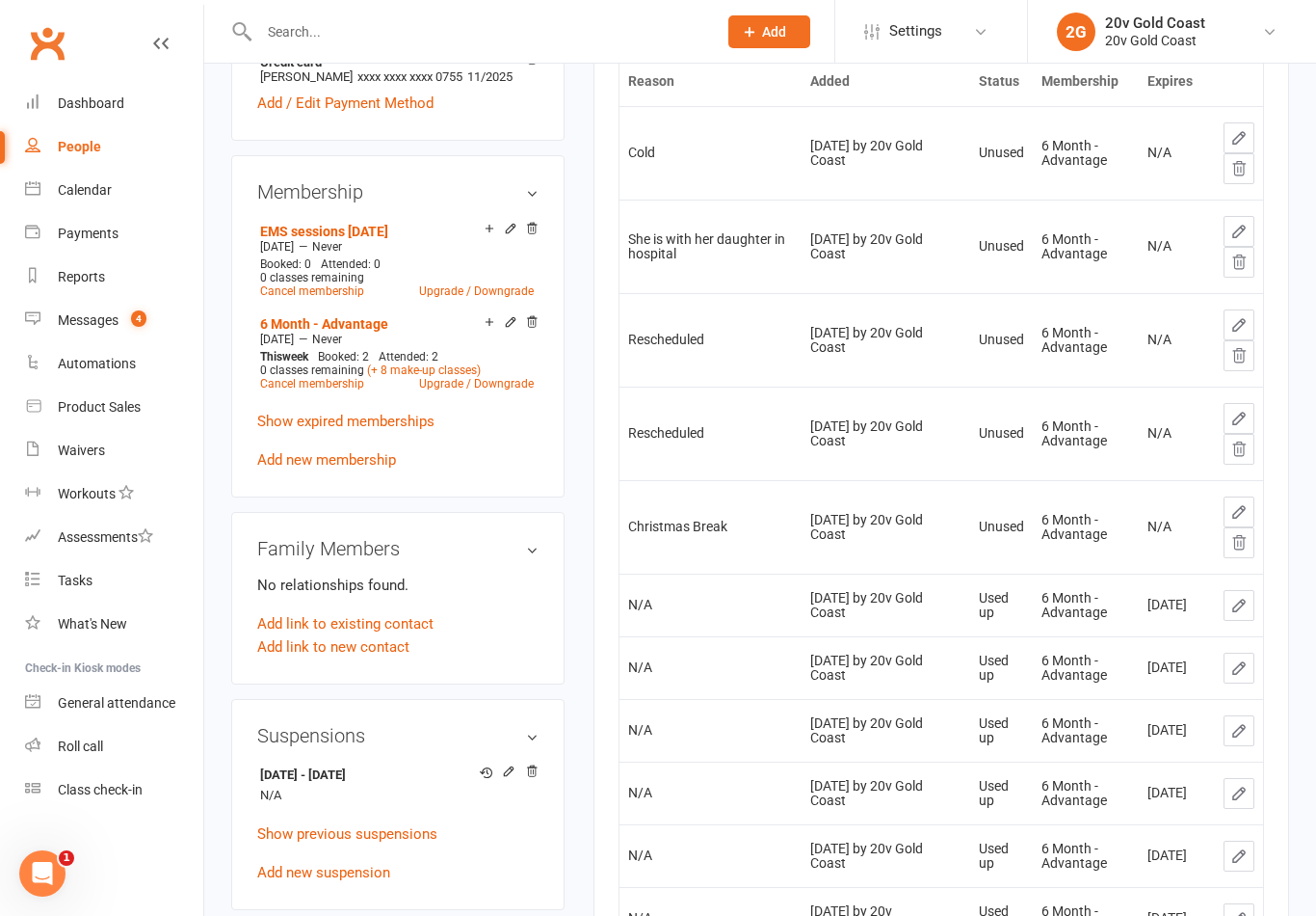
scroll to position [927, 0]
click at [124, 188] on link "Calendar" at bounding box center [114, 190] width 178 height 44
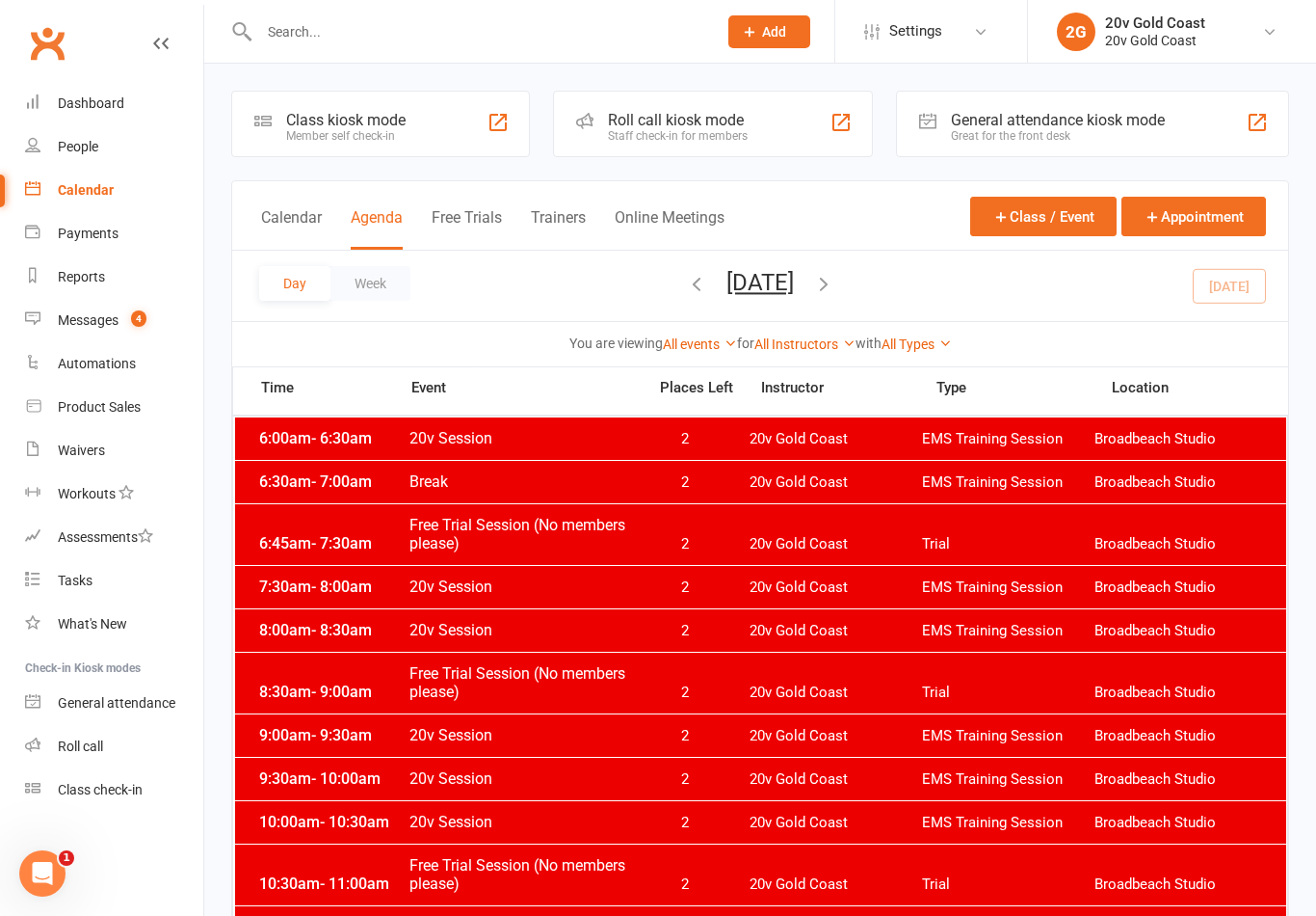
click at [794, 288] on button "[DATE]" at bounding box center [759, 283] width 67 height 27
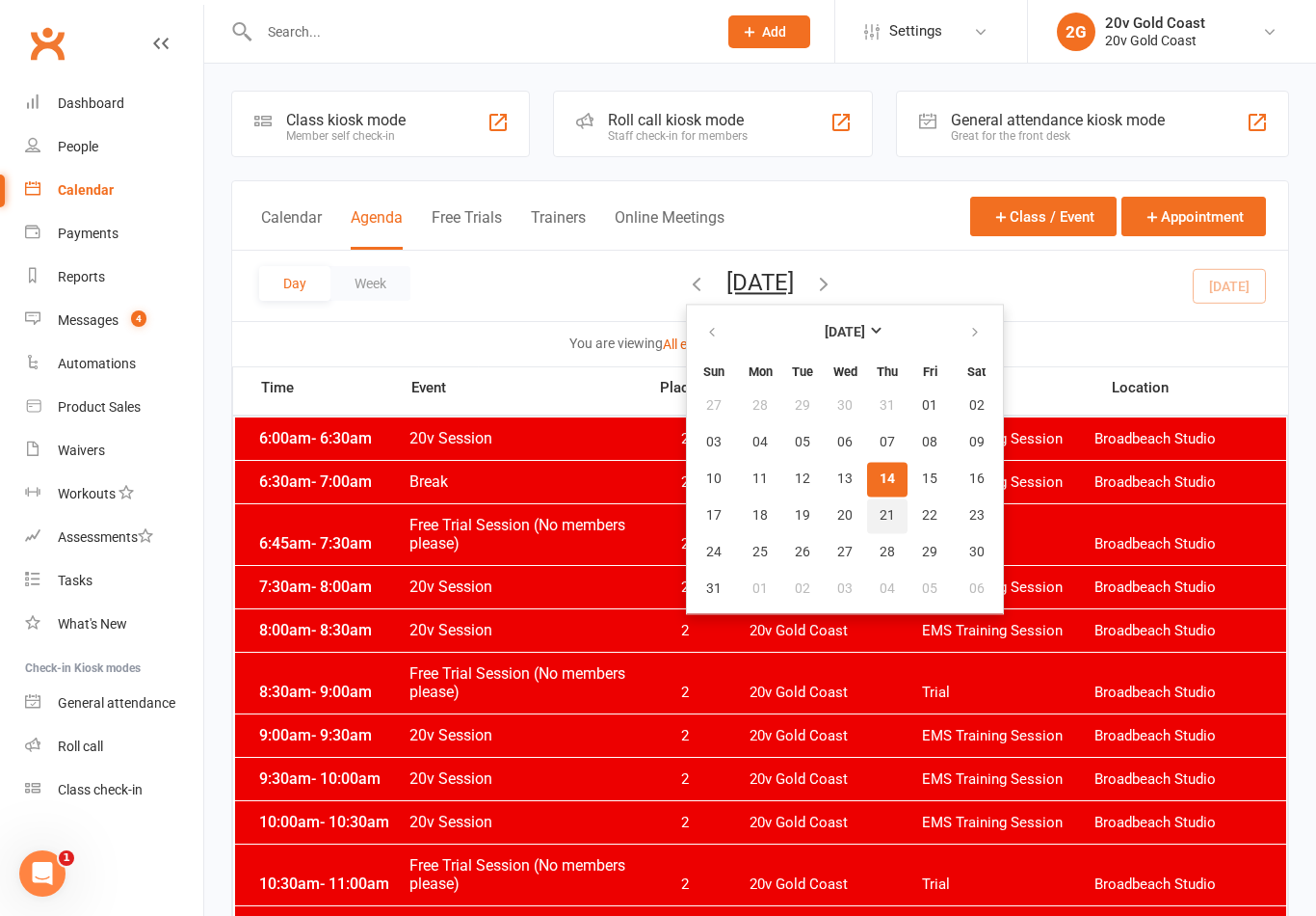
click at [880, 515] on span "21" at bounding box center [887, 515] width 16 height 16
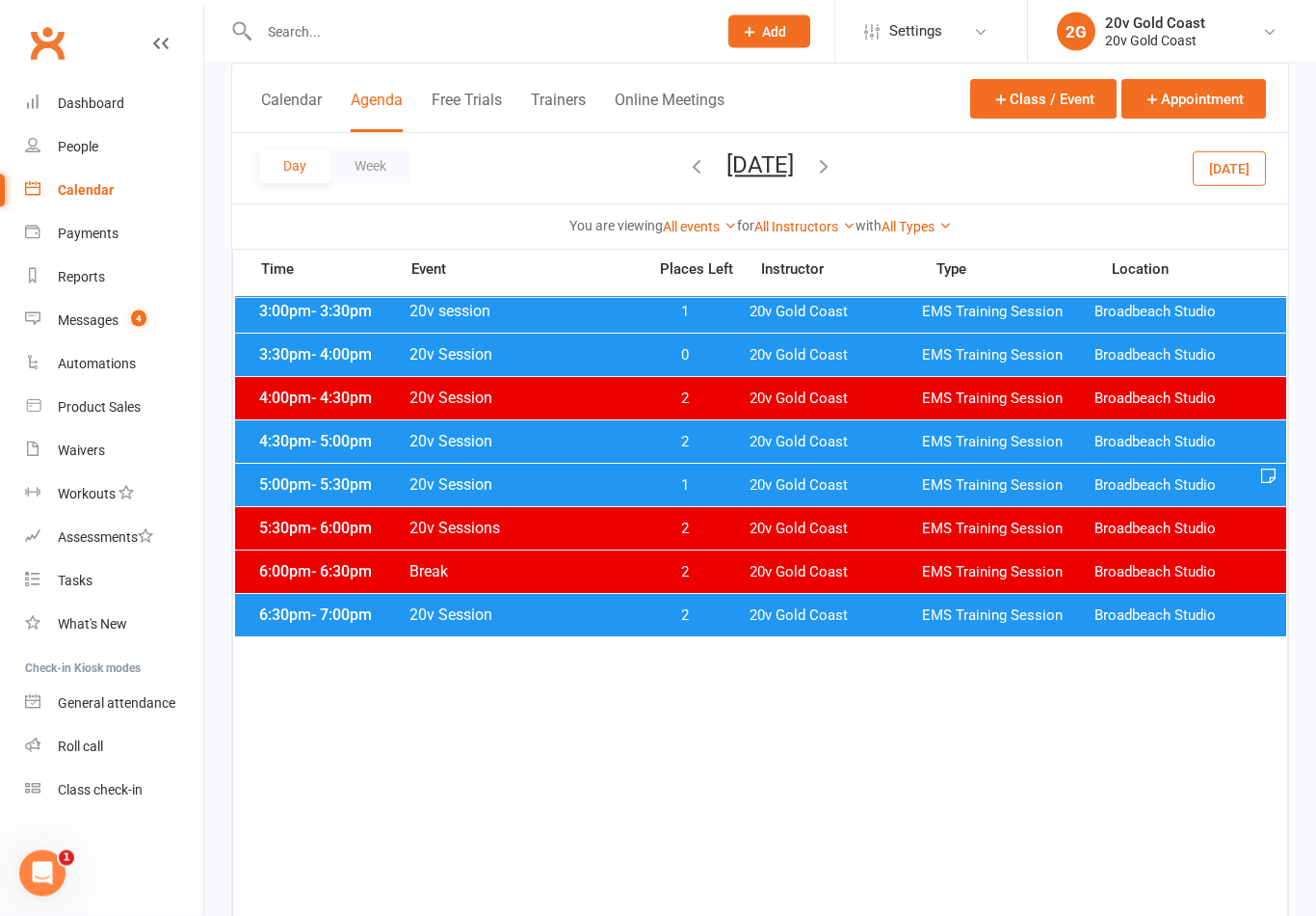
scroll to position [963, 0]
click at [831, 485] on span "20v Gold Coast" at bounding box center [835, 485] width 172 height 18
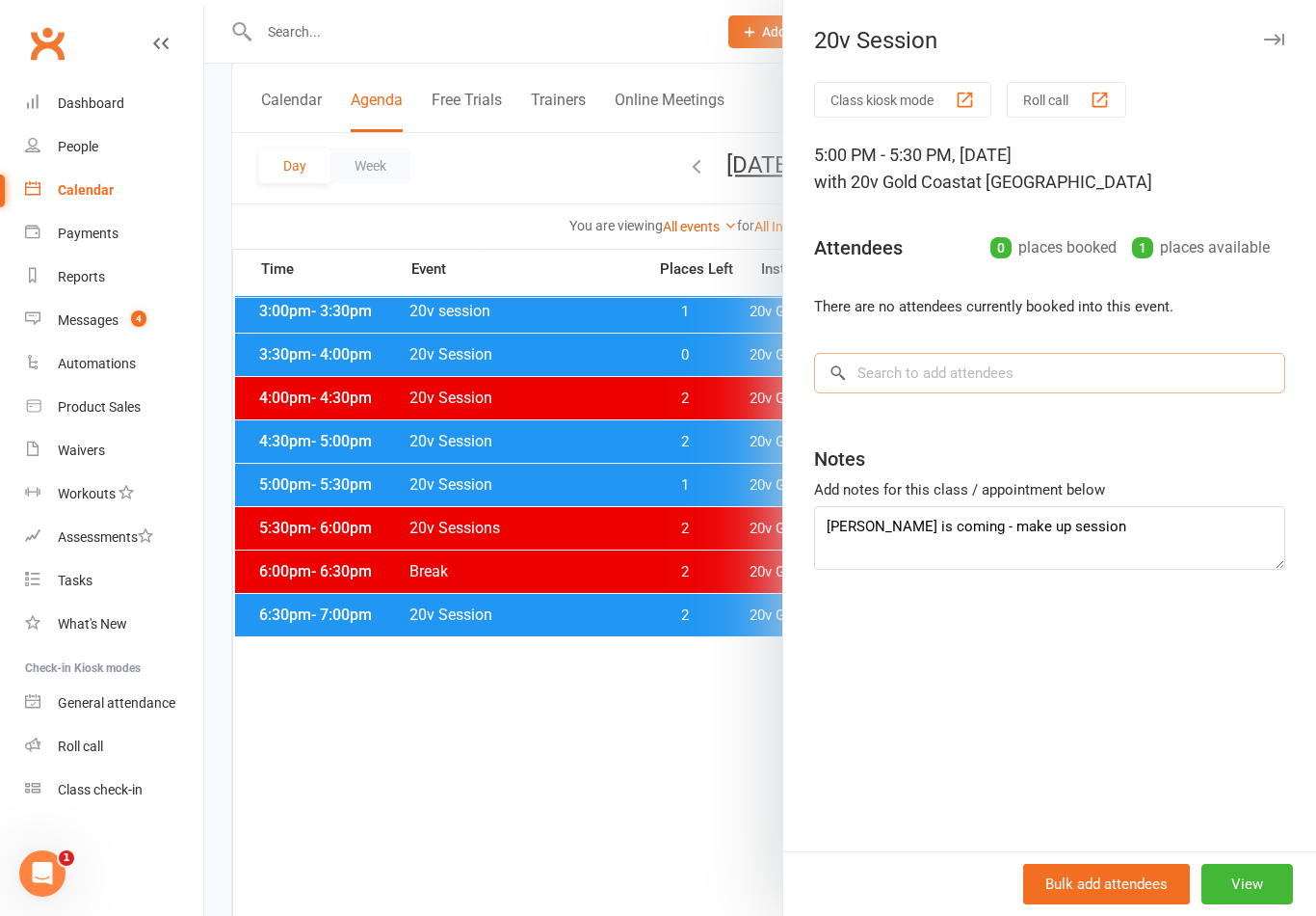
click at [1043, 379] on input "search" at bounding box center [1049, 373] width 471 height 41
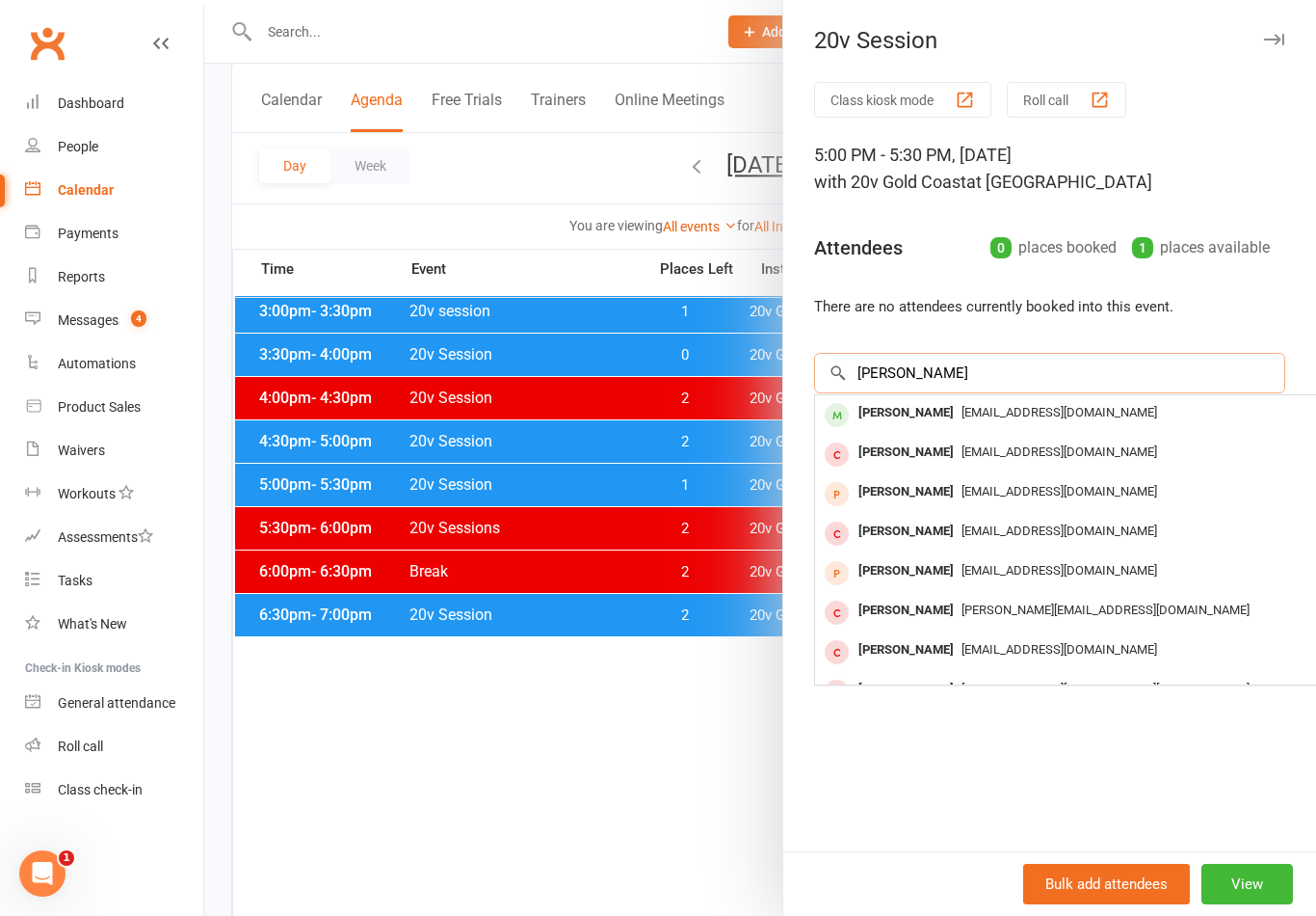
type input "Dann"
click at [940, 418] on div "[PERSON_NAME]" at bounding box center [906, 412] width 111 height 28
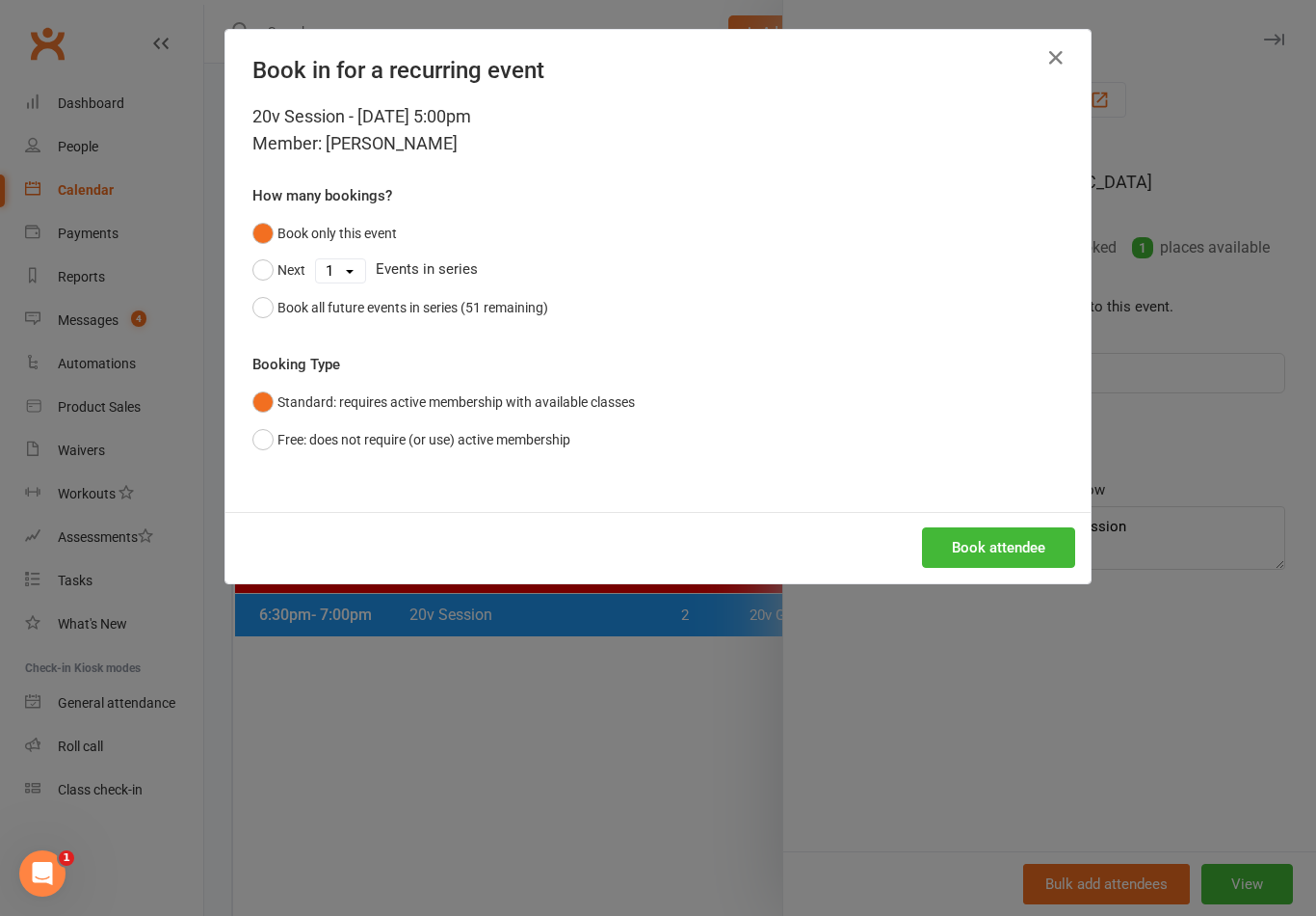
click at [1028, 545] on button "Book attendee" at bounding box center [998, 547] width 154 height 41
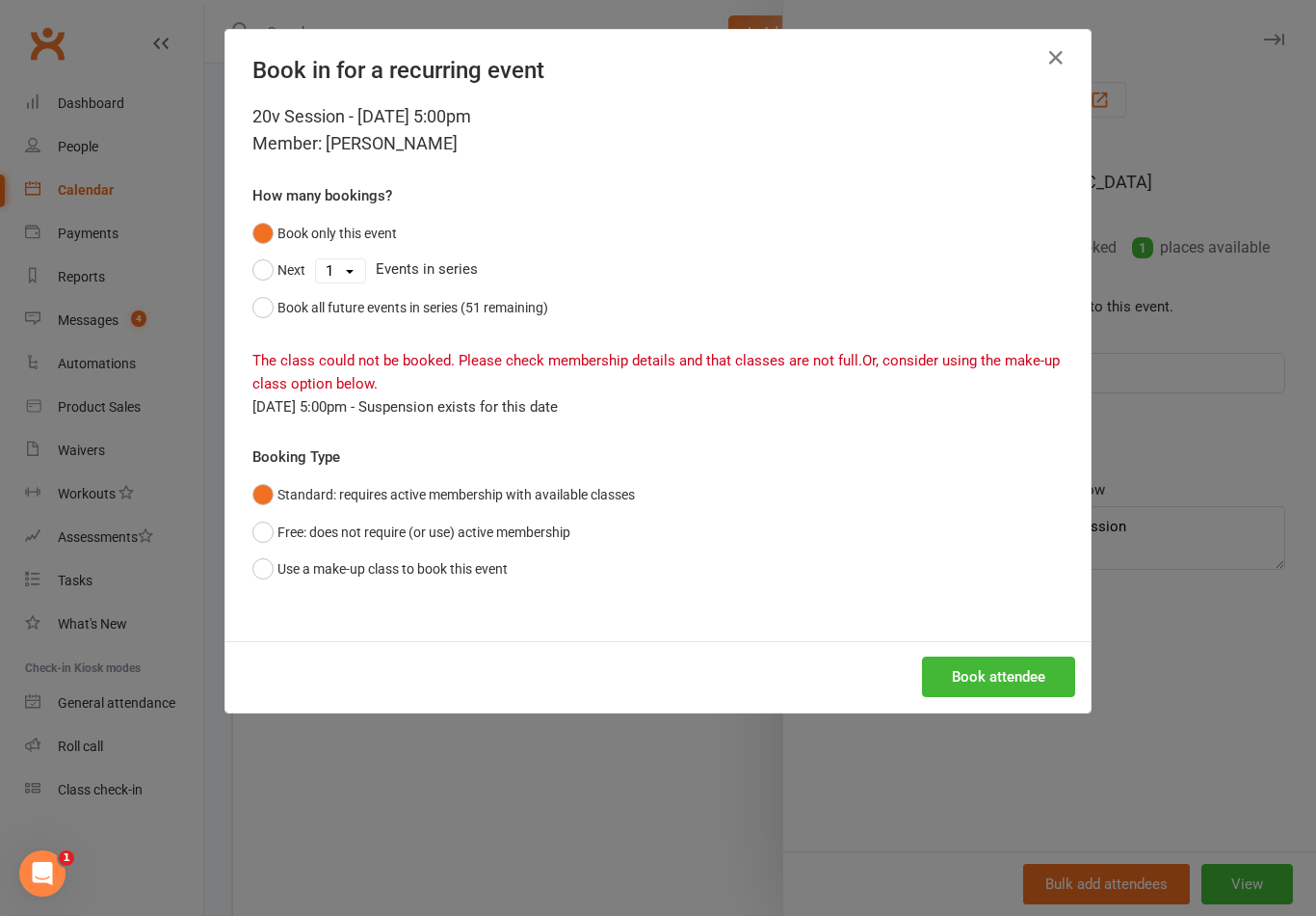
click at [495, 568] on button "Use a make-up class to book this event" at bounding box center [380, 569] width 256 height 37
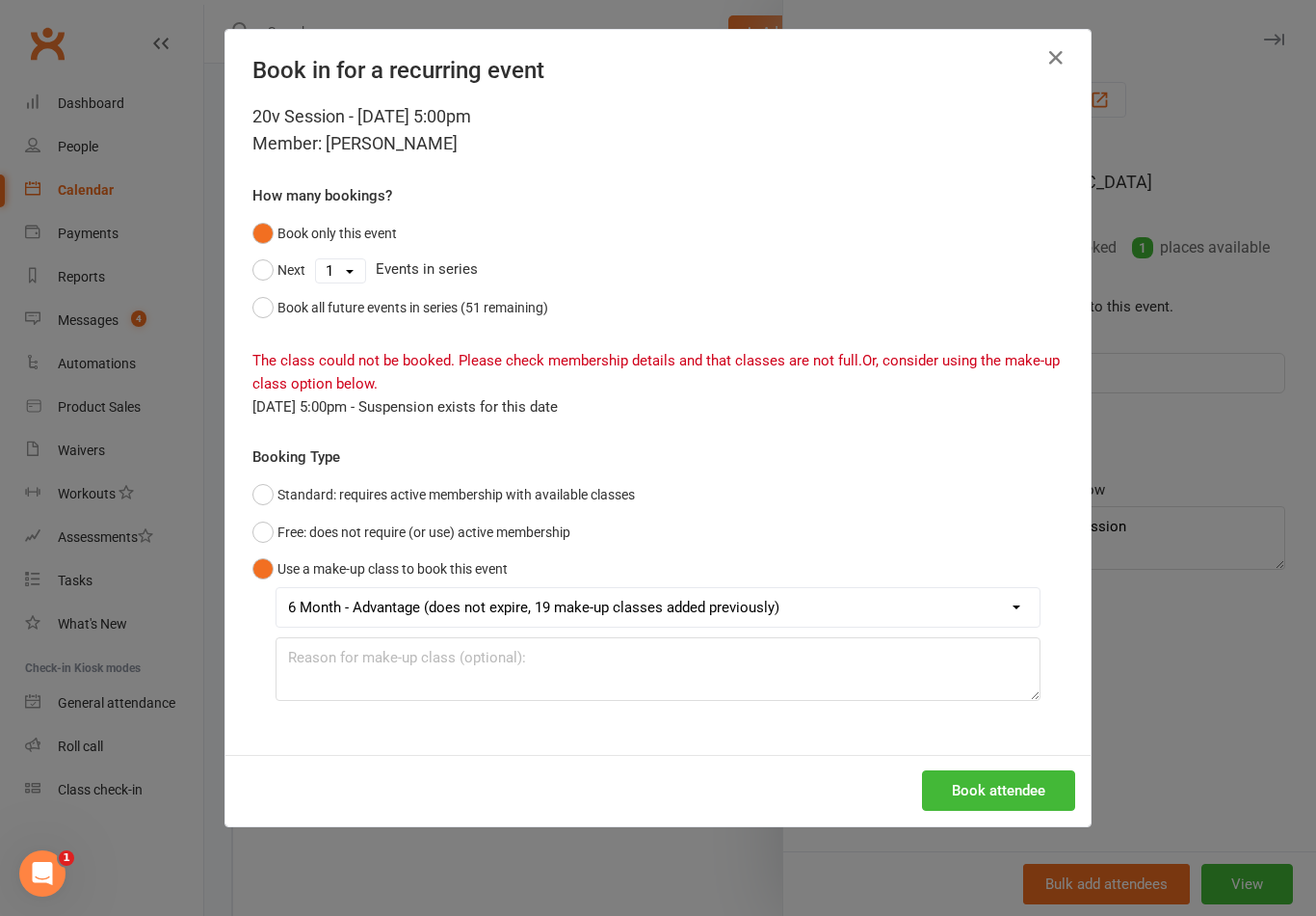
click at [646, 621] on select "6 Month - Advantage (does not expire, 19 make-up classes added previously)" at bounding box center [657, 608] width 763 height 39
click at [725, 609] on select "6 Month - Advantage (does not expire, 19 make-up classes added previously)" at bounding box center [657, 608] width 763 height 39
click at [897, 622] on select "6 Month - Advantage (does not expire, 19 make-up classes added previously)" at bounding box center [657, 608] width 763 height 39
click at [915, 619] on select "6 Month - Advantage (does not expire, 19 make-up classes added previously)" at bounding box center [657, 608] width 763 height 39
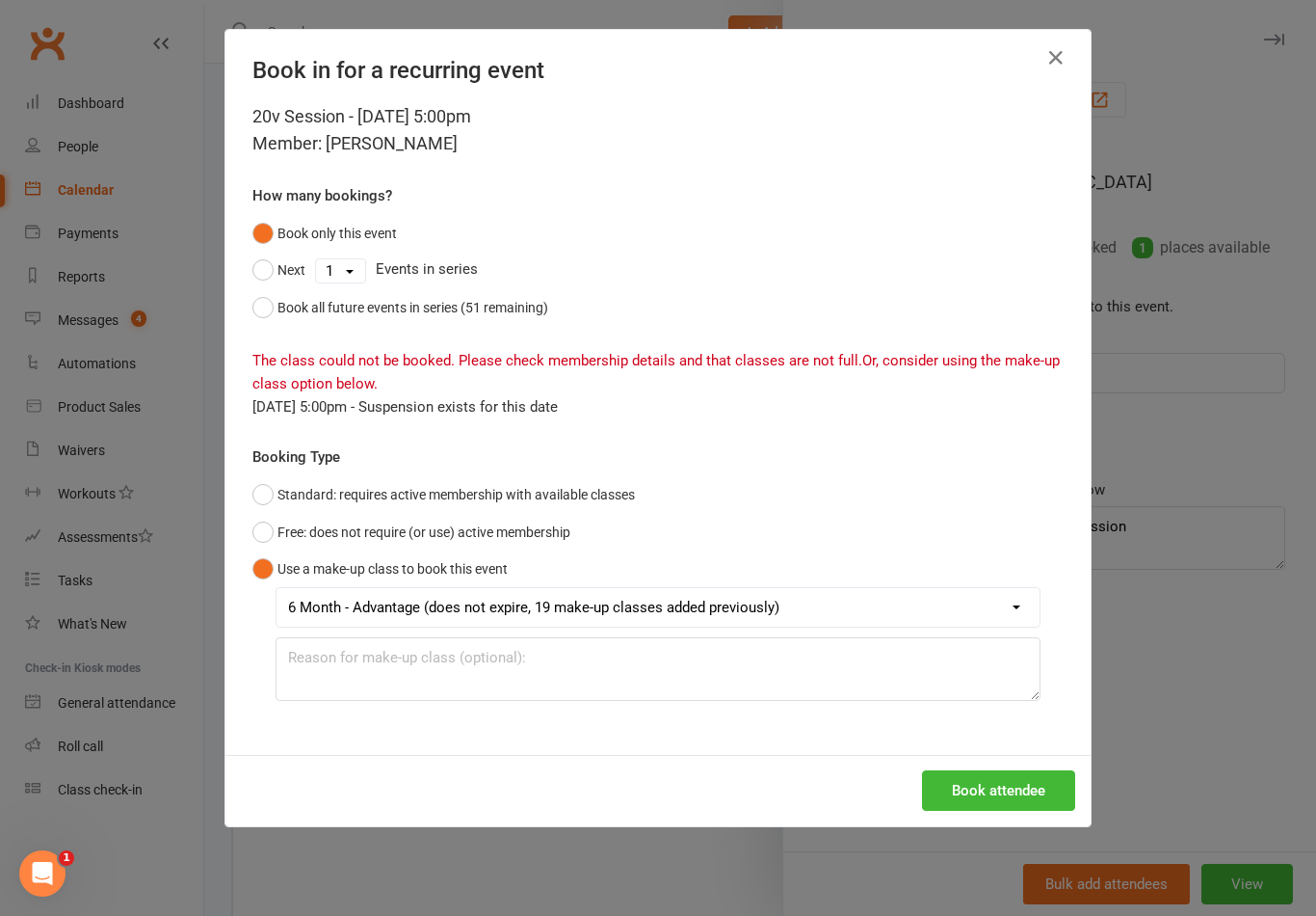
click at [925, 615] on select "6 Month - Advantage (does not expire, 19 make-up classes added previously)" at bounding box center [657, 608] width 763 height 39
click at [524, 546] on button "Free: does not require (or use) active membership" at bounding box center [411, 532] width 318 height 37
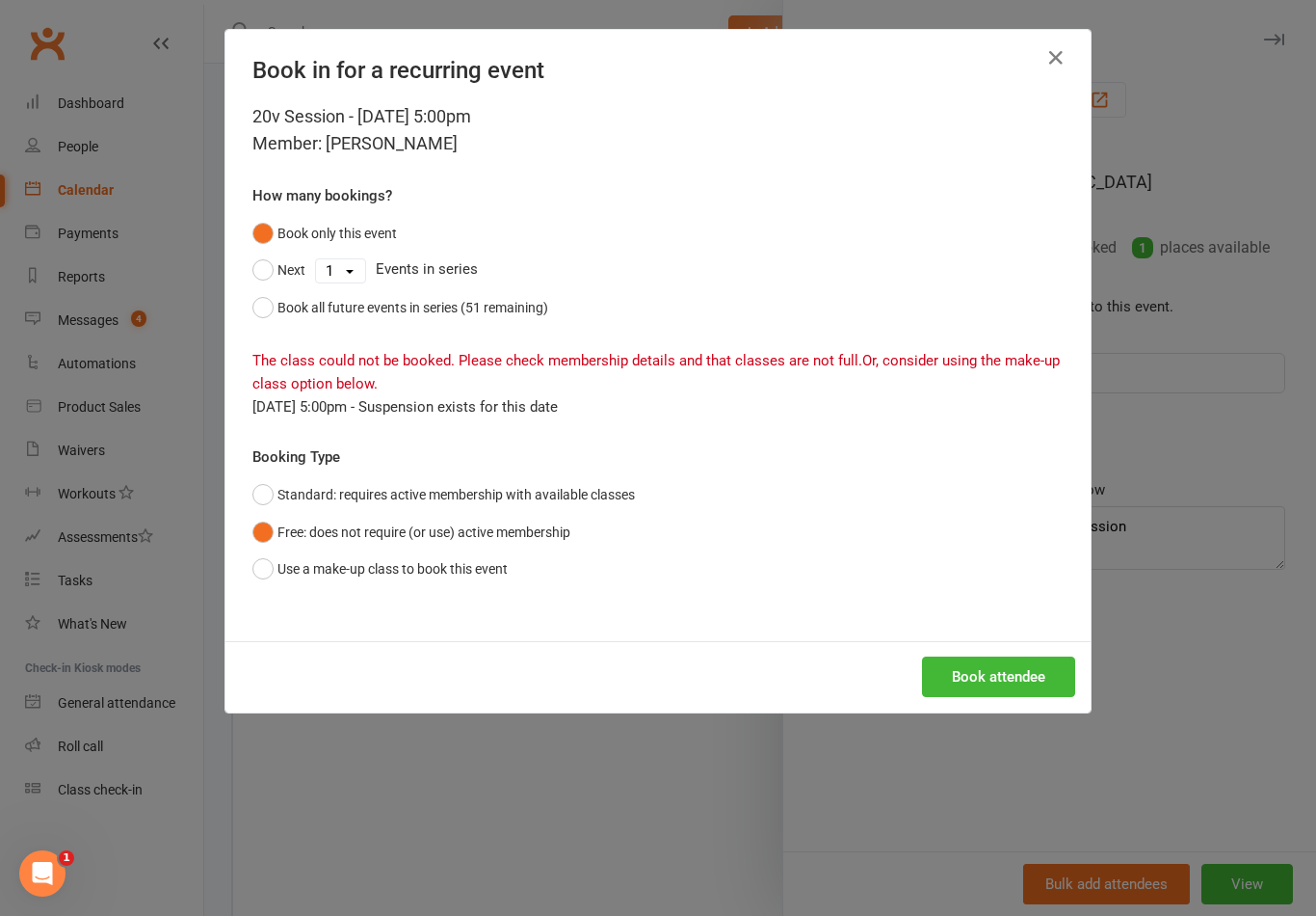
click at [1027, 664] on button "Book attendee" at bounding box center [998, 677] width 154 height 41
click at [1022, 685] on button "Book attendee" at bounding box center [998, 677] width 154 height 41
click at [1069, 53] on button "button" at bounding box center [1056, 58] width 31 height 31
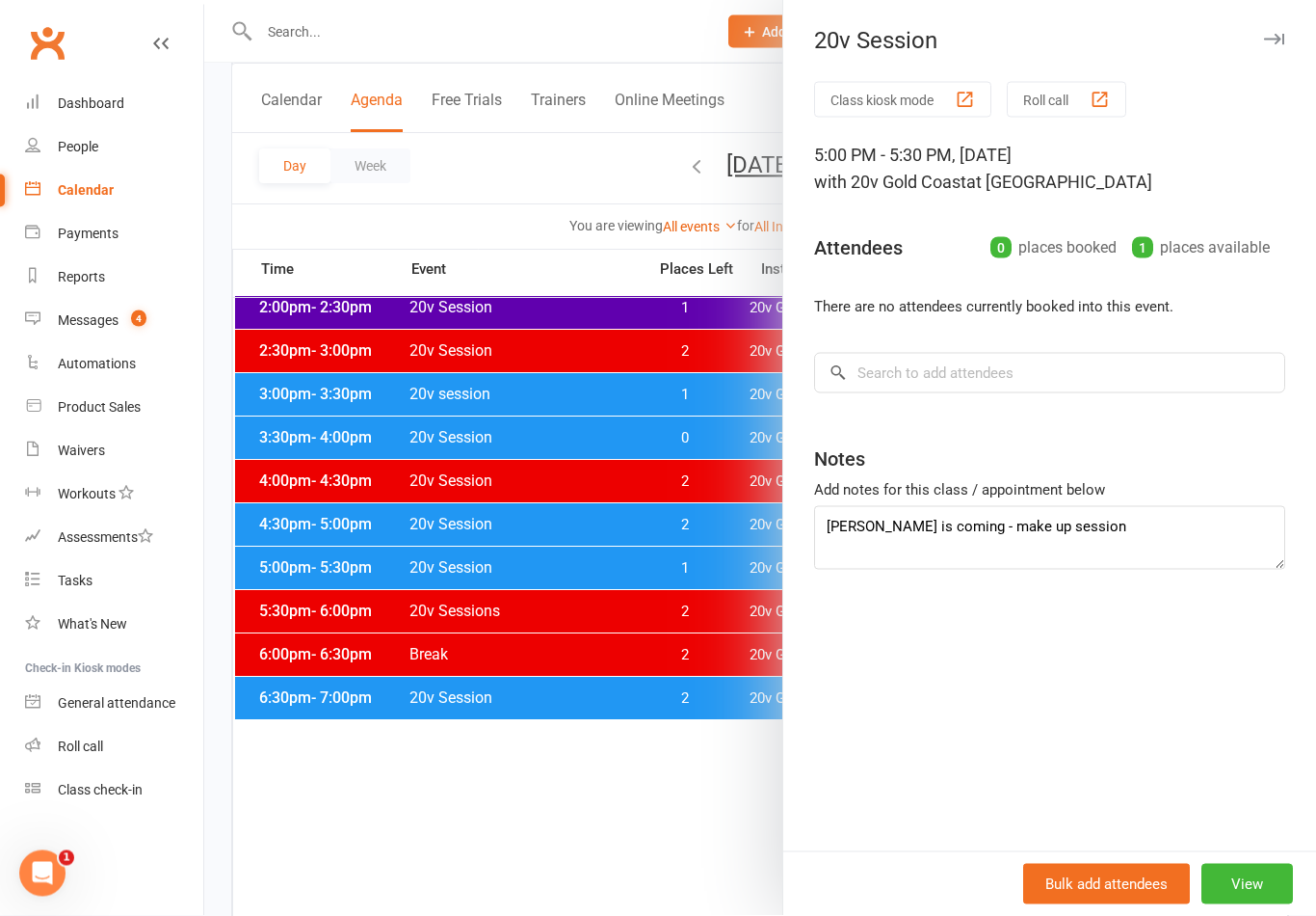
click at [693, 812] on div at bounding box center [760, 458] width 1112 height 916
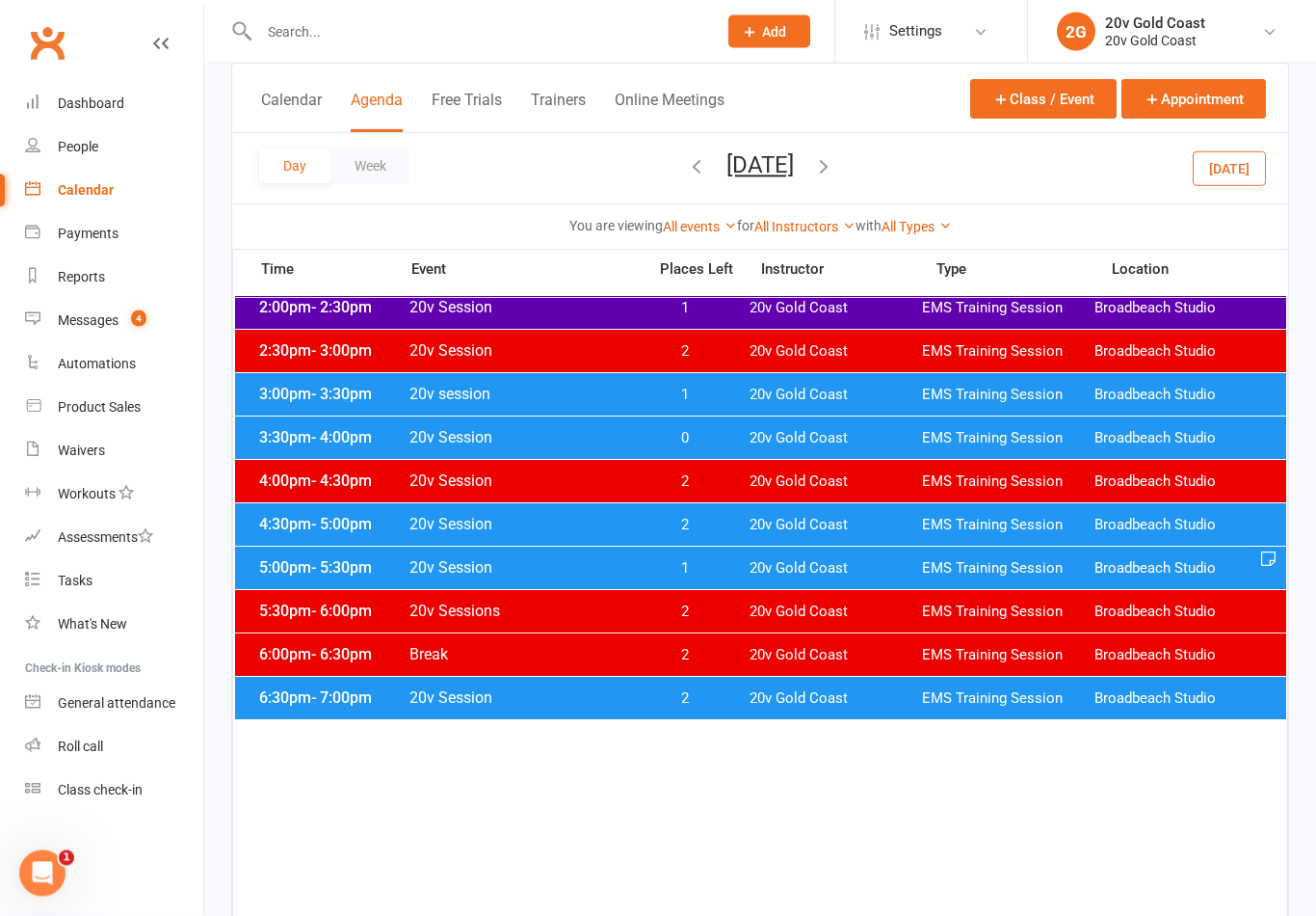
scroll to position [880, 0]
click at [788, 571] on span "20v Gold Coast" at bounding box center [835, 568] width 172 height 18
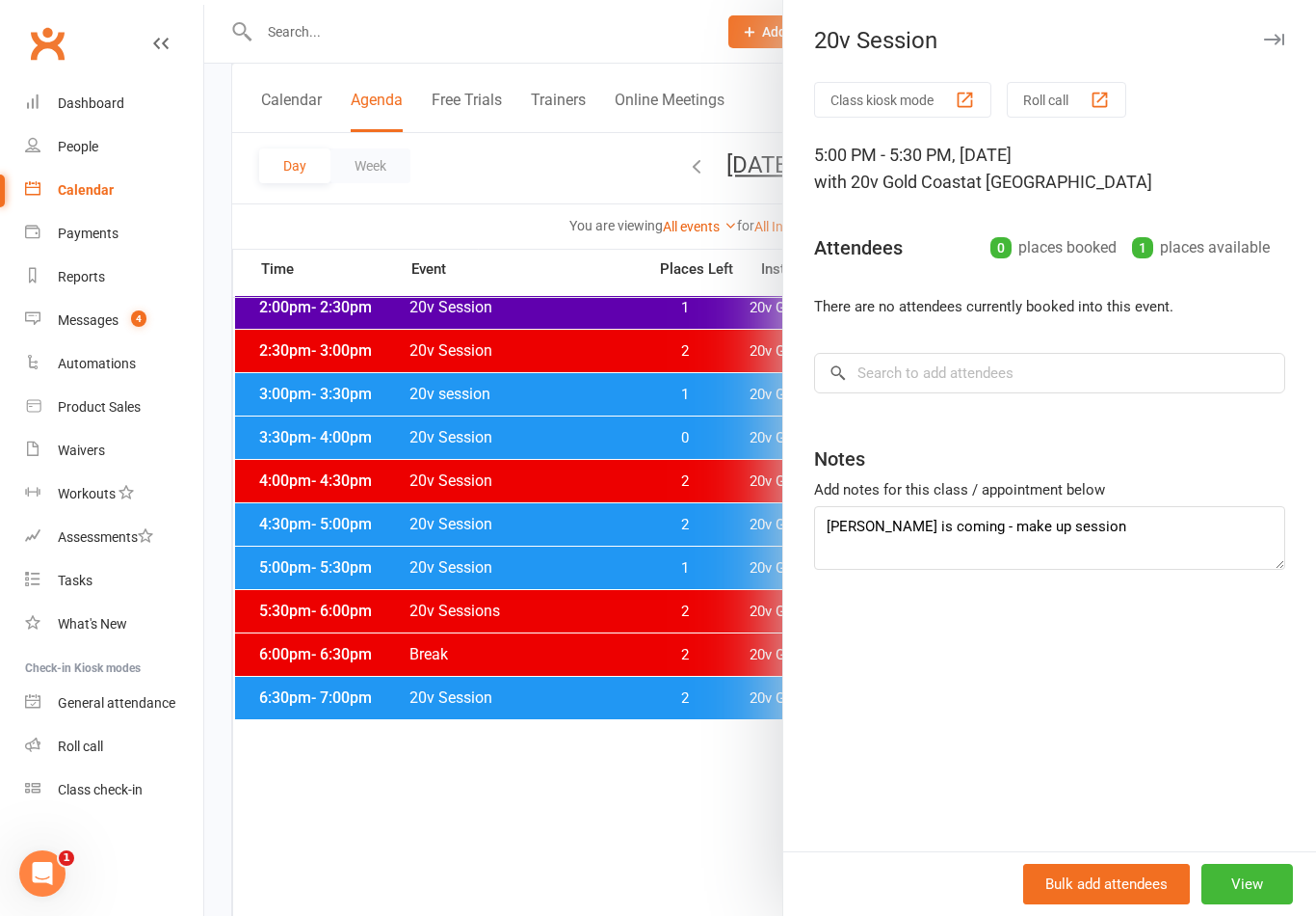
click at [743, 770] on div at bounding box center [760, 458] width 1112 height 916
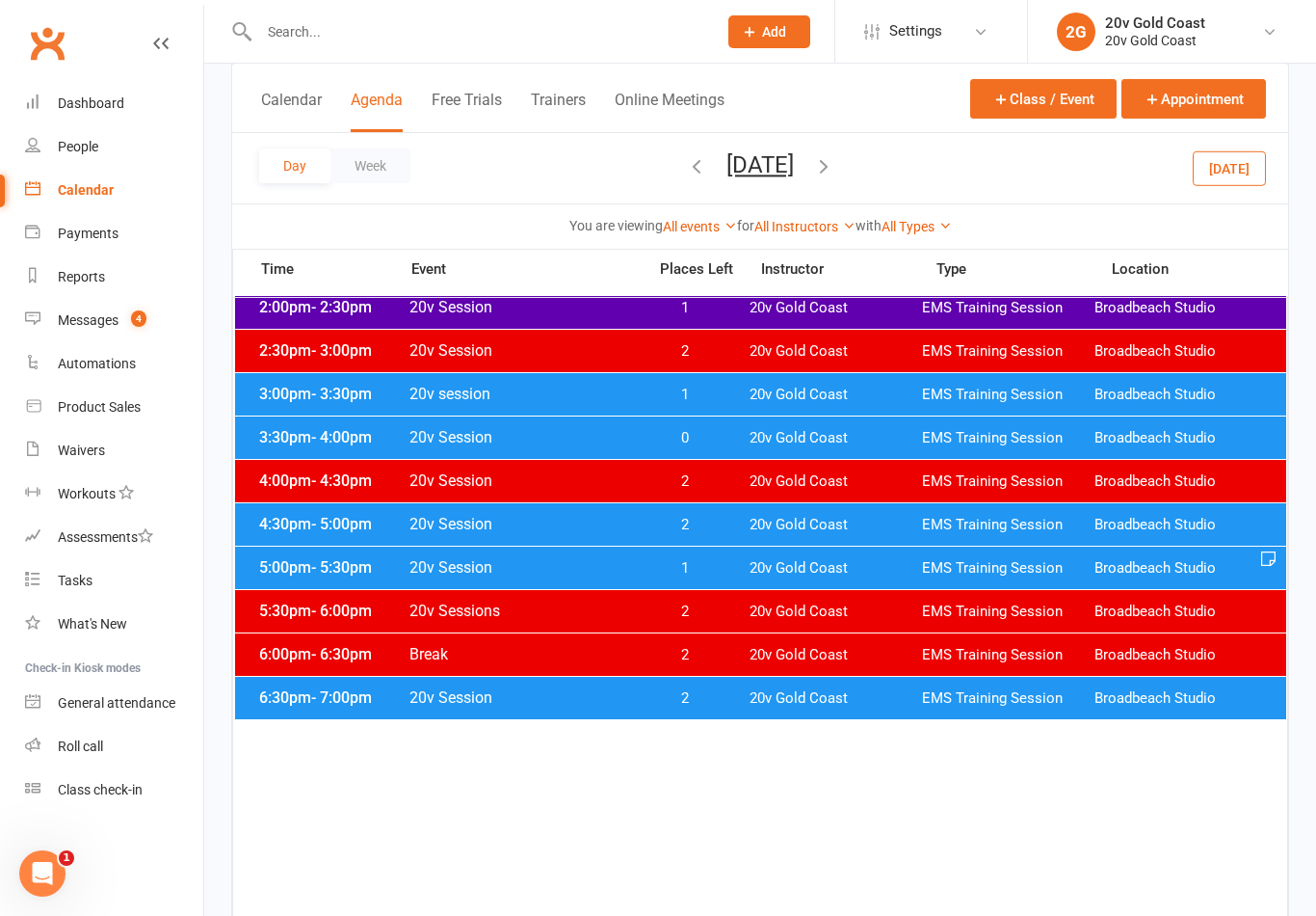
click at [1255, 179] on button "[DATE]" at bounding box center [1229, 168] width 73 height 35
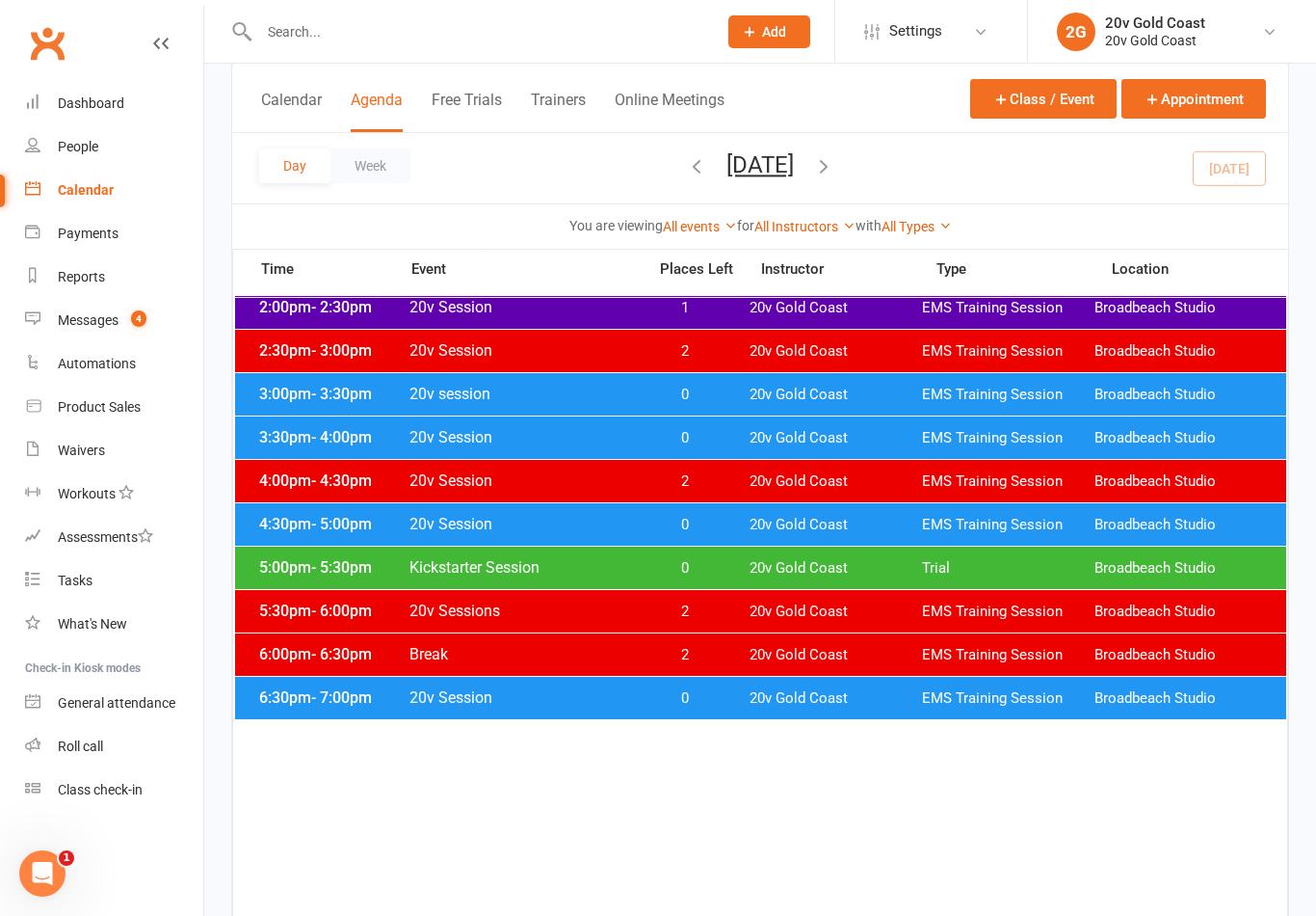
click at [872, 525] on span "20v Gold Coast" at bounding box center [835, 524] width 172 height 18
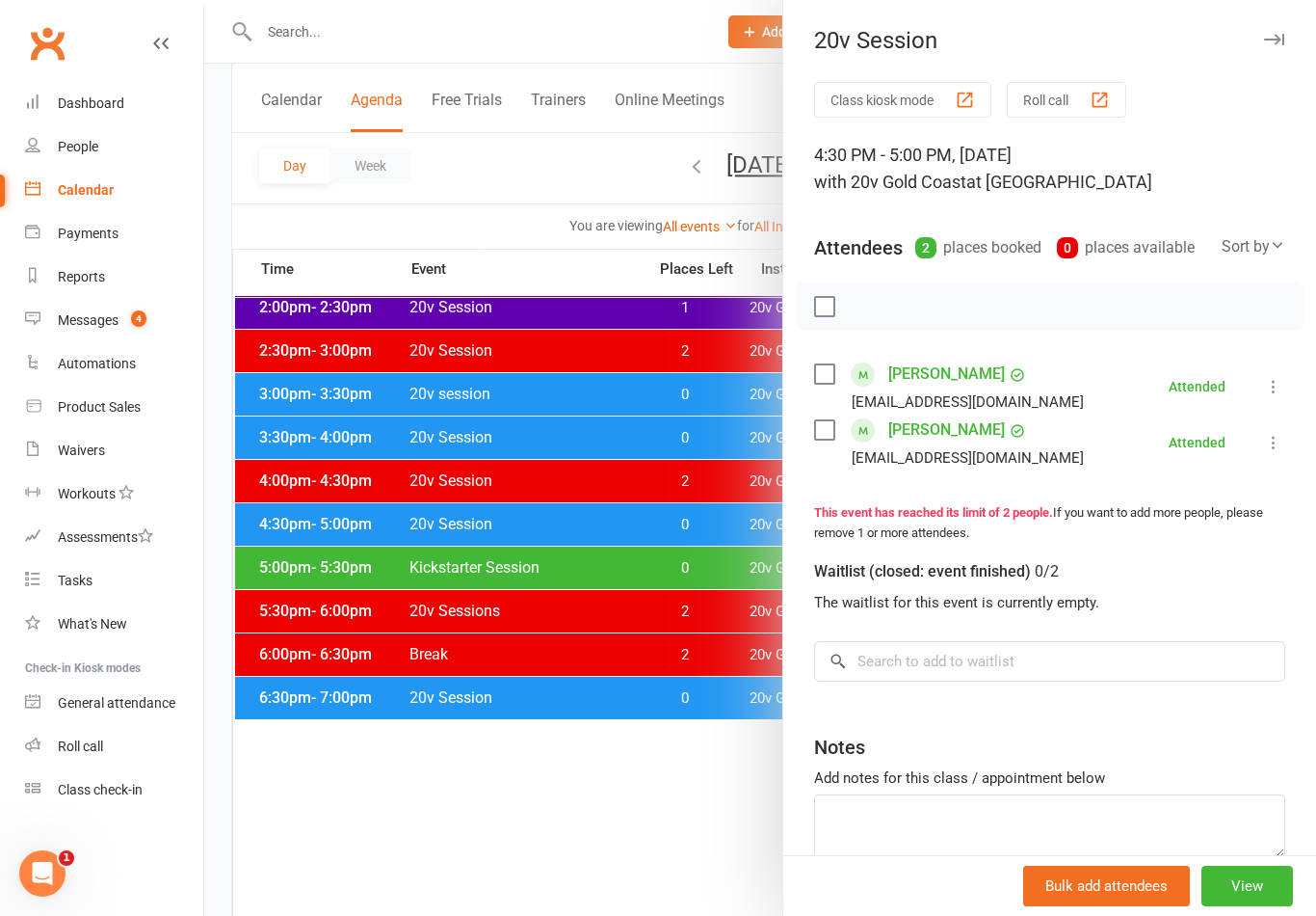
click at [959, 370] on link "[PERSON_NAME]" at bounding box center [947, 374] width 117 height 31
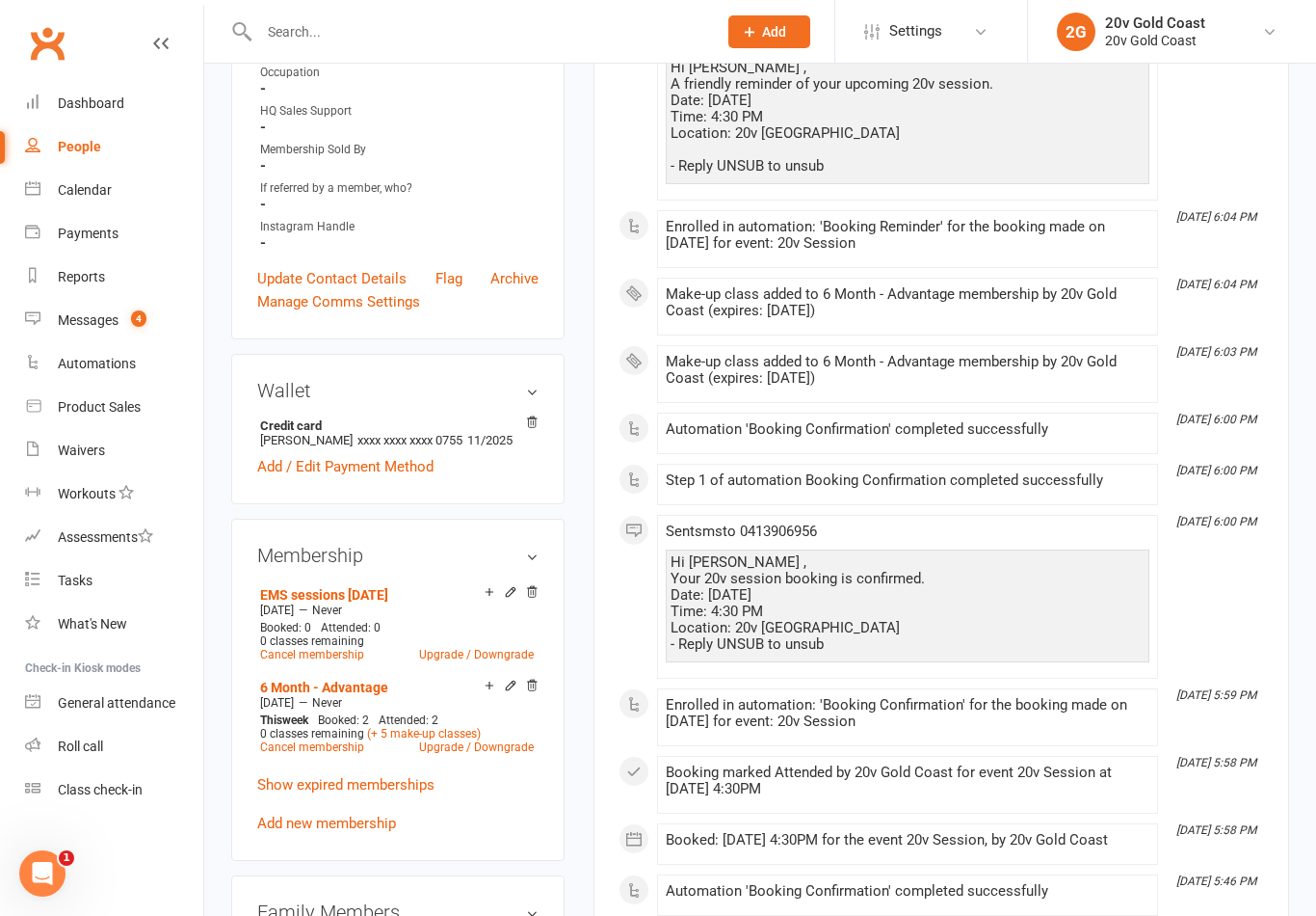
scroll to position [566, 0]
click at [393, 739] on link "(+ 5 make-up classes)" at bounding box center [424, 732] width 114 height 14
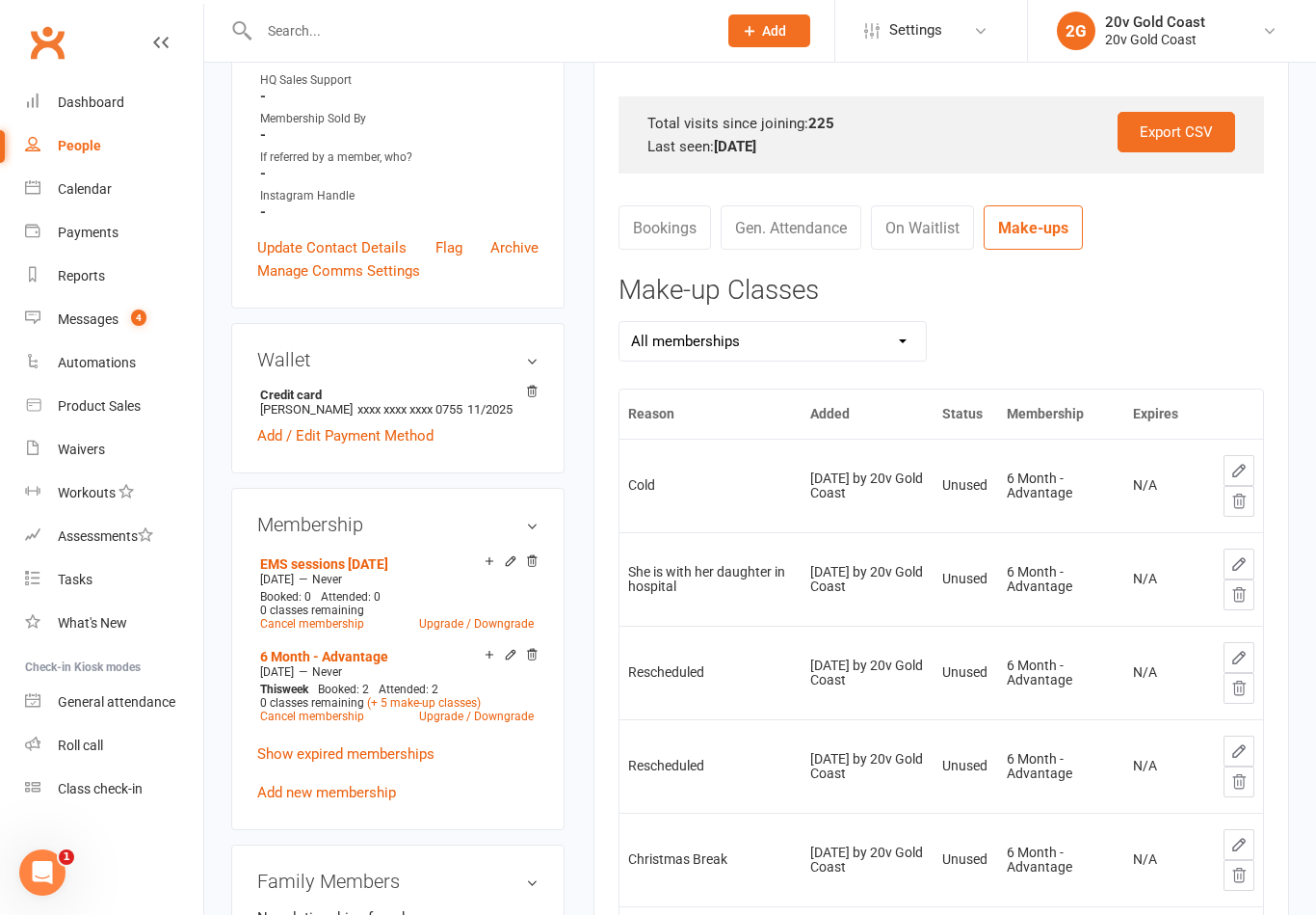
scroll to position [596, 0]
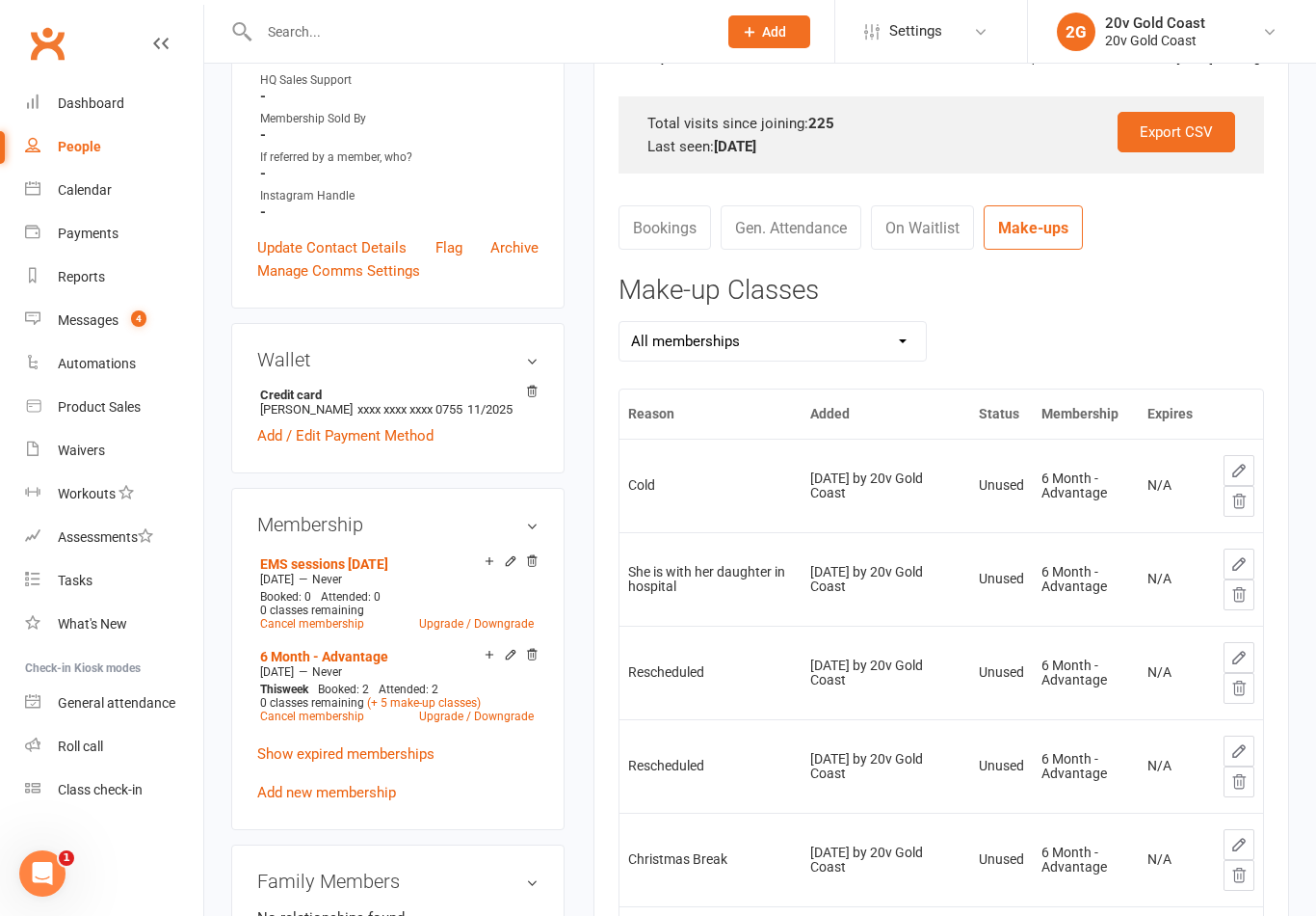
click at [1245, 498] on icon at bounding box center [1239, 501] width 17 height 18
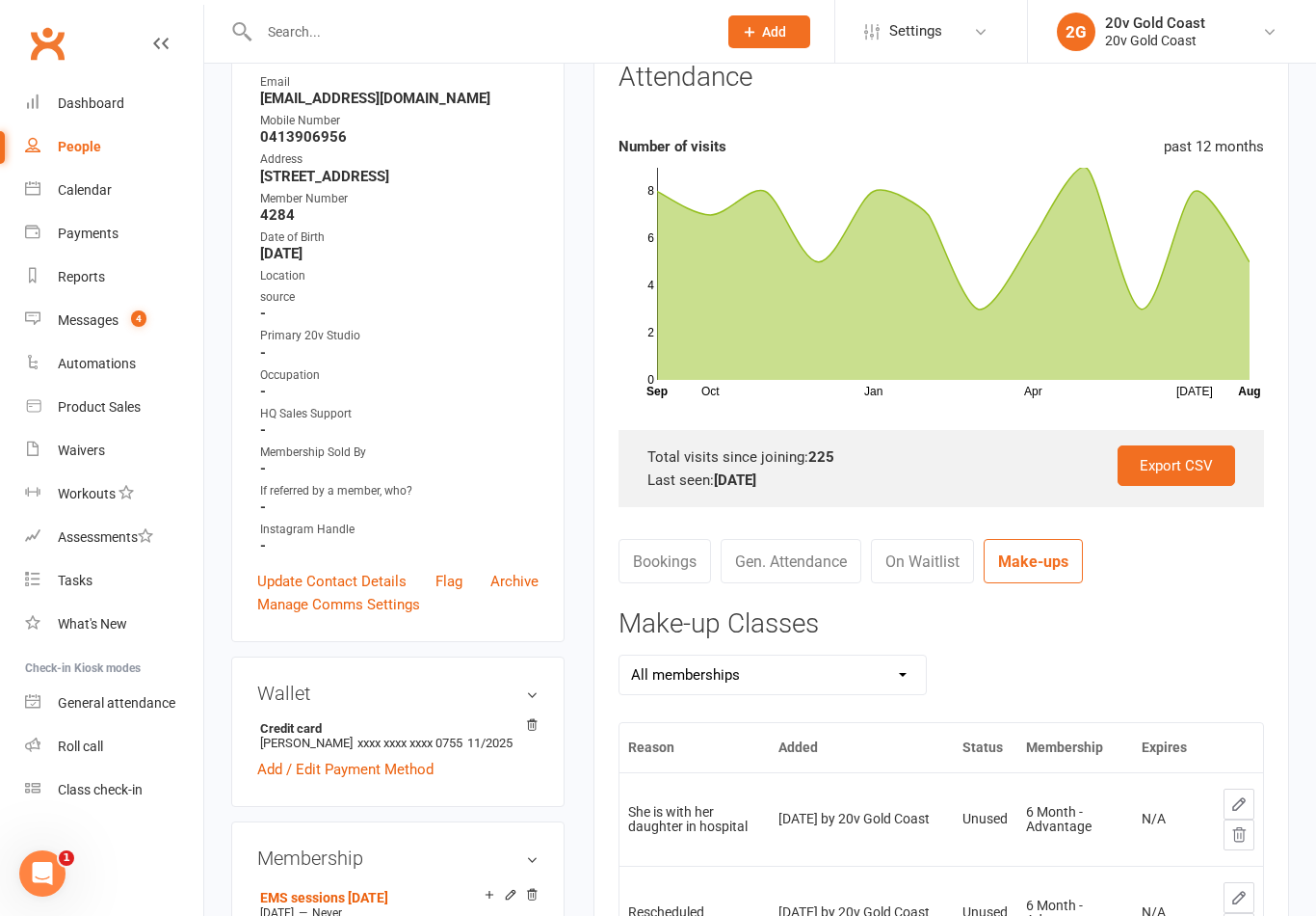
scroll to position [0, 0]
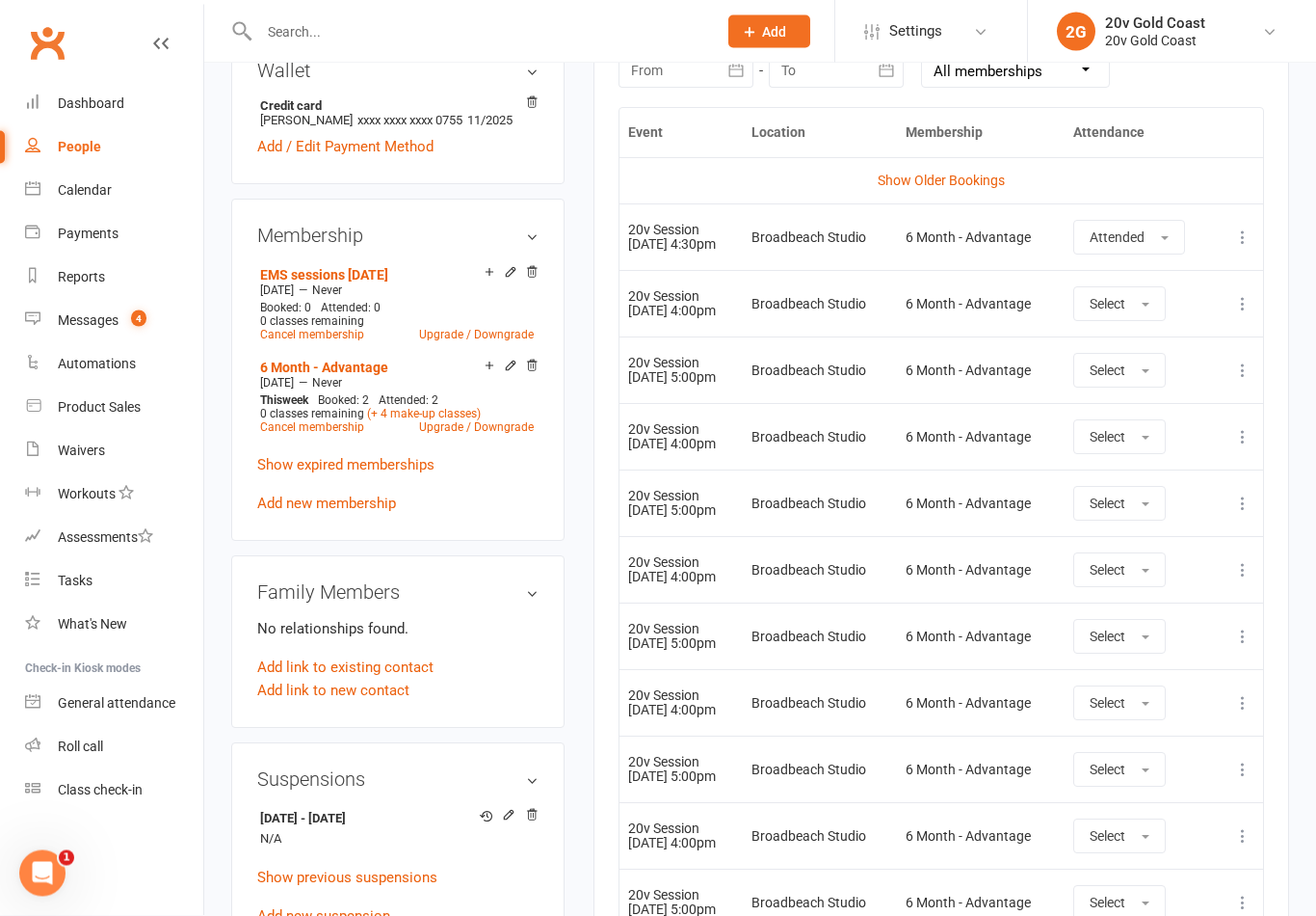
scroll to position [886, 0]
click at [127, 188] on link "Calendar" at bounding box center [114, 190] width 178 height 44
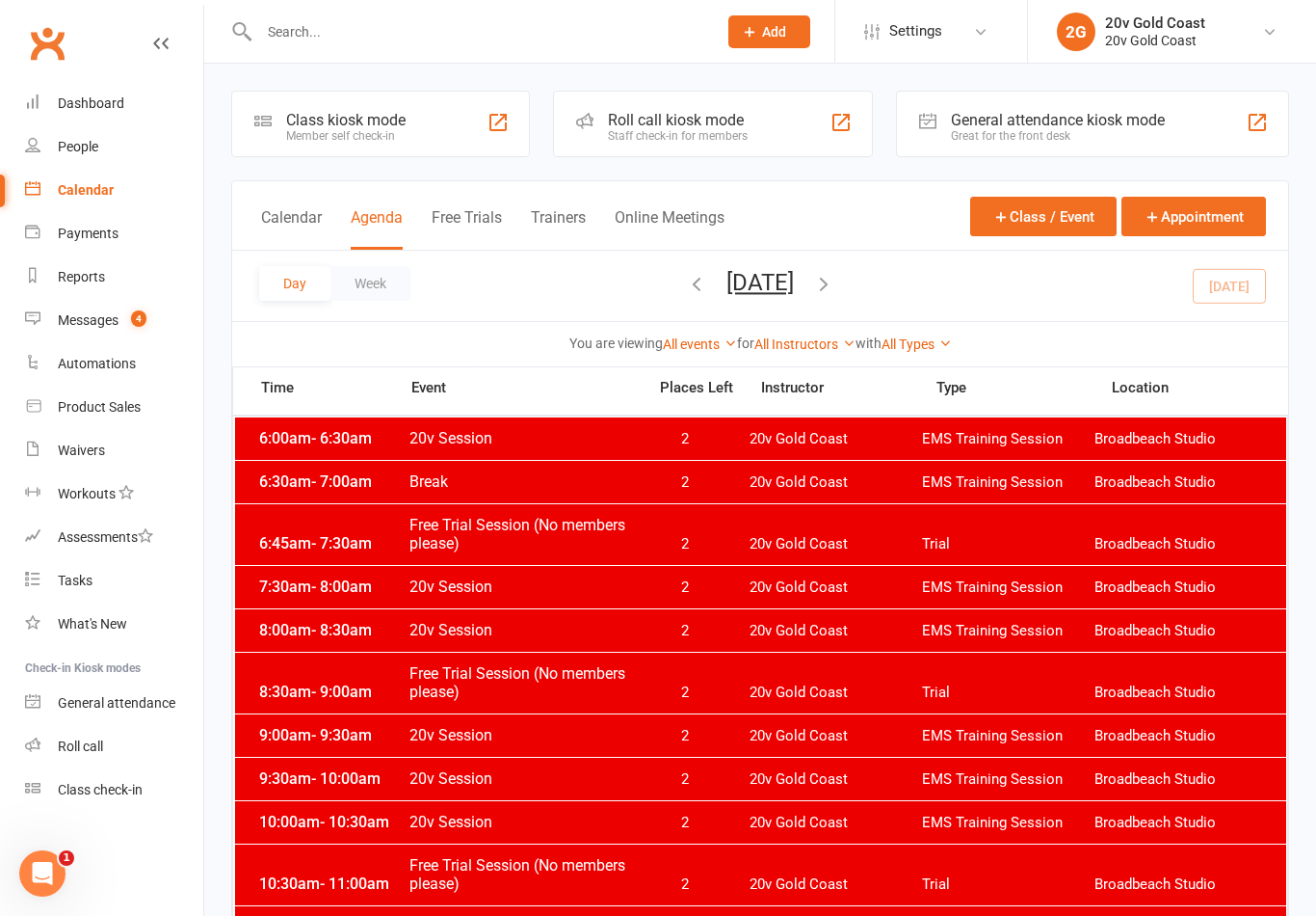
click at [794, 277] on button "[DATE]" at bounding box center [759, 283] width 67 height 27
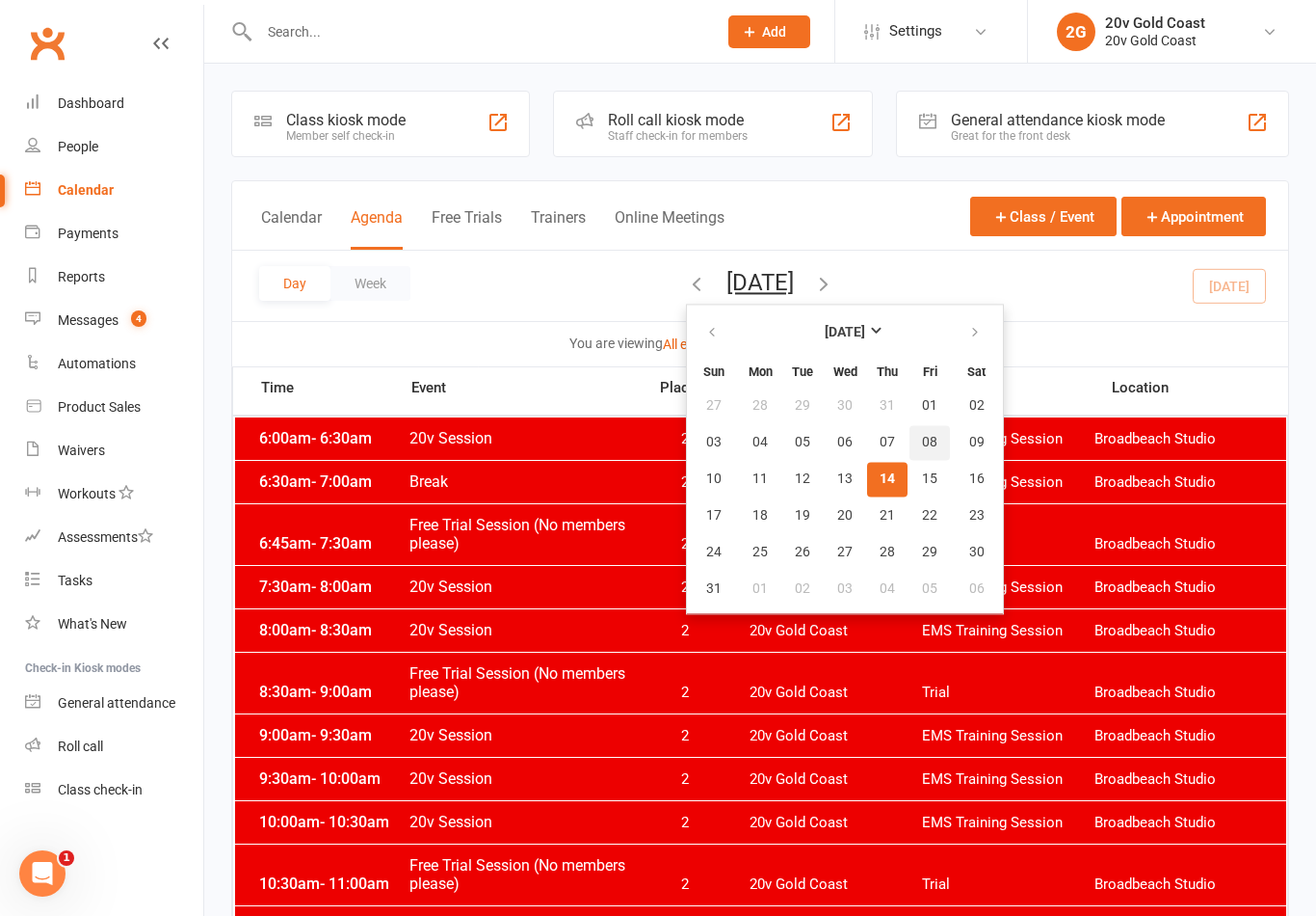
click at [910, 433] on button "08" at bounding box center [930, 442] width 41 height 35
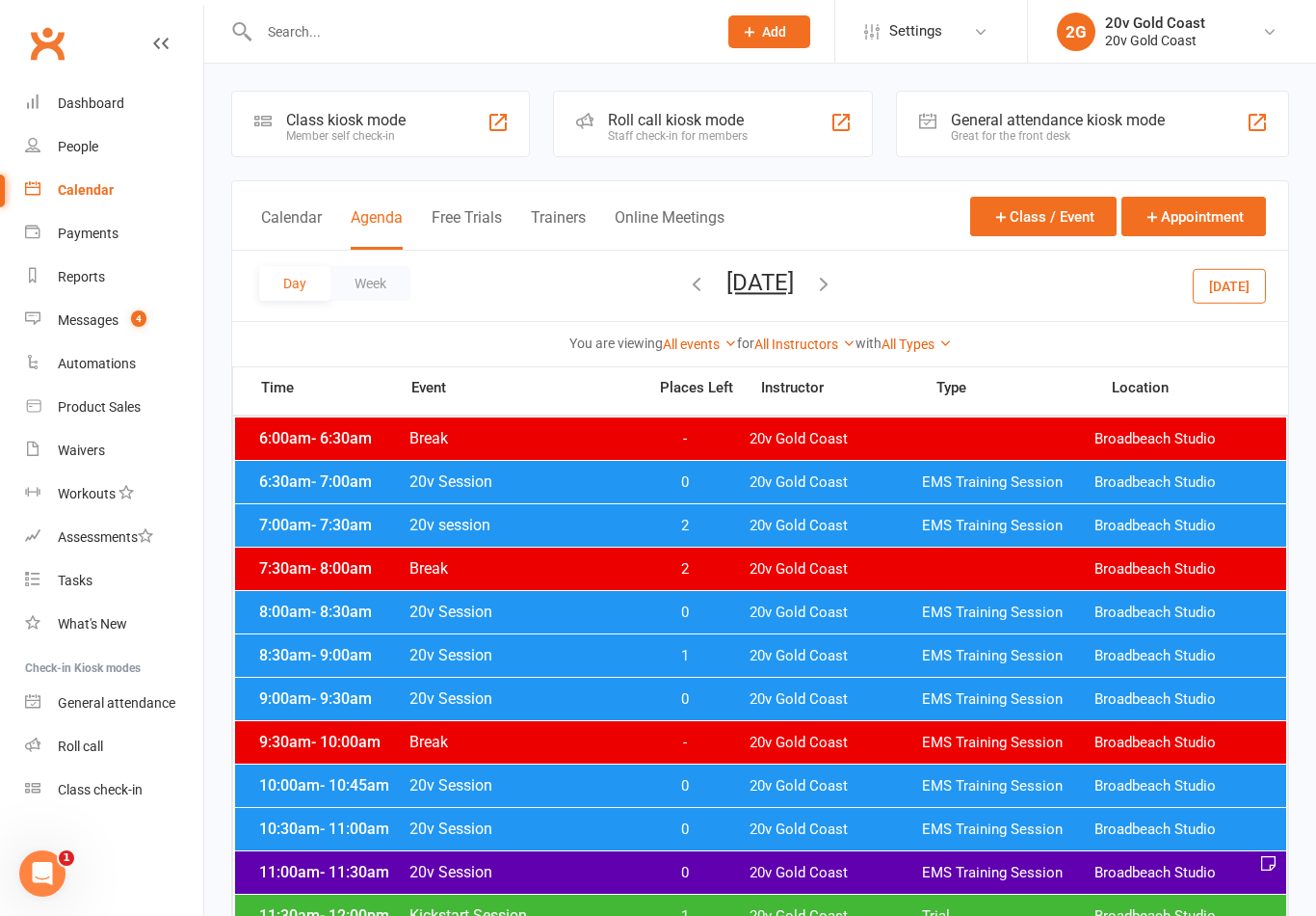
click at [1261, 270] on button "[DATE]" at bounding box center [1229, 286] width 73 height 35
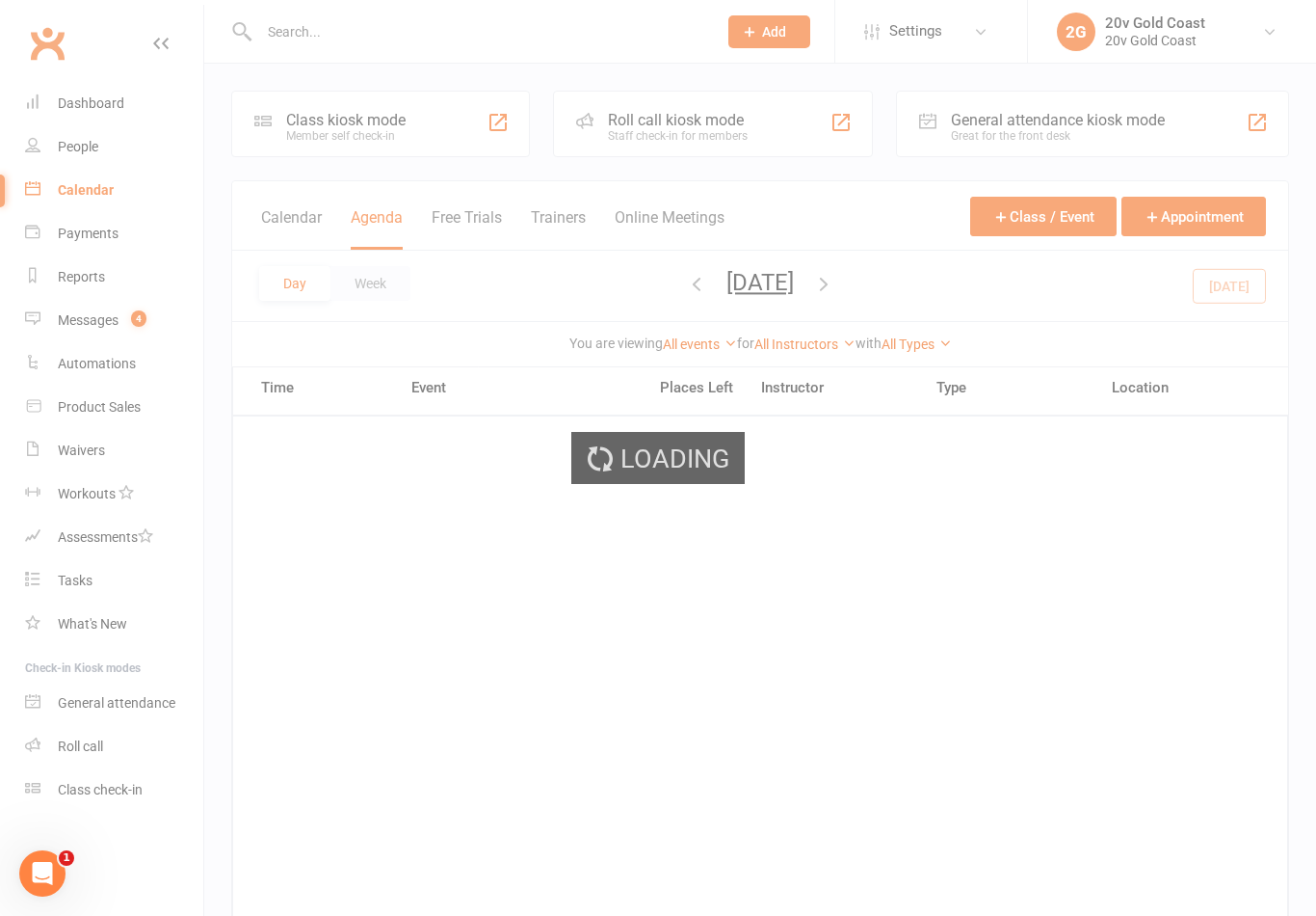
click at [794, 289] on button "[DATE]" at bounding box center [759, 283] width 67 height 27
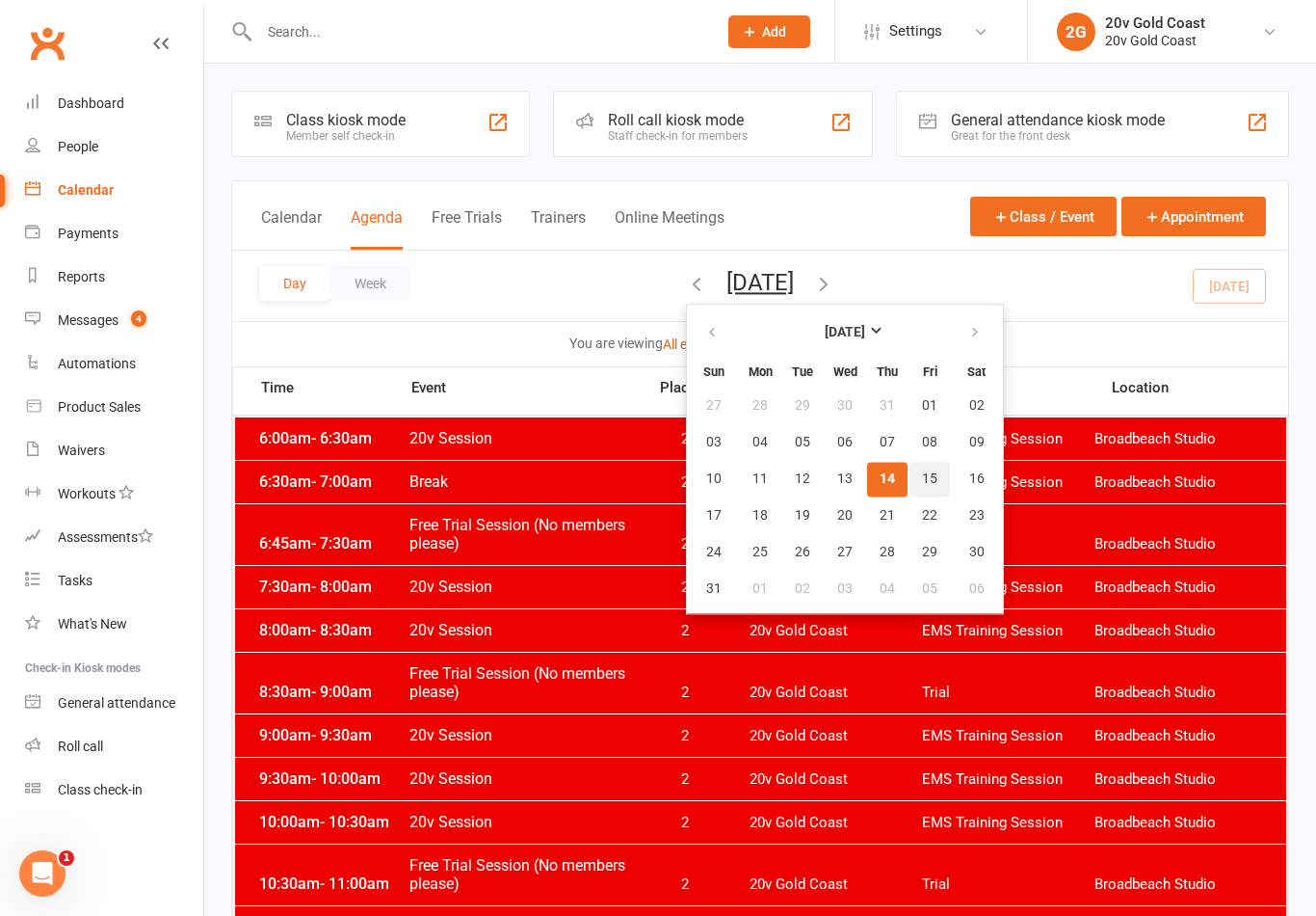
click at [921, 472] on span "15" at bounding box center [929, 479] width 16 height 16
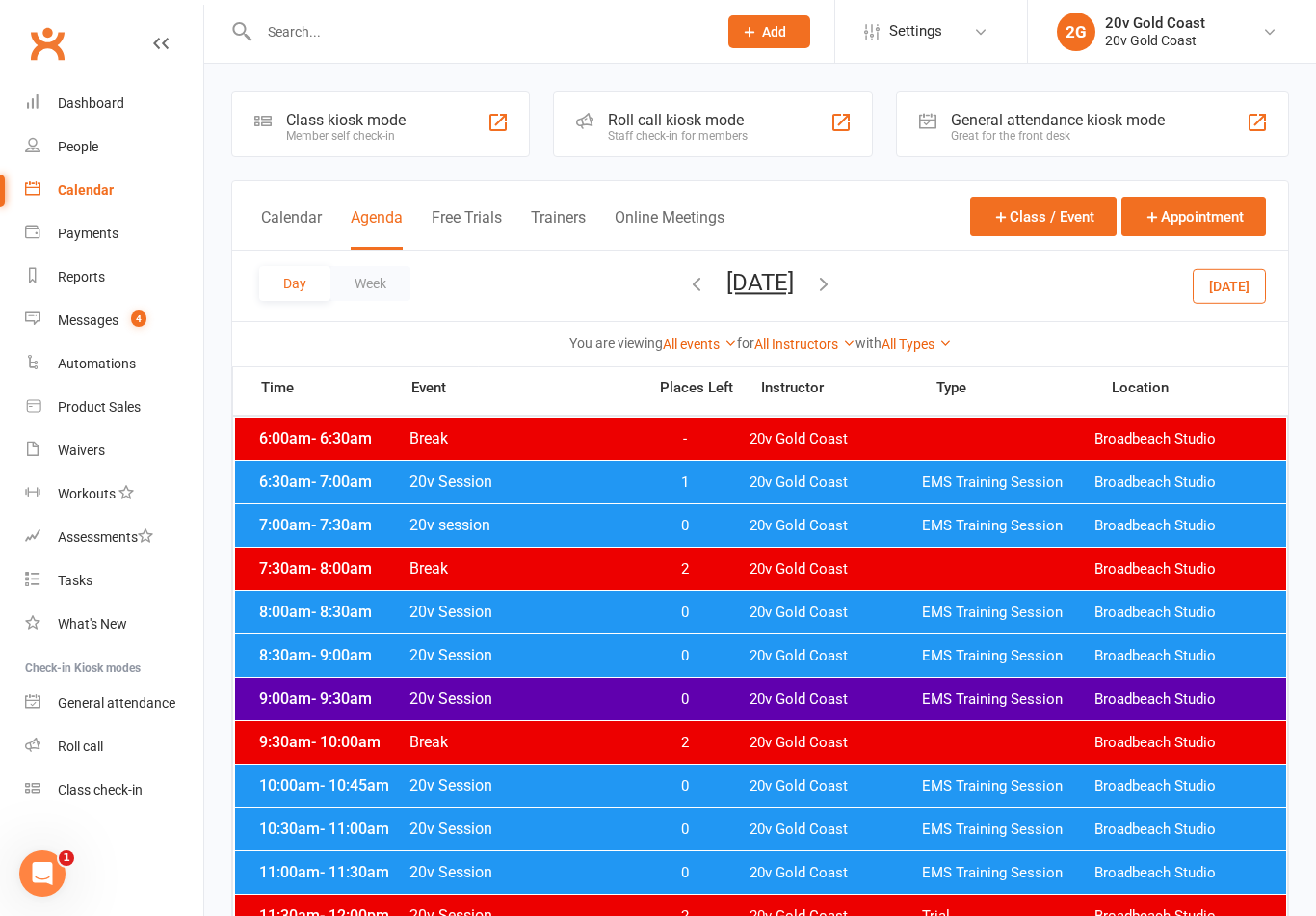
click at [894, 485] on span "20v Gold Coast" at bounding box center [835, 482] width 172 height 18
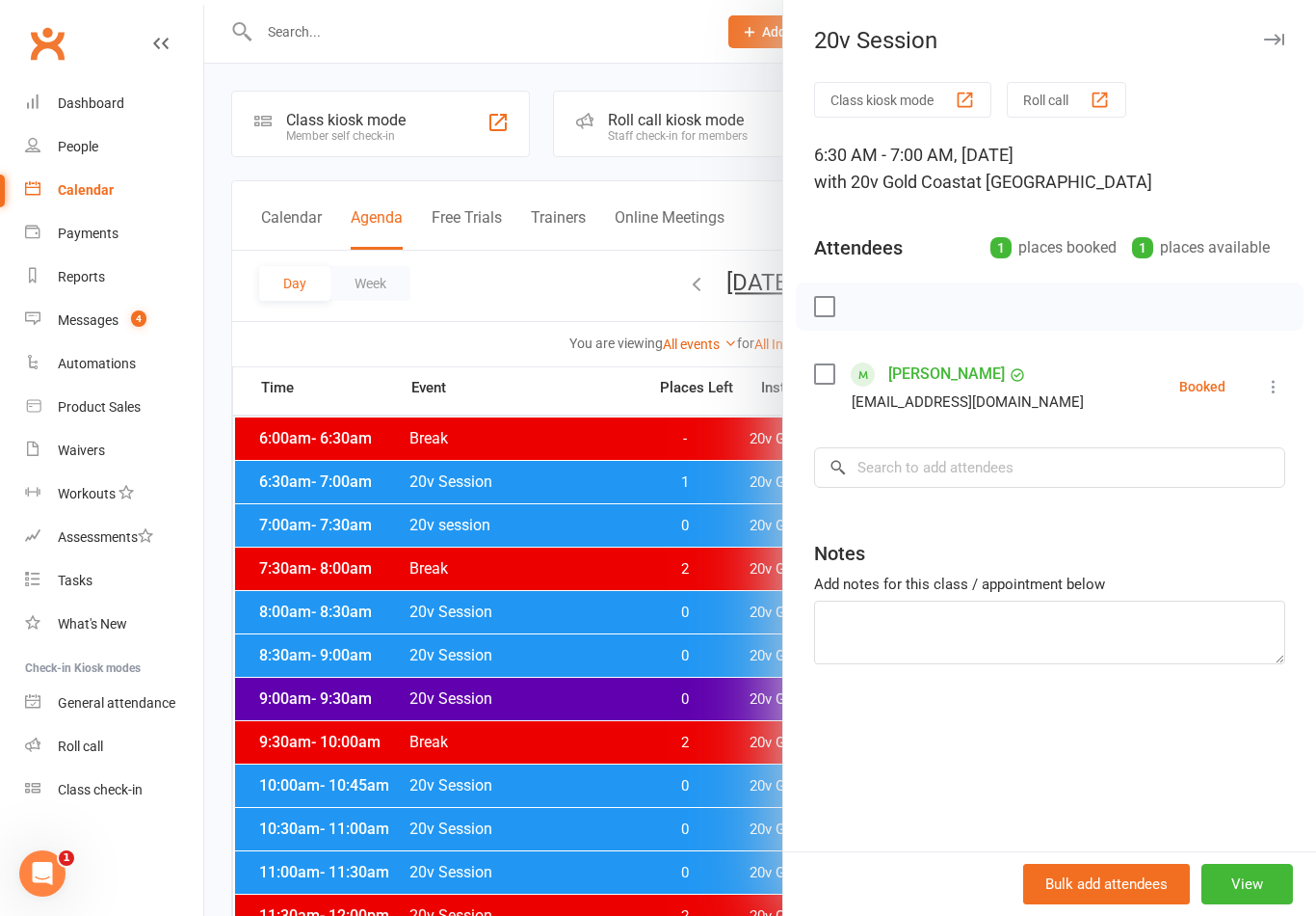
click at [709, 530] on div at bounding box center [760, 458] width 1112 height 916
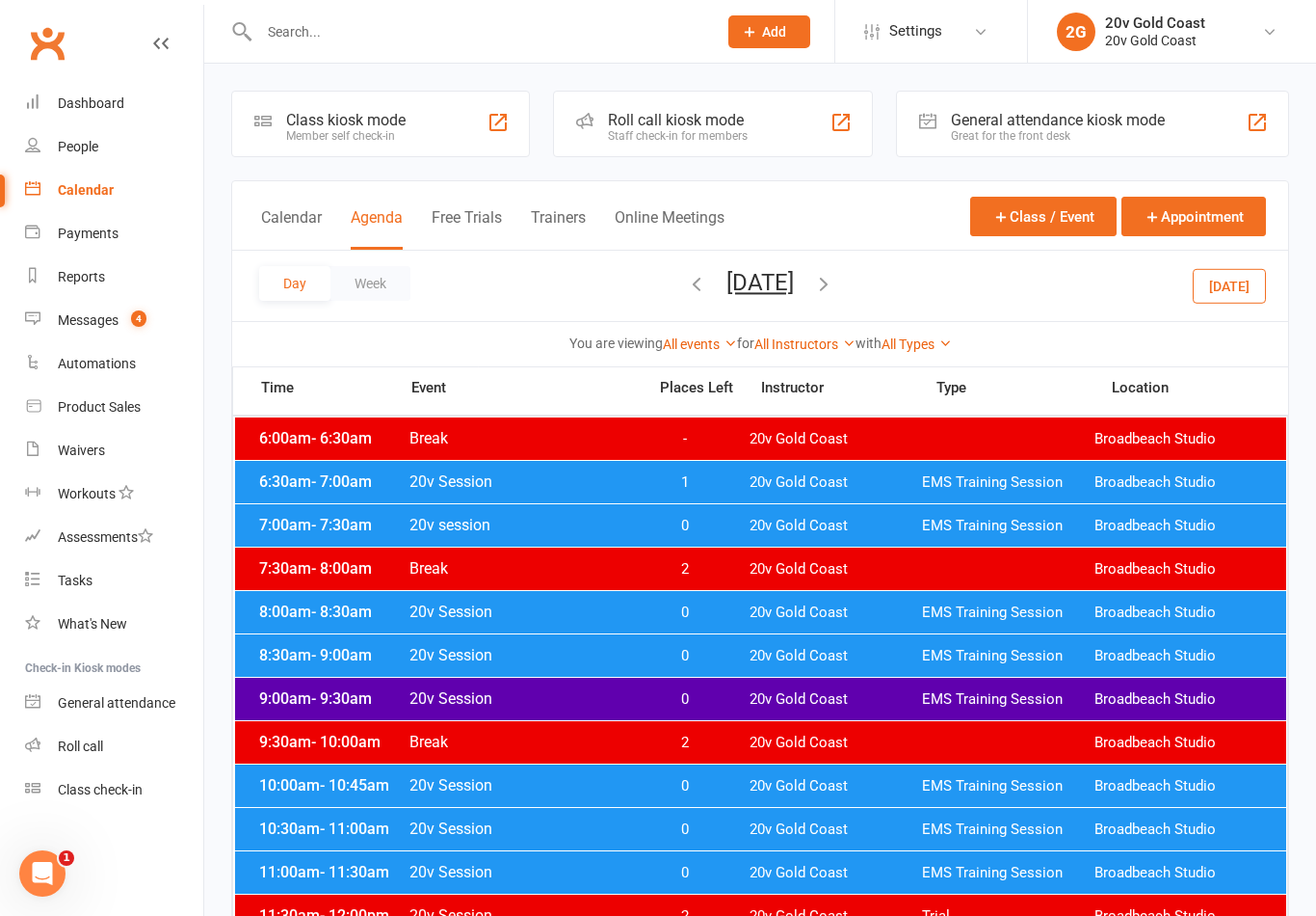
click at [718, 518] on span "0" at bounding box center [684, 525] width 101 height 18
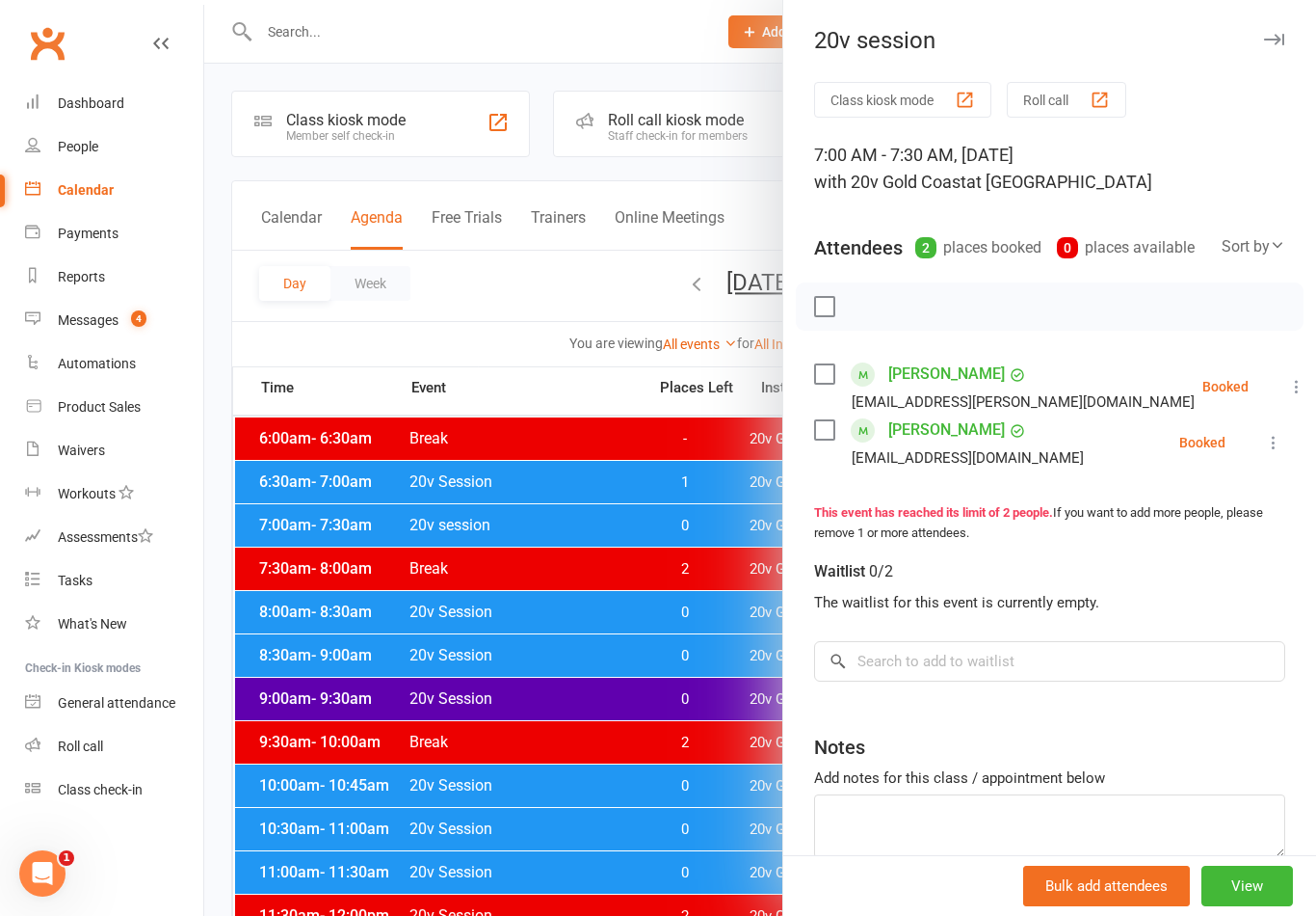
click at [663, 684] on div at bounding box center [760, 458] width 1112 height 916
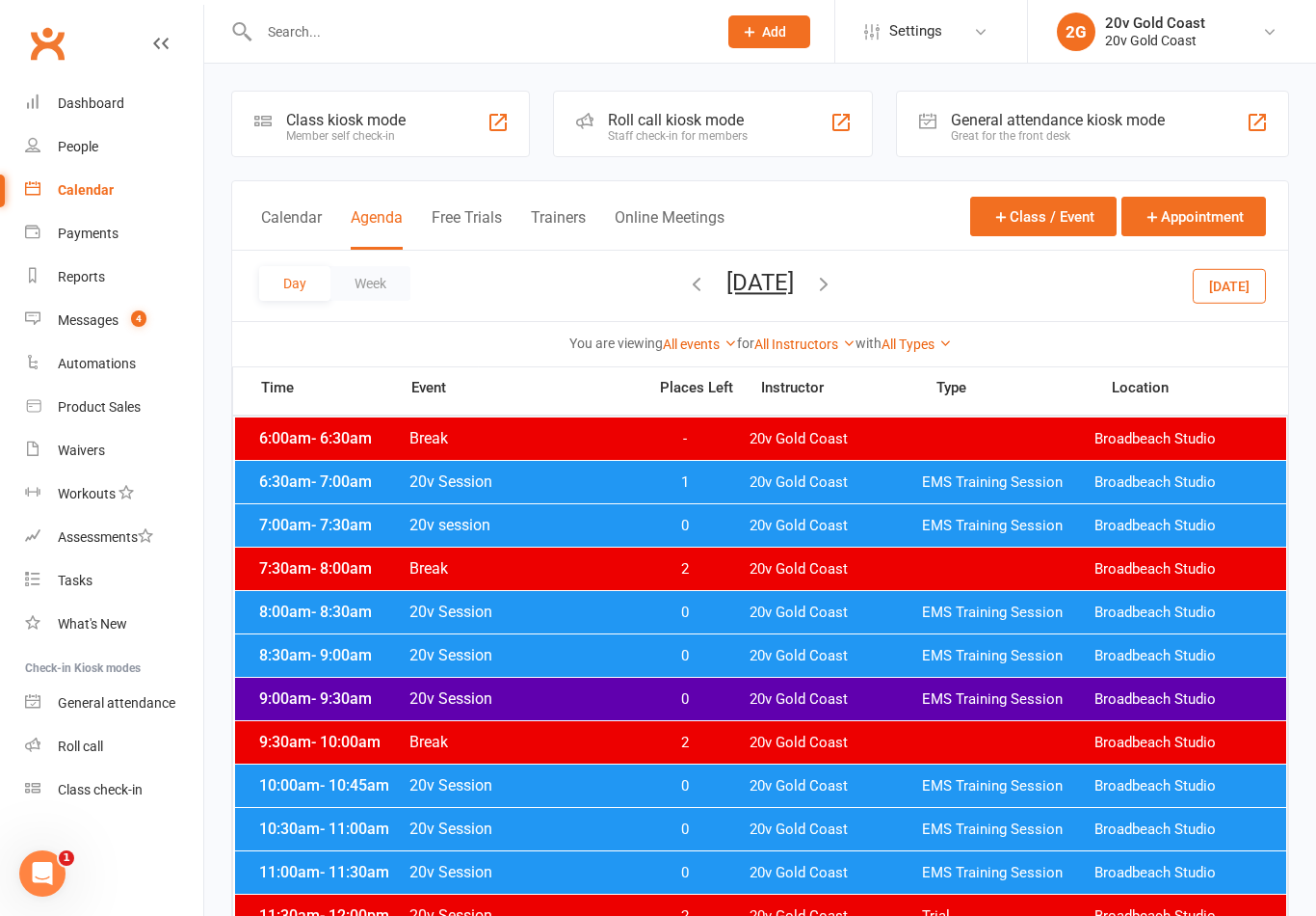
click at [725, 487] on span "1" at bounding box center [684, 482] width 101 height 18
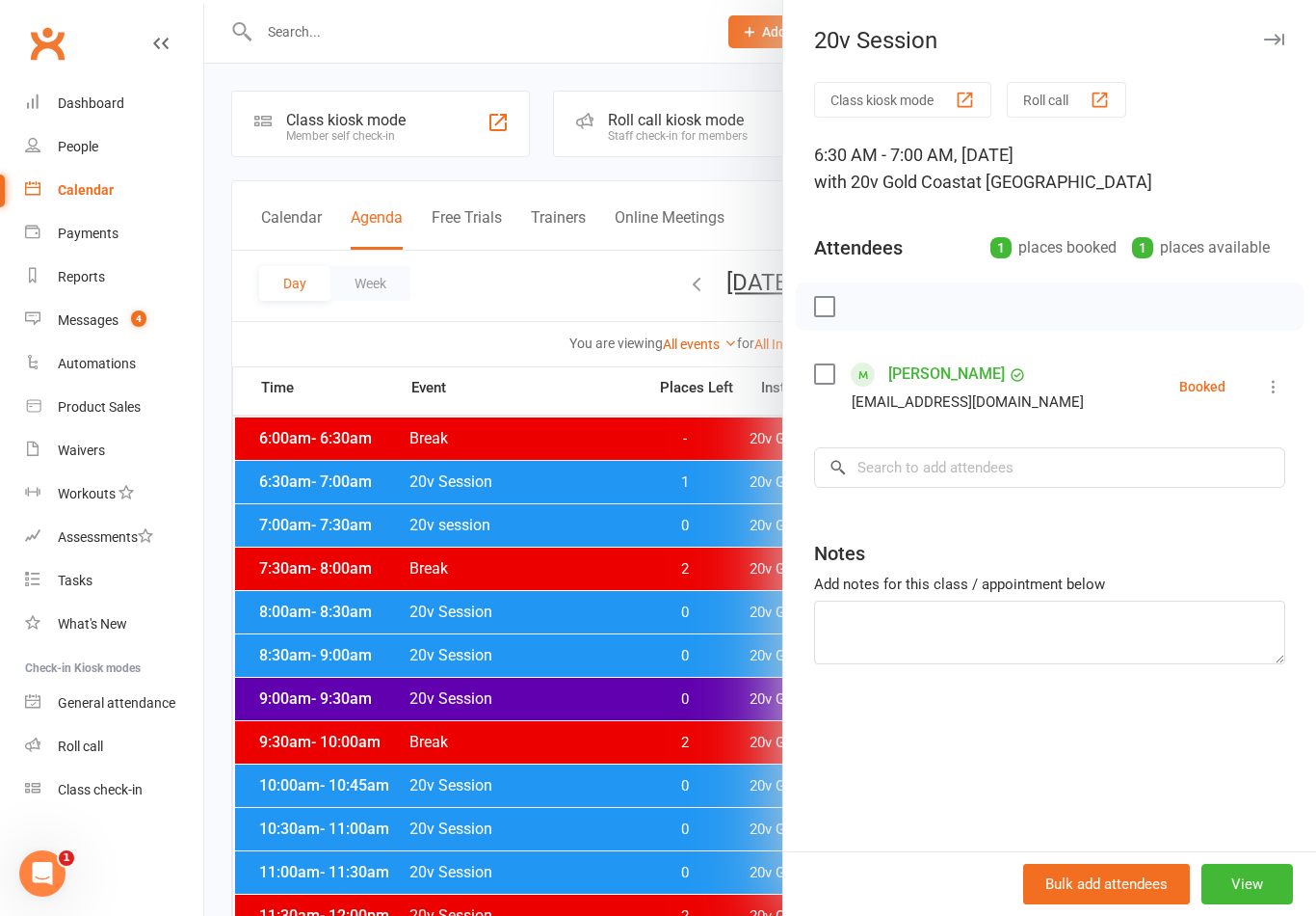
click at [617, 485] on div at bounding box center [760, 458] width 1112 height 916
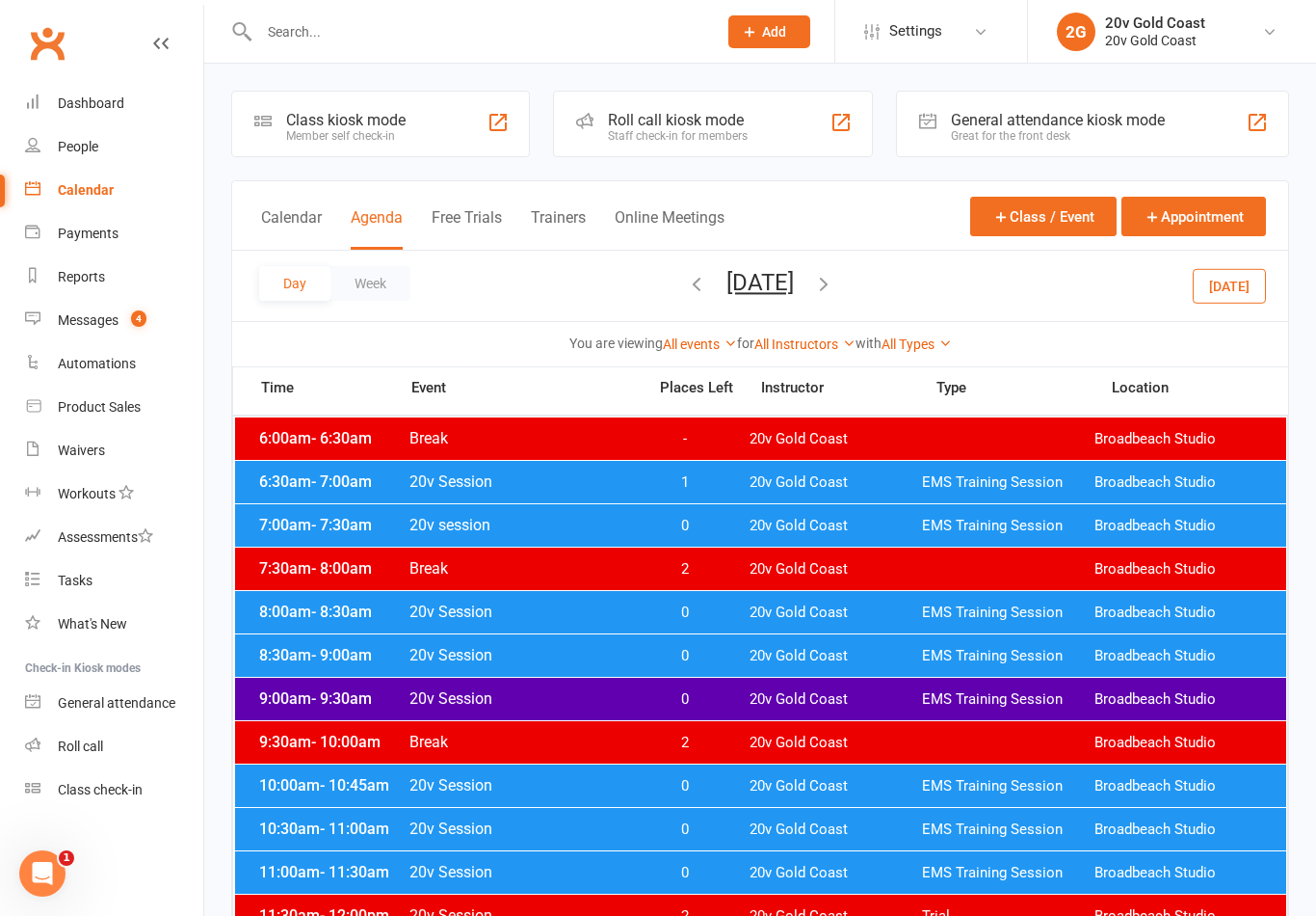
click at [543, 473] on span "20v Session" at bounding box center [521, 481] width 226 height 18
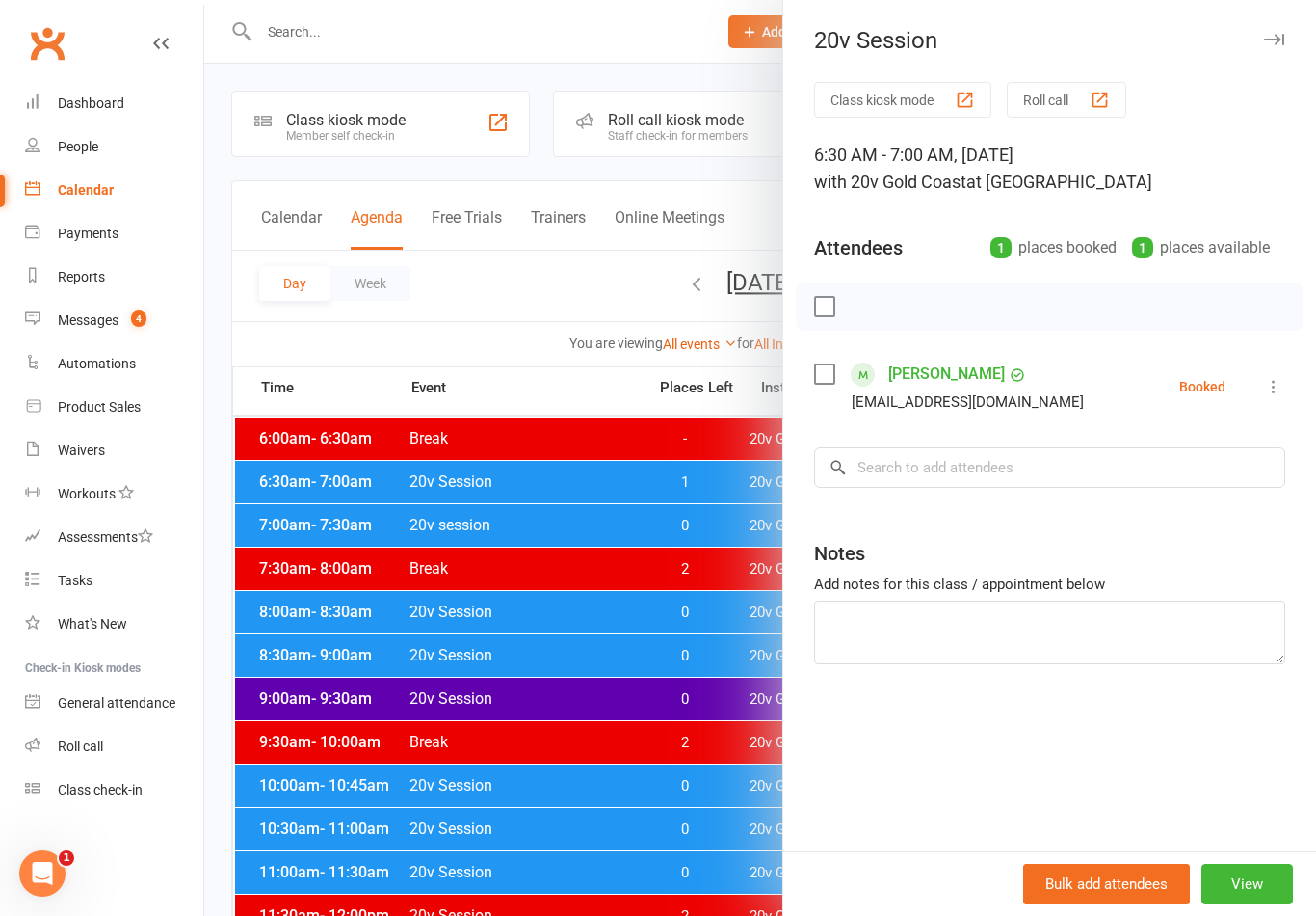
click at [939, 374] on link "[PERSON_NAME]" at bounding box center [947, 374] width 117 height 31
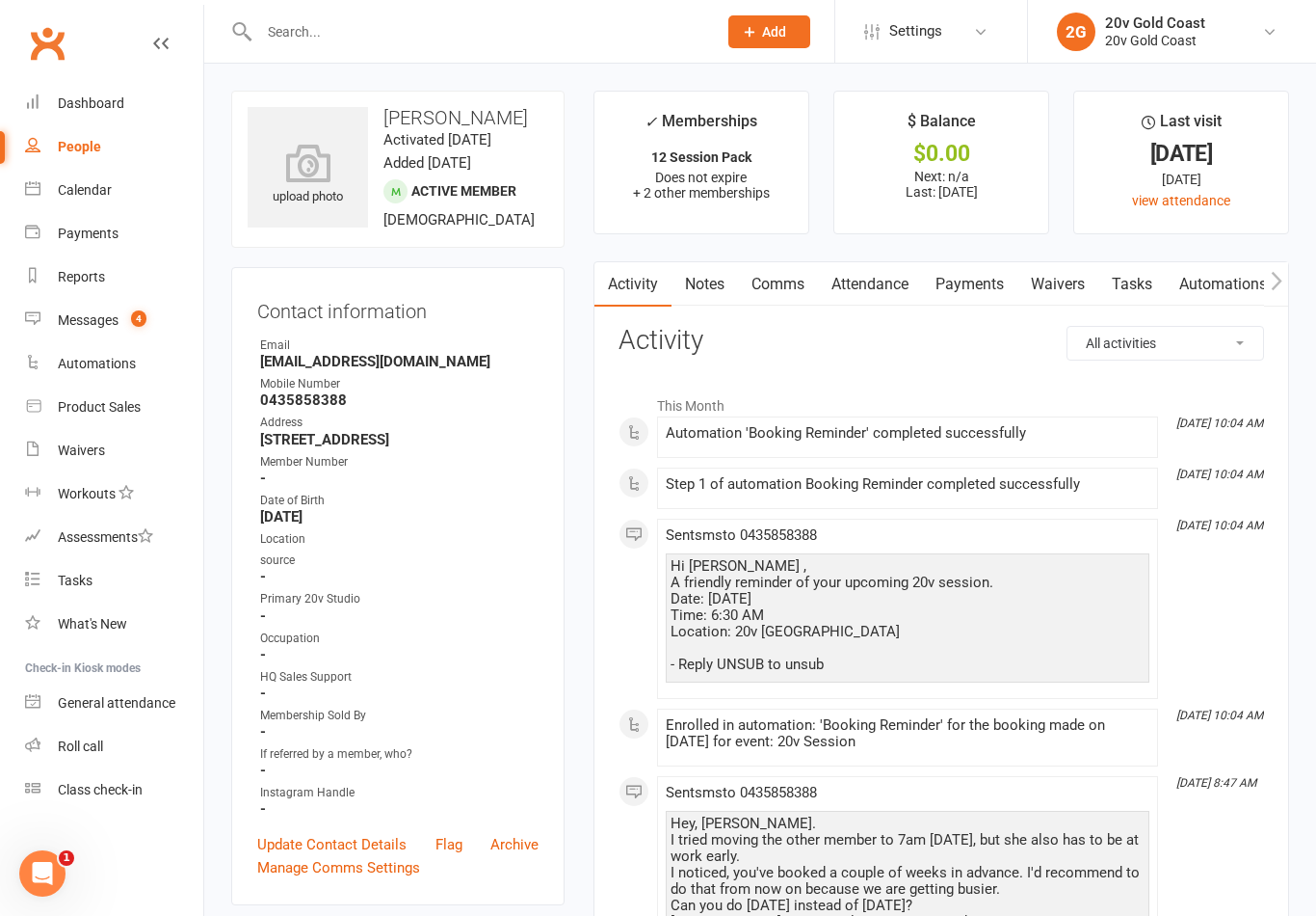
click at [809, 292] on link "Comms" at bounding box center [778, 285] width 80 height 45
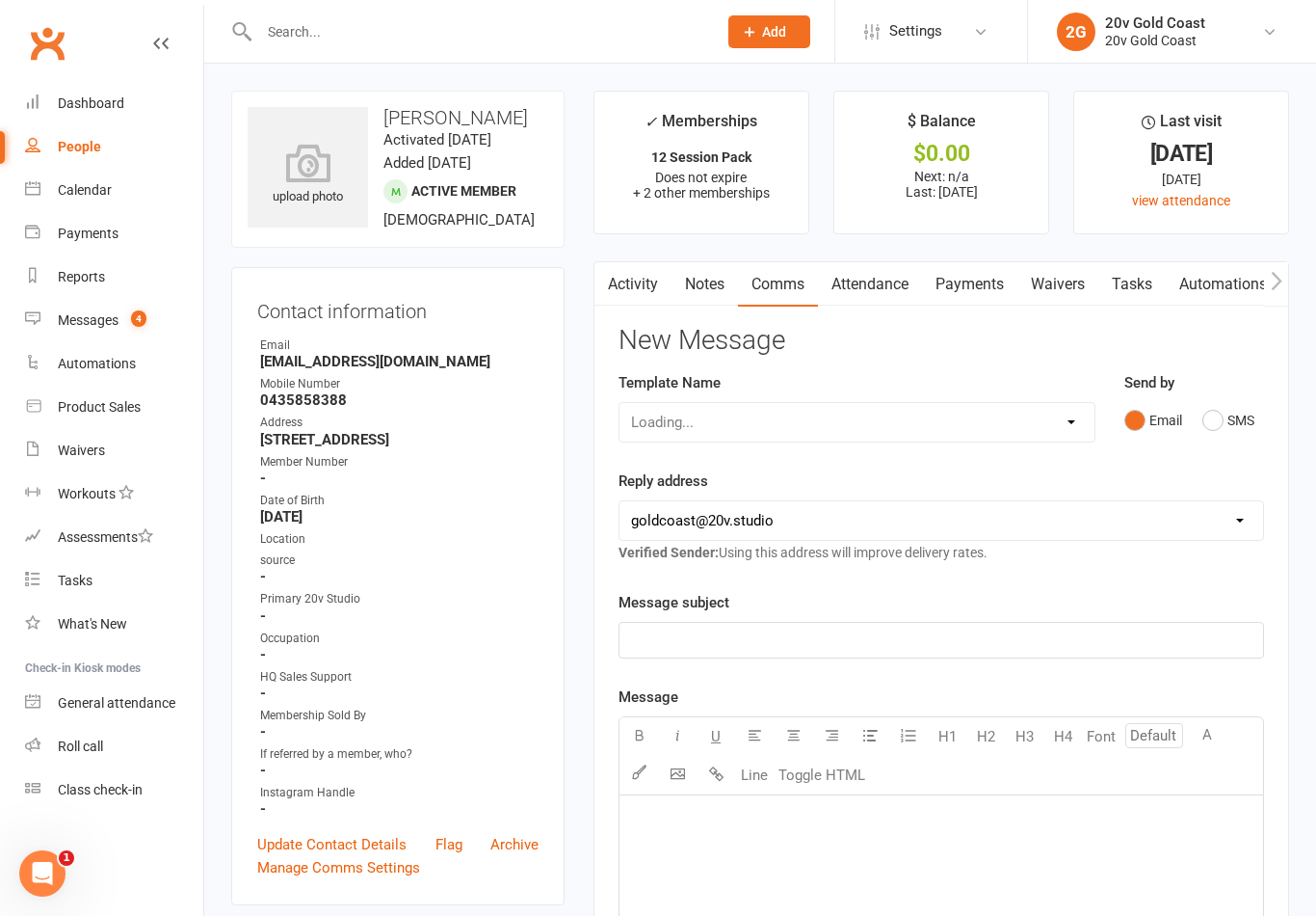
scroll to position [30, 0]
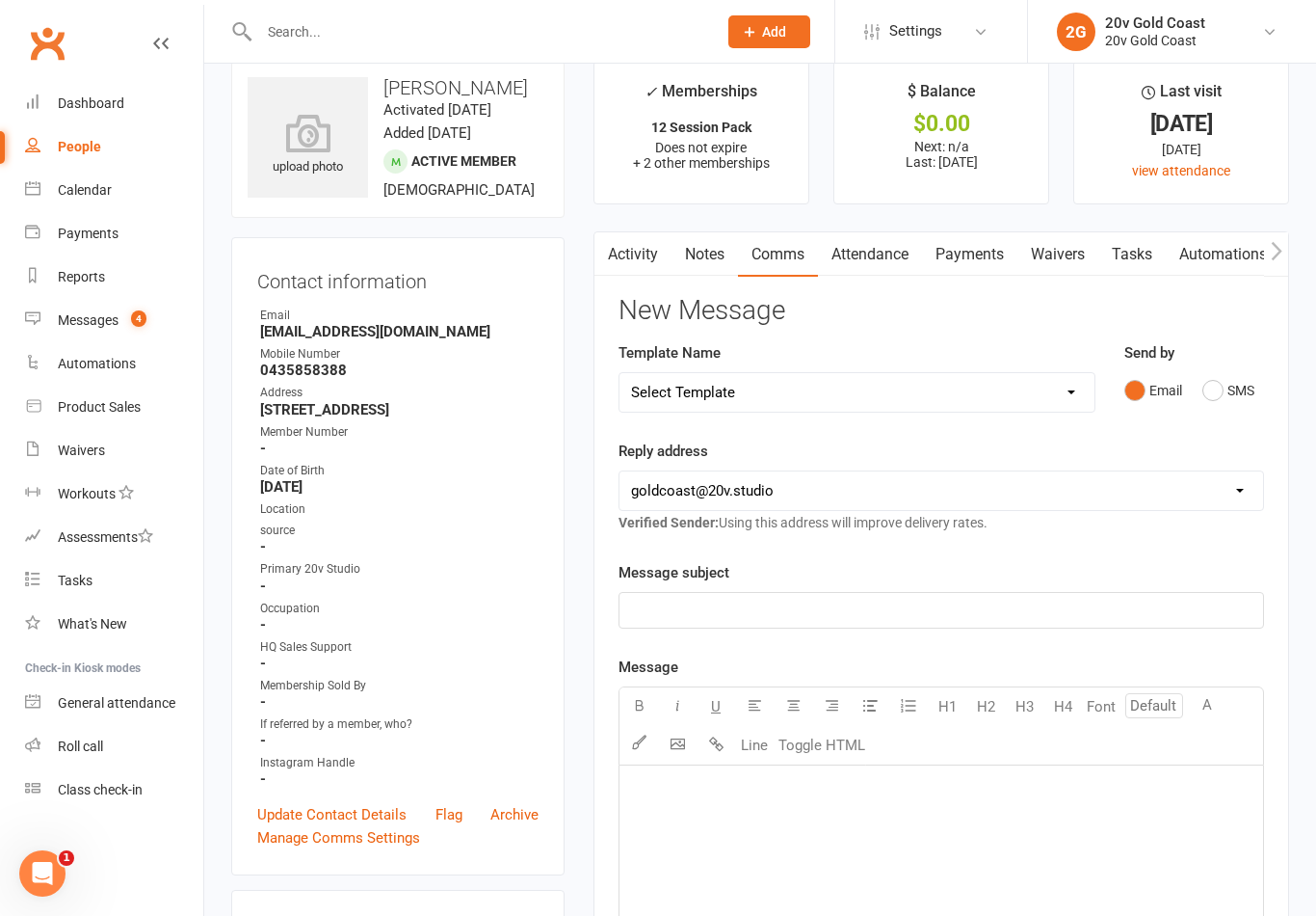
click at [1215, 398] on button "SMS" at bounding box center [1229, 391] width 52 height 37
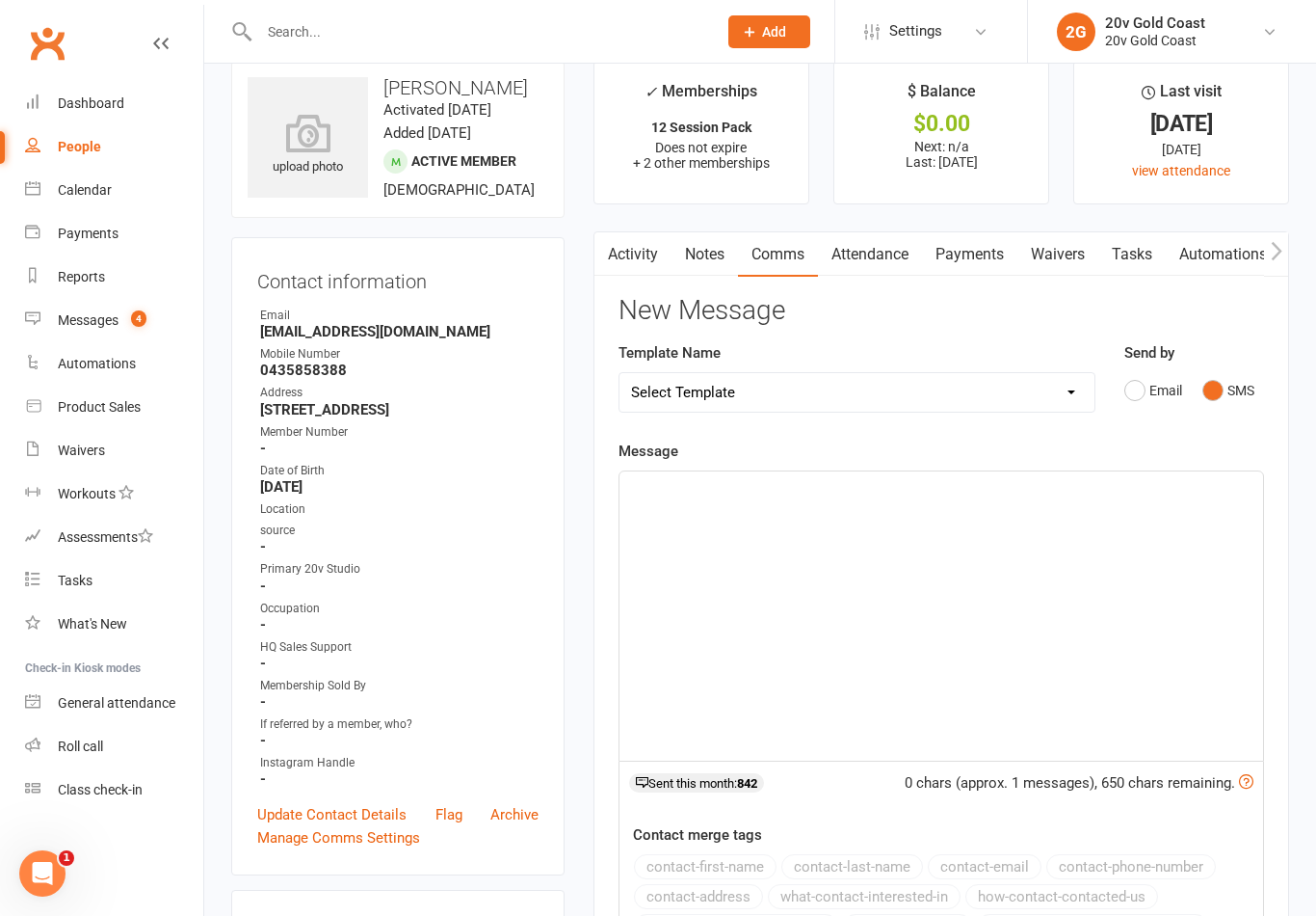
click at [1008, 657] on div "﻿" at bounding box center [941, 616] width 643 height 289
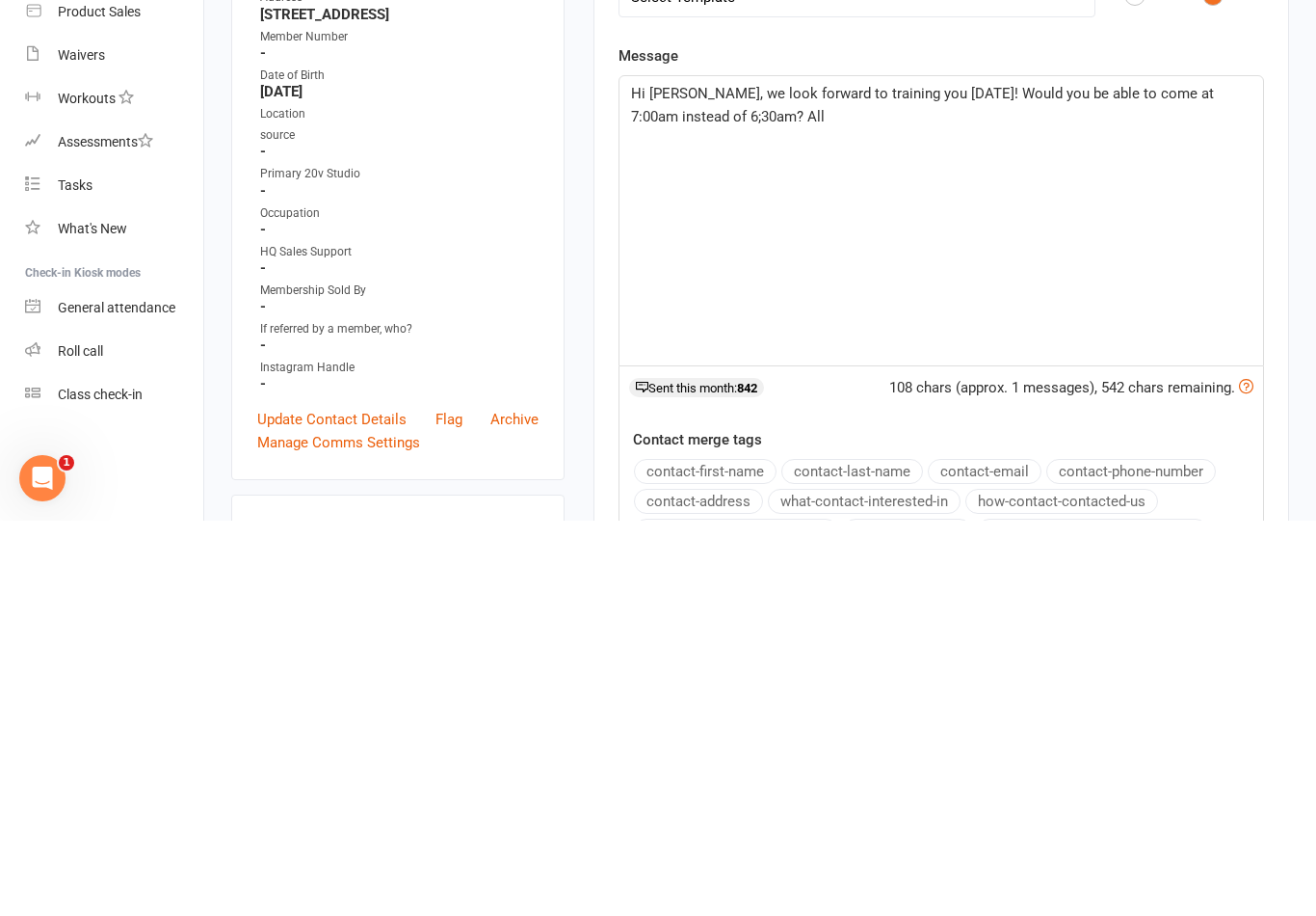
click at [655, 480] on span "Hi Kim, we look forward to training you tomorrow! Would you be able to come at …" at bounding box center [924, 501] width 587 height 41
click at [1018, 472] on div "Hi Kim, we look forward to training you tomorrow! Would you be able to come at …" at bounding box center [941, 616] width 643 height 289
click at [799, 480] on span "Hi Kim, we look forward to training you tomorrow! Would you be able to come at …" at bounding box center [924, 501] width 587 height 41
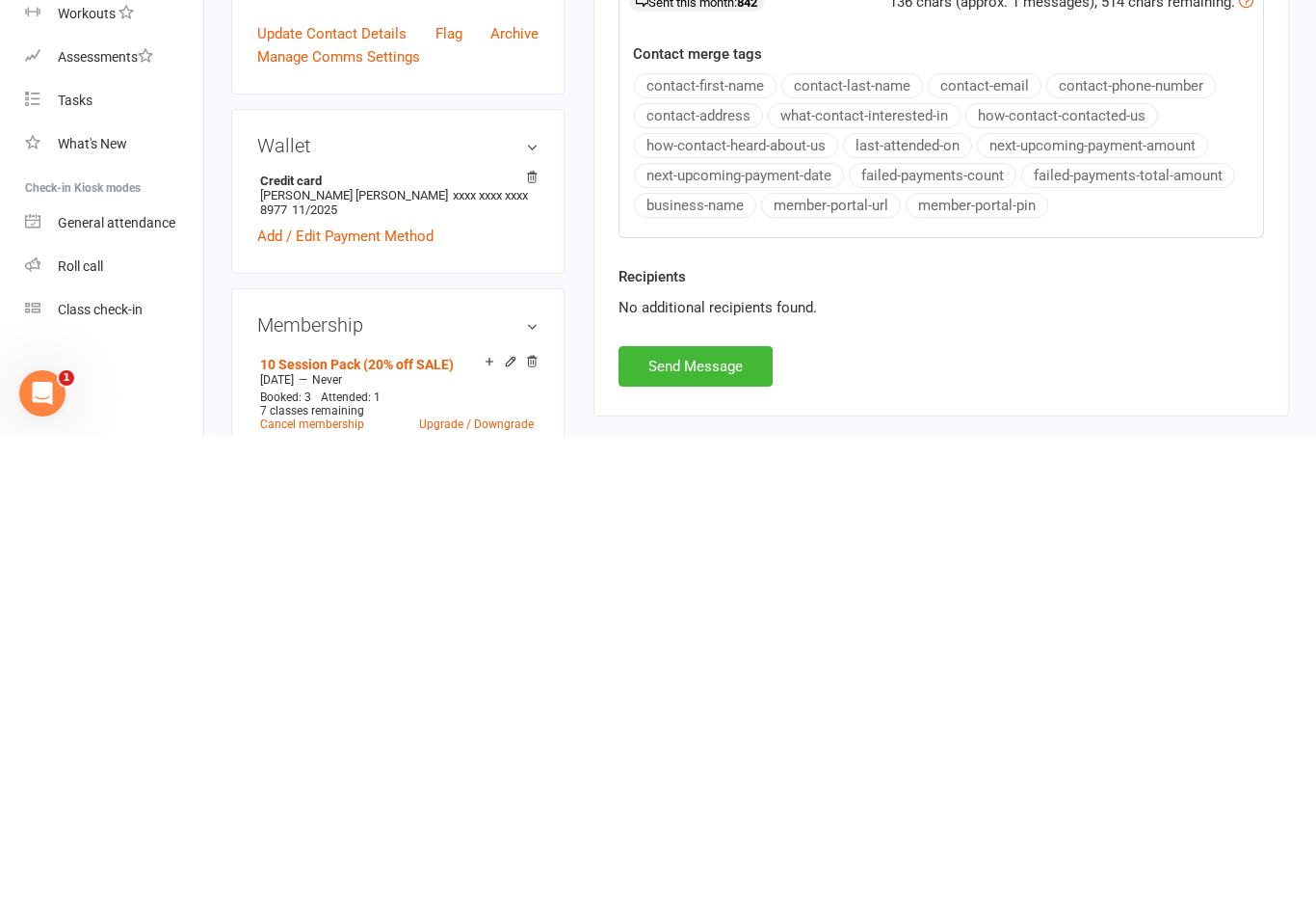
click at [766, 826] on button "Send Message" at bounding box center [695, 846] width 155 height 41
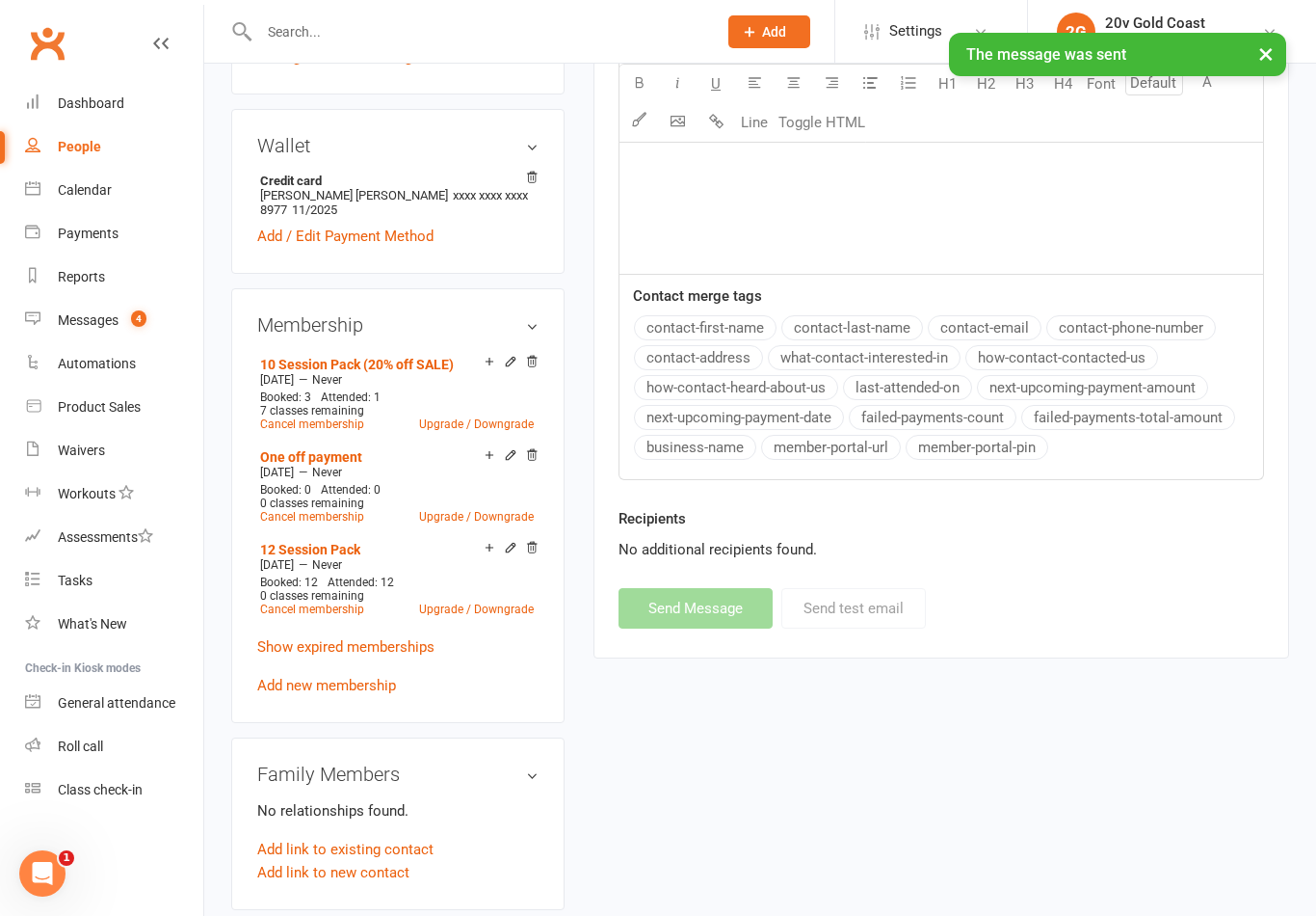
click at [91, 318] on div "Messages" at bounding box center [87, 320] width 60 height 16
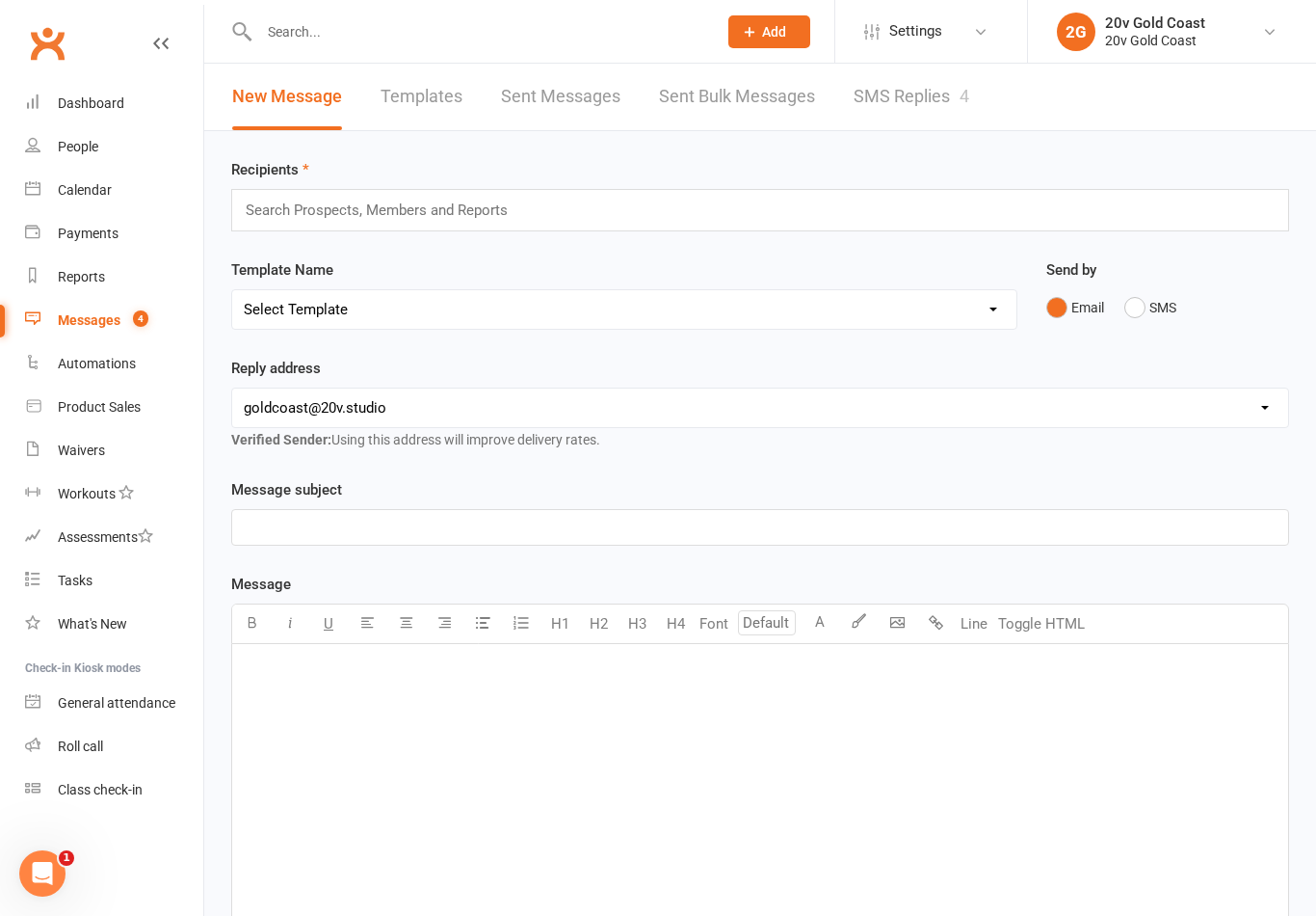
click at [940, 93] on link "SMS Replies 4" at bounding box center [911, 96] width 116 height 66
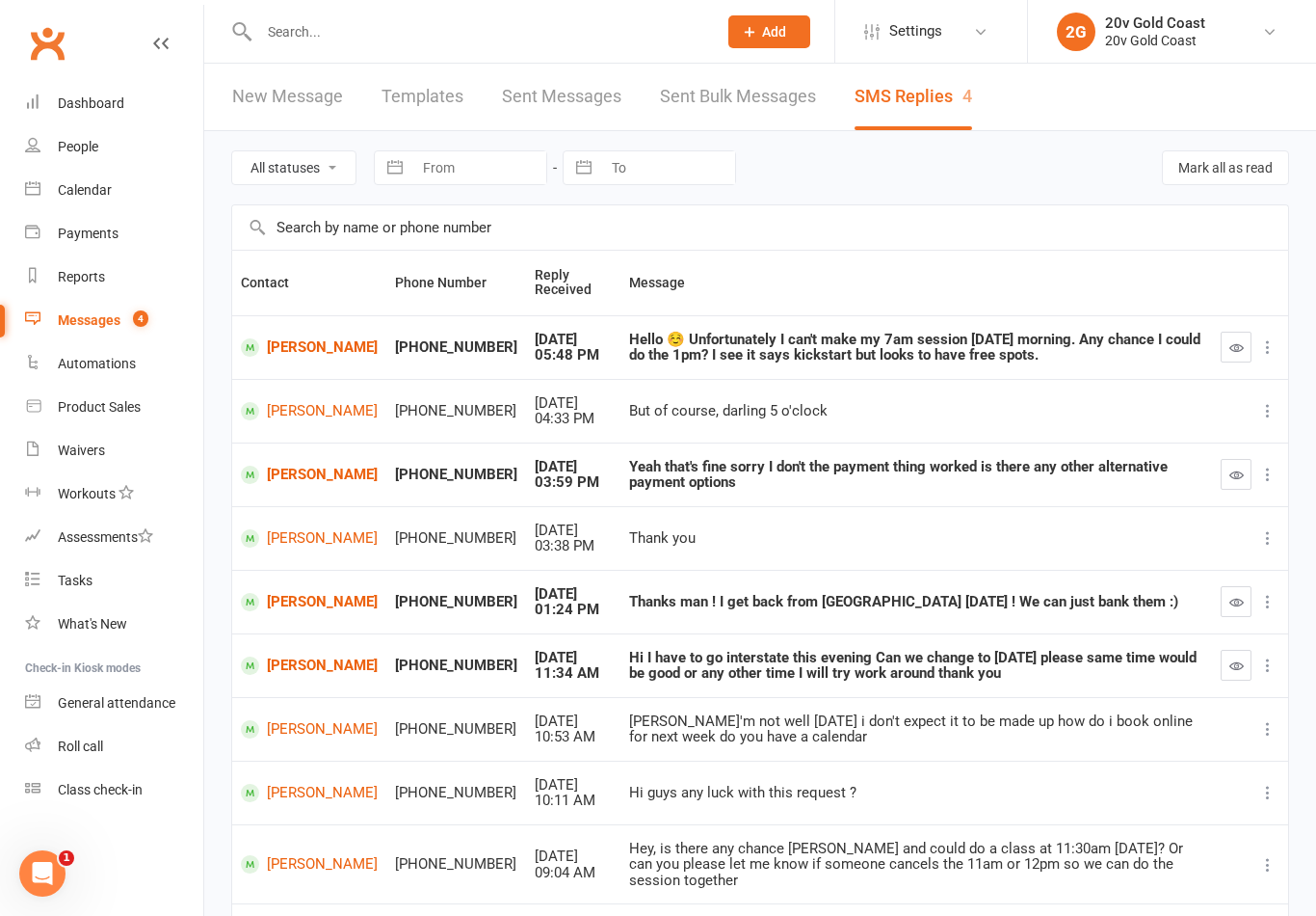
click at [87, 195] on div "Calendar" at bounding box center [84, 190] width 53 height 16
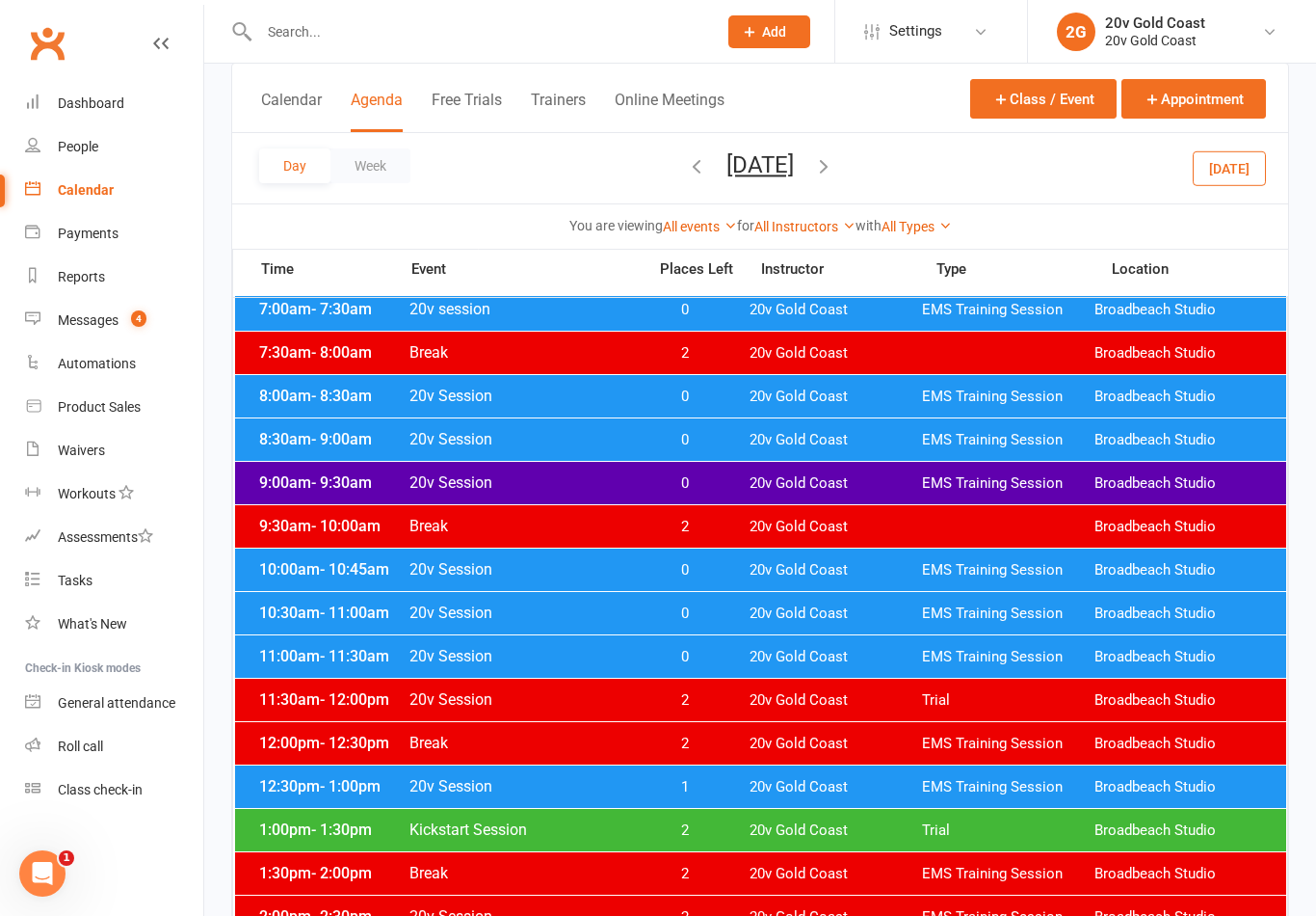
scroll to position [219, 0]
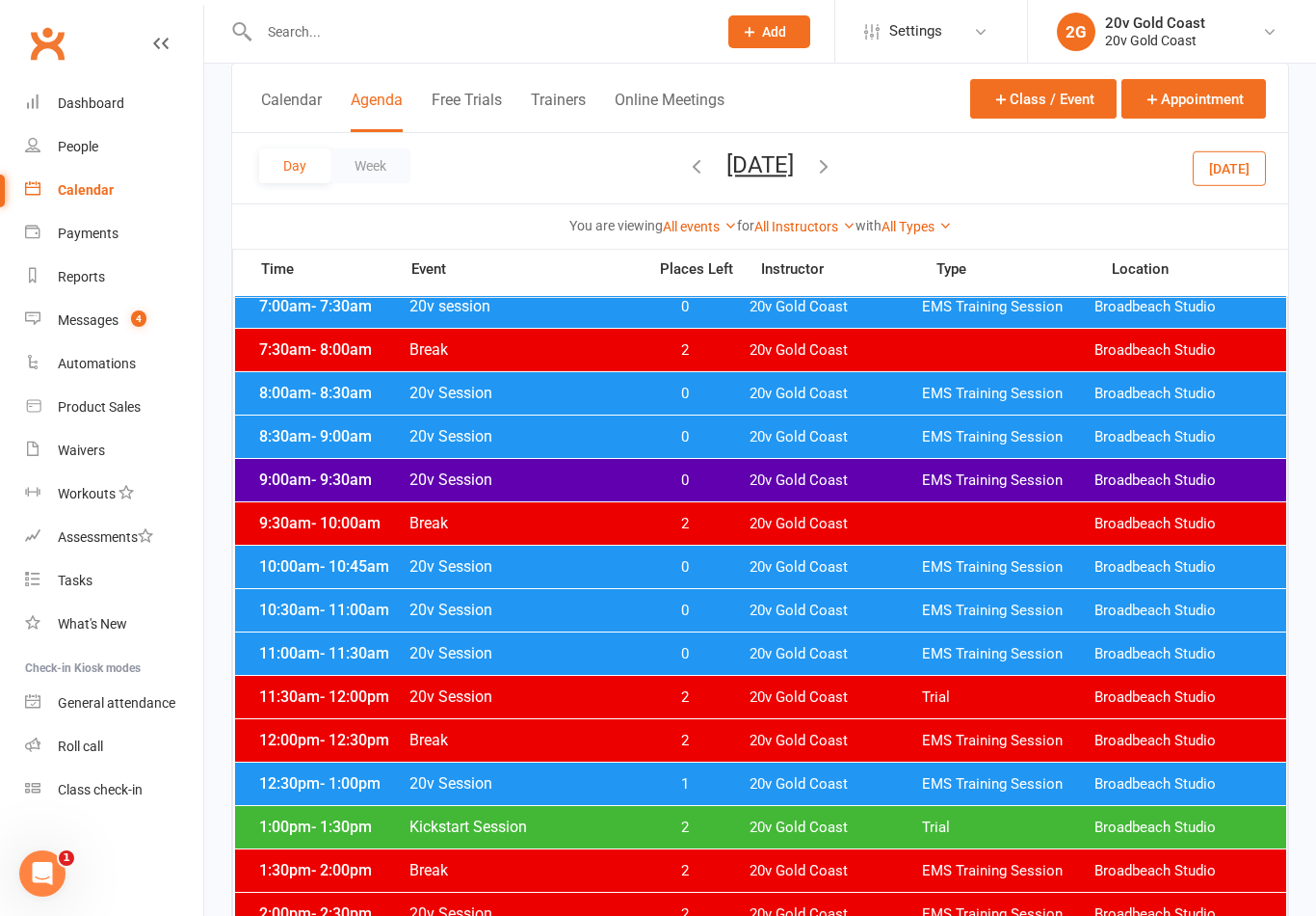
click at [898, 830] on span "20v Gold Coast" at bounding box center [835, 827] width 172 height 18
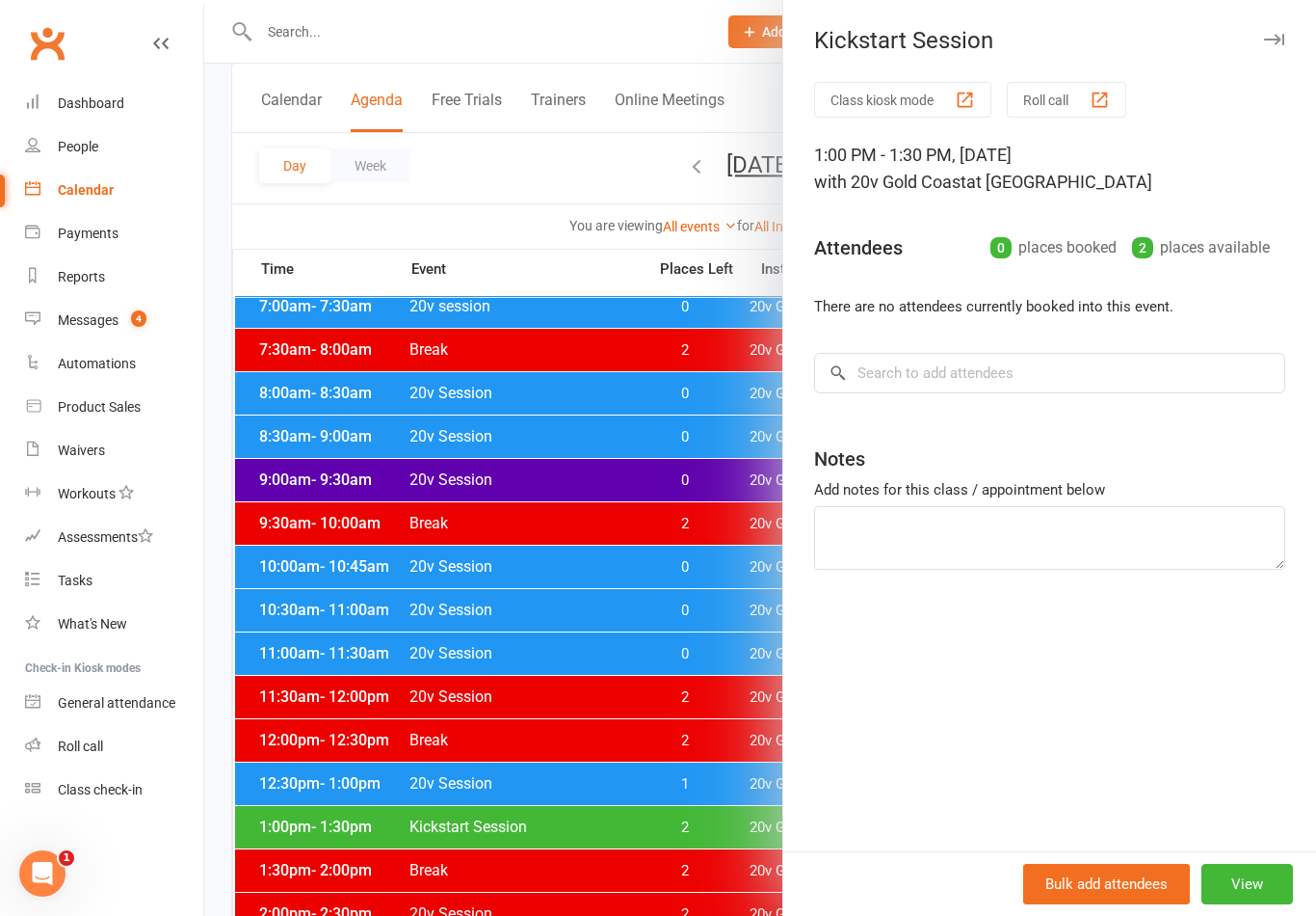
click at [711, 760] on div at bounding box center [760, 458] width 1112 height 916
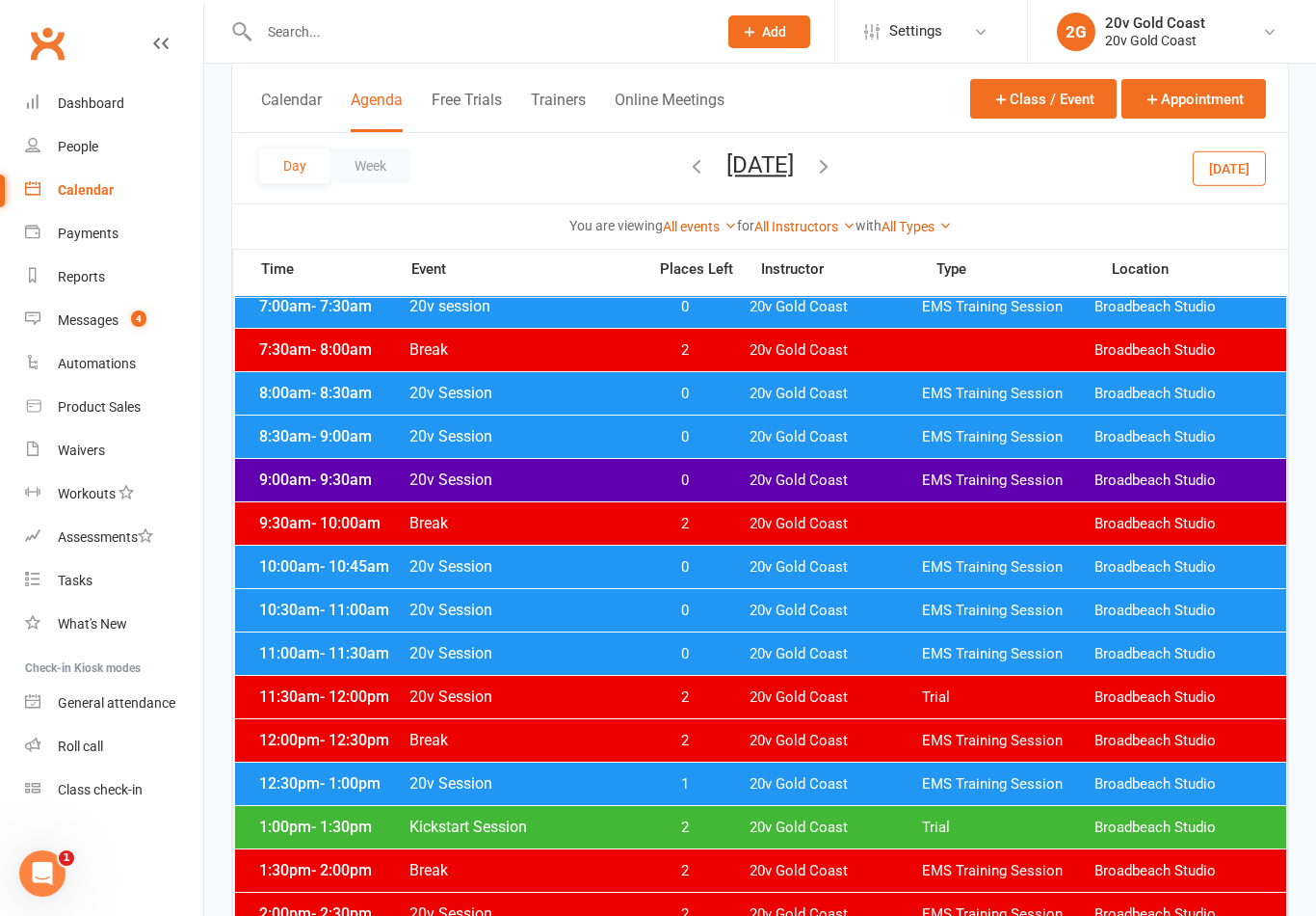
click at [963, 778] on span "EMS Training Session" at bounding box center [1007, 784] width 172 height 18
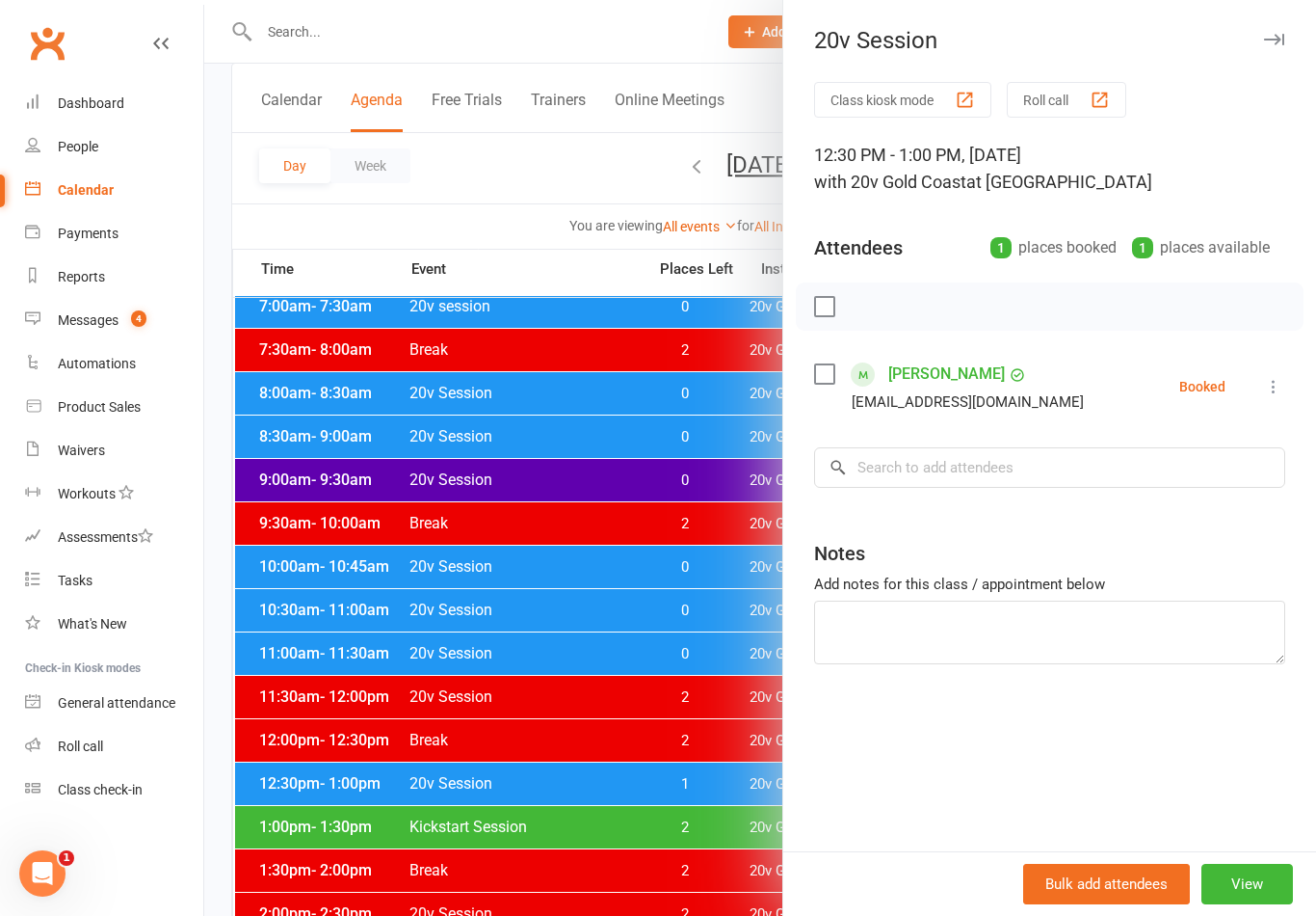
click at [701, 862] on div at bounding box center [760, 458] width 1112 height 916
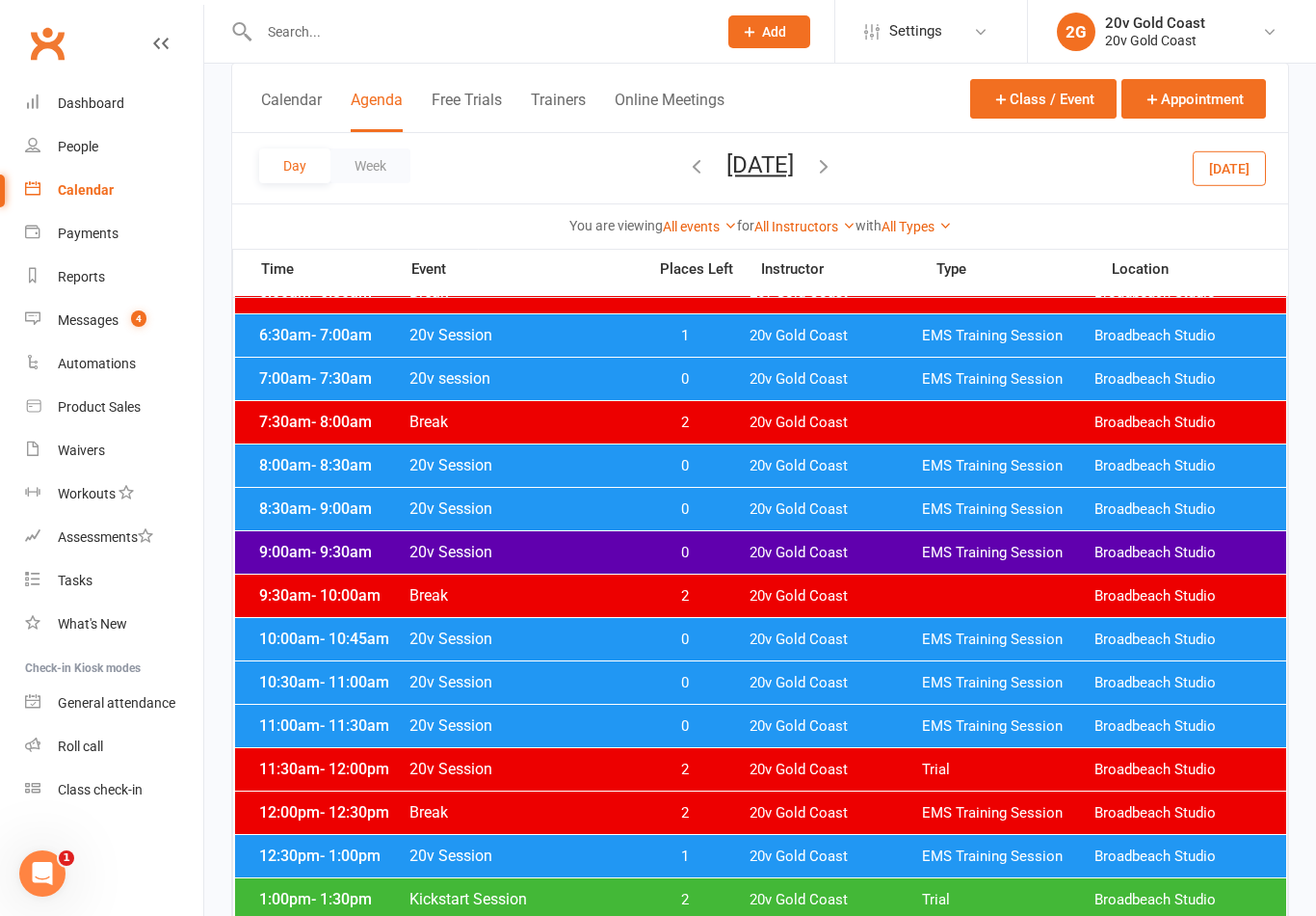
scroll to position [134, 0]
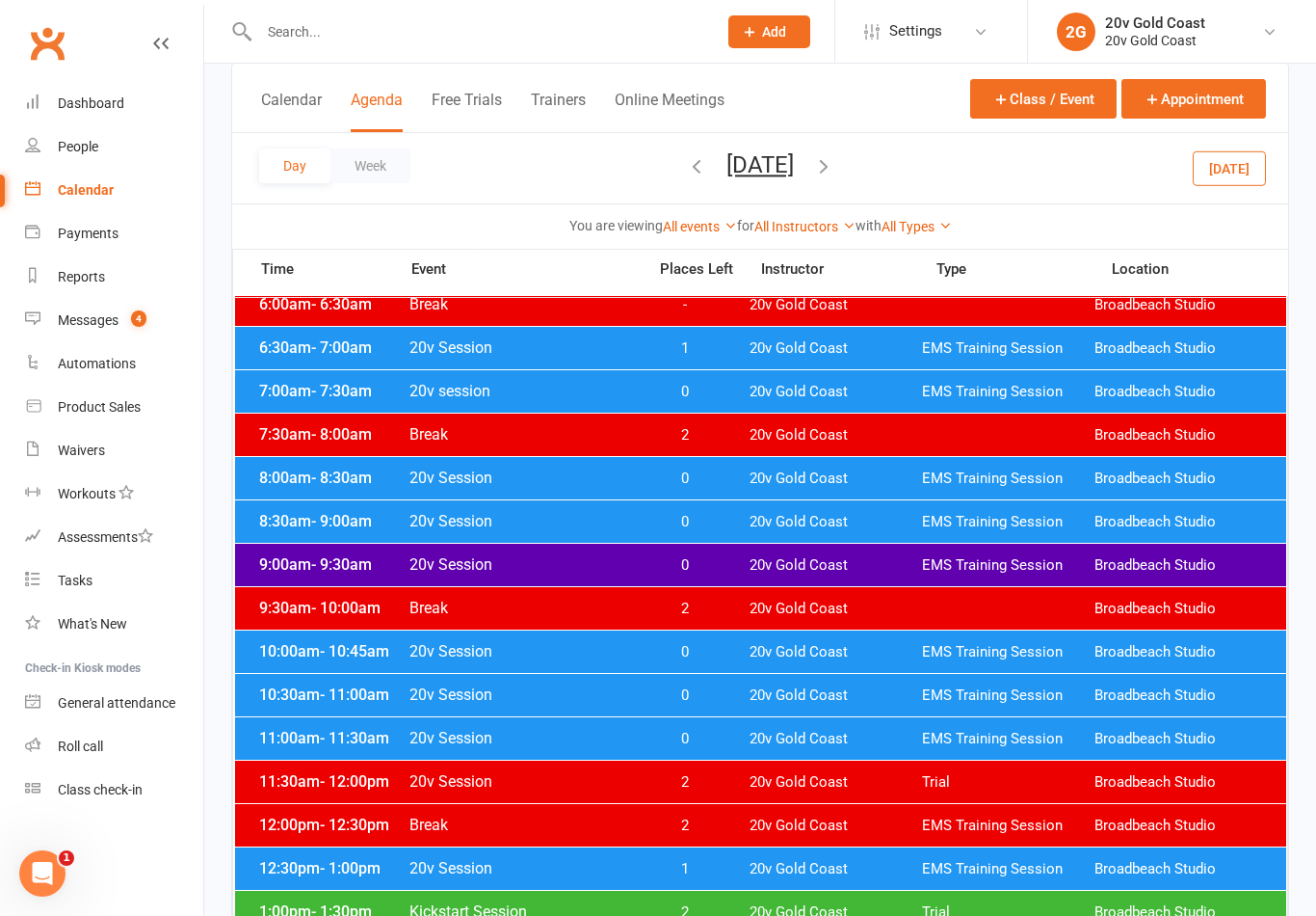
click at [113, 330] on link "Messages 4" at bounding box center [114, 320] width 178 height 44
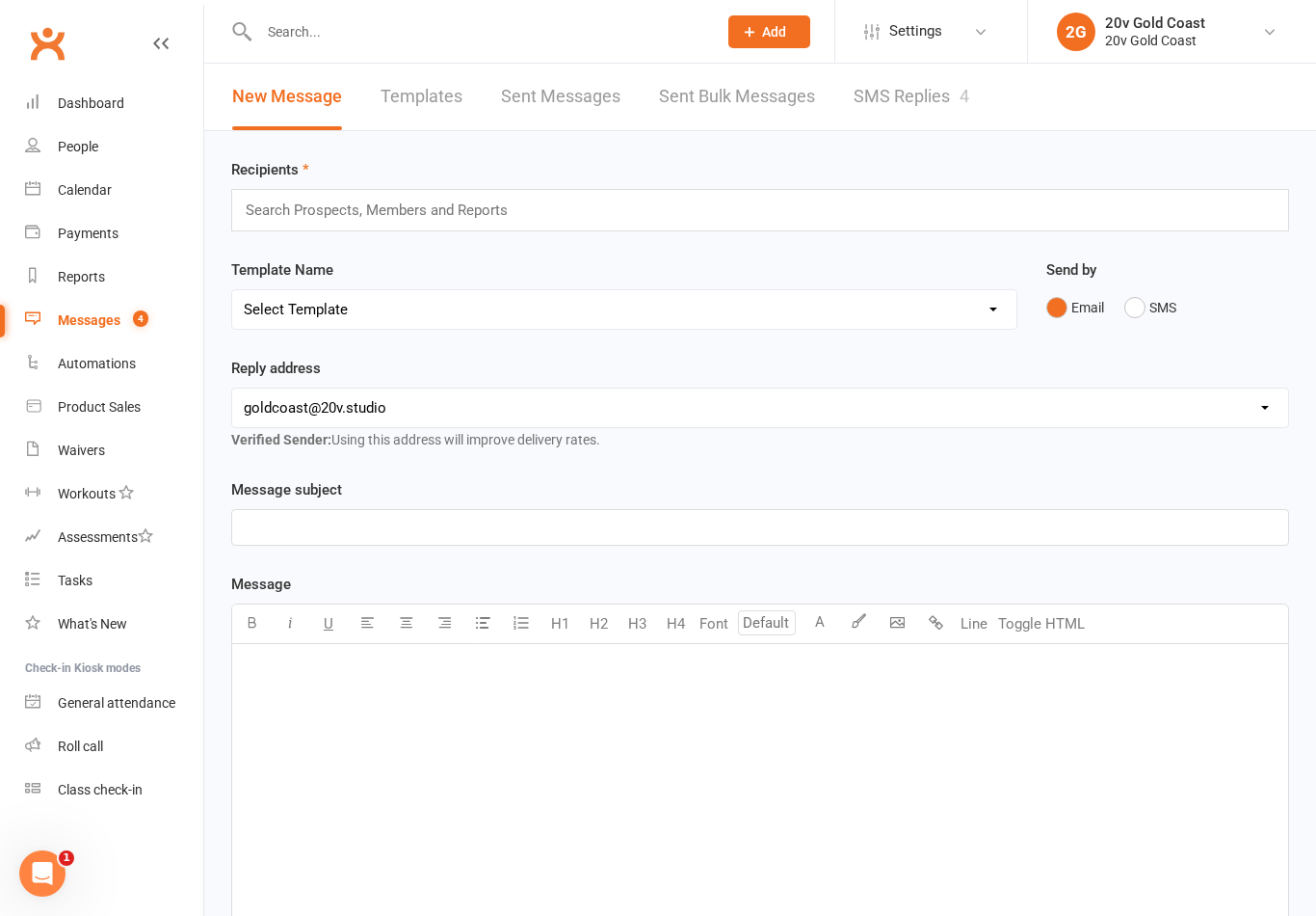
click at [959, 122] on link "SMS Replies 4" at bounding box center [911, 96] width 116 height 66
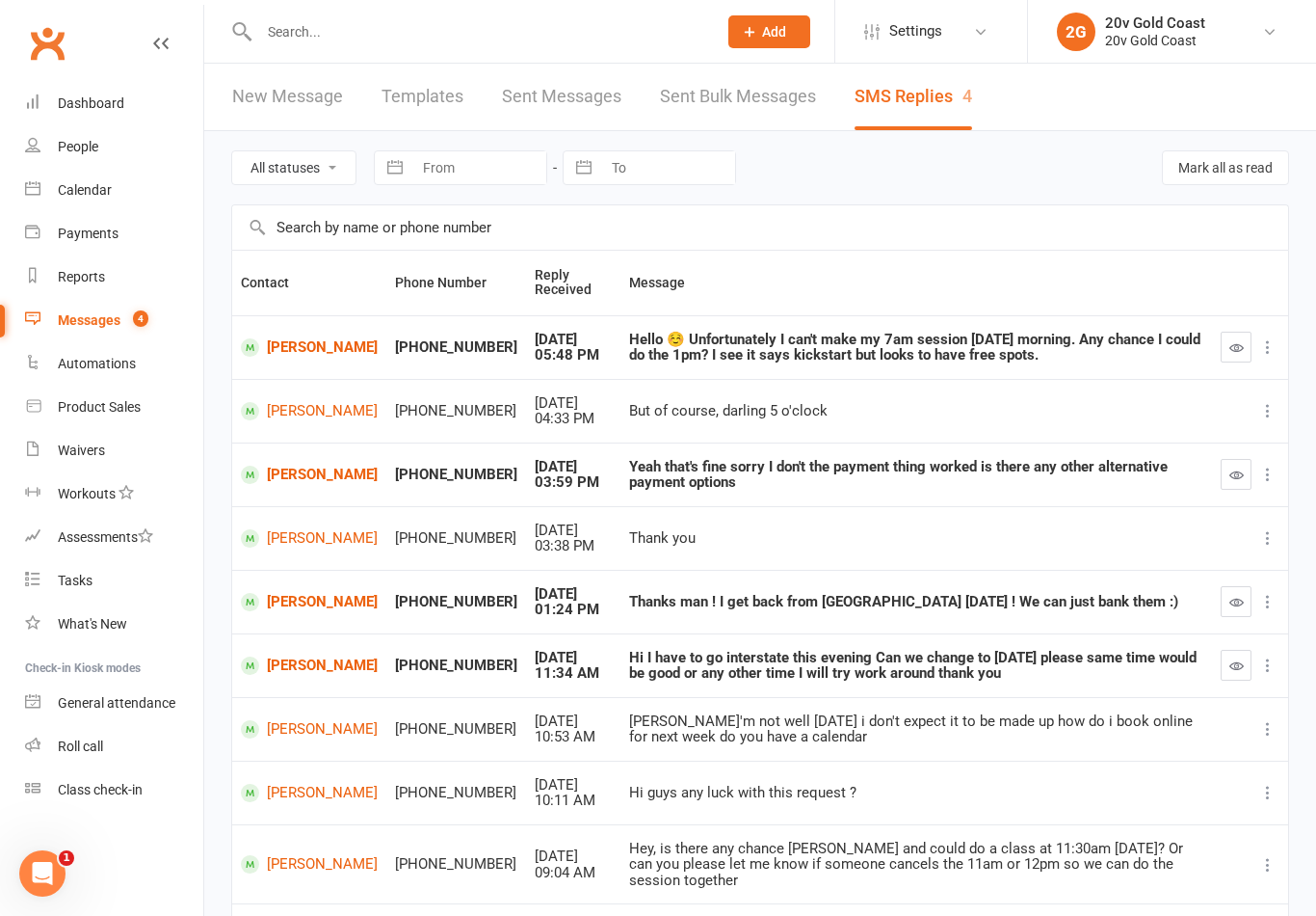
click at [294, 344] on link "[PERSON_NAME]" at bounding box center [309, 347] width 137 height 18
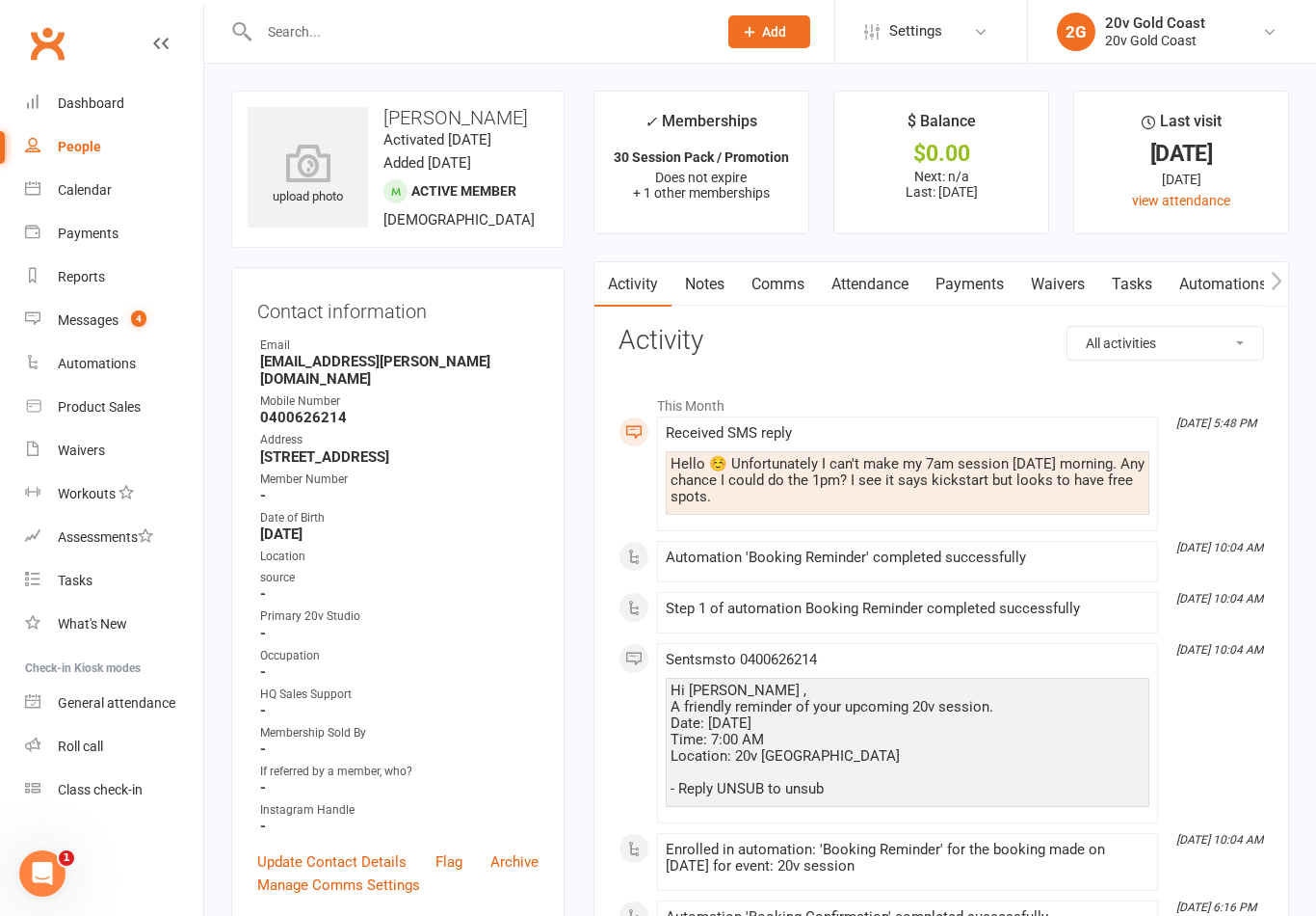
click at [737, 270] on link "Notes" at bounding box center [705, 285] width 66 height 45
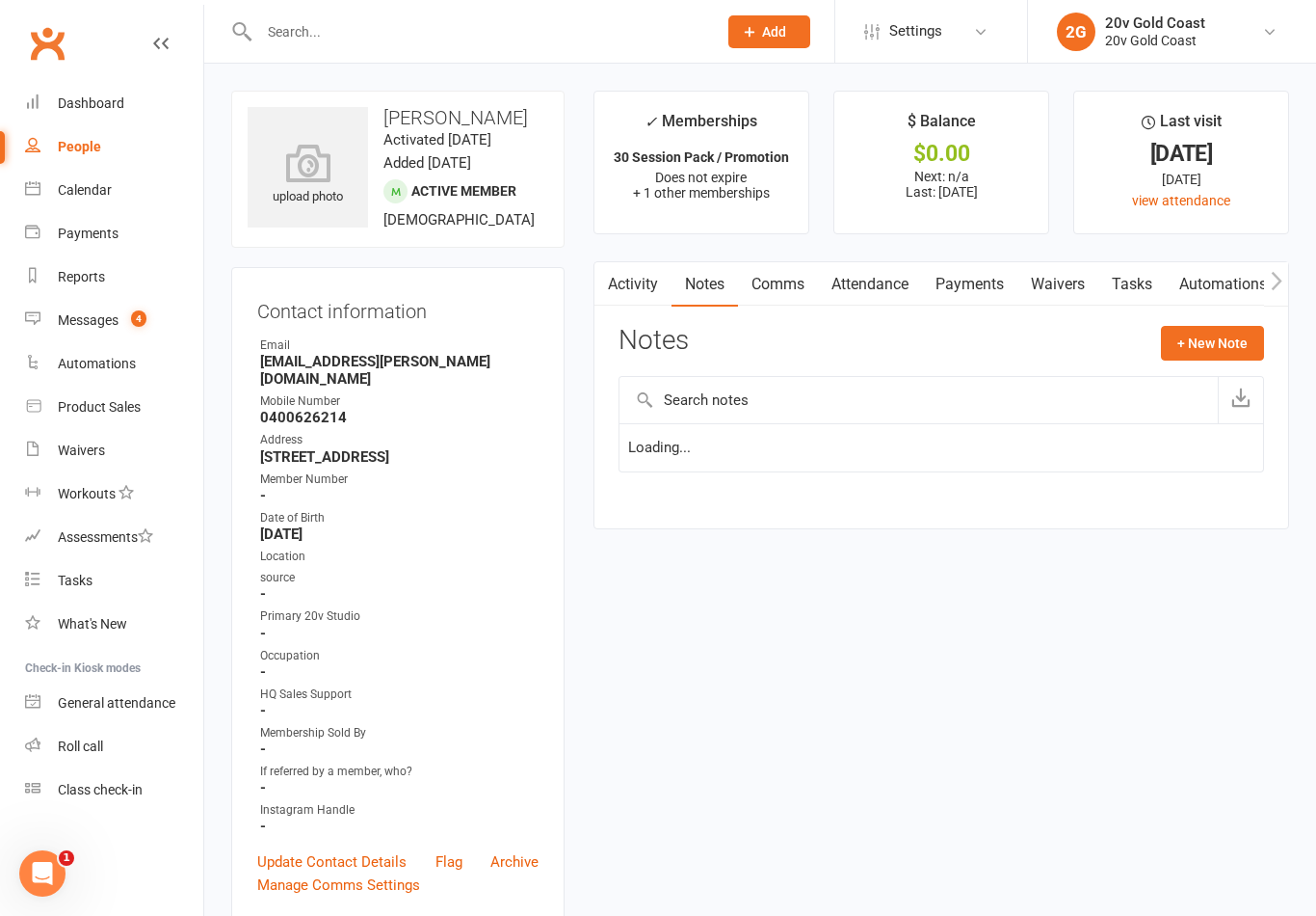
click at [809, 292] on link "Comms" at bounding box center [778, 285] width 80 height 45
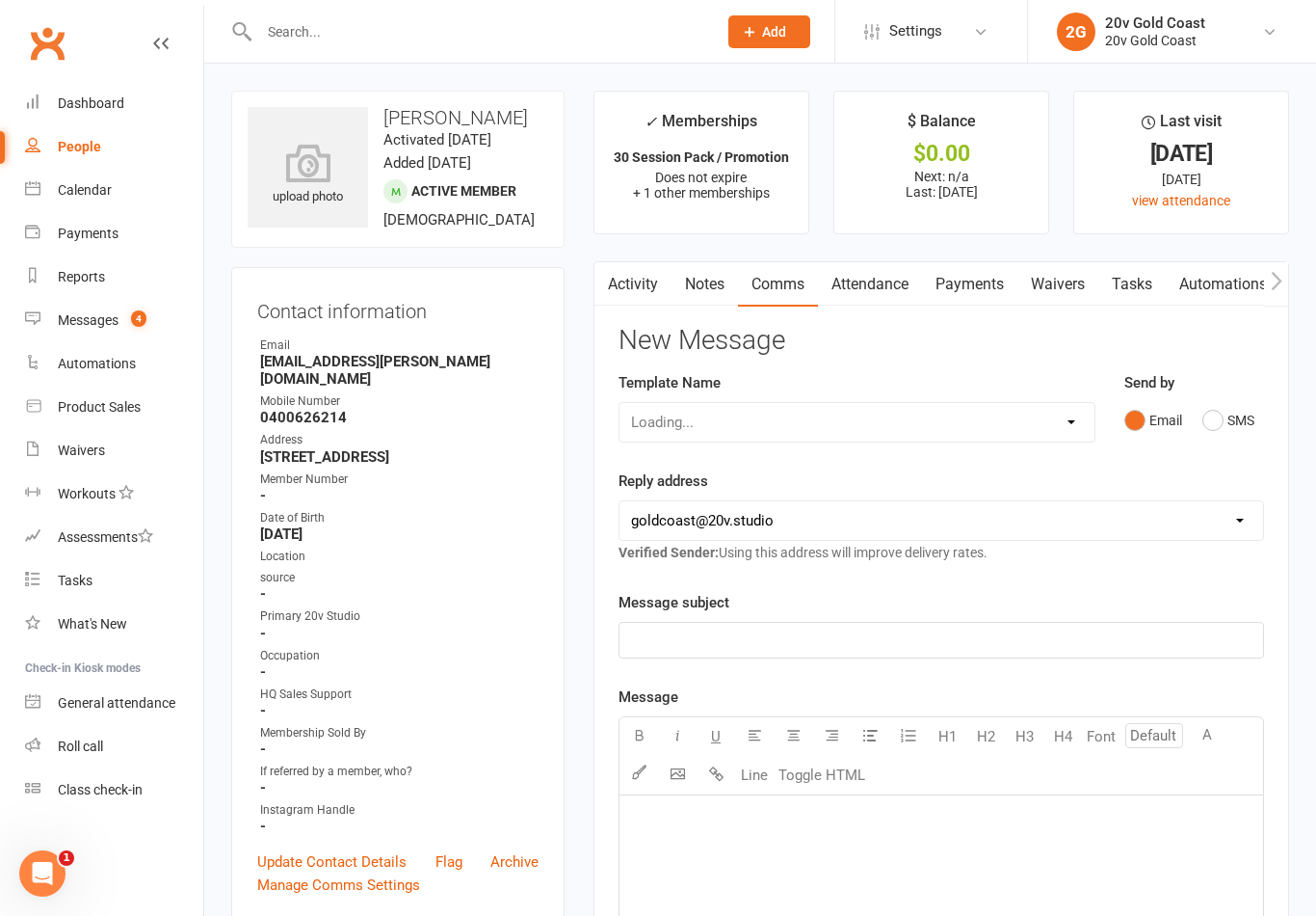
click at [1220, 428] on button "SMS" at bounding box center [1229, 420] width 52 height 37
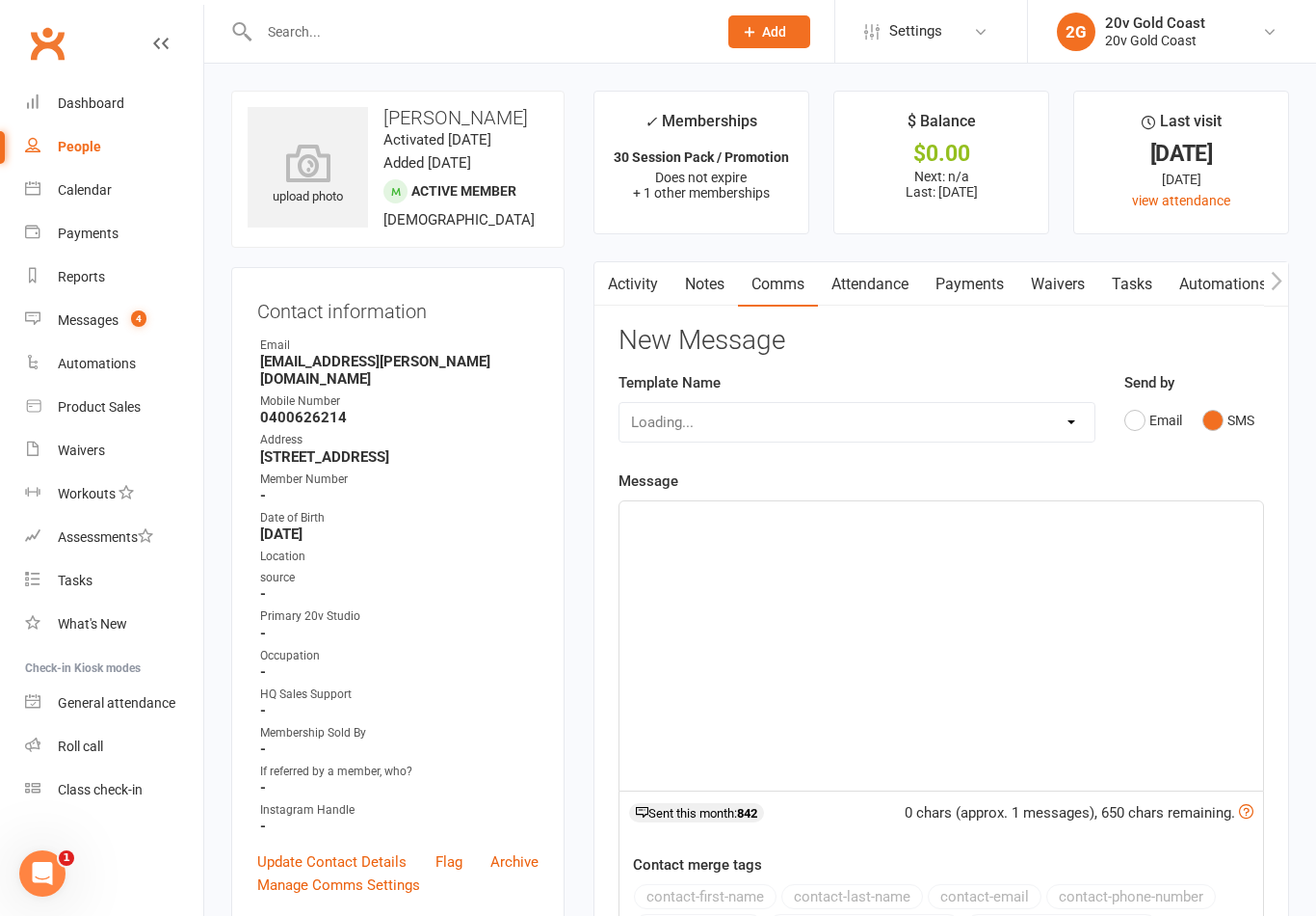
click at [1010, 634] on div "﻿" at bounding box center [941, 645] width 643 height 289
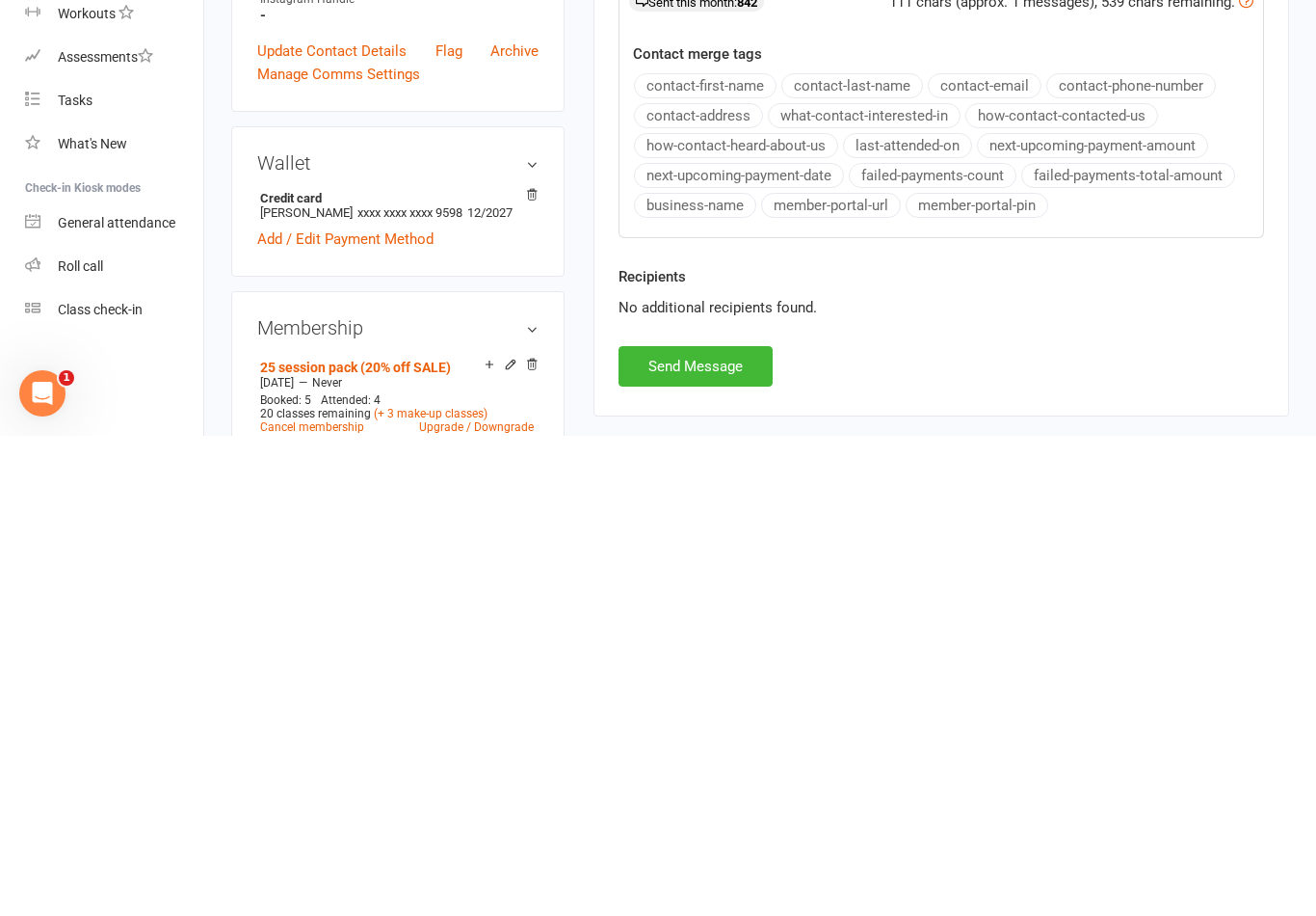
click at [747, 826] on button "Send Message" at bounding box center [695, 846] width 155 height 41
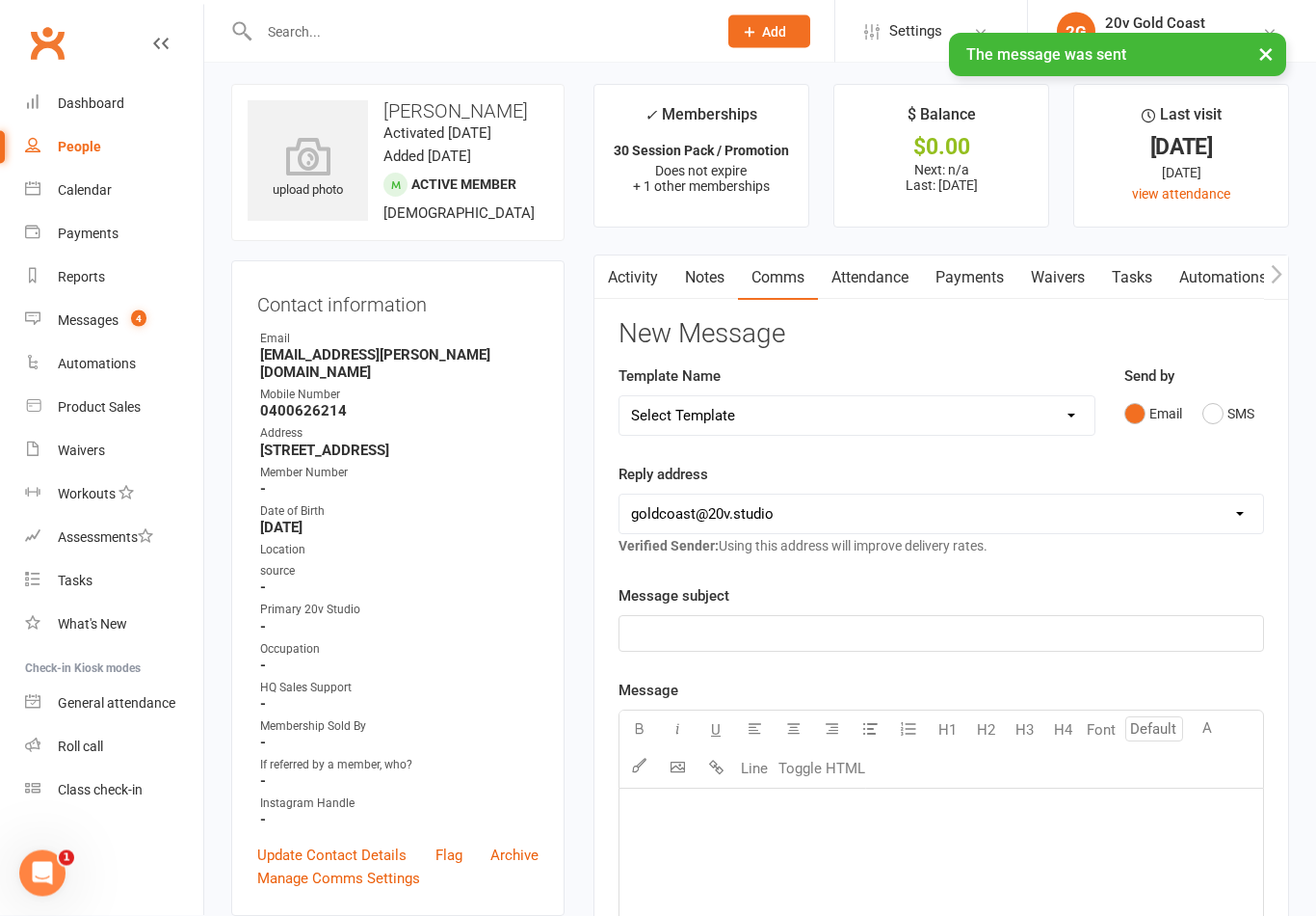
scroll to position [7, 0]
click at [628, 272] on link "Activity" at bounding box center [632, 278] width 77 height 45
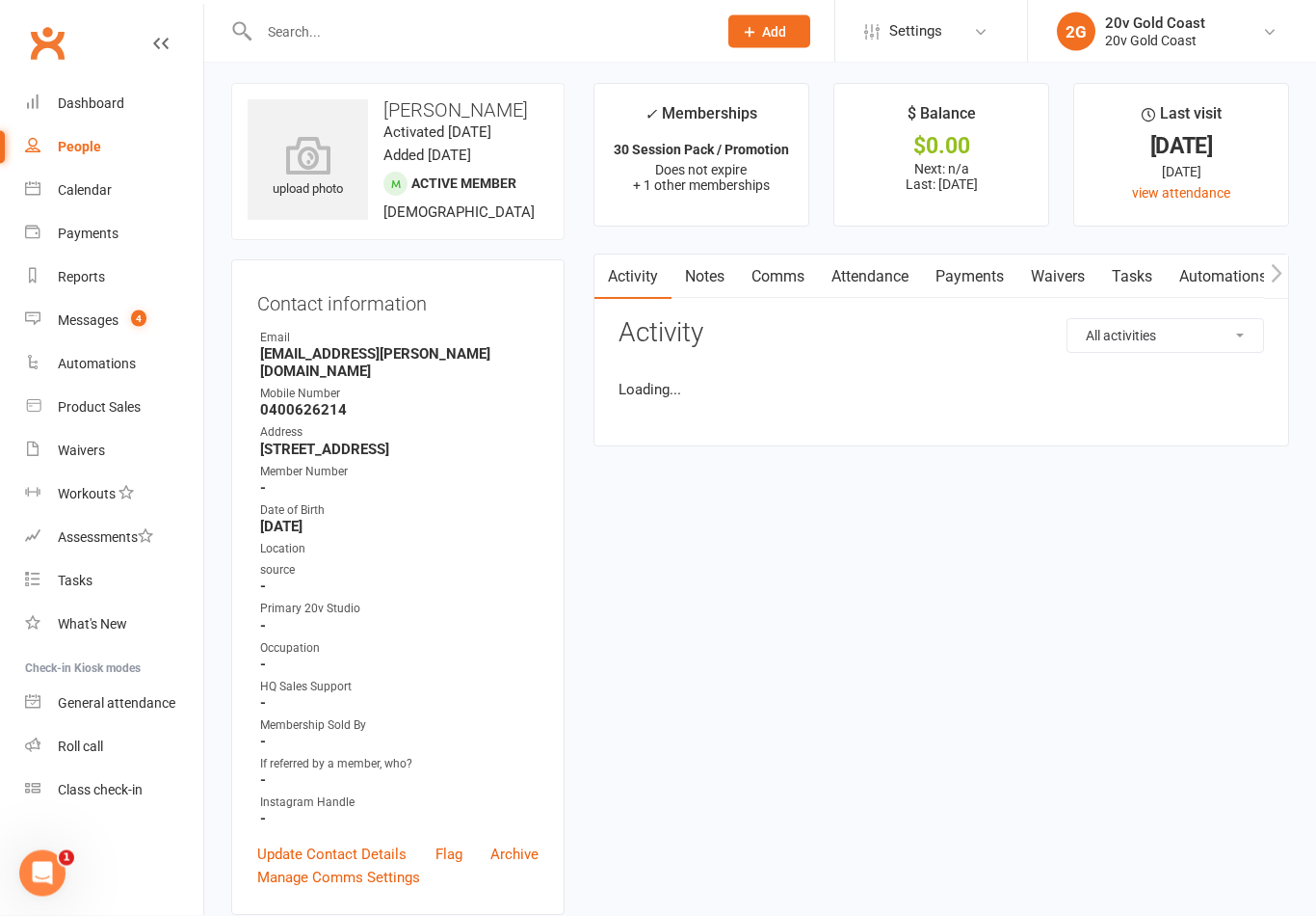
scroll to position [38, 0]
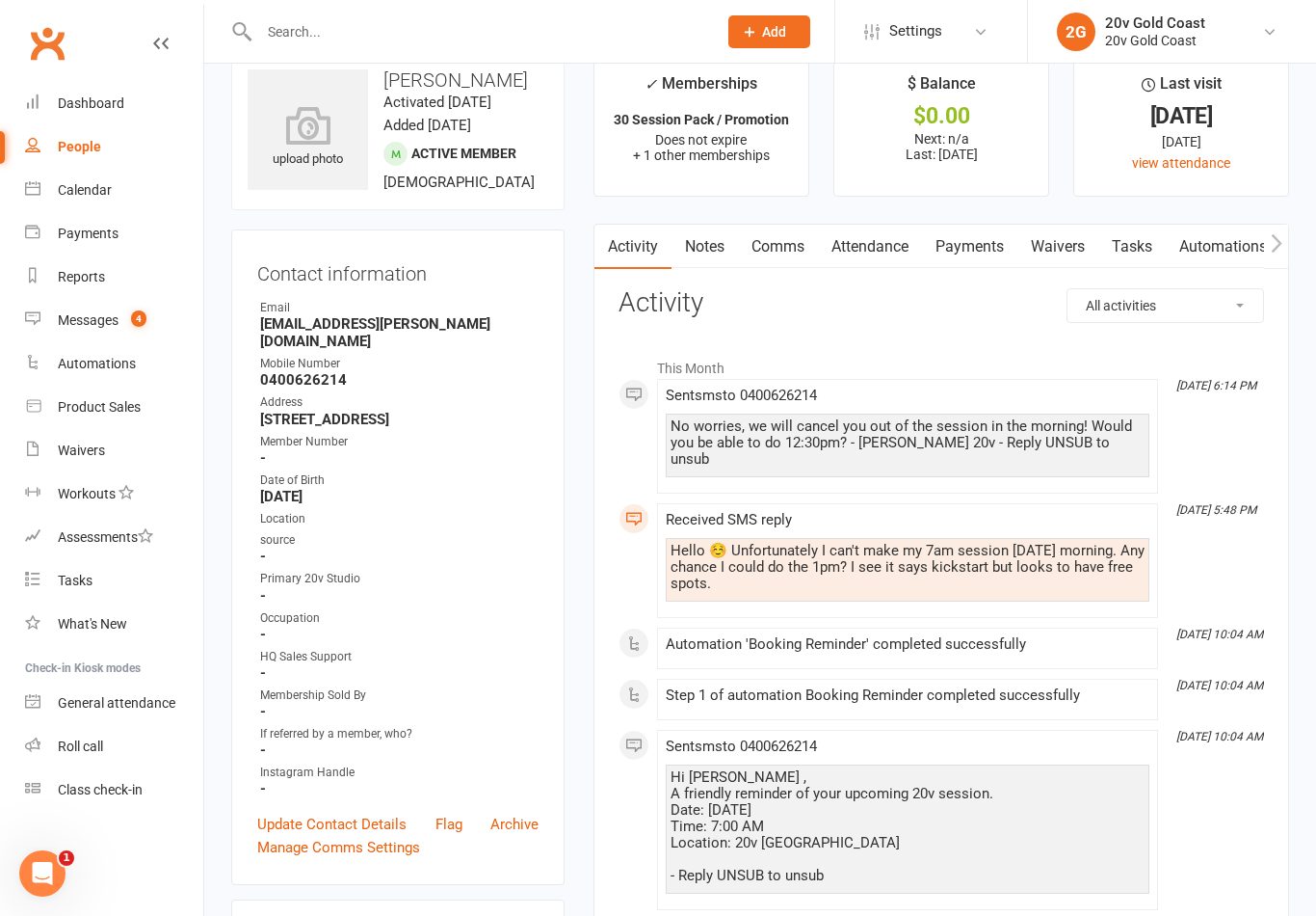
click at [108, 321] on div "Messages" at bounding box center [87, 320] width 60 height 16
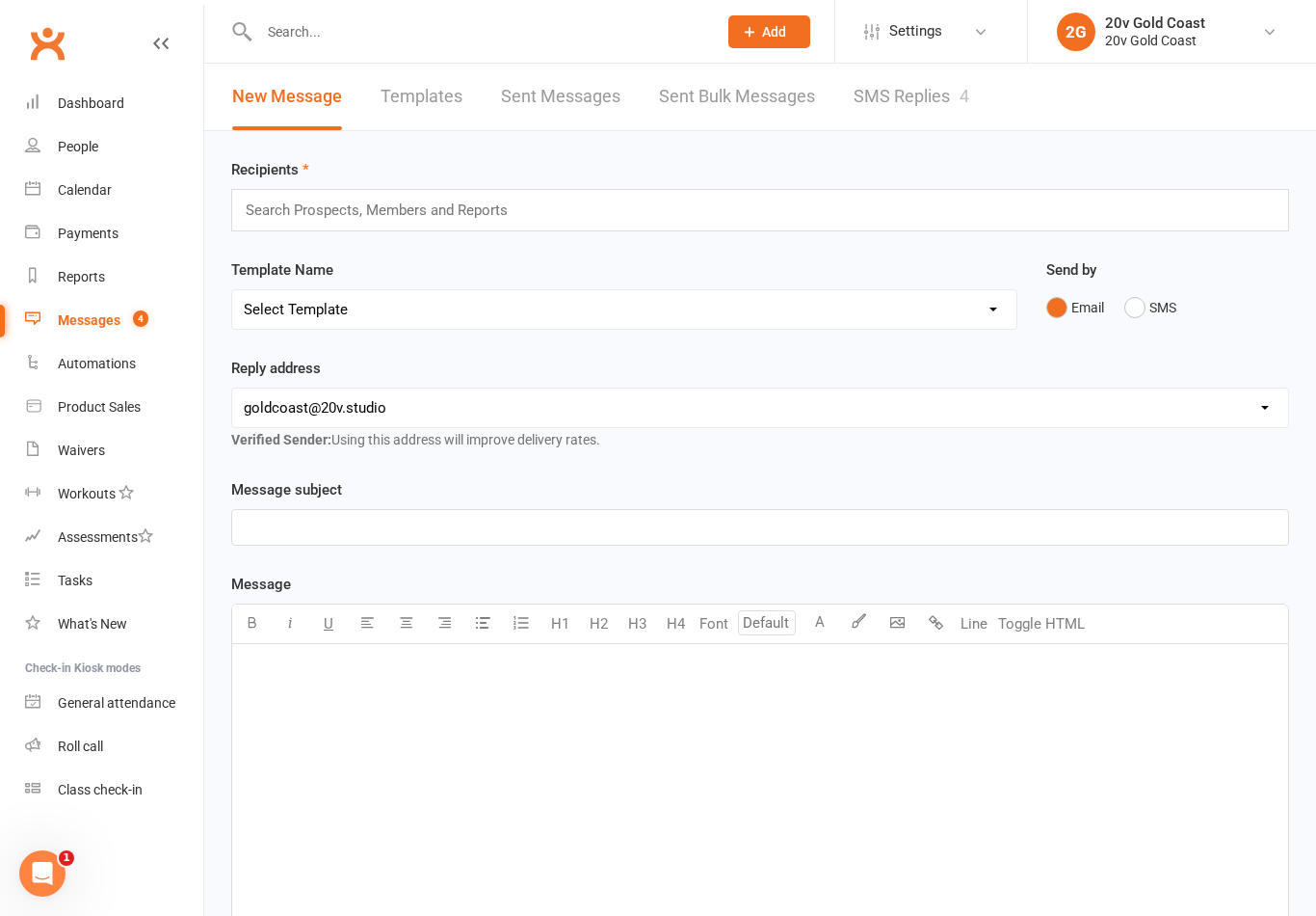
click at [918, 122] on link "SMS Replies 4" at bounding box center [911, 96] width 116 height 66
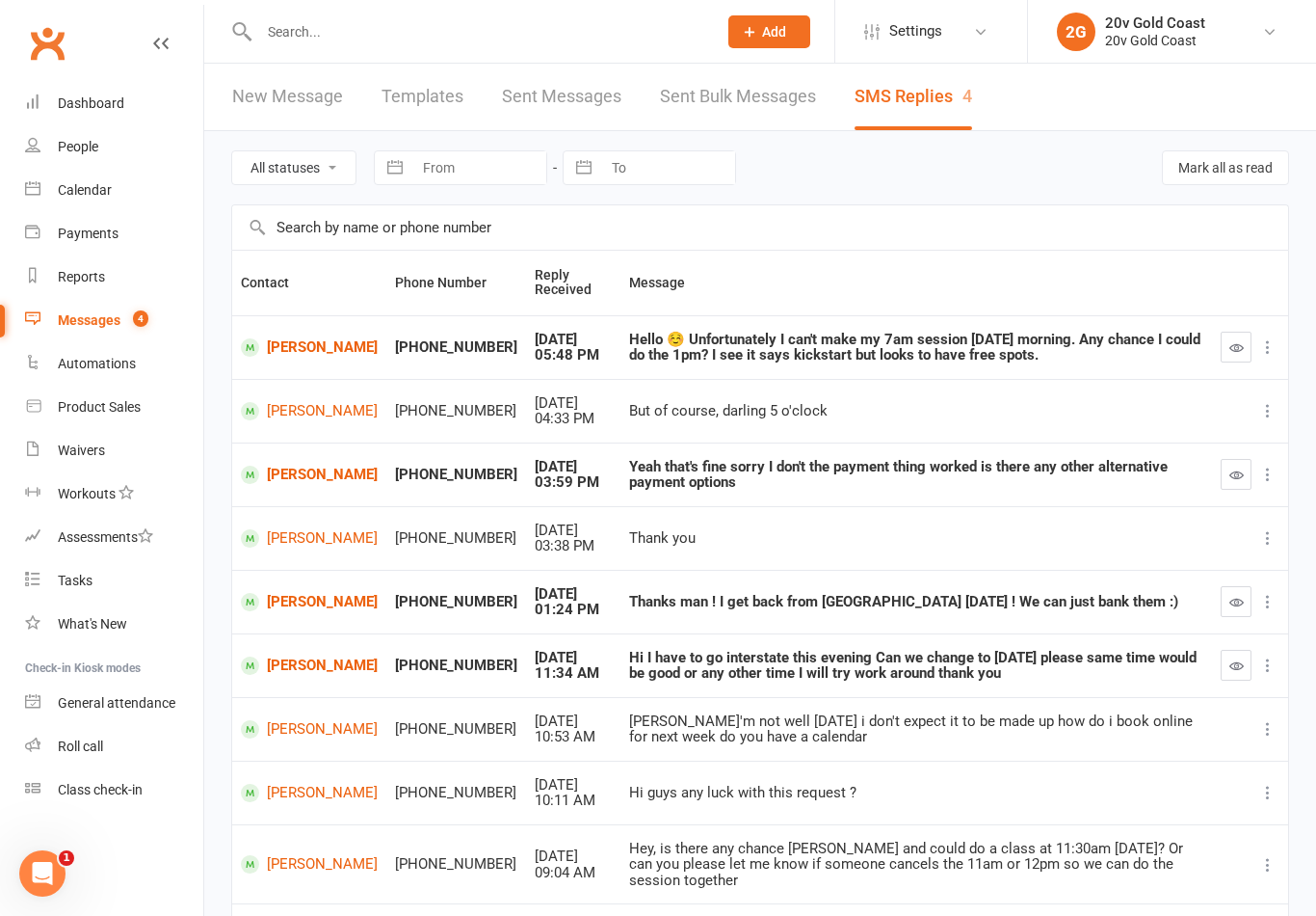
click at [1233, 351] on icon "button" at bounding box center [1236, 347] width 15 height 15
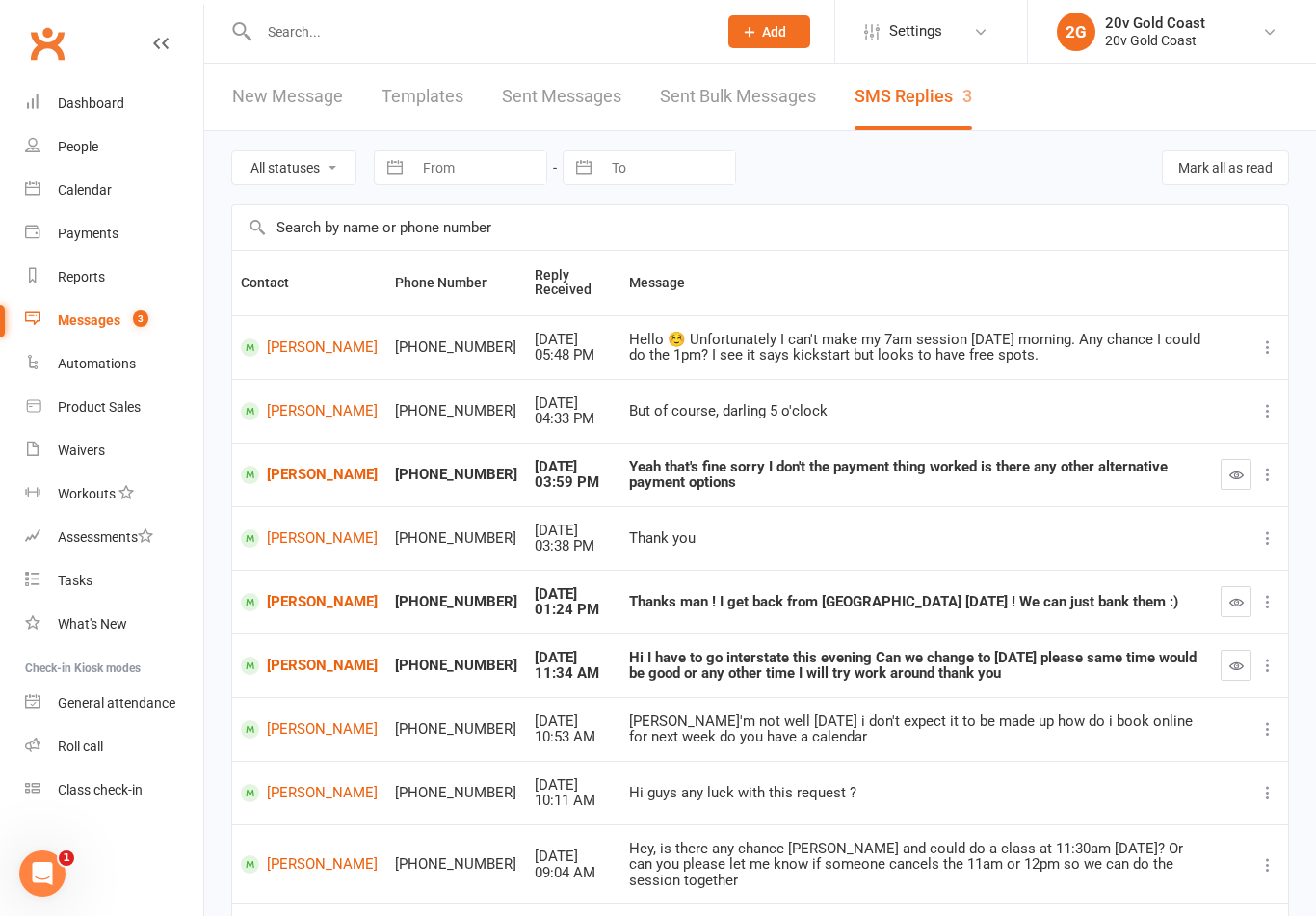
click at [93, 192] on div "Calendar" at bounding box center [84, 190] width 53 height 16
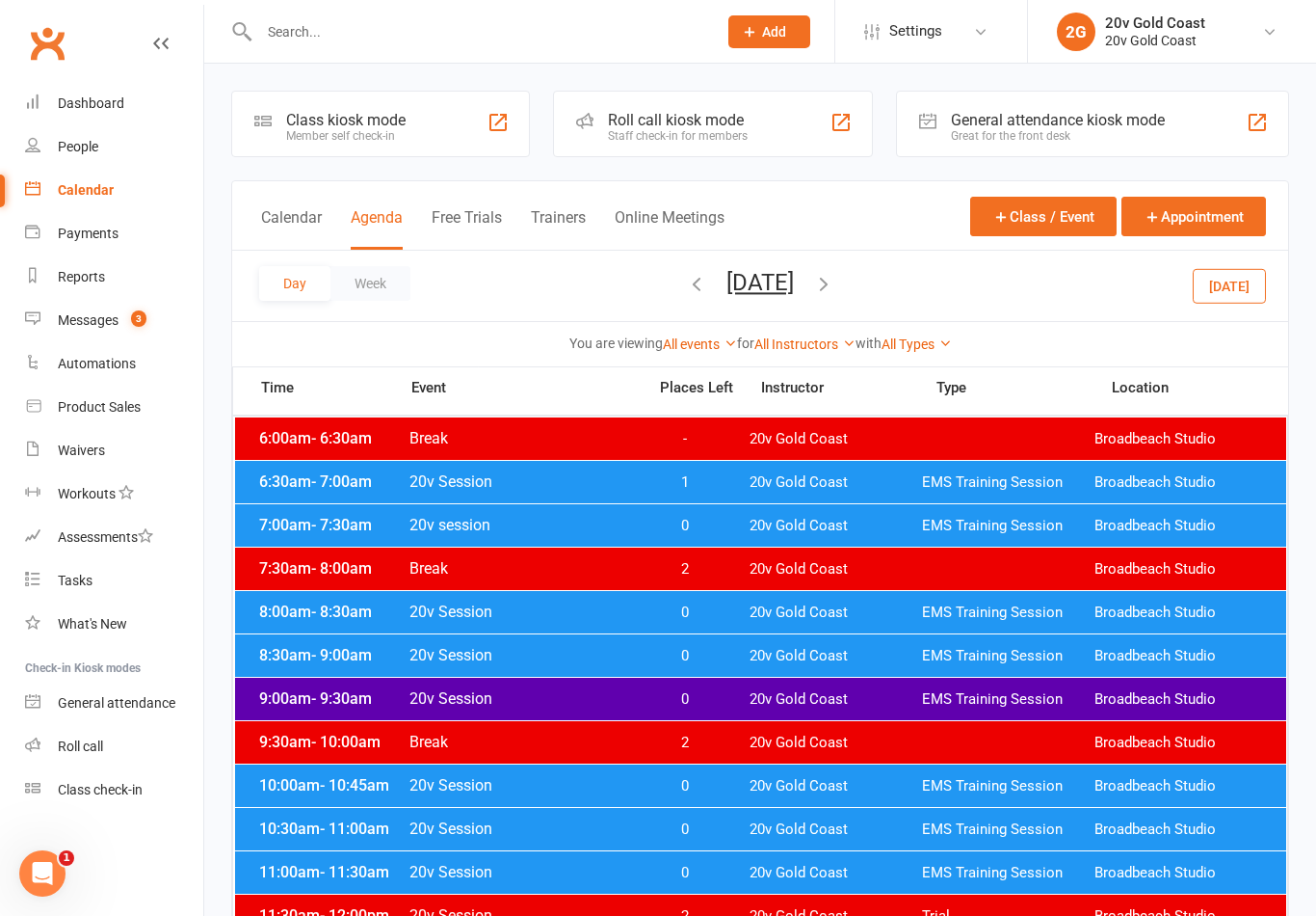
click at [794, 276] on button "[DATE]" at bounding box center [759, 283] width 67 height 27
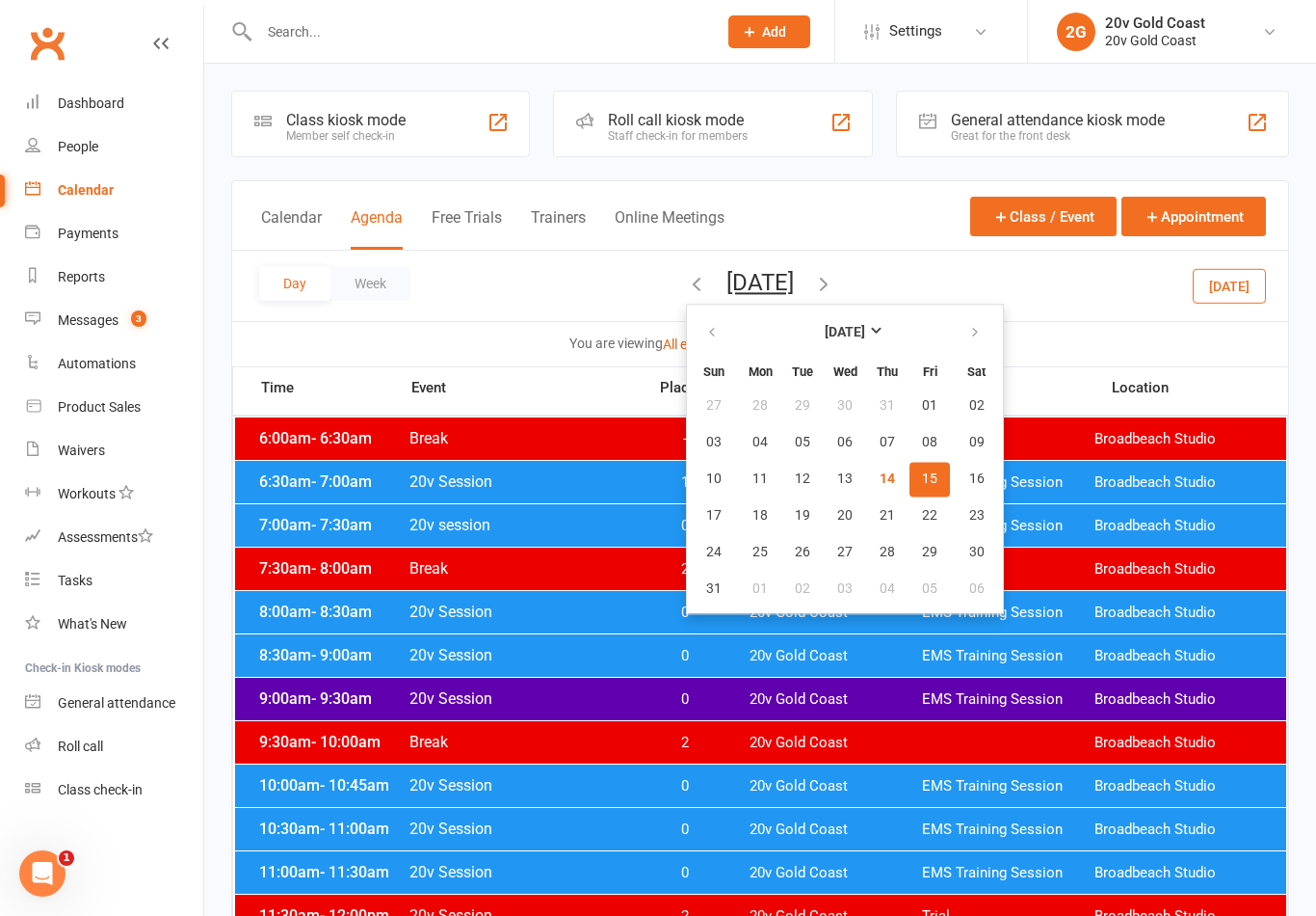
click at [1117, 308] on div "Day Week Friday, Aug 15, 2025 August 2025 Sun Mon Tue Wed Thu Fri Sat 27 28 29 …" at bounding box center [760, 286] width 1056 height 70
click at [1021, 316] on div "Day Week Friday, Aug 15, 2025 August 2025 Sun Mon Tue Wed Thu Fri Sat 27 28 29 …" at bounding box center [760, 286] width 1056 height 70
click at [794, 293] on button "[DATE]" at bounding box center [759, 283] width 67 height 27
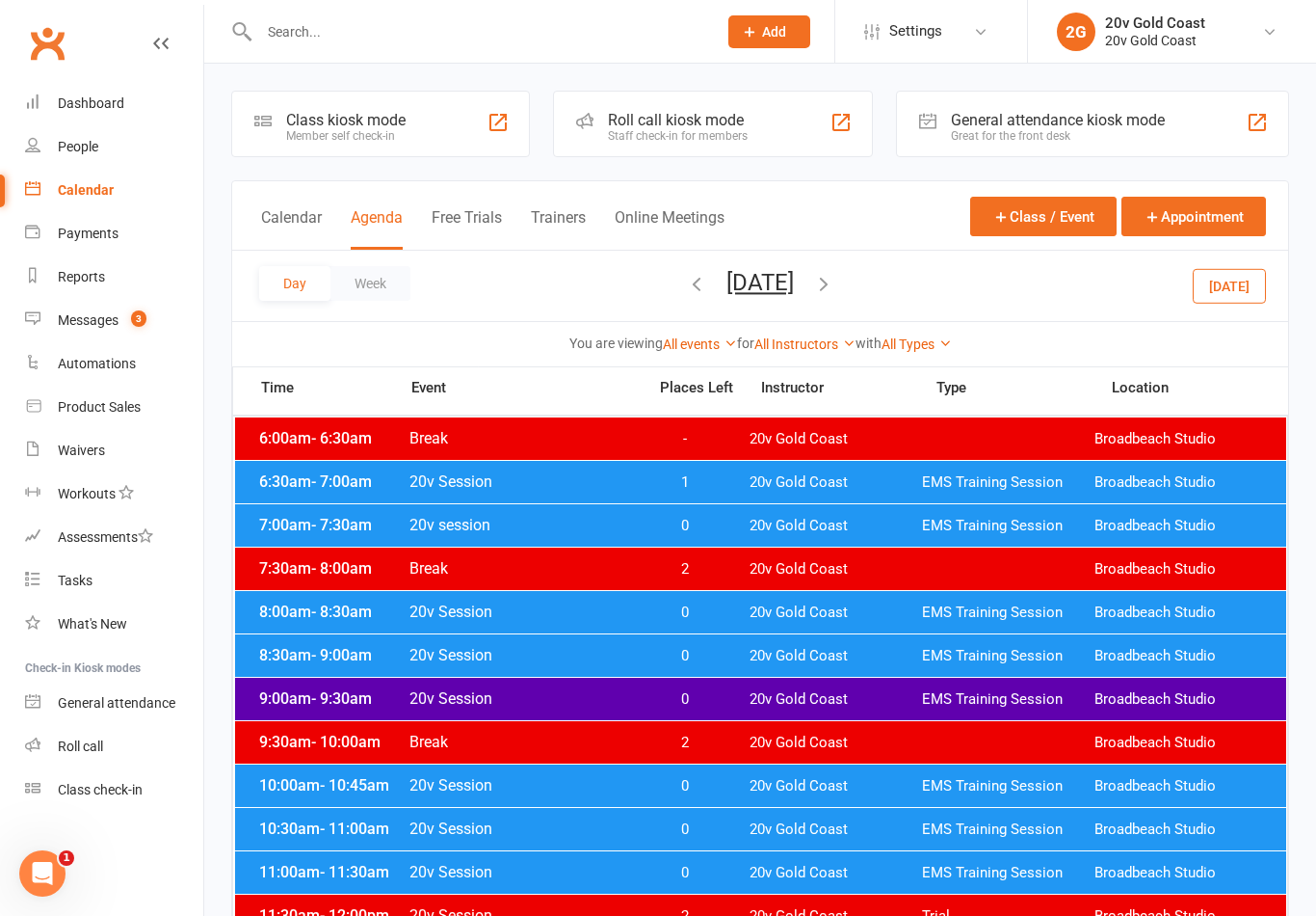
click at [796, 529] on span "20v Gold Coast" at bounding box center [835, 525] width 172 height 18
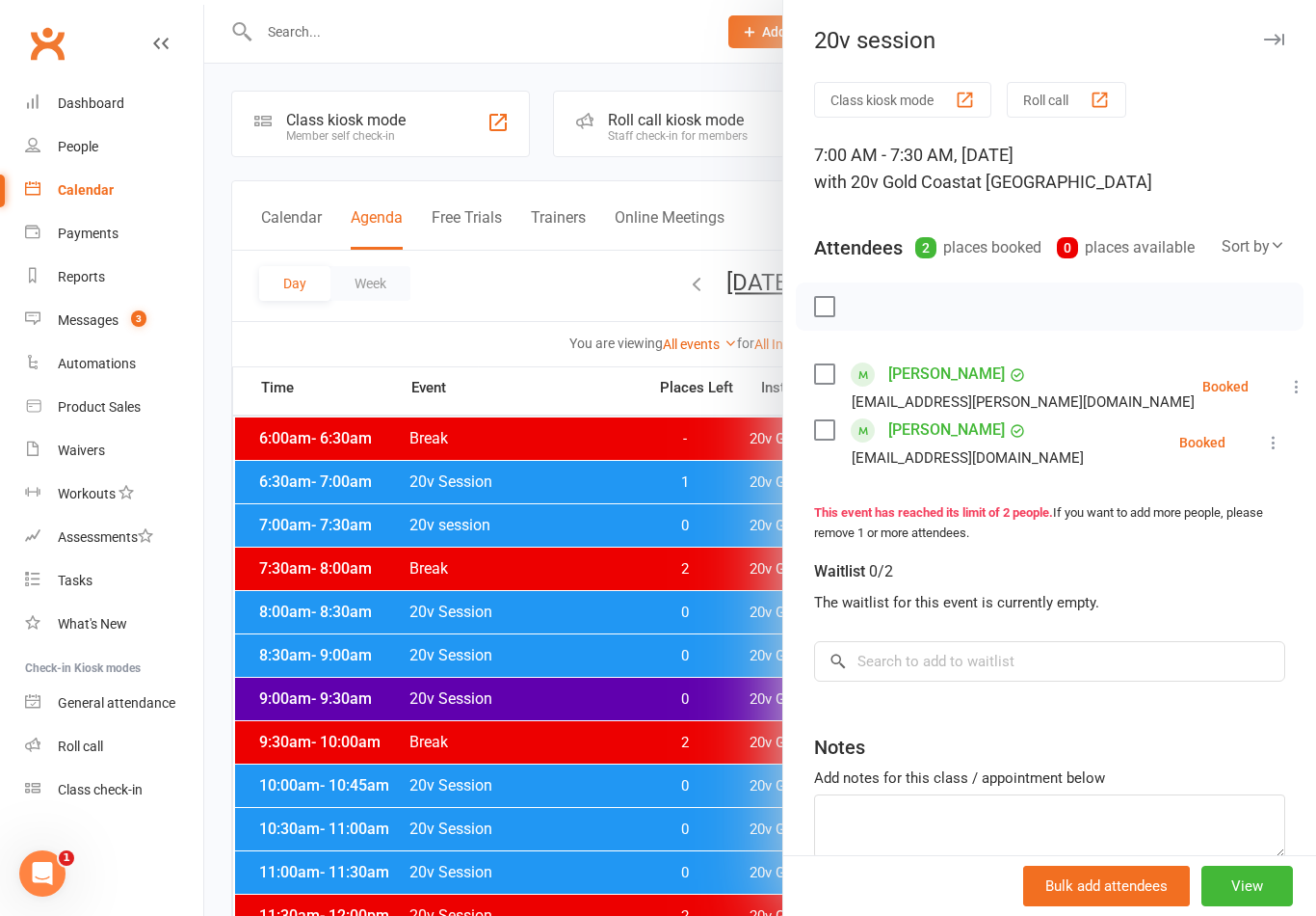
click at [1287, 379] on icon at bounding box center [1297, 387] width 19 height 19
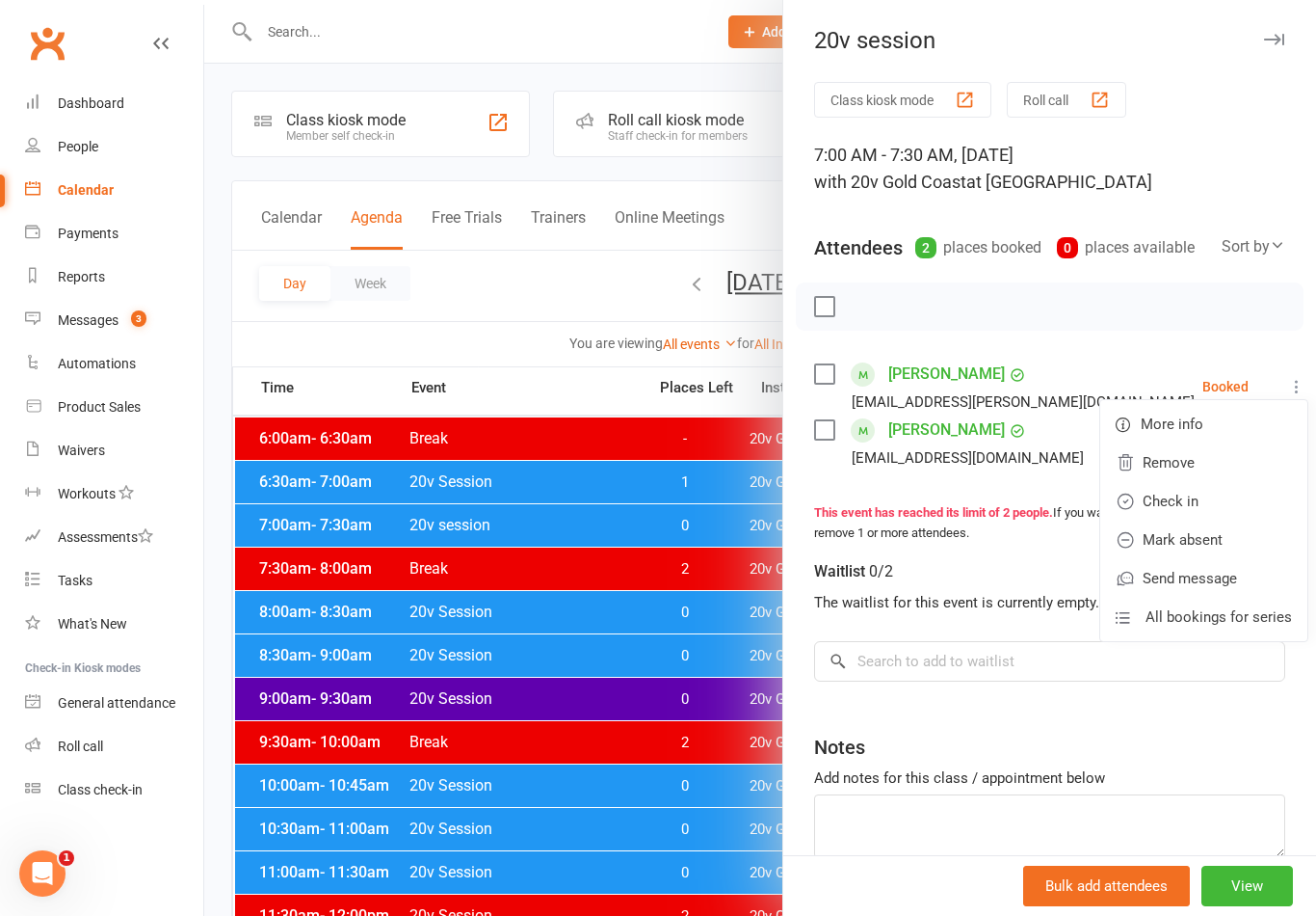
click at [1194, 469] on link "Remove" at bounding box center [1203, 463] width 207 height 39
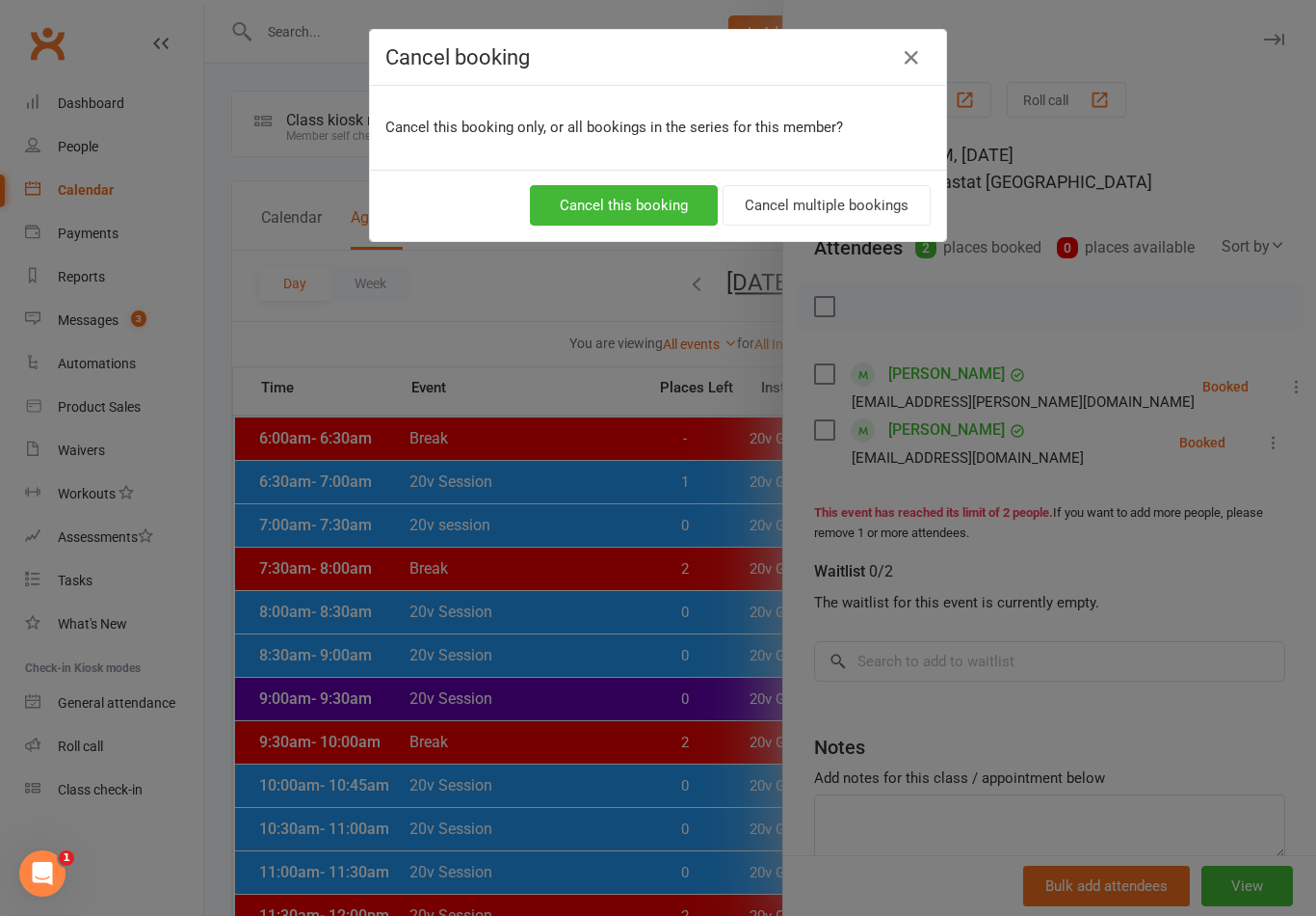
click at [641, 210] on button "Cancel this booking" at bounding box center [623, 205] width 188 height 41
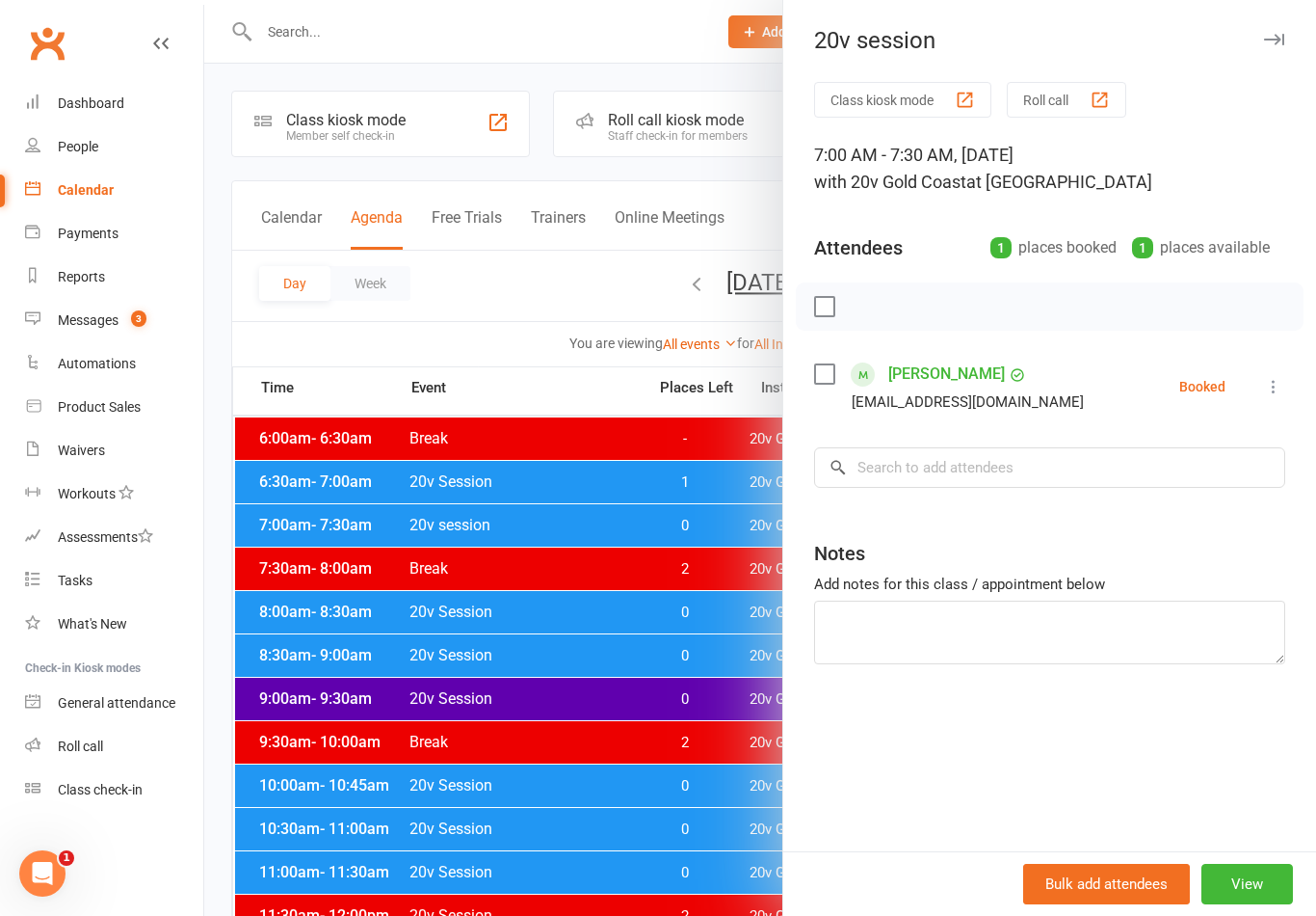
click at [603, 485] on div at bounding box center [760, 458] width 1112 height 916
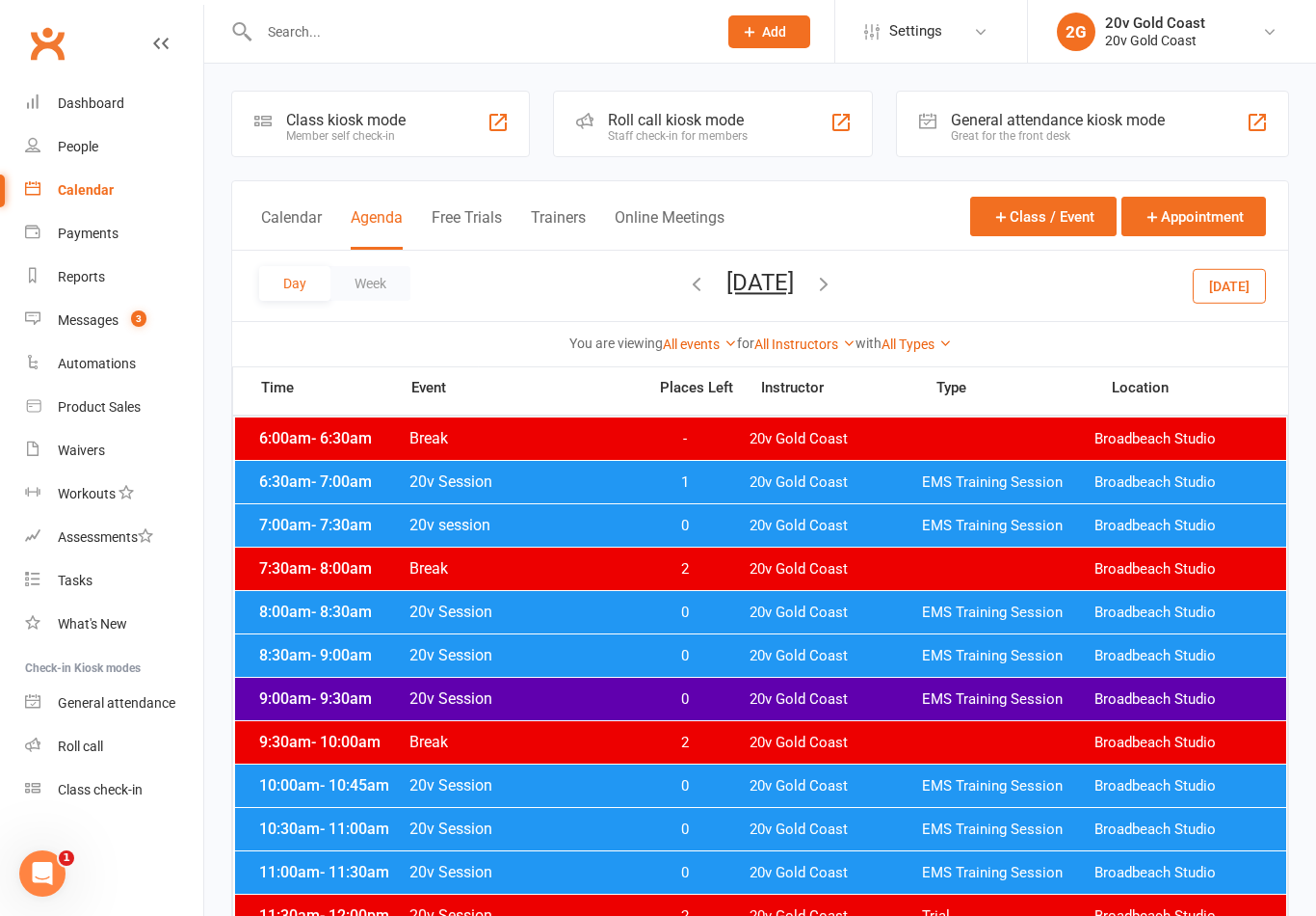
click at [625, 481] on span "20v Session" at bounding box center [521, 481] width 226 height 18
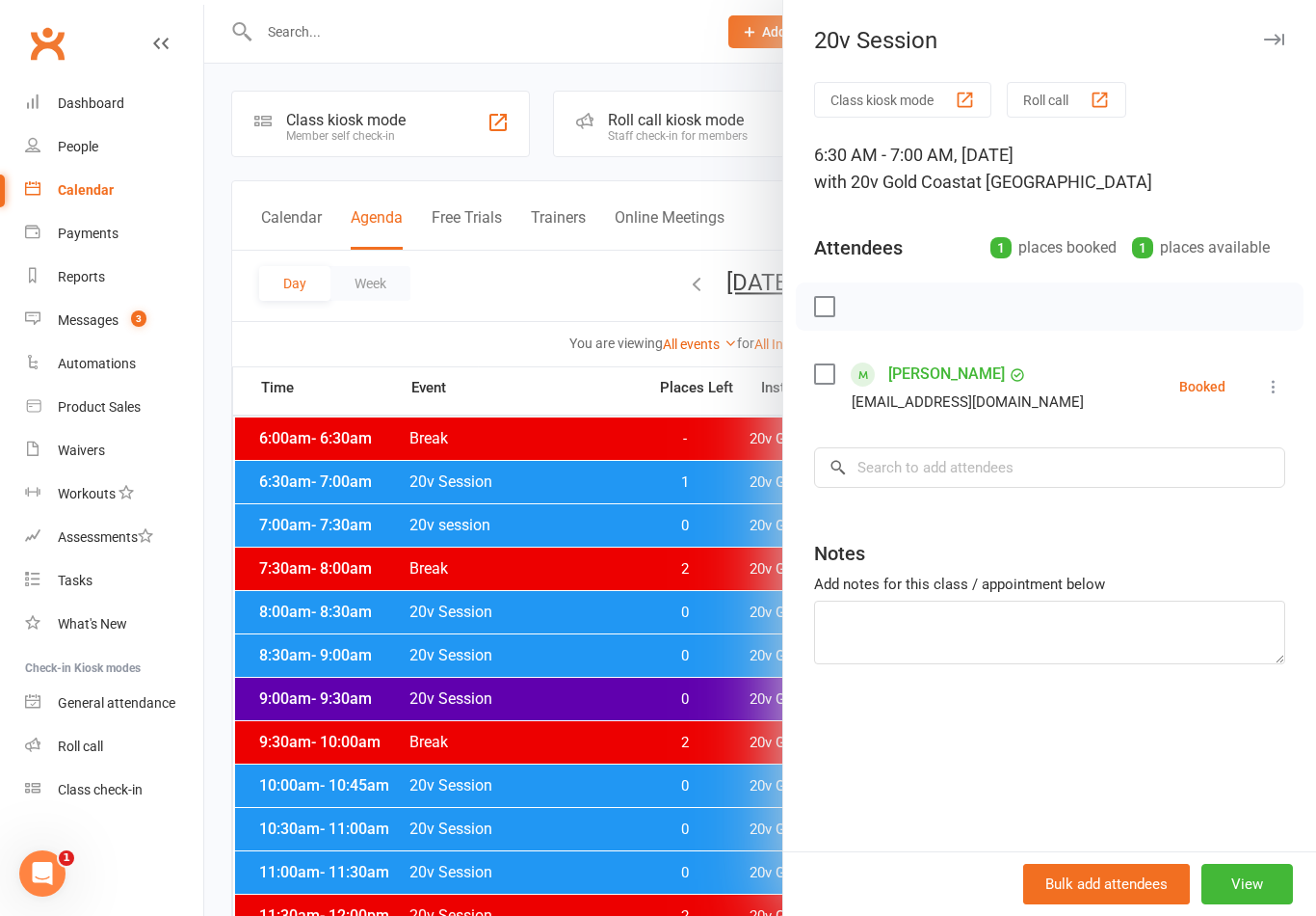
click at [552, 518] on div at bounding box center [760, 458] width 1112 height 916
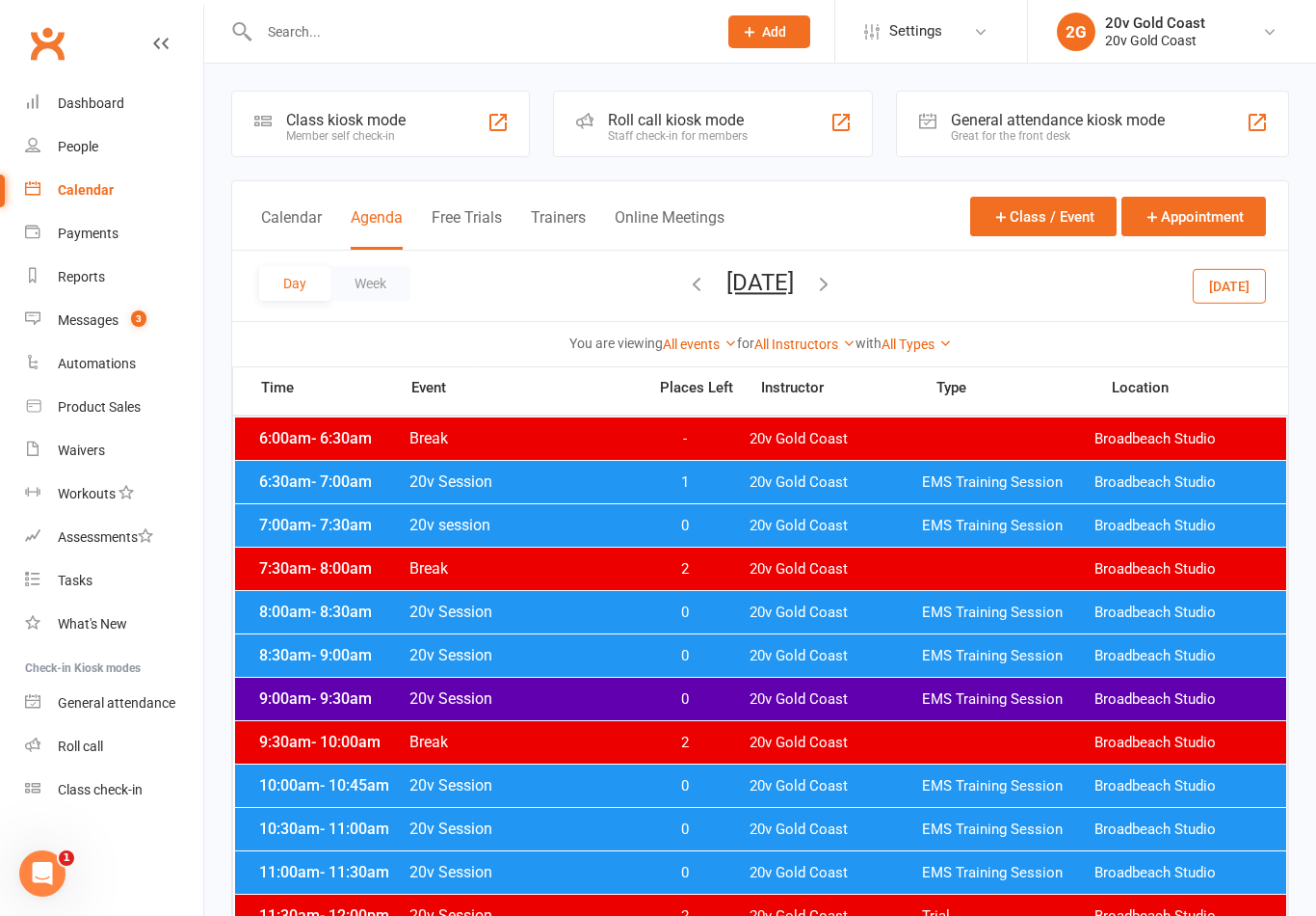
click at [537, 525] on span "20v session" at bounding box center [521, 524] width 226 height 18
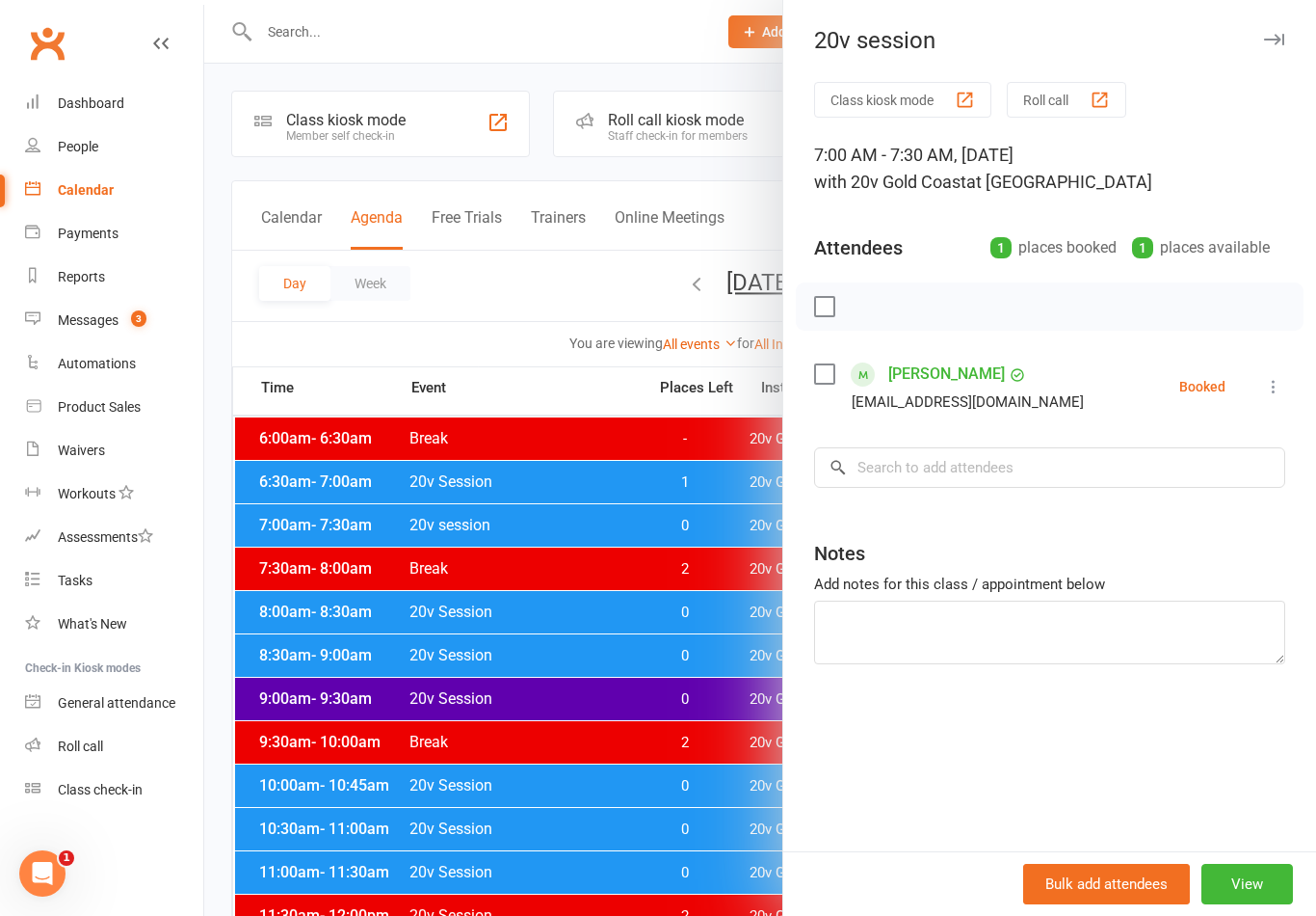
click at [621, 753] on div at bounding box center [760, 458] width 1112 height 916
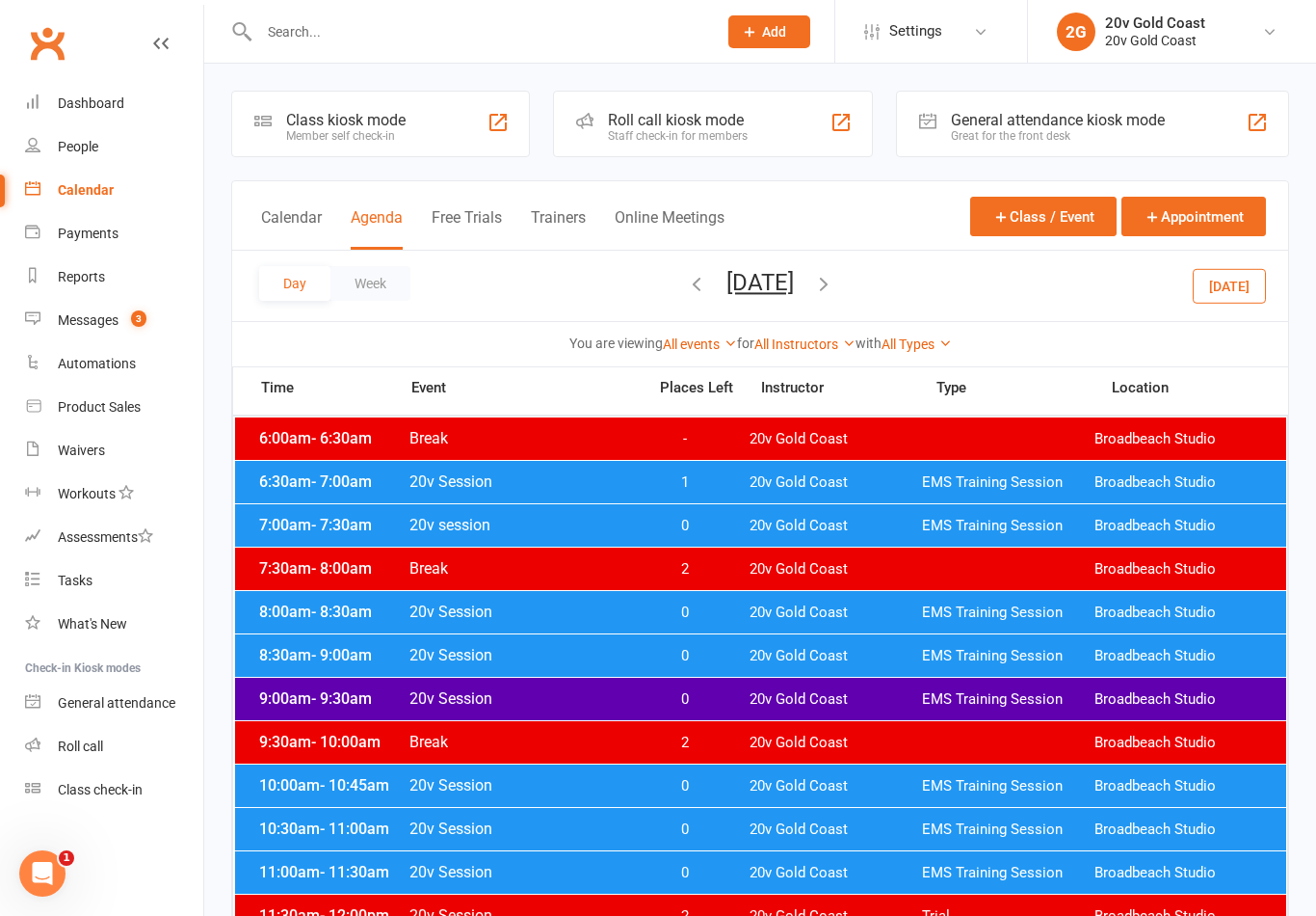
click at [715, 607] on span "0" at bounding box center [684, 612] width 101 height 18
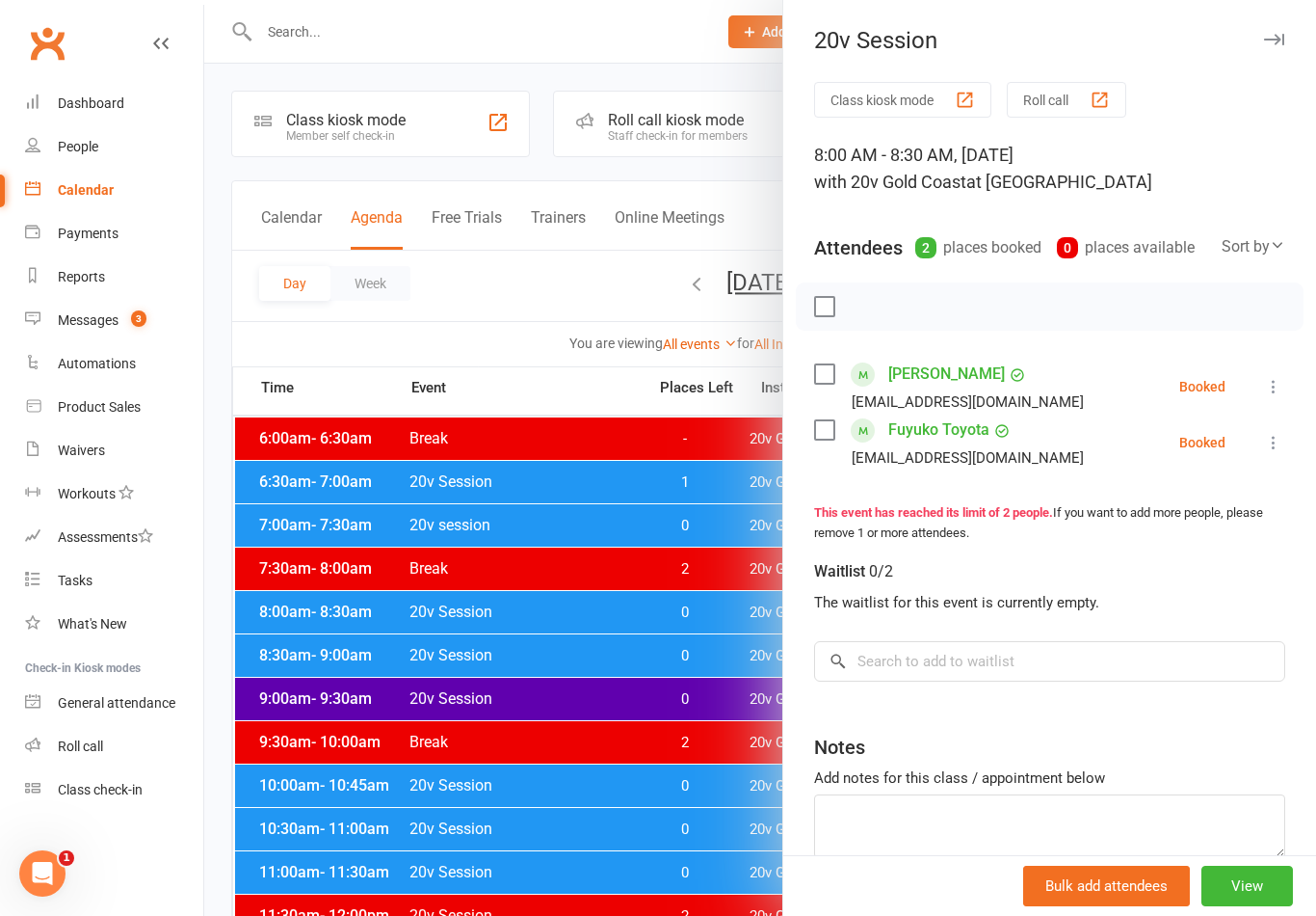
click at [668, 777] on div at bounding box center [760, 458] width 1112 height 916
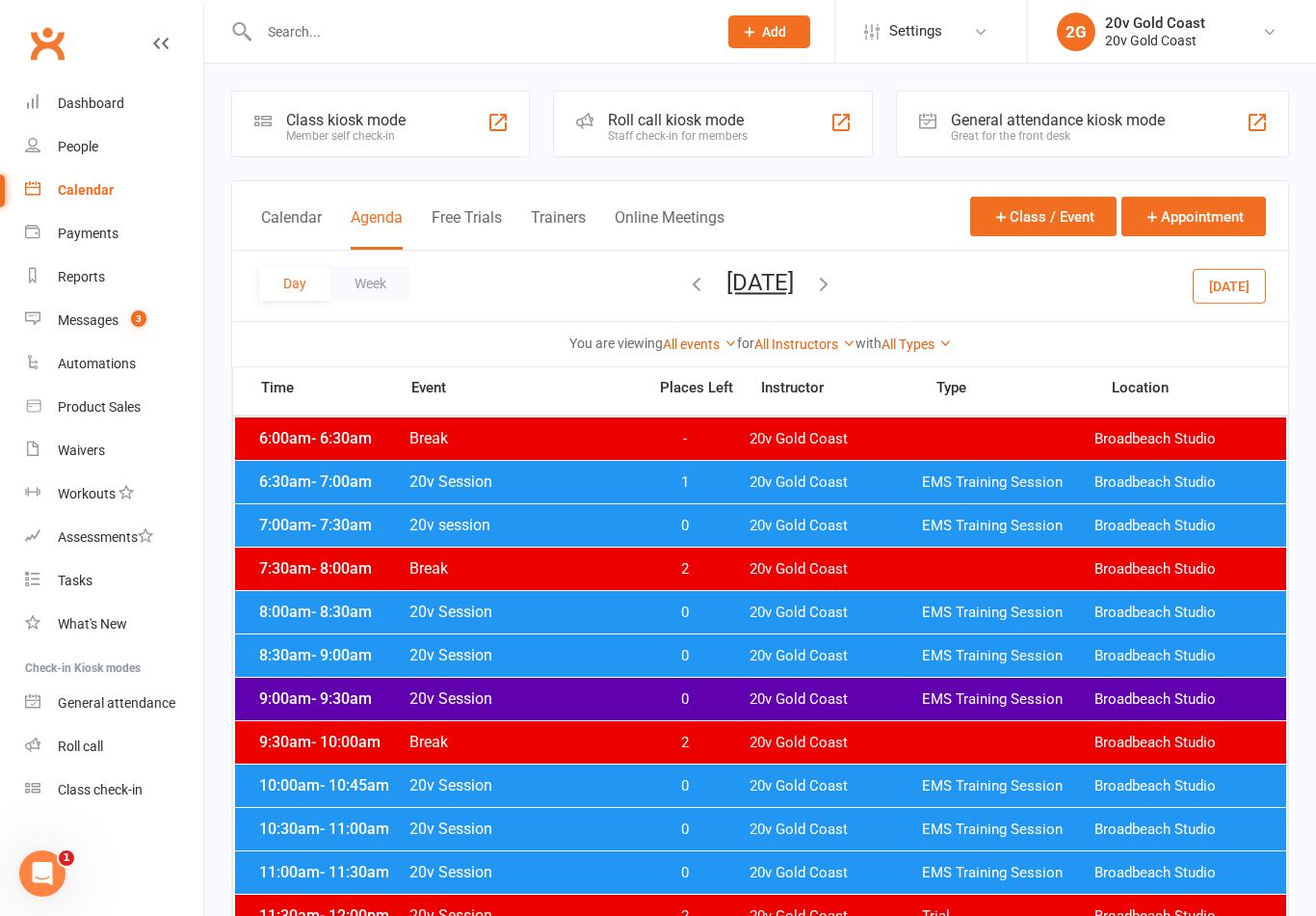
click at [762, 667] on div "8:30am - 9:00am 20v Session 0 20v Gold Coast EMS Training Session Broadbeach St…" at bounding box center [760, 655] width 1051 height 43
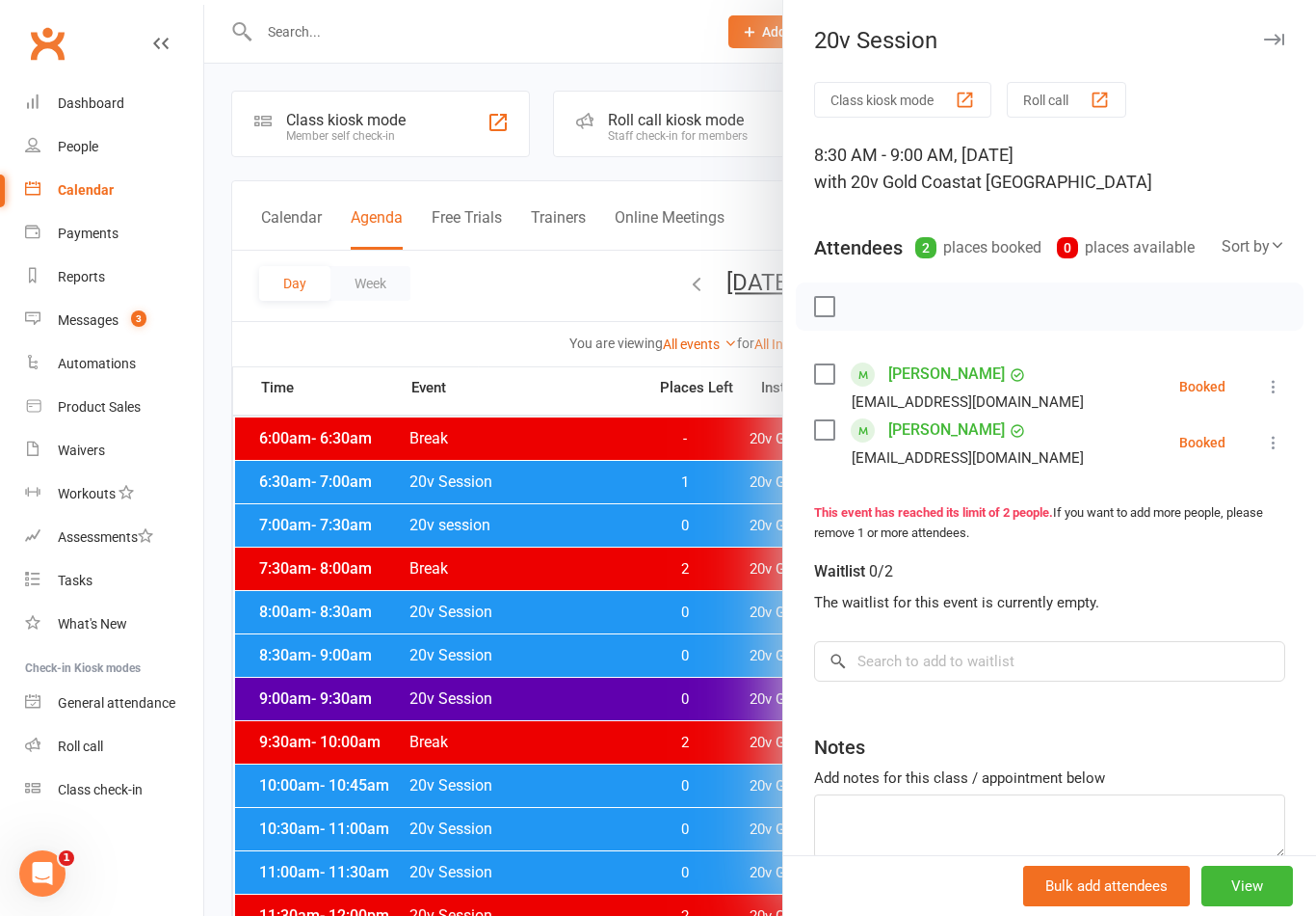
click at [698, 777] on div at bounding box center [760, 458] width 1112 height 916
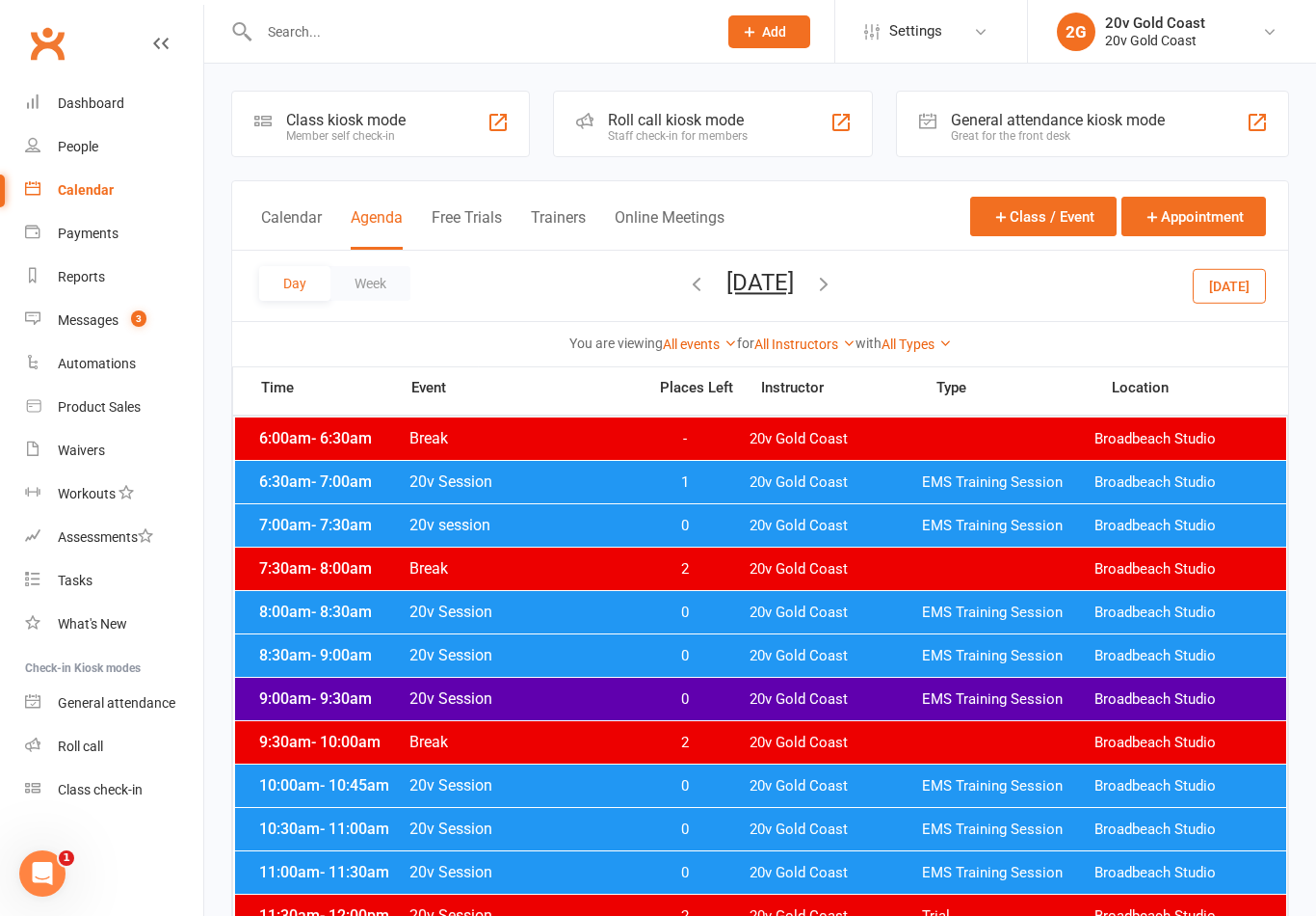
click at [720, 693] on span "0" at bounding box center [684, 699] width 101 height 18
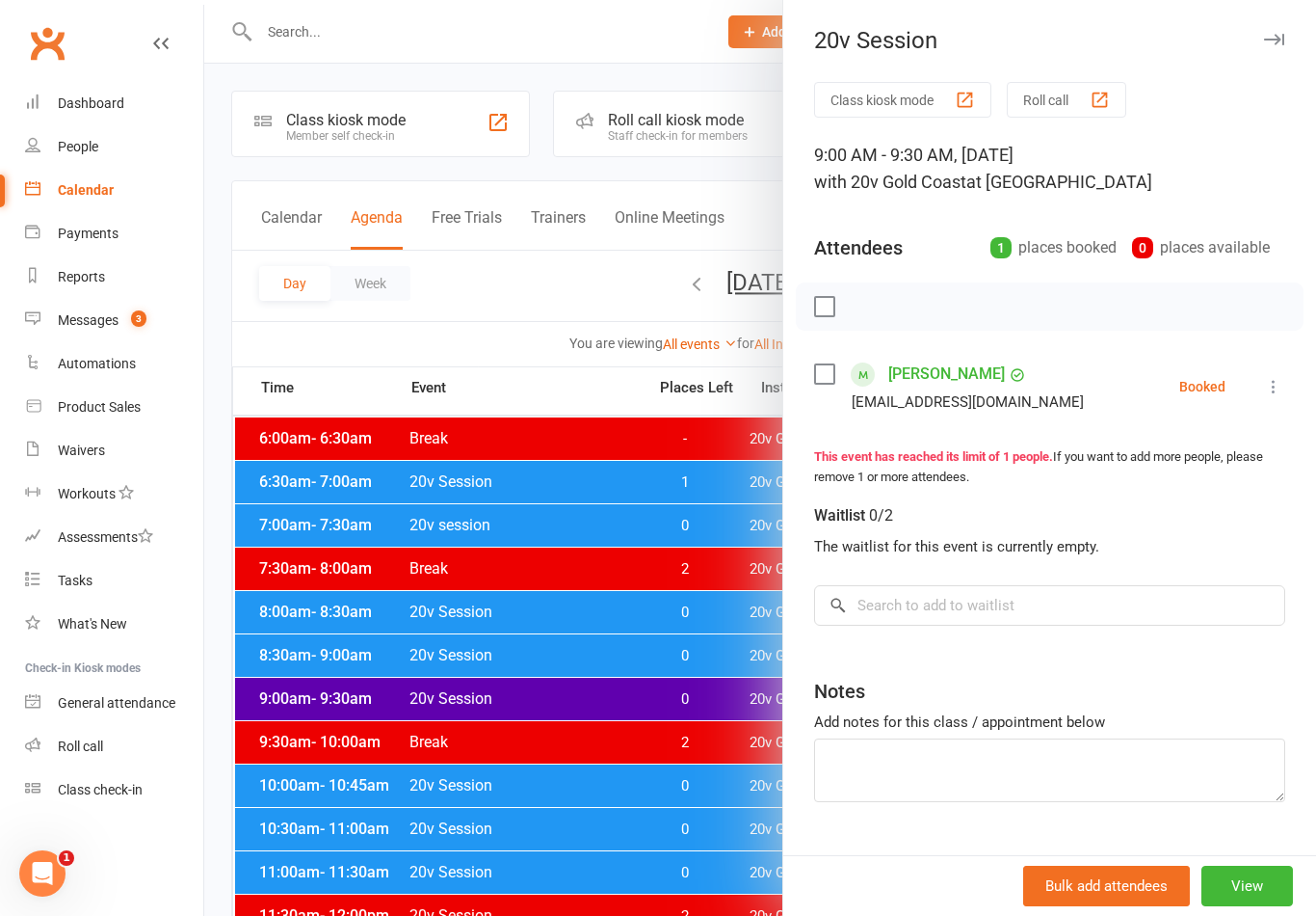
click at [644, 748] on div at bounding box center [760, 458] width 1112 height 916
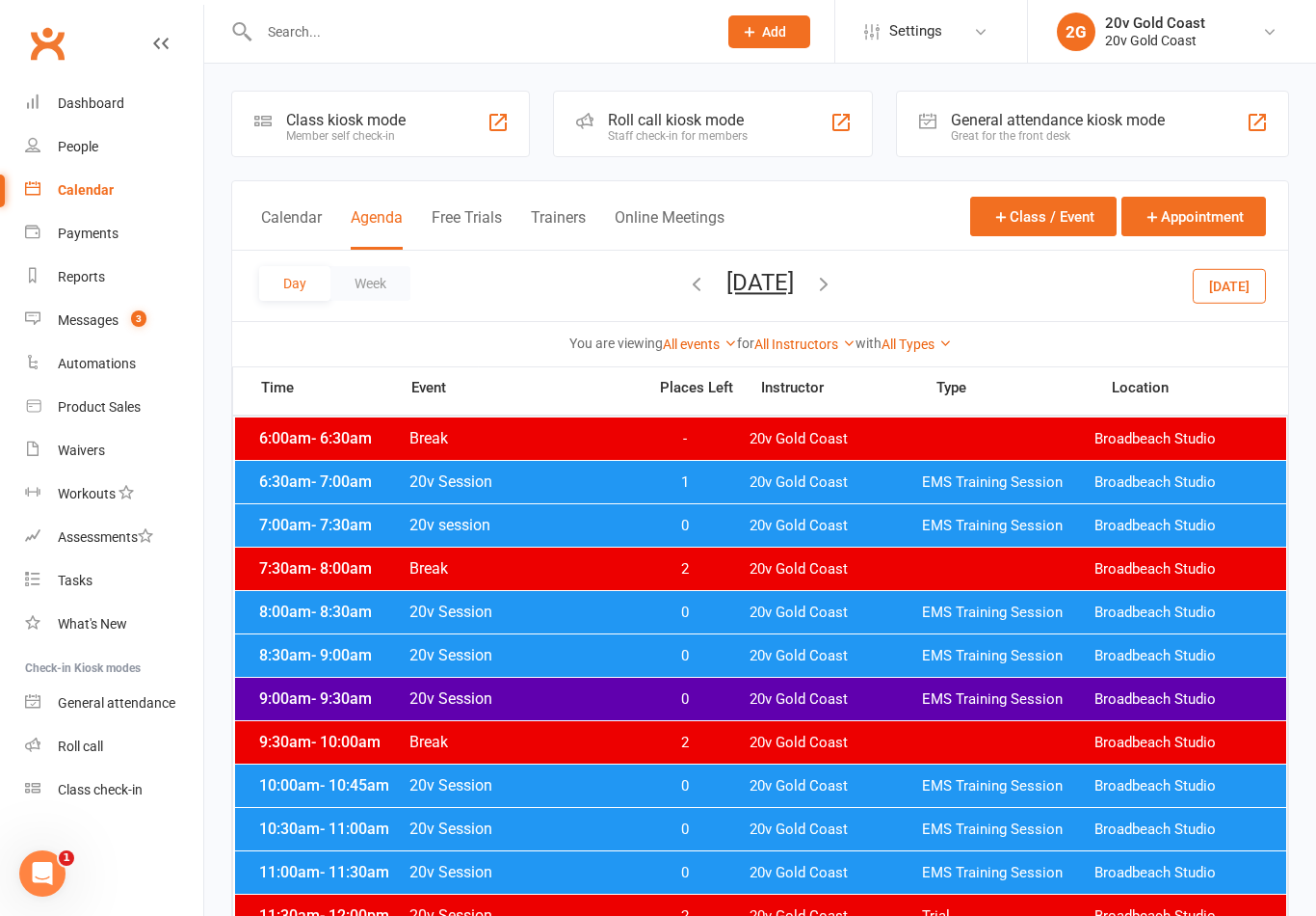
click at [704, 782] on span "0" at bounding box center [684, 786] width 101 height 18
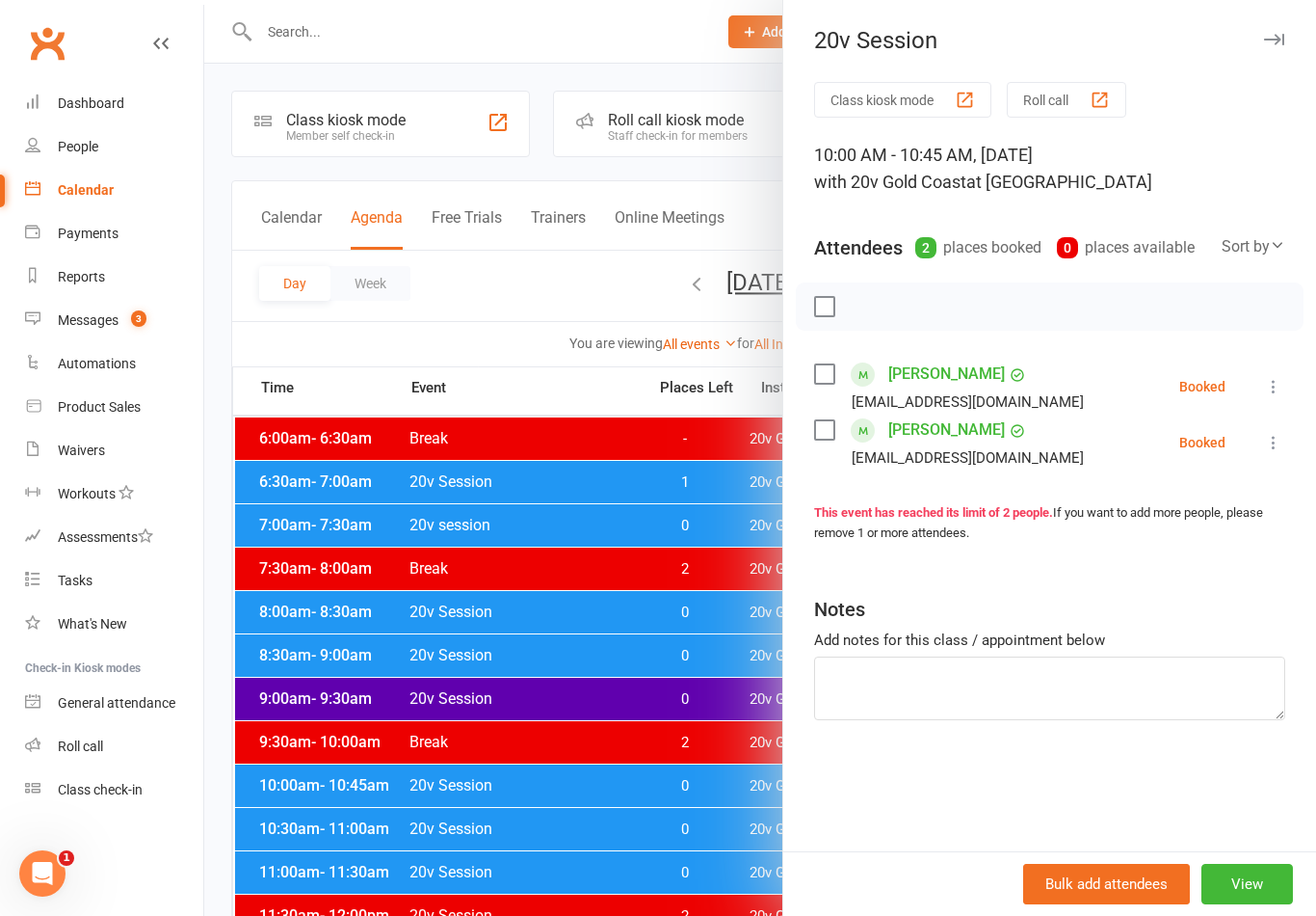
click at [684, 796] on div at bounding box center [760, 458] width 1112 height 916
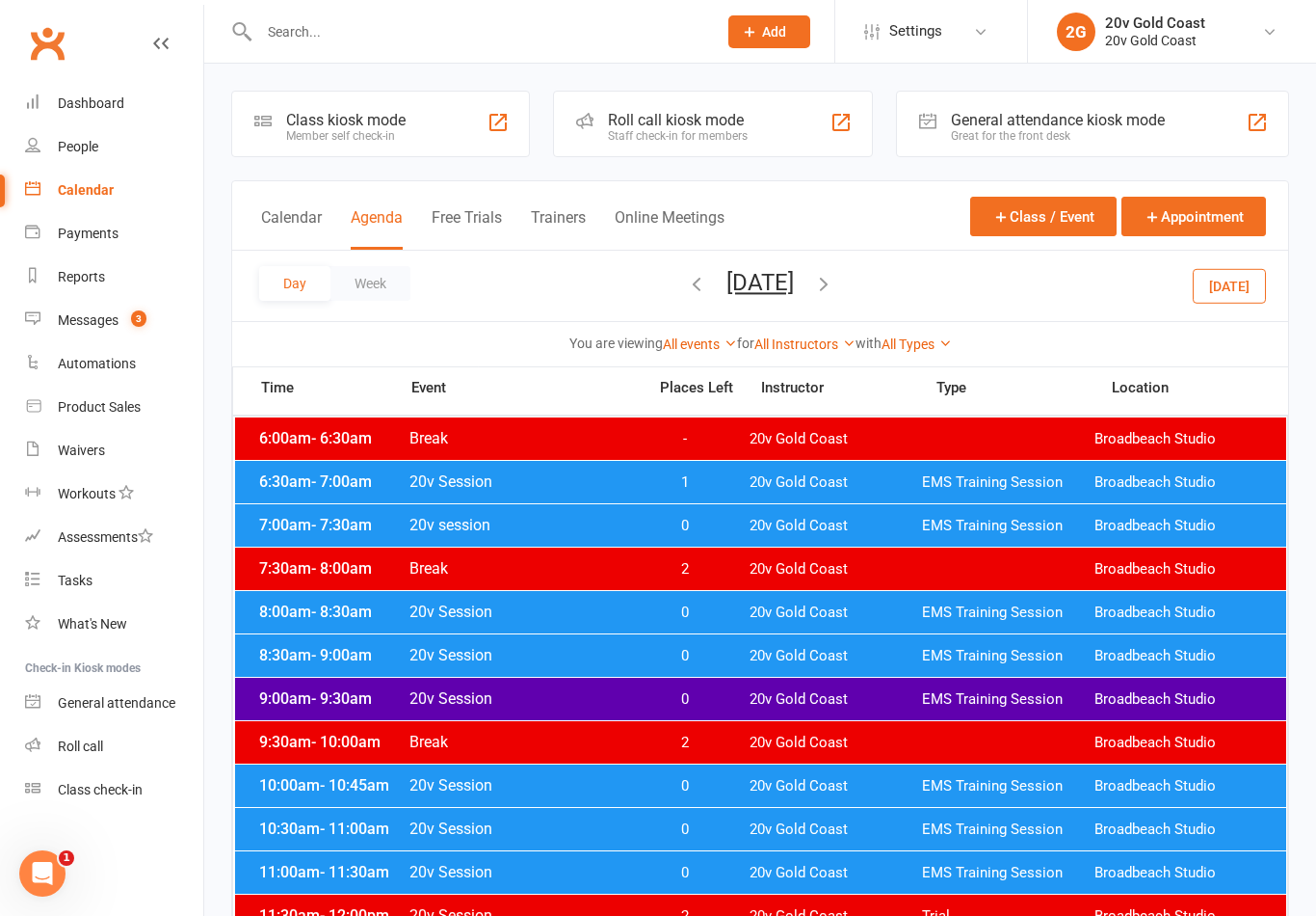
click at [751, 832] on span "20v Gold Coast" at bounding box center [835, 828] width 172 height 18
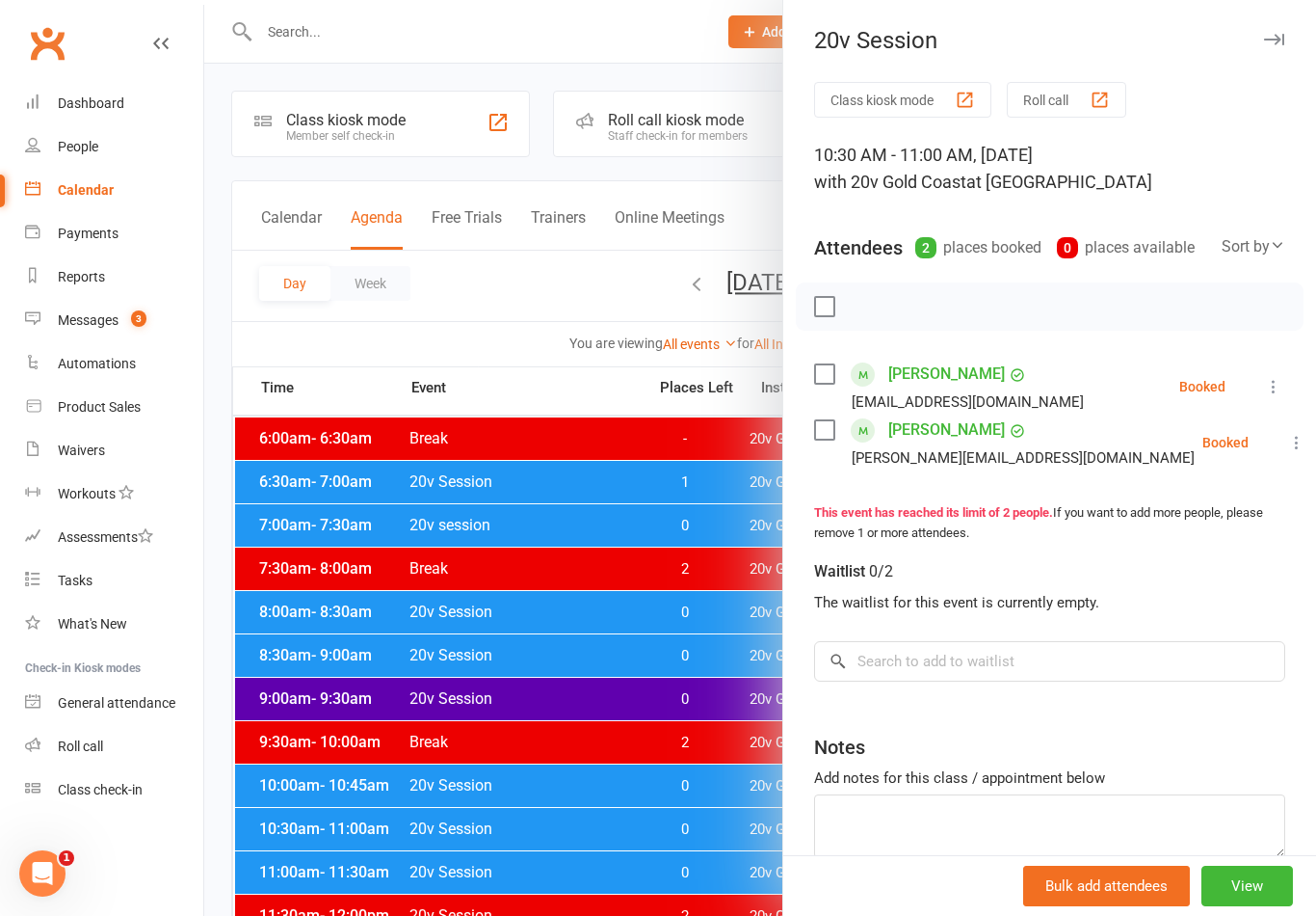
click at [722, 844] on div at bounding box center [760, 458] width 1112 height 916
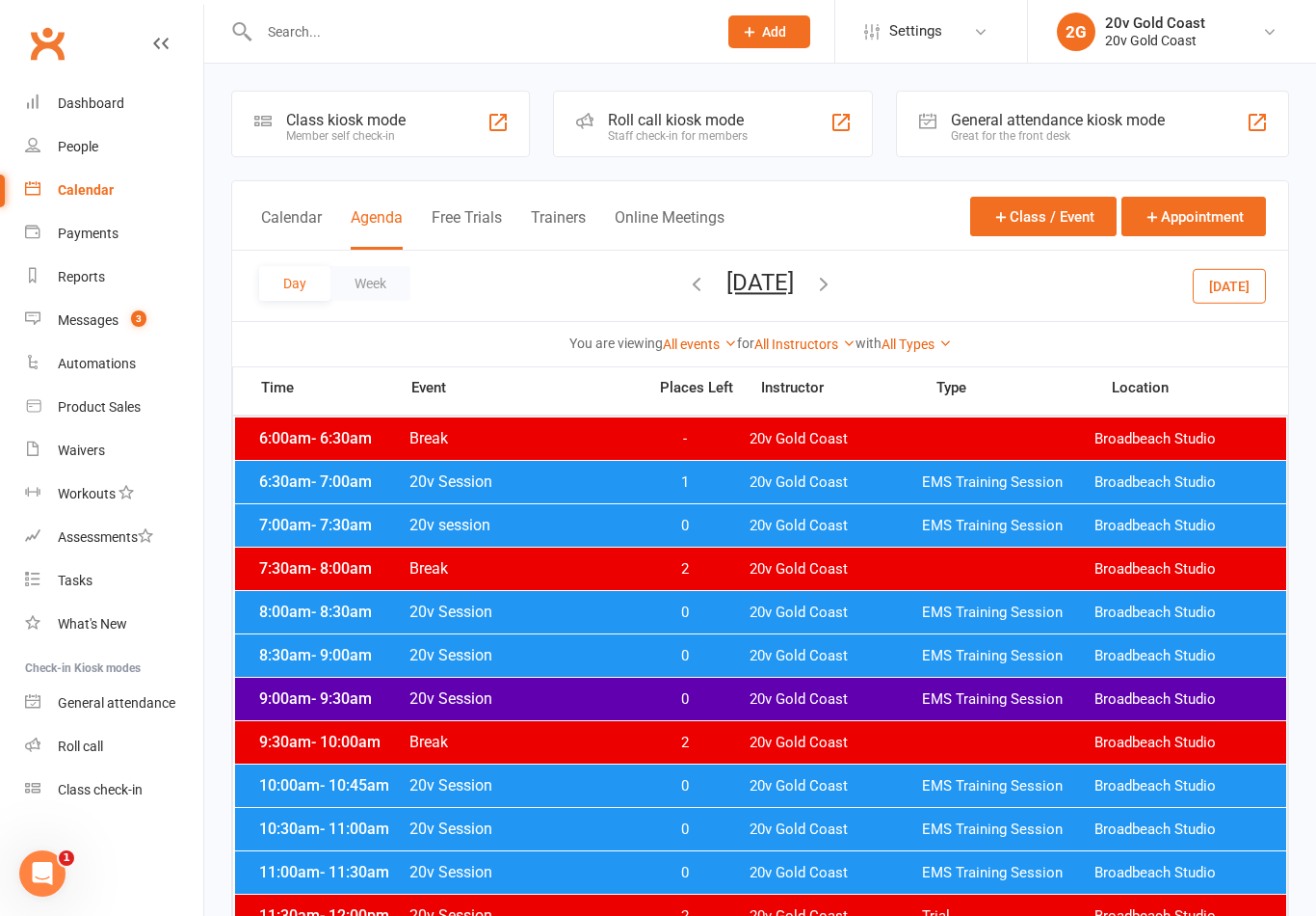
click at [742, 873] on div "11:00am - 11:30am 20v Session 0 20v Gold Coast EMS Training Session Broadbeach …" at bounding box center [760, 872] width 1051 height 43
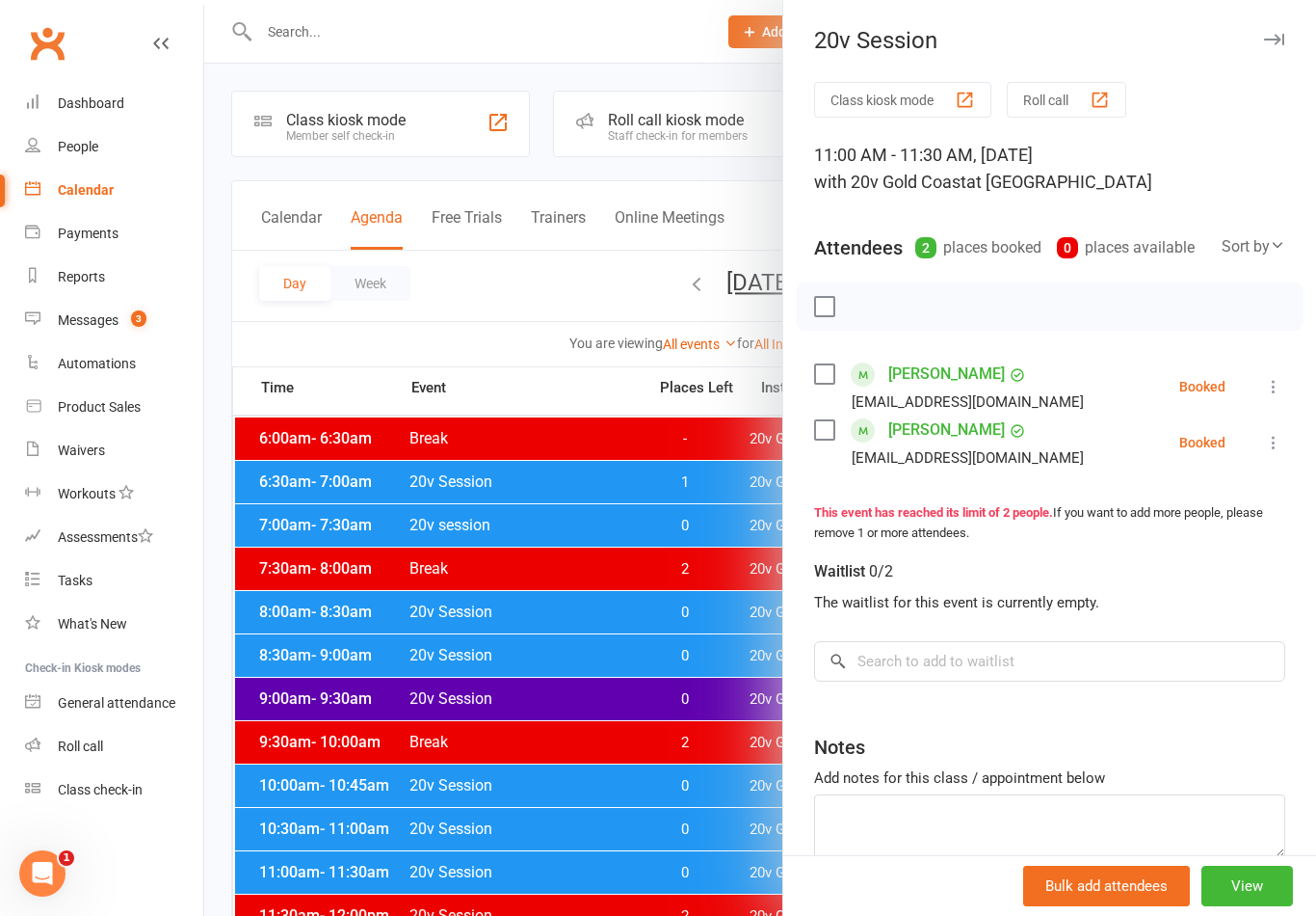
click at [691, 843] on div at bounding box center [760, 458] width 1112 height 916
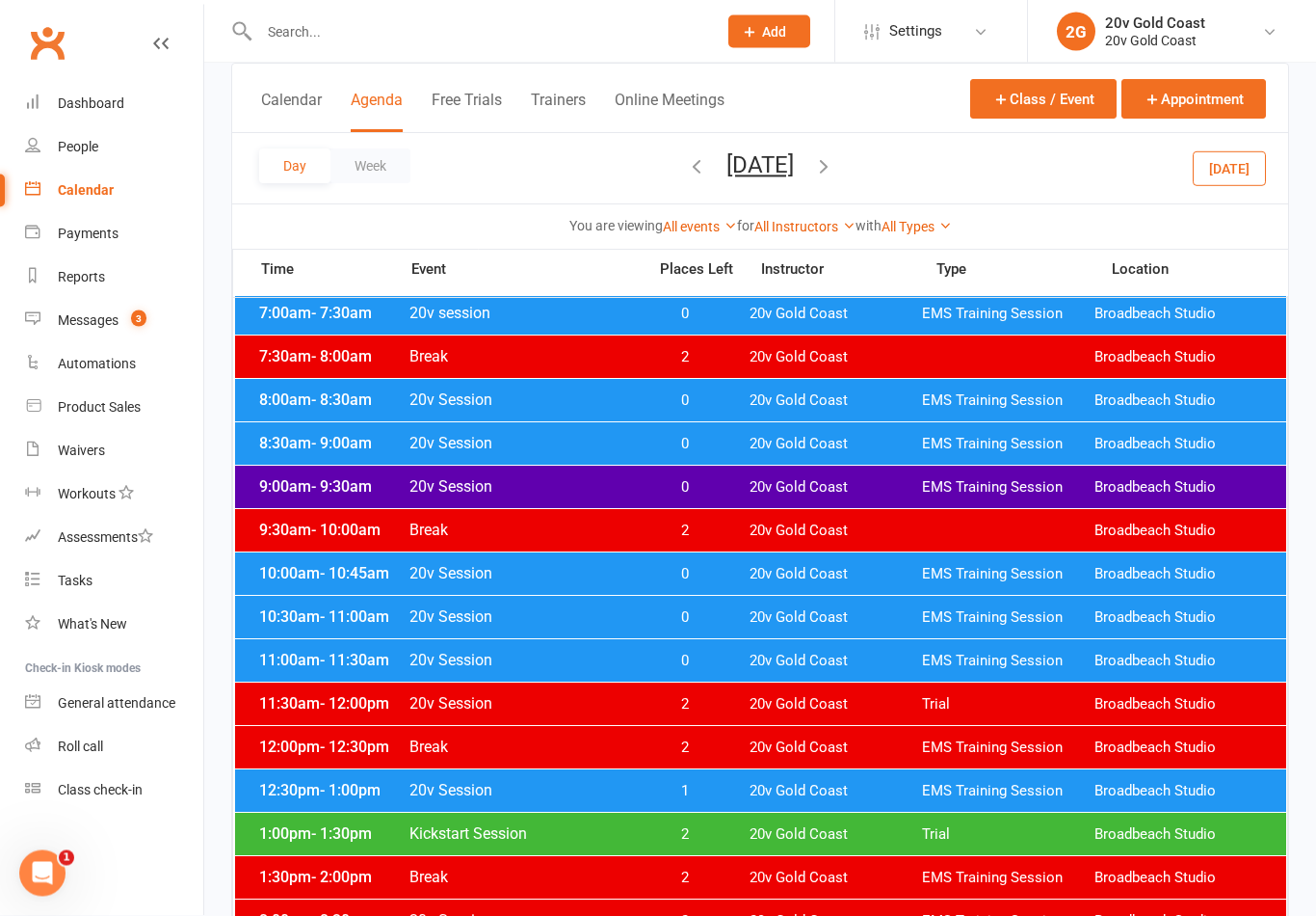
scroll to position [213, 0]
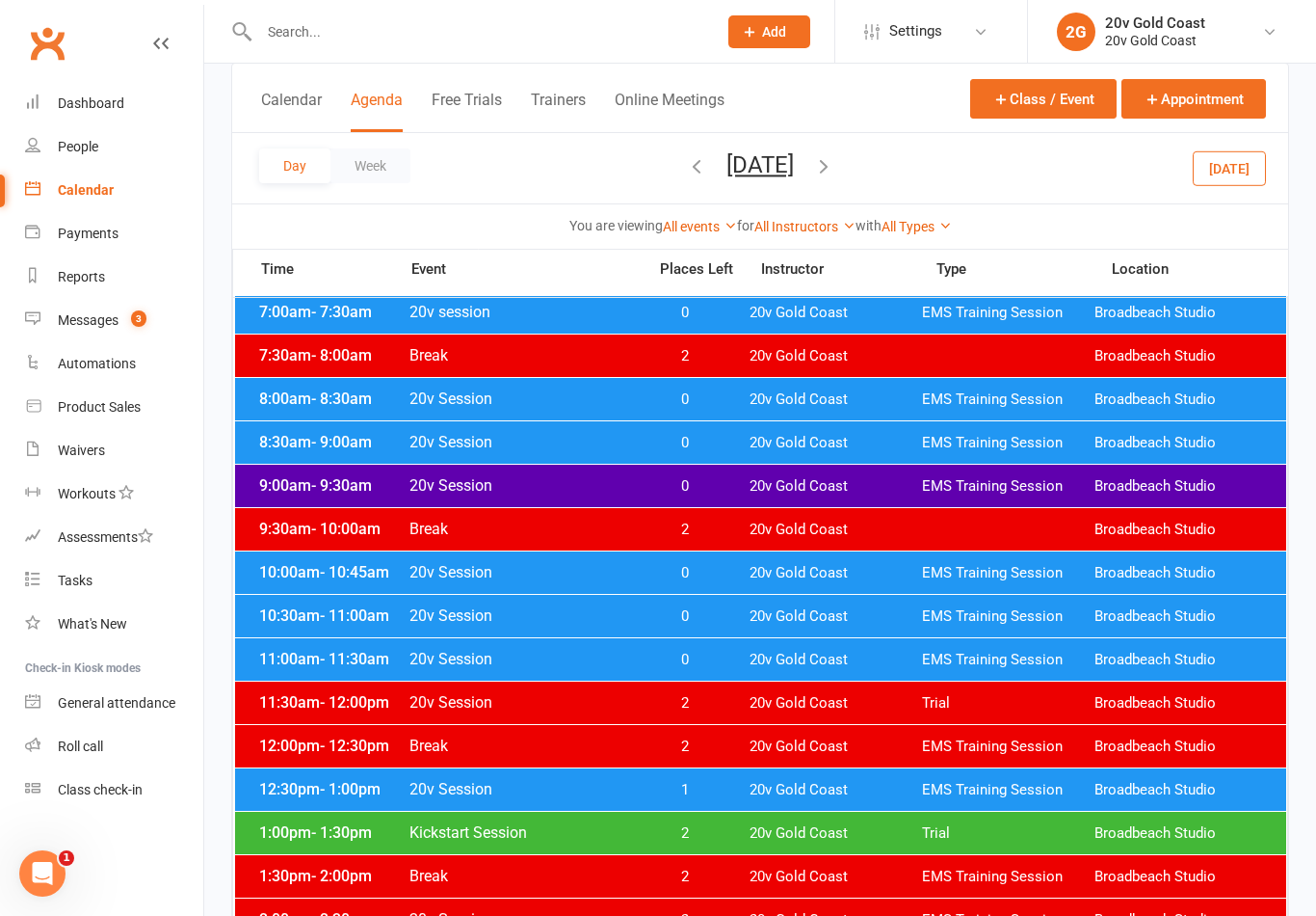
click at [734, 791] on span "1" at bounding box center [684, 790] width 101 height 18
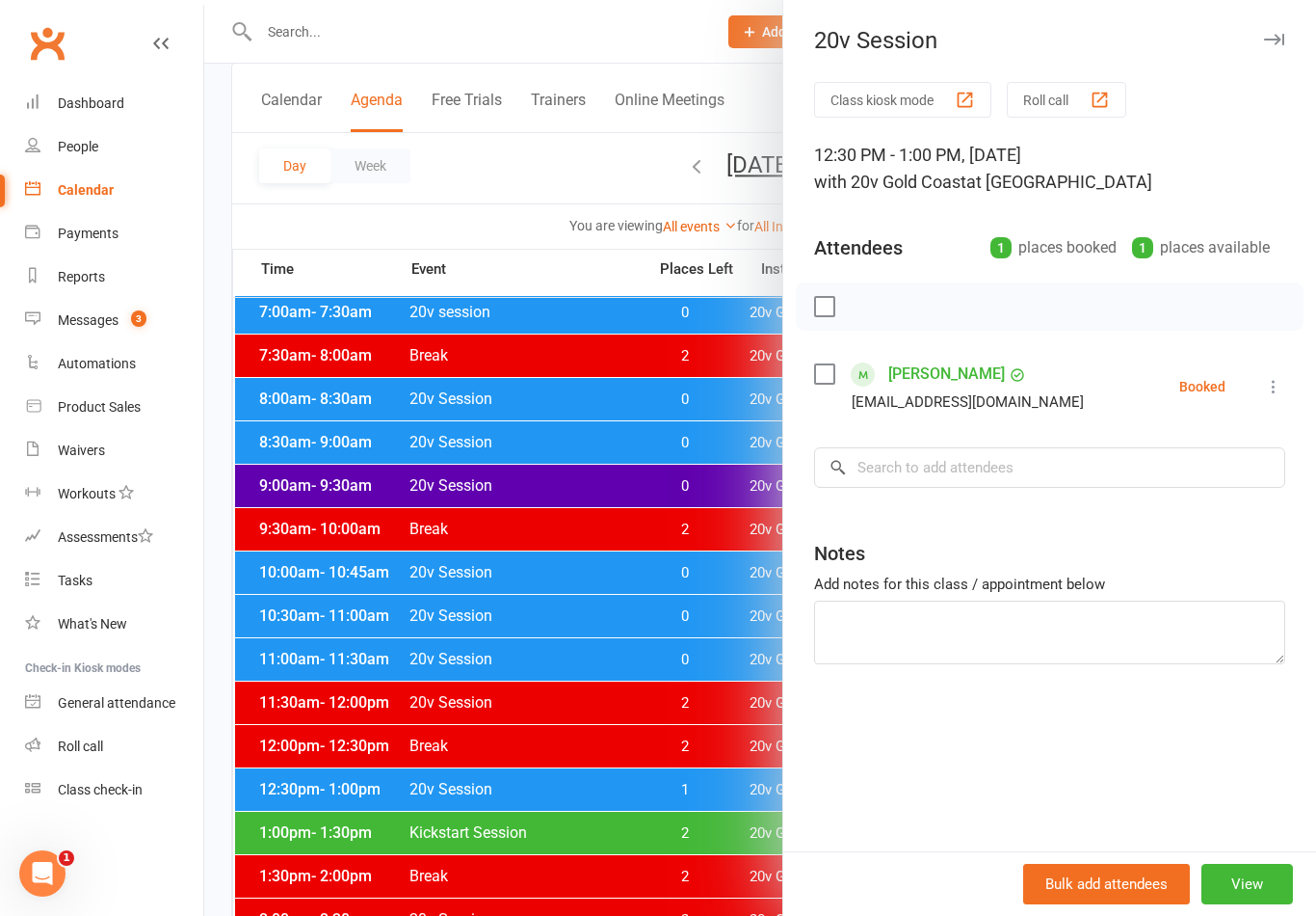
click at [682, 770] on div at bounding box center [760, 458] width 1112 height 916
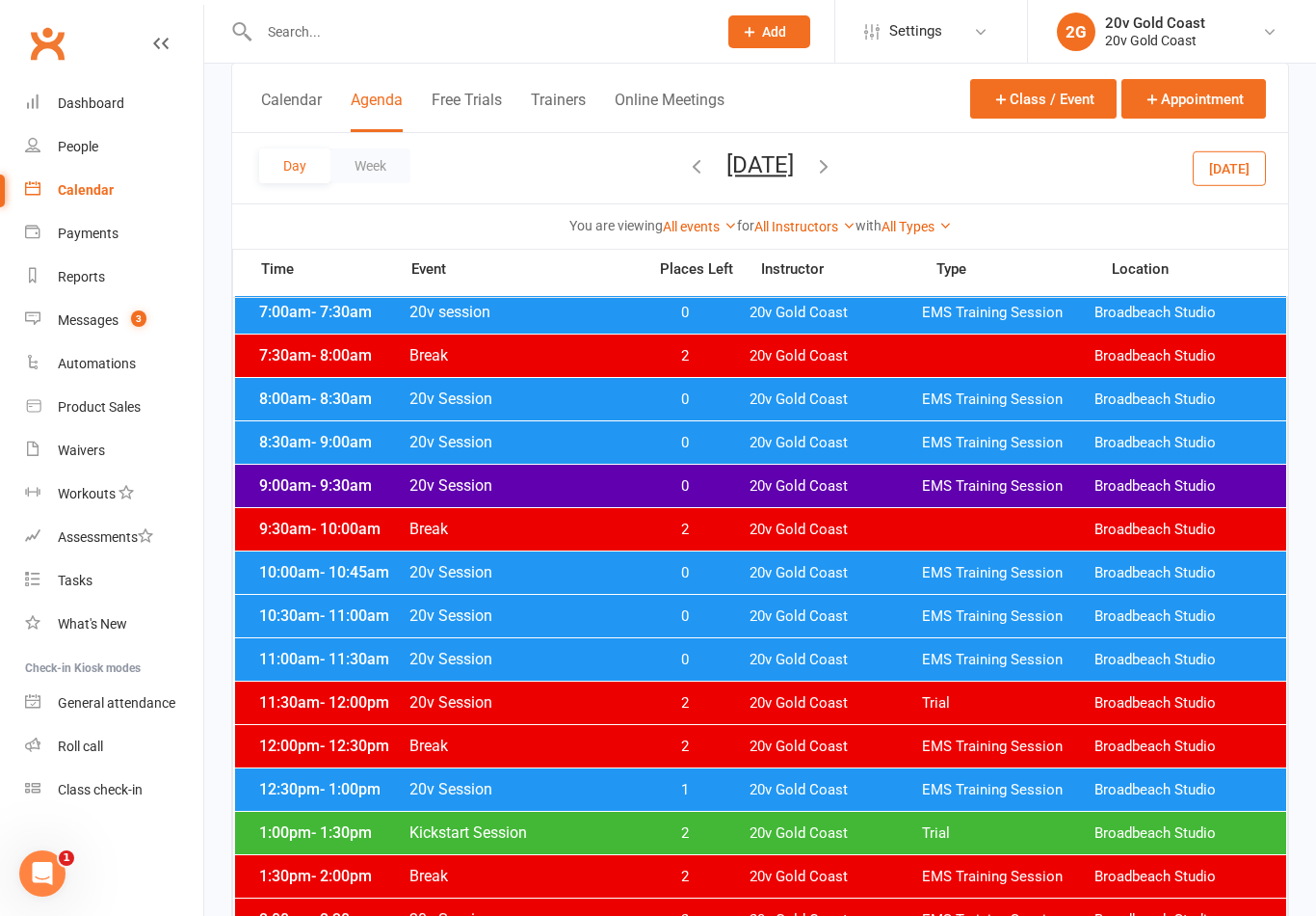
click at [128, 313] on count-badge "3" at bounding box center [134, 320] width 25 height 16
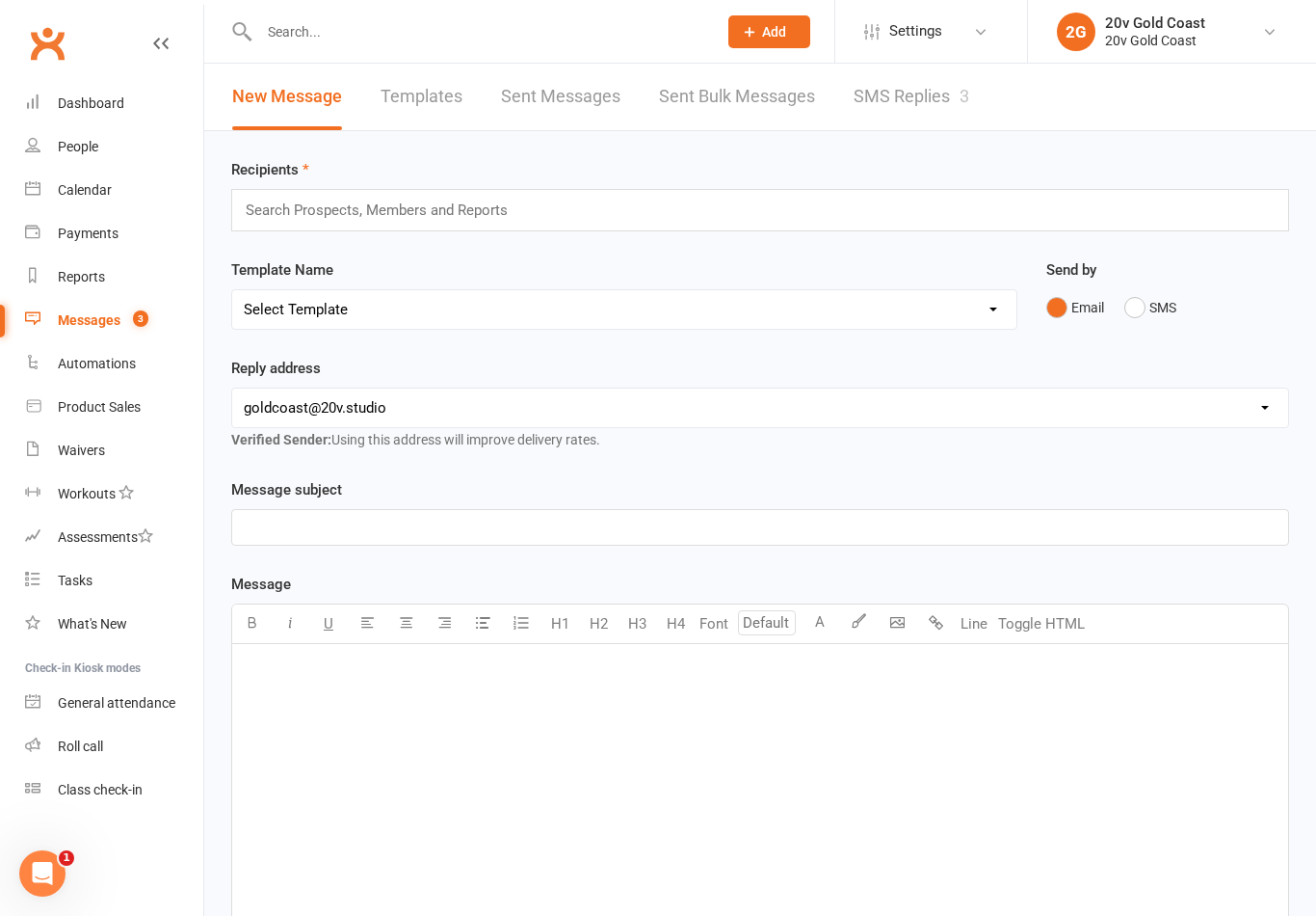
click at [922, 107] on link "SMS Replies 3" at bounding box center [911, 96] width 116 height 66
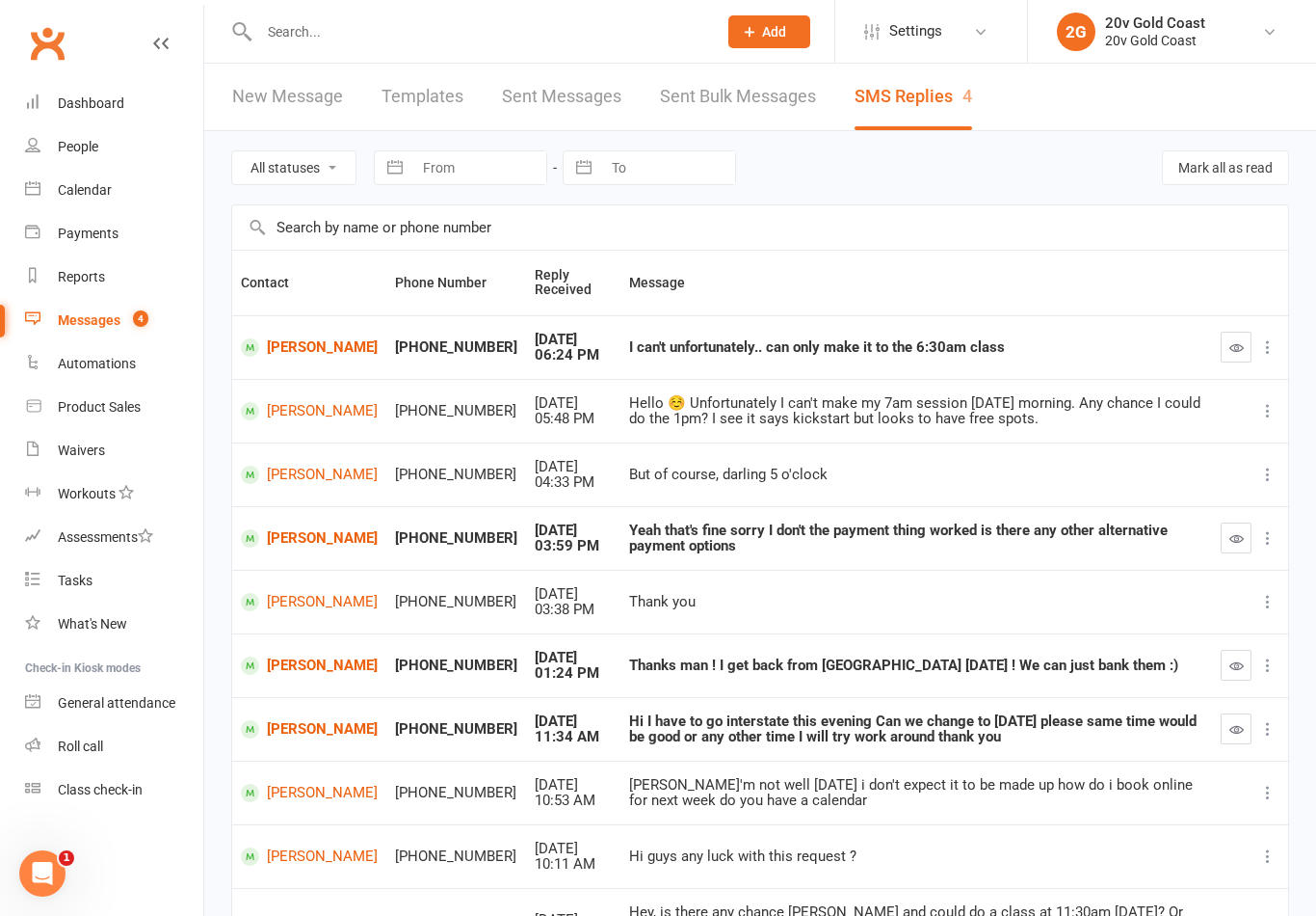
click at [1233, 352] on icon "button" at bounding box center [1236, 347] width 15 height 15
click at [303, 343] on link "[PERSON_NAME]" at bounding box center [309, 347] width 137 height 18
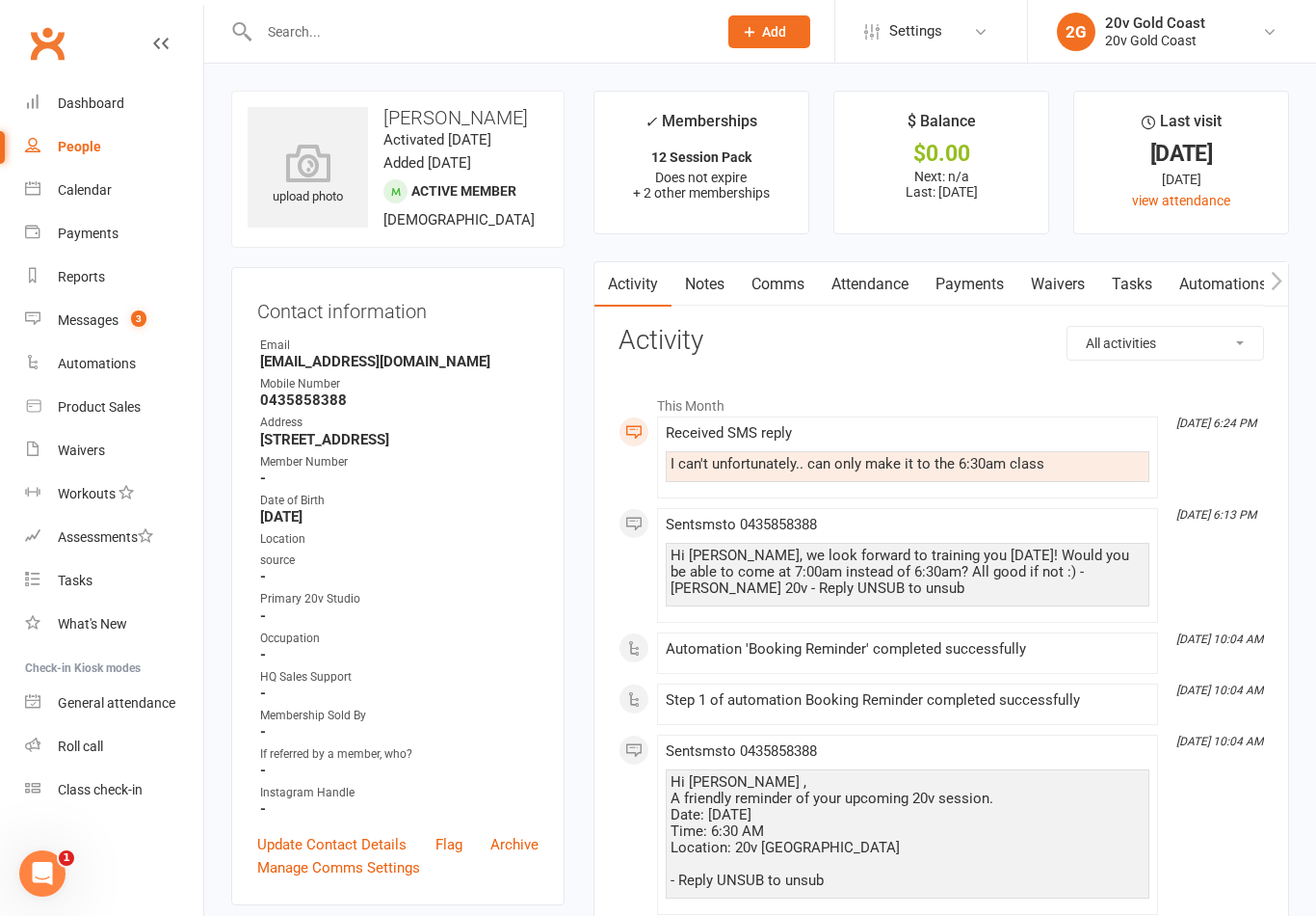
click at [784, 300] on link "Comms" at bounding box center [778, 285] width 80 height 45
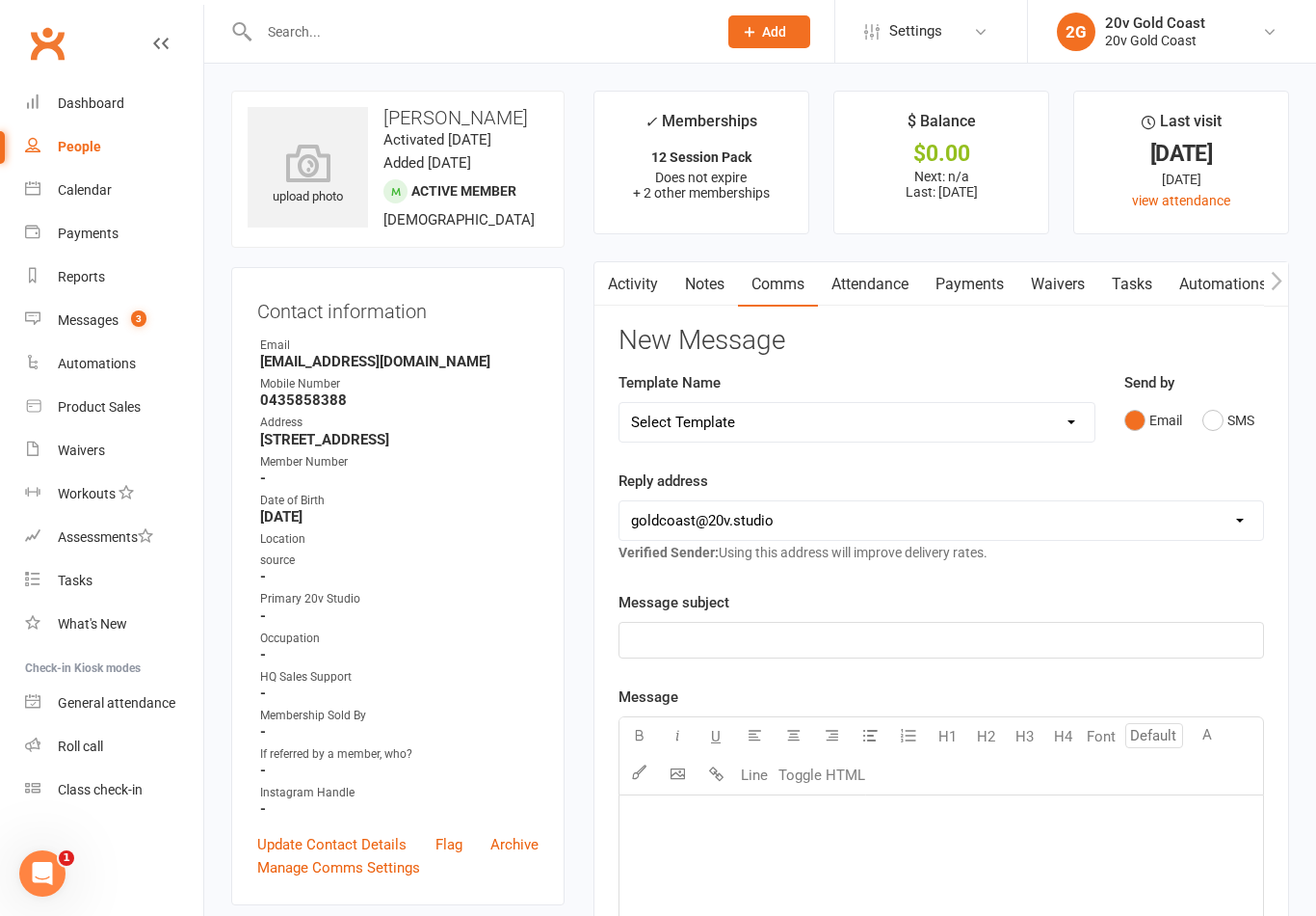
click at [1216, 431] on button "SMS" at bounding box center [1229, 420] width 52 height 37
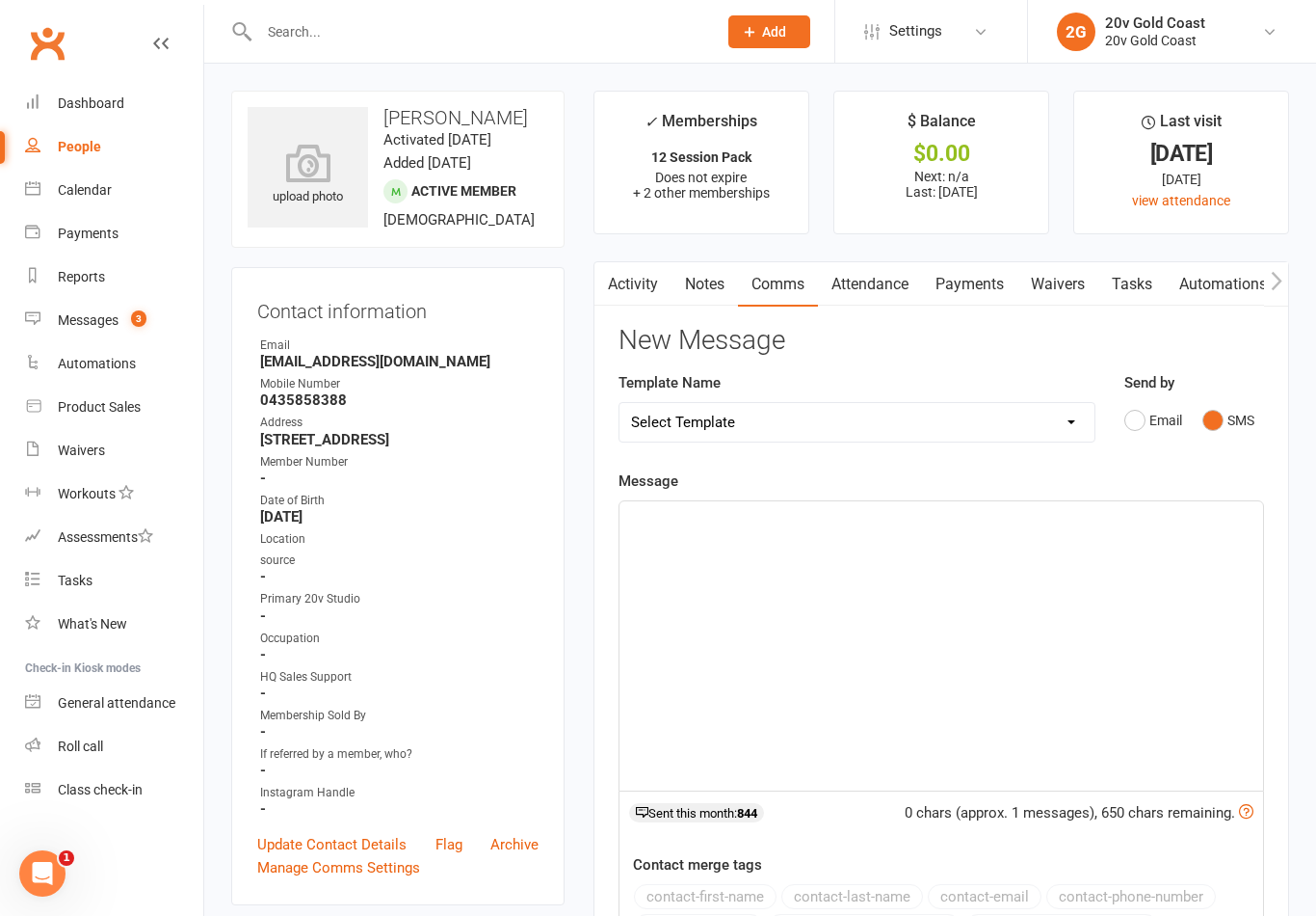
click at [952, 645] on div "﻿" at bounding box center [941, 645] width 643 height 289
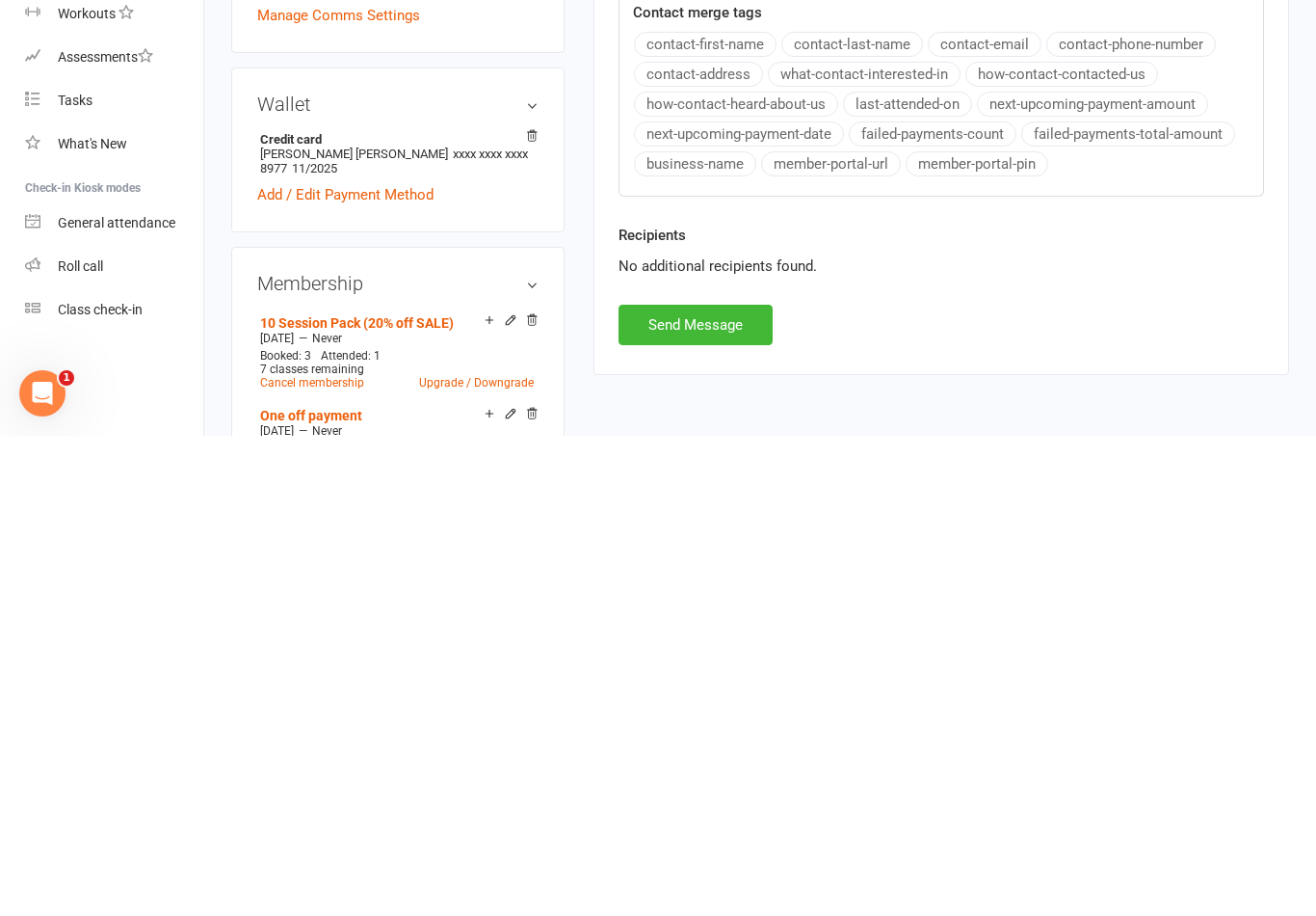
click at [760, 785] on button "Send Message" at bounding box center [695, 805] width 155 height 41
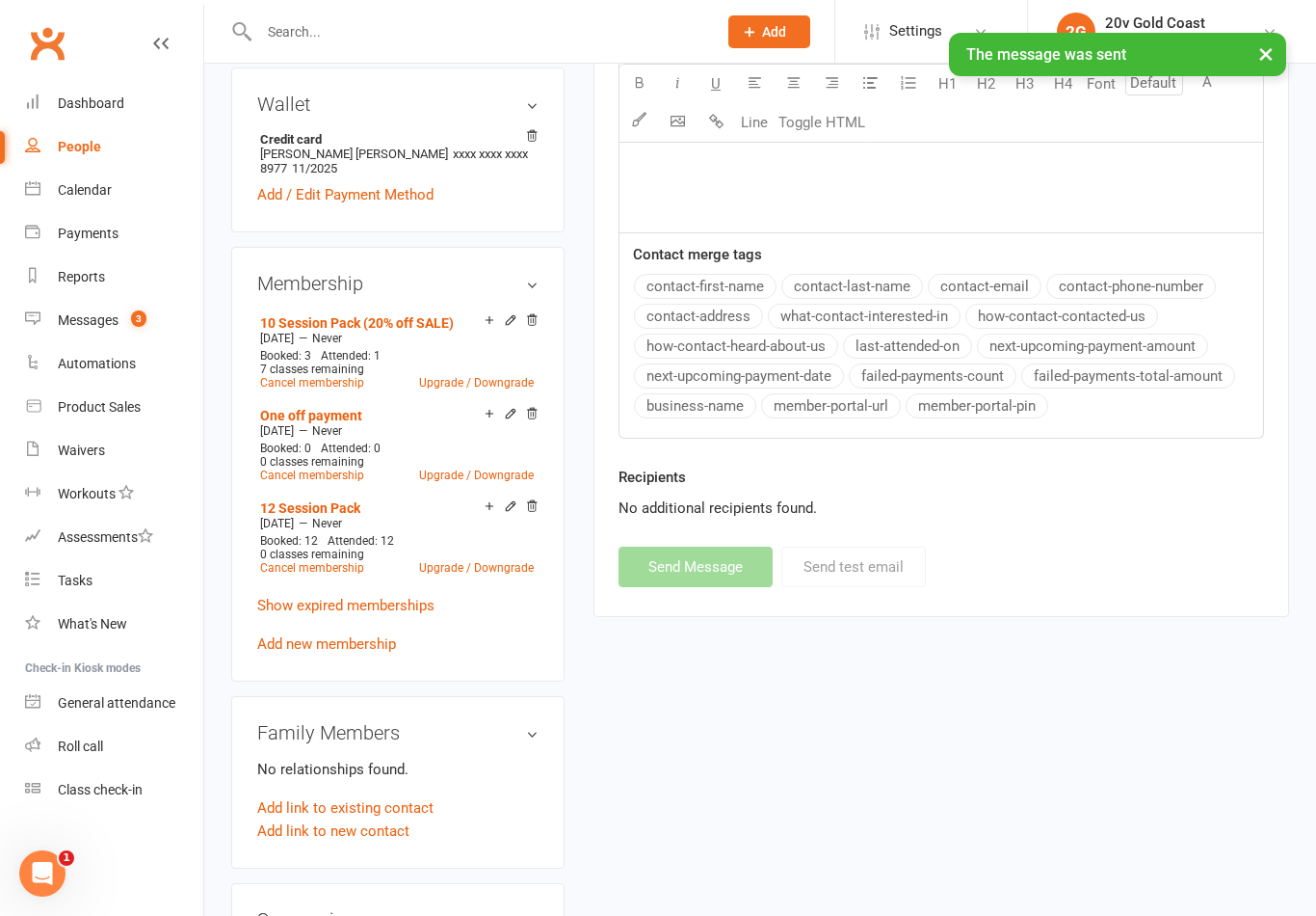
click at [124, 331] on link "Messages 3" at bounding box center [114, 320] width 178 height 44
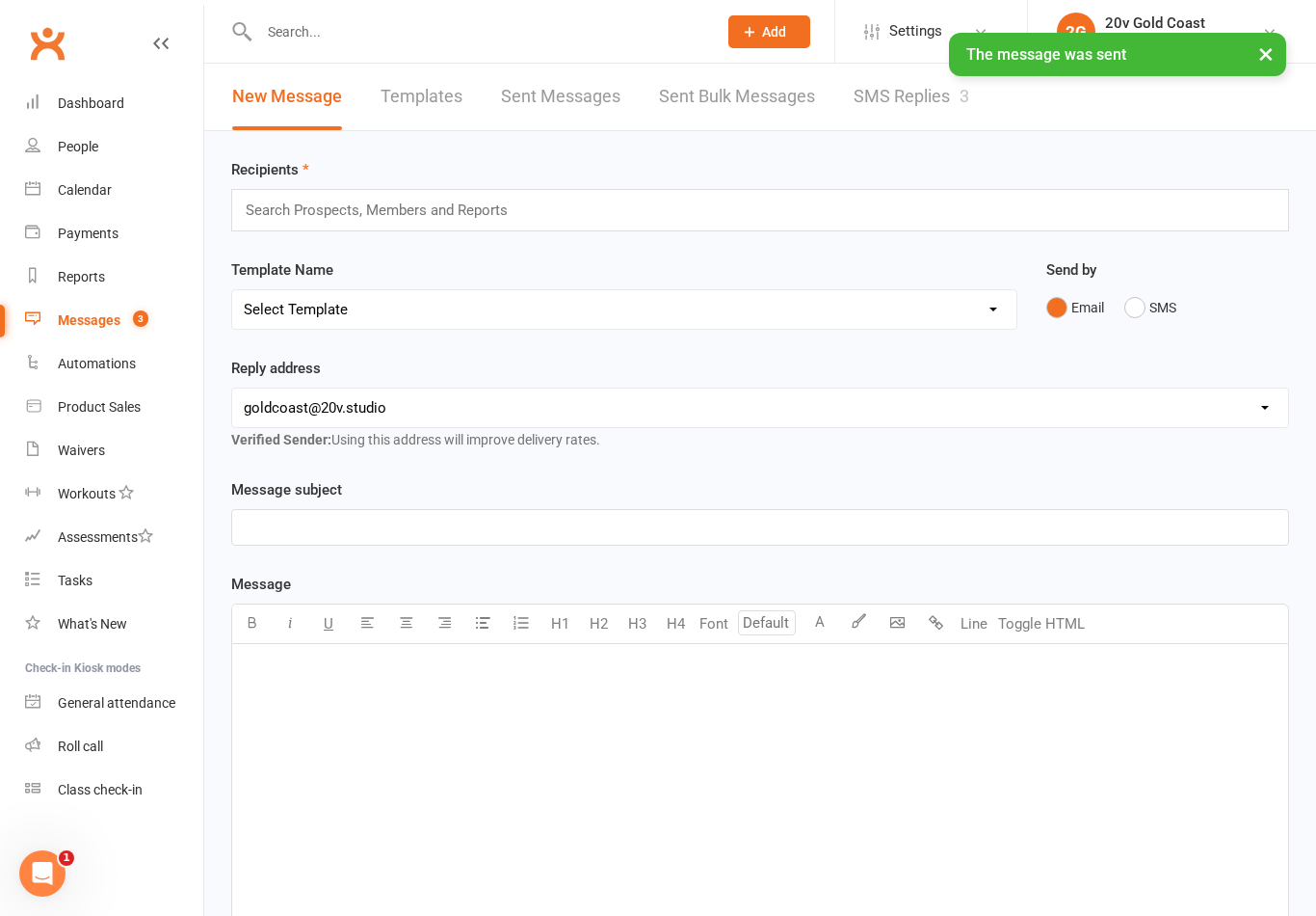
click at [909, 115] on link "SMS Replies 3" at bounding box center [911, 96] width 116 height 66
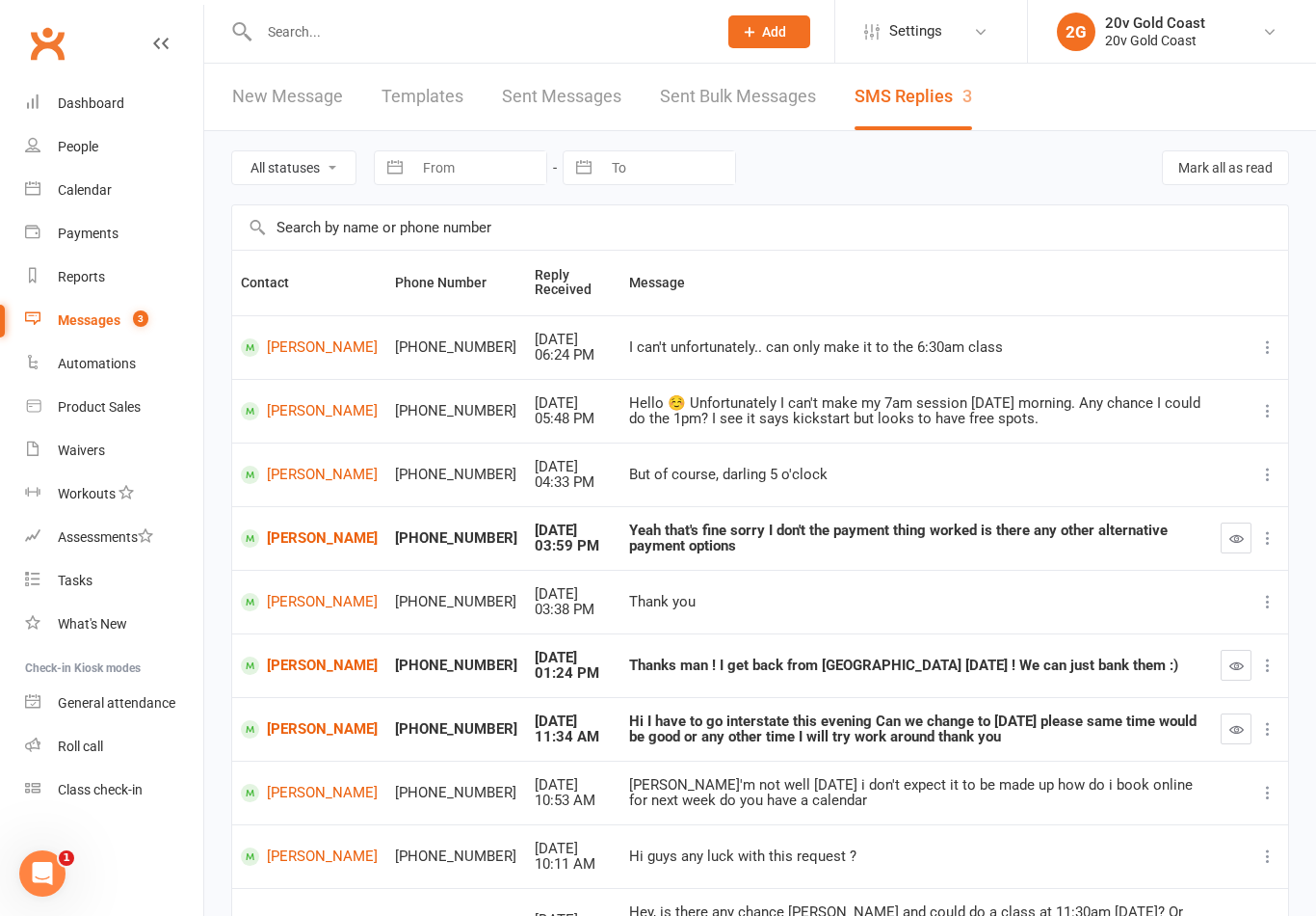
click at [103, 197] on div "Calendar" at bounding box center [84, 190] width 53 height 16
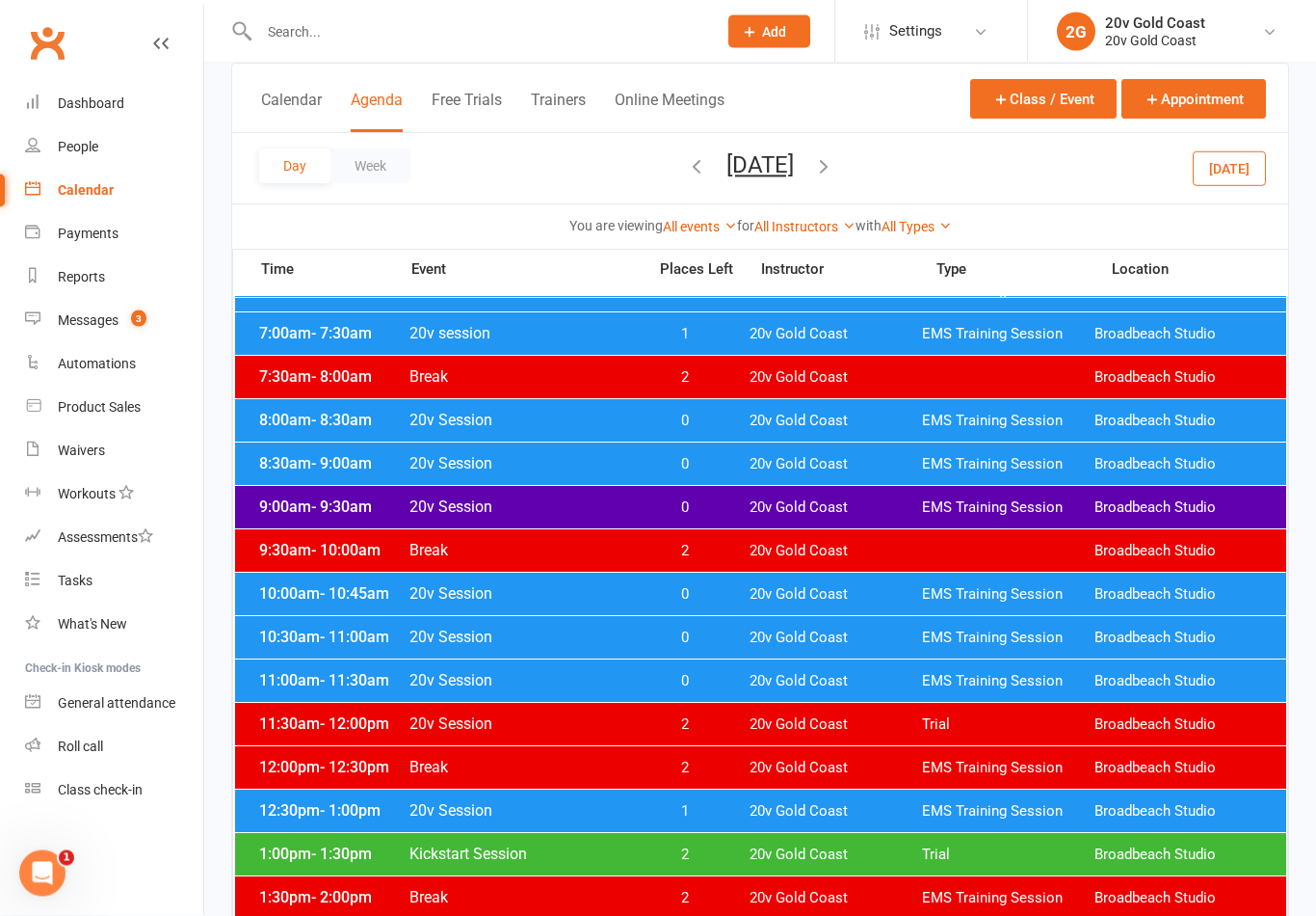
scroll to position [192, 0]
click at [943, 674] on span "EMS Training Session" at bounding box center [1007, 681] width 172 height 18
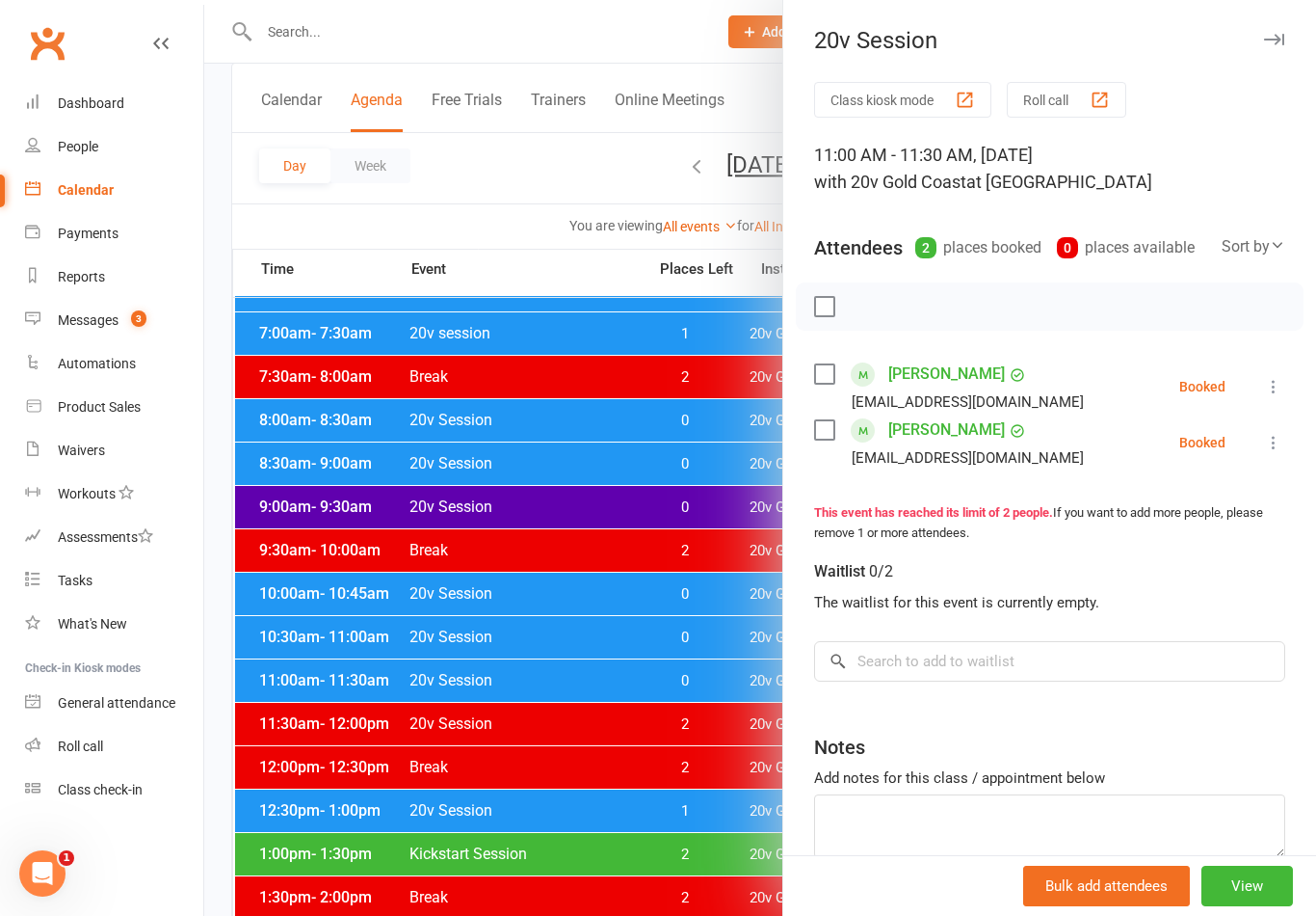
click at [661, 819] on div at bounding box center [760, 458] width 1112 height 916
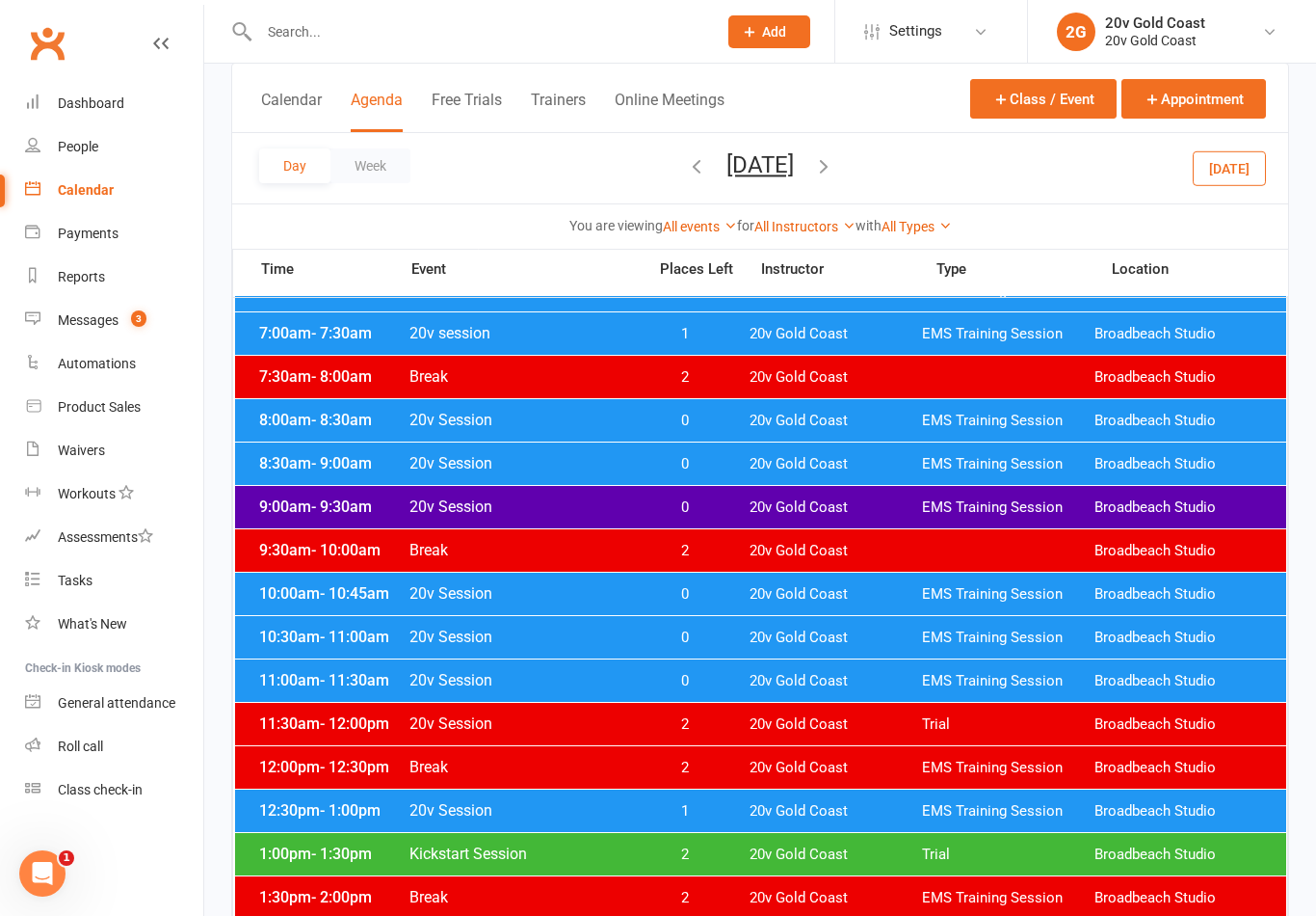
click at [809, 498] on span "20v Gold Coast" at bounding box center [835, 507] width 172 height 18
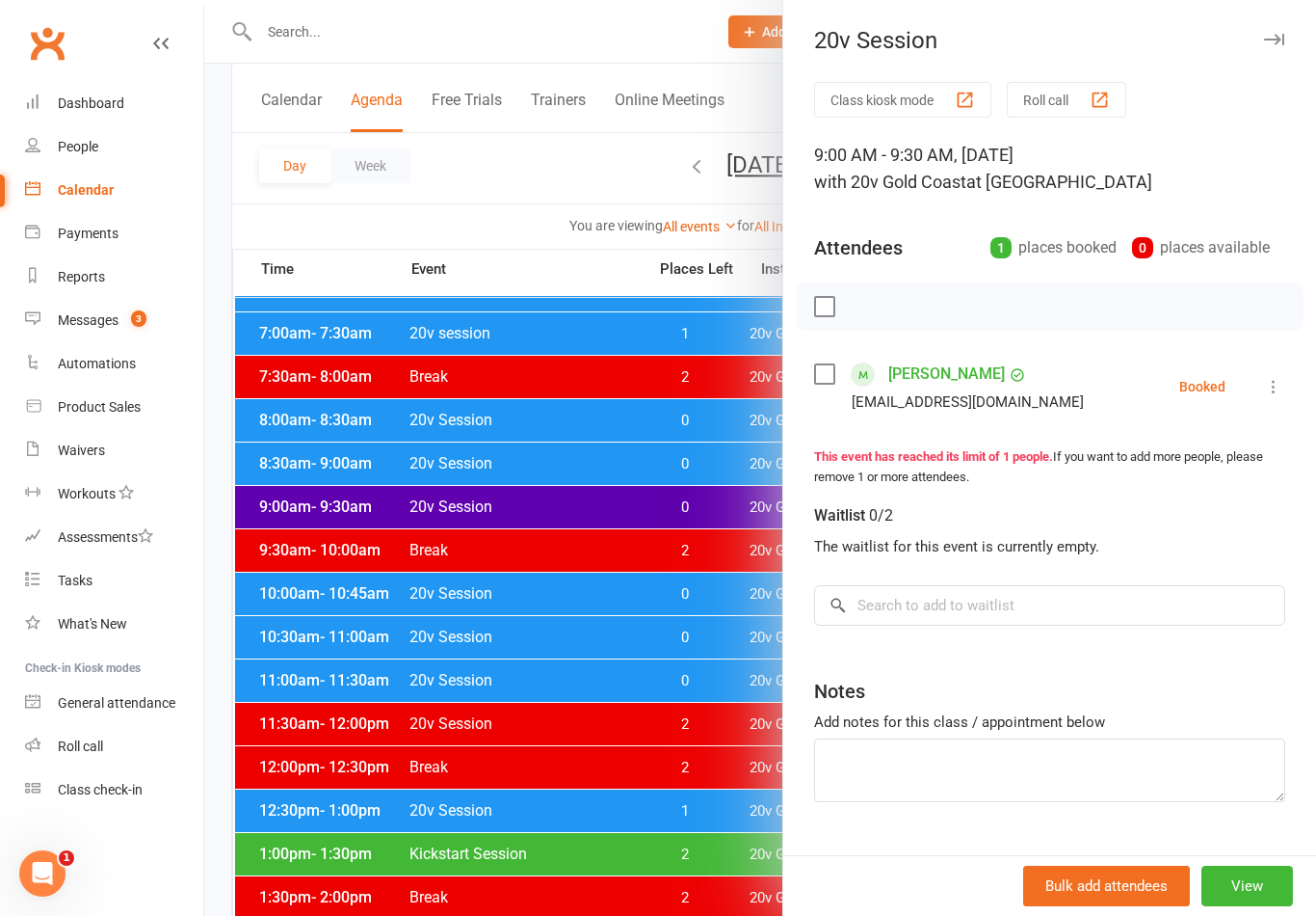
click at [1311, 391] on div "Class kiosk mode Roll call 9:00 AM - 9:30 AM, [DATE] with 20v Gold Coast at [GE…" at bounding box center [1050, 489] width 533 height 816
click at [1279, 387] on icon at bounding box center [1273, 387] width 19 height 19
click at [1208, 539] on link "Mark absent" at bounding box center [1180, 540] width 207 height 39
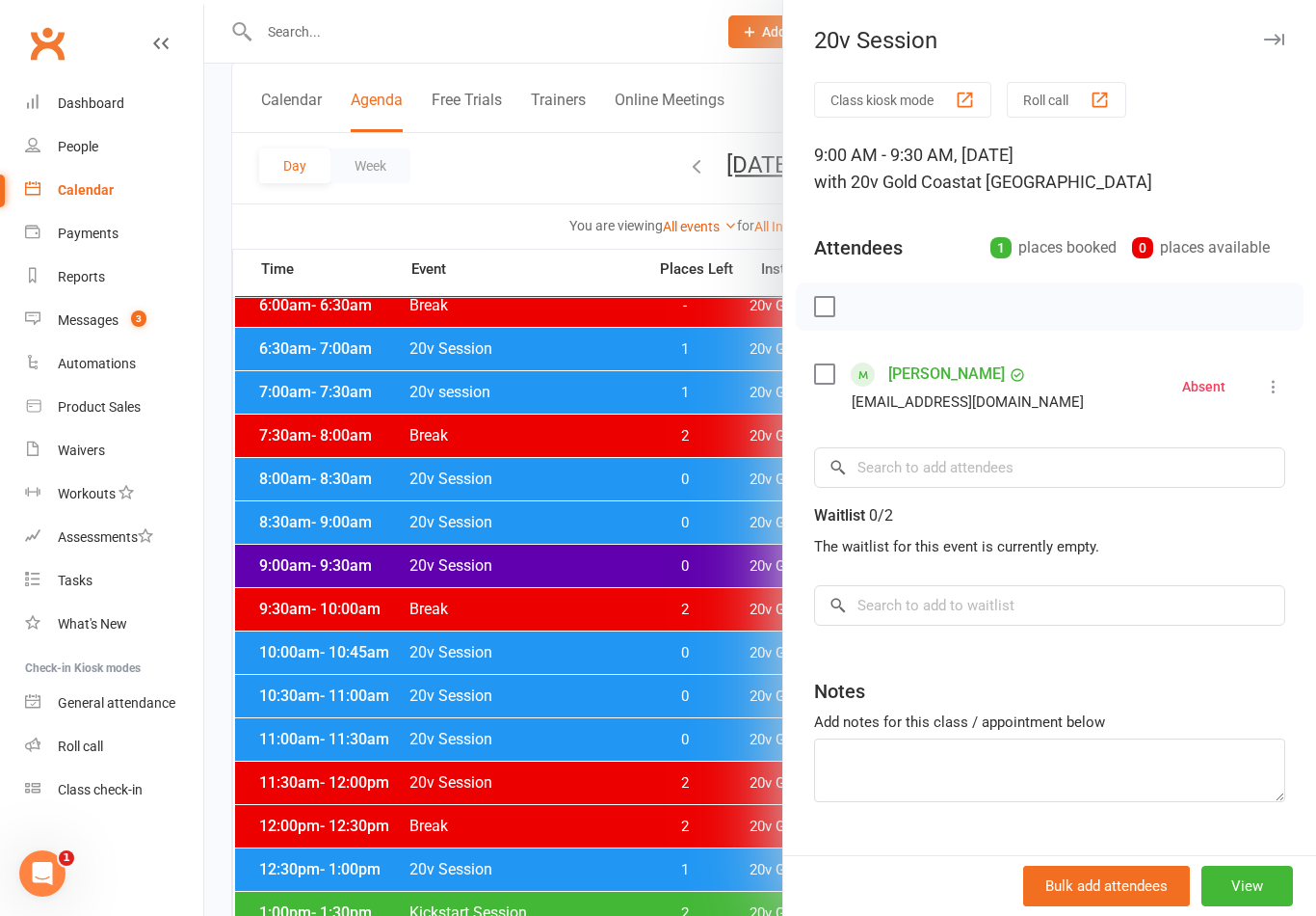
scroll to position [132, 0]
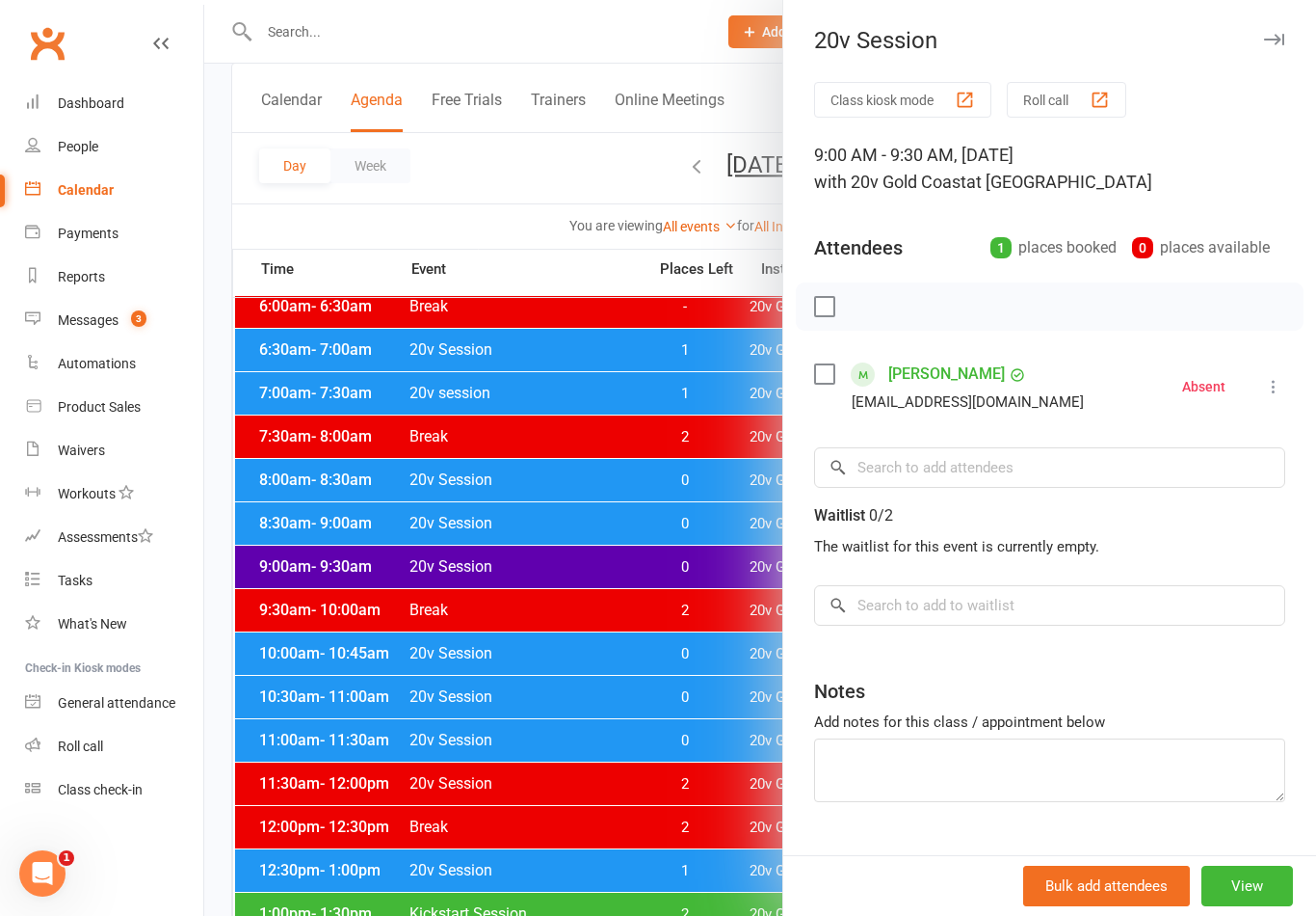
click at [952, 380] on link "[PERSON_NAME]" at bounding box center [947, 374] width 117 height 31
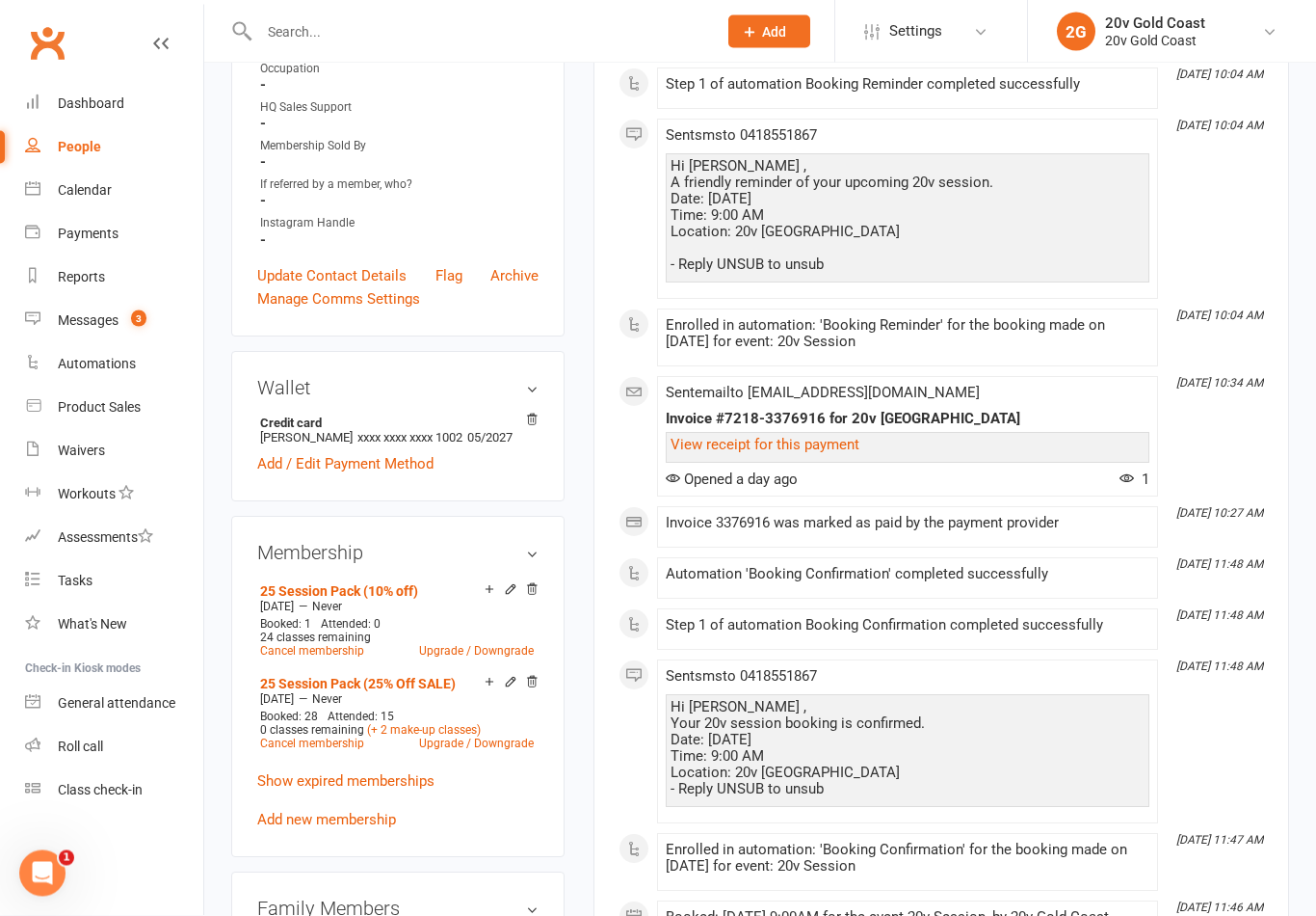
scroll to position [608, 0]
click at [492, 688] on icon at bounding box center [490, 682] width 14 height 14
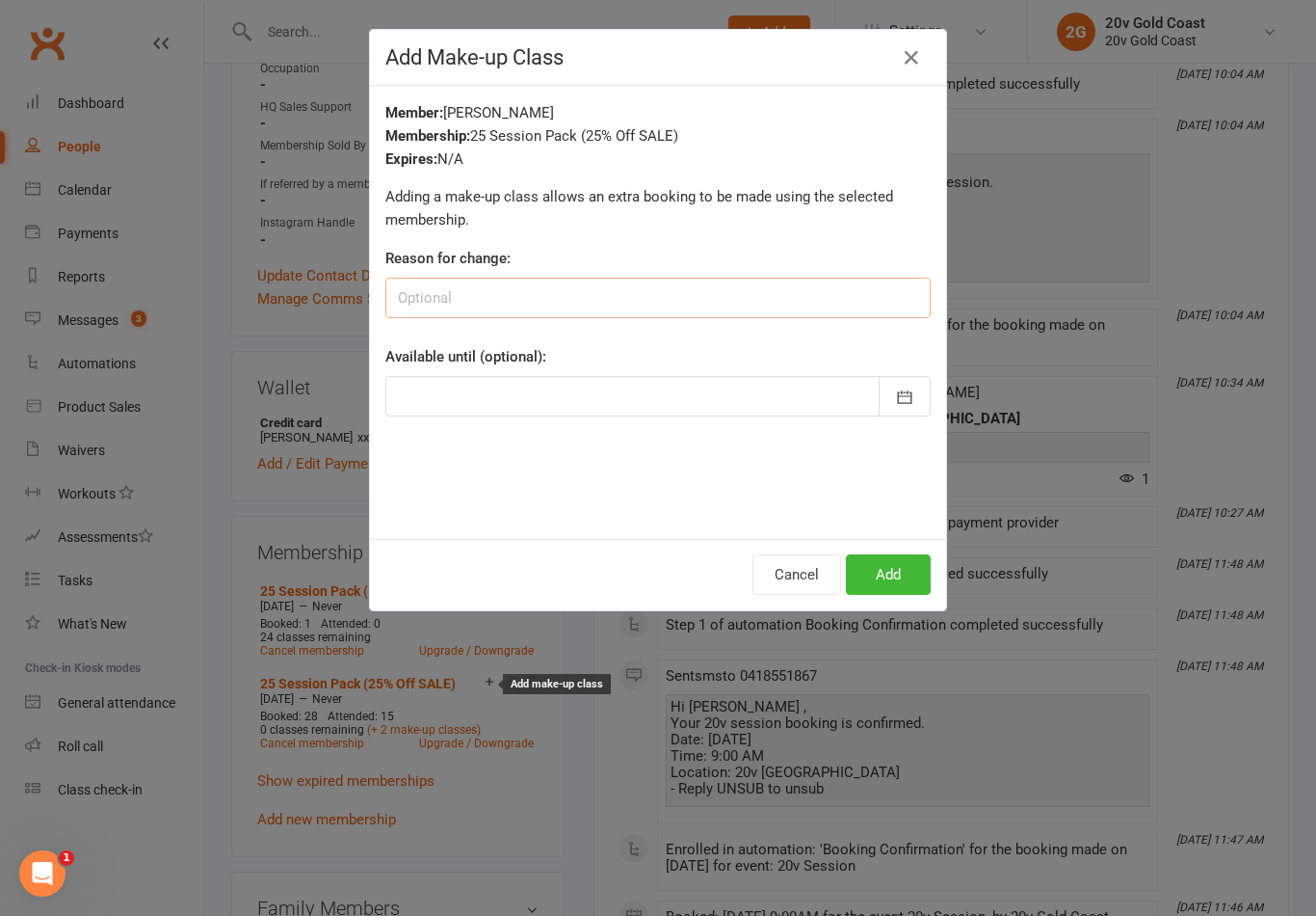
click at [766, 316] on input at bounding box center [657, 298] width 545 height 41
type input "Interstate with notice"
click at [829, 233] on div "Member: Anthony Bates Membership: 25 Session Pack (25% Off SALE) Expires: N/A A…" at bounding box center [658, 312] width 576 height 453
click at [904, 561] on button "Add" at bounding box center [887, 575] width 85 height 41
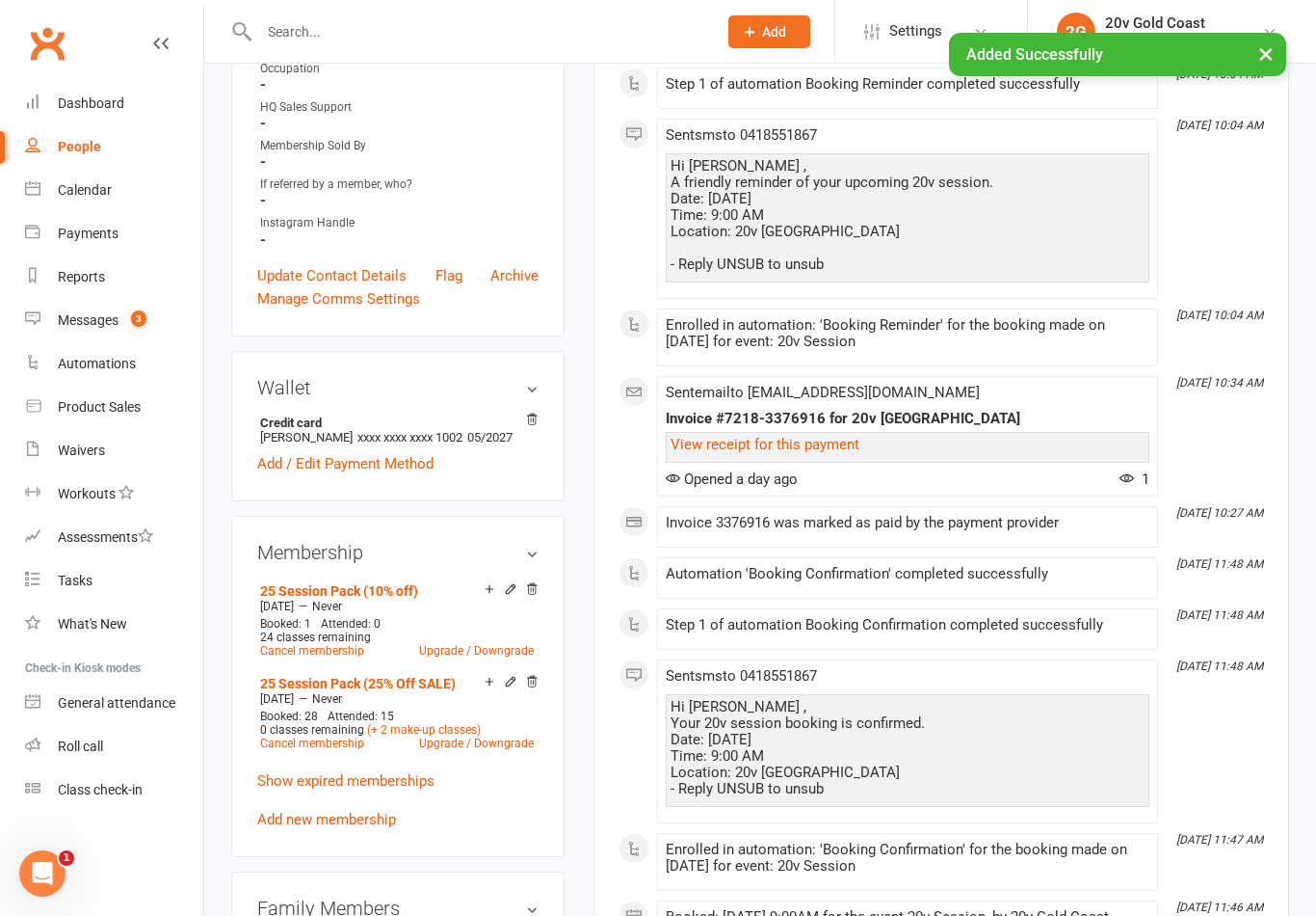
click at [96, 192] on div "Calendar" at bounding box center [84, 190] width 53 height 16
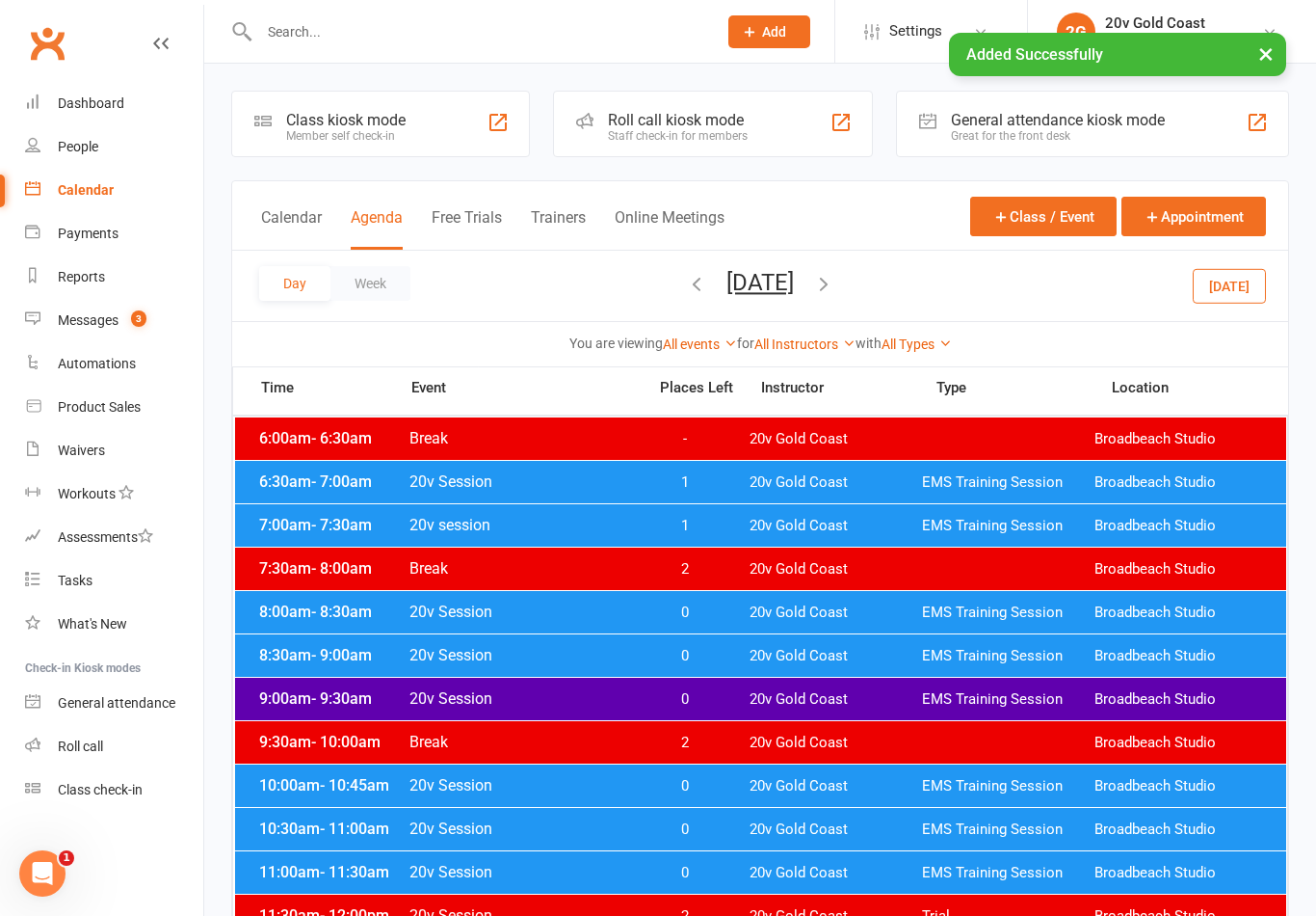
click at [760, 295] on button "[DATE]" at bounding box center [759, 283] width 67 height 27
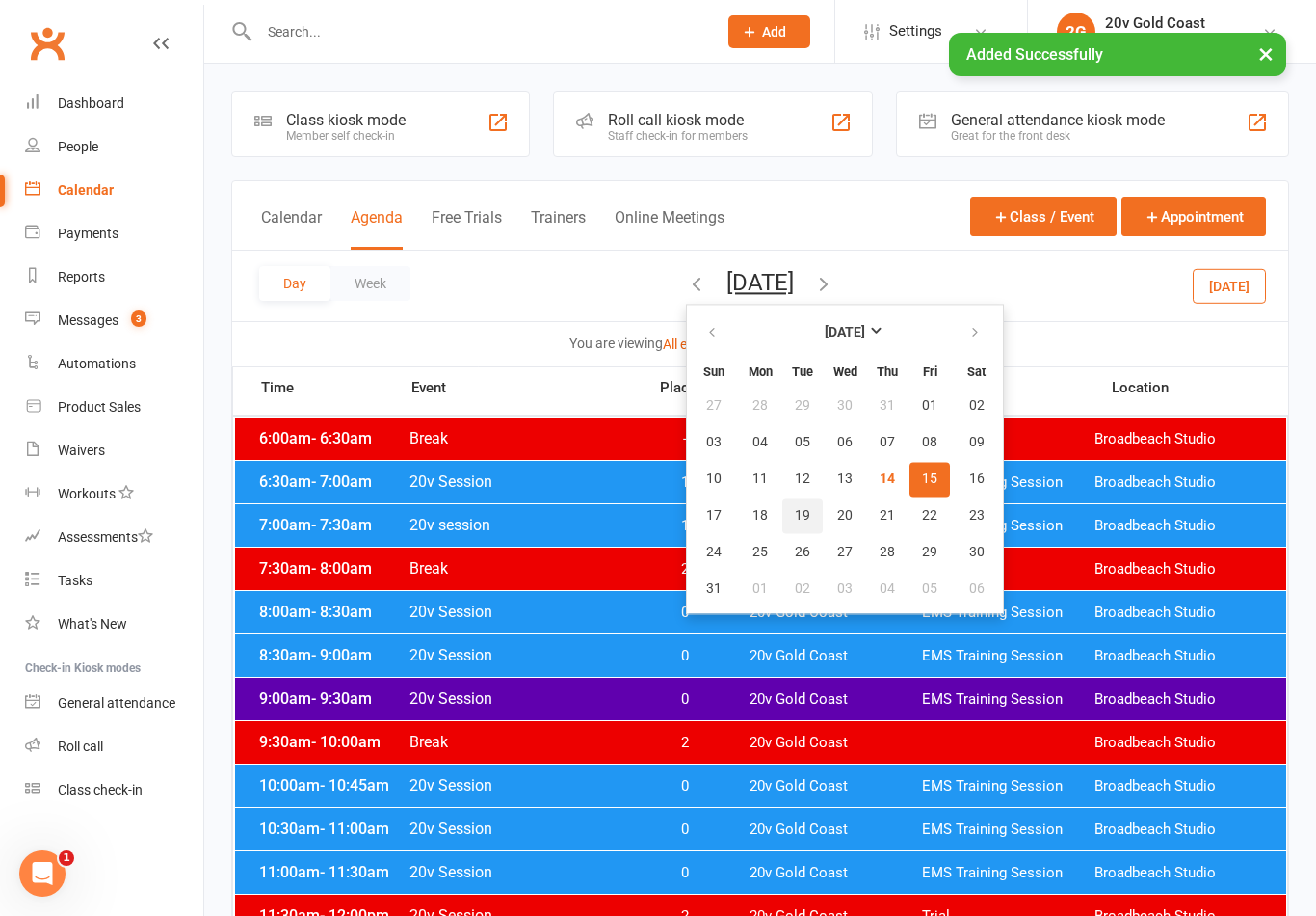
click at [782, 520] on button "19" at bounding box center [803, 515] width 41 height 35
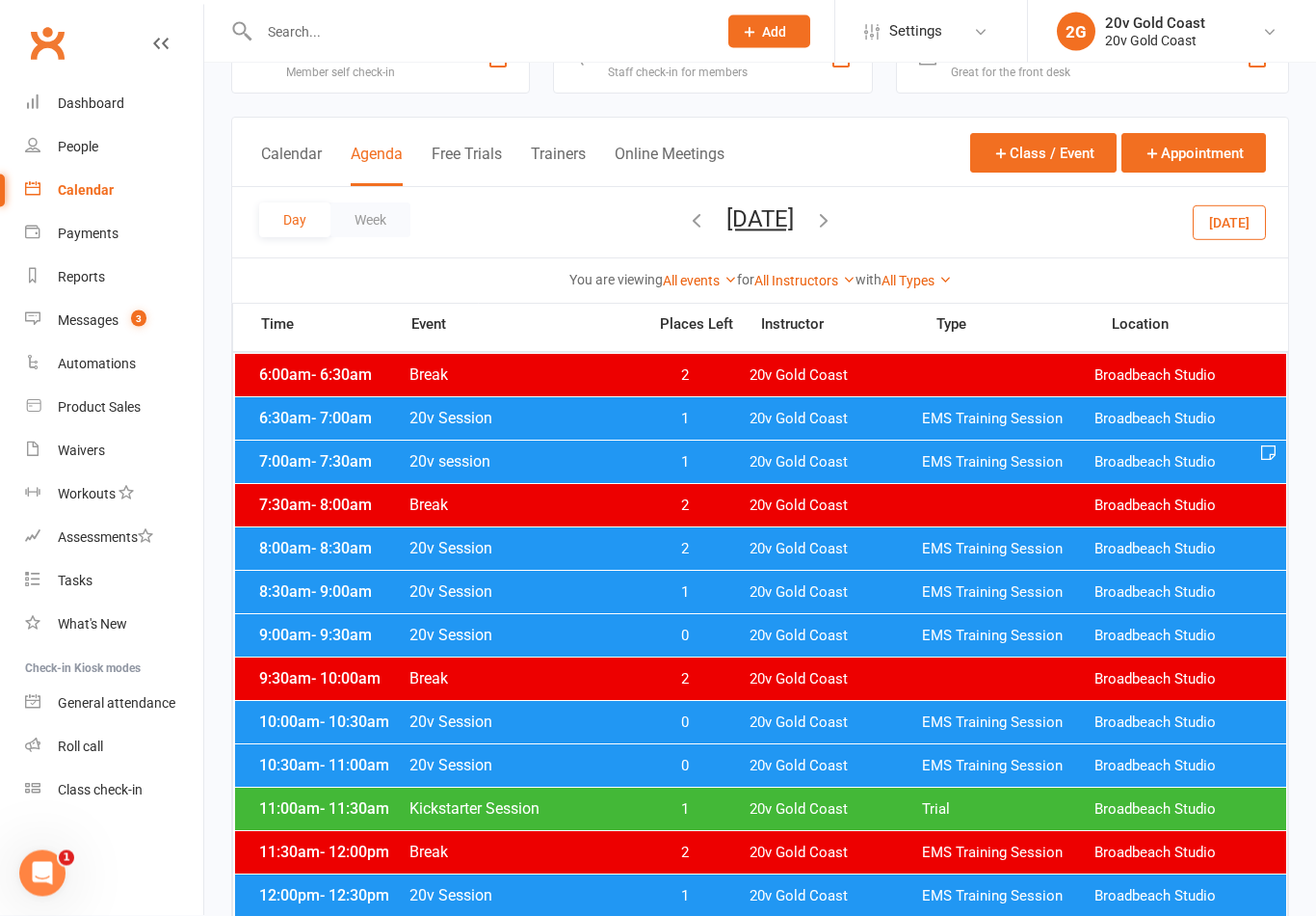
scroll to position [63, 0]
click at [908, 636] on span "20v Gold Coast" at bounding box center [835, 635] width 172 height 18
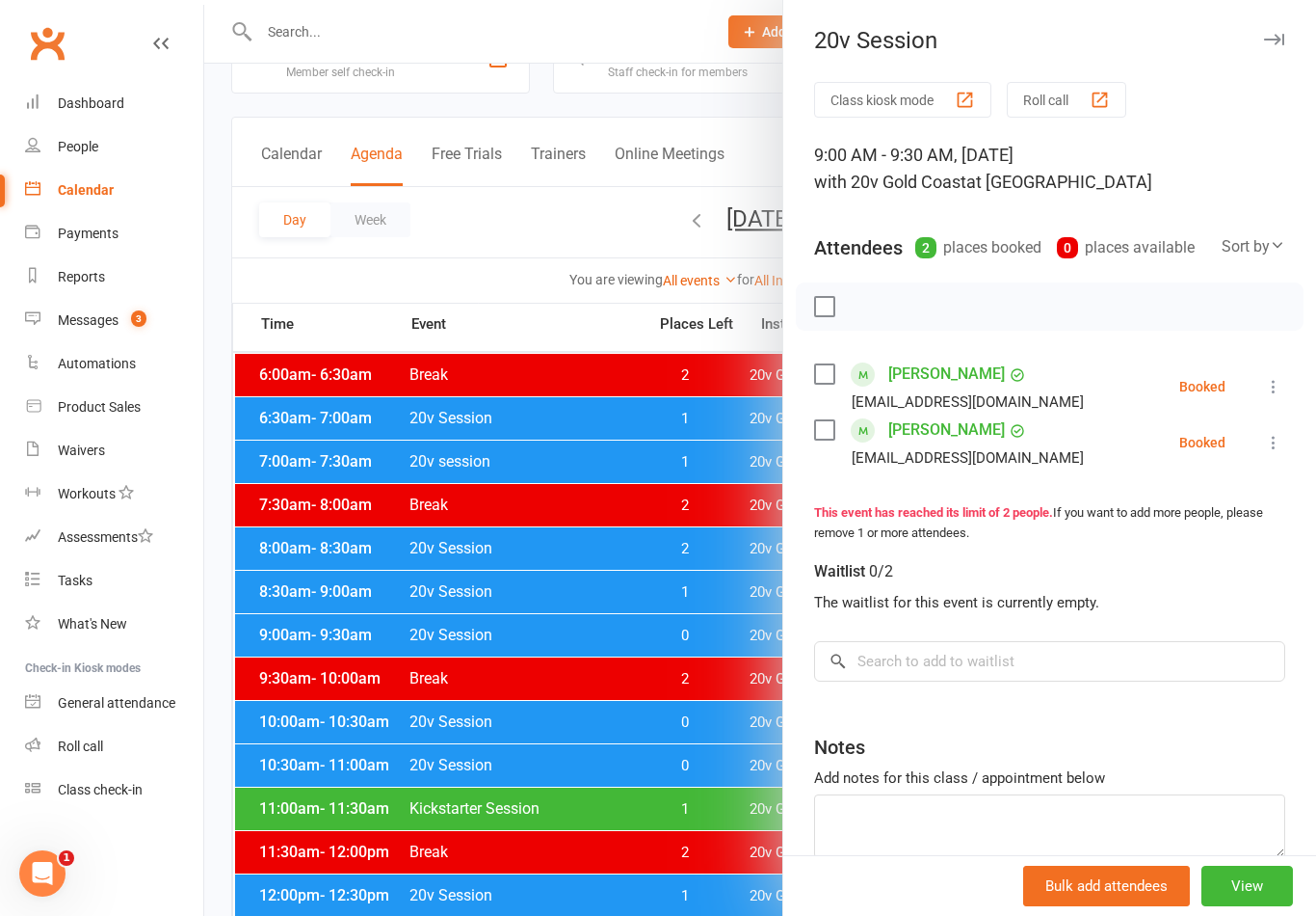
click at [701, 784] on div at bounding box center [760, 458] width 1112 height 916
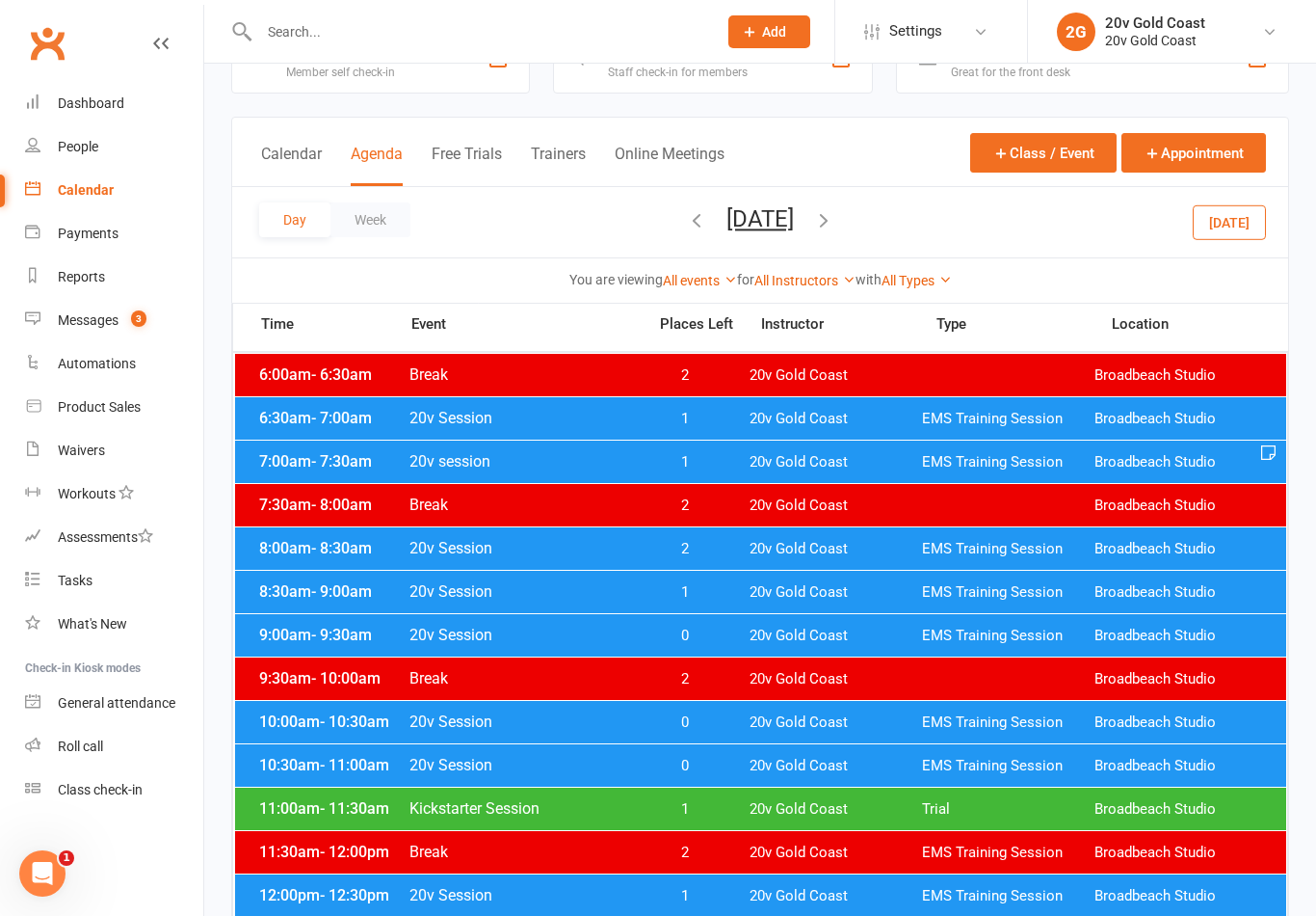
click at [815, 579] on div "8:30am - 9:00am 20v Session 1 20v Gold Coast EMS Training Session Broadbeach St…" at bounding box center [760, 592] width 1051 height 43
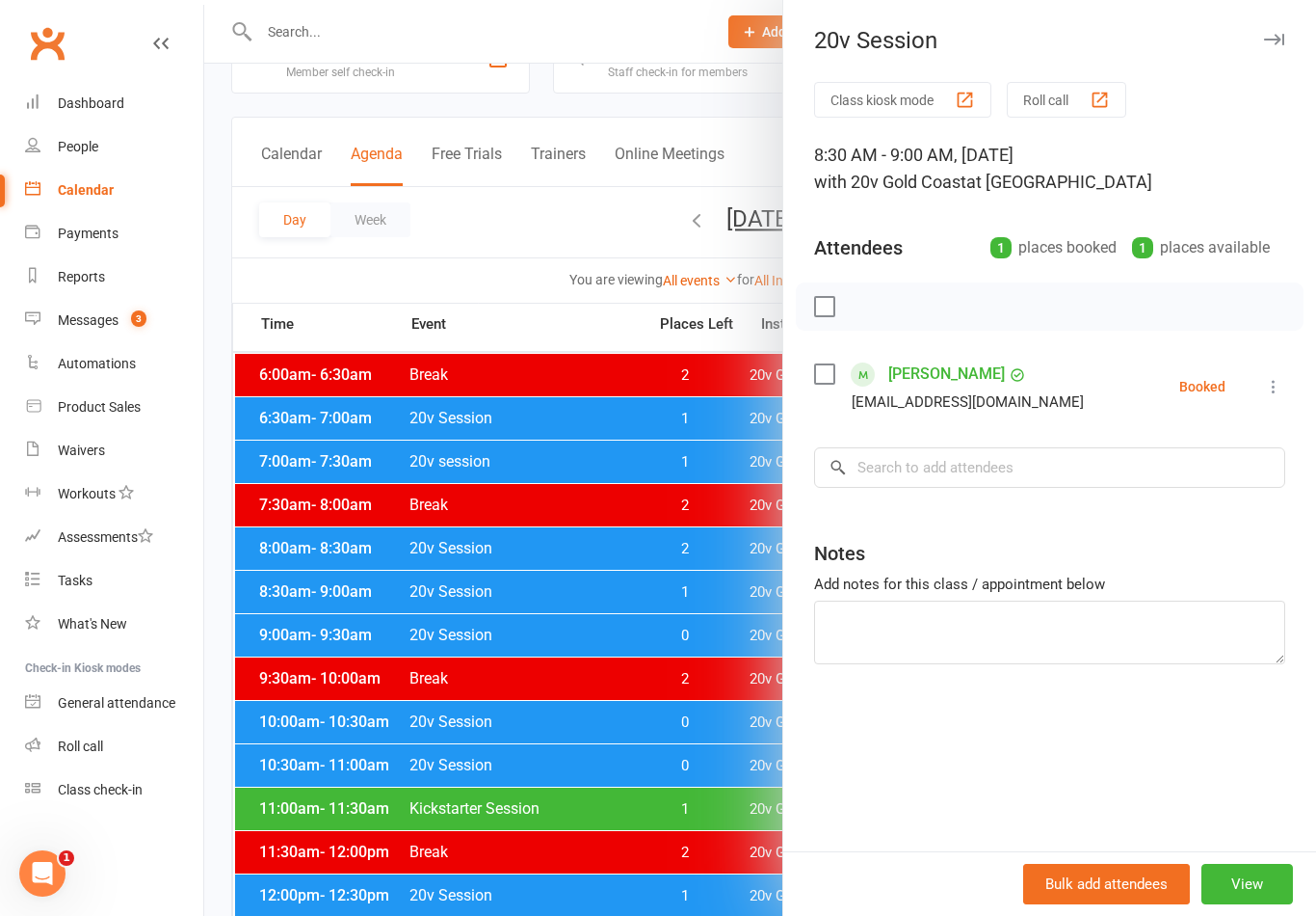
click at [723, 828] on div at bounding box center [760, 458] width 1112 height 916
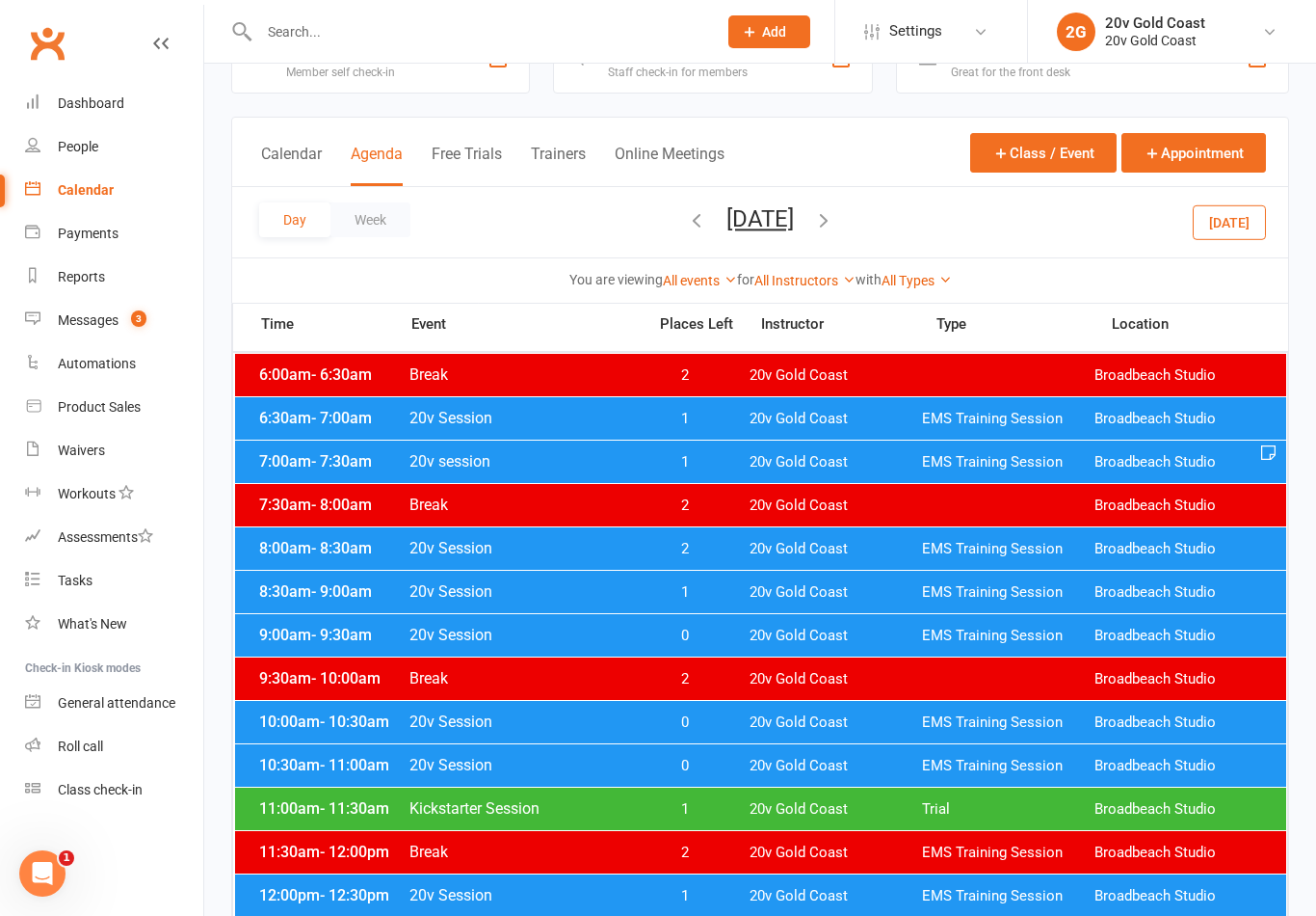
click at [775, 683] on span "20v Gold Coast" at bounding box center [835, 679] width 172 height 18
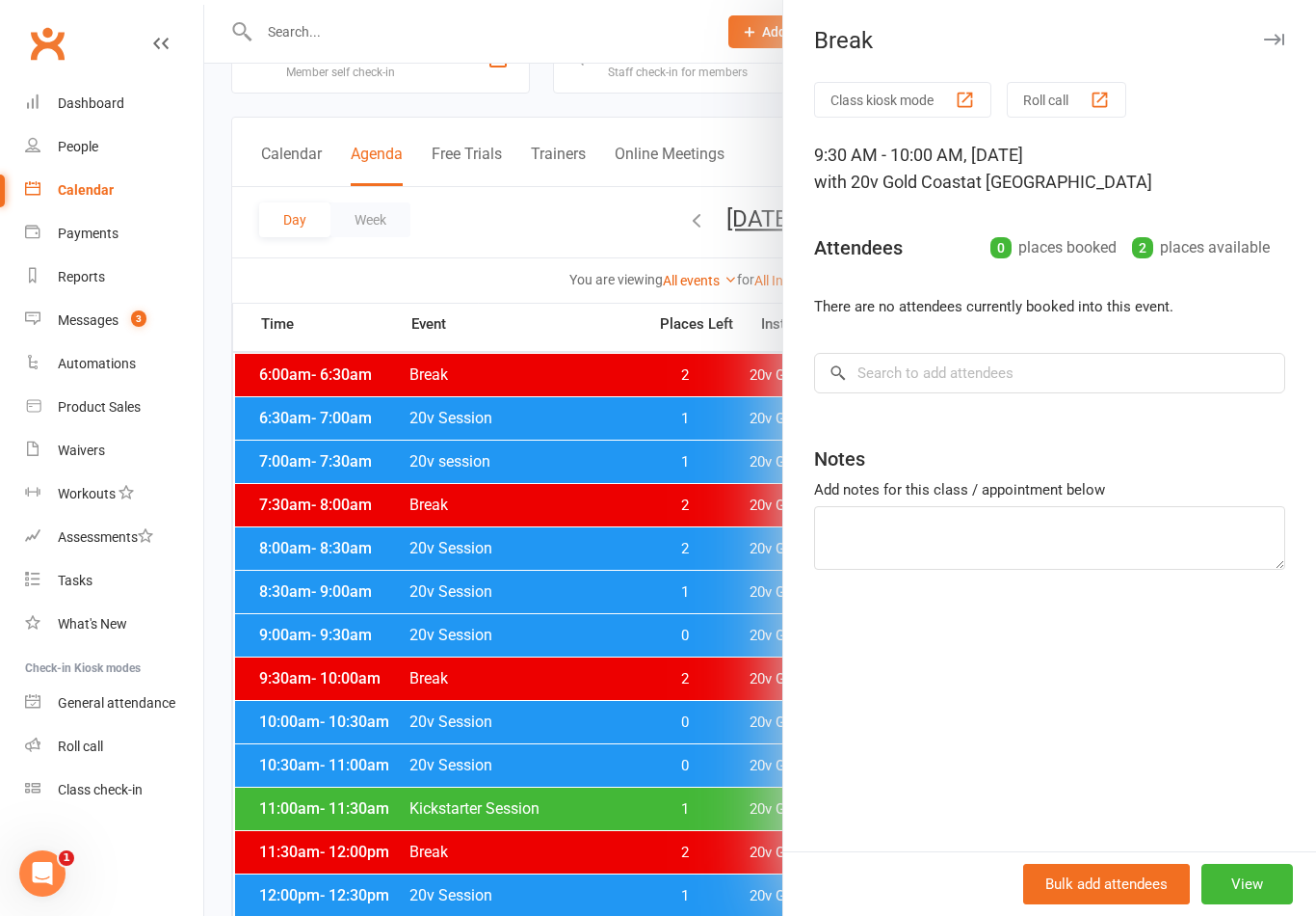
click at [713, 816] on div at bounding box center [760, 458] width 1112 height 916
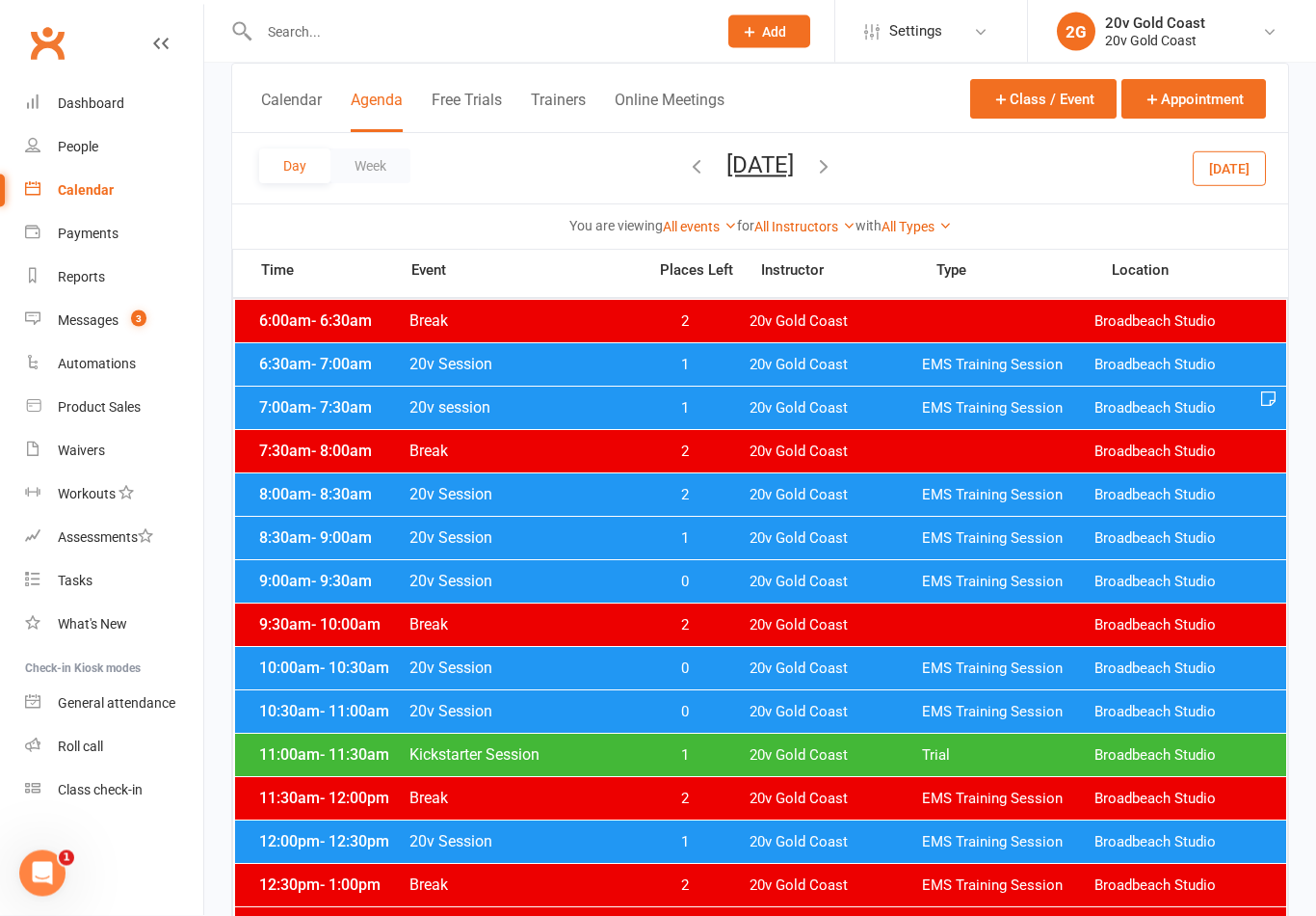
click at [827, 779] on div "11:30am - 12:00pm Break 2 20v Gold Coast EMS Training Session Broadbeach Studio" at bounding box center [760, 799] width 1051 height 43
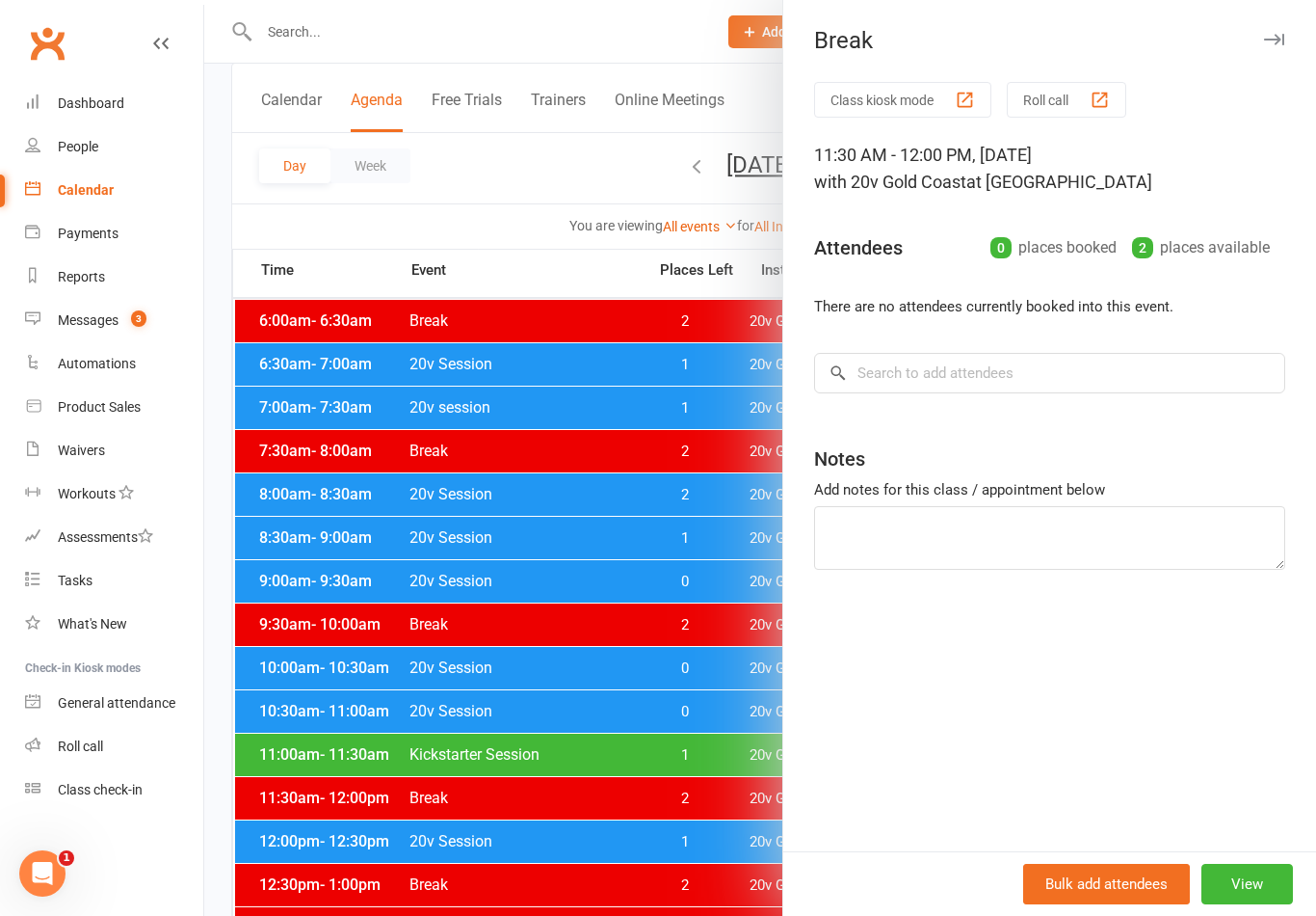
click at [746, 830] on div at bounding box center [760, 458] width 1112 height 916
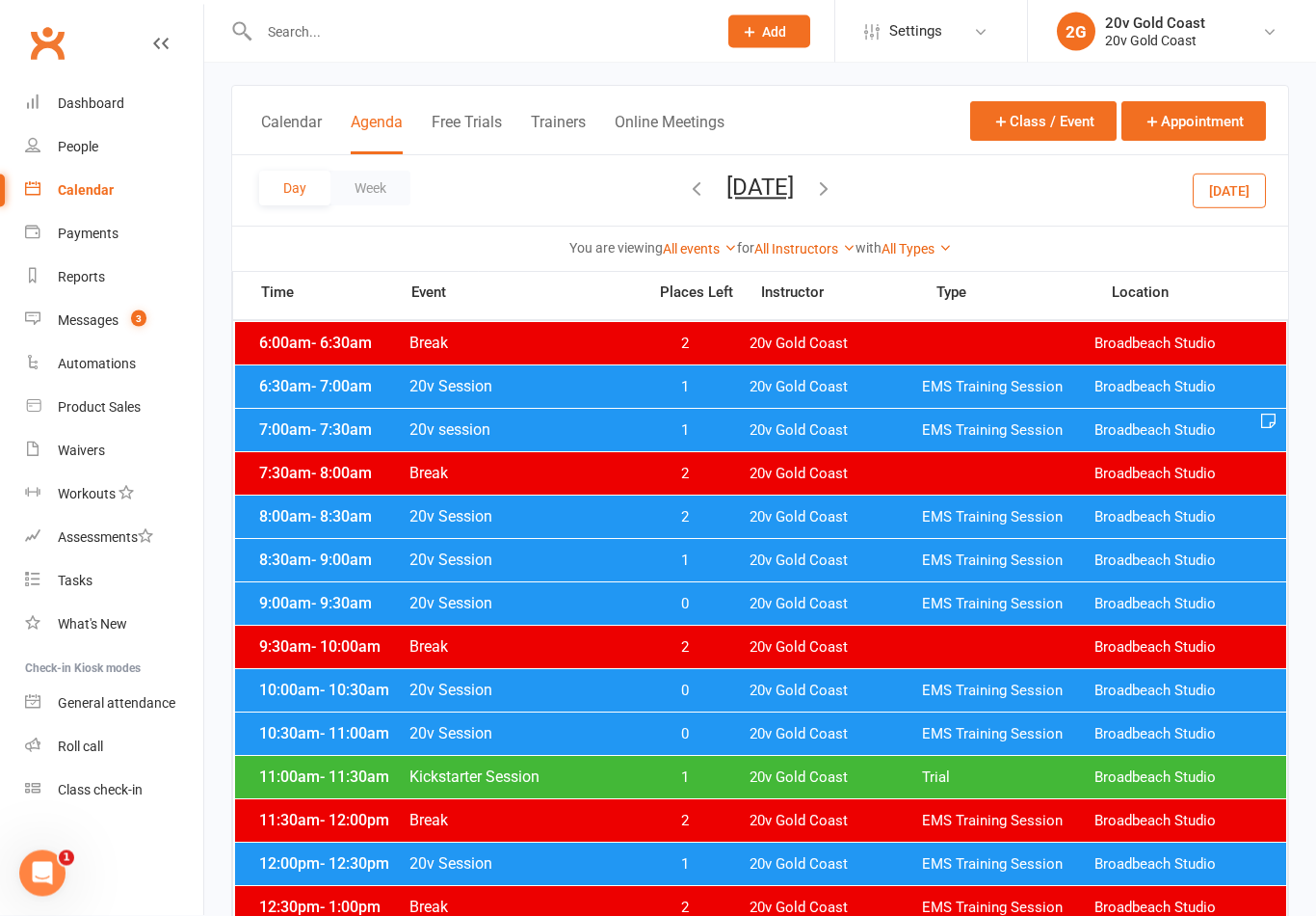
scroll to position [95, 0]
click at [950, 523] on span "EMS Training Session" at bounding box center [1007, 516] width 172 height 18
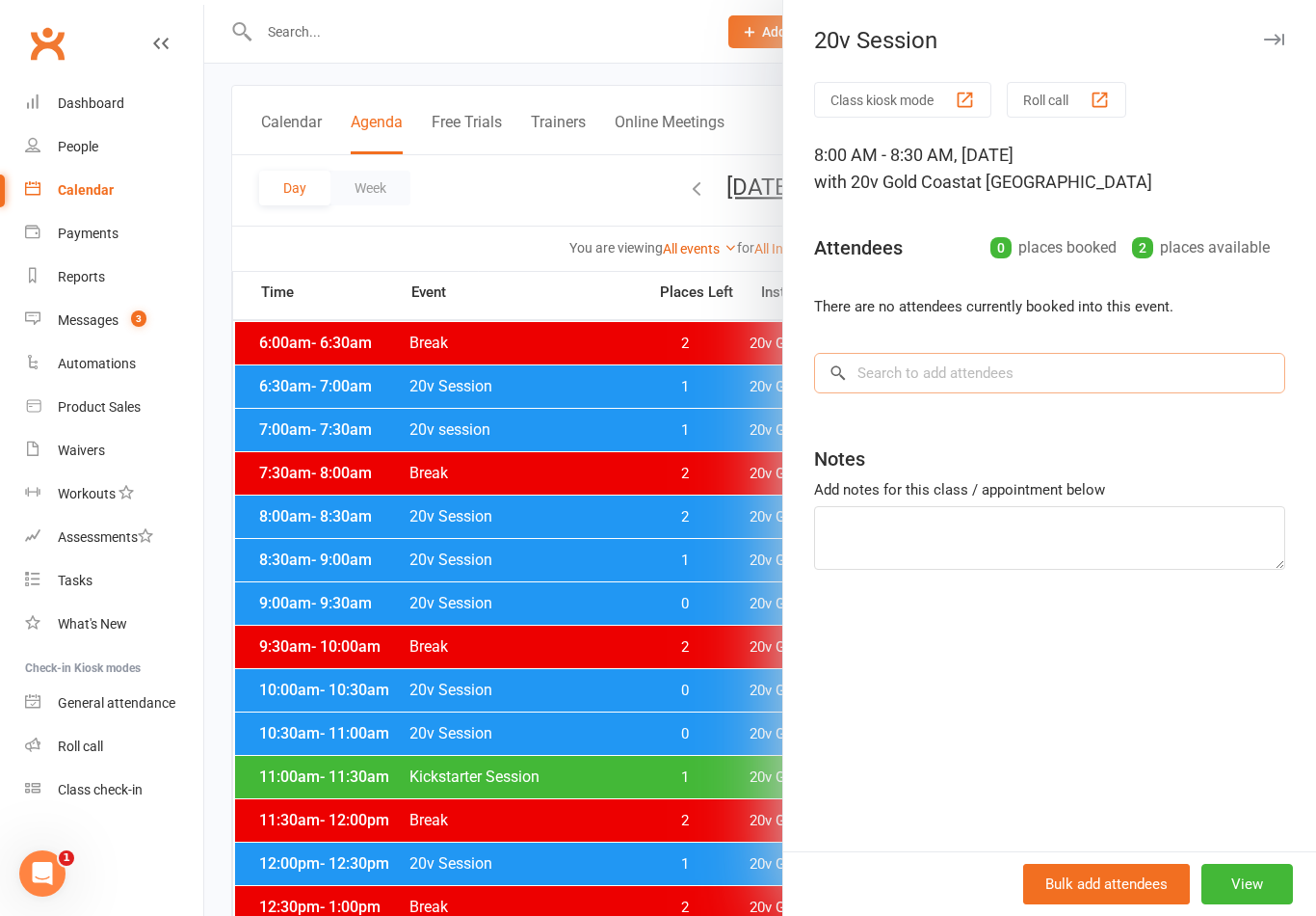
click at [1144, 384] on input "search" at bounding box center [1049, 373] width 471 height 41
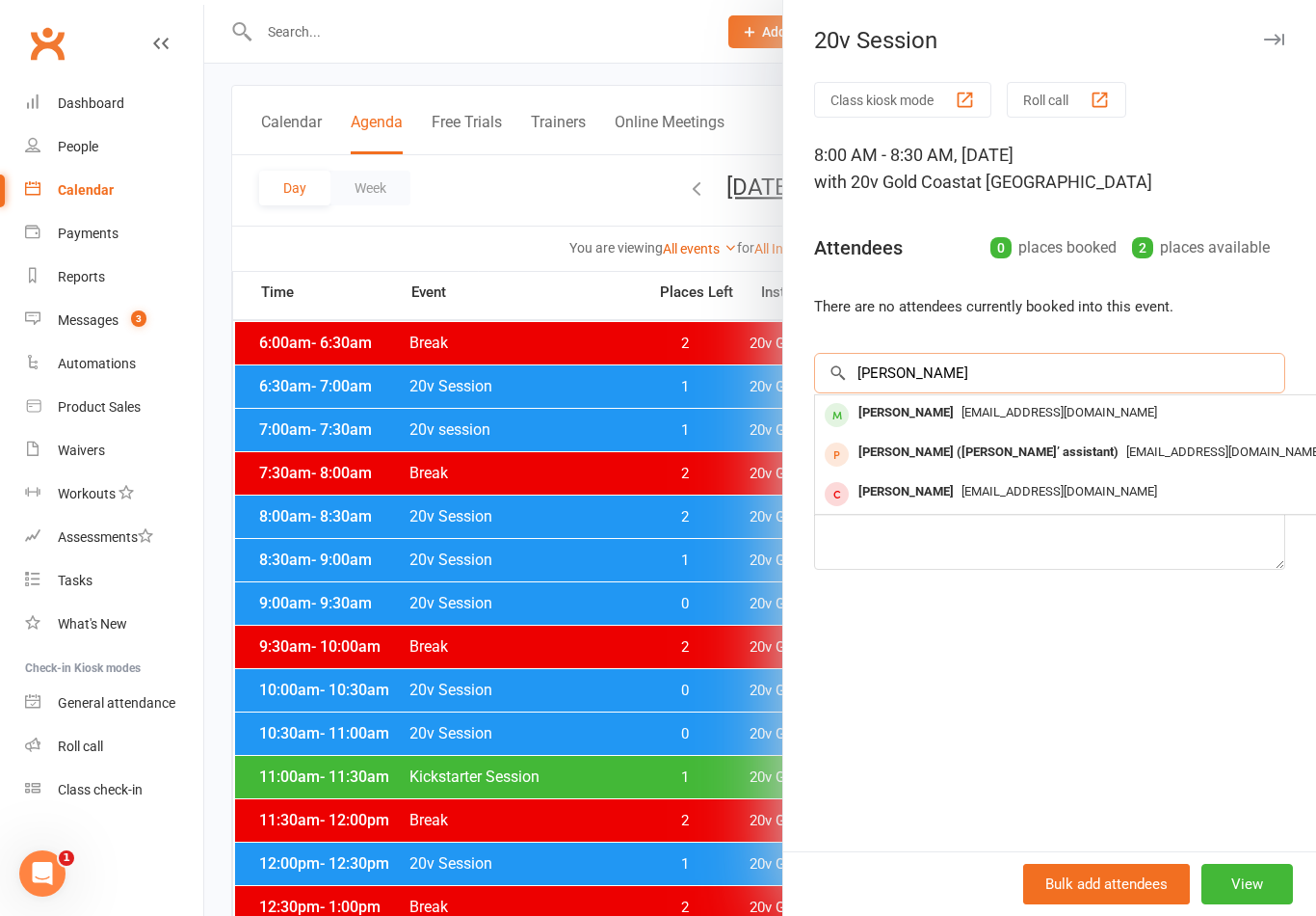
type input "Bates"
click at [1072, 418] on span "tbates@afslogistics.com.au" at bounding box center [1058, 411] width 195 height 15
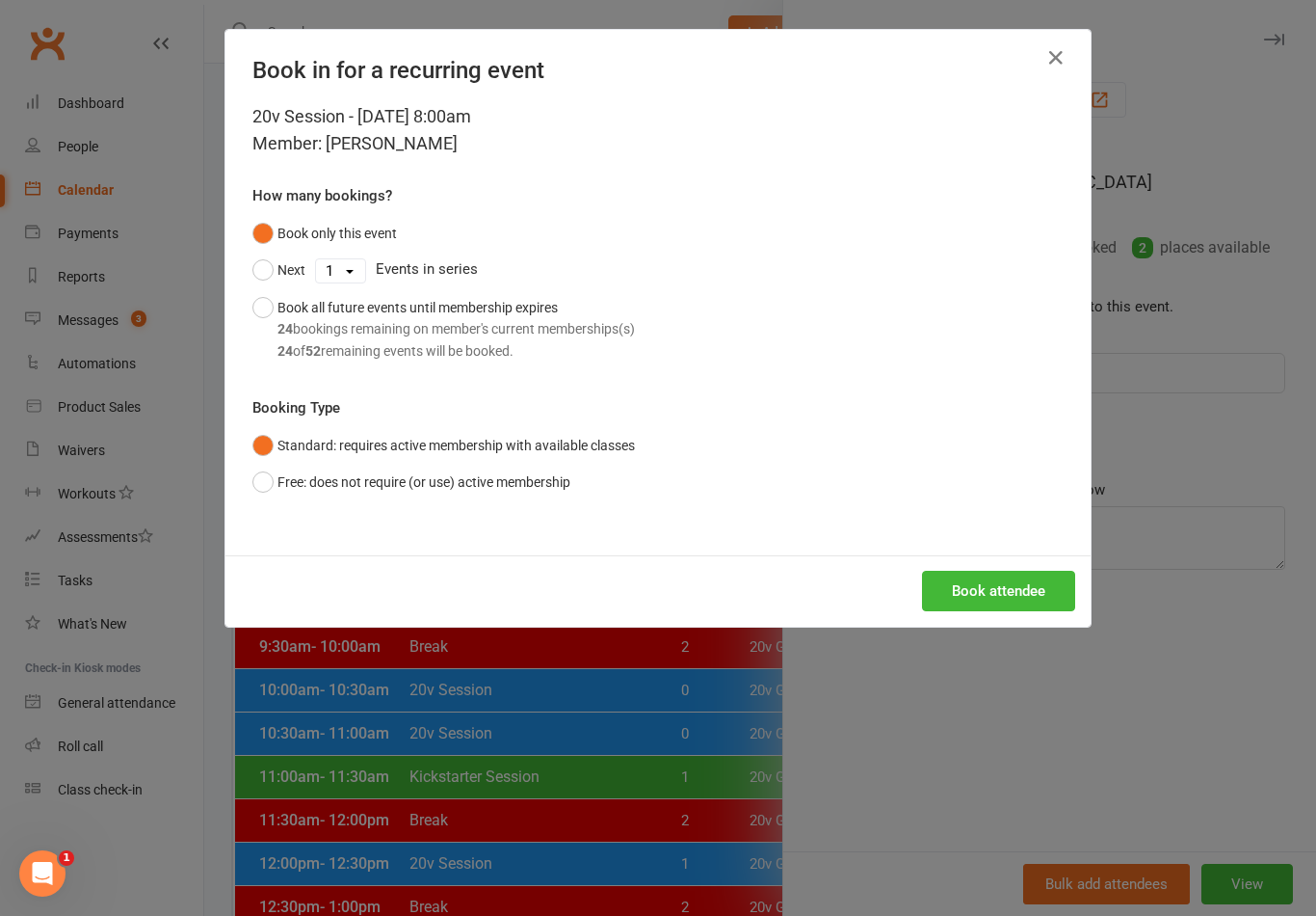
click at [1034, 590] on button "Book attendee" at bounding box center [998, 591] width 154 height 41
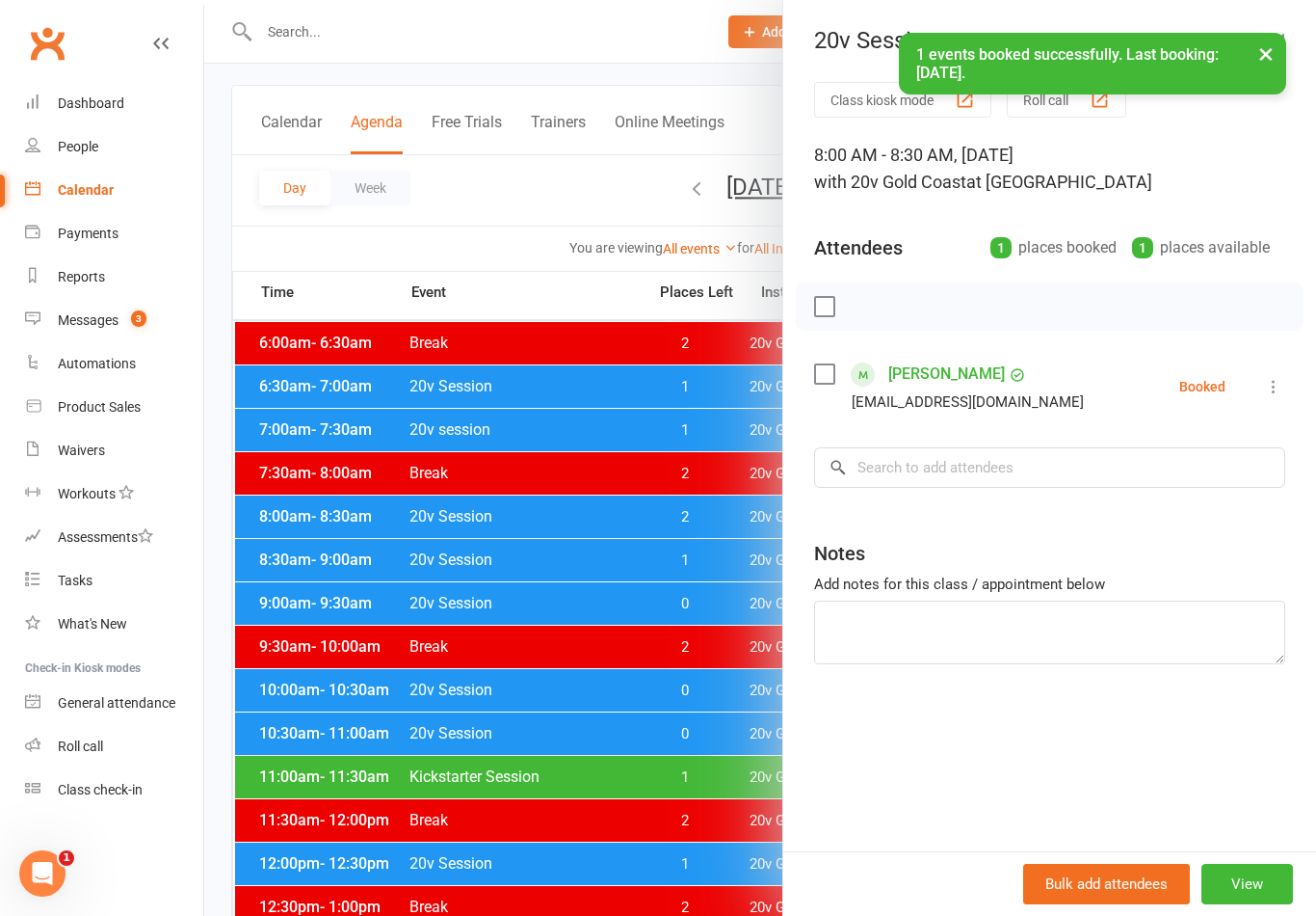
click at [1264, 904] on button "View" at bounding box center [1247, 884] width 91 height 41
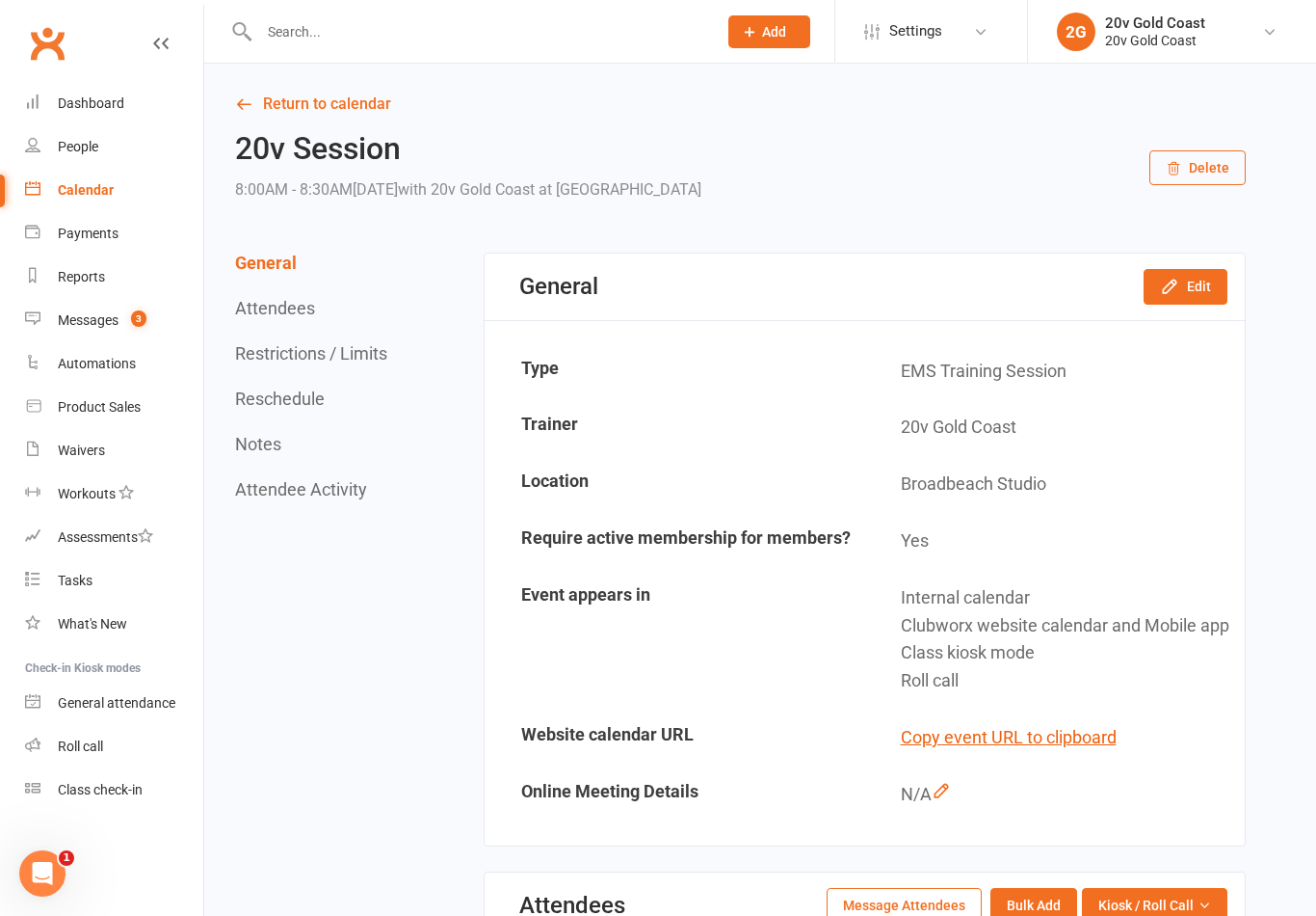
click at [1181, 283] on button "Edit" at bounding box center [1185, 287] width 84 height 35
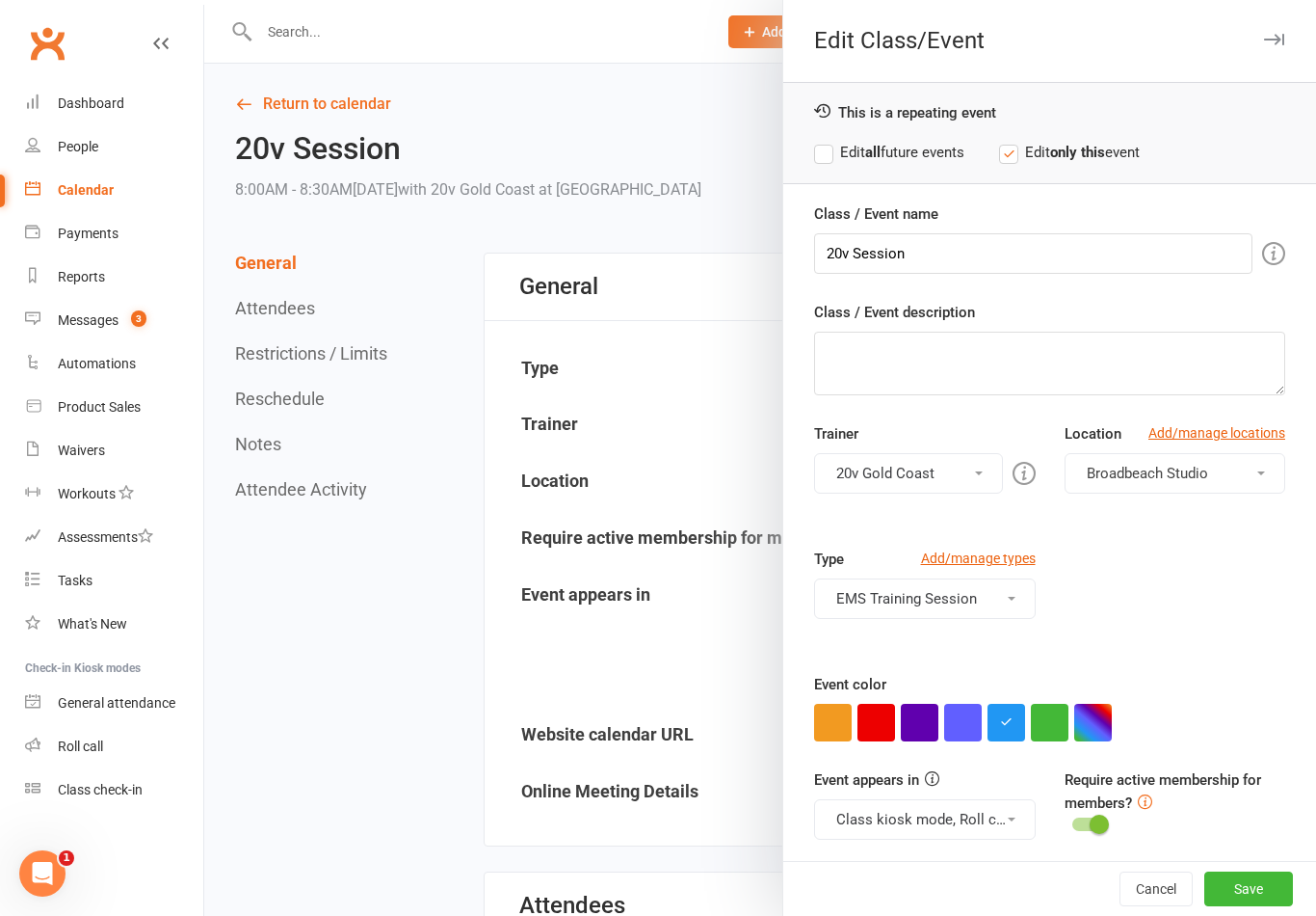
click at [930, 739] on button "button" at bounding box center [919, 722] width 38 height 38
click at [1256, 906] on button "Save" at bounding box center [1248, 889] width 88 height 35
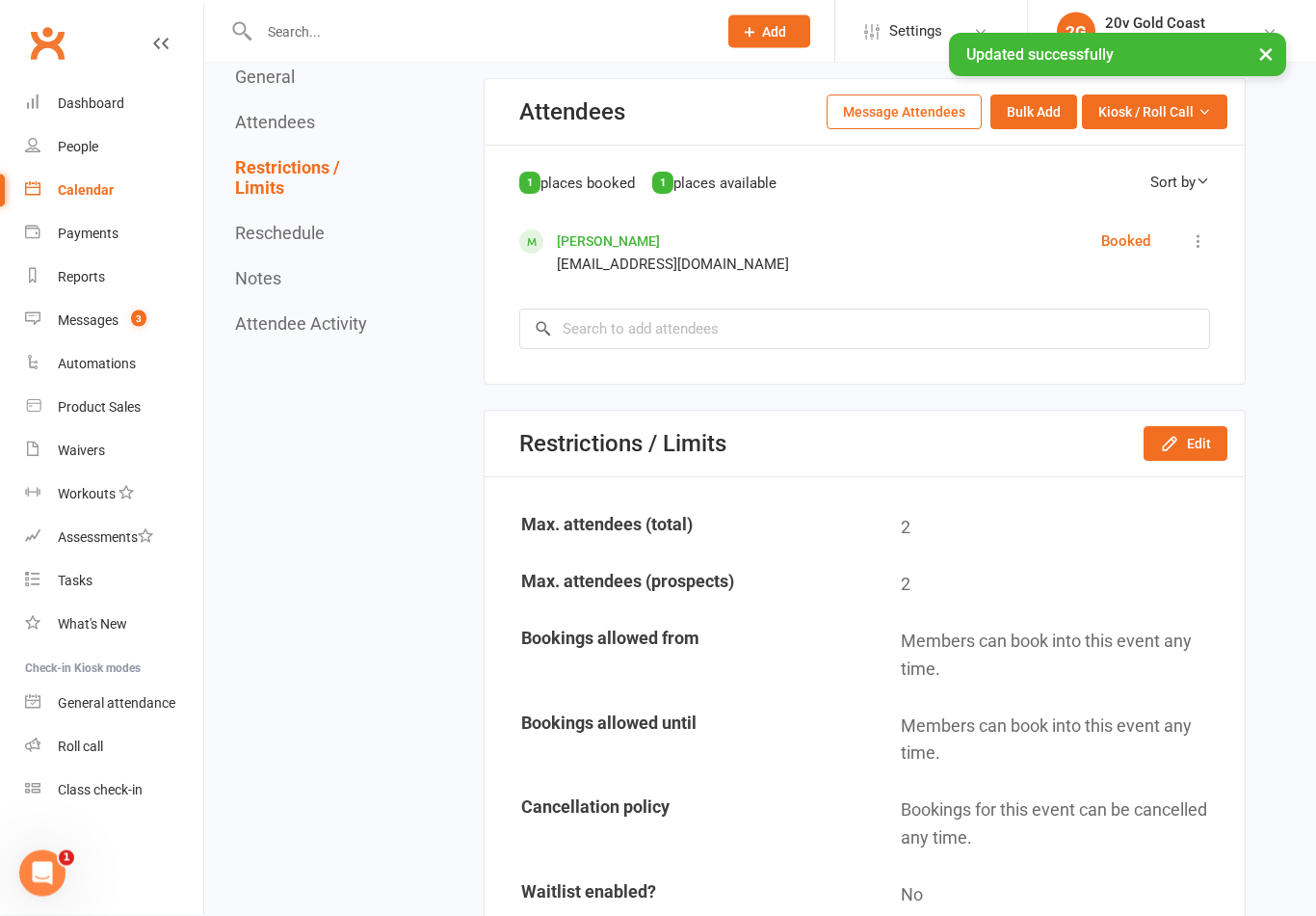
scroll to position [793, 0]
click at [1192, 461] on button "Edit" at bounding box center [1185, 443] width 84 height 35
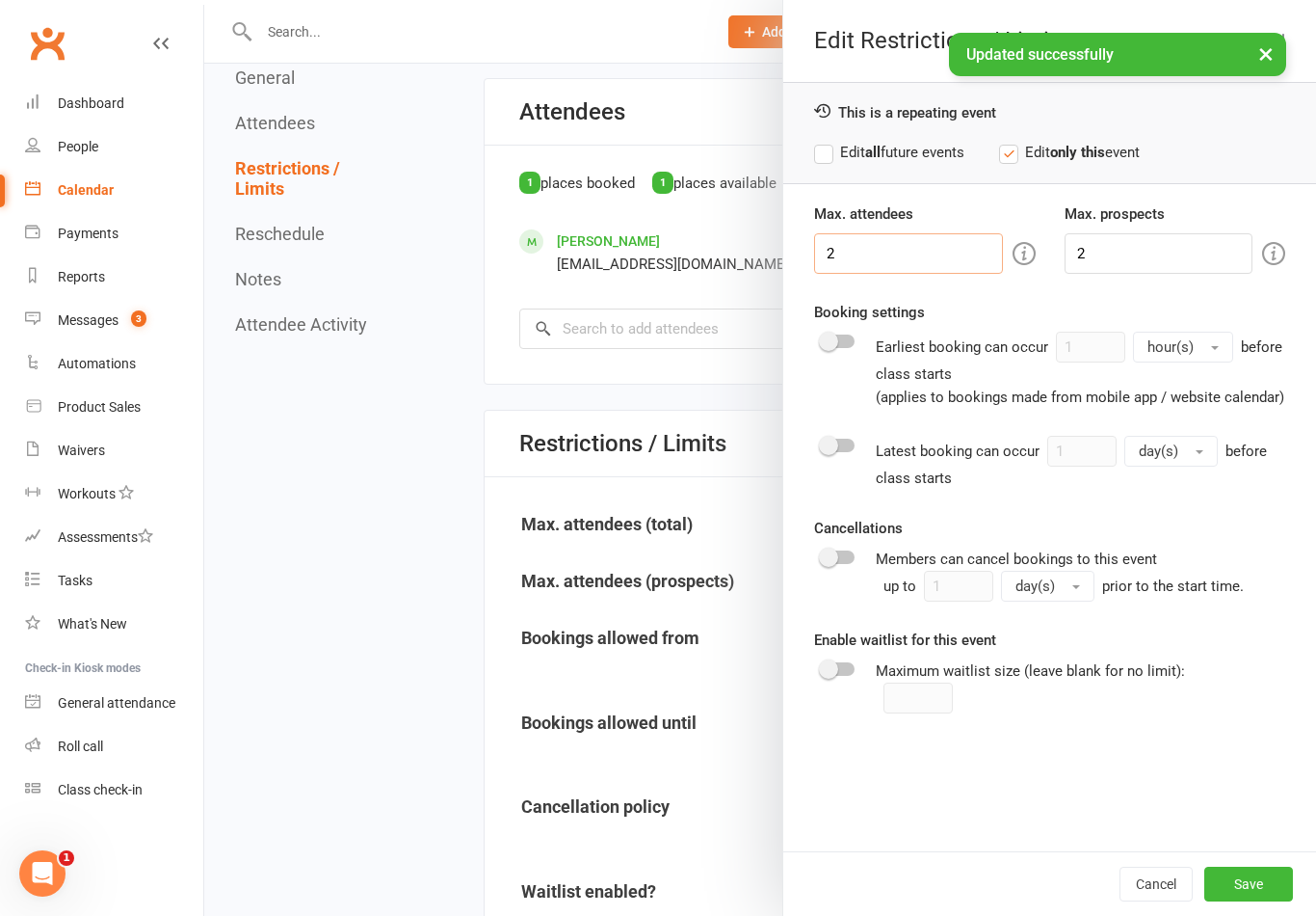
click at [945, 261] on input "2" at bounding box center [907, 254] width 188 height 41
type input "1"
click at [1157, 242] on input "2" at bounding box center [1158, 254] width 188 height 41
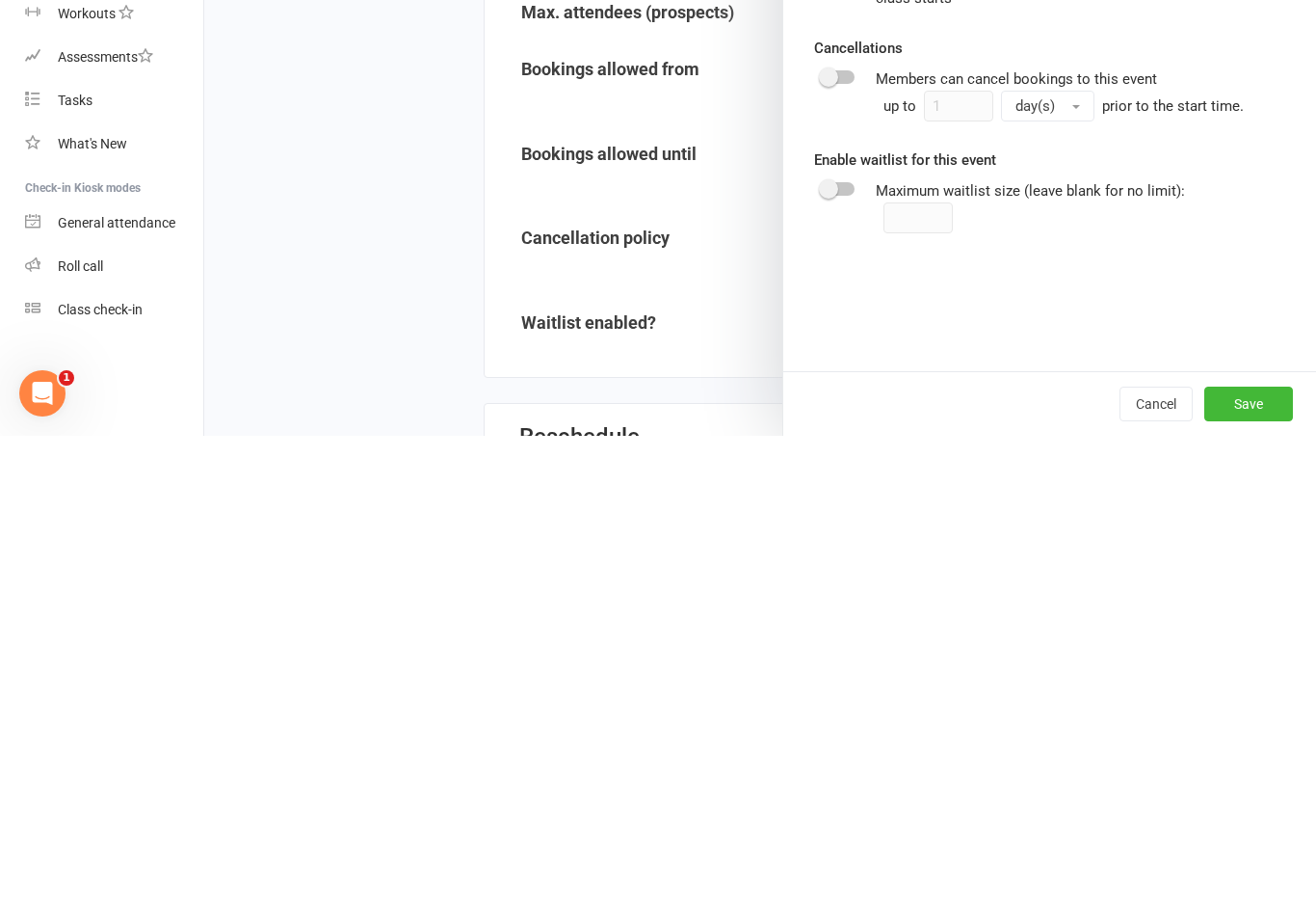
type input "1"
click at [1259, 866] on button "Save" at bounding box center [1248, 884] width 88 height 35
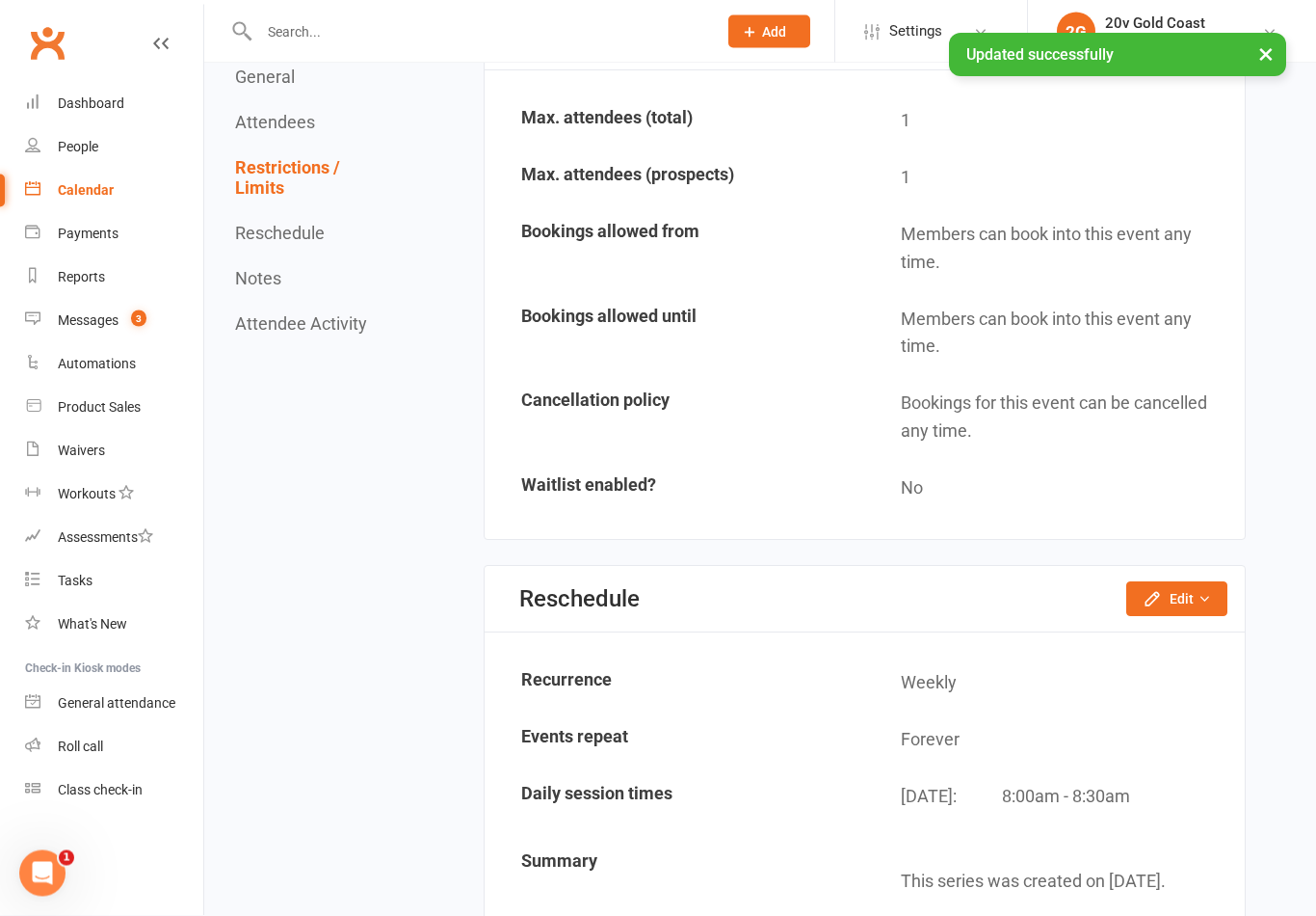
click at [80, 317] on div "Messages" at bounding box center [87, 320] width 60 height 16
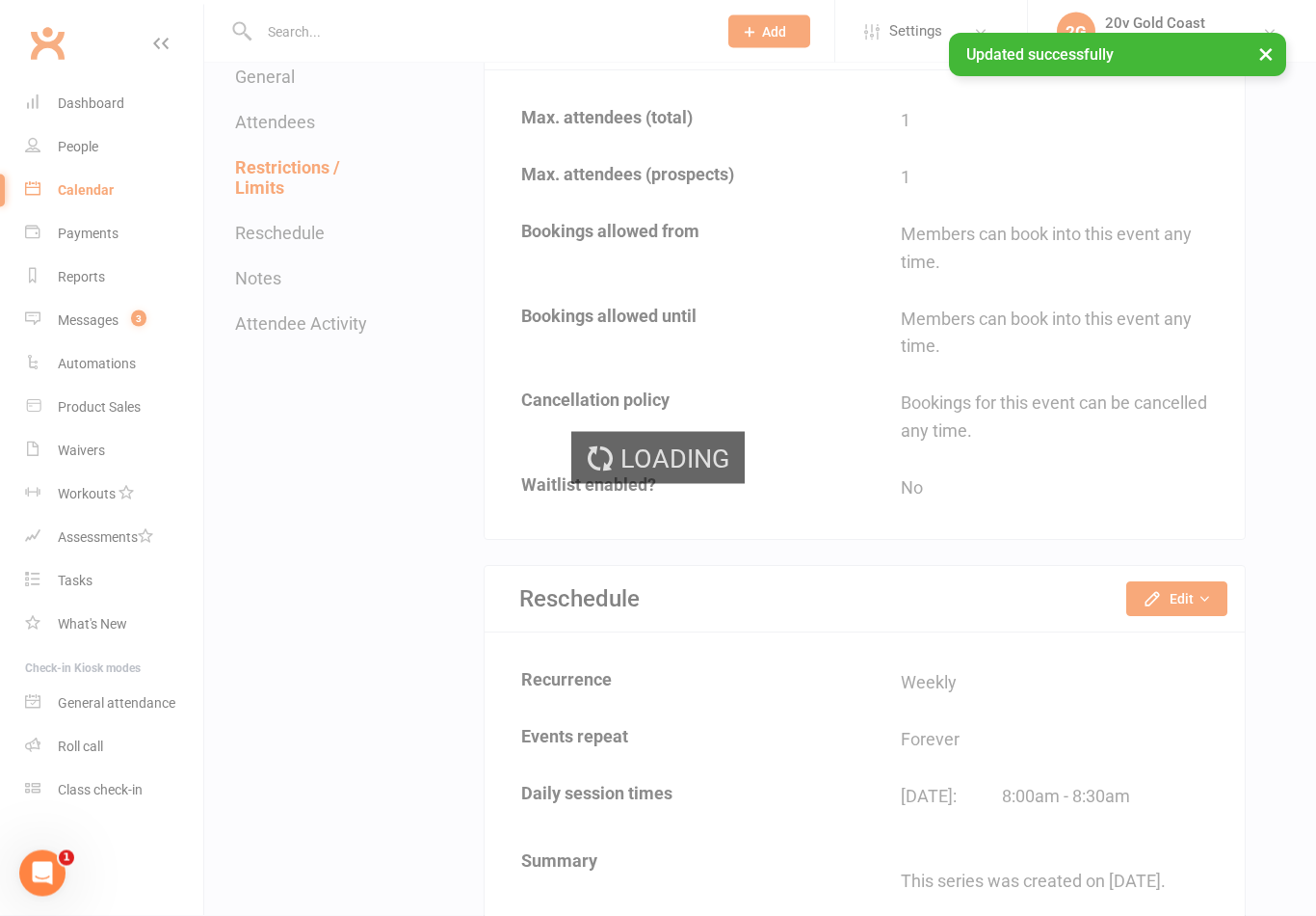
scroll to position [1180, 0]
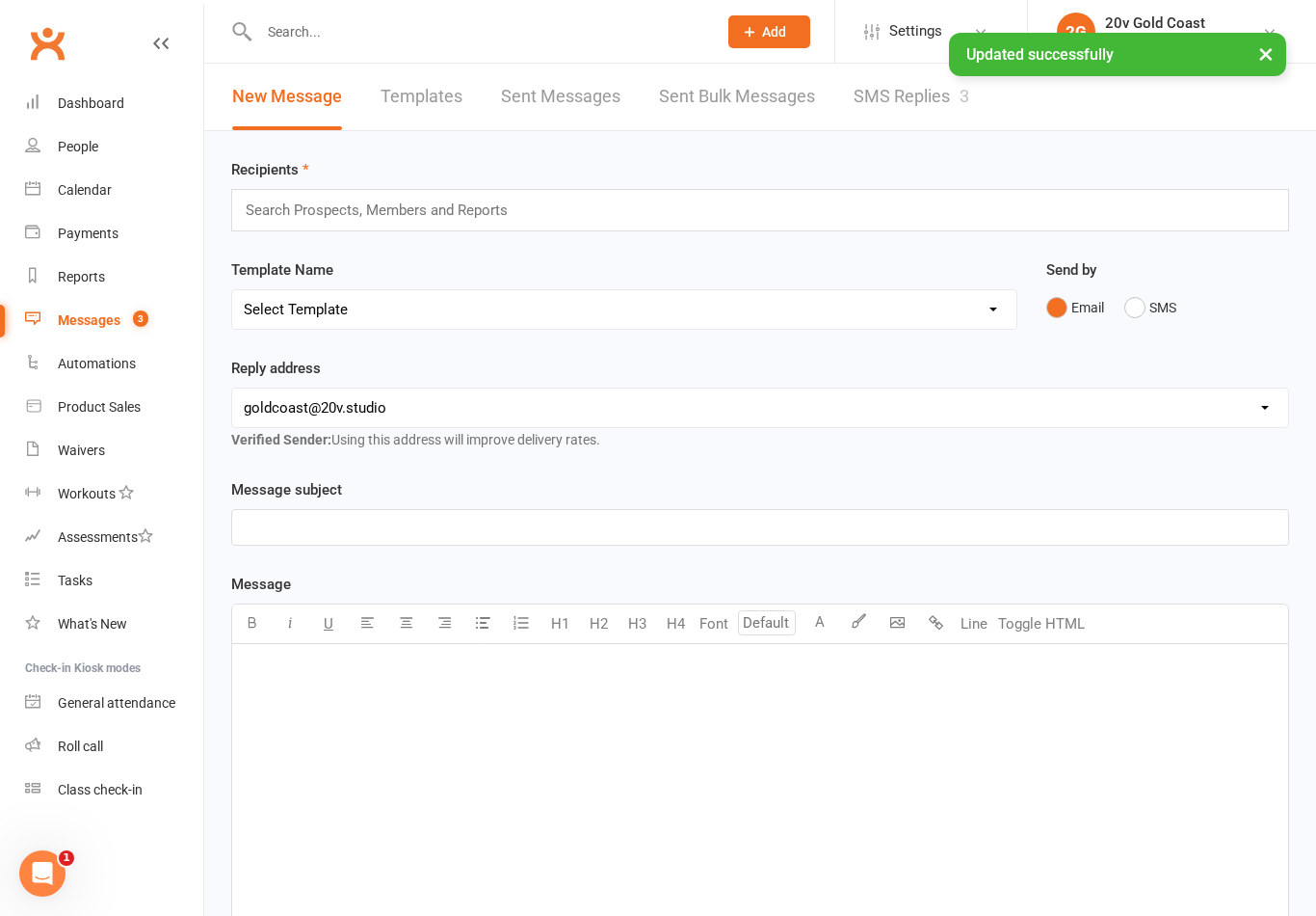
click at [903, 112] on link "SMS Replies 3" at bounding box center [911, 96] width 116 height 66
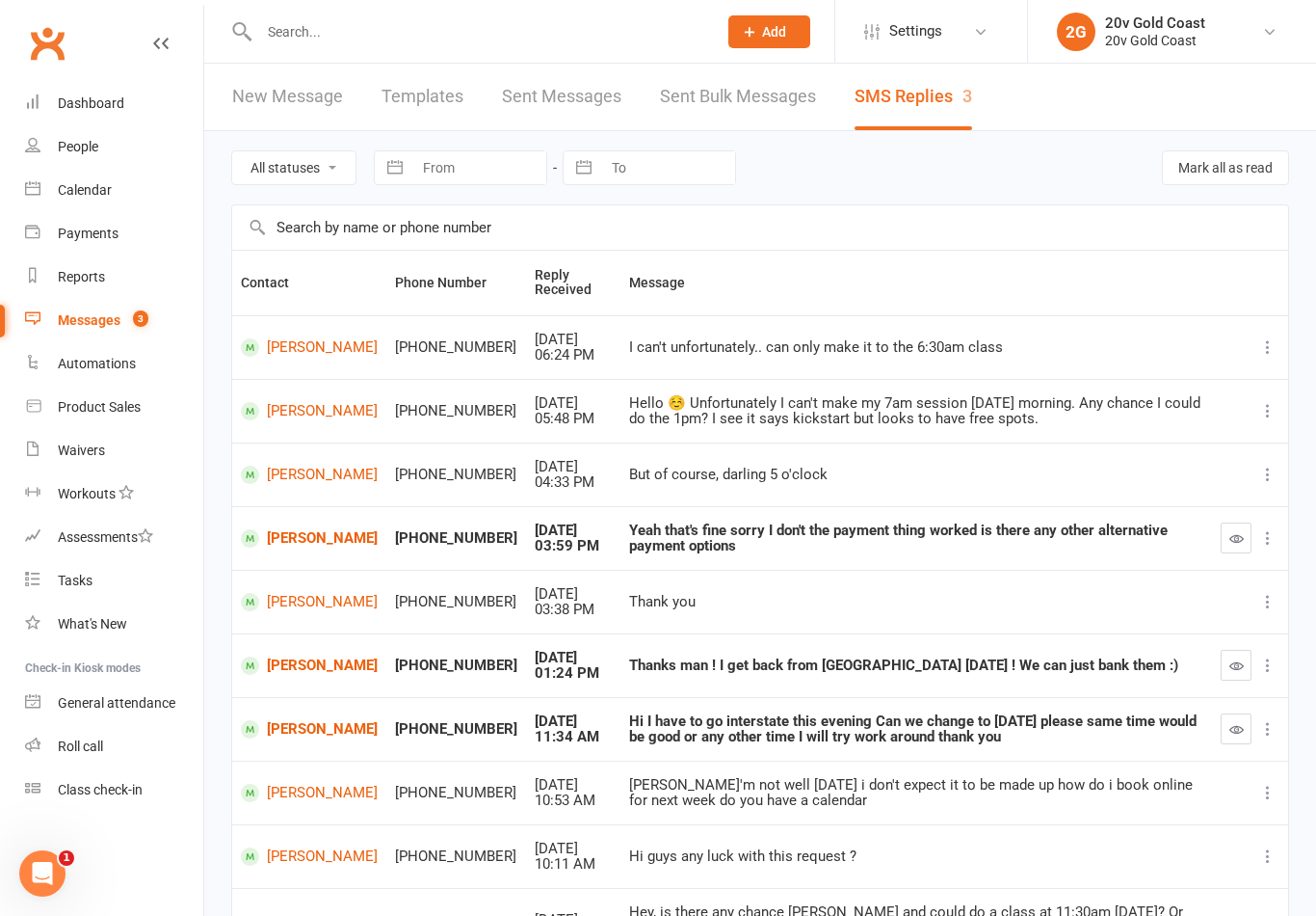
click at [291, 720] on link "[PERSON_NAME]" at bounding box center [309, 728] width 137 height 18
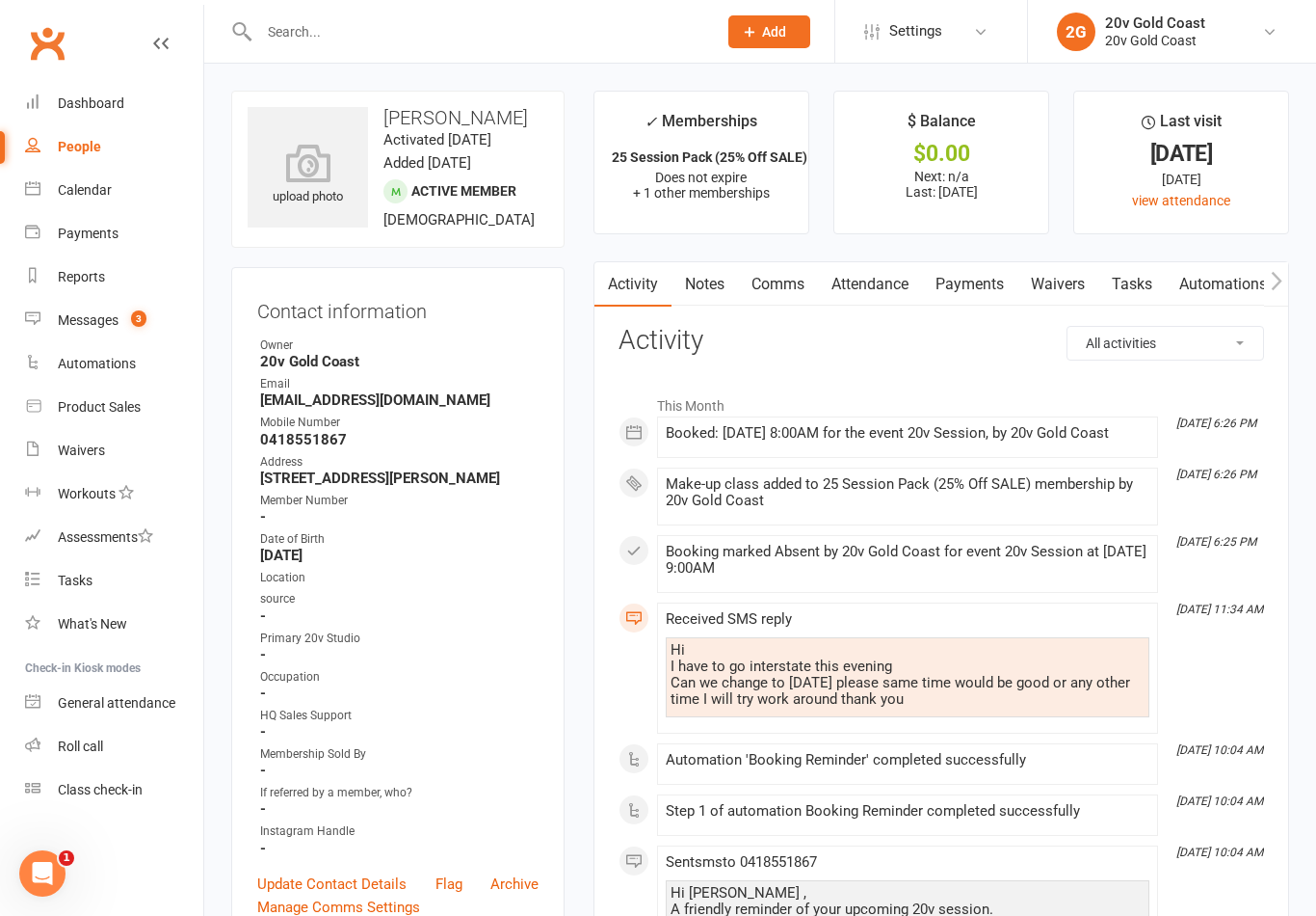
click at [779, 284] on link "Comms" at bounding box center [778, 285] width 80 height 45
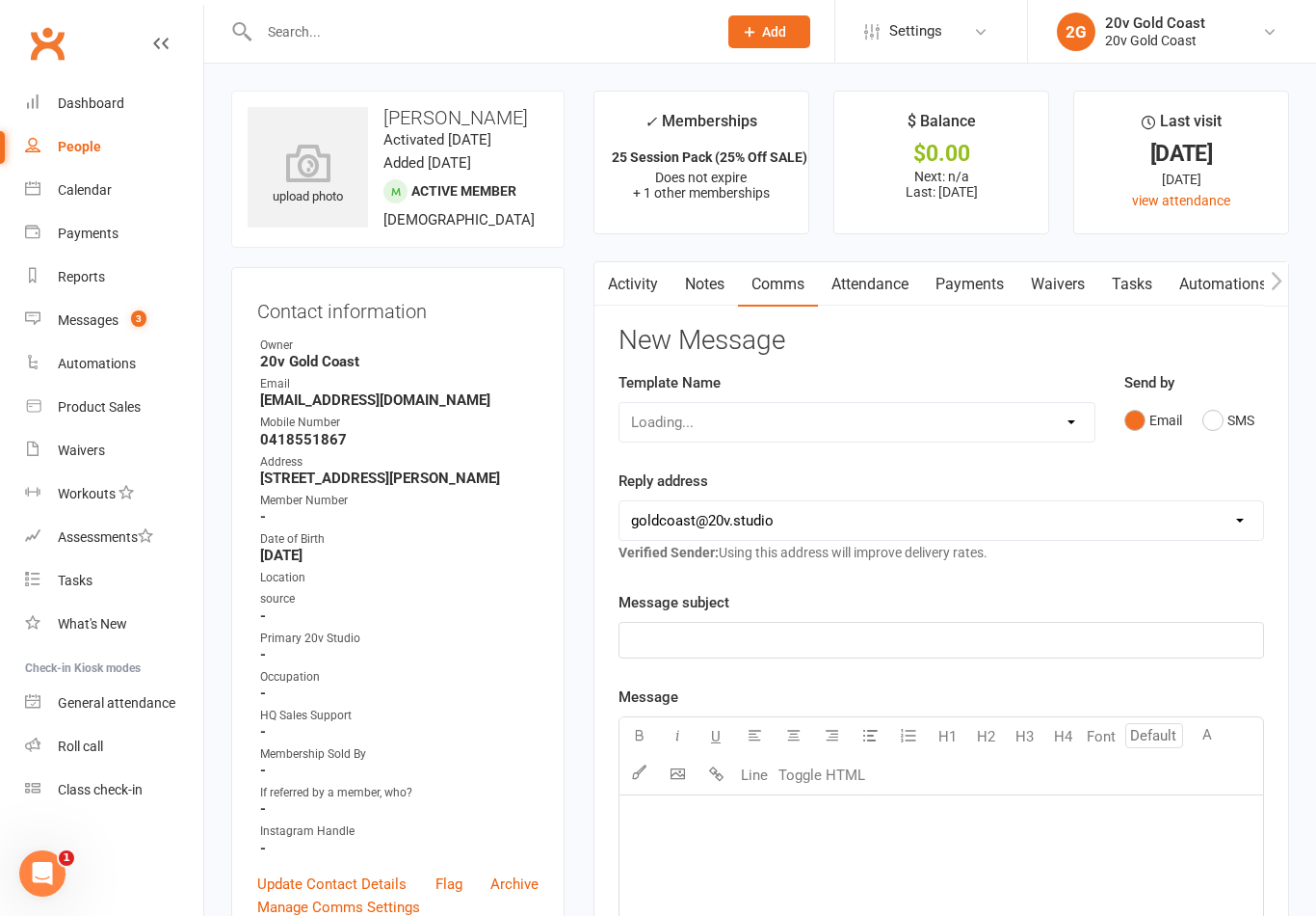
click at [1216, 422] on button "SMS" at bounding box center [1229, 420] width 52 height 37
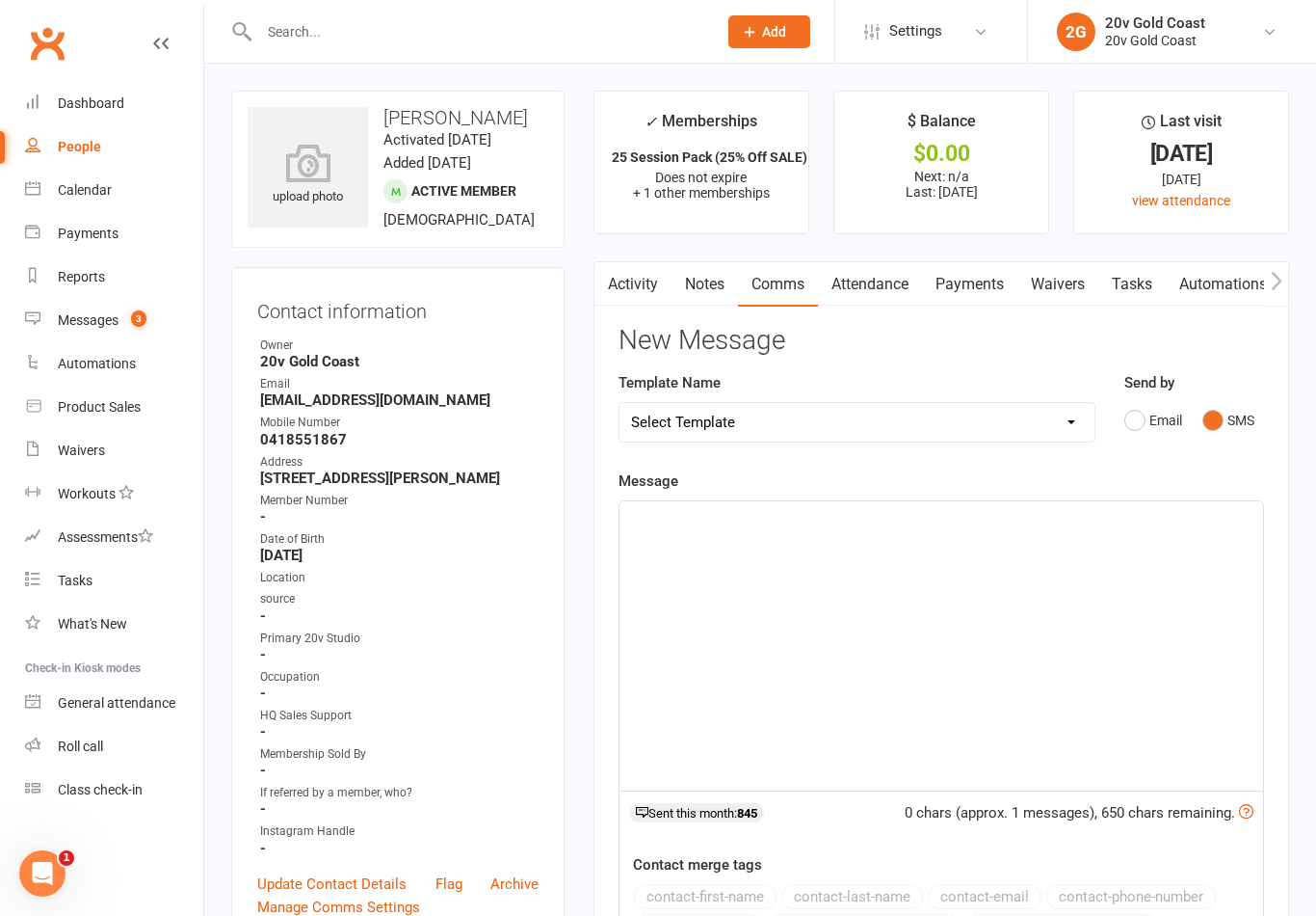
click at [882, 693] on div "﻿" at bounding box center [941, 645] width 643 height 289
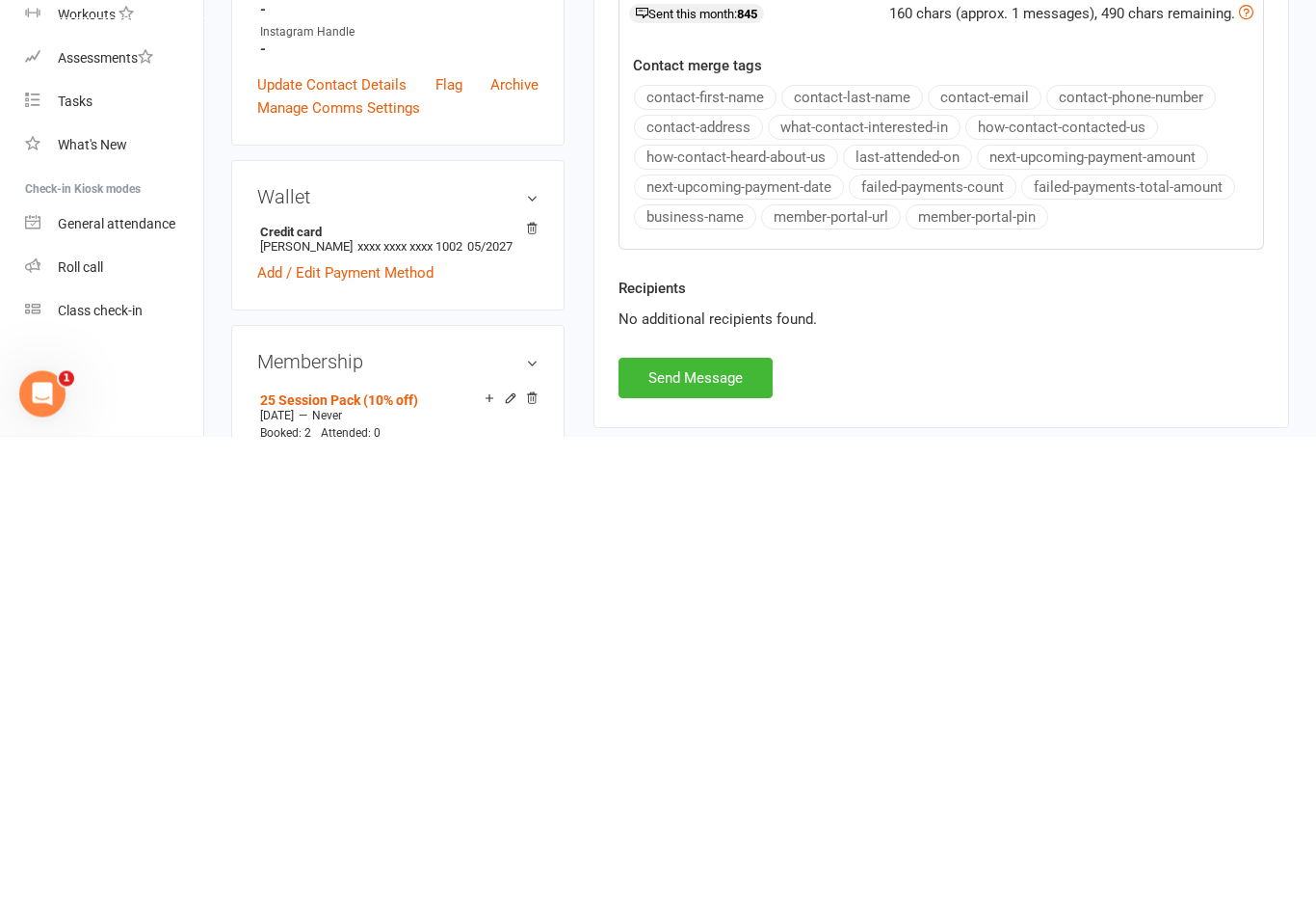
click at [755, 837] on button "Send Message" at bounding box center [695, 858] width 155 height 41
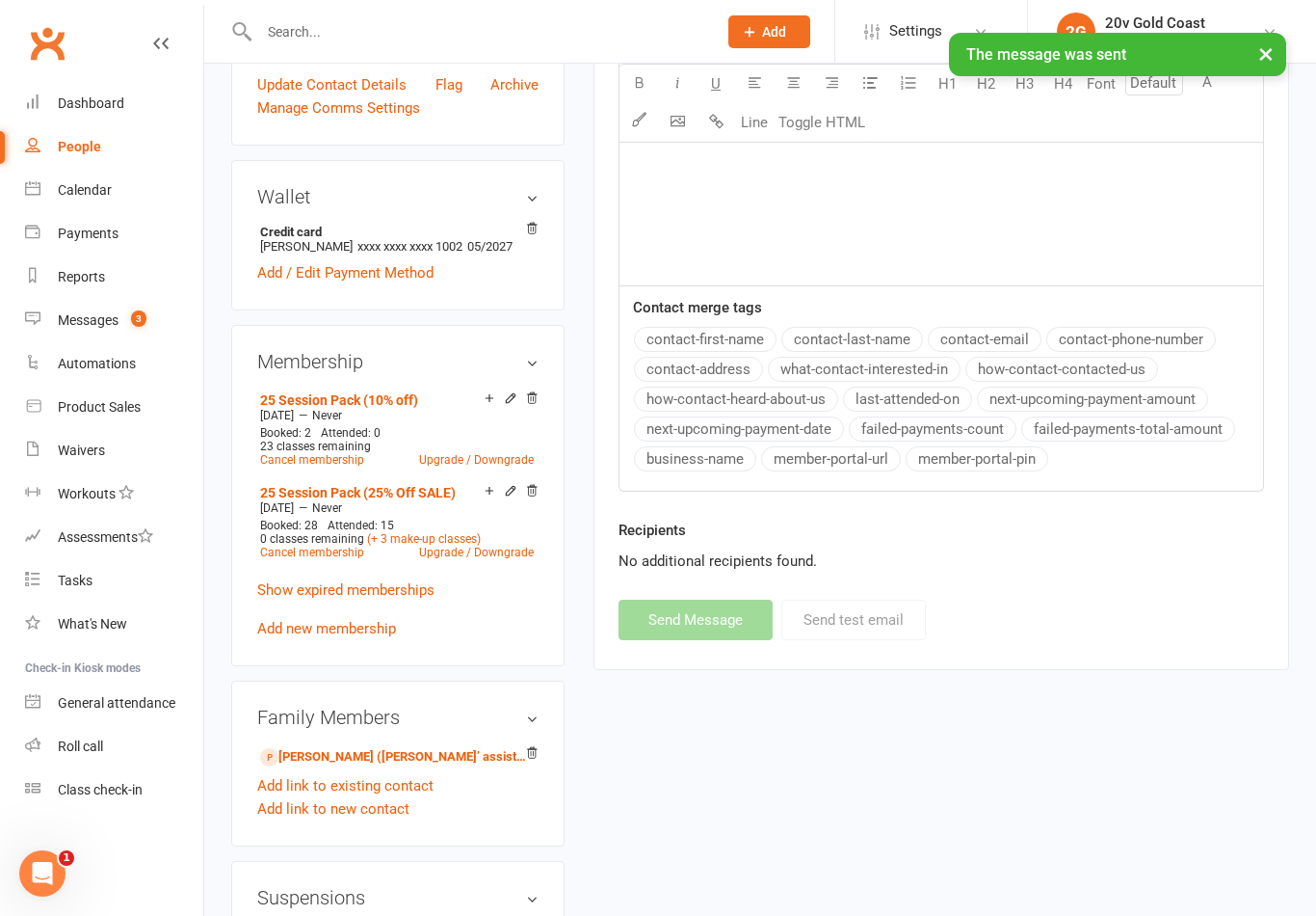
click at [113, 312] on div "Messages" at bounding box center [87, 320] width 60 height 16
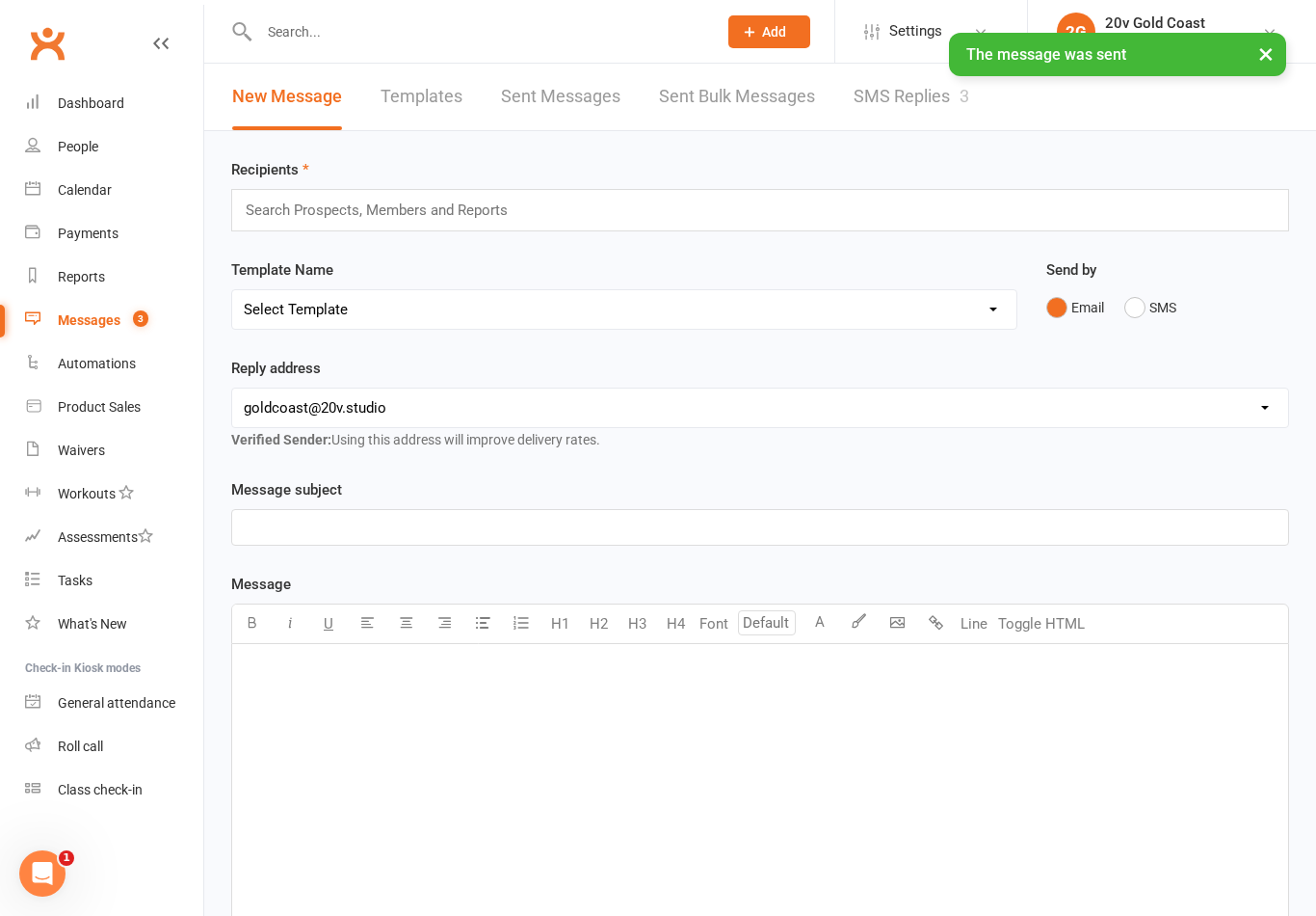
click at [912, 120] on link "SMS Replies 3" at bounding box center [911, 96] width 116 height 66
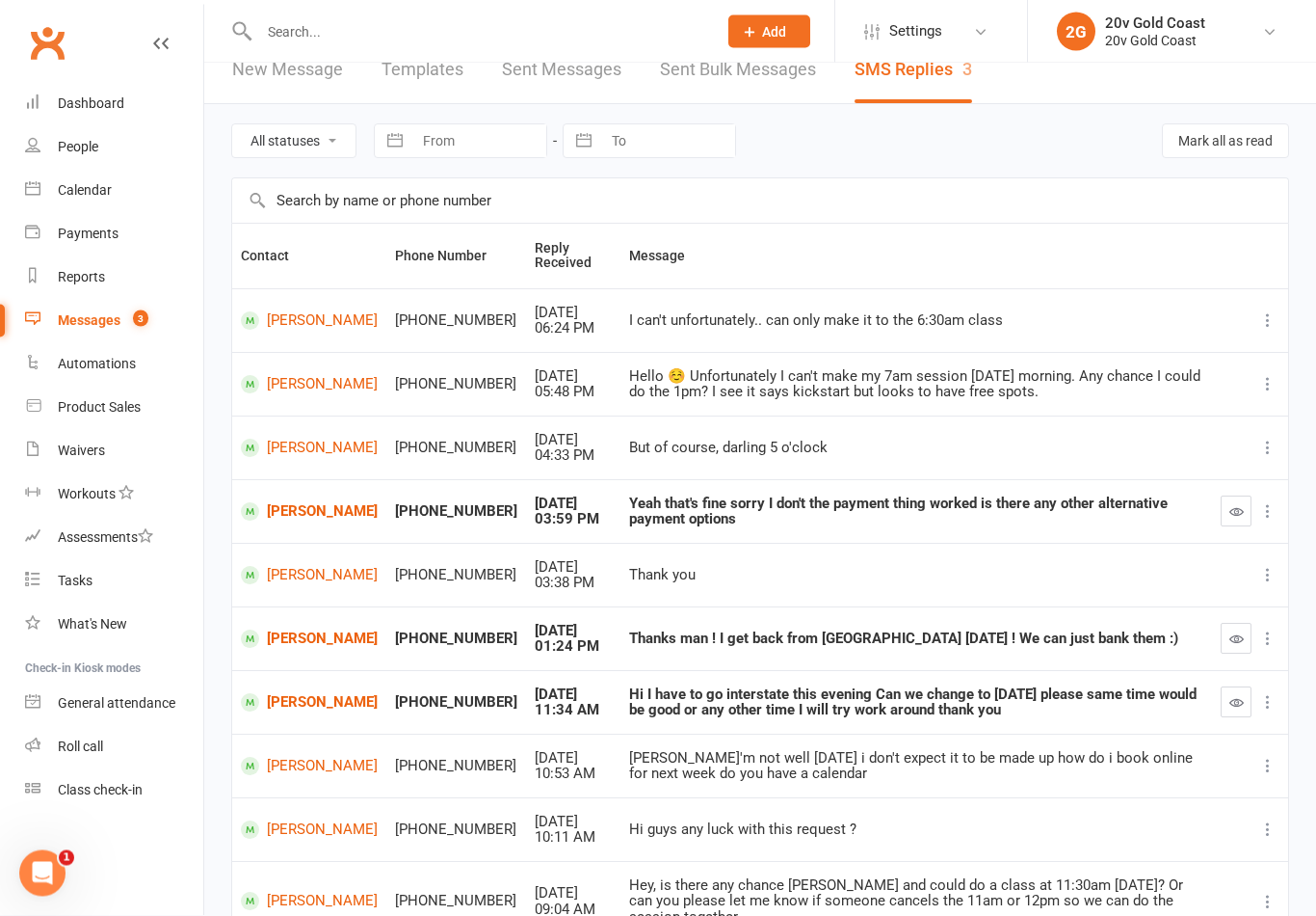
scroll to position [28, 0]
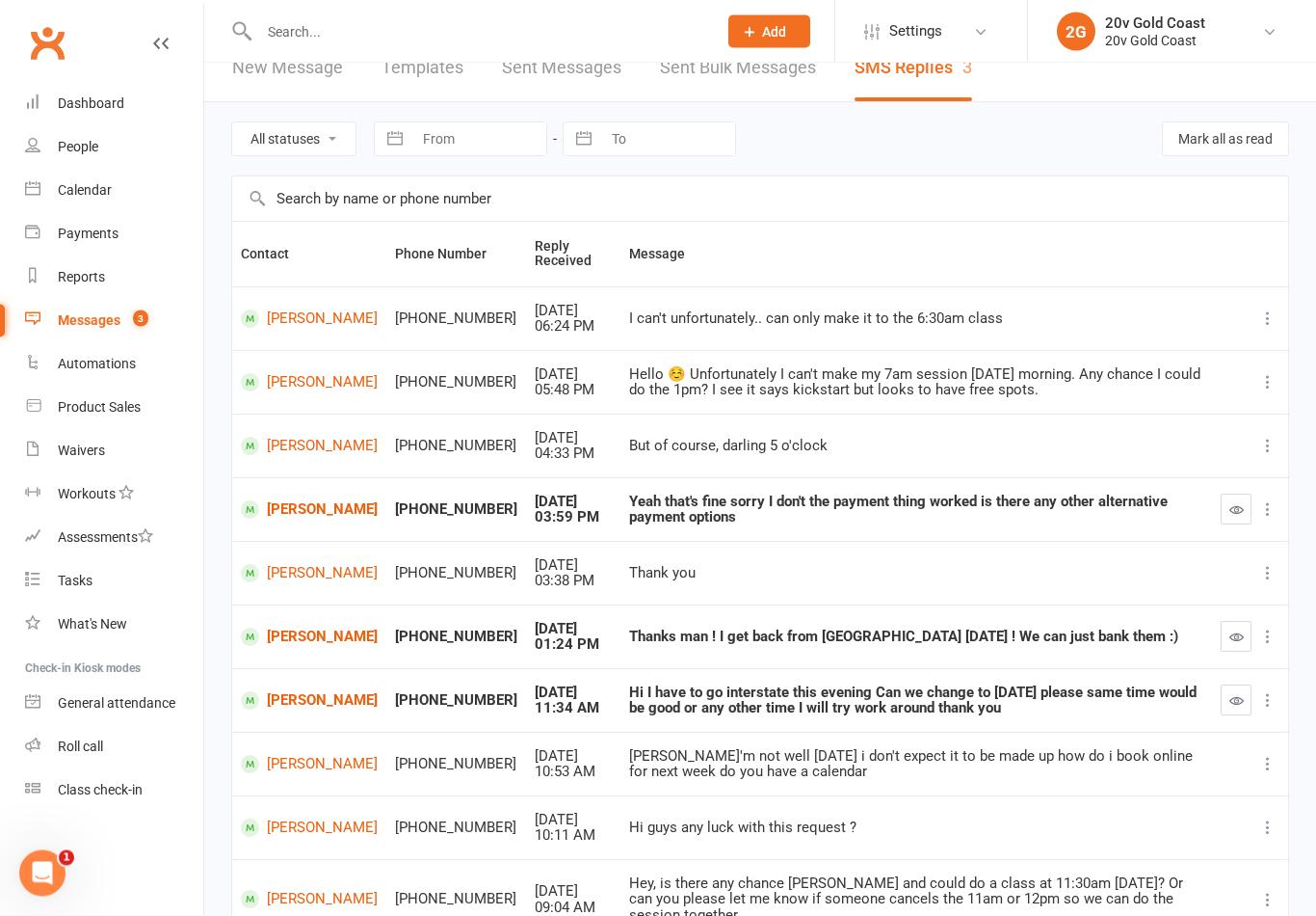
click at [1235, 699] on icon "button" at bounding box center [1236, 701] width 15 height 15
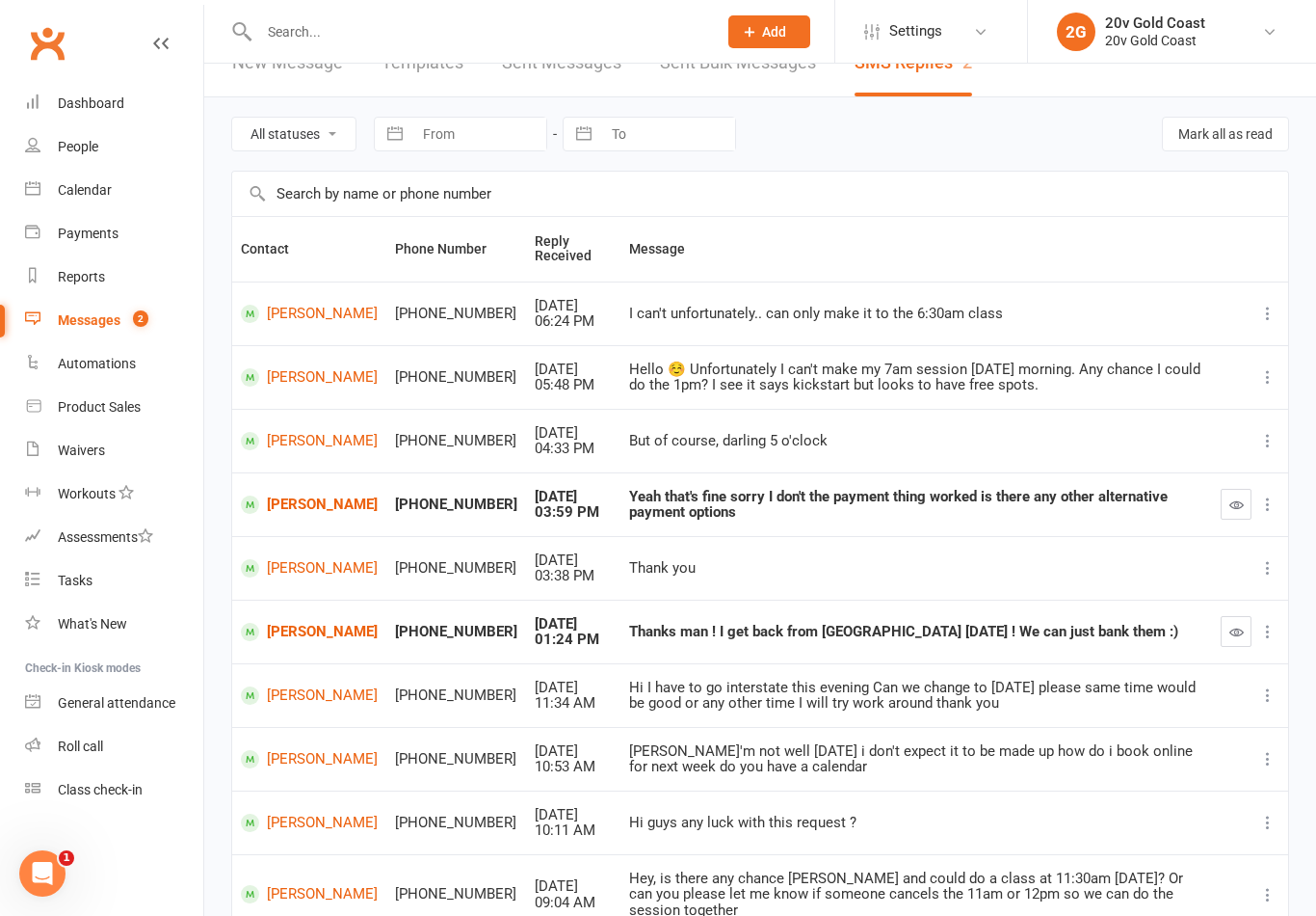
scroll to position [0, 0]
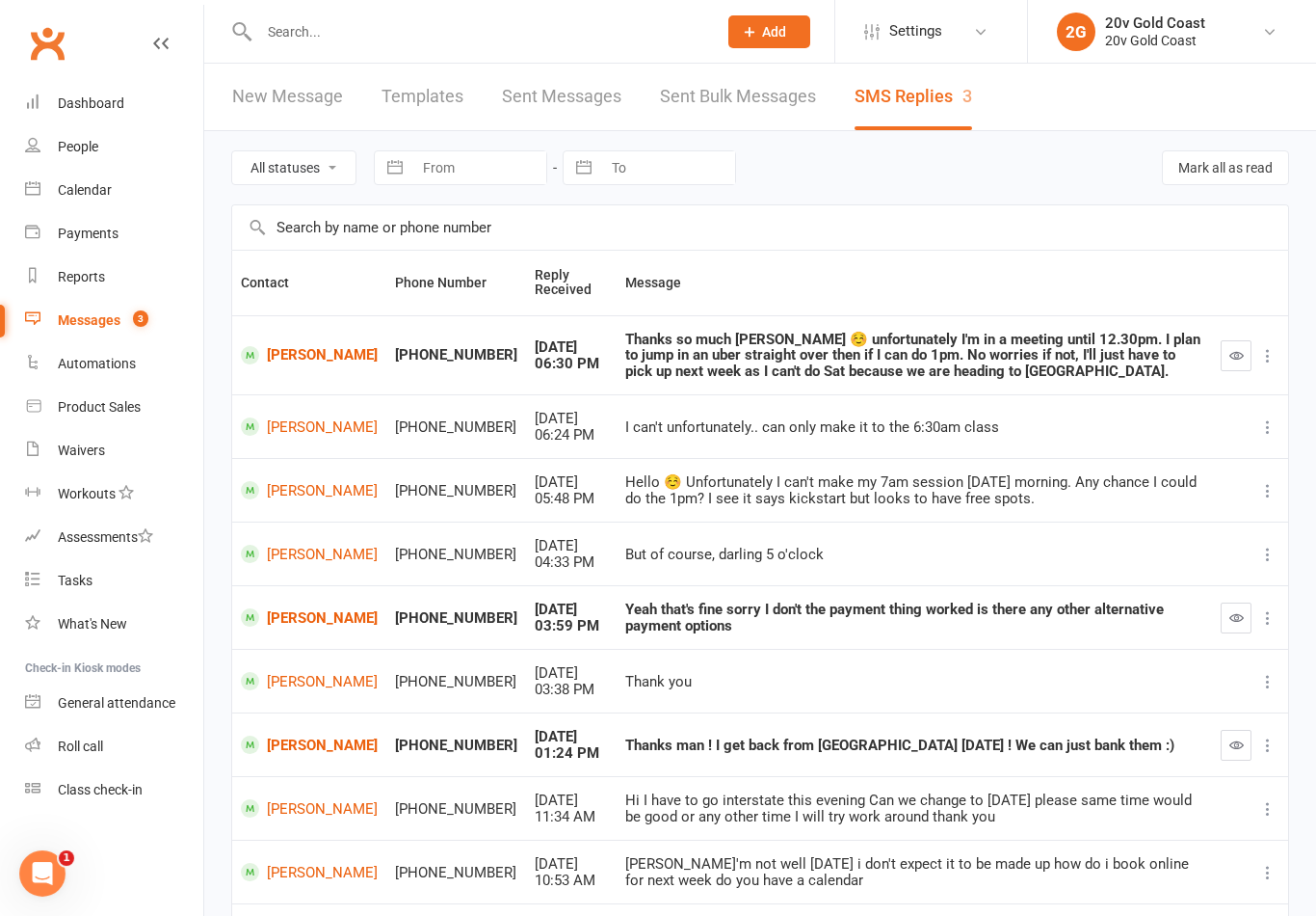
click at [289, 346] on link "[PERSON_NAME]" at bounding box center [309, 355] width 137 height 18
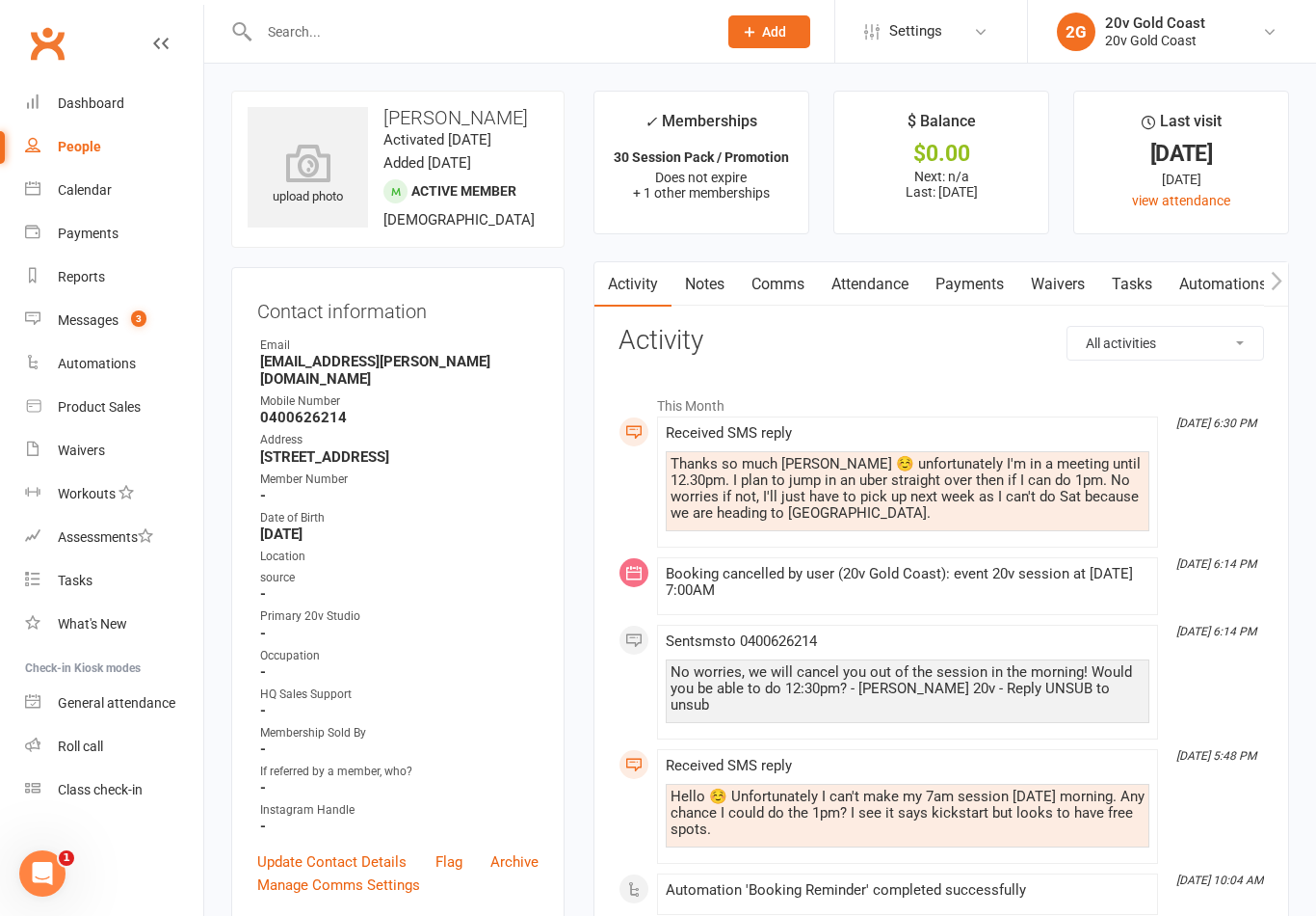
click at [781, 293] on link "Comms" at bounding box center [778, 285] width 80 height 45
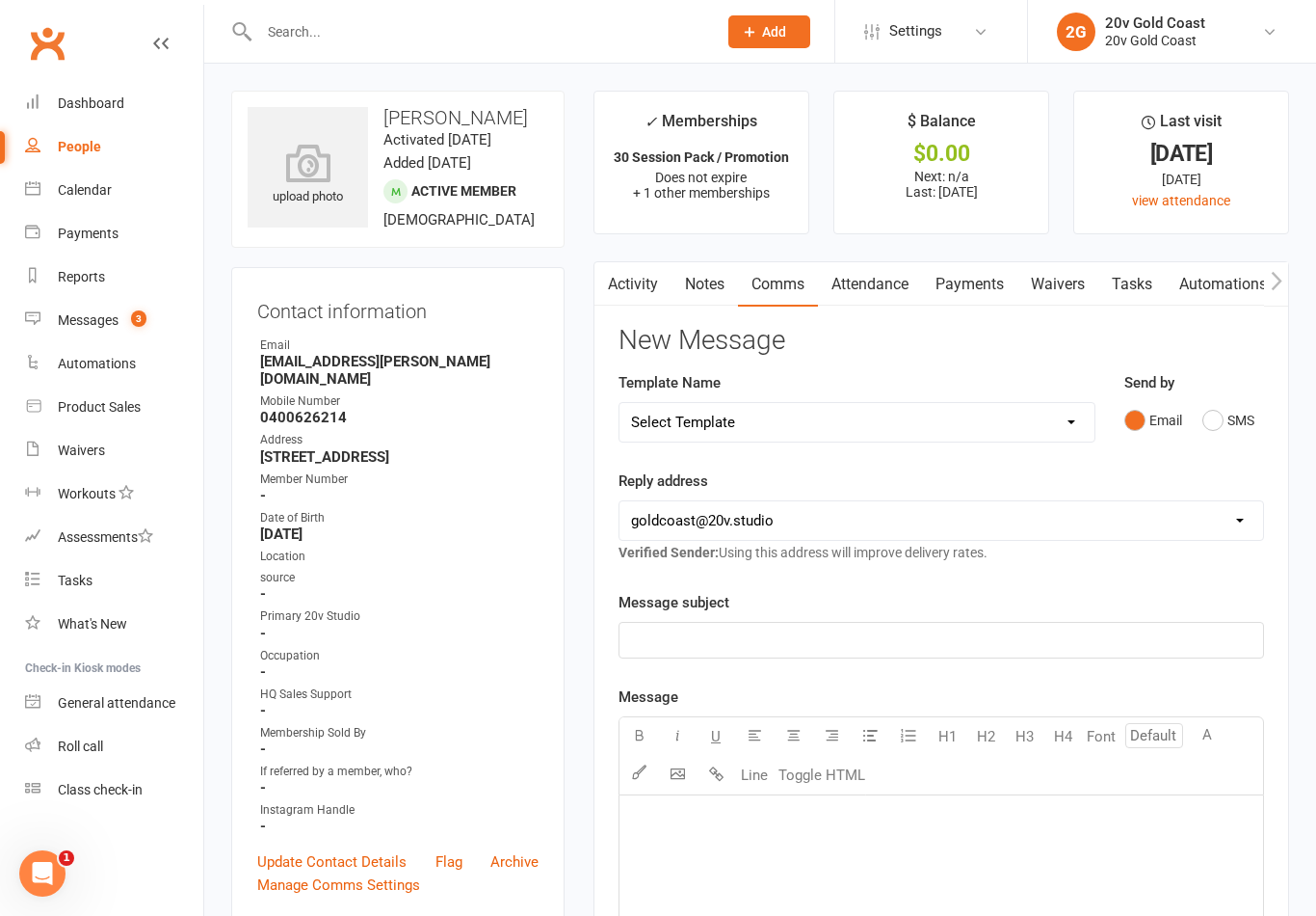
click at [1202, 433] on button "SMS" at bounding box center [1229, 420] width 52 height 37
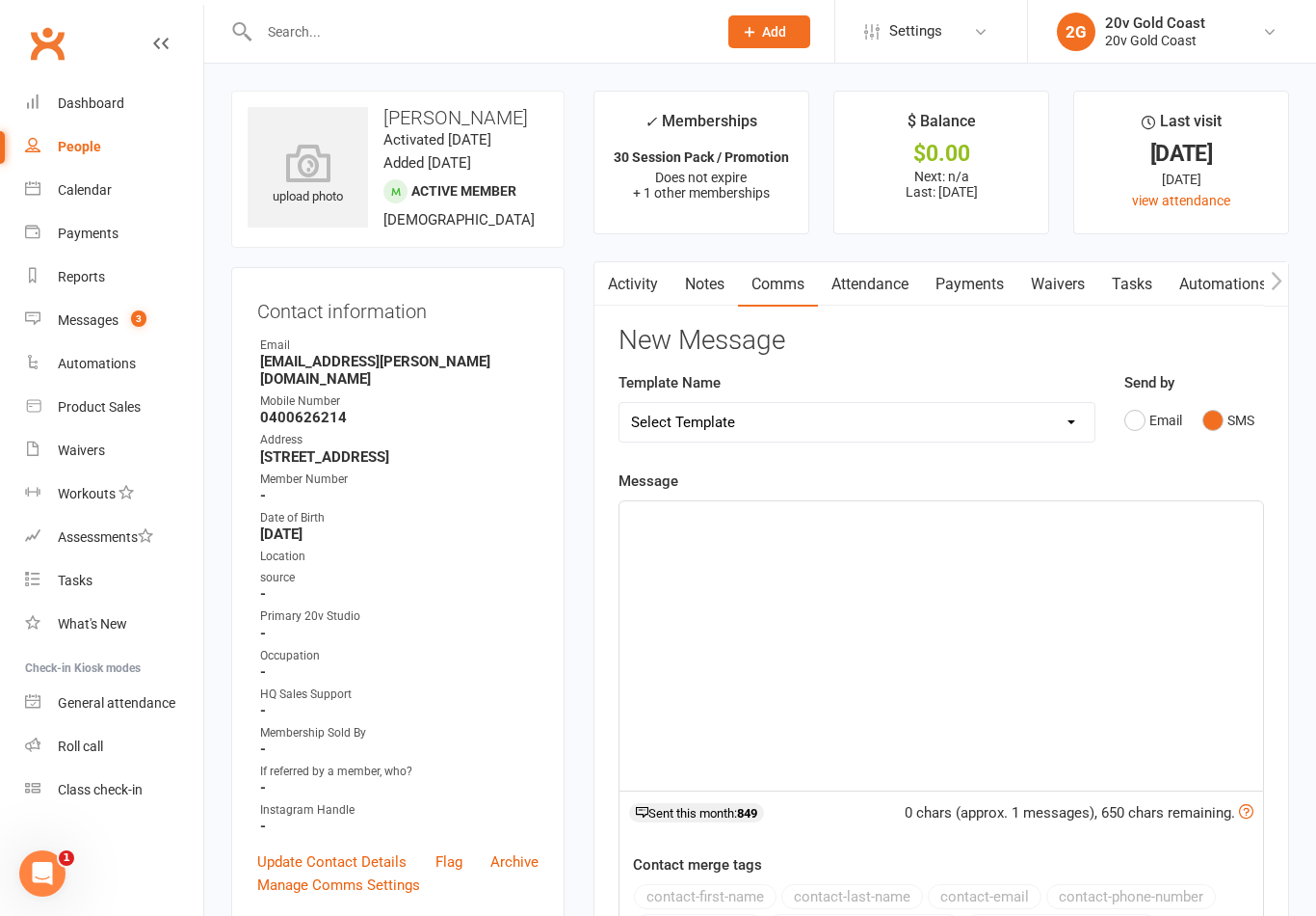
click at [1007, 622] on div "﻿" at bounding box center [941, 645] width 643 height 289
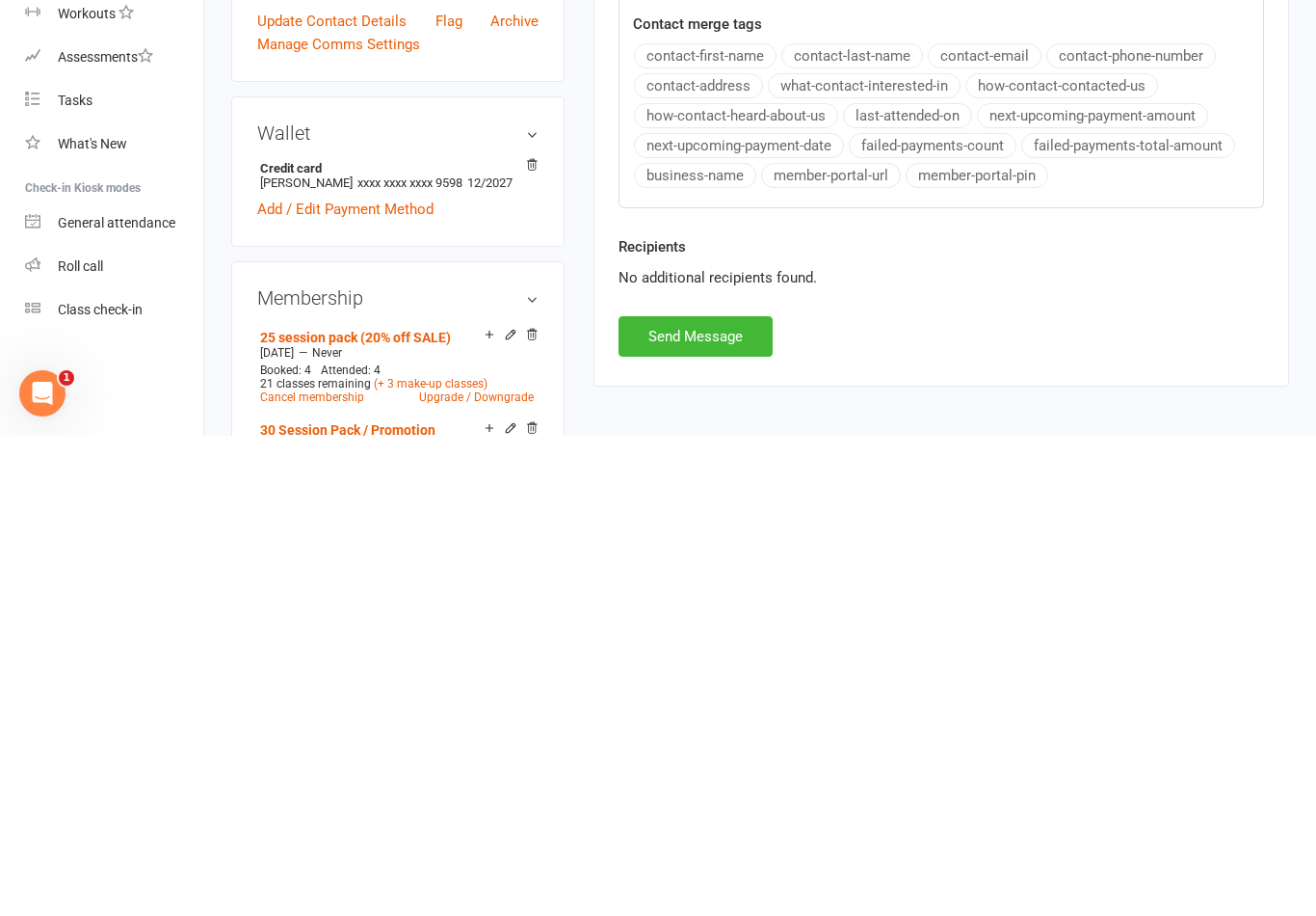
click at [711, 796] on button "Send Message" at bounding box center [695, 817] width 155 height 41
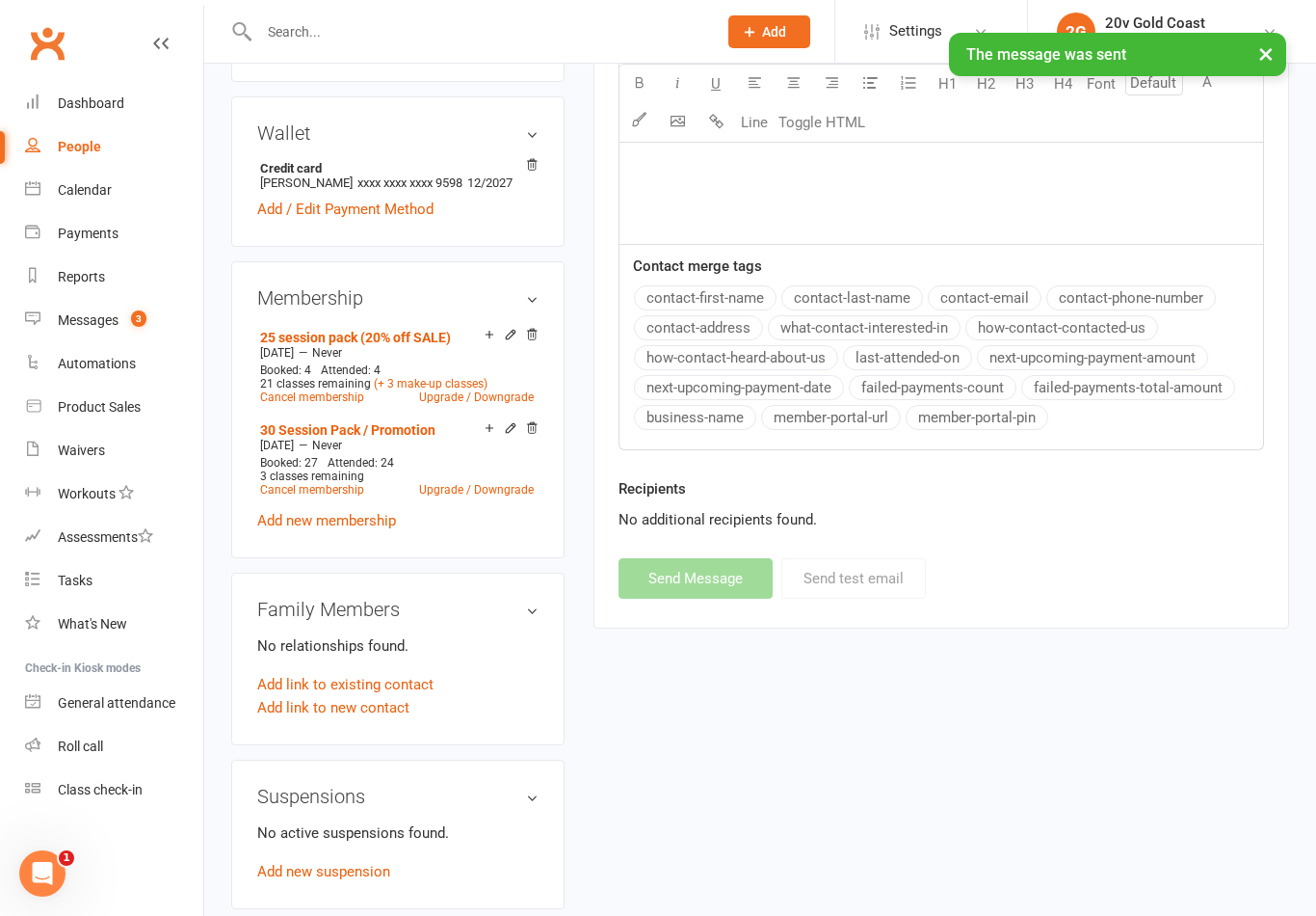
click at [95, 331] on link "Messages 3" at bounding box center [114, 320] width 178 height 44
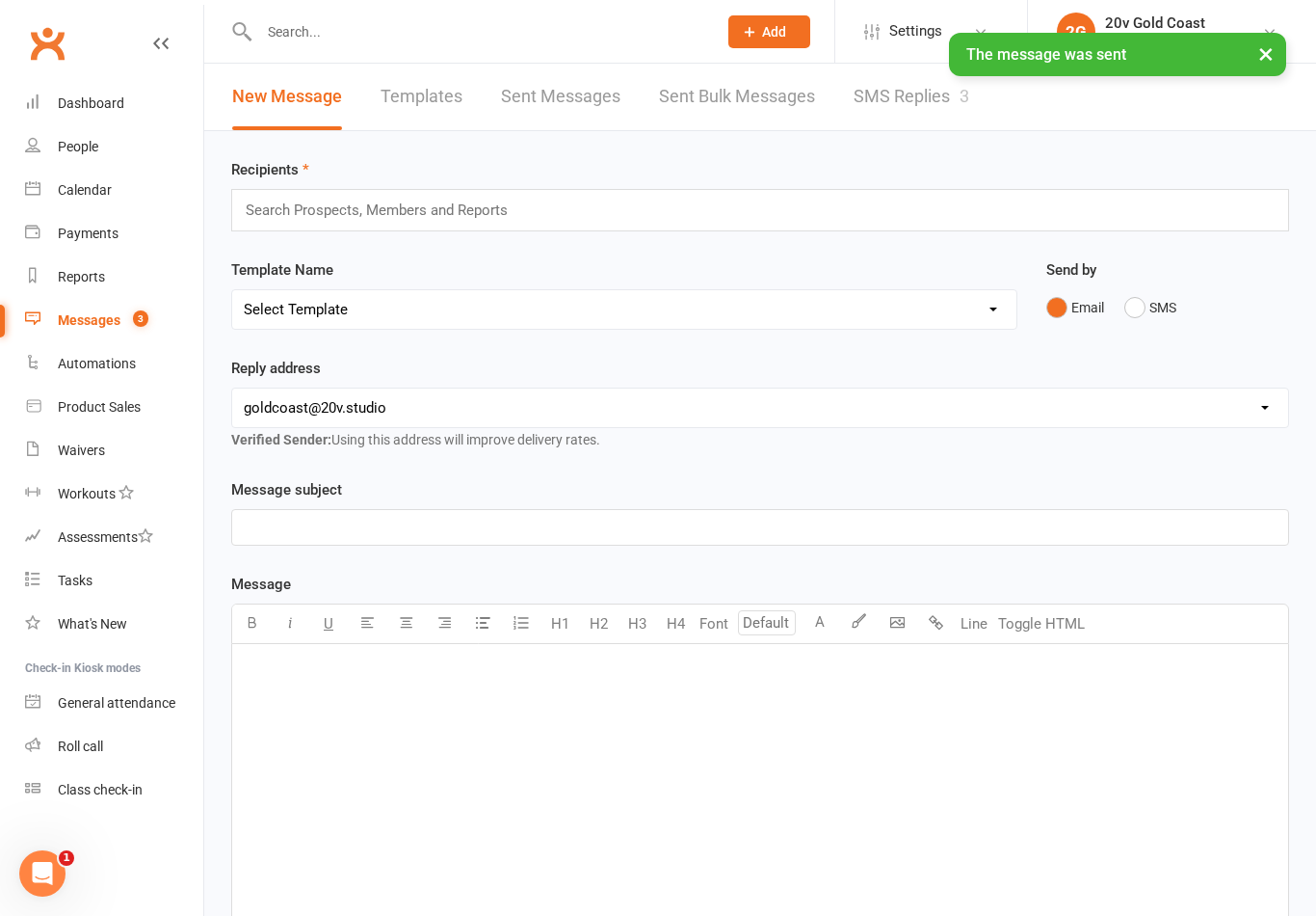
click at [914, 105] on link "SMS Replies 3" at bounding box center [911, 96] width 116 height 66
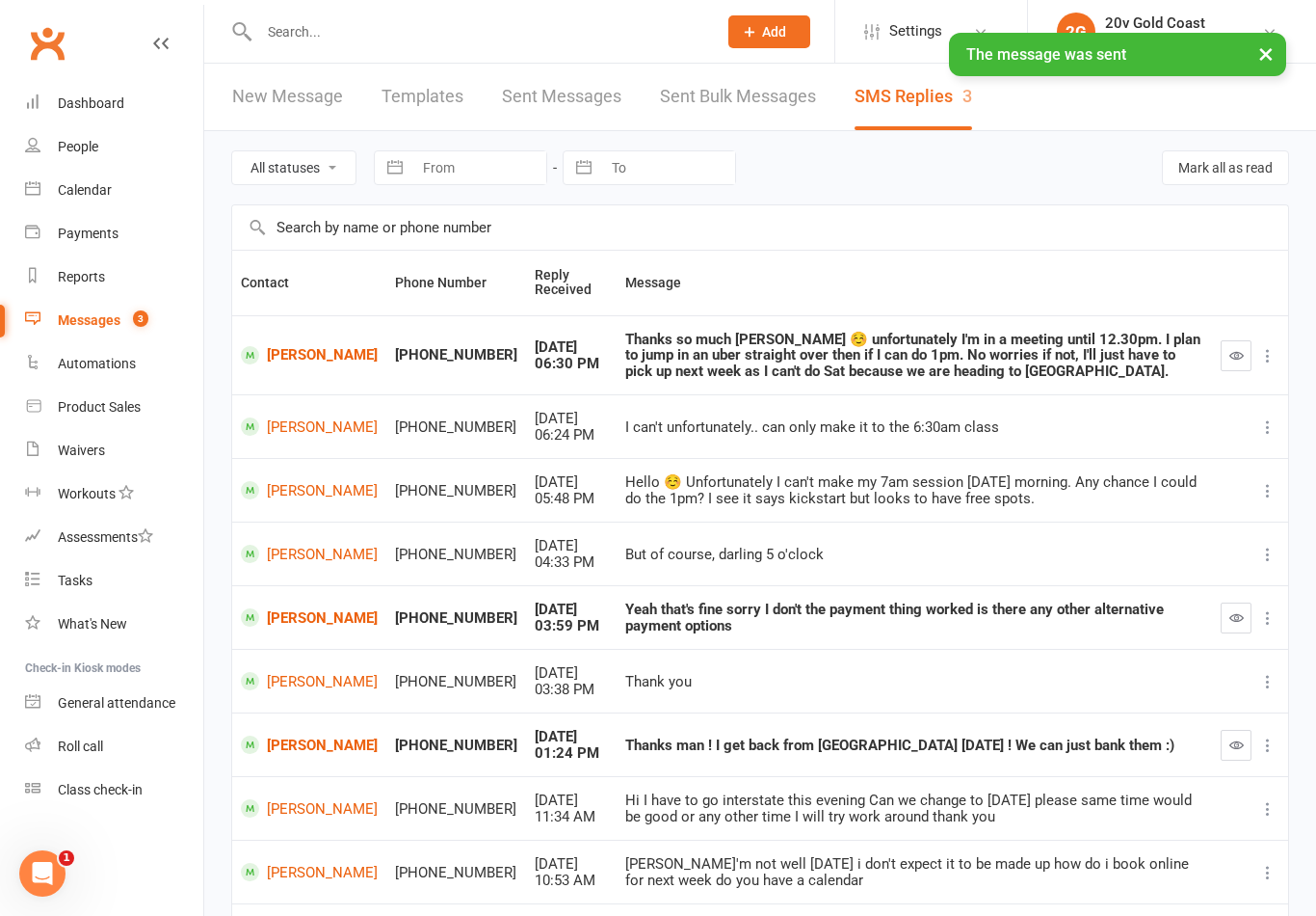
click at [98, 194] on div "Calendar" at bounding box center [84, 190] width 53 height 16
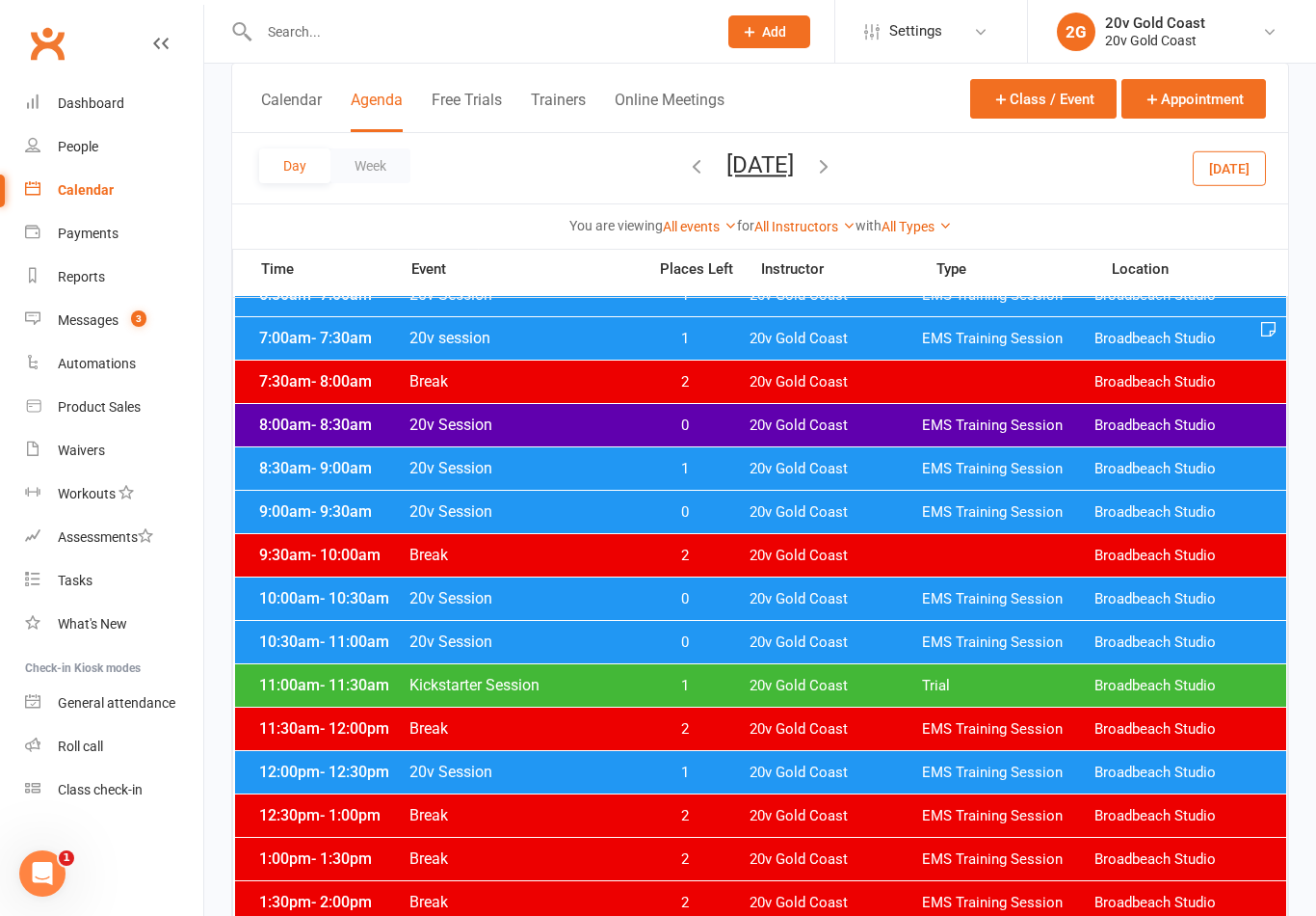
scroll to position [186, 0]
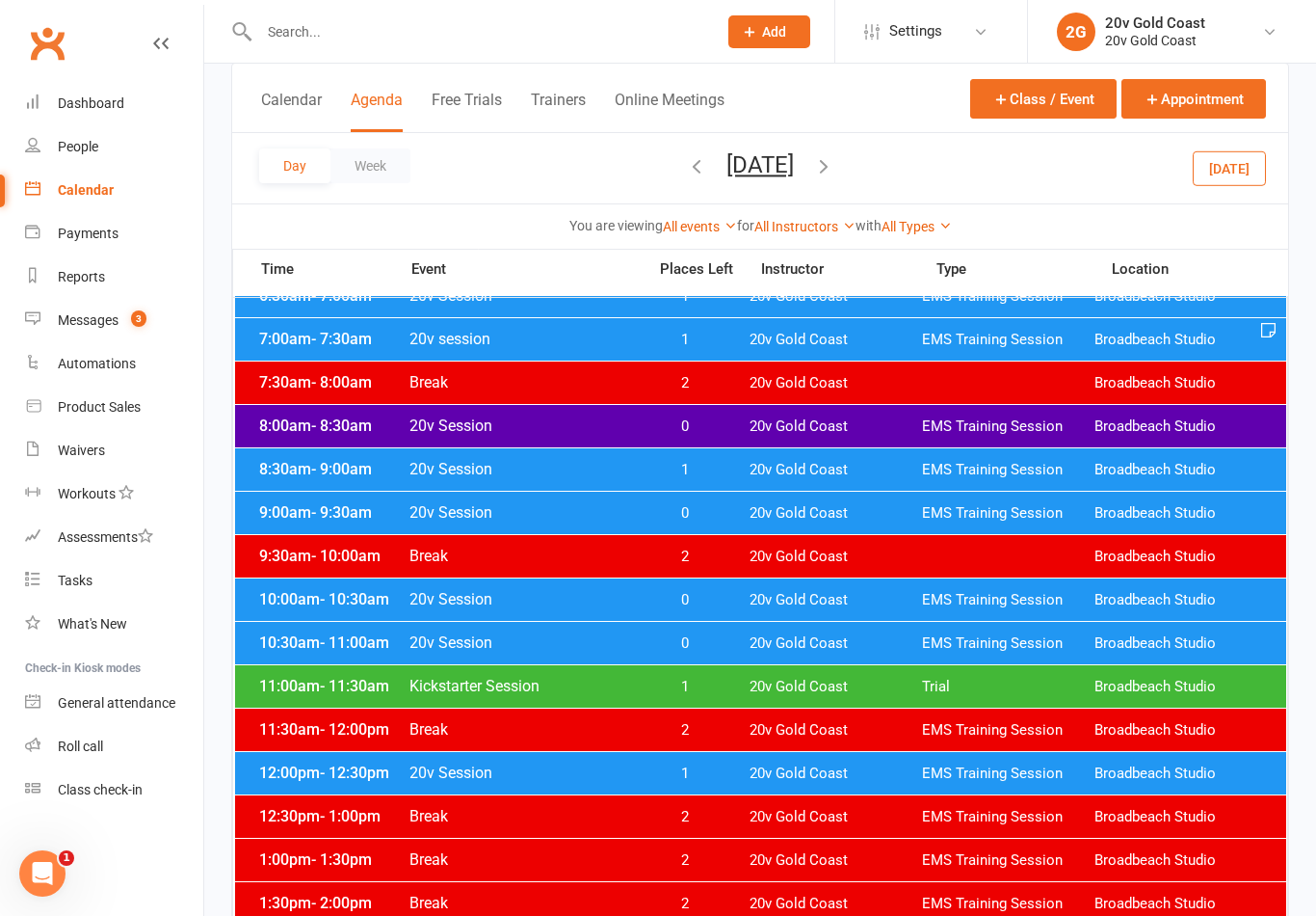
click at [794, 163] on button "[DATE]" at bounding box center [759, 165] width 67 height 27
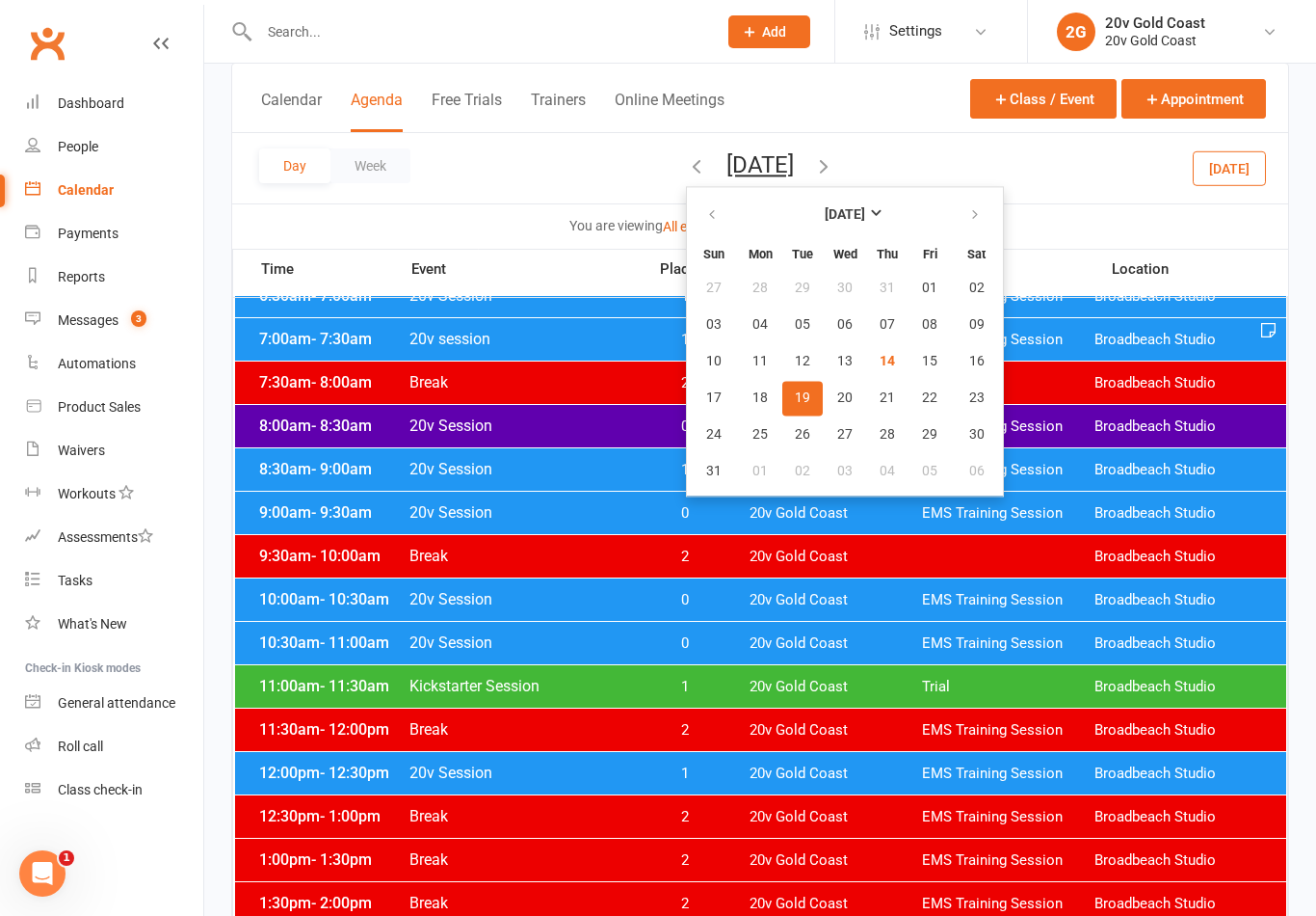
click at [910, 369] on button "15" at bounding box center [930, 362] width 41 height 35
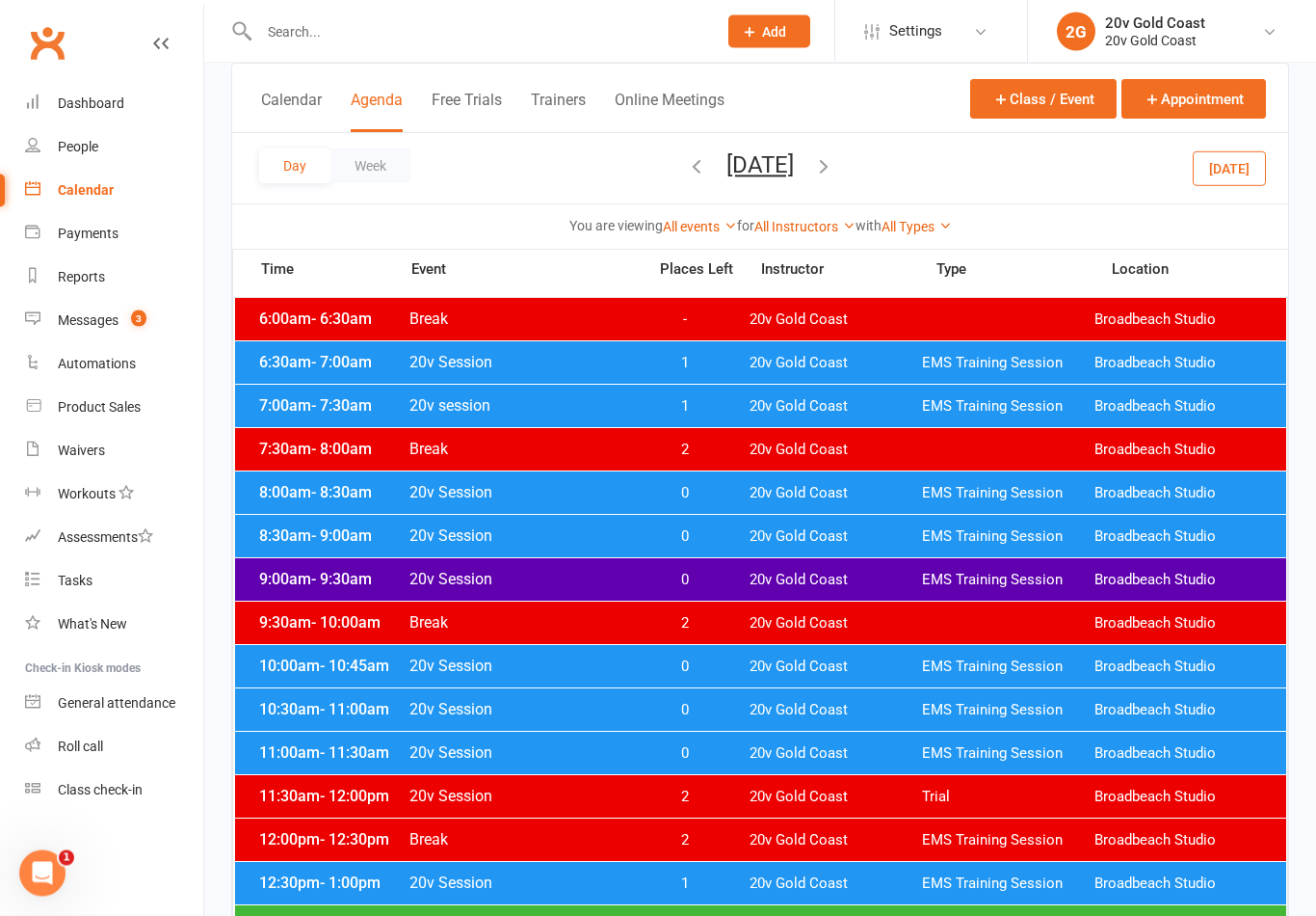
click at [846, 399] on span "20v Gold Coast" at bounding box center [835, 406] width 172 height 18
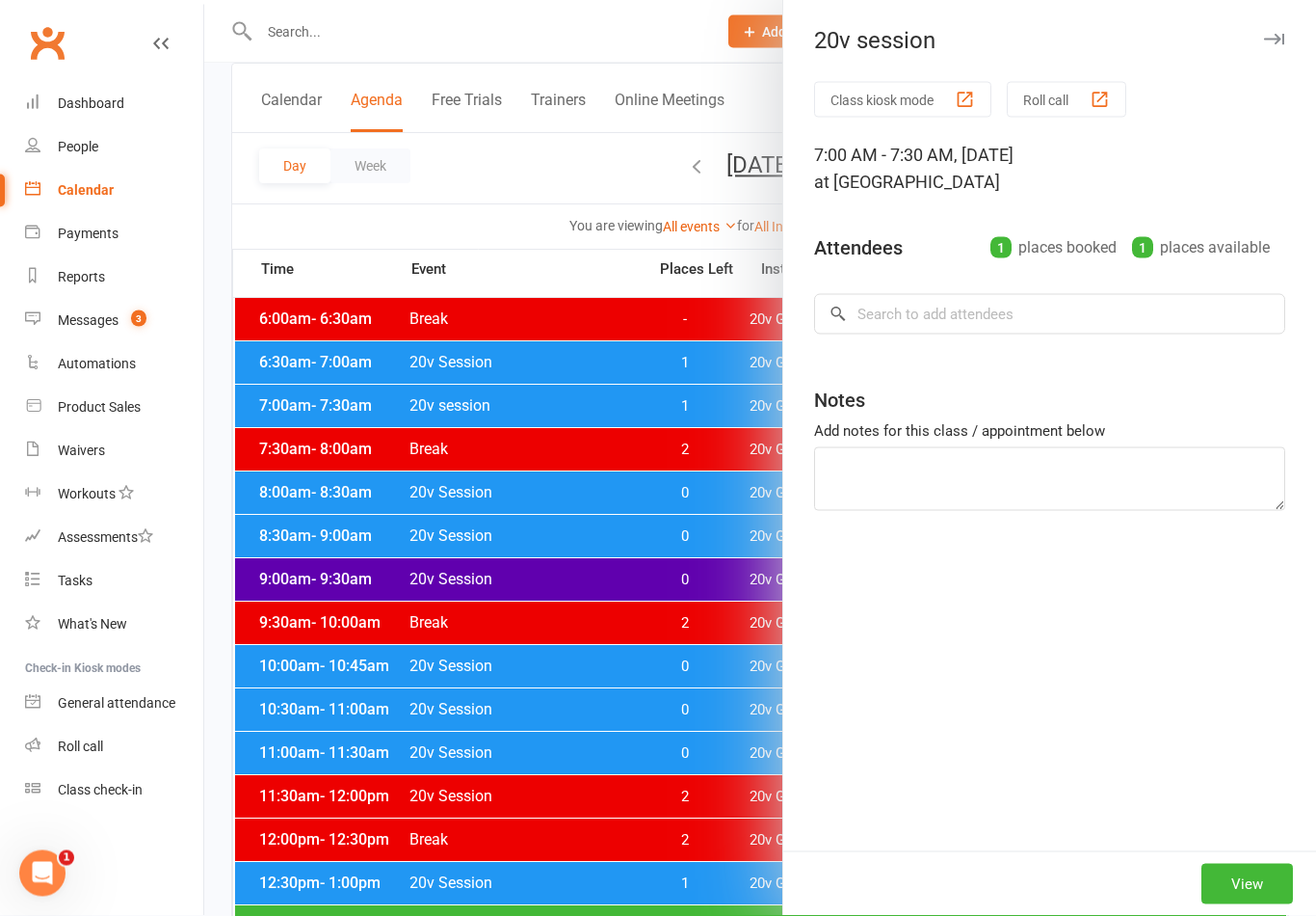
scroll to position [120, 0]
click at [670, 787] on div at bounding box center [760, 458] width 1112 height 916
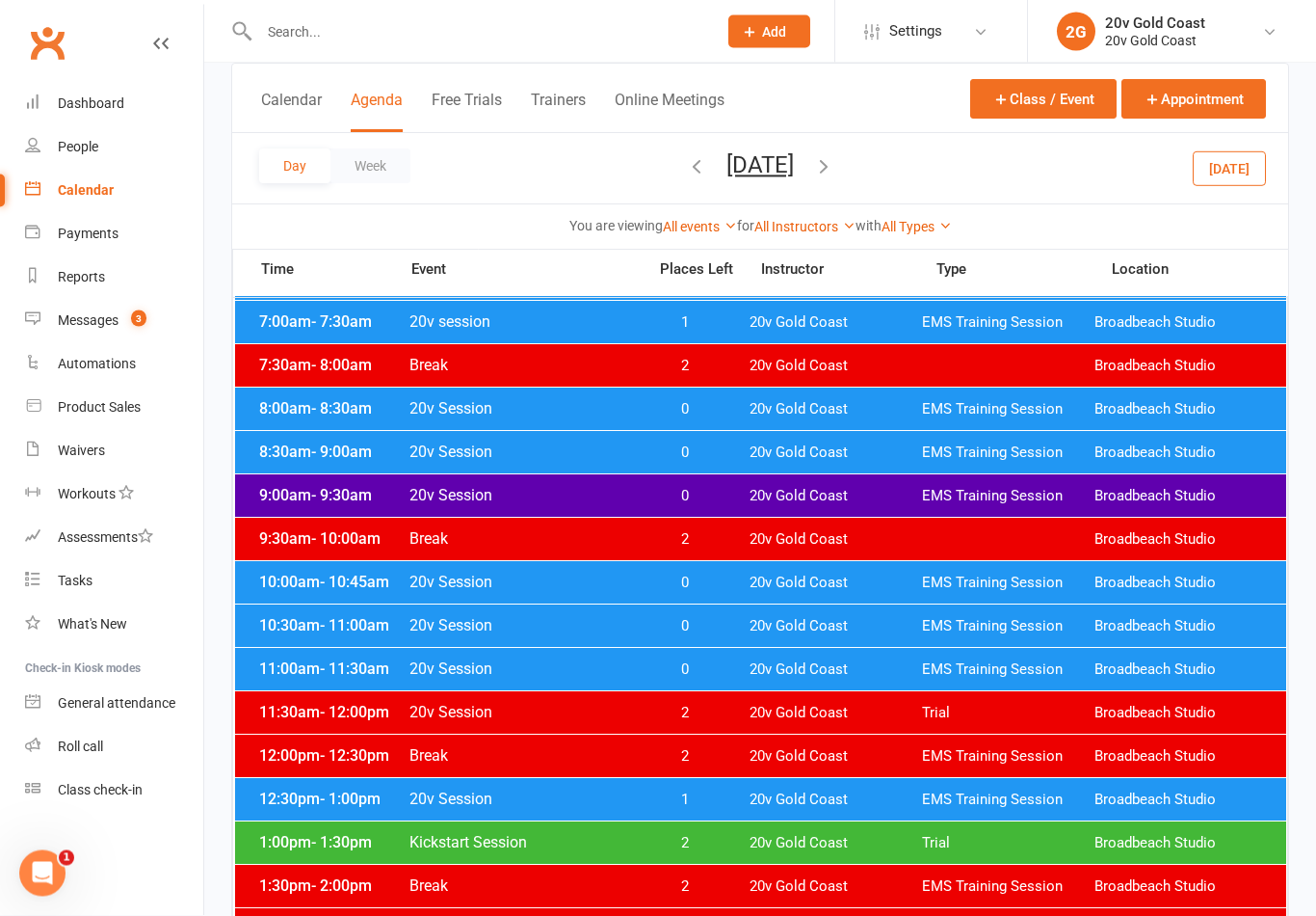
click at [777, 842] on span "20v Gold Coast" at bounding box center [835, 843] width 172 height 18
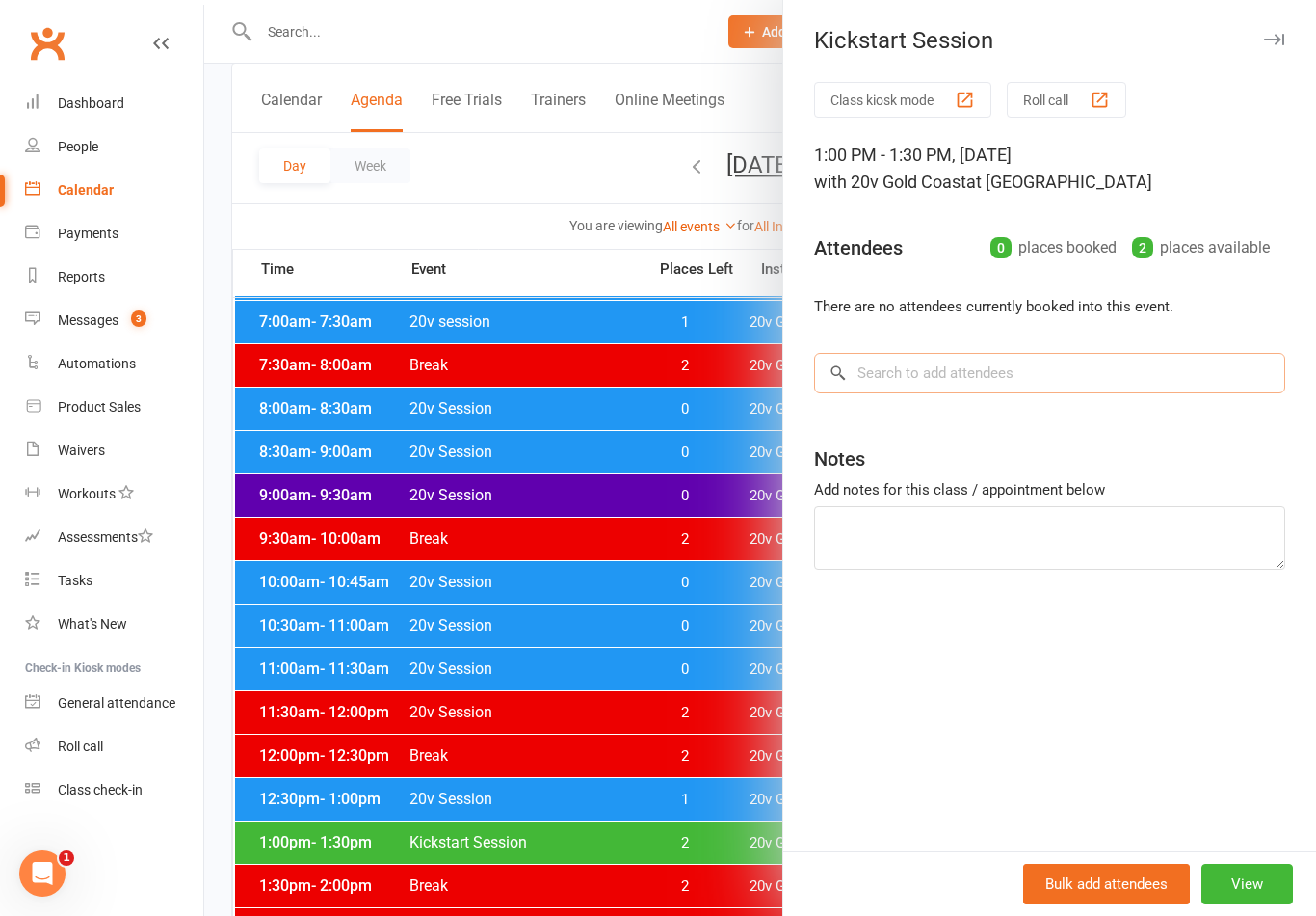
click at [1076, 381] on input "search" at bounding box center [1049, 373] width 471 height 41
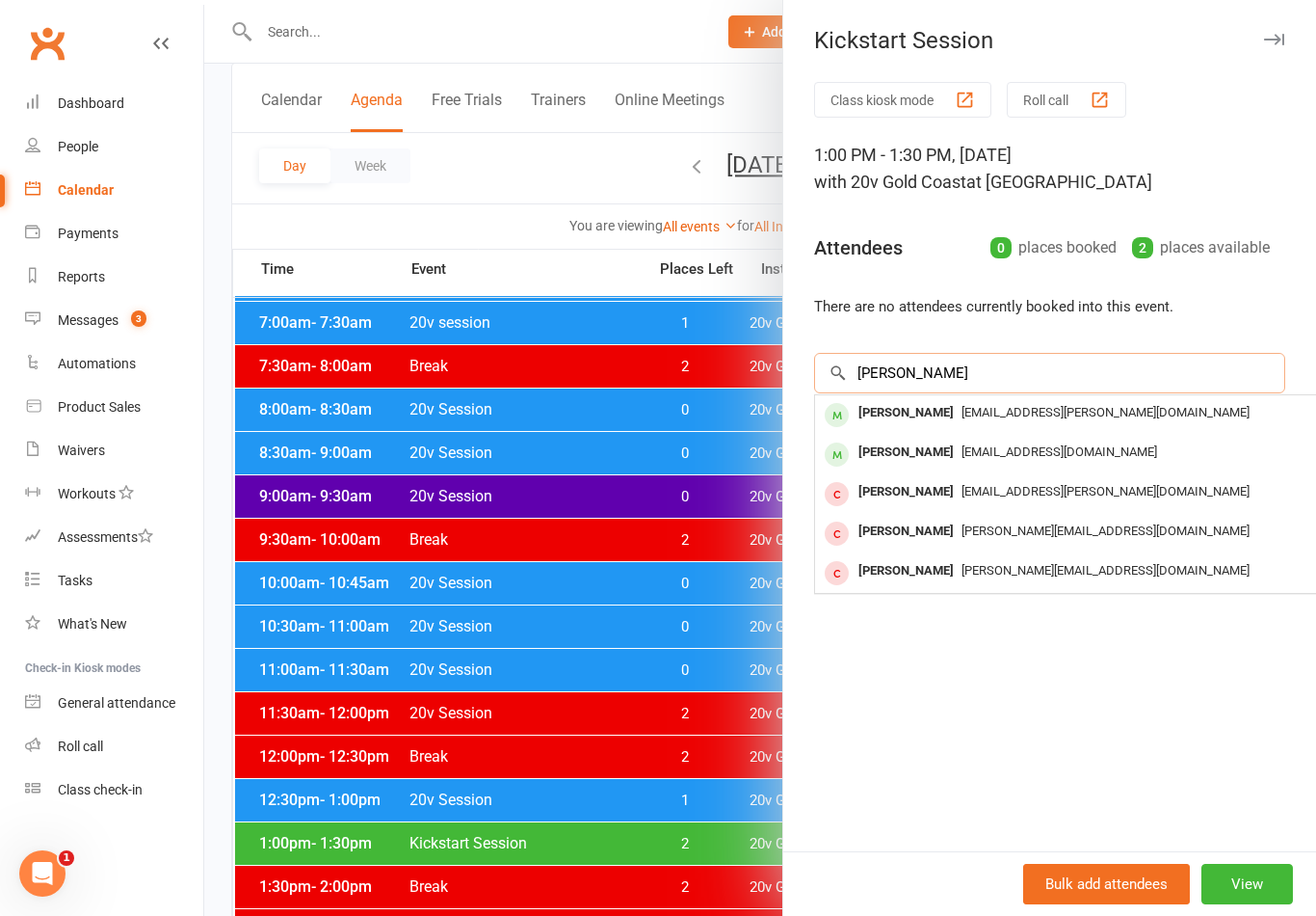
type input "[PERSON_NAME]"
click at [1065, 420] on div "[EMAIL_ADDRESS][PERSON_NAME][DOMAIN_NAME]" at bounding box center [1102, 412] width 561 height 28
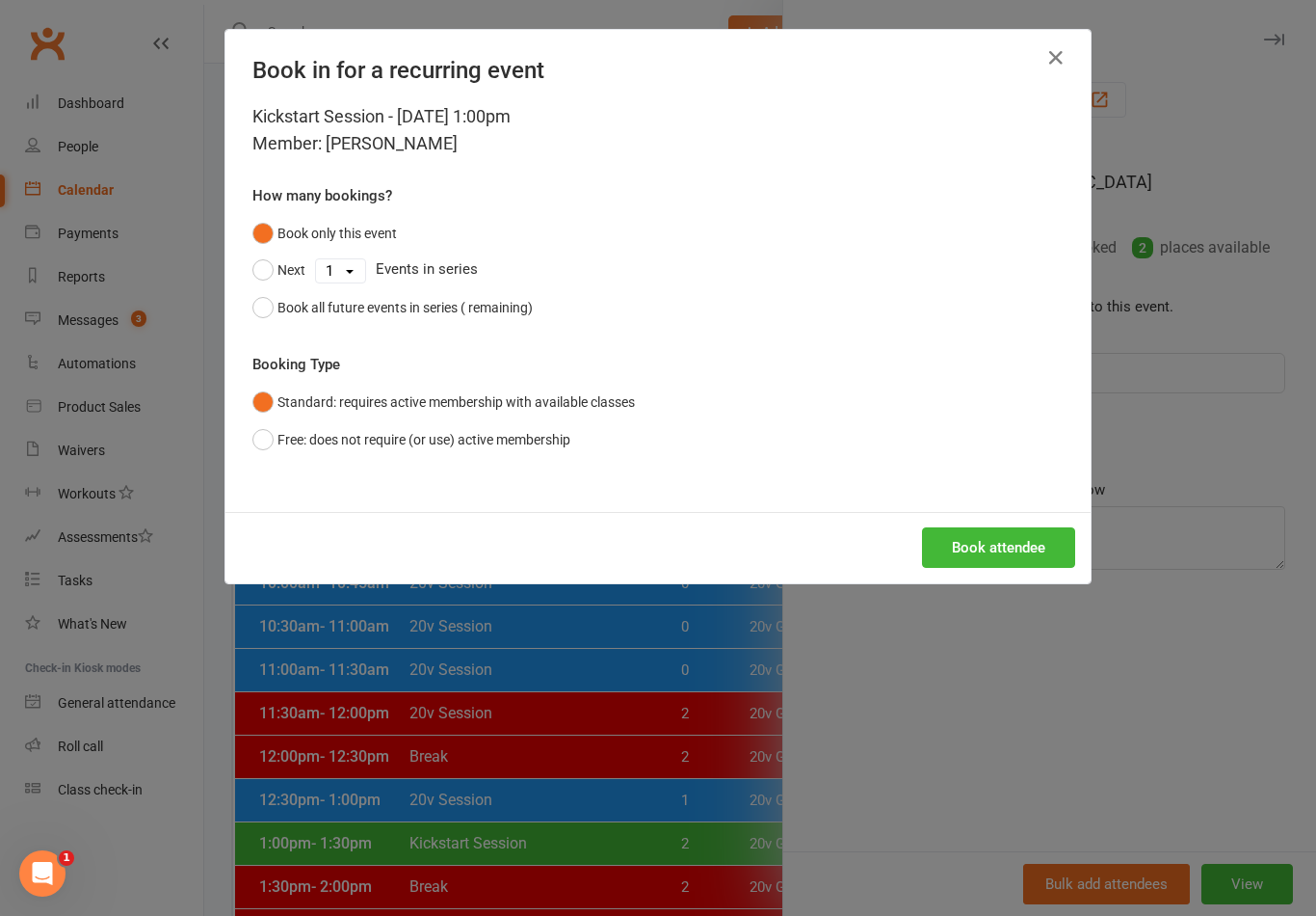
scroll to position [203, 0]
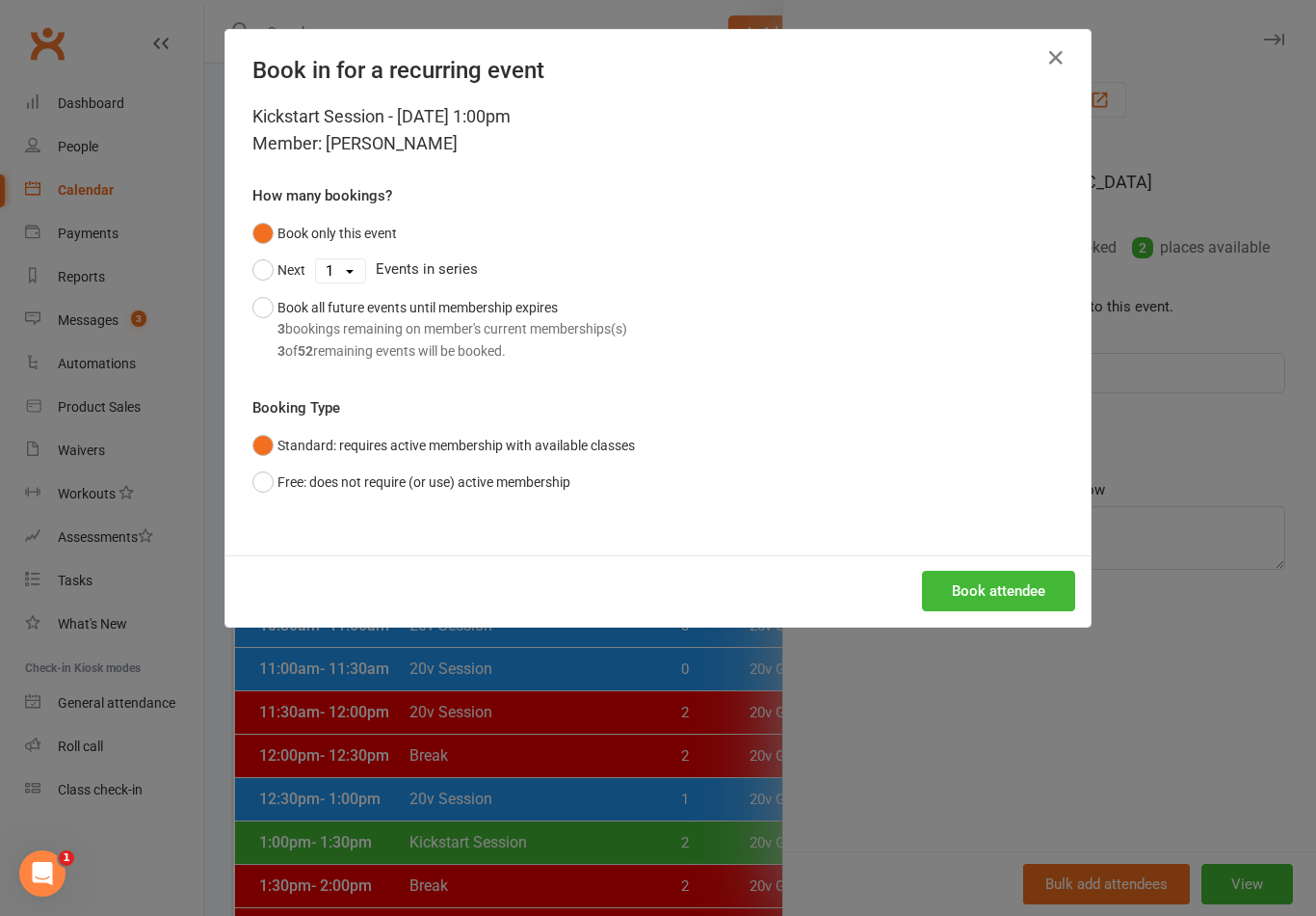
click at [992, 576] on button "Book attendee" at bounding box center [998, 591] width 154 height 41
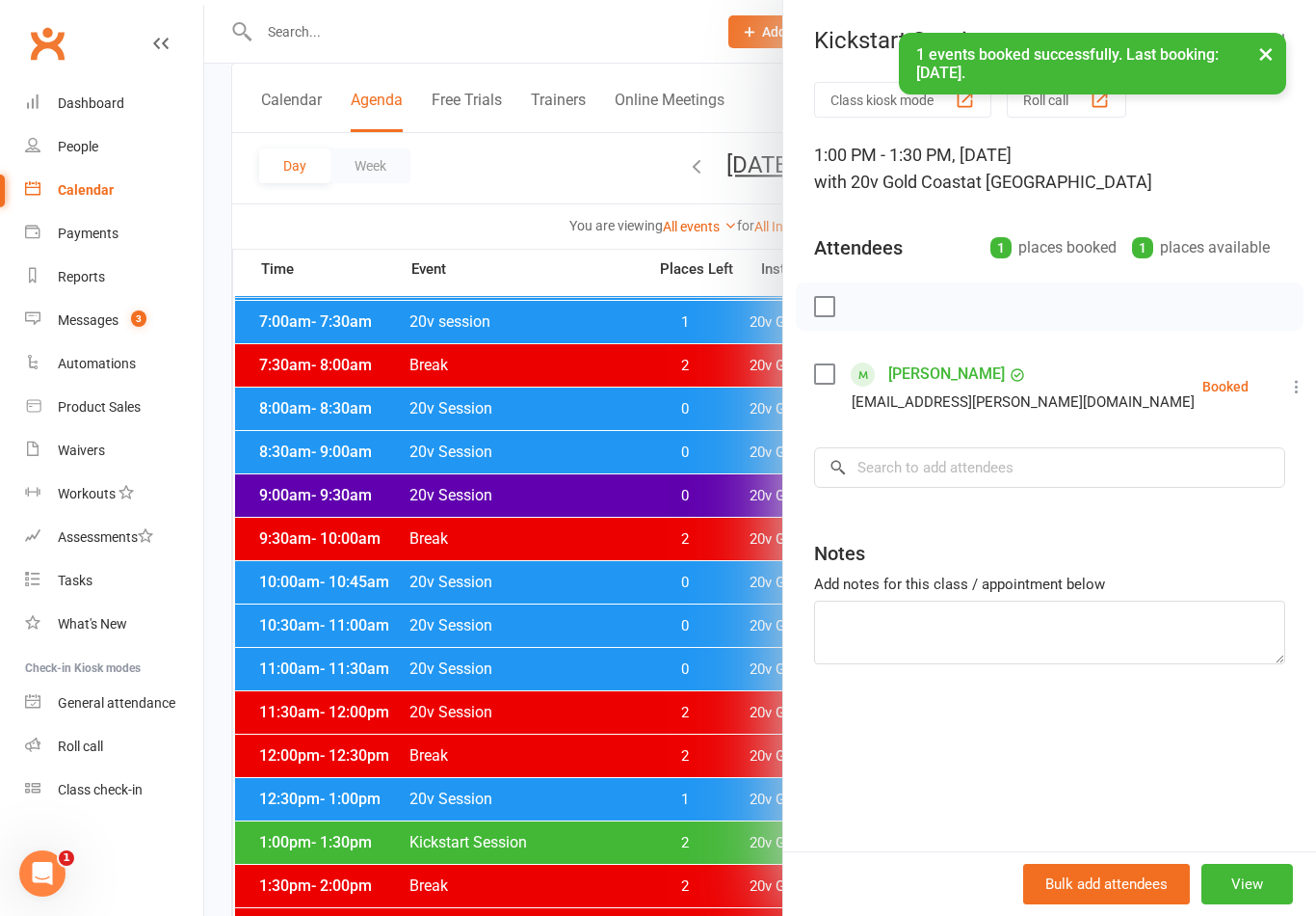
click at [698, 822] on div at bounding box center [760, 458] width 1112 height 916
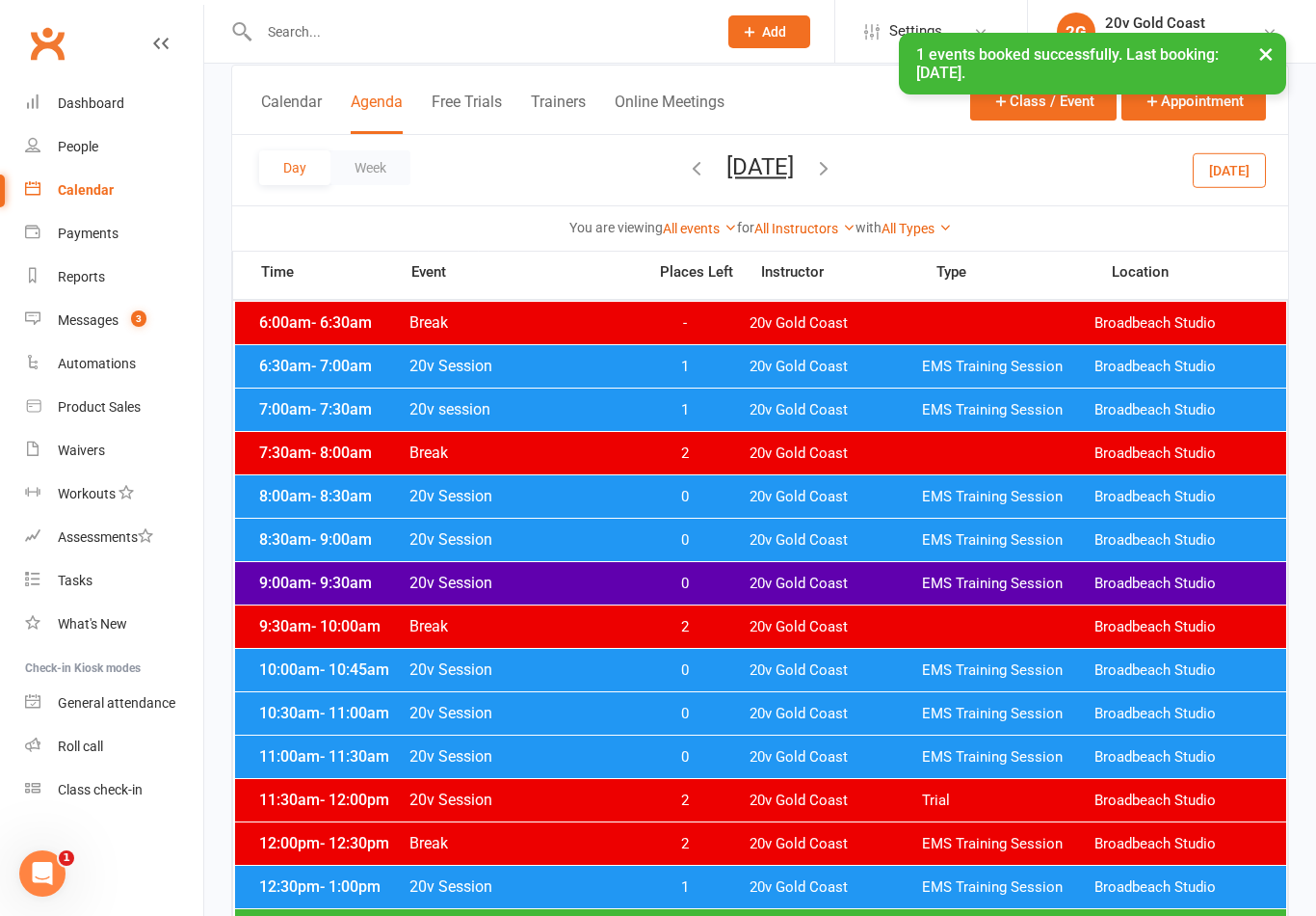
scroll to position [0, 0]
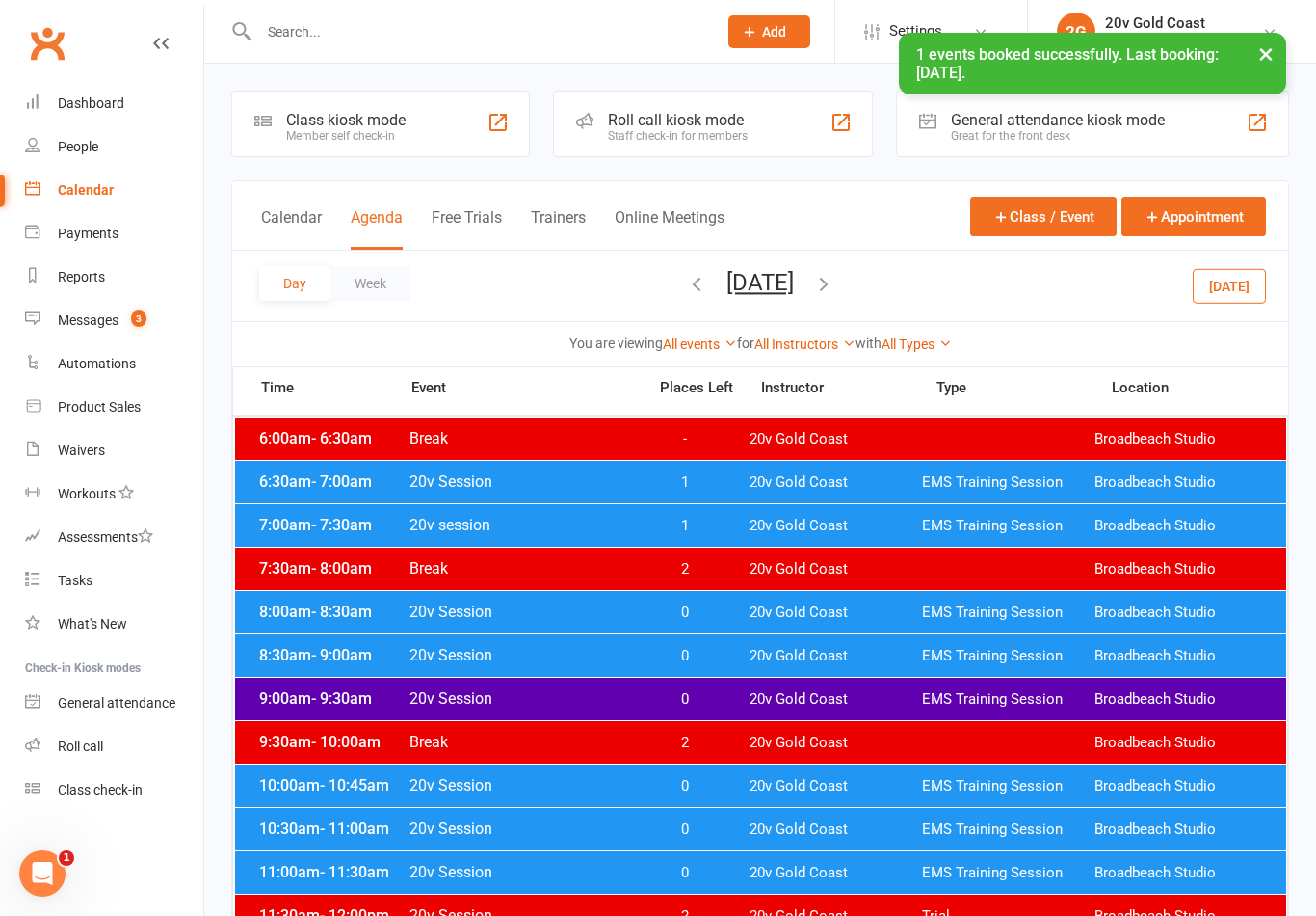
click at [112, 328] on div "Messages" at bounding box center [87, 320] width 60 height 16
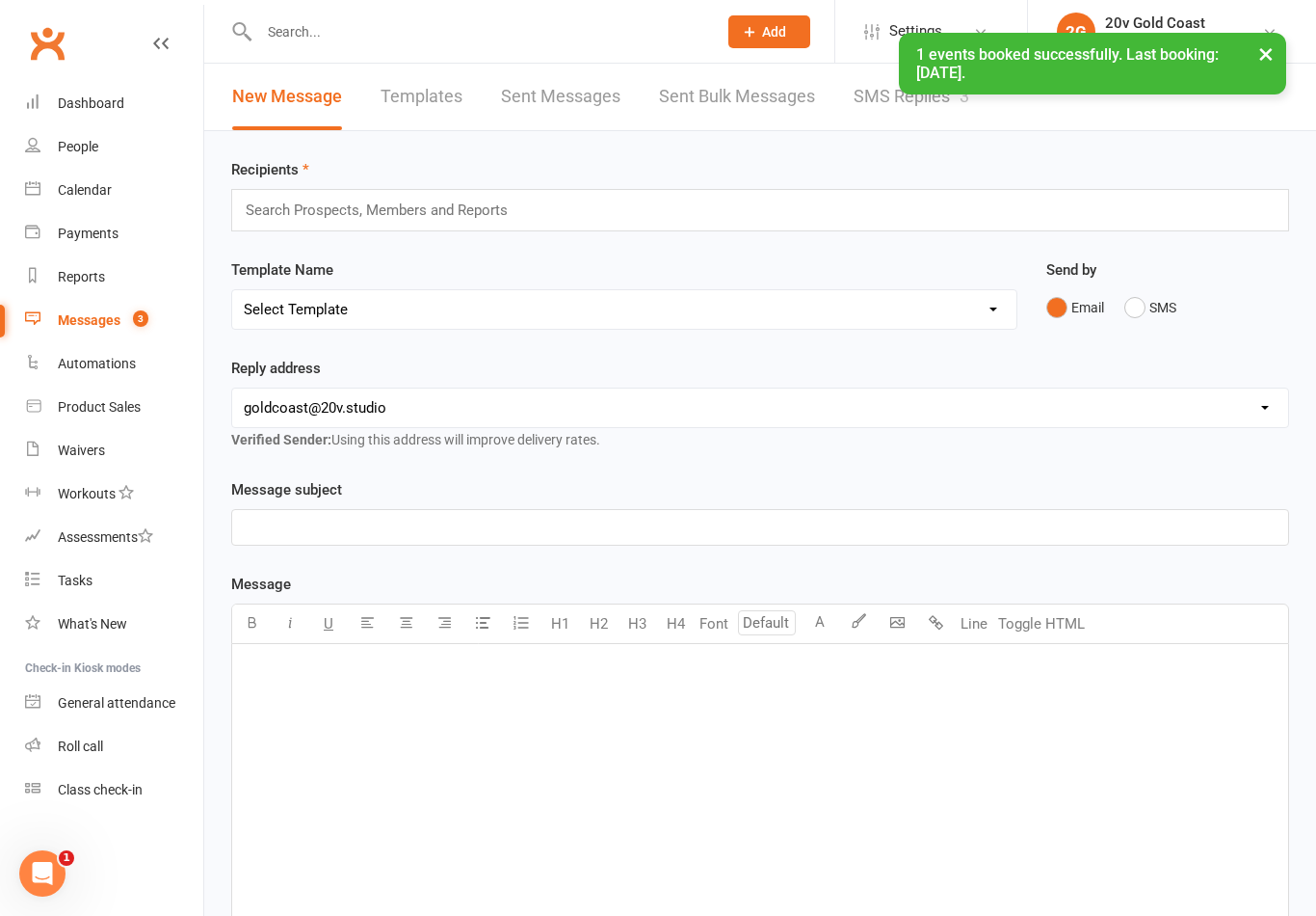
click at [874, 120] on link "SMS Replies 3" at bounding box center [911, 96] width 116 height 66
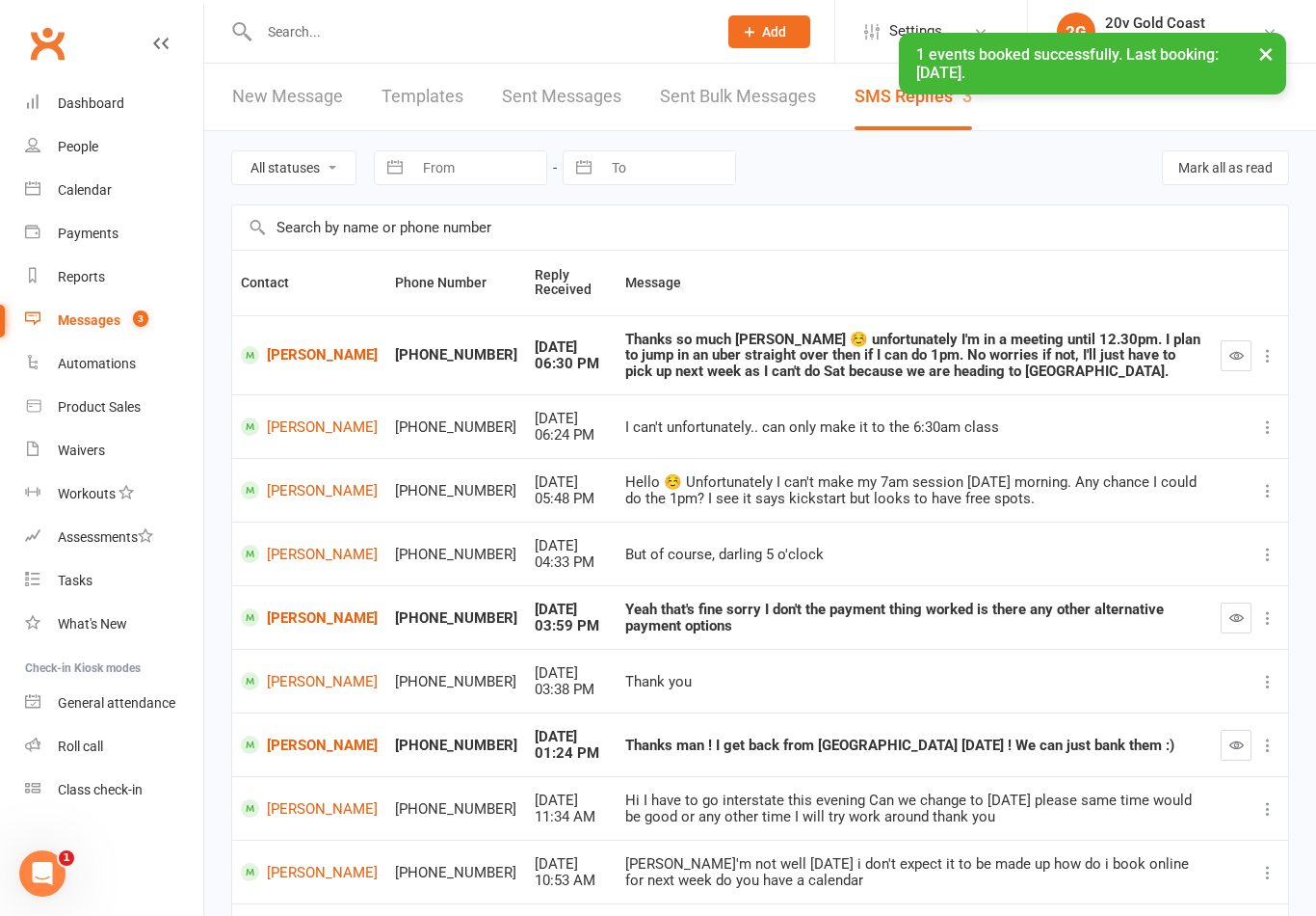
click at [1240, 341] on button "button" at bounding box center [1236, 356] width 31 height 31
